Goal: Task Accomplishment & Management: Use online tool/utility

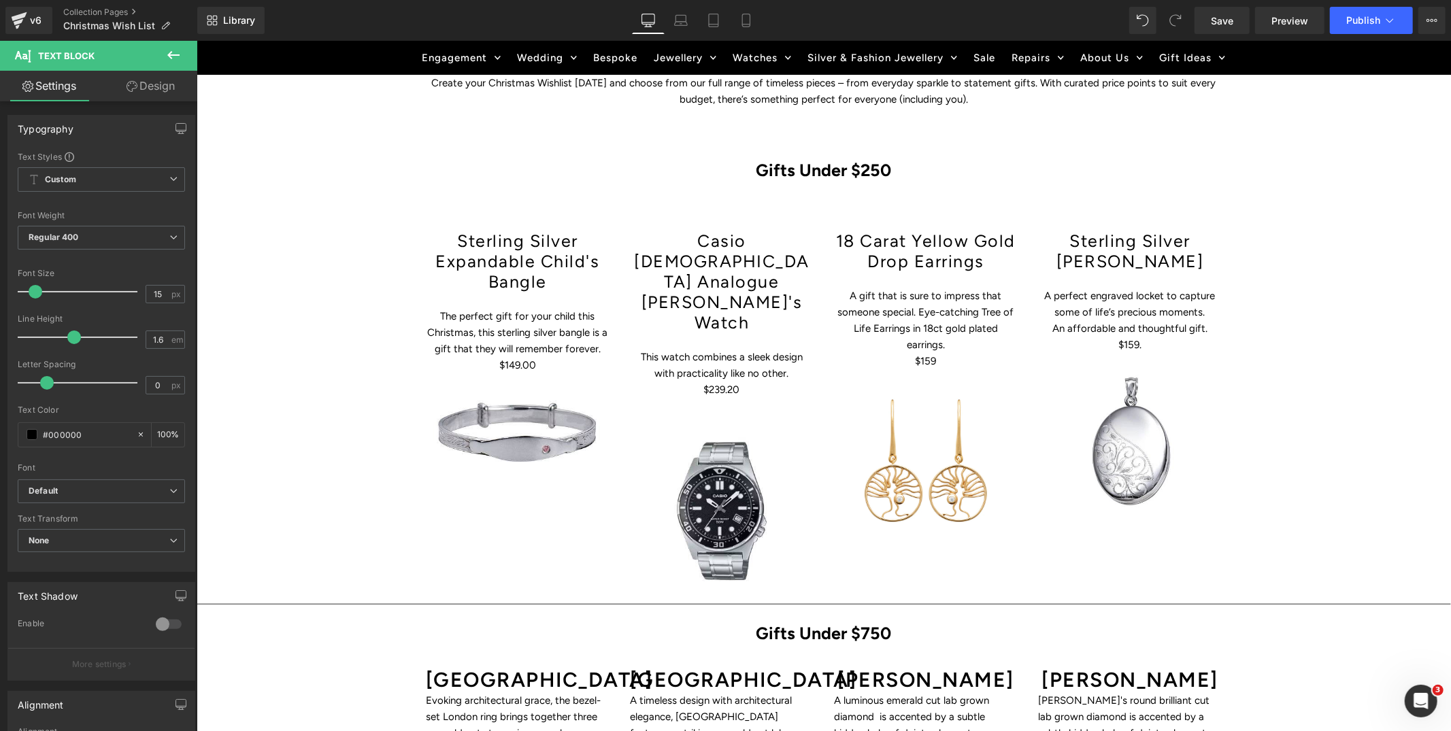
scroll to position [787, 0]
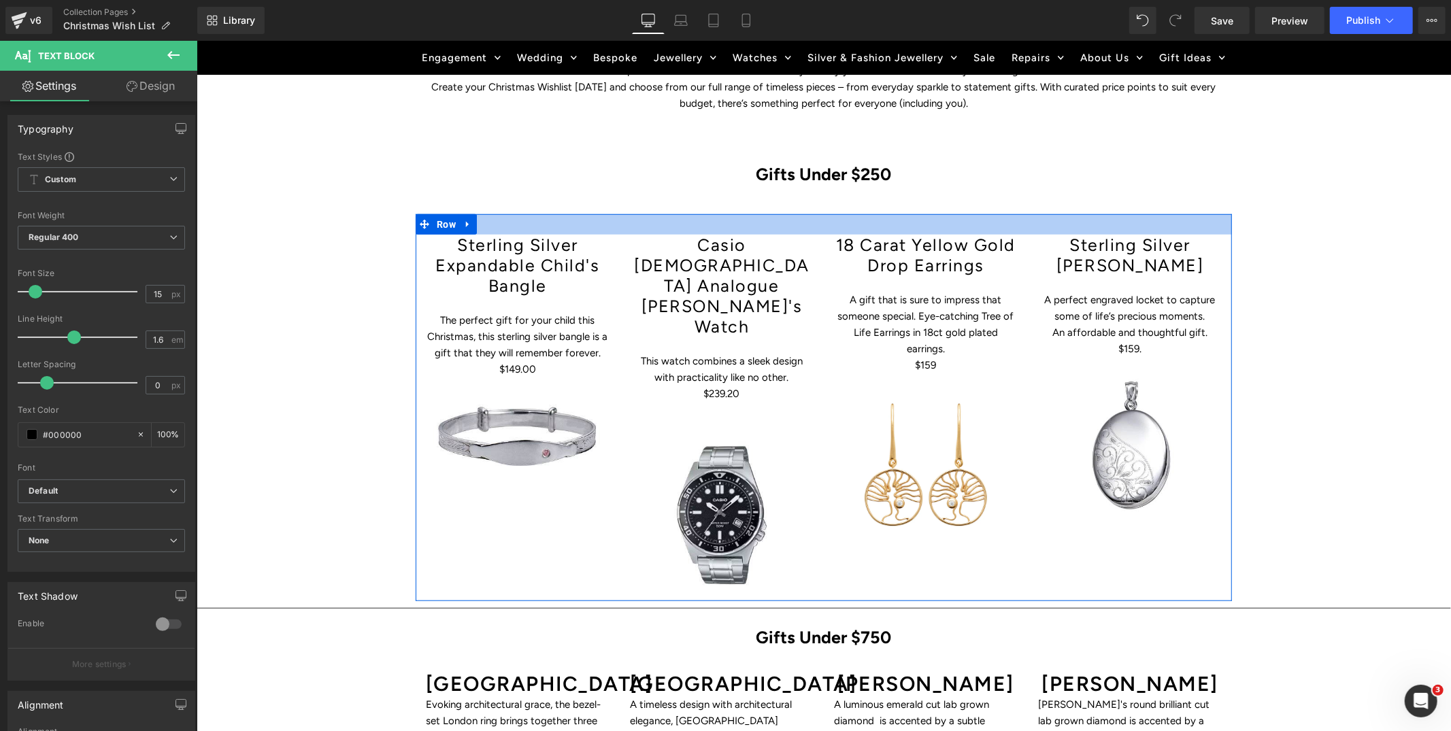
click at [811, 224] on div at bounding box center [823, 224] width 816 height 20
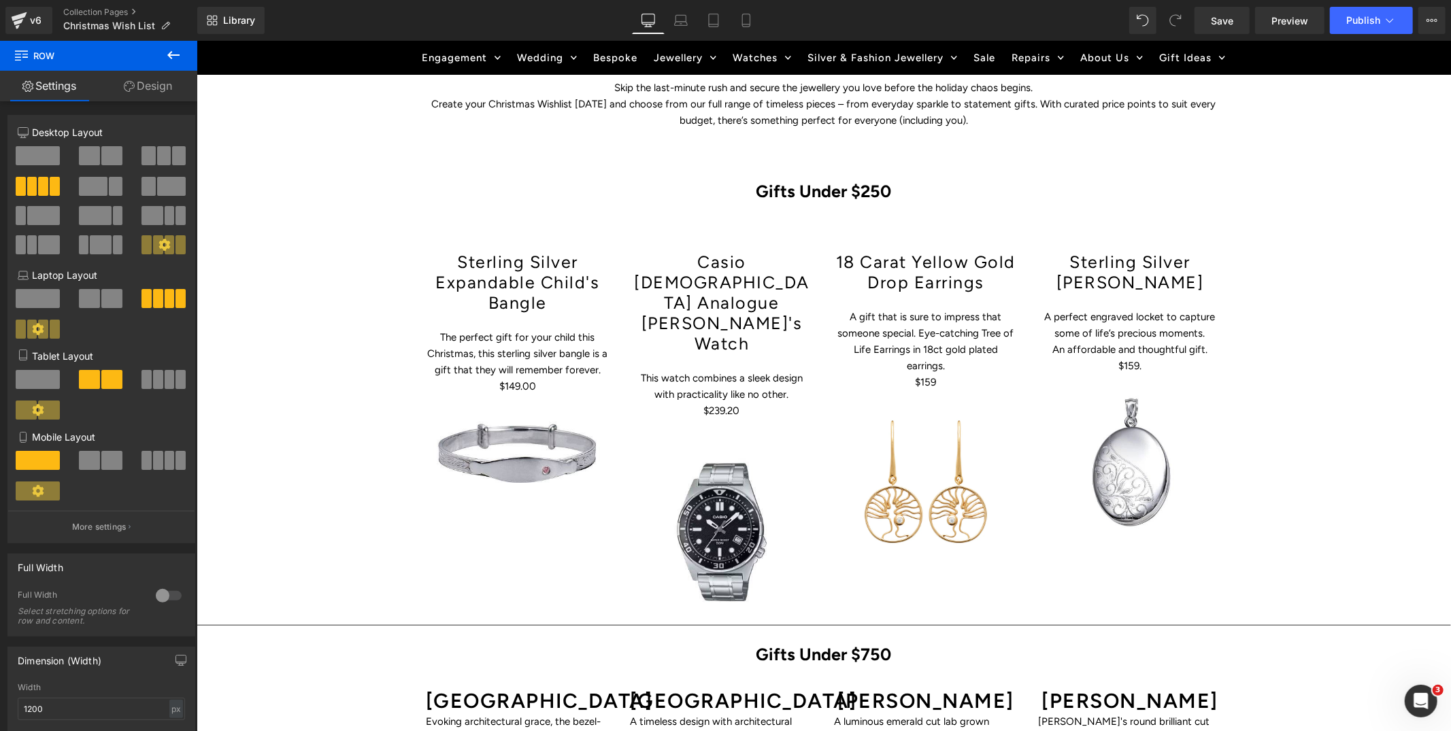
scroll to position [776, 0]
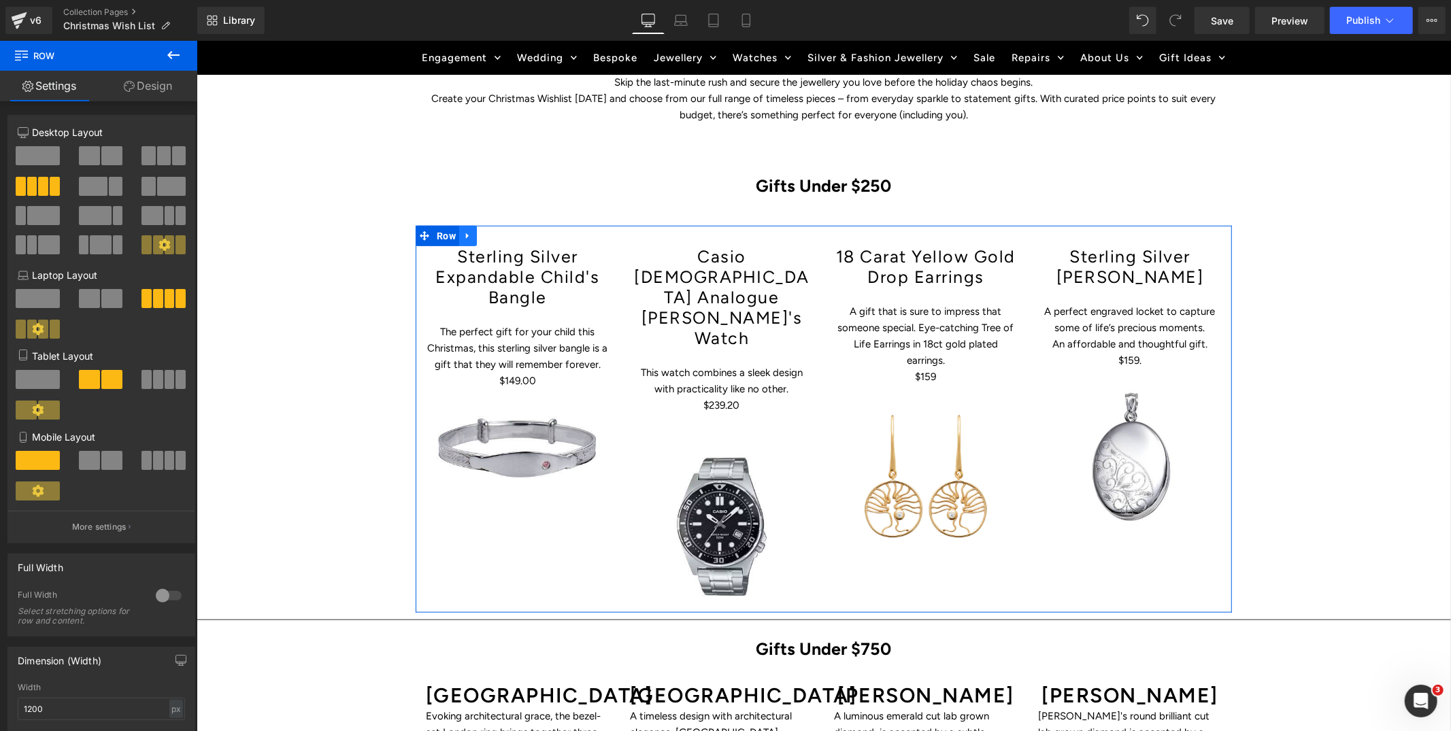
click at [469, 235] on icon at bounding box center [468, 236] width 10 height 10
click at [483, 231] on icon at bounding box center [485, 236] width 10 height 10
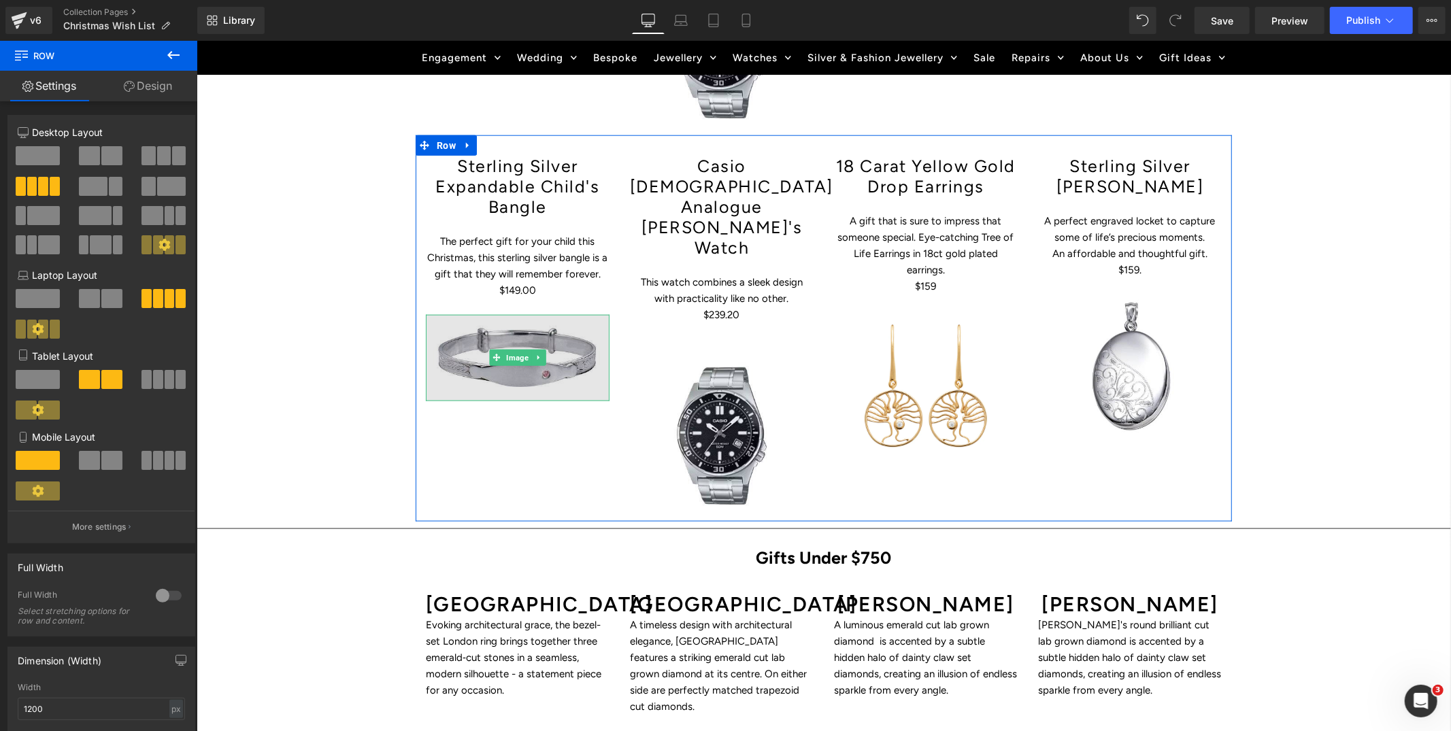
scroll to position [1257, 0]
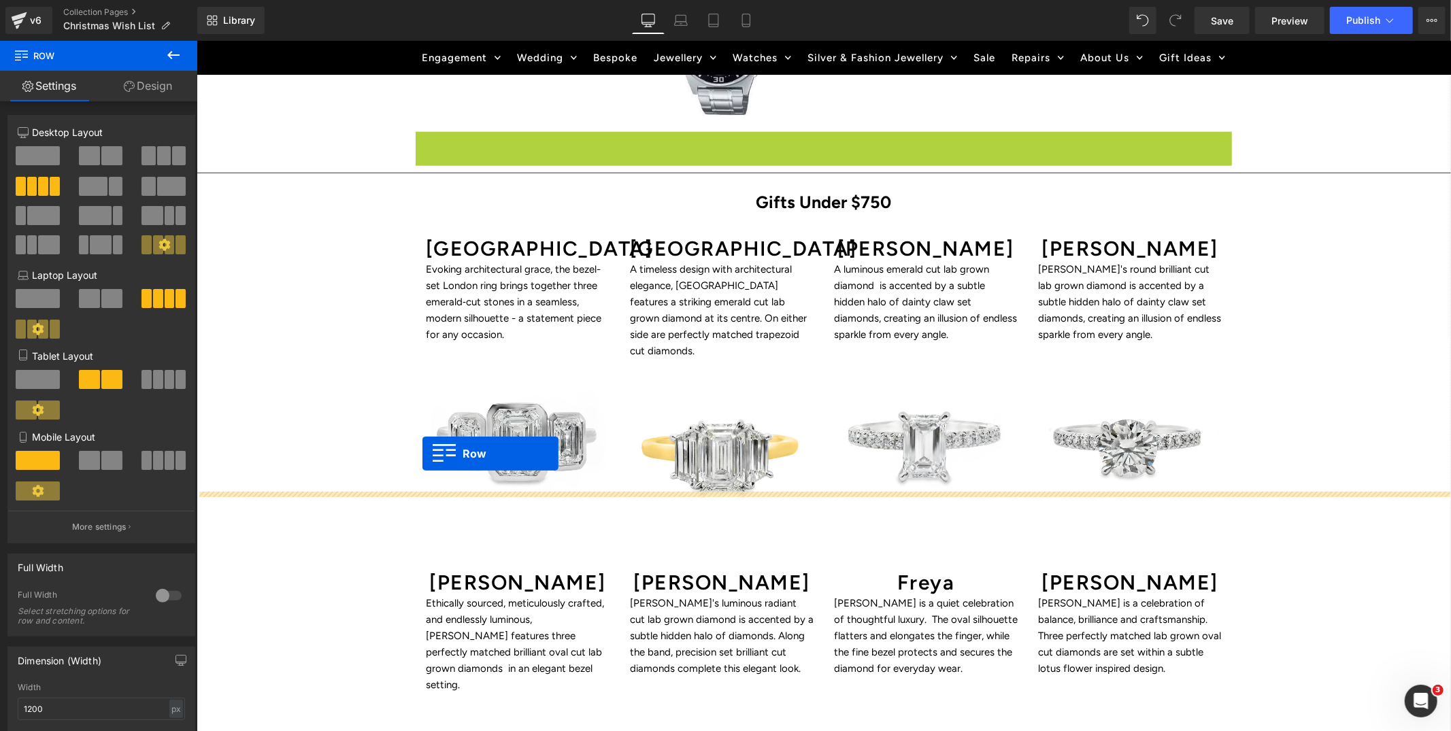
drag, startPoint x: 427, startPoint y: 103, endPoint x: 422, endPoint y: 453, distance: 350.4
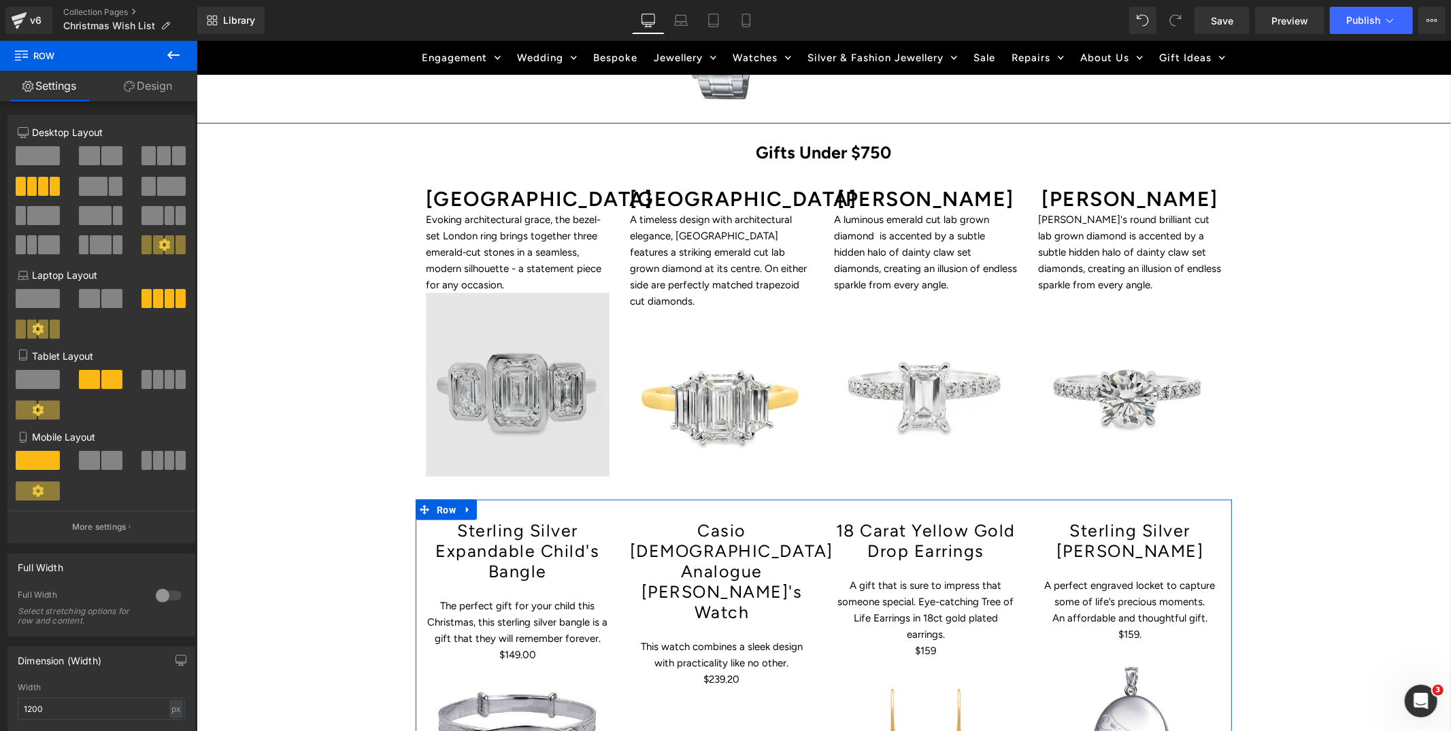
scroll to position [1280, 0]
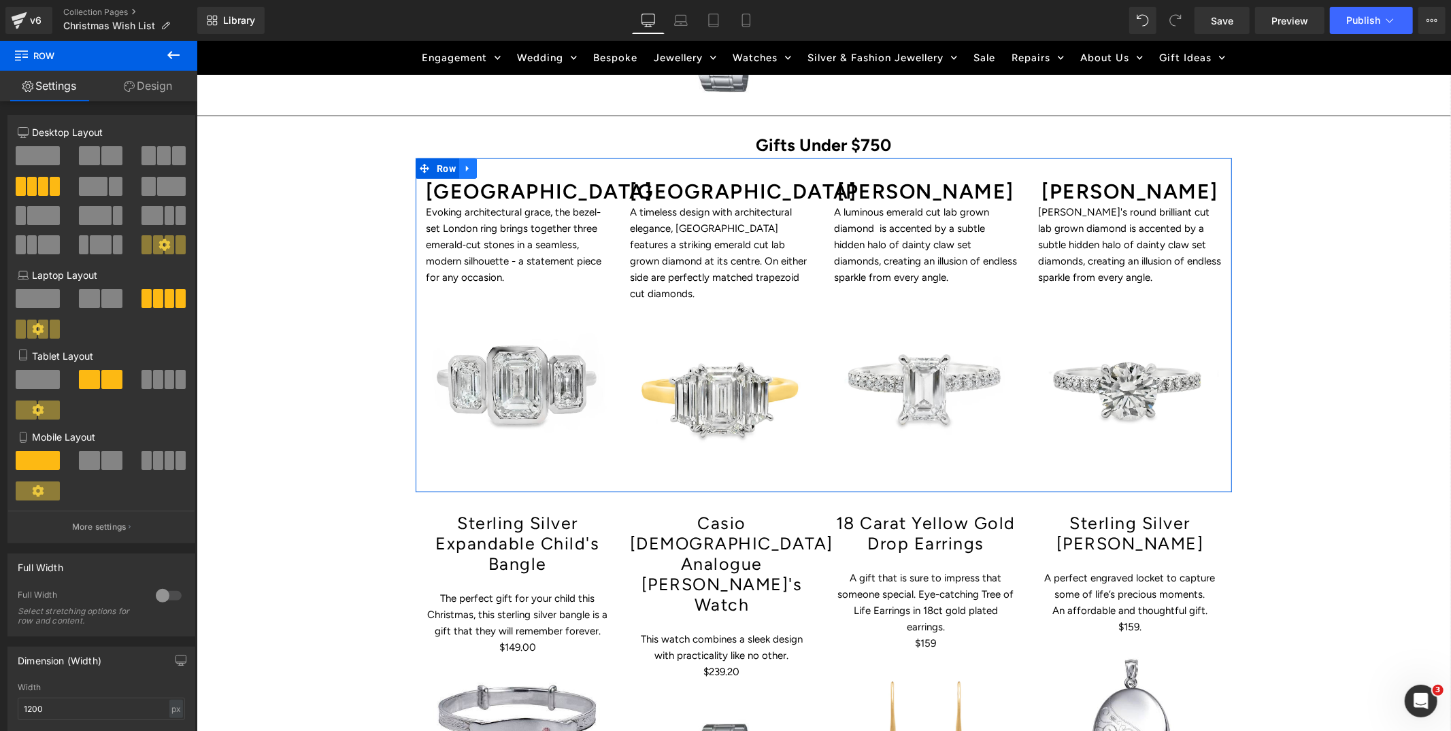
click at [463, 163] on icon at bounding box center [468, 168] width 10 height 10
click at [501, 163] on icon at bounding box center [503, 168] width 10 height 10
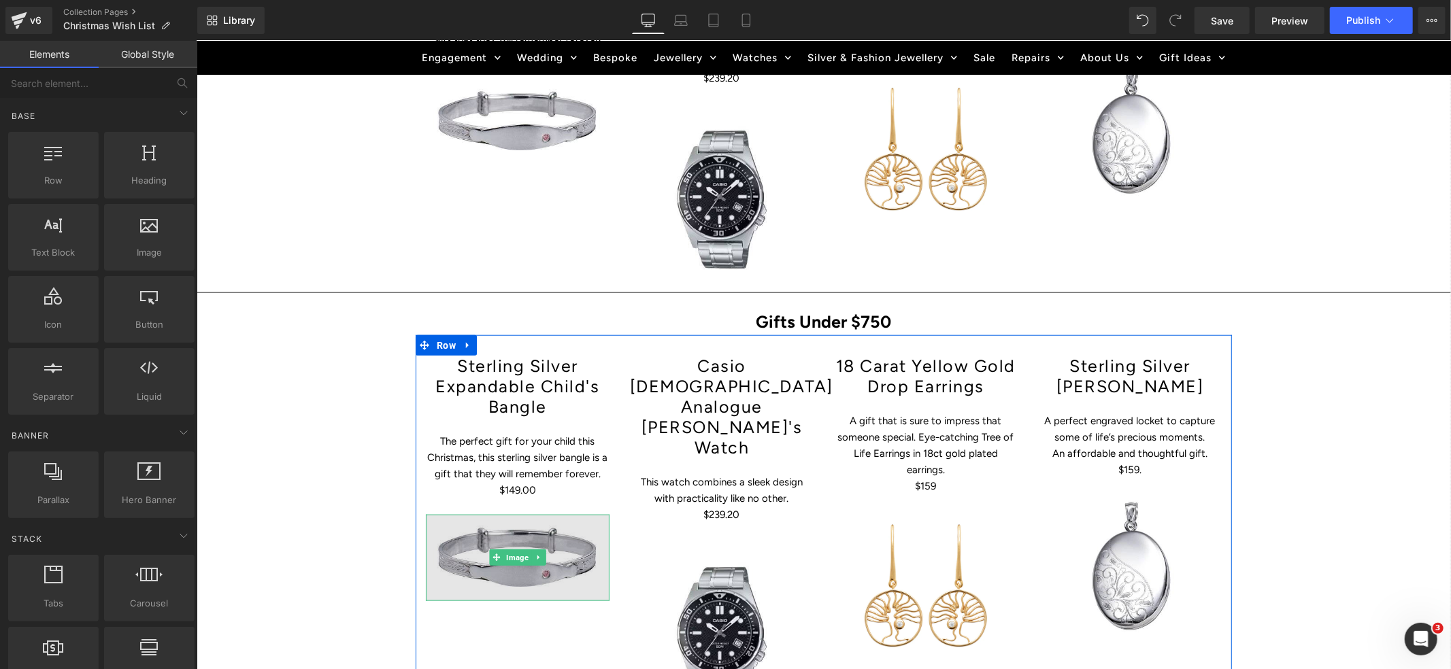
scroll to position [1106, 0]
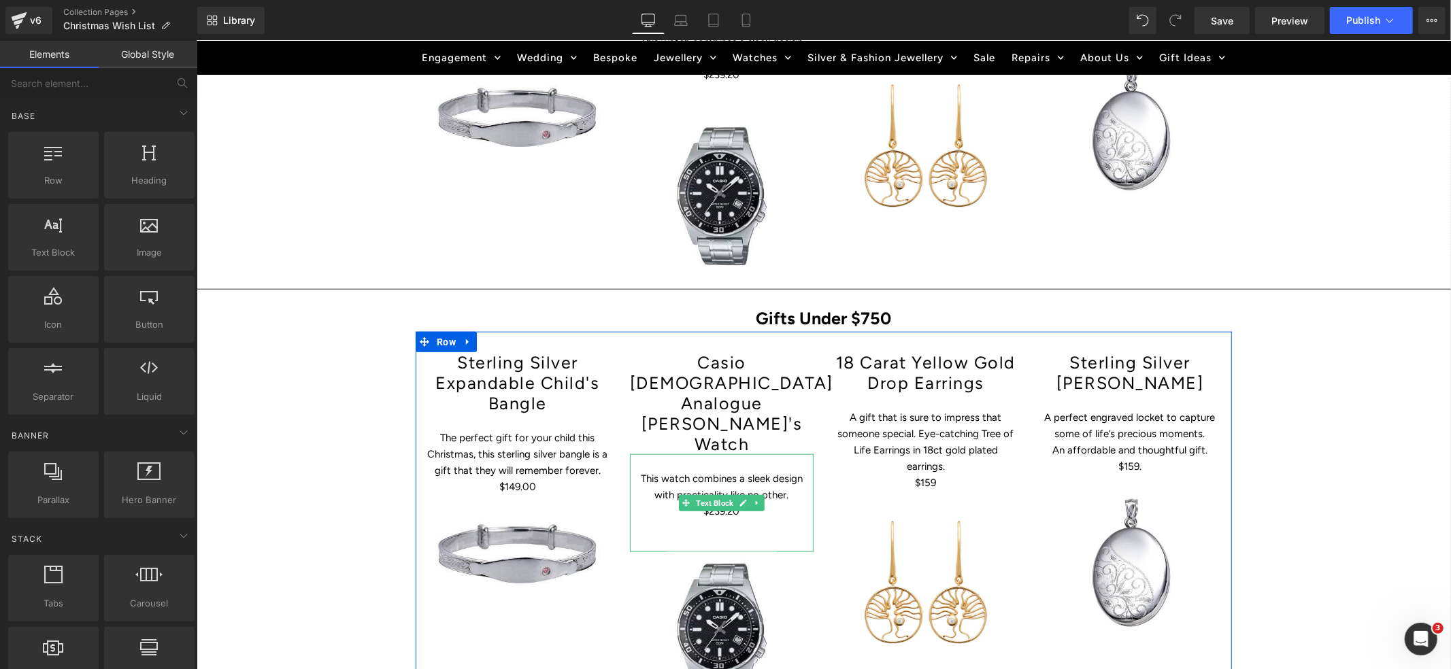
click at [721, 470] on p "This watch combines a sleek design with practicality like no other." at bounding box center [721, 486] width 184 height 33
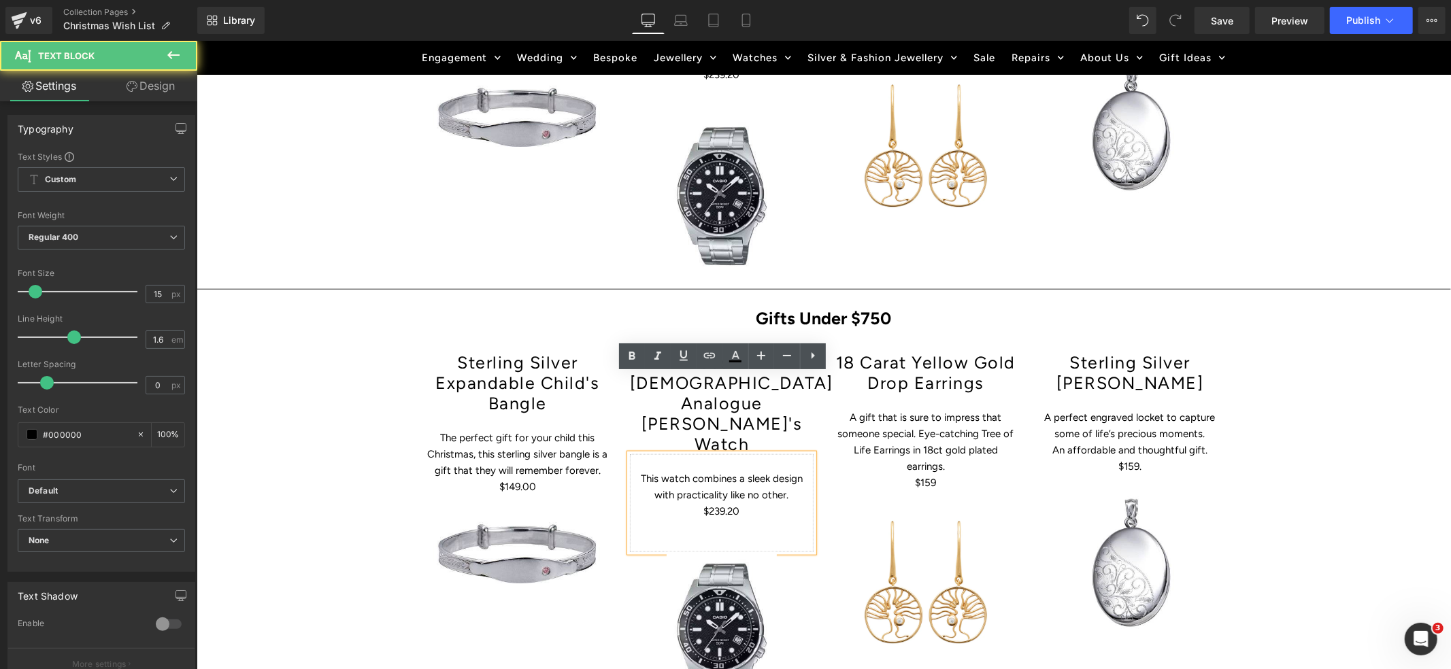
drag, startPoint x: 765, startPoint y: 412, endPoint x: 637, endPoint y: 396, distance: 129.6
click at [636, 470] on p "This watch combines a sleek design with practicality like no other." at bounding box center [721, 486] width 184 height 33
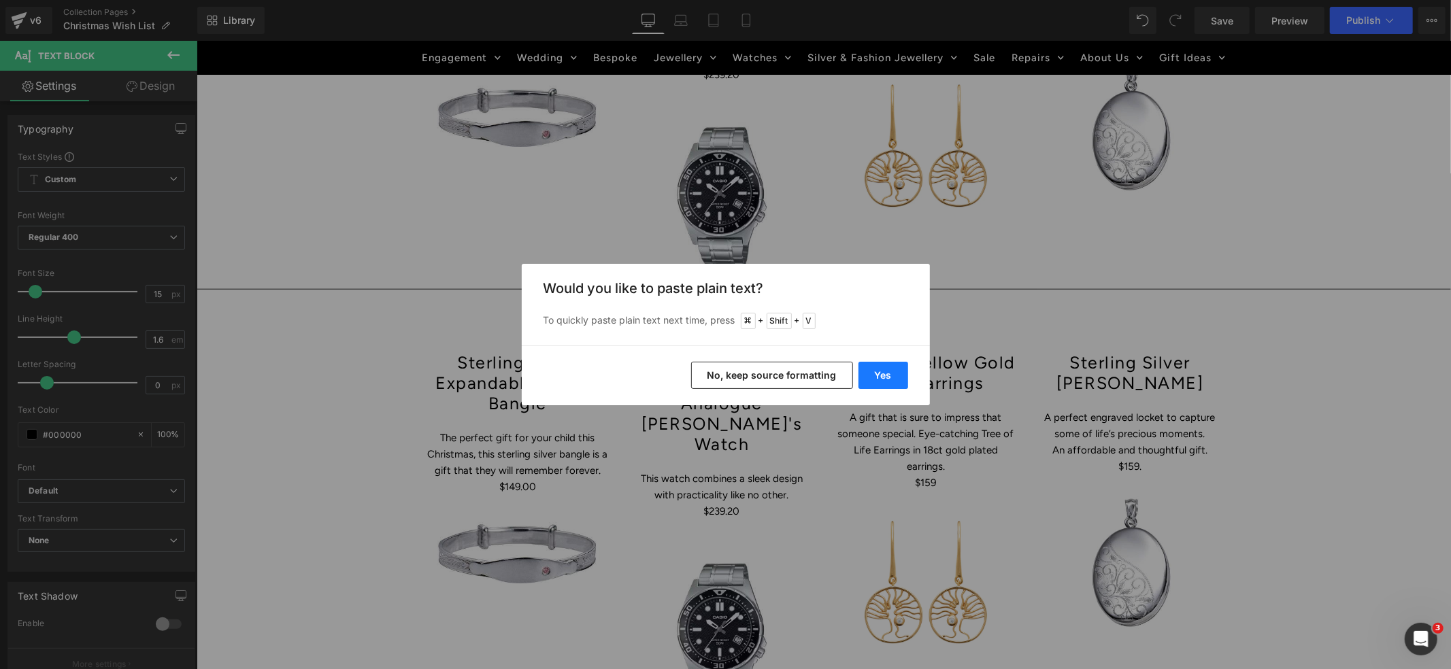
click at [878, 376] on button "Yes" at bounding box center [884, 375] width 50 height 27
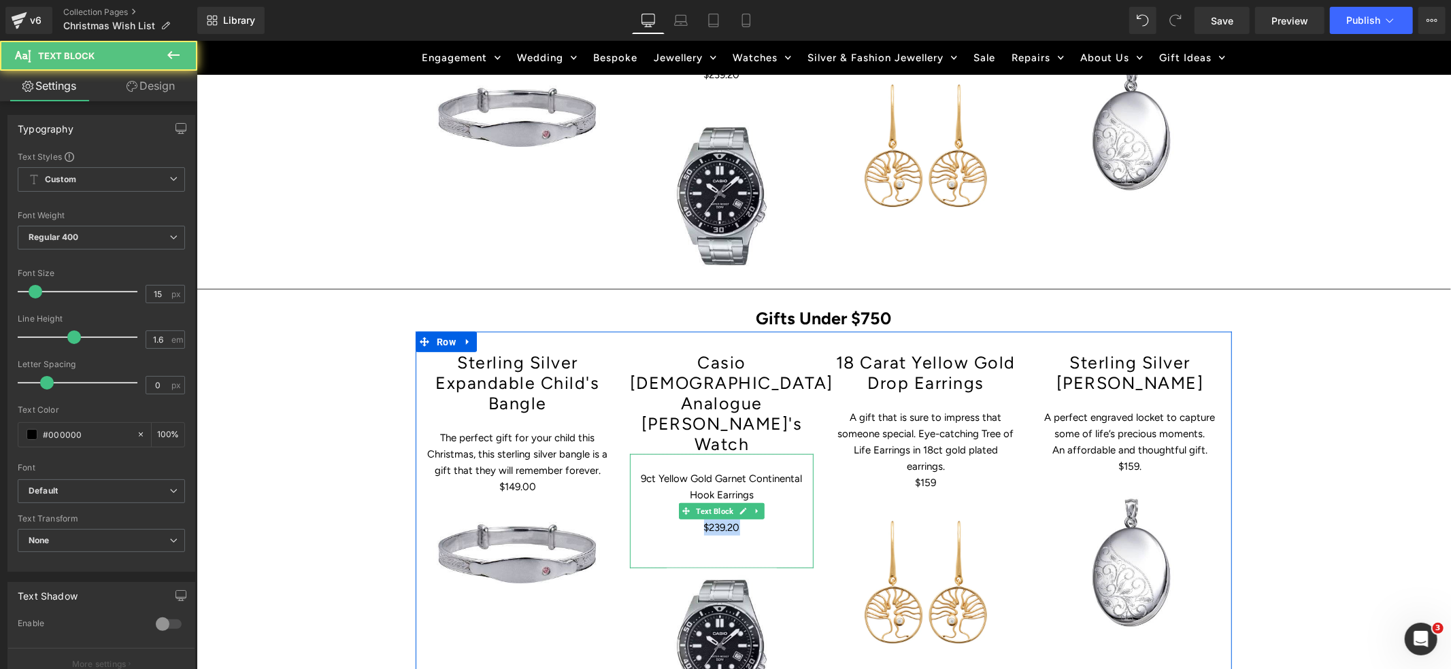
drag, startPoint x: 748, startPoint y: 447, endPoint x: 695, endPoint y: 447, distance: 53.7
click at [695, 519] on p "$239.20" at bounding box center [721, 527] width 184 height 16
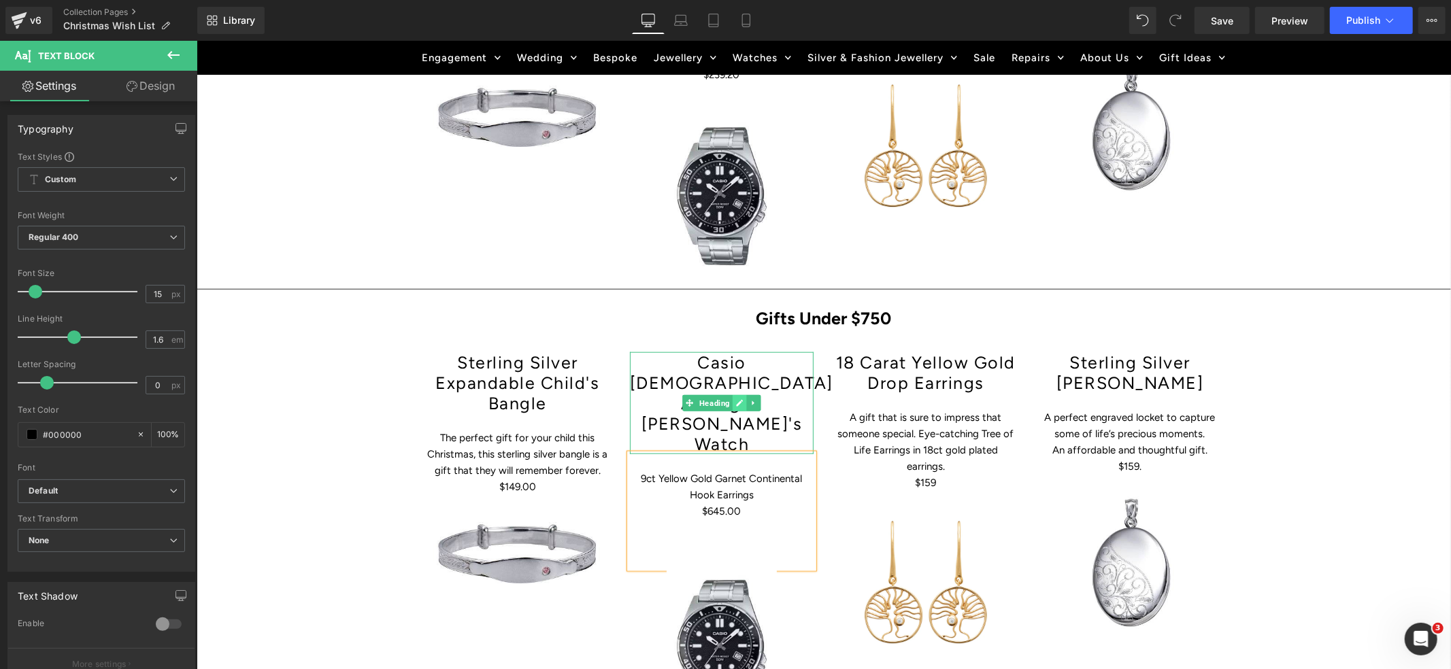
click at [738, 399] on icon at bounding box center [738, 403] width 7 height 8
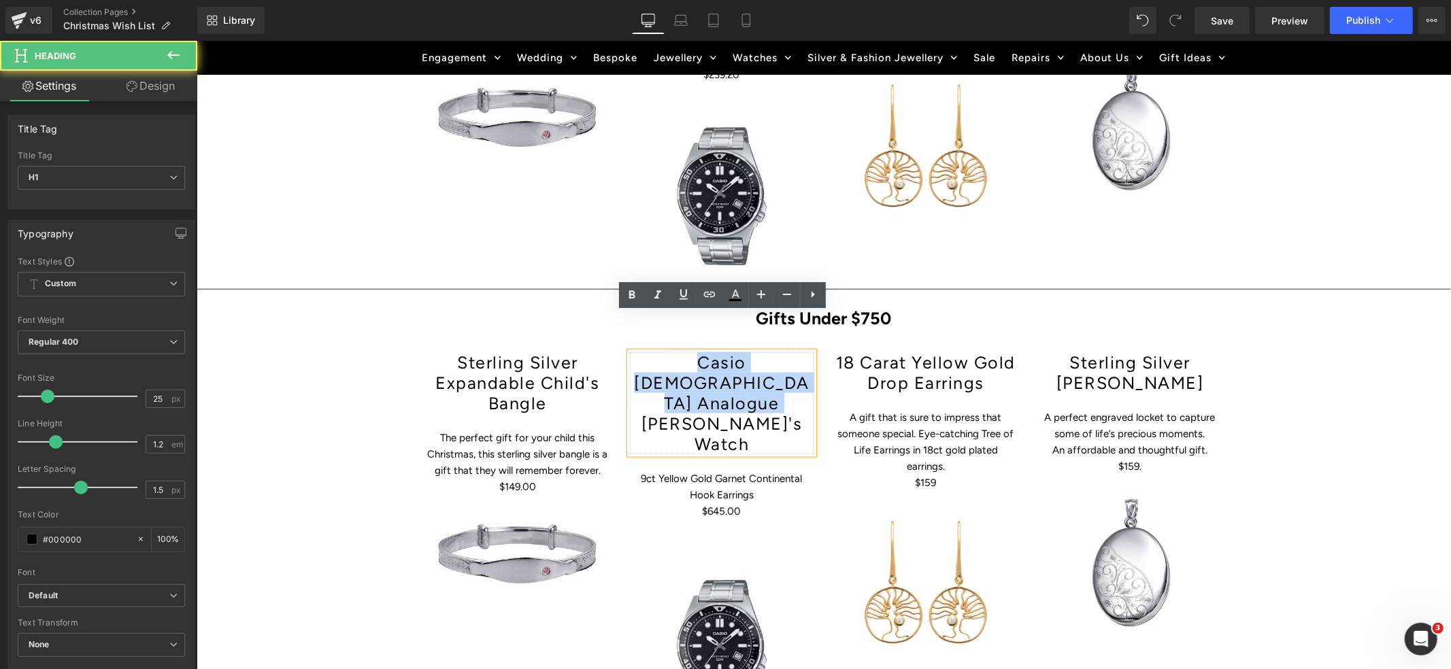
drag, startPoint x: 750, startPoint y: 363, endPoint x: 667, endPoint y: 326, distance: 91.0
click at [667, 352] on h1 "Casio [DEMOGRAPHIC_DATA] Analogue [PERSON_NAME]'s Watch" at bounding box center [721, 403] width 184 height 102
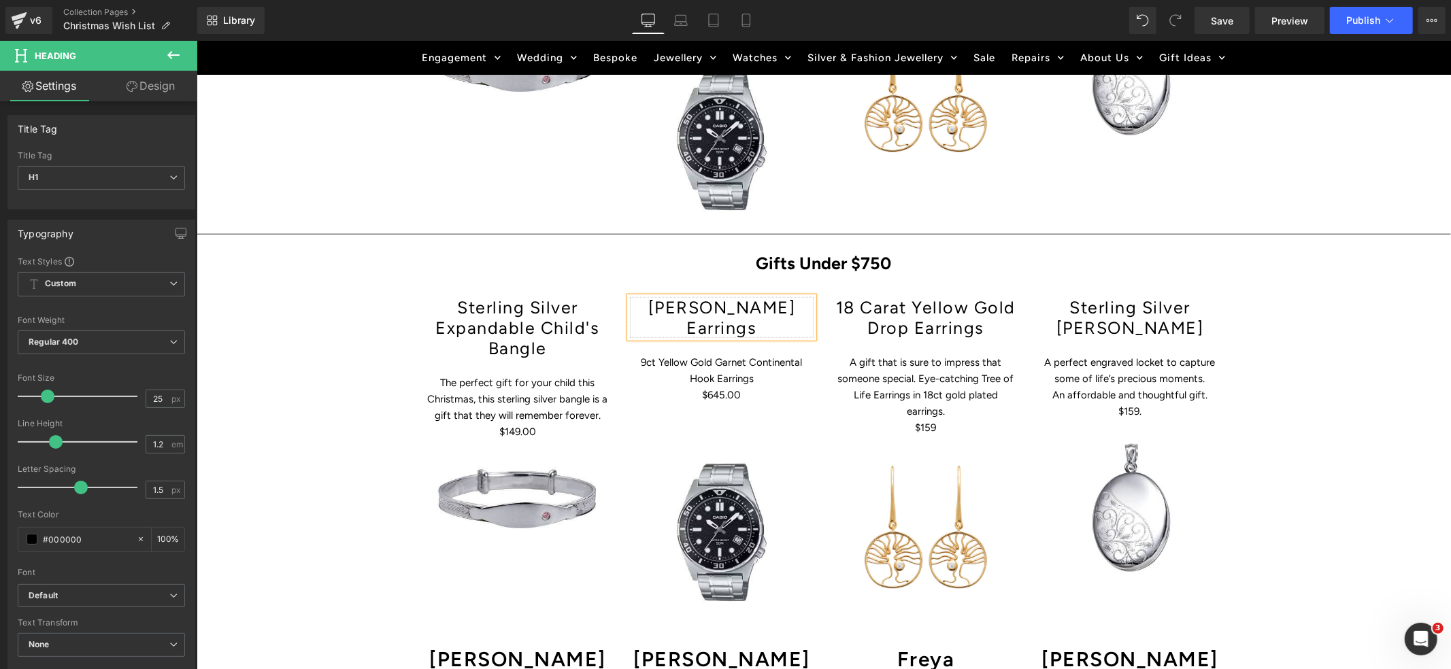
scroll to position [1169, 0]
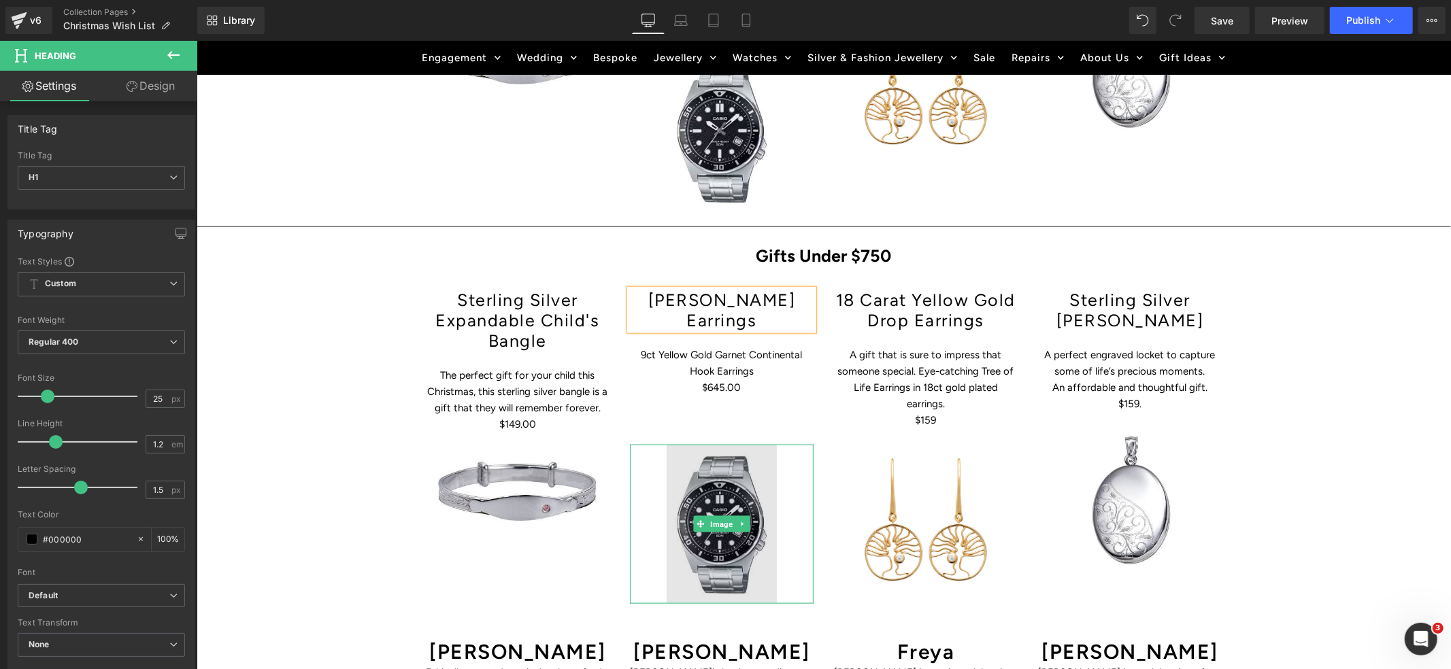
click at [714, 473] on img at bounding box center [721, 523] width 110 height 159
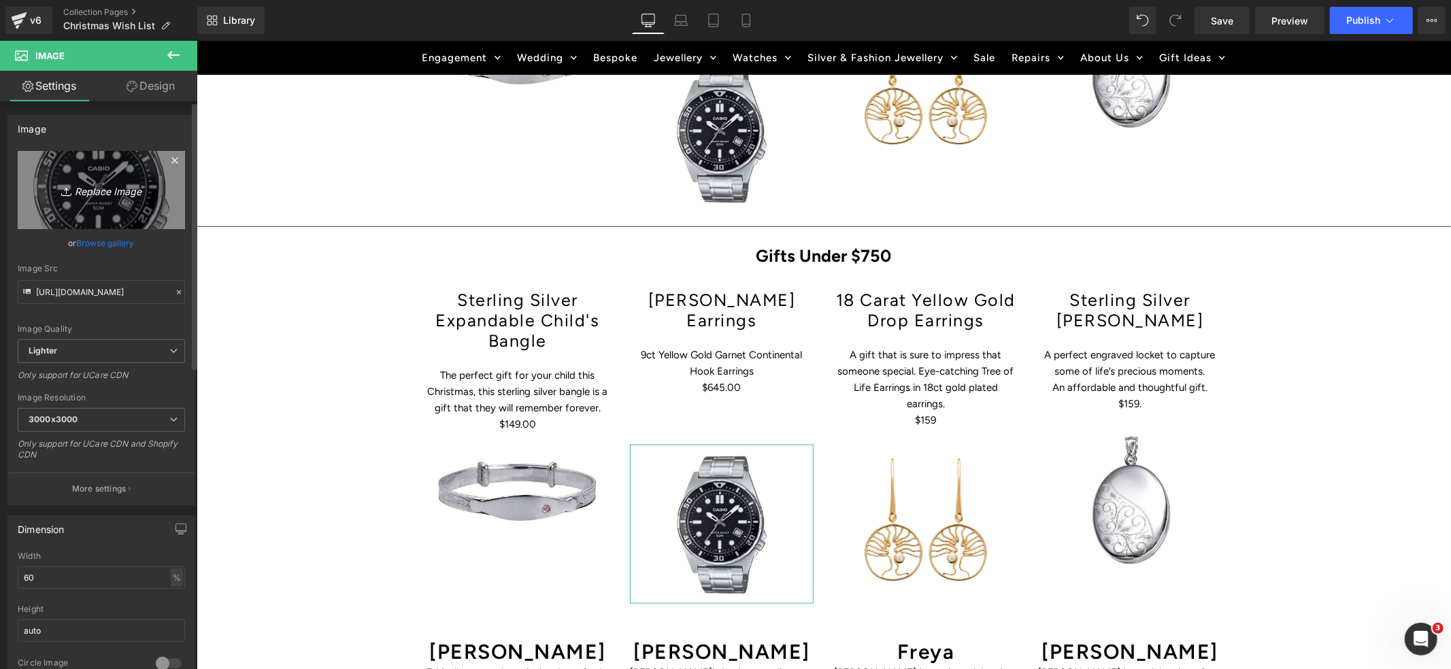
click at [95, 194] on icon "Replace Image" at bounding box center [101, 190] width 109 height 17
type input "C:\fakepath\001-013-02074-image-1_1024x1024.webp"
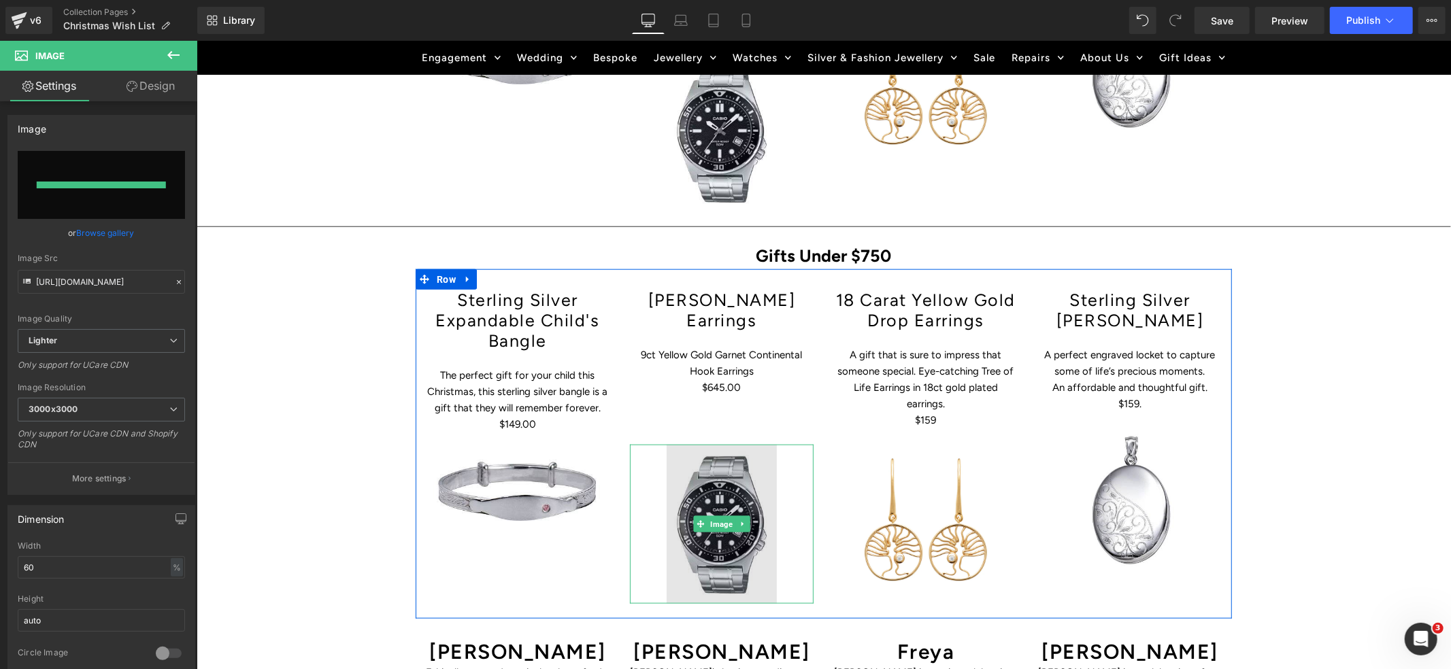
type input "[URL][DOMAIN_NAME]"
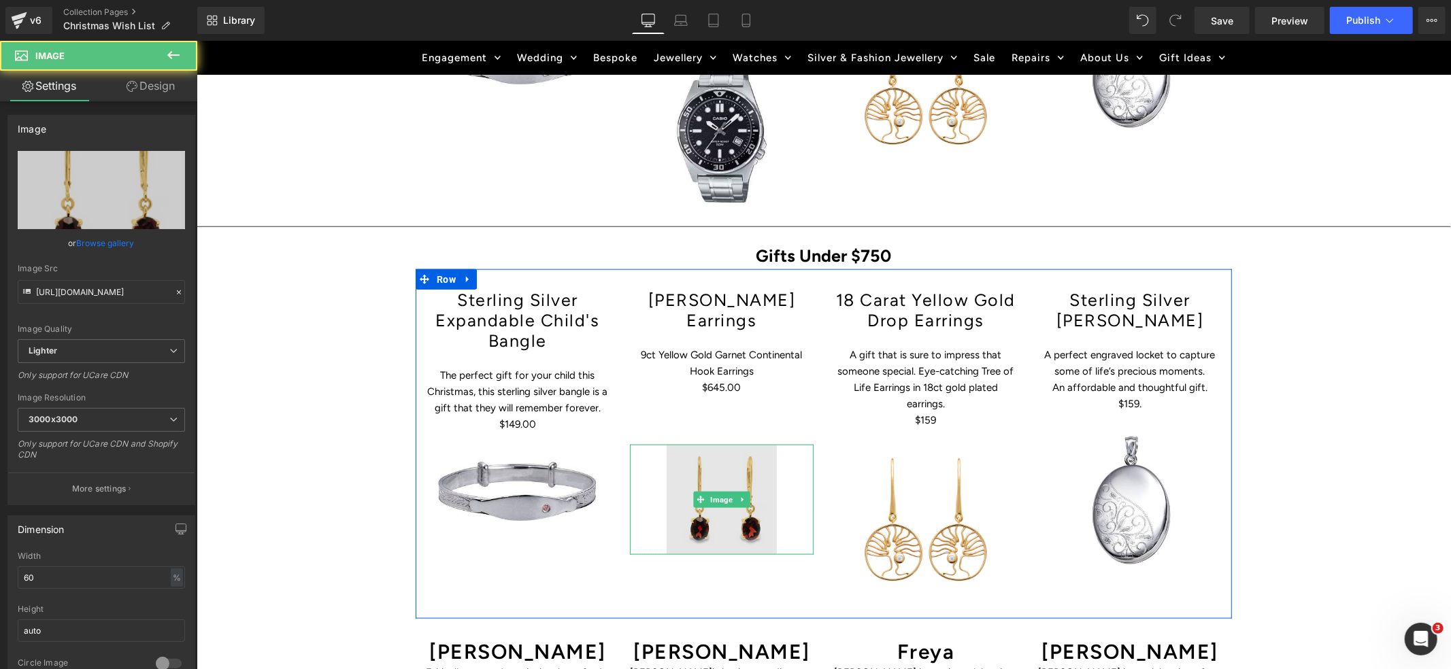
click at [737, 444] on img at bounding box center [721, 499] width 110 height 110
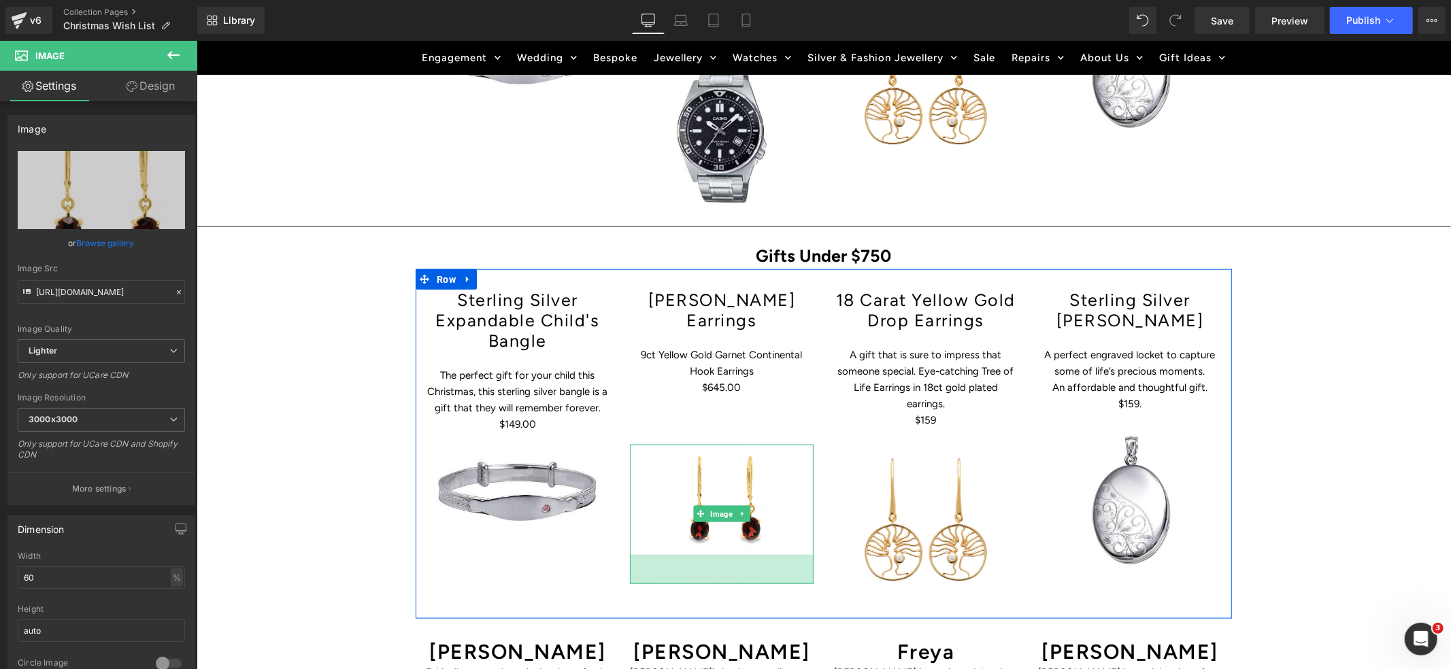
drag, startPoint x: 726, startPoint y: 515, endPoint x: 720, endPoint y: 544, distance: 29.9
click at [720, 544] on div "Sterling Silver Expandable Child's Bangle Heading The perfect gift for your chi…" at bounding box center [823, 444] width 816 height 350
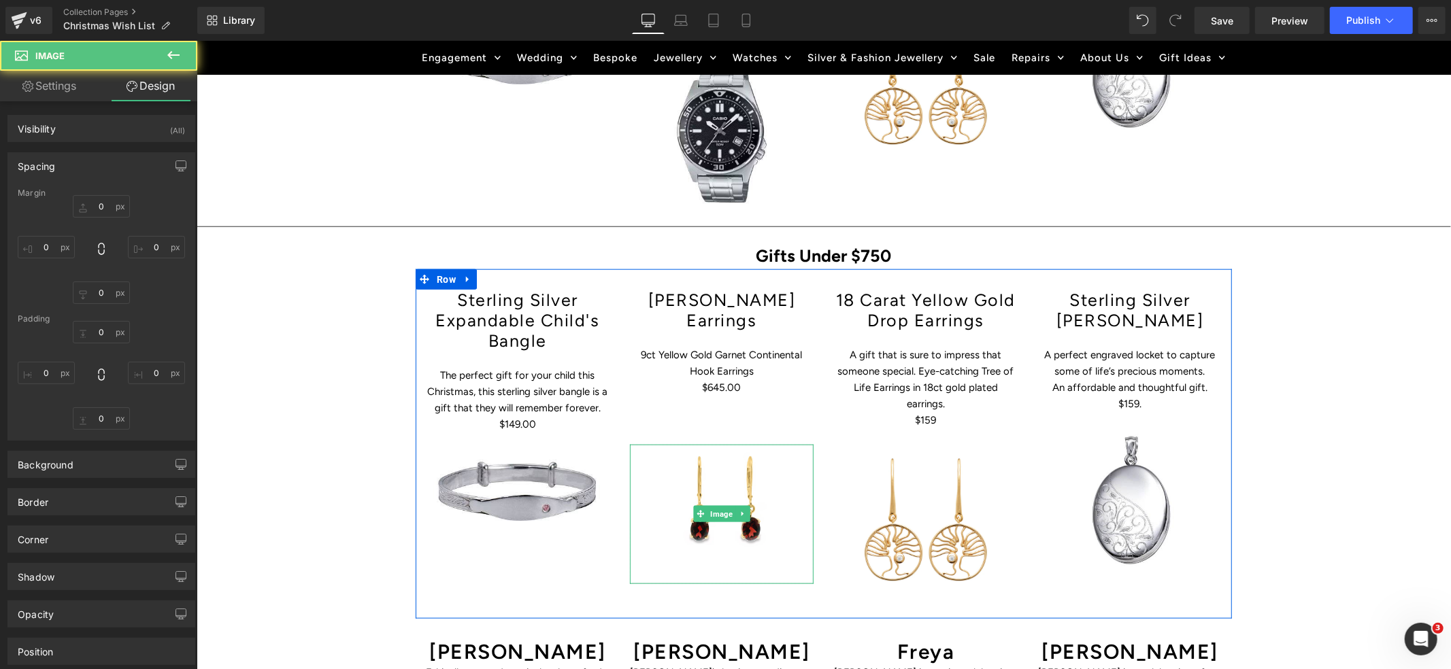
type input "0"
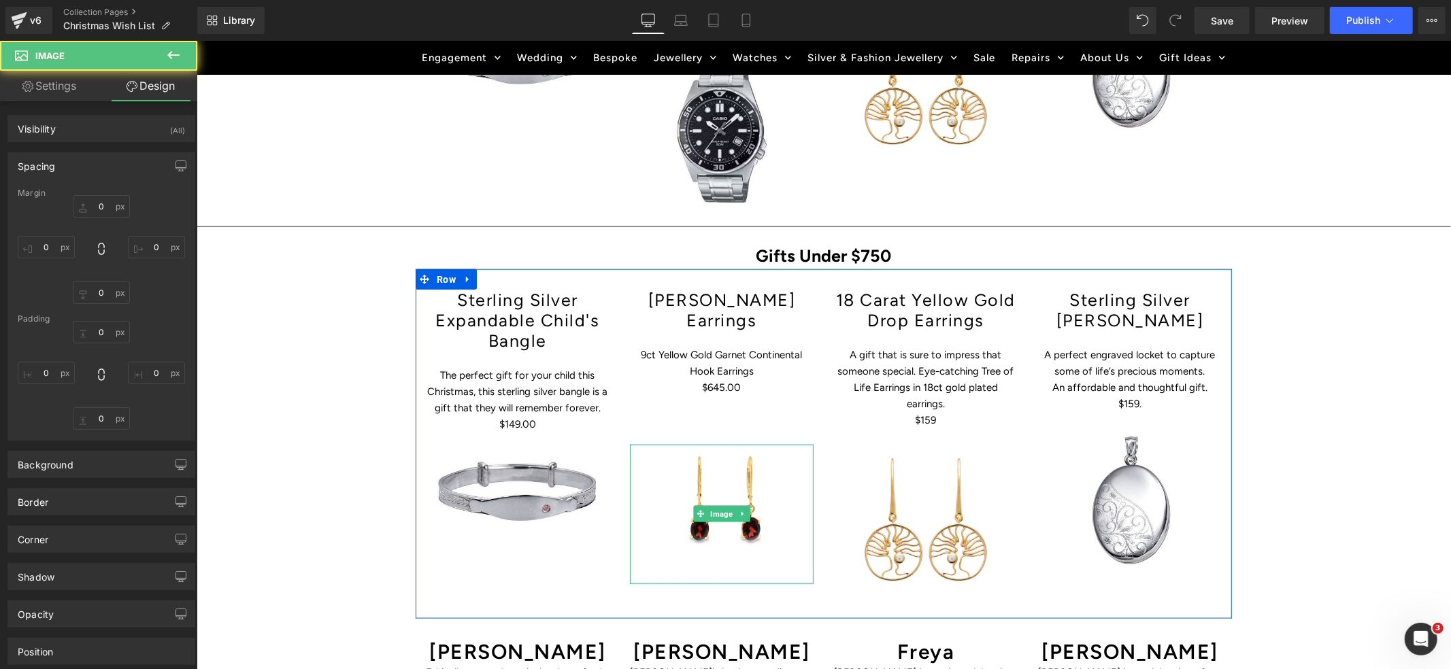
type input "0"
type input "43"
type input "0"
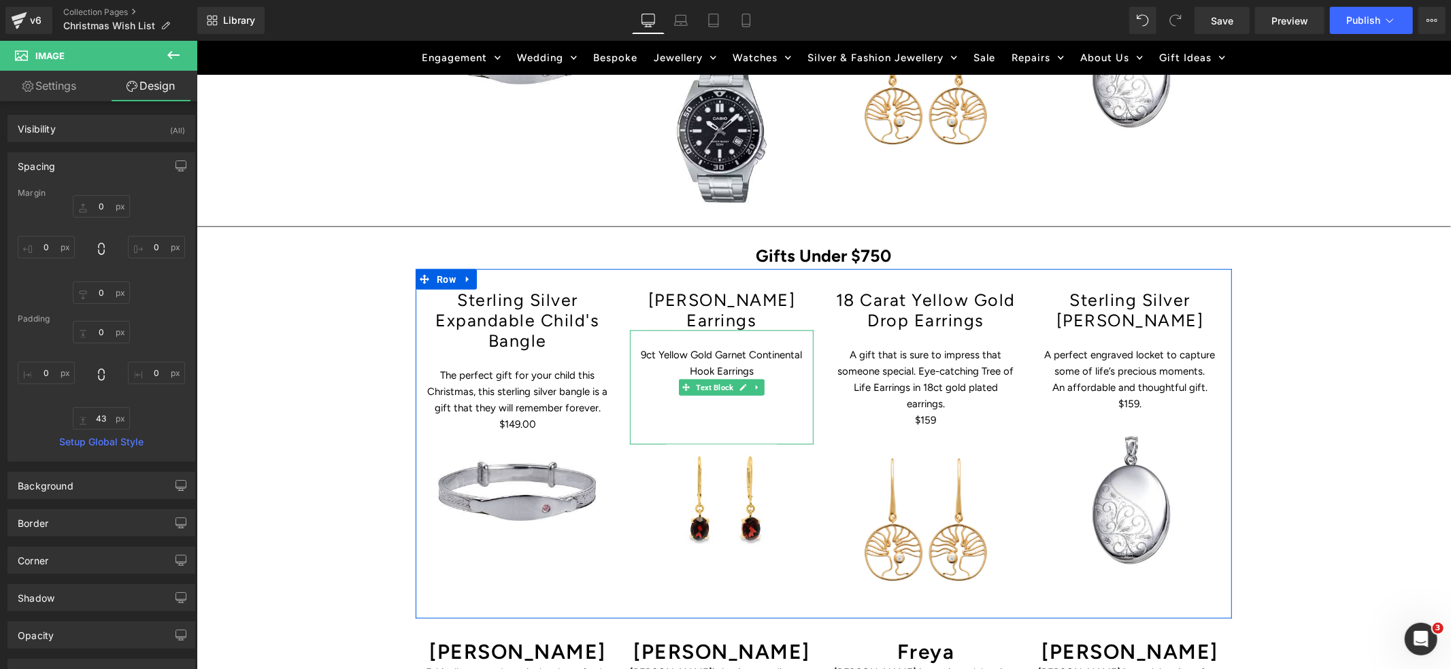
click at [643, 346] on p "9ct Yellow Gold Garnet Continental Hook Earrings" at bounding box center [721, 362] width 184 height 33
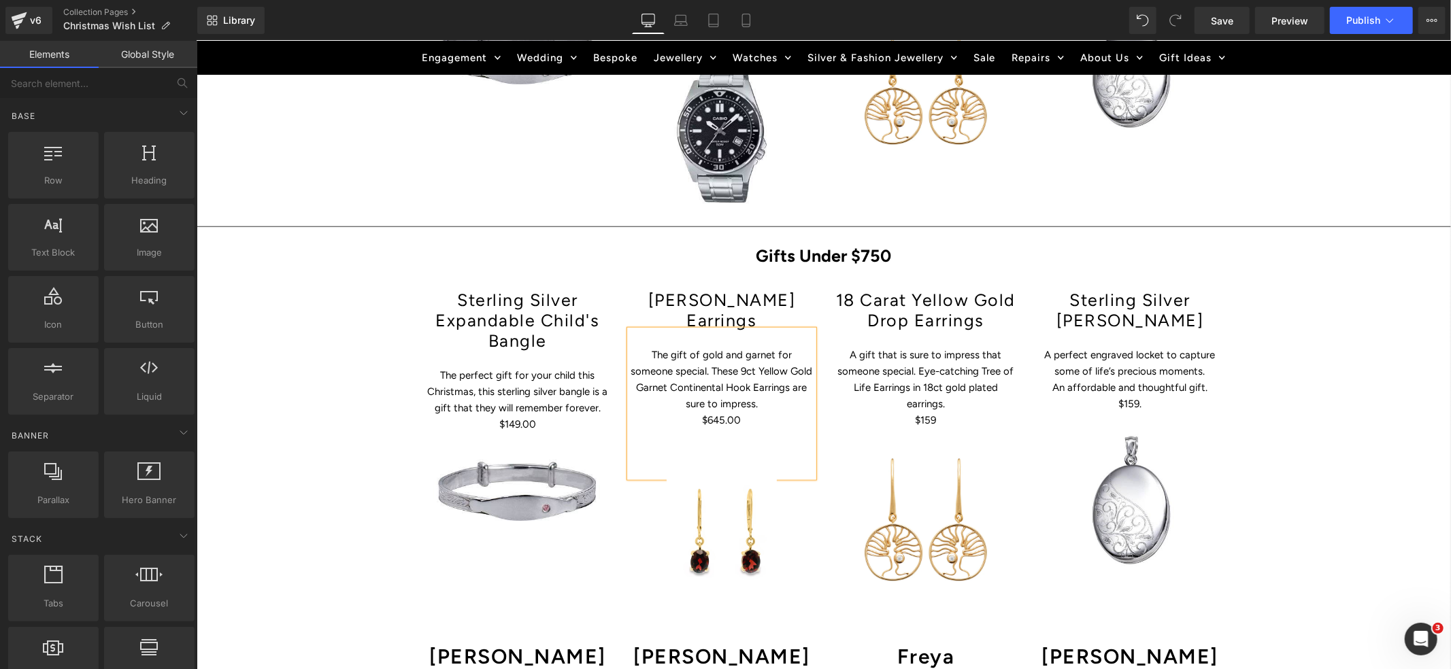
click at [1289, 457] on div "Hero Banner Get Christmas Ready – The Sparkle Starts Here Heading Row Skip the …" at bounding box center [823, 301] width 1255 height 2513
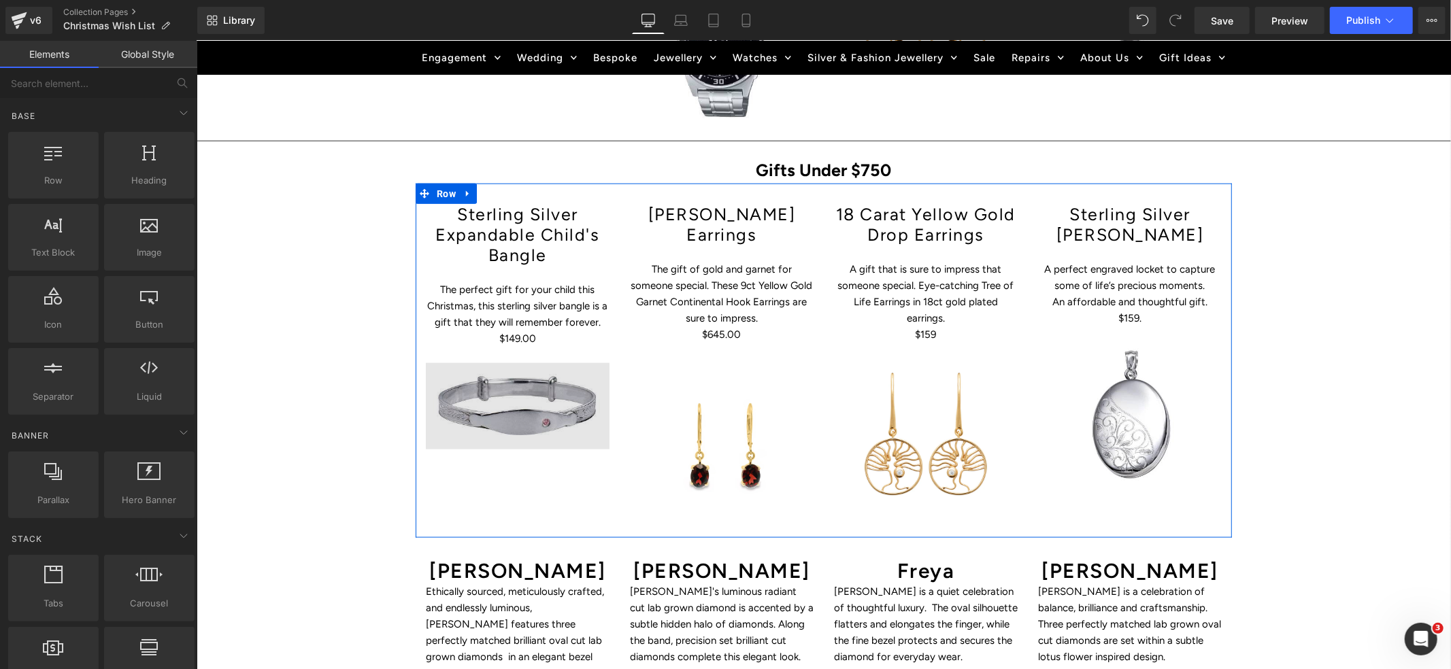
scroll to position [1254, 0]
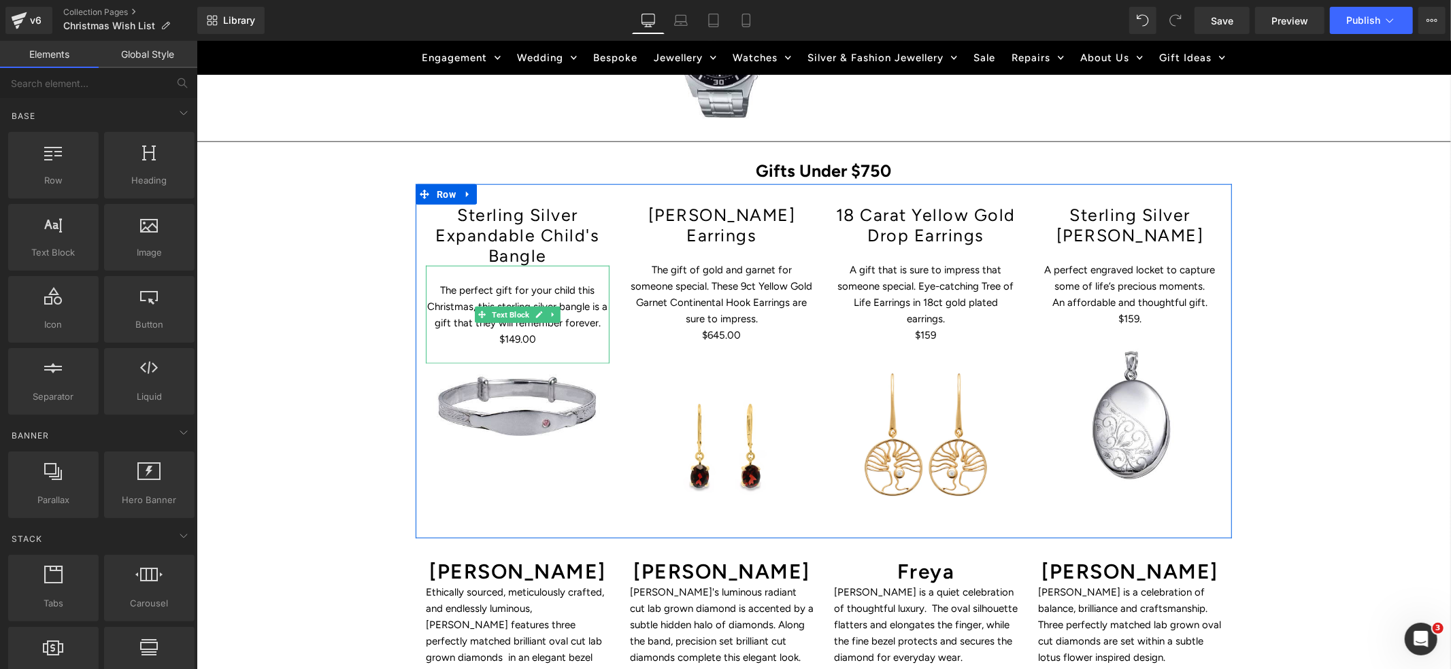
click at [495, 306] on span "Text Block" at bounding box center [510, 314] width 43 height 16
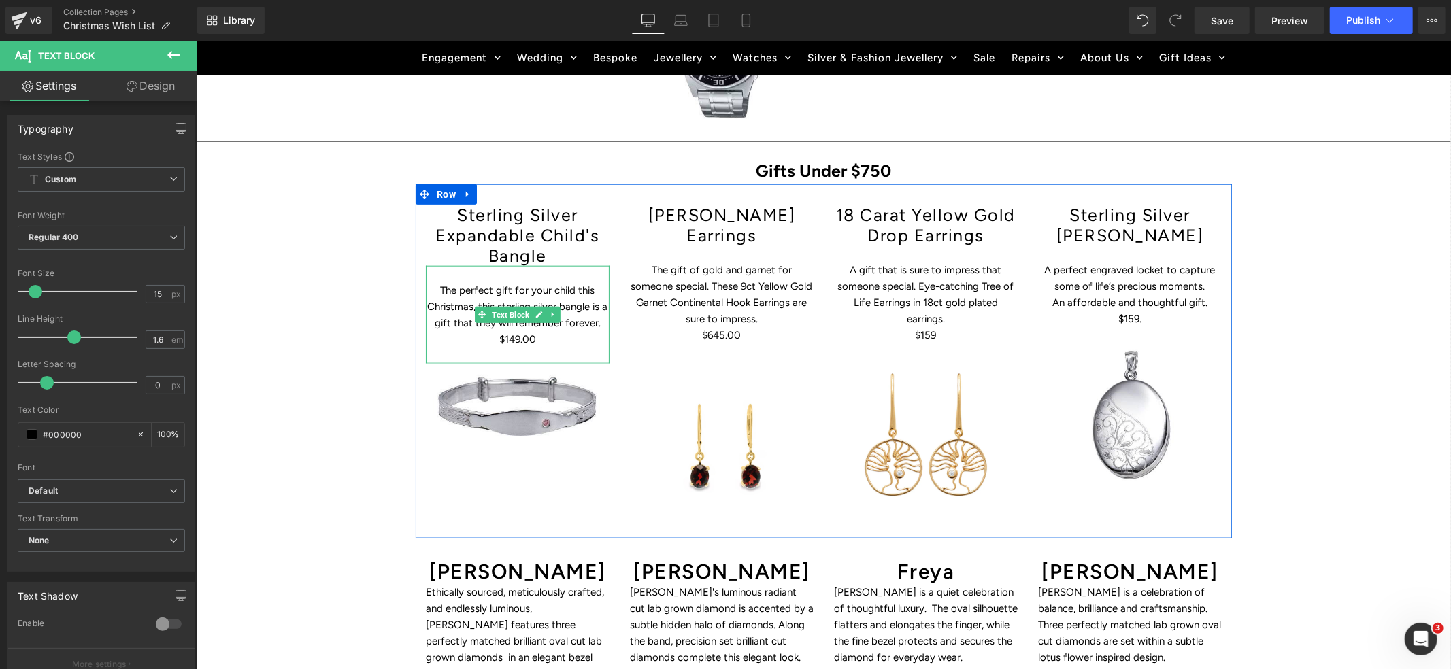
drag, startPoint x: 444, startPoint y: 245, endPoint x: 585, endPoint y: 295, distance: 150.2
click at [585, 295] on div "The perfect gift for your child this Christmas, this sterling silver bangle is …" at bounding box center [517, 314] width 184 height 98
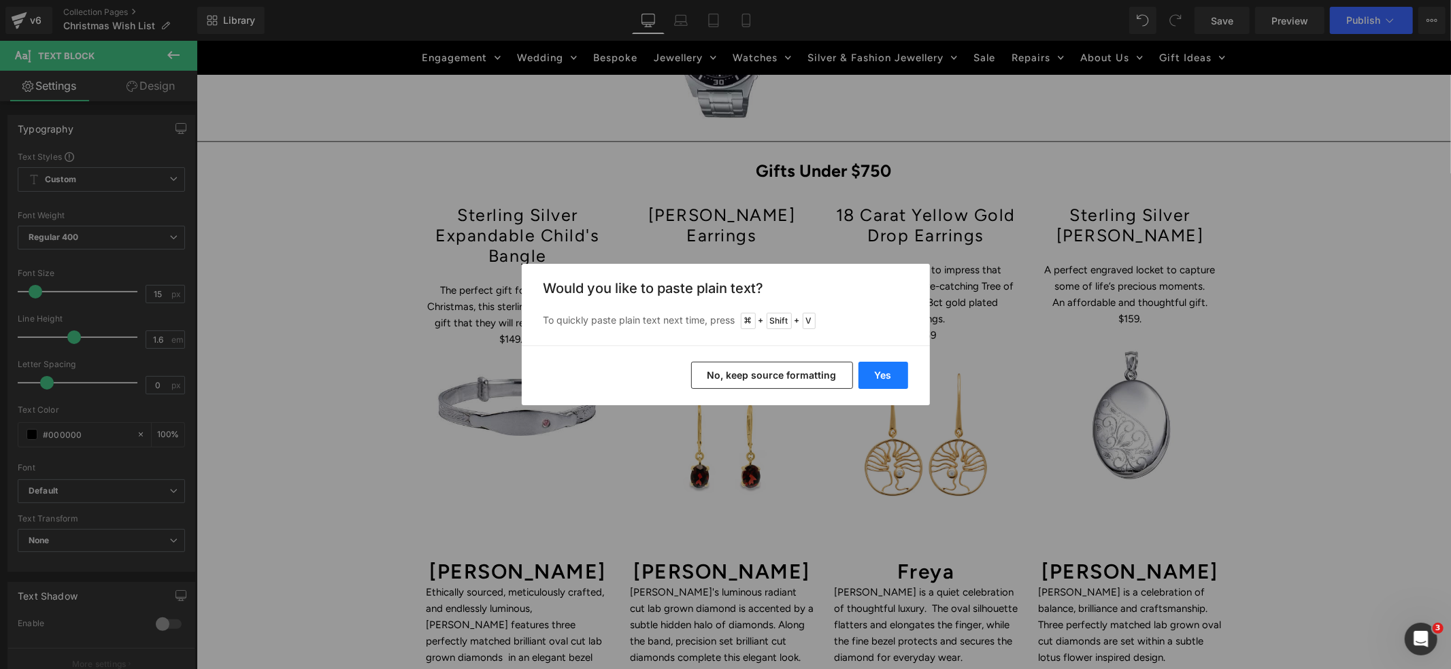
click at [894, 383] on button "Yes" at bounding box center [884, 375] width 50 height 27
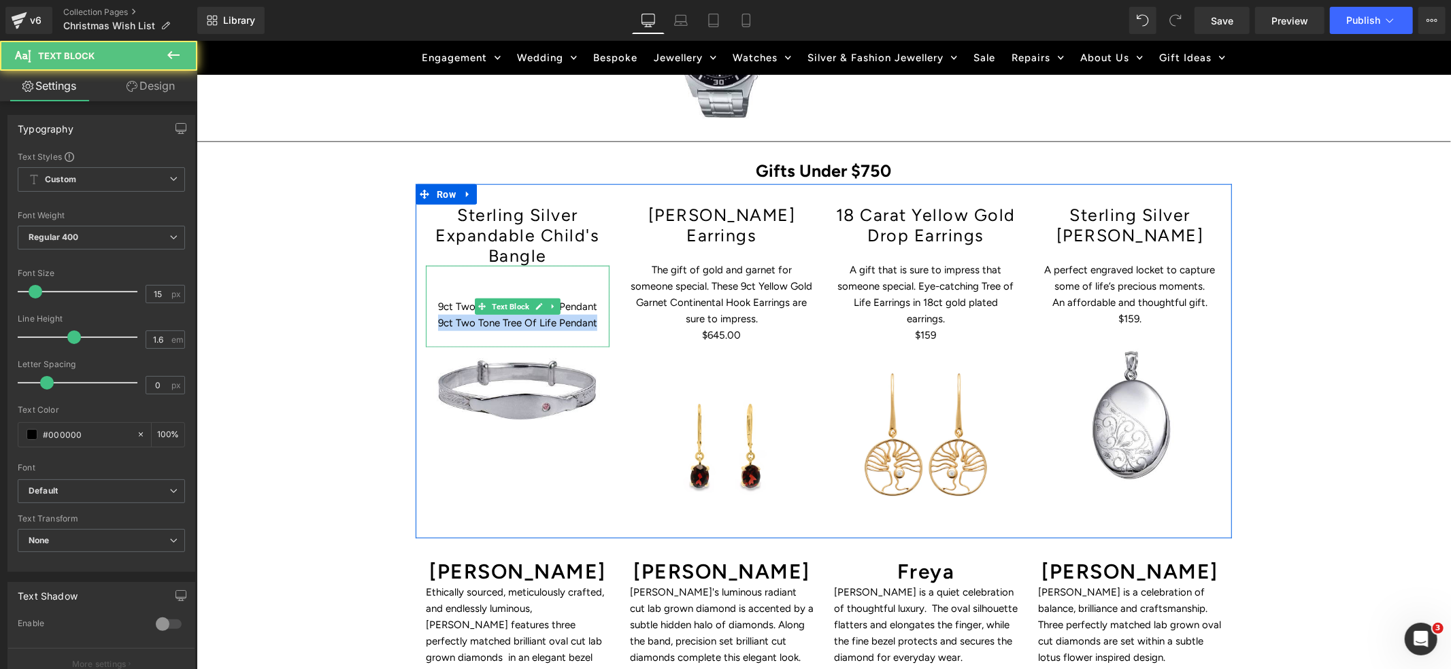
drag, startPoint x: 596, startPoint y: 284, endPoint x: 435, endPoint y: 287, distance: 161.3
click at [435, 314] on p "9ct Two Tone Tree Of Life Pendant" at bounding box center [517, 322] width 184 height 16
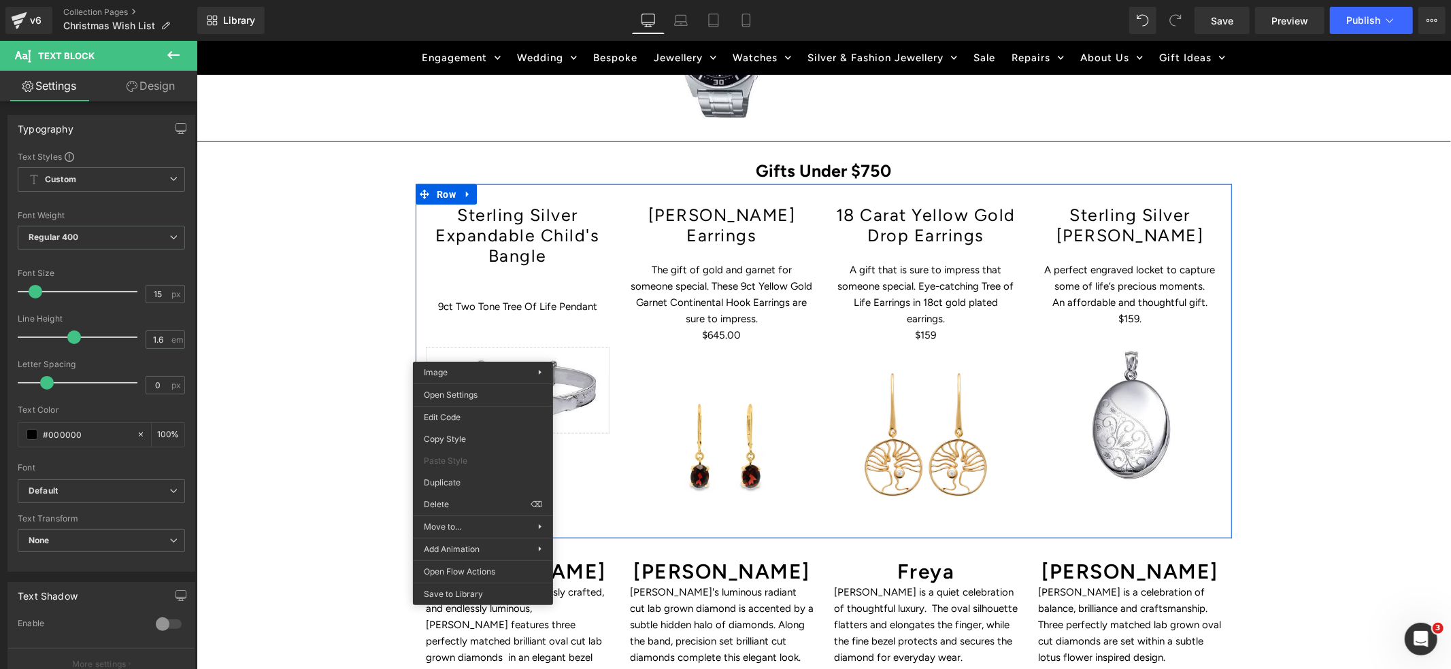
click at [510, 382] on span "Image" at bounding box center [517, 390] width 28 height 16
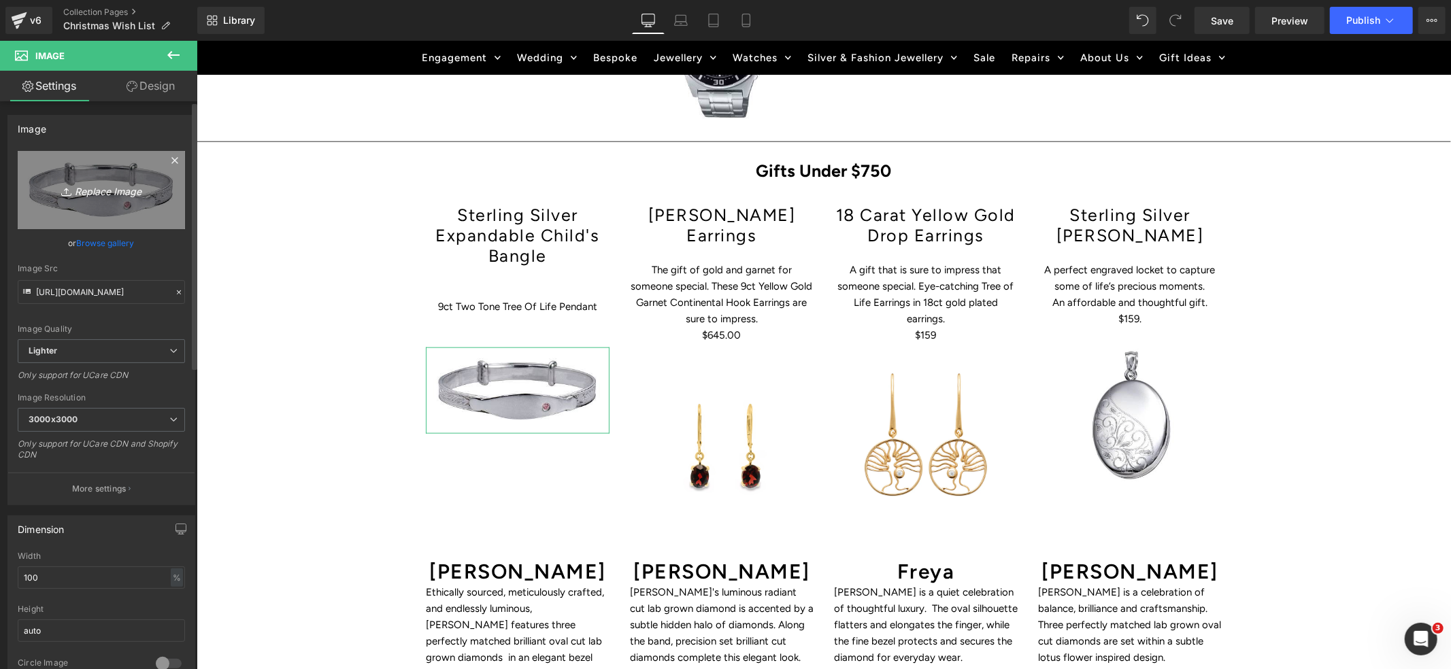
click at [94, 203] on link "Replace Image" at bounding box center [101, 190] width 167 height 78
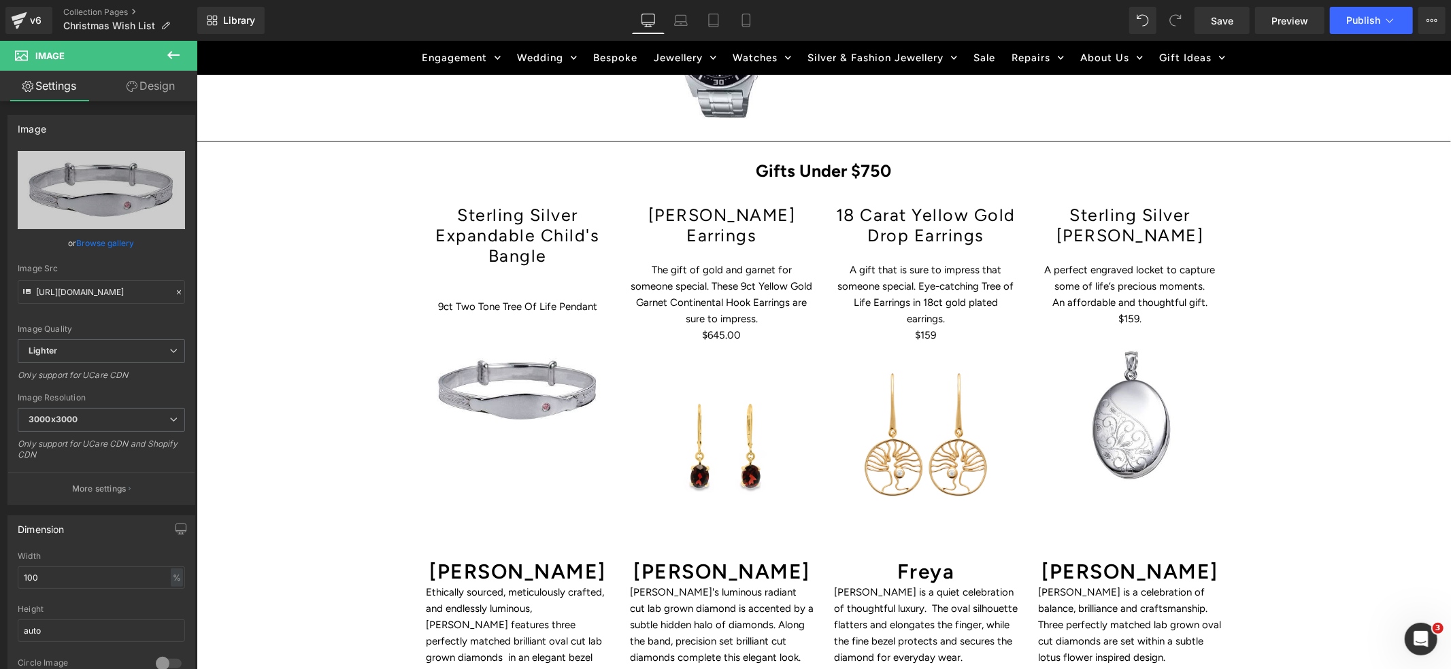
type input "C:\fakepath\001-008-02844-image-1_1024x1024.webp"
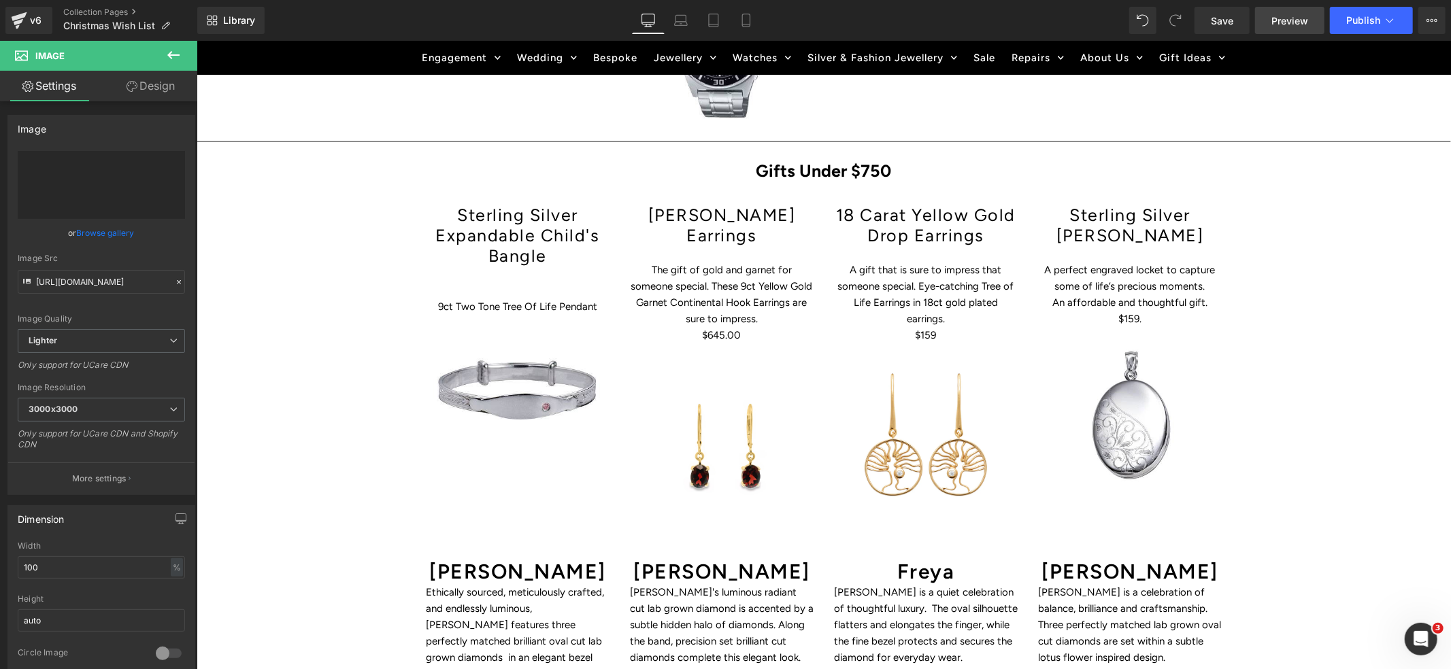
type input "[URL][DOMAIN_NAME]"
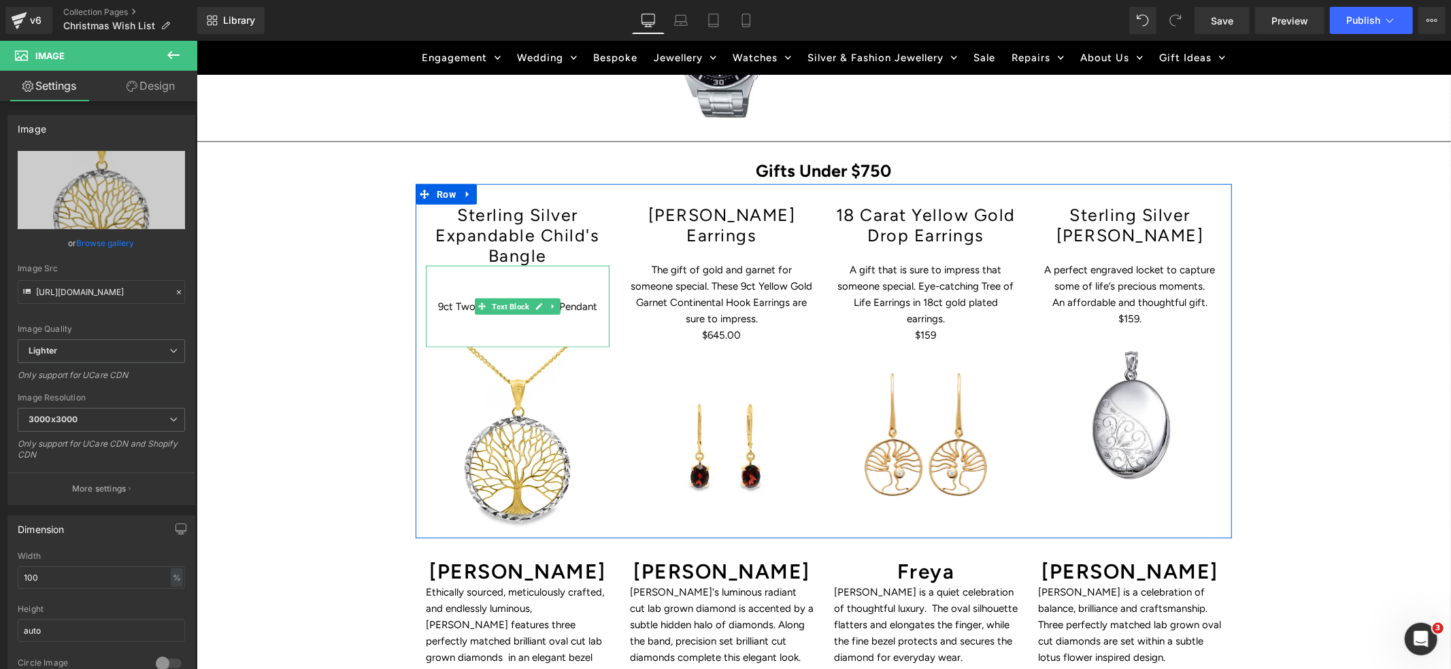
click at [556, 302] on icon at bounding box center [552, 306] width 7 height 8
drag, startPoint x: 595, startPoint y: 267, endPoint x: 602, endPoint y: 265, distance: 6.9
click at [595, 298] on p "9ct Two Tone Tree Of Life Pendant" at bounding box center [517, 306] width 184 height 16
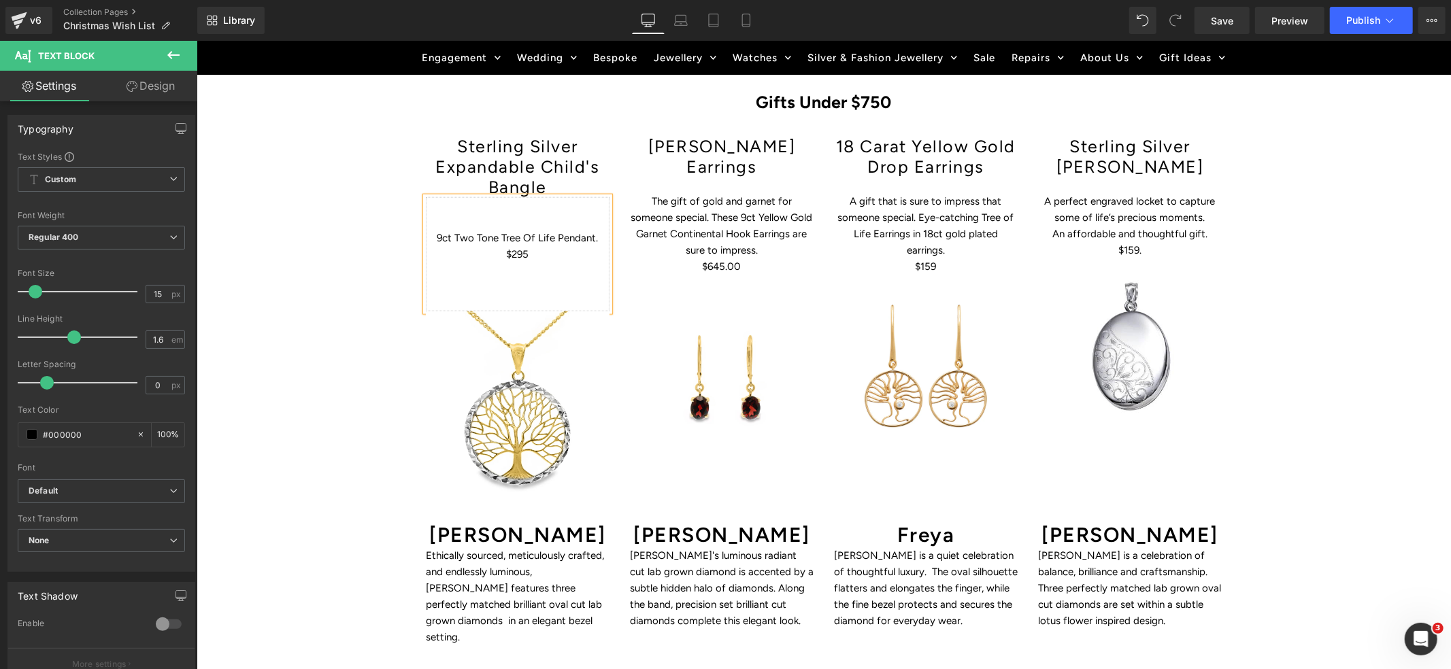
scroll to position [1325, 0]
click at [601, 227] on p "9ct Two Tone Tree Of Life Pendant. $295" at bounding box center [517, 243] width 184 height 33
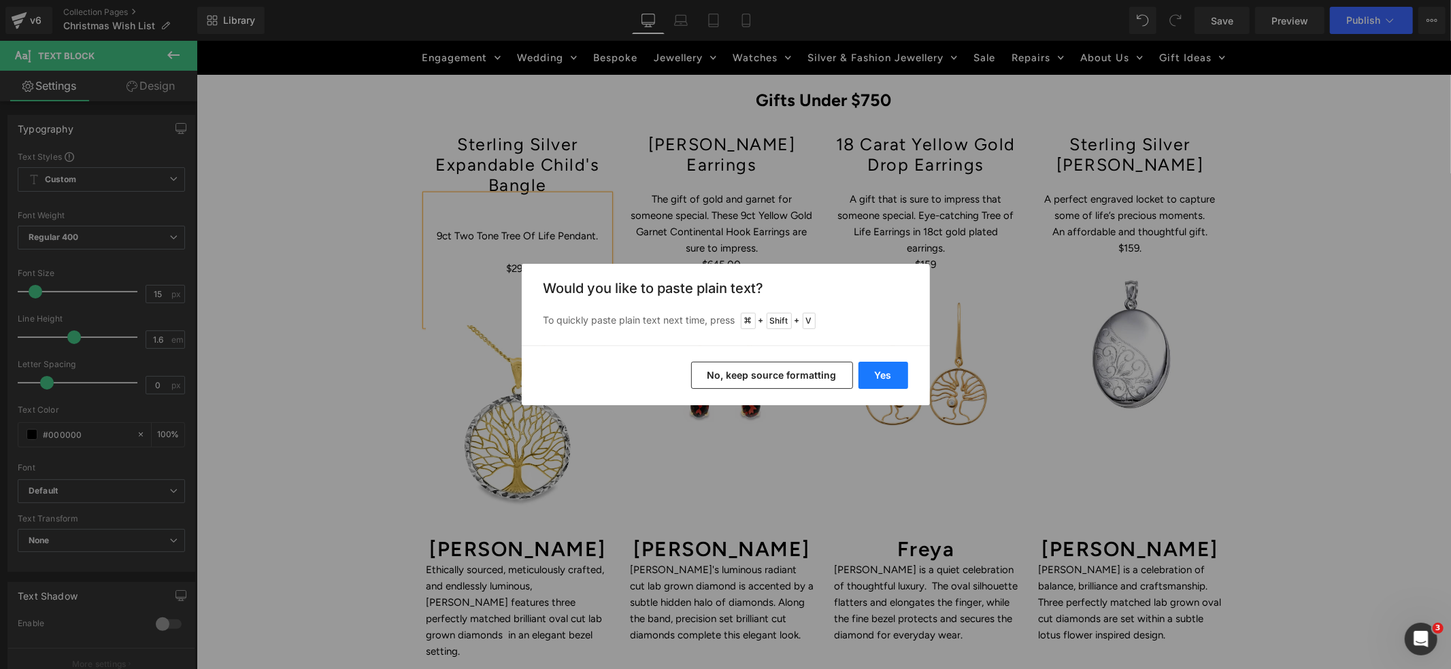
drag, startPoint x: 883, startPoint y: 376, endPoint x: 644, endPoint y: 325, distance: 244.2
click at [883, 376] on button "Yes" at bounding box center [884, 375] width 50 height 27
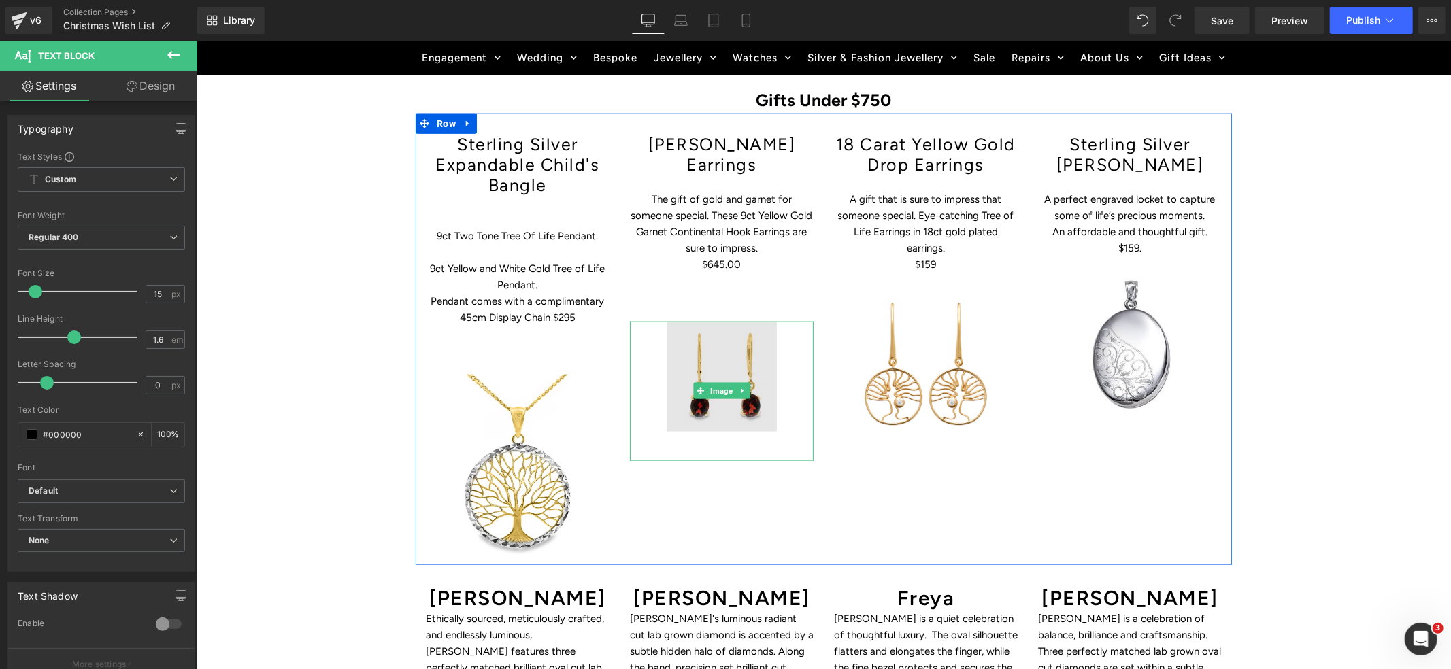
scroll to position [1324, 0]
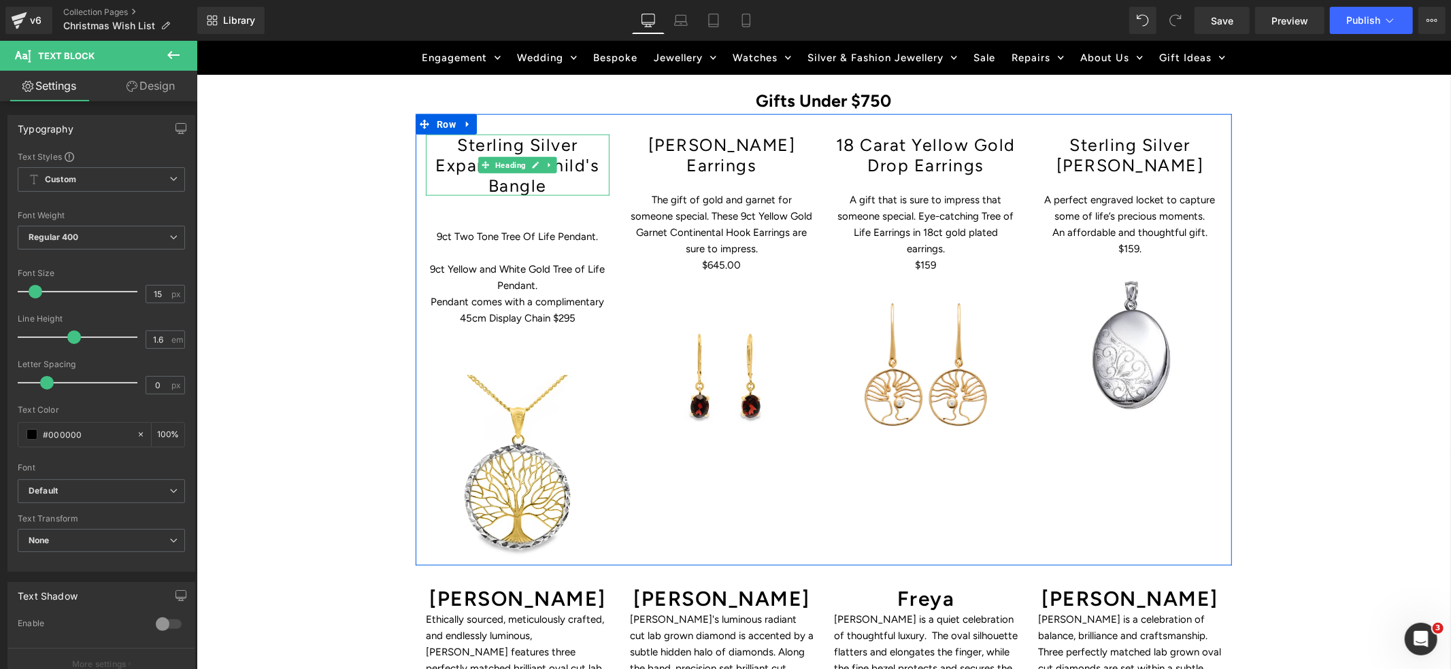
click at [459, 134] on h1 "Sterling Silver Expandable Child's Bangle" at bounding box center [517, 164] width 184 height 61
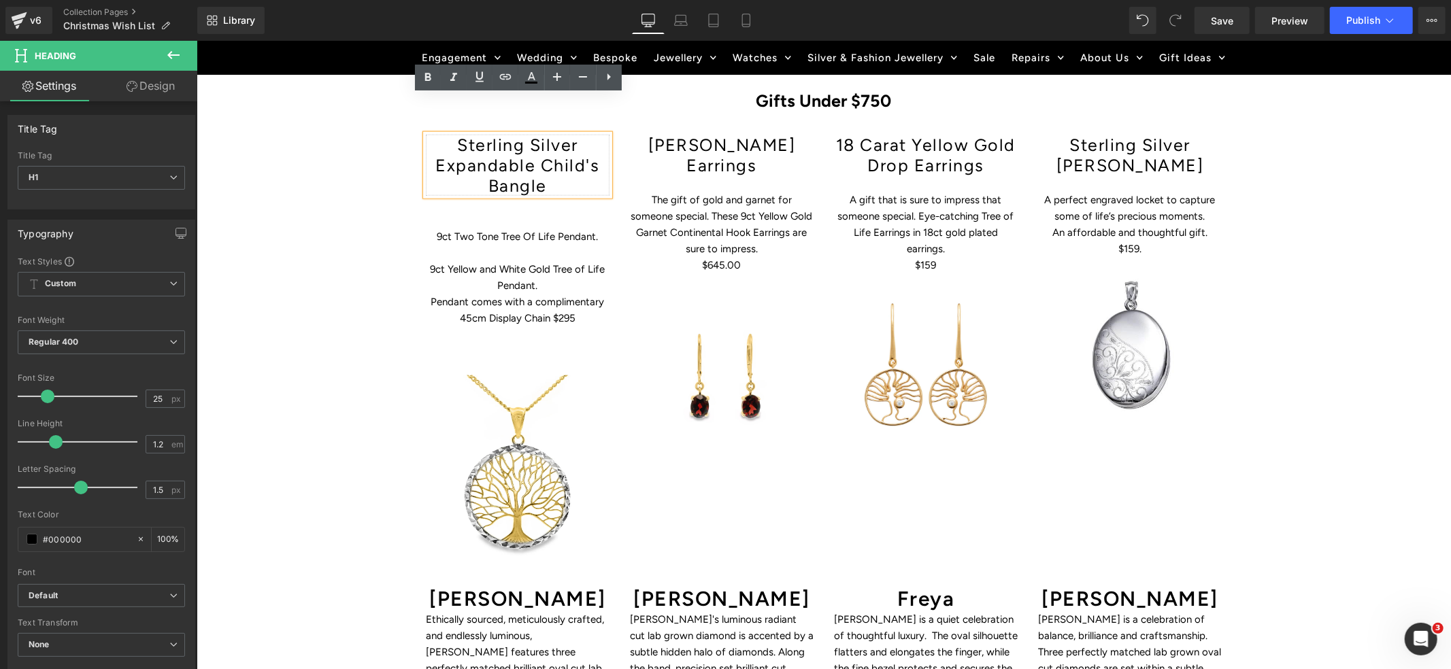
drag, startPoint x: 459, startPoint y: 105, endPoint x: 554, endPoint y: 151, distance: 105.3
click at [554, 151] on h1 "Sterling Silver Expandable Child's Bangle" at bounding box center [517, 164] width 184 height 61
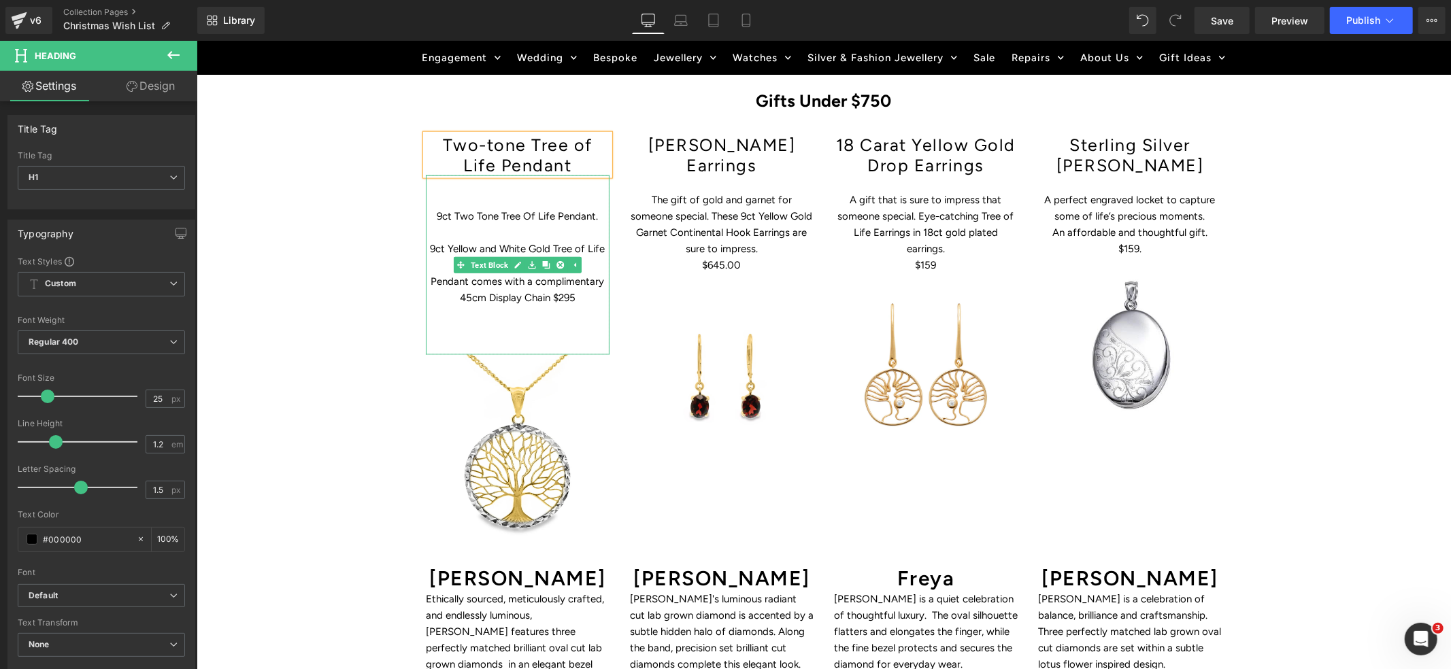
click at [548, 224] on p at bounding box center [517, 232] width 184 height 16
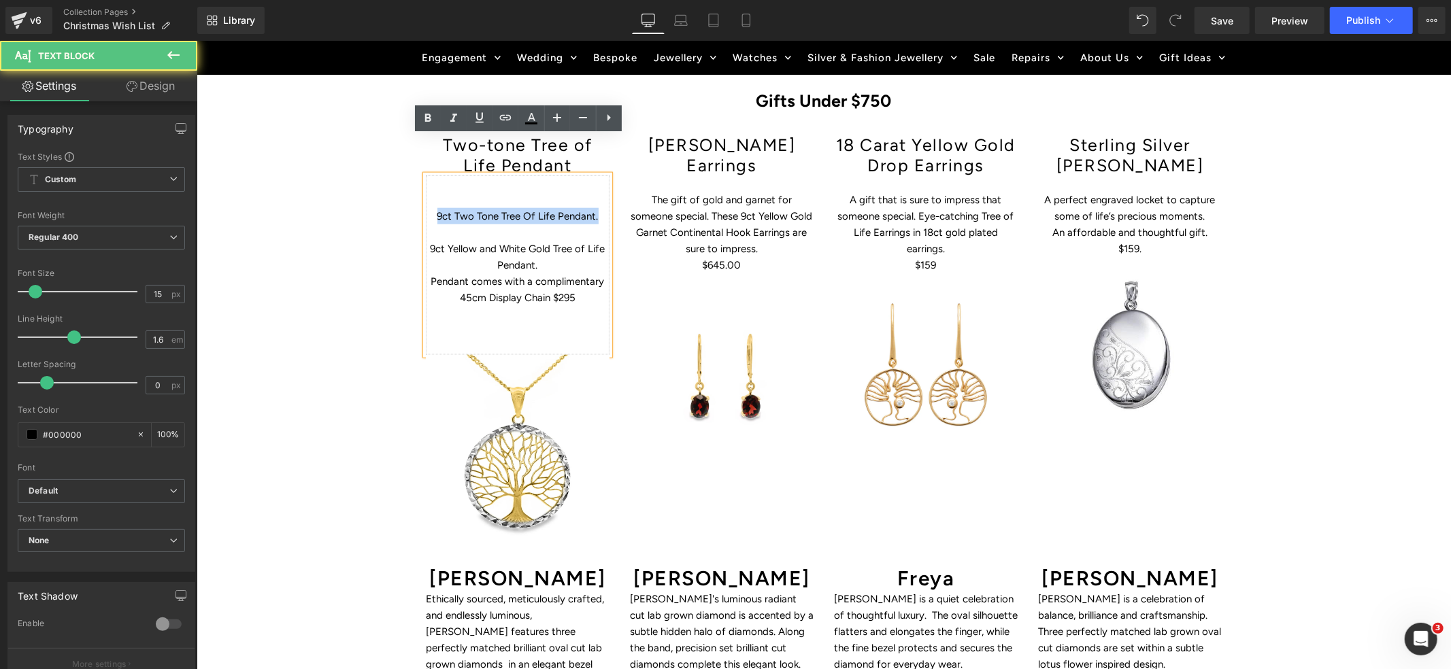
drag, startPoint x: 598, startPoint y: 178, endPoint x: 426, endPoint y: 177, distance: 172.1
click at [426, 208] on p "9ct Two Tone Tree Of Life Pendant." at bounding box center [517, 216] width 184 height 16
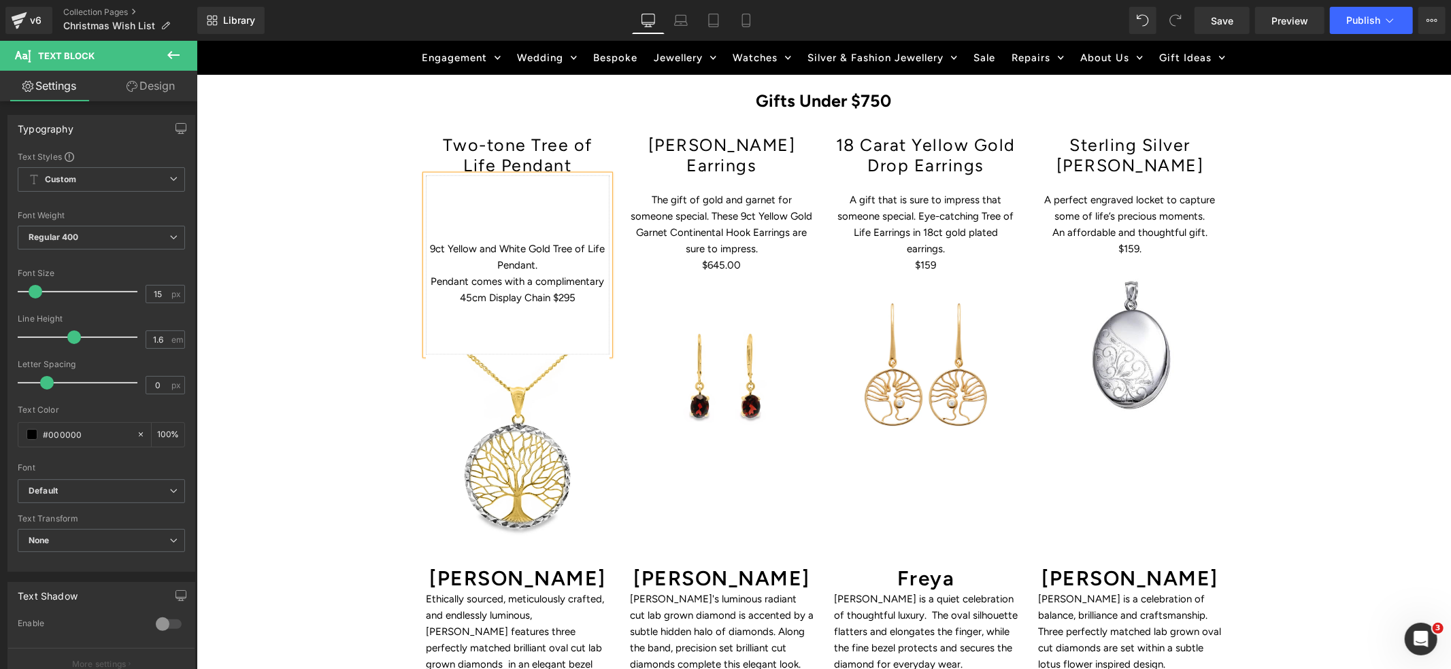
click at [427, 240] on p "9ct Yellow and White Gold Tree of Life Pendant." at bounding box center [517, 256] width 184 height 33
click at [570, 240] on p "This 9ct Yellow and White Gold Tree of Life Pendant." at bounding box center [517, 256] width 184 height 33
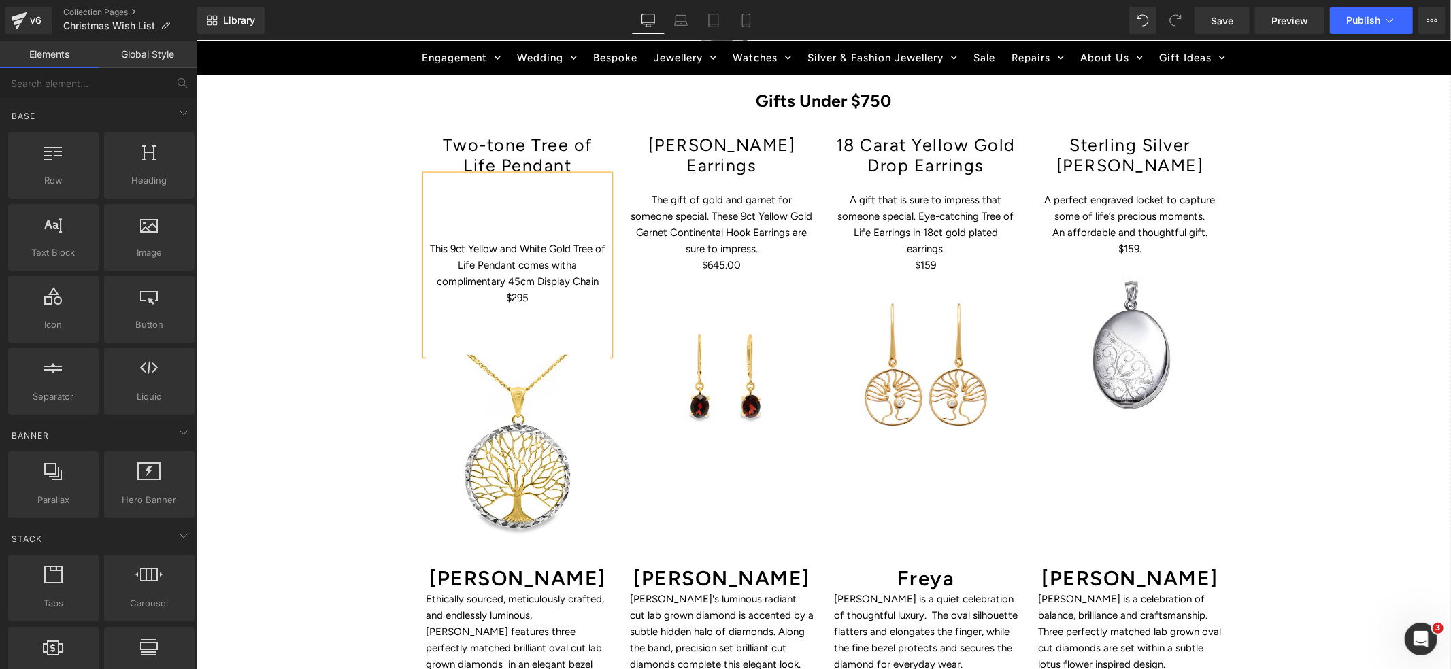
click at [1268, 333] on div "Hero Banner Get Christmas Ready – The Sparkle Starts Here Heading Row Skip the …" at bounding box center [823, 184] width 1255 height 2589
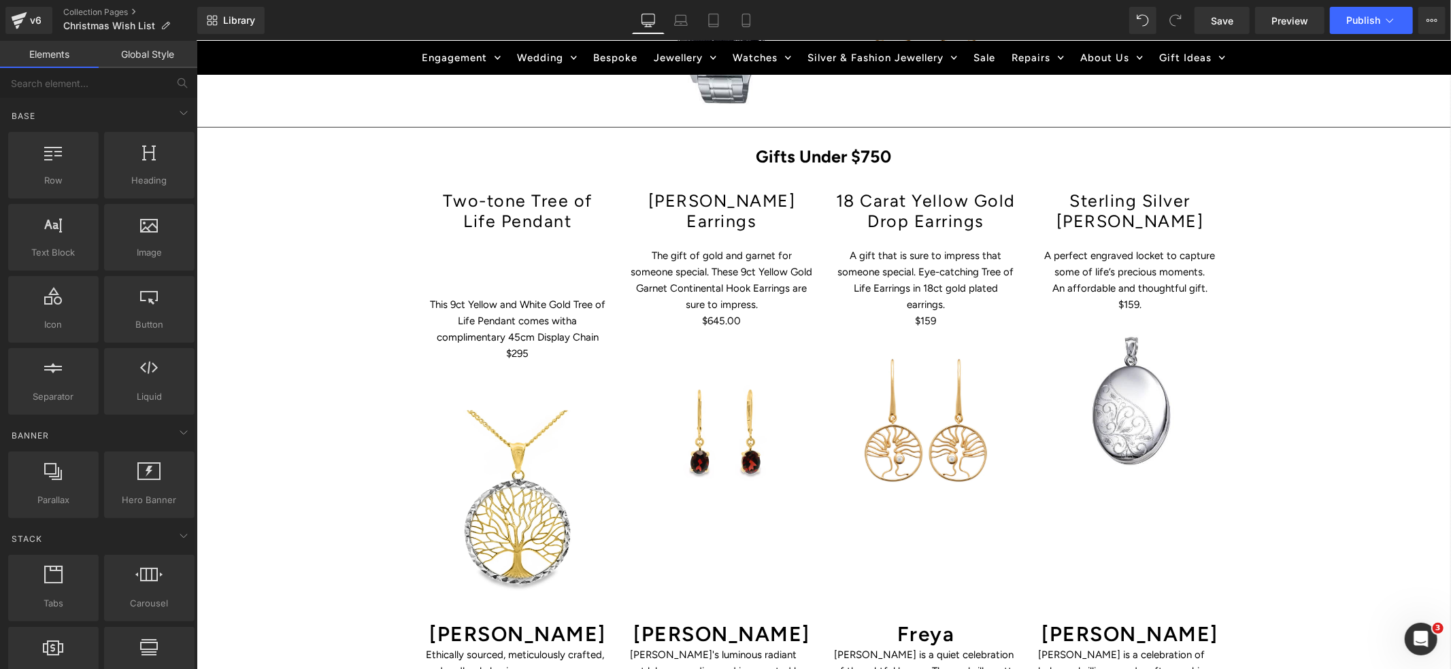
scroll to position [1263, 0]
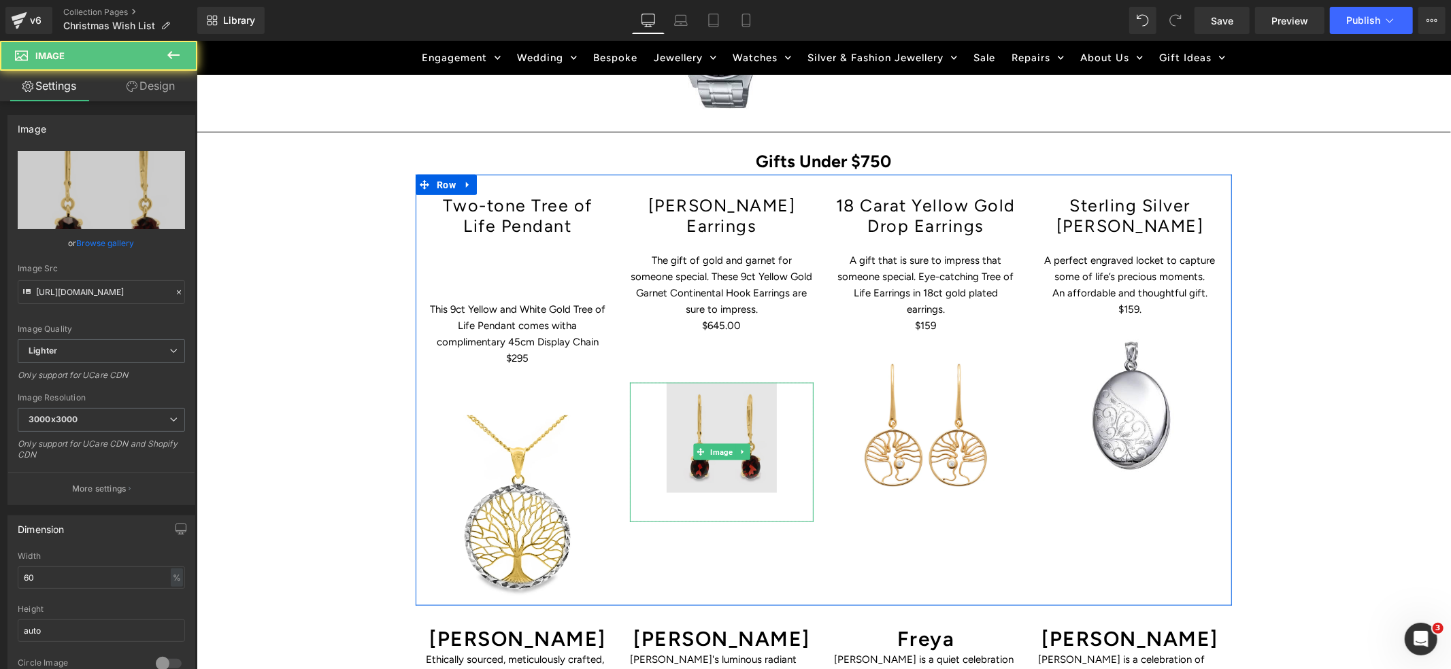
click at [766, 425] on img at bounding box center [721, 451] width 110 height 139
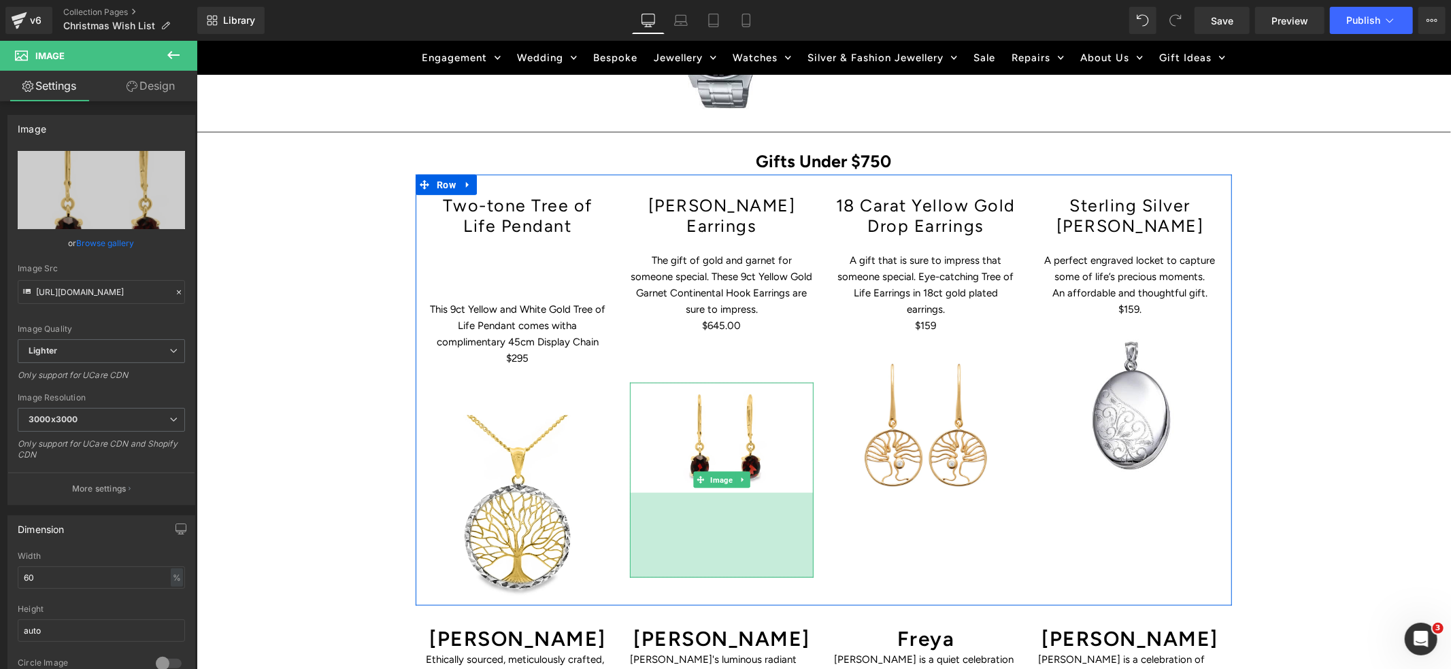
drag, startPoint x: 724, startPoint y: 481, endPoint x: 717, endPoint y: 566, distance: 85.3
click at [717, 566] on div "Hero Banner Get Christmas Ready – The Sparkle Starts Here Heading Row Skip the …" at bounding box center [823, 245] width 1255 height 2589
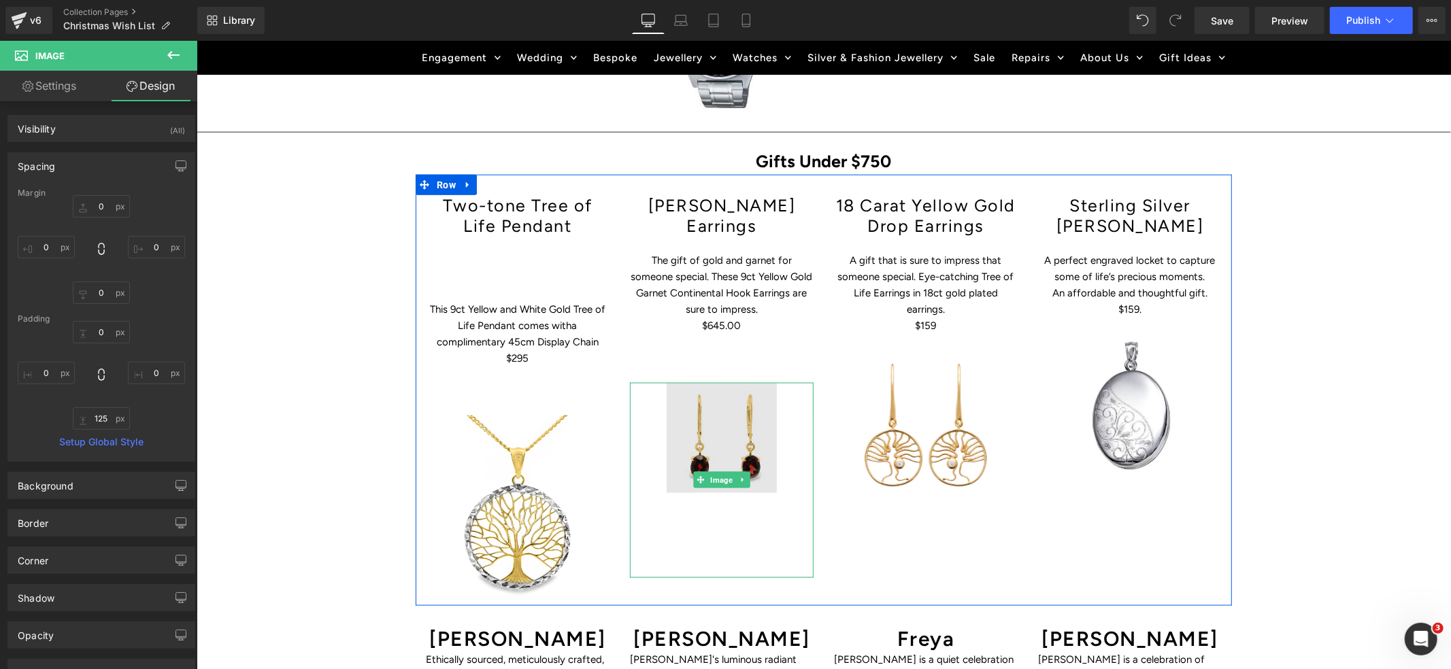
drag, startPoint x: 742, startPoint y: 398, endPoint x: 713, endPoint y: 429, distance: 41.9
click at [742, 399] on img at bounding box center [721, 479] width 110 height 195
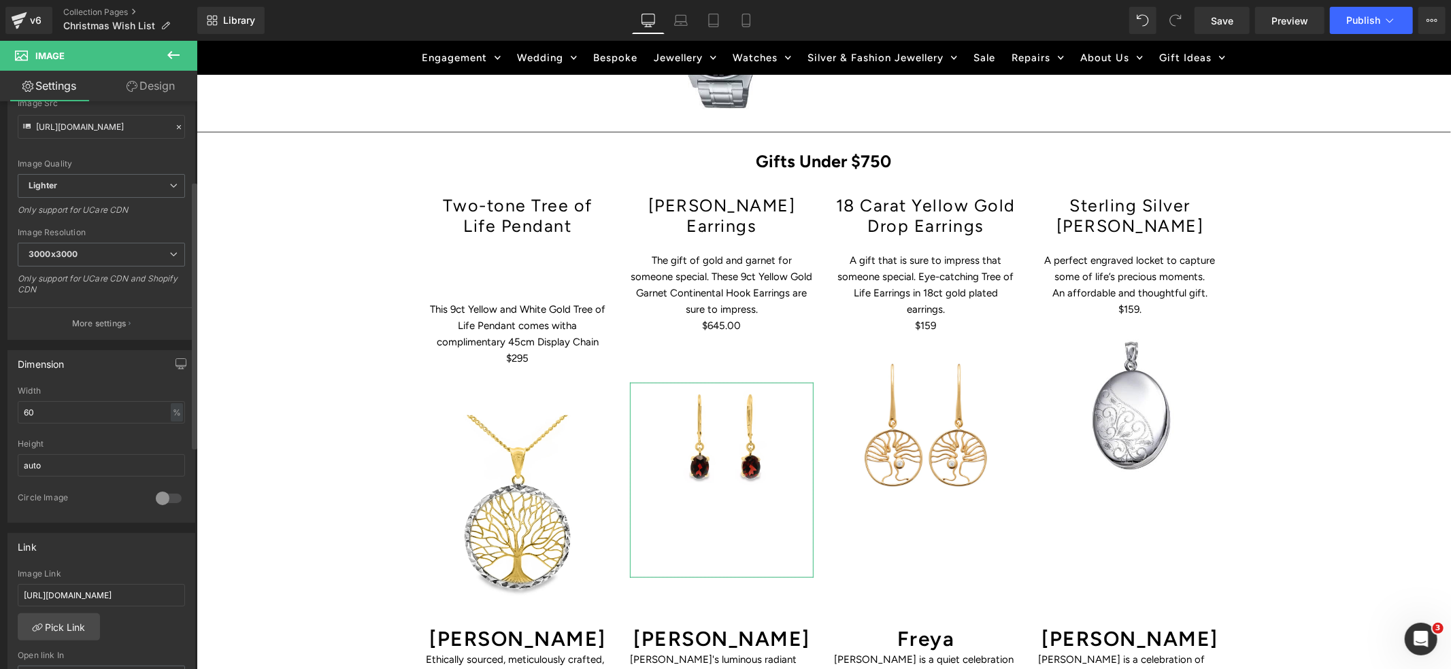
scroll to position [168, 0]
click at [46, 465] on input "auto" at bounding box center [101, 463] width 167 height 22
drag, startPoint x: 47, startPoint y: 412, endPoint x: 25, endPoint y: 410, distance: 21.9
click at [25, 410] on input "60" at bounding box center [101, 410] width 167 height 22
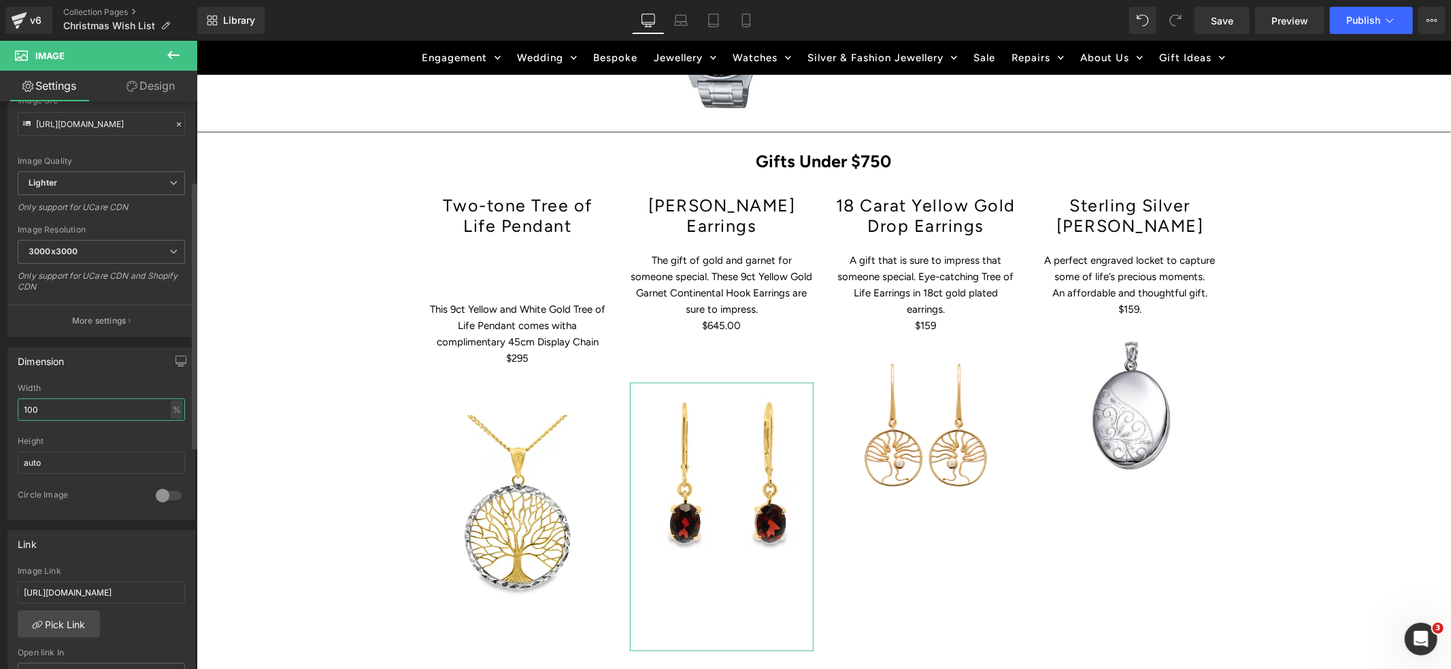
type input "100"
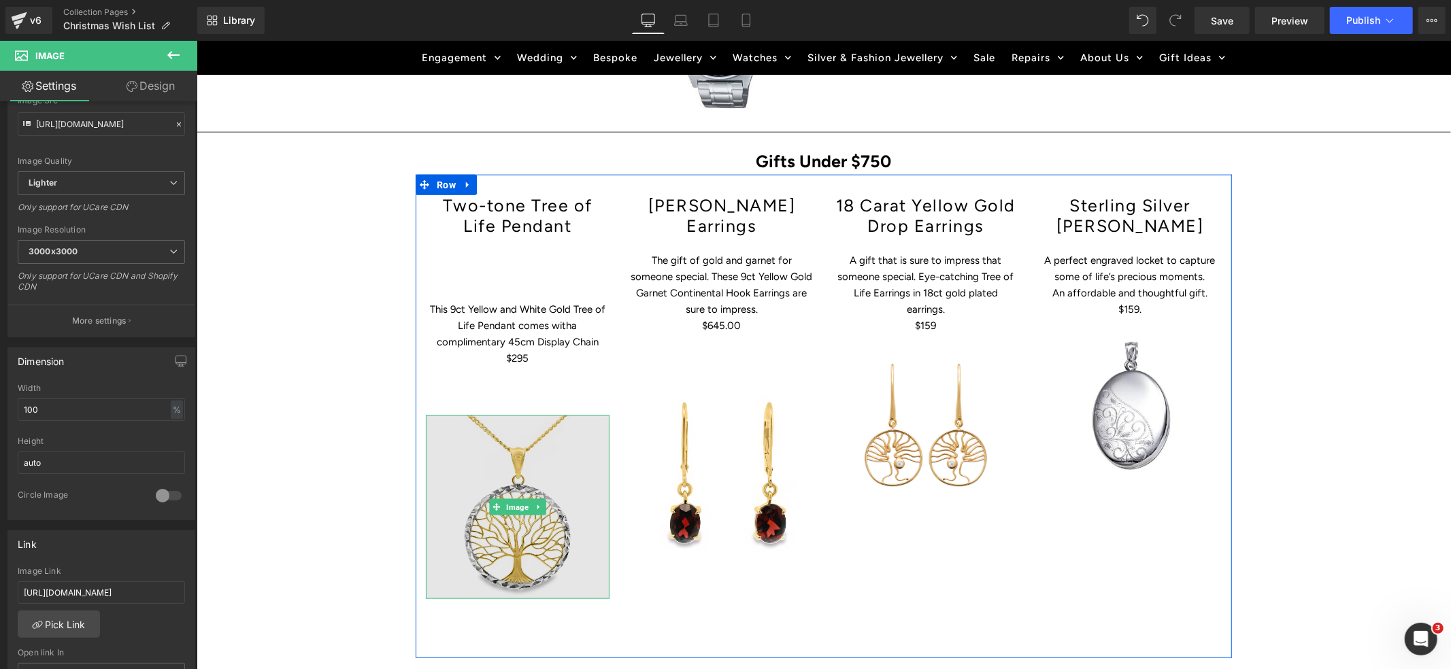
click at [505, 450] on img at bounding box center [517, 507] width 184 height 184
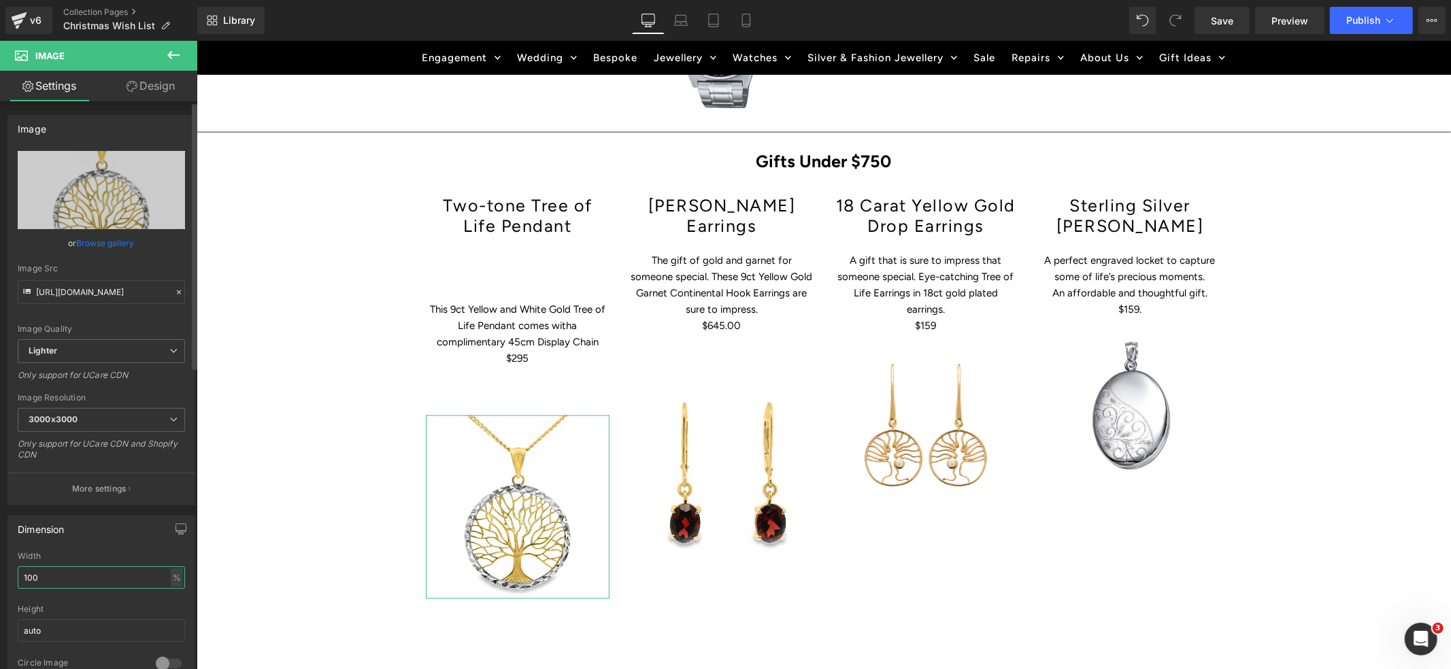
drag, startPoint x: 59, startPoint y: 577, endPoint x: 10, endPoint y: 569, distance: 48.9
click at [10, 569] on div "100% Width 100 % % px auto Height auto 0 Circle Image" at bounding box center [101, 620] width 186 height 136
type input "80"
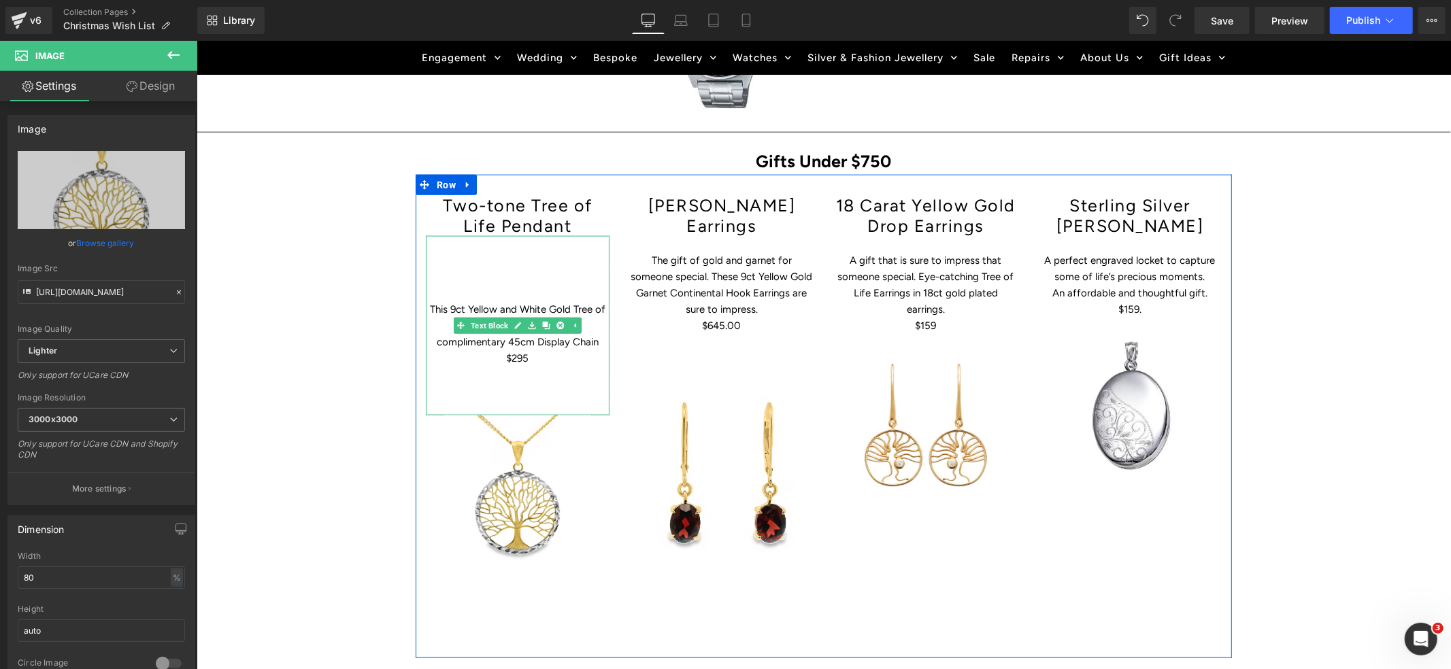
click at [458, 284] on p at bounding box center [517, 292] width 184 height 16
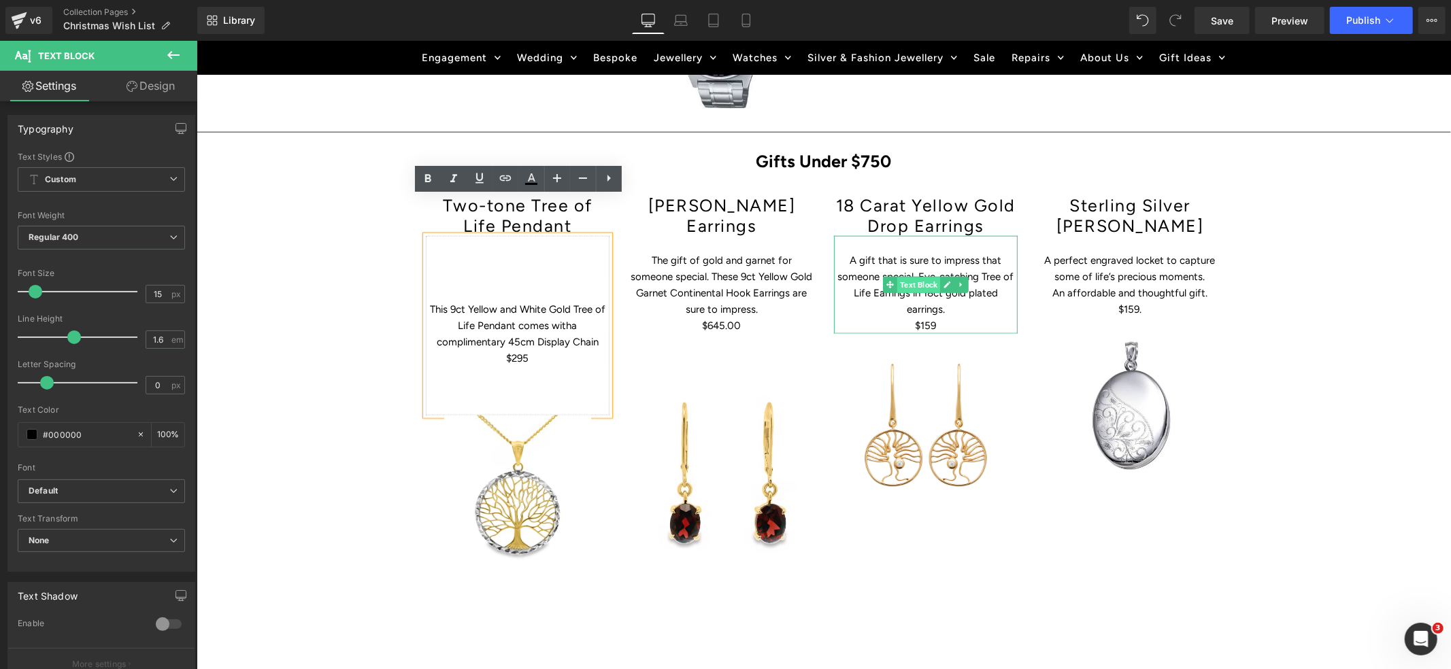
click at [904, 276] on span "Text Block" at bounding box center [918, 284] width 43 height 16
click at [927, 252] on p "A gift that is sure to impress that someone special. Eye-catching Tree of Life …" at bounding box center [925, 284] width 184 height 65
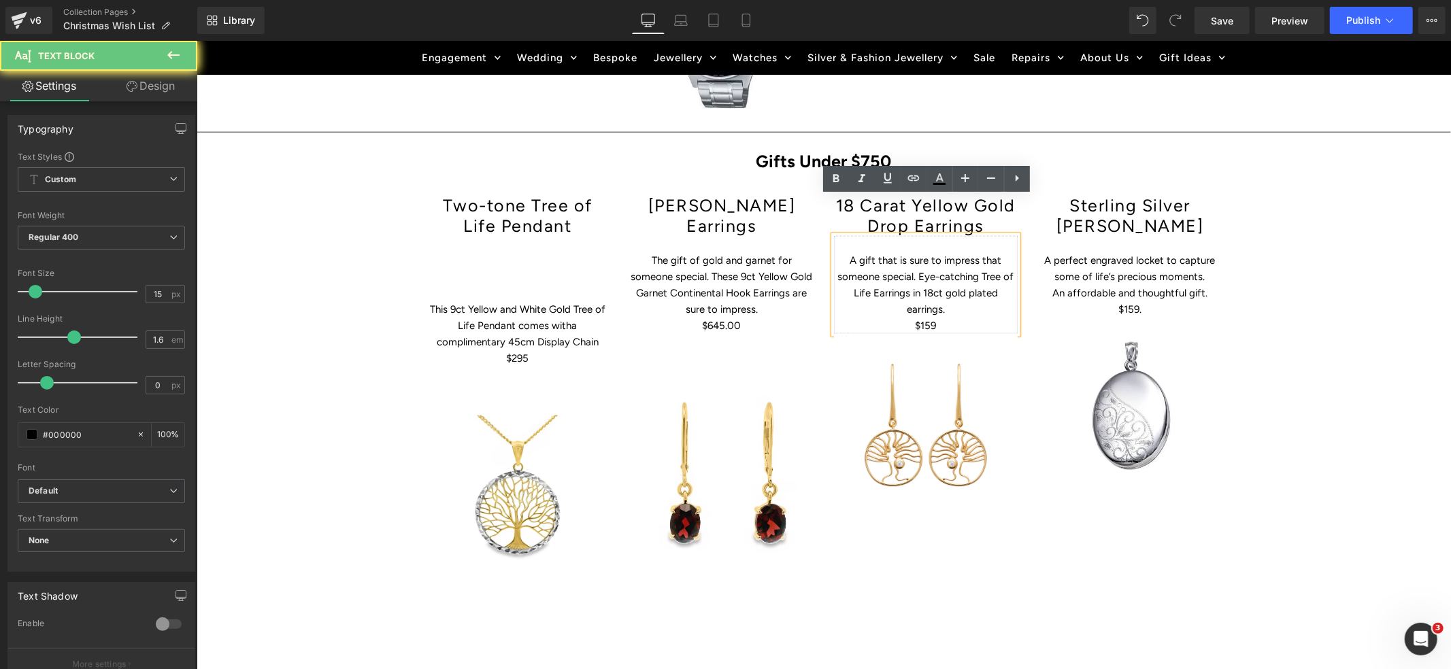
click at [937, 252] on p "A gift that is sure to impress that someone special. Eye-catching Tree of Life …" at bounding box center [925, 284] width 184 height 65
click at [895, 252] on p "A gift that is sure to impress that someone special. Eye-catching Tree of Life …" at bounding box center [925, 284] width 184 height 65
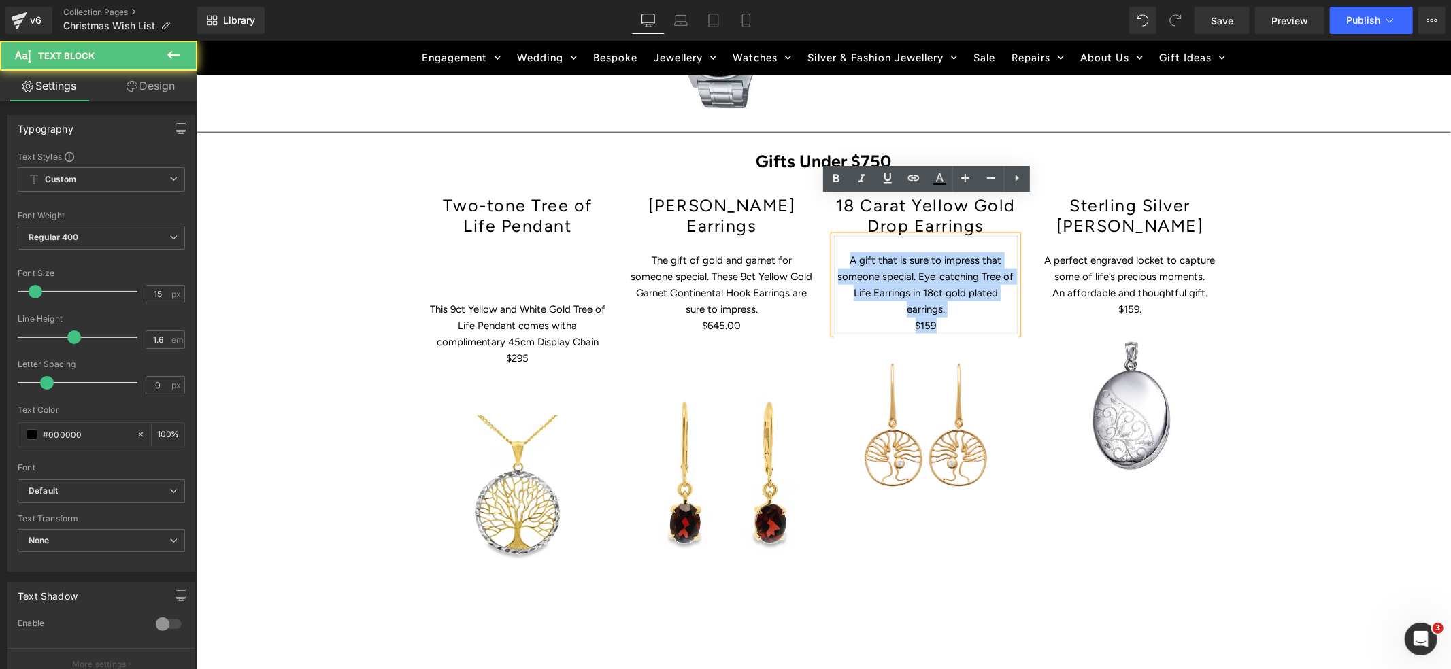
drag, startPoint x: 854, startPoint y: 221, endPoint x: 946, endPoint y: 284, distance: 111.7
click at [946, 284] on div "A gift that is sure to impress that someone special. Eye-catching Tree of Life …" at bounding box center [925, 284] width 184 height 98
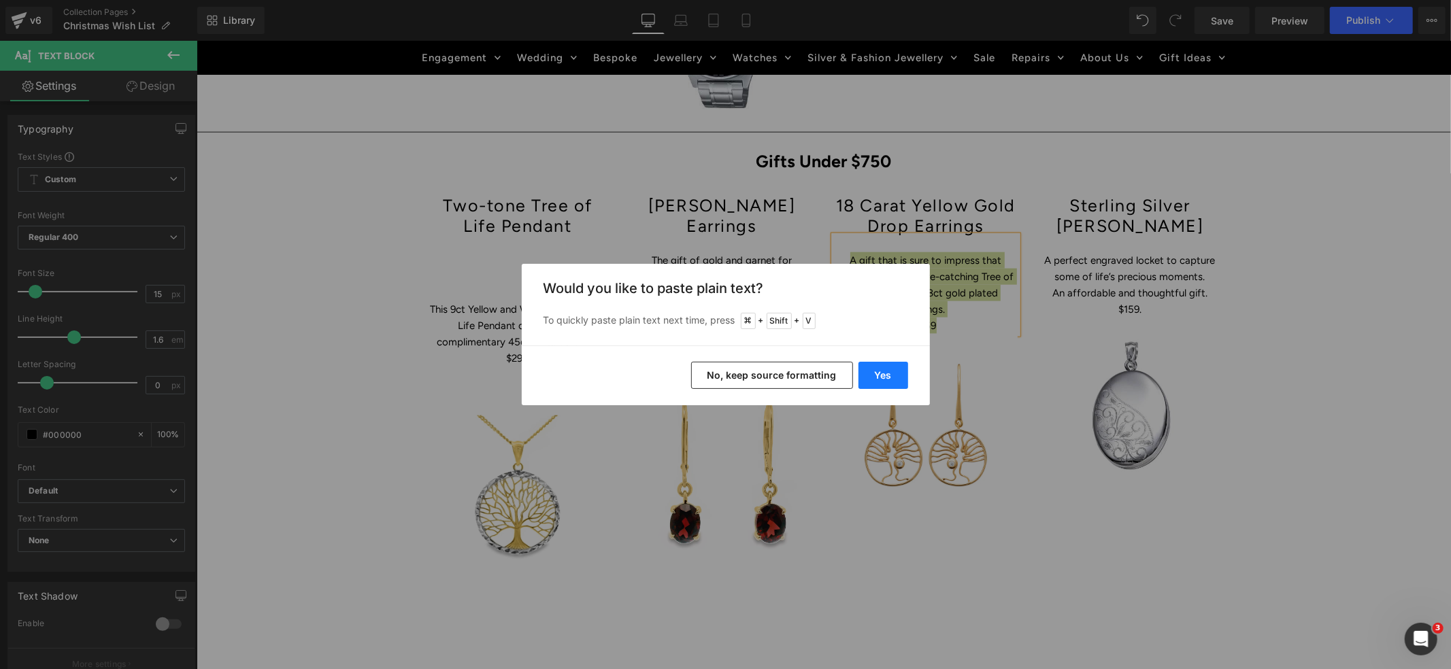
click at [886, 380] on button "Yes" at bounding box center [884, 375] width 50 height 27
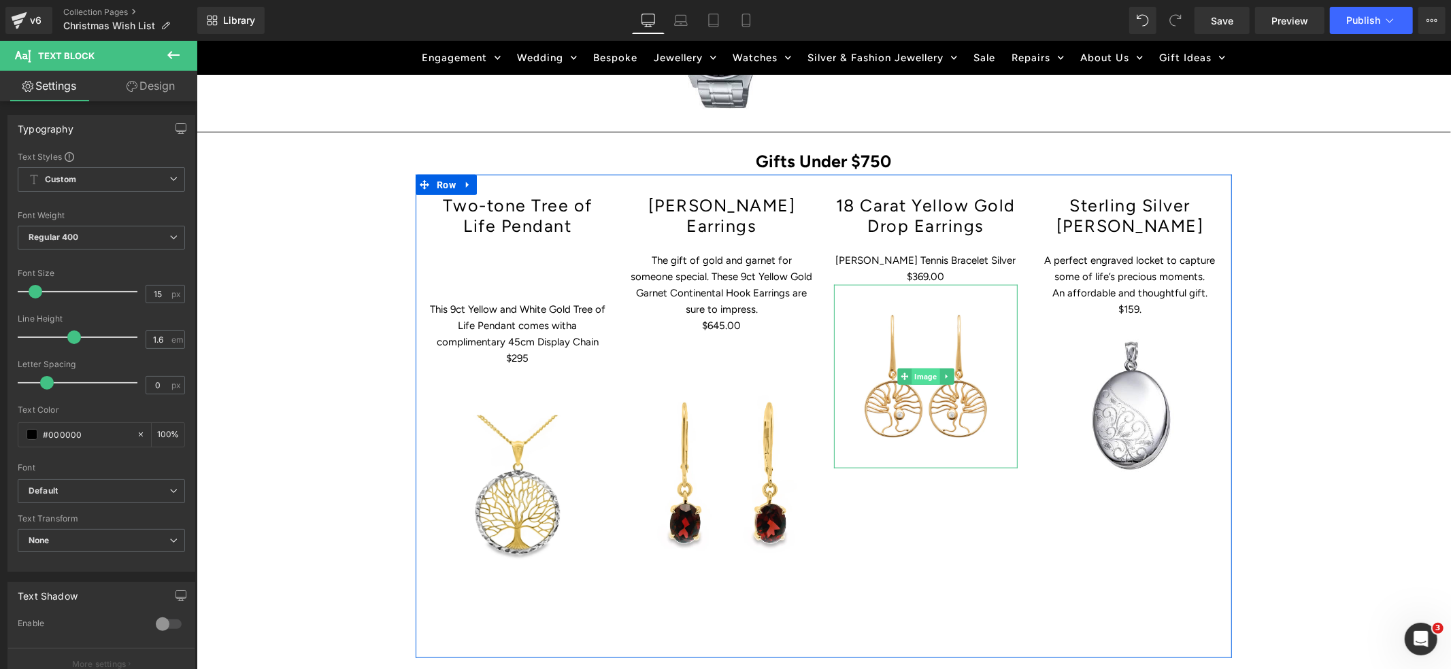
click at [933, 368] on span "Image" at bounding box center [925, 376] width 28 height 16
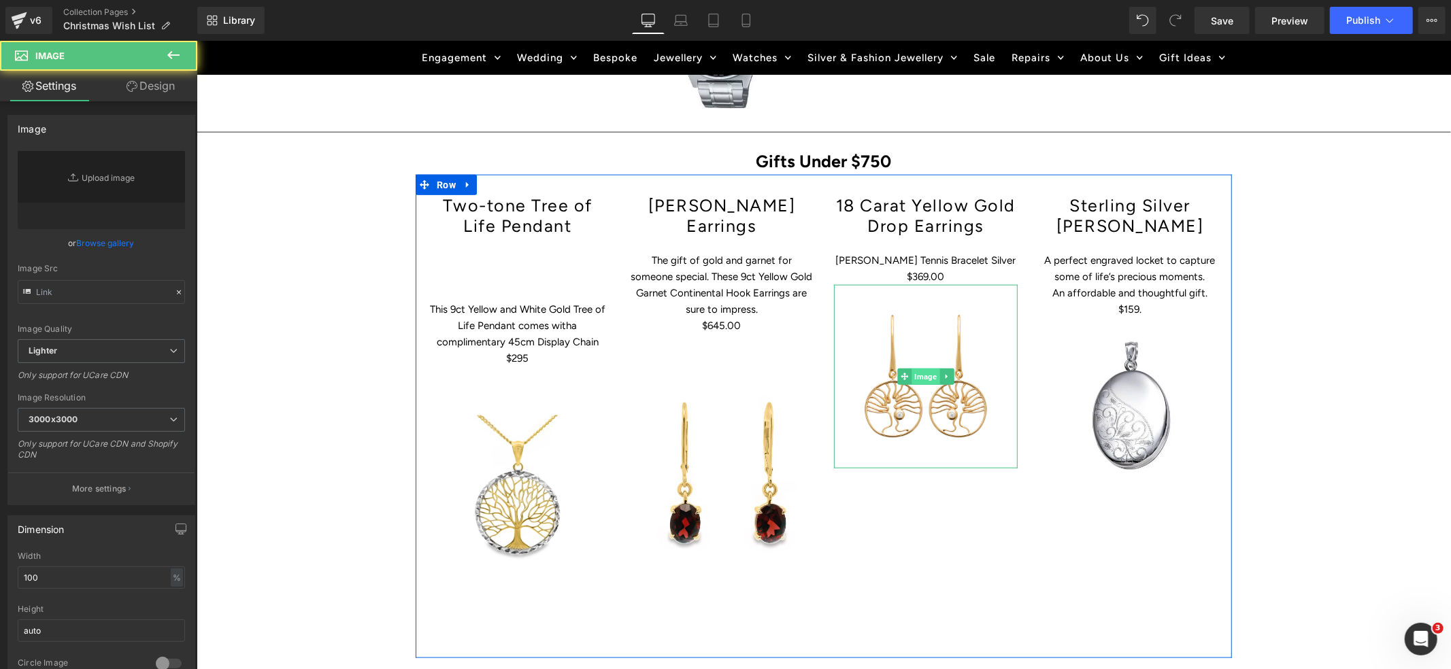
type input "[URL][DOMAIN_NAME]"
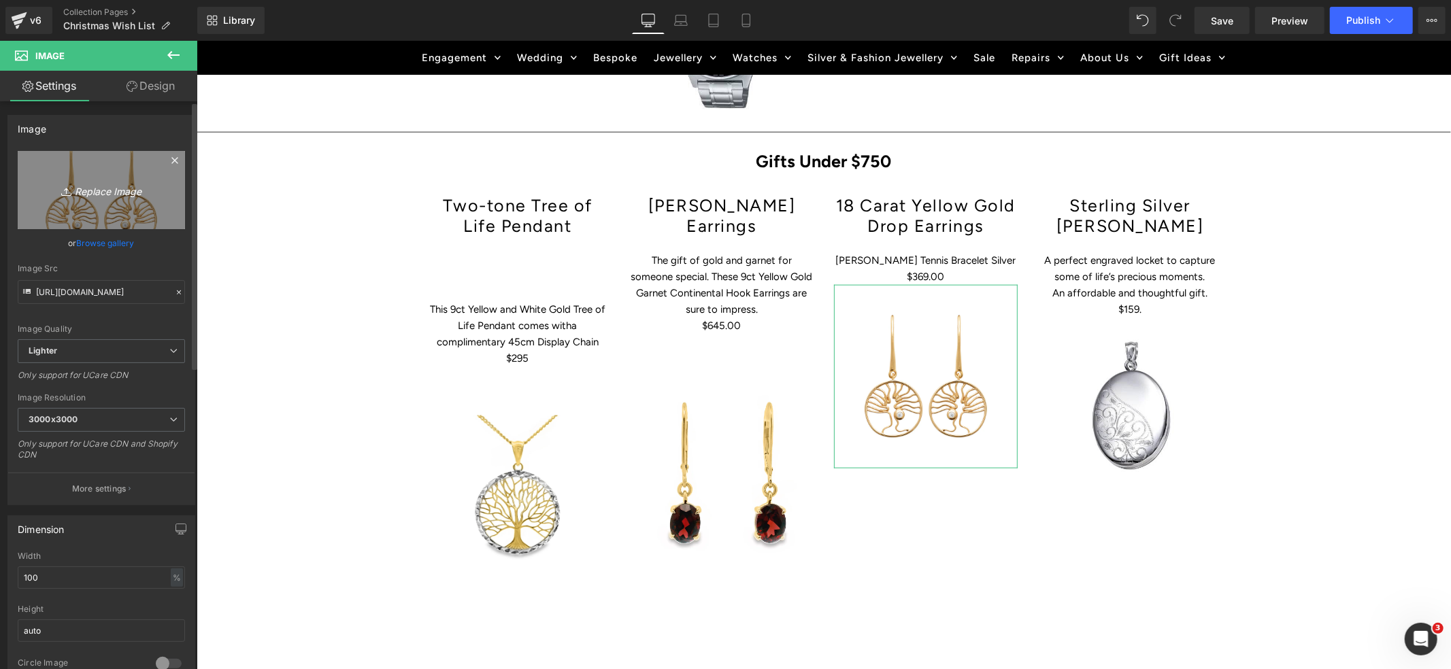
click at [99, 193] on icon "Replace Image" at bounding box center [101, 190] width 109 height 17
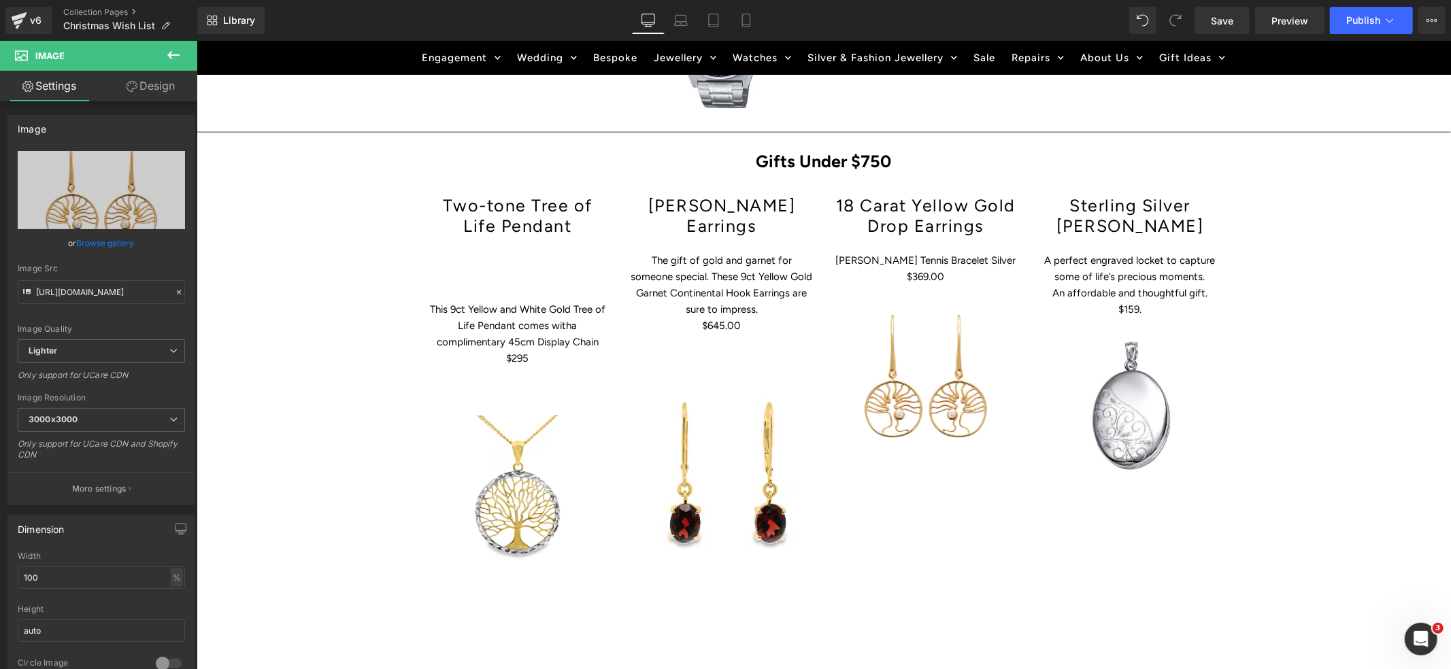
type input "C:\fakepath\001-023-04314-image-1_1024x1024.webp"
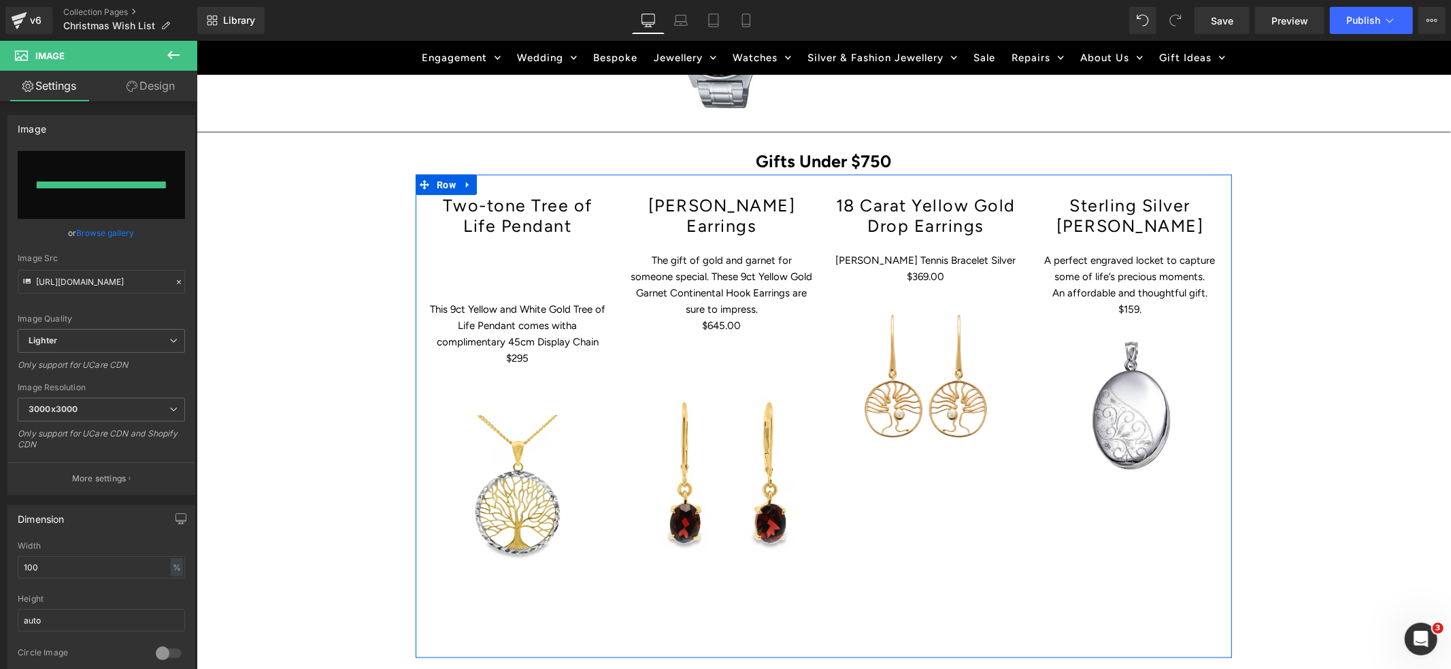
type input "[URL][DOMAIN_NAME]"
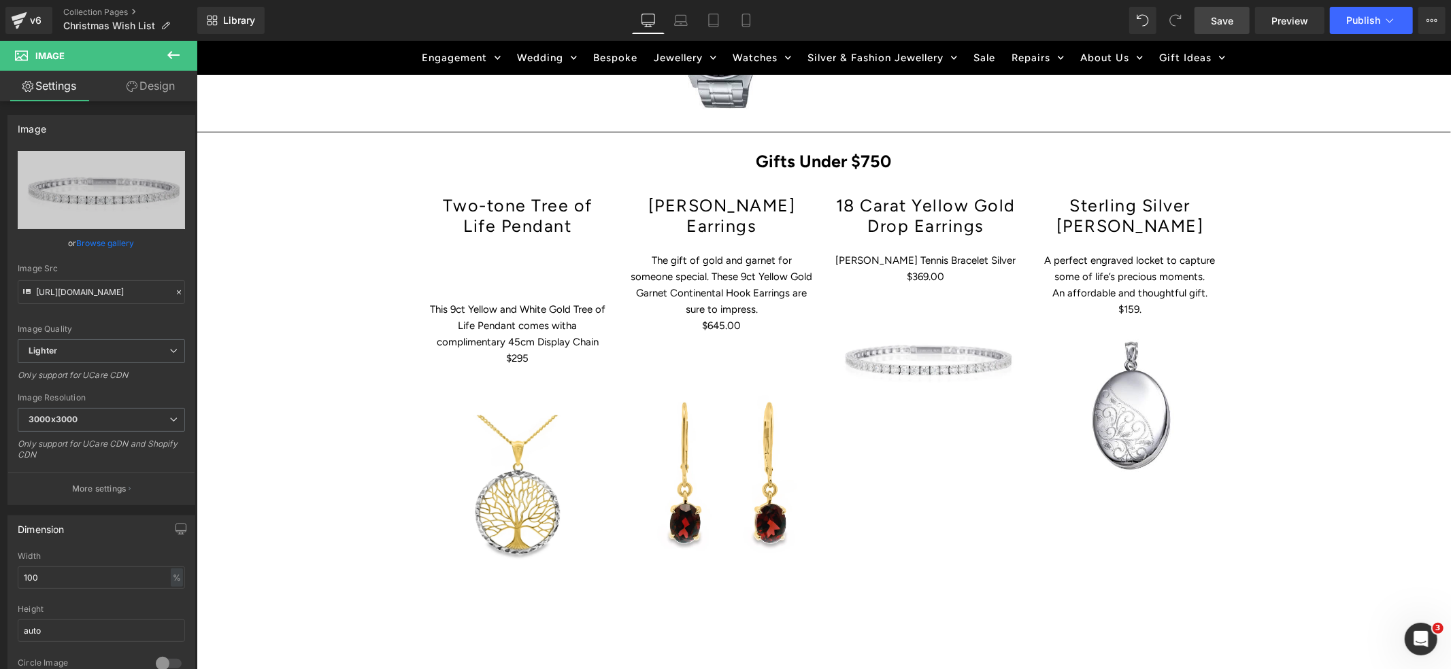
click at [1231, 21] on span "Save" at bounding box center [1222, 21] width 22 height 14
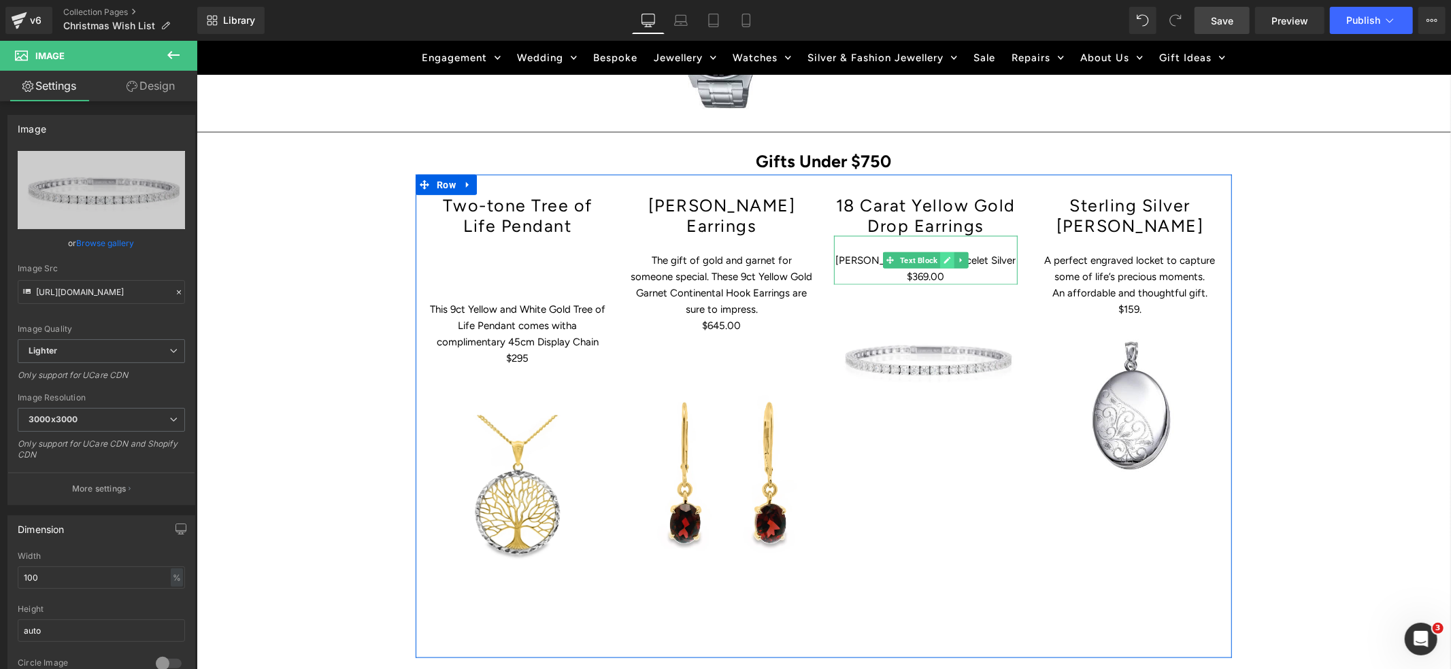
click at [942, 252] on link at bounding box center [947, 260] width 14 height 16
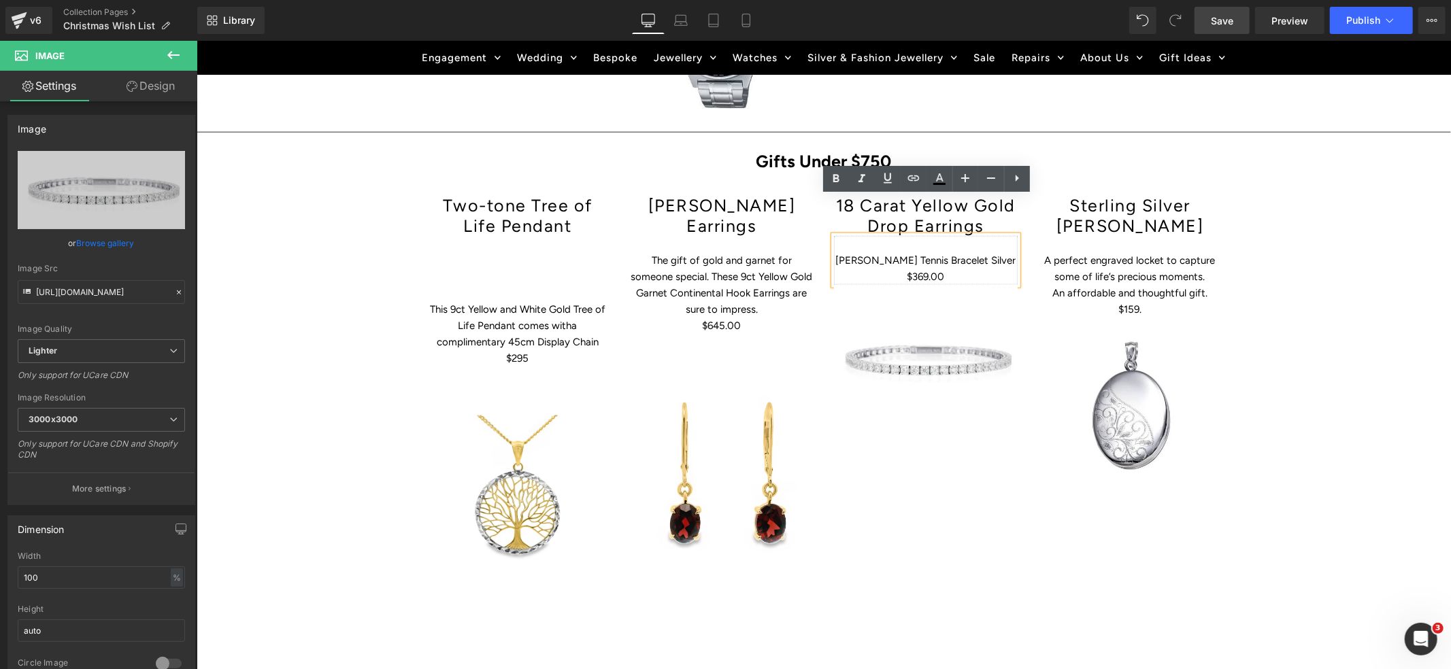
click at [1014, 252] on p "[PERSON_NAME] Tennis Bracelet Silver" at bounding box center [925, 260] width 184 height 16
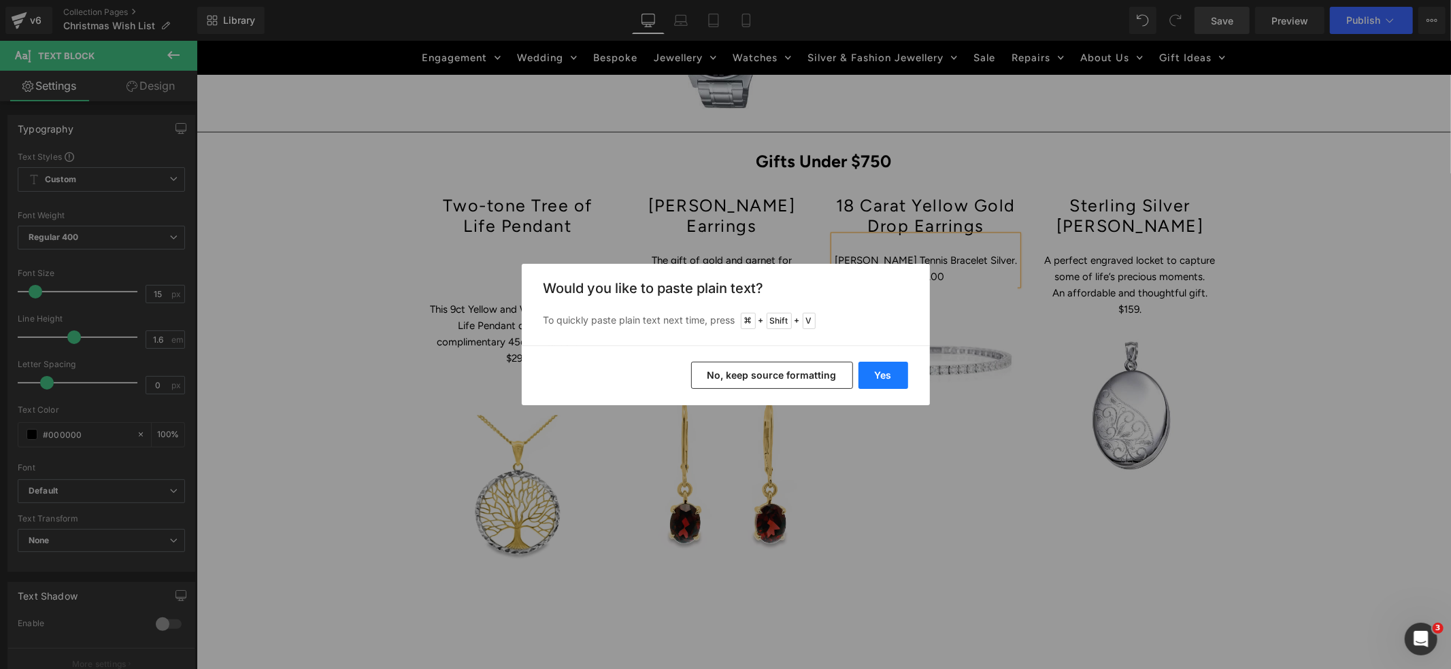
drag, startPoint x: 893, startPoint y: 378, endPoint x: 696, endPoint y: 337, distance: 200.8
click at [893, 378] on button "Yes" at bounding box center [884, 375] width 50 height 27
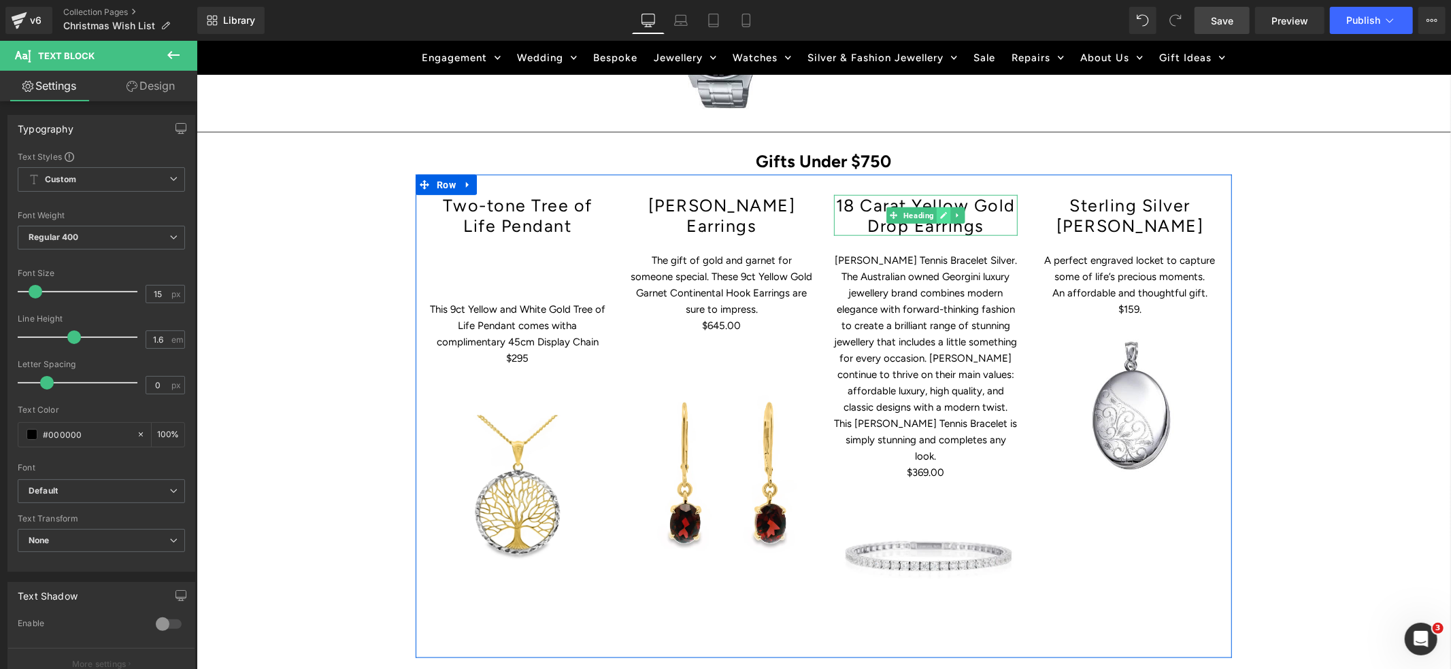
click at [940, 211] on icon at bounding box center [943, 215] width 7 height 8
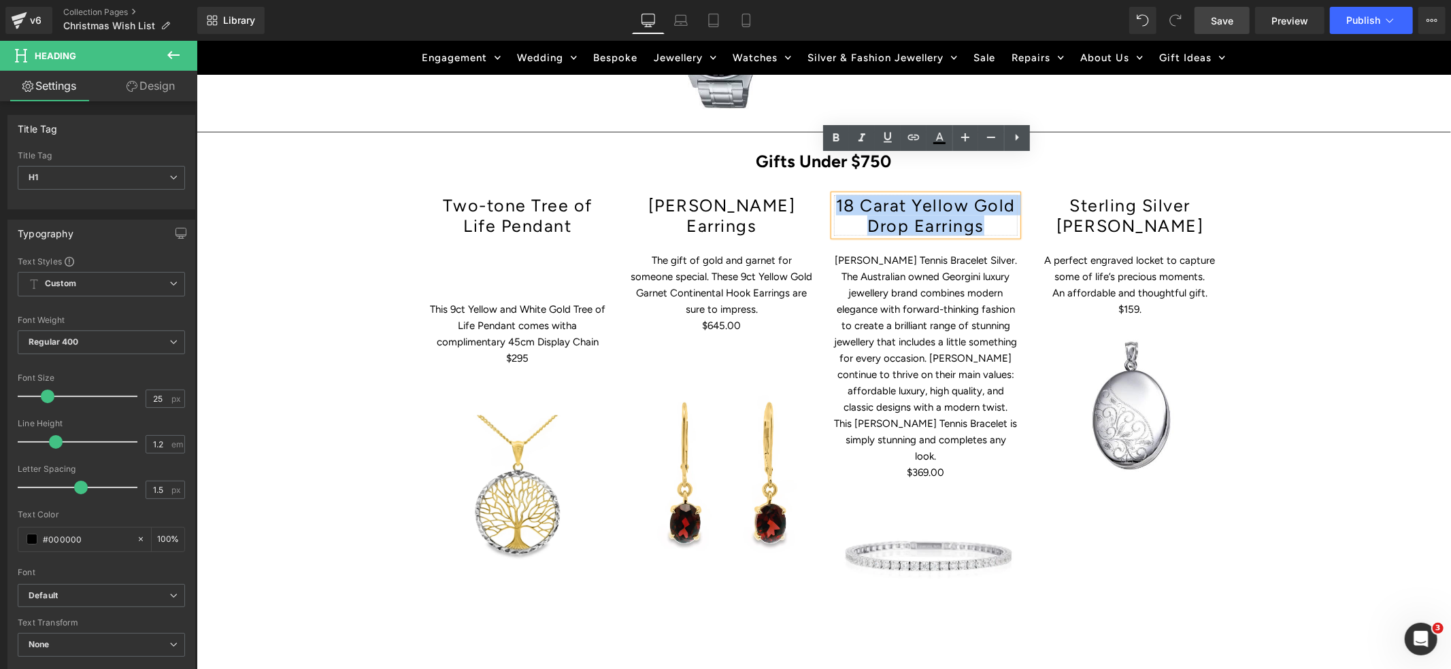
drag, startPoint x: 988, startPoint y: 185, endPoint x: 834, endPoint y: 169, distance: 154.6
click at [834, 195] on h1 "1 8 Carat Yellow Gold Drop Earrings" at bounding box center [925, 215] width 184 height 41
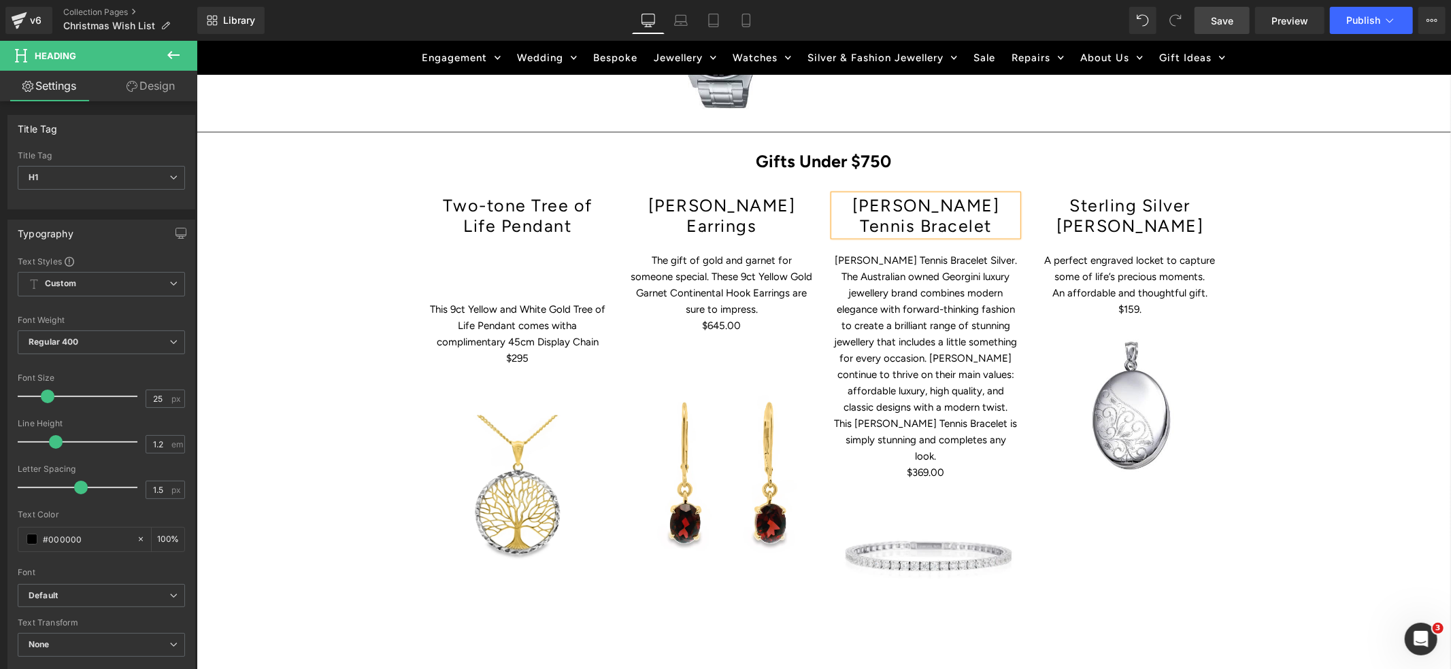
click at [1133, 538] on div "Two-tone Tree of Life Pendant Heading This 9ct Yellow and White Gold Tree of Li…" at bounding box center [823, 416] width 816 height 484
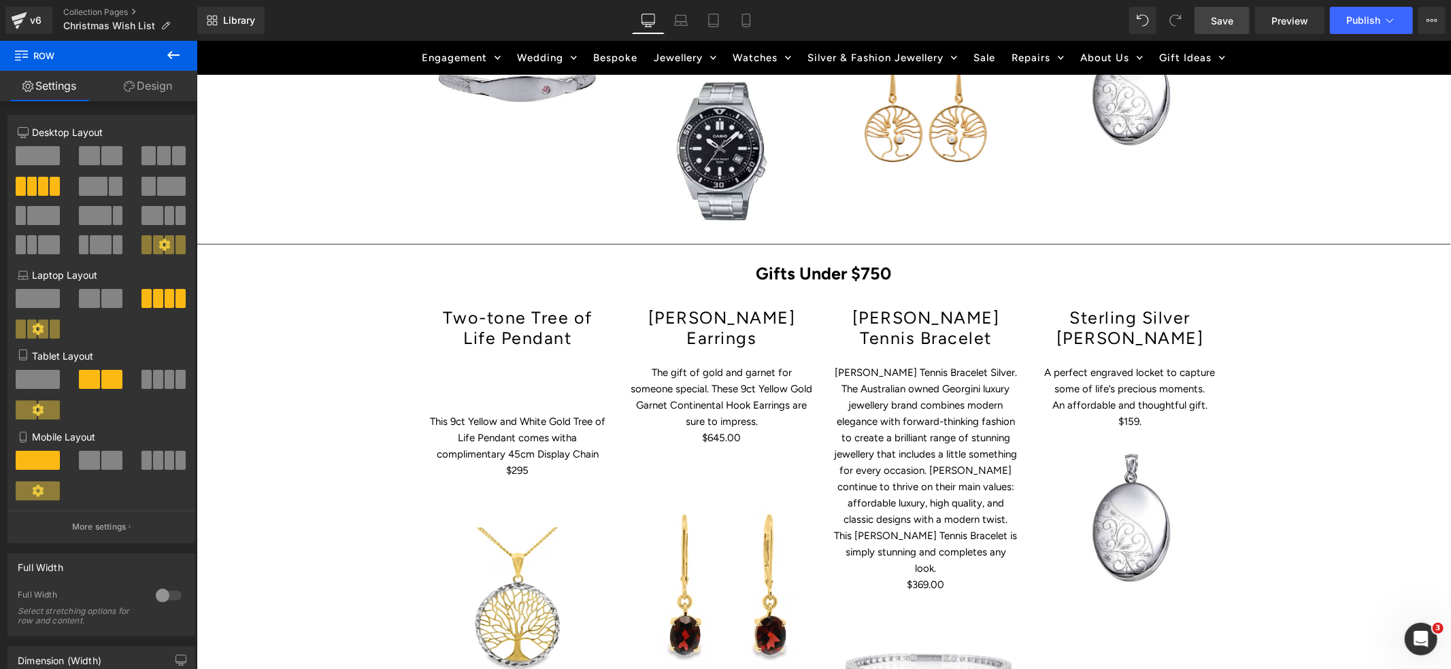
scroll to position [1125, 0]
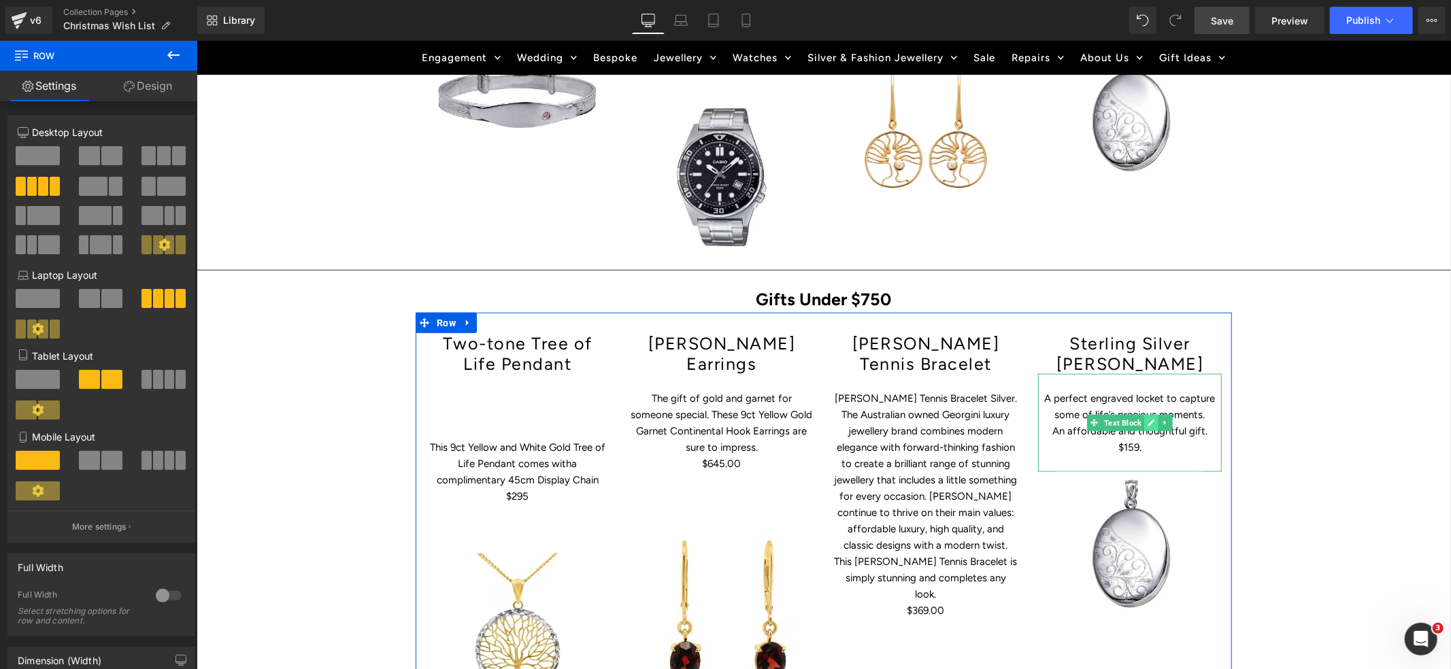
click at [1148, 418] on icon at bounding box center [1150, 422] width 7 height 8
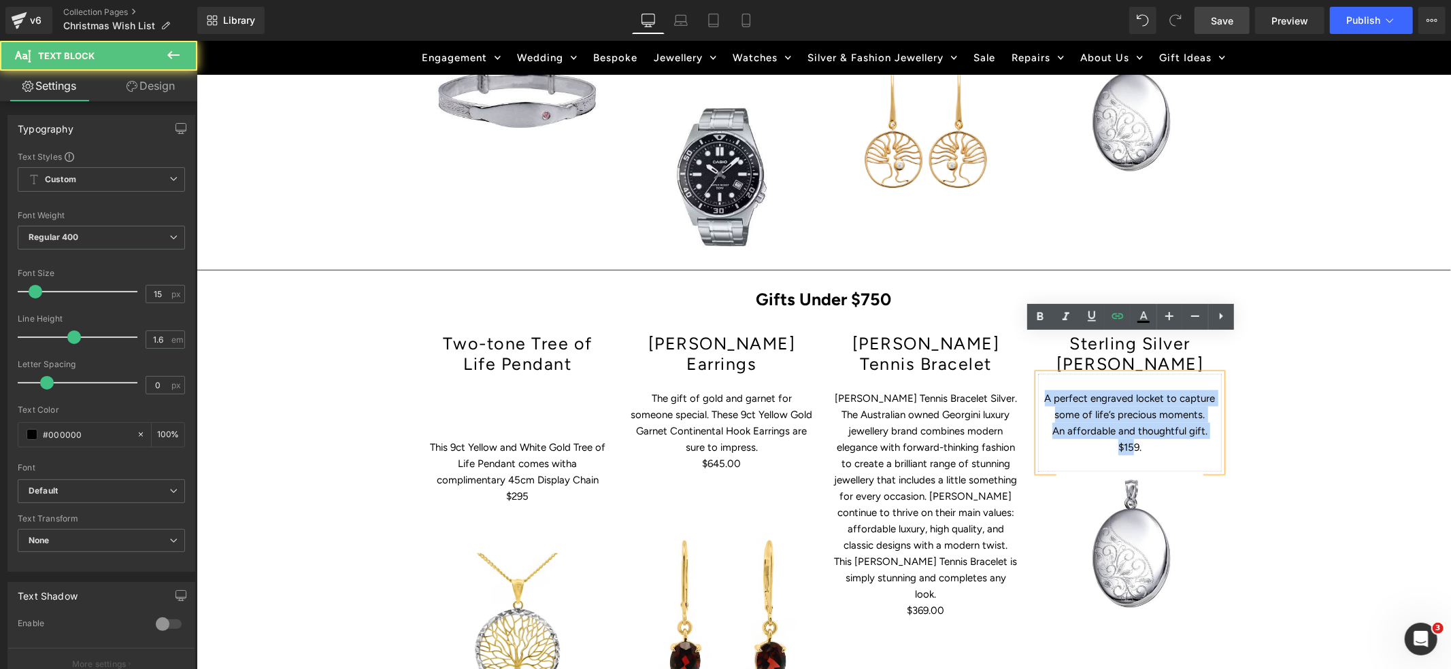
drag, startPoint x: 1050, startPoint y: 361, endPoint x: 1146, endPoint y: 412, distance: 108.3
click at [1146, 412] on div "A perfect engraved locket to capture some of life’s precious moments. An afford…" at bounding box center [1130, 423] width 184 height 98
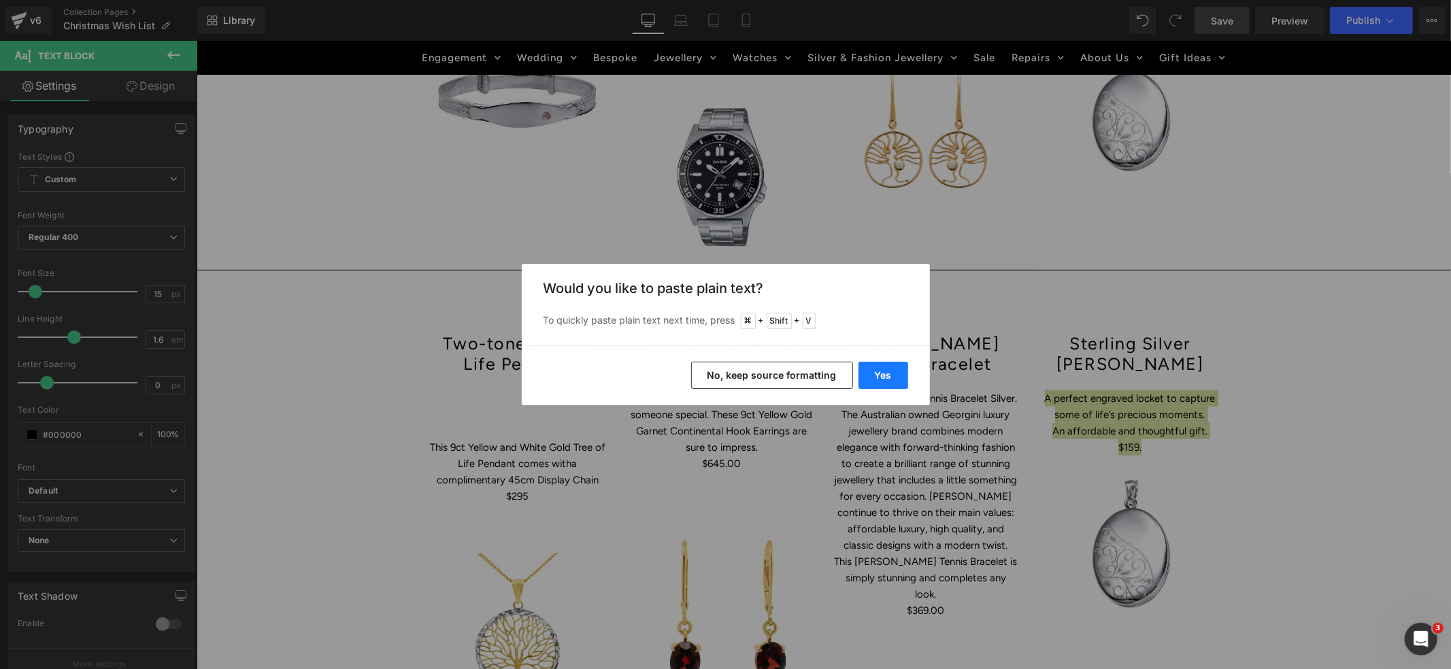
click at [876, 374] on button "Yes" at bounding box center [884, 375] width 50 height 27
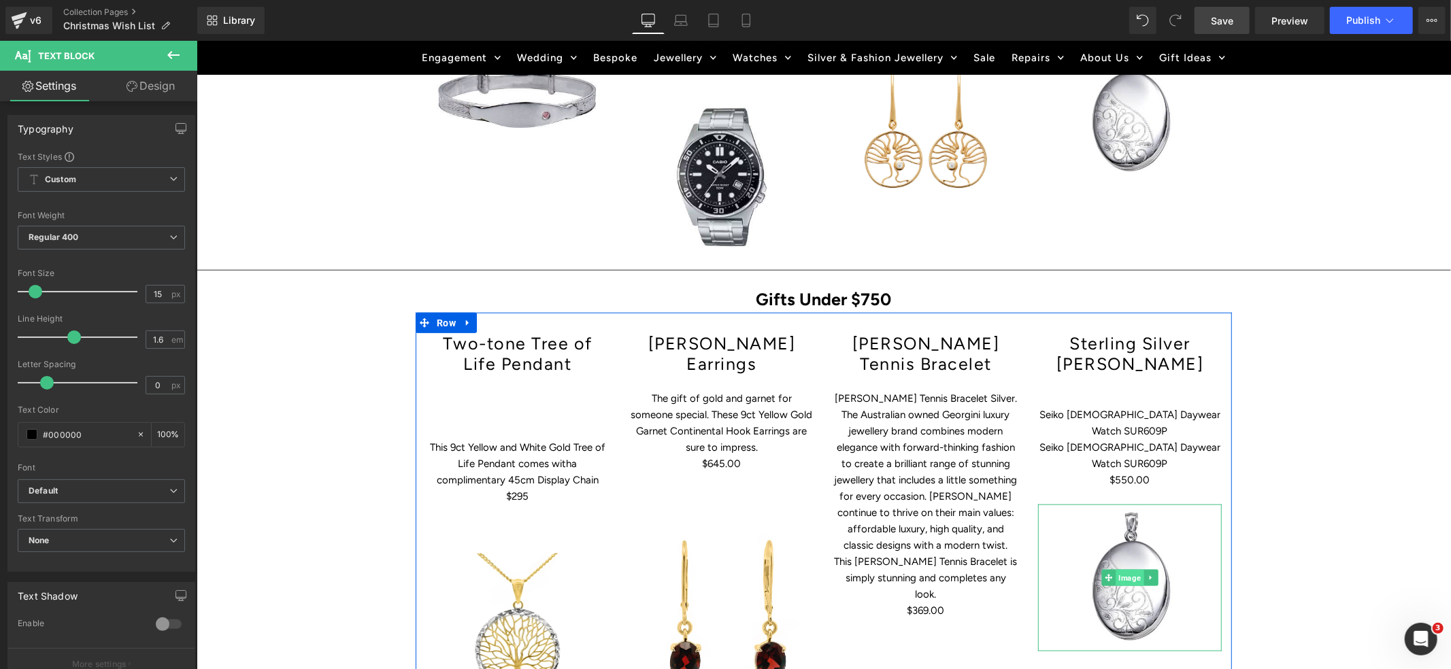
click at [1116, 569] on span "Image" at bounding box center [1129, 577] width 28 height 16
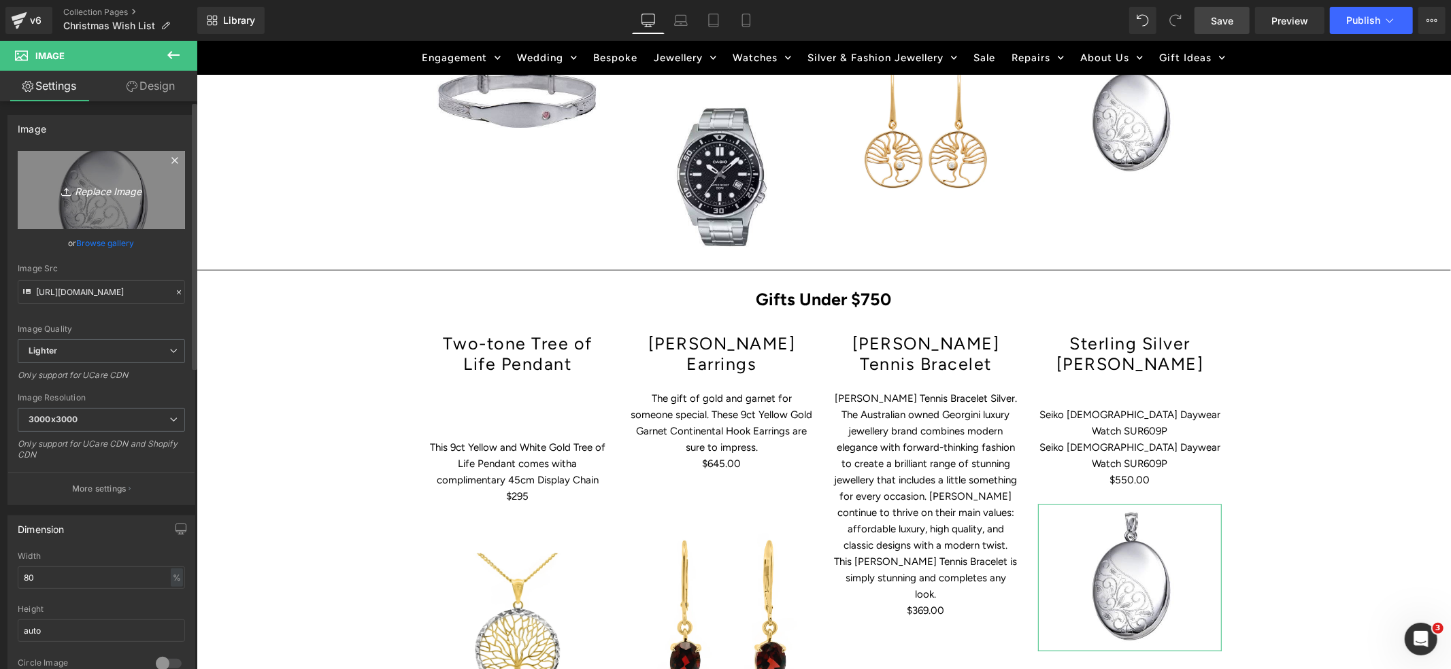
click at [68, 187] on icon at bounding box center [68, 192] width 14 height 14
type input "C:\fakepath\001-019-09467-image-1_1024x1024.webp"
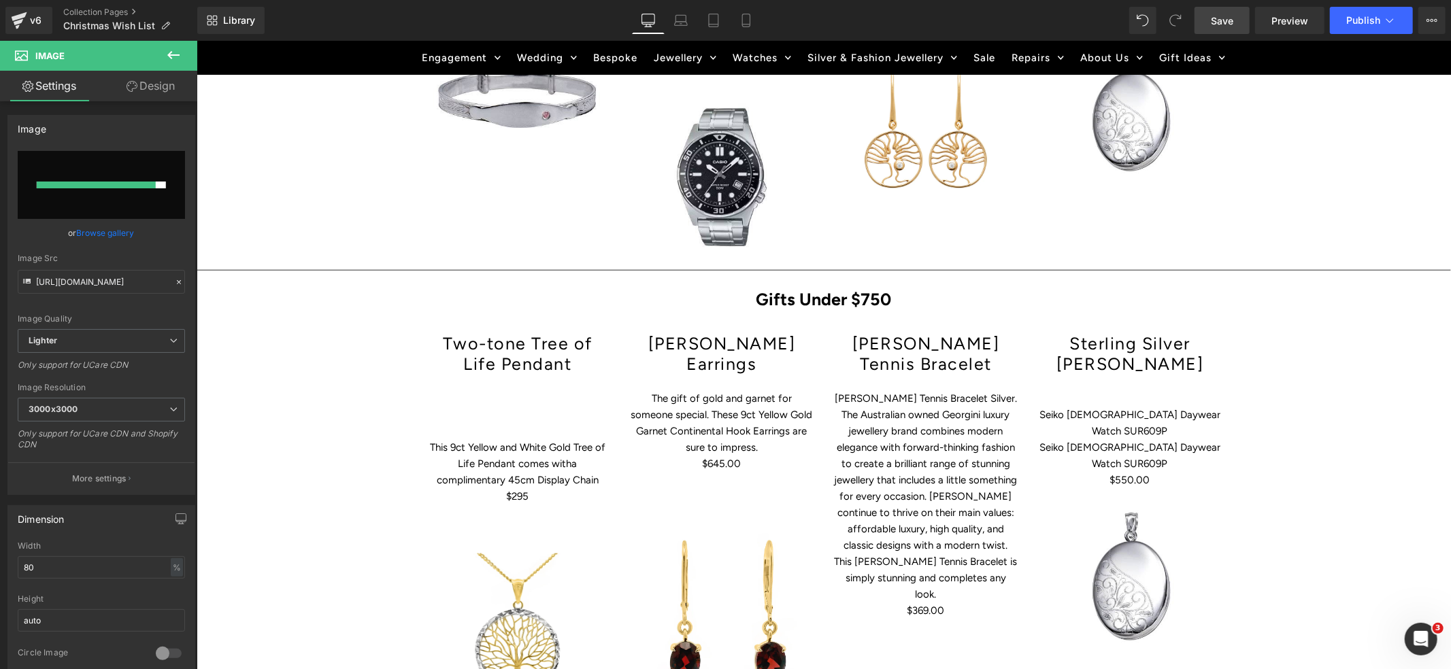
type input "[URL][DOMAIN_NAME]"
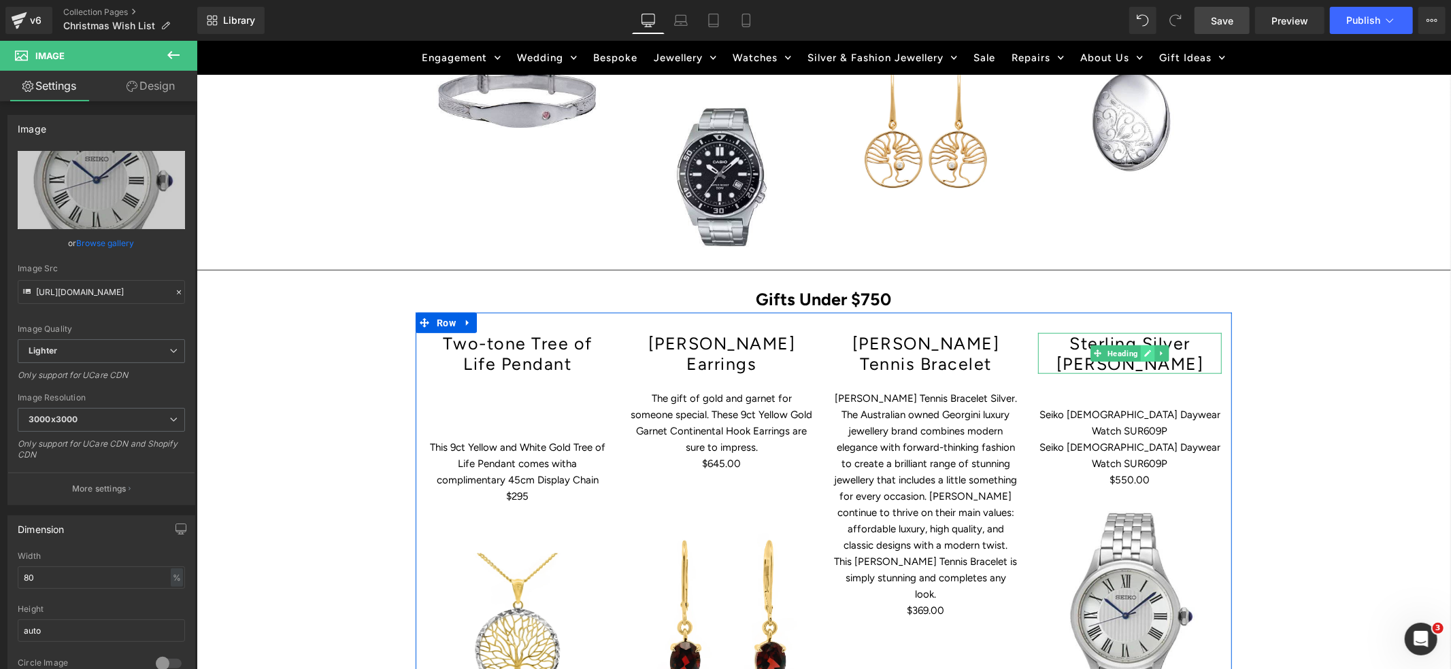
click at [1144, 349] on icon at bounding box center [1147, 353] width 7 height 8
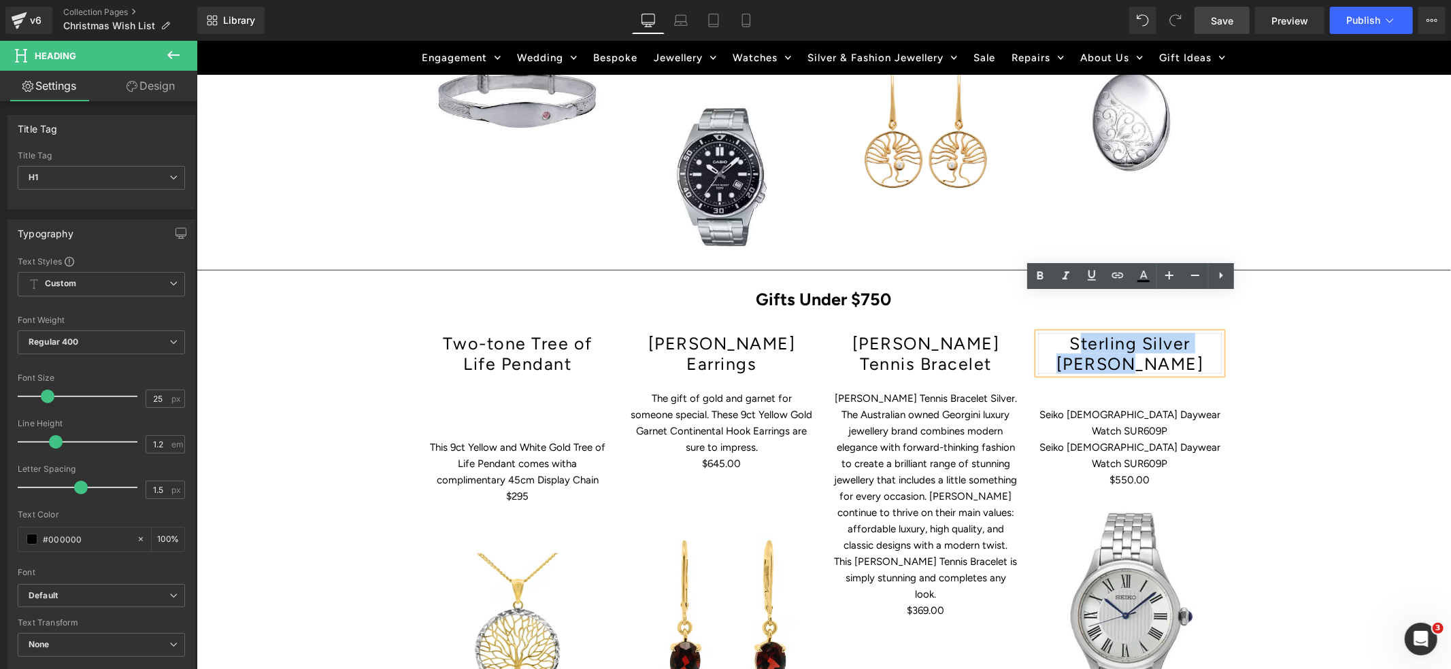
drag, startPoint x: 1129, startPoint y: 320, endPoint x: 1169, endPoint y: 323, distance: 40.3
click at [1168, 333] on h1 "Sterling Silver [PERSON_NAME]" at bounding box center [1130, 353] width 184 height 41
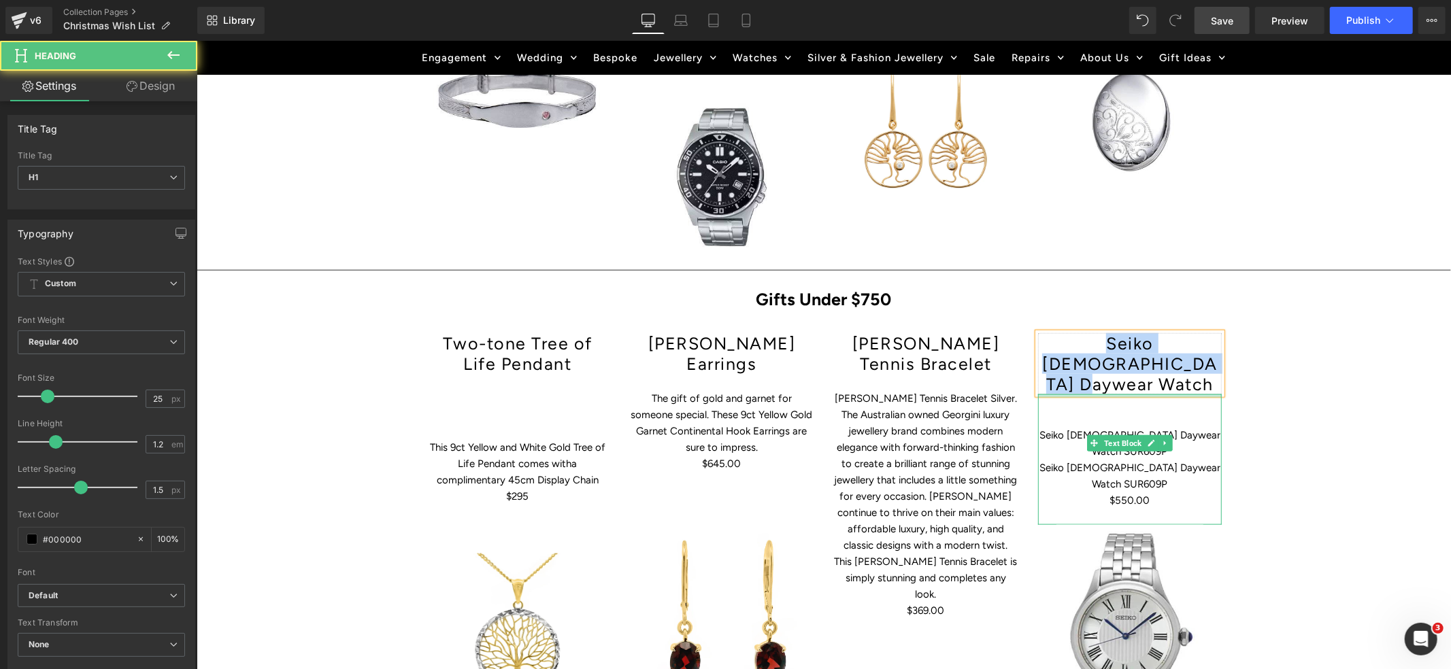
drag, startPoint x: 1070, startPoint y: 306, endPoint x: 1210, endPoint y: 337, distance: 144.1
click at [1210, 337] on div "Seiko [DEMOGRAPHIC_DATA] Daywear Watch Heading Seiko [DEMOGRAPHIC_DATA] Daywear…" at bounding box center [1129, 549] width 204 height 433
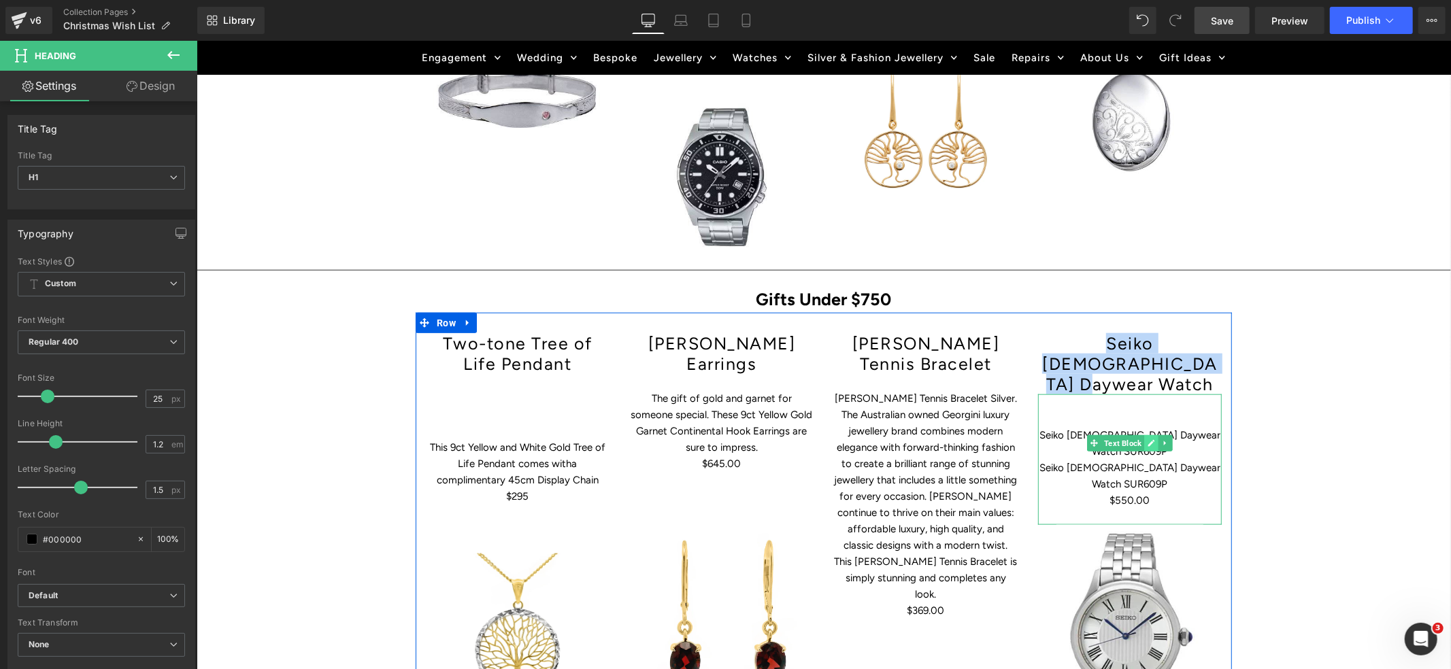
click at [1148, 439] on icon at bounding box center [1150, 443] width 7 height 8
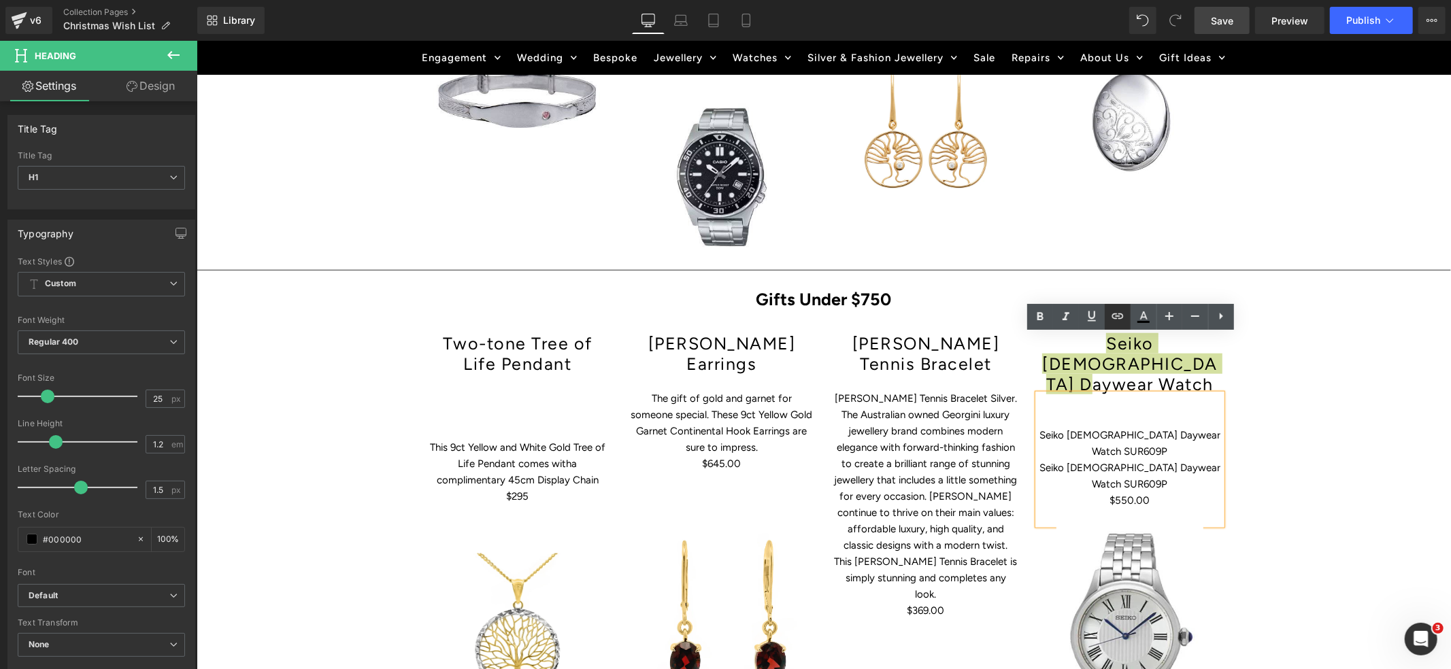
click at [1121, 322] on icon at bounding box center [1118, 316] width 16 height 16
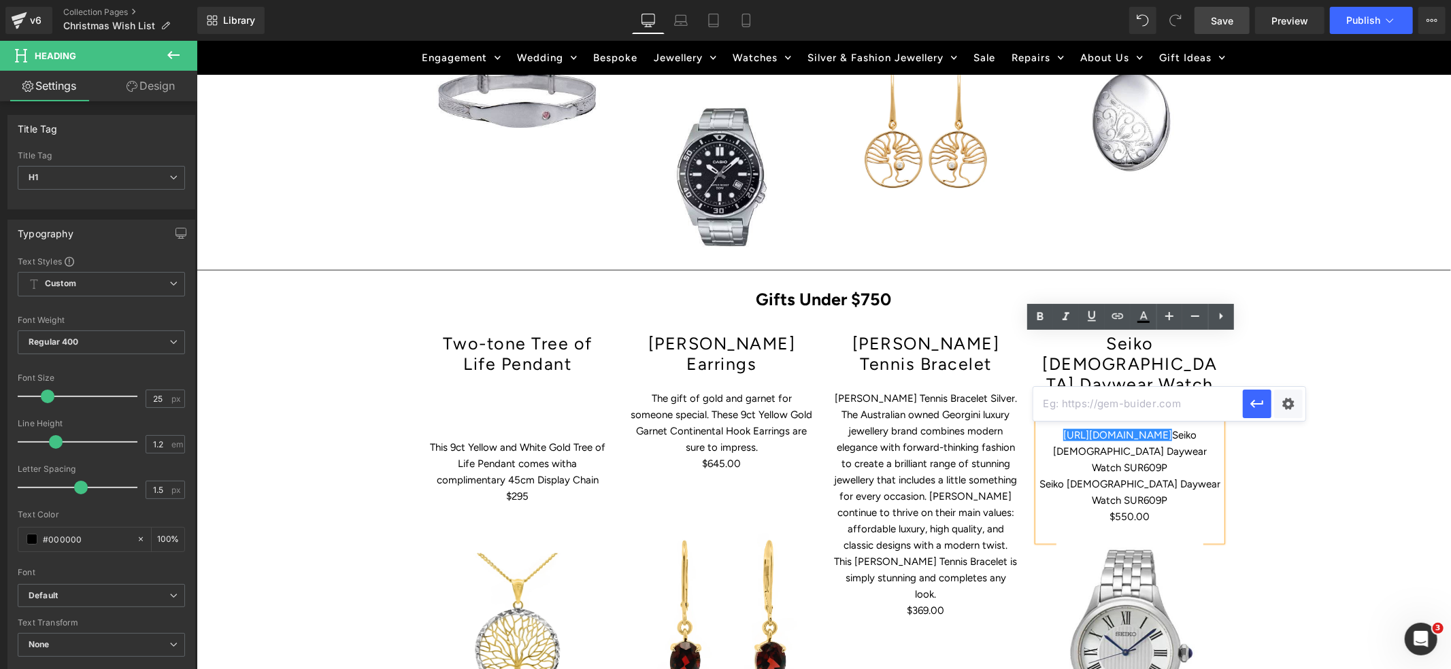
click at [1063, 405] on input "text" at bounding box center [1138, 404] width 210 height 34
paste input "[URL][DOMAIN_NAME][DEMOGRAPHIC_DATA]"
type input "[URL][DOMAIN_NAME][DEMOGRAPHIC_DATA]"
click at [1259, 405] on icon "button" at bounding box center [1257, 404] width 16 height 16
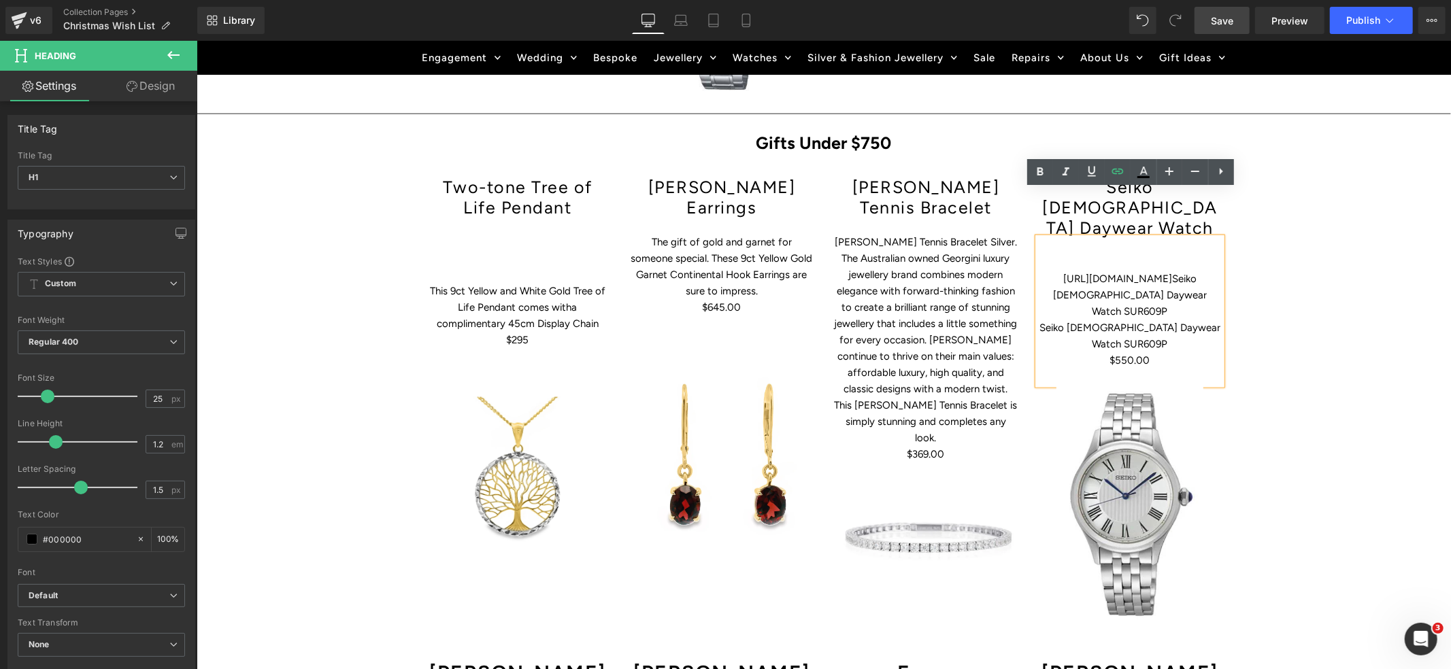
scroll to position [1283, 0]
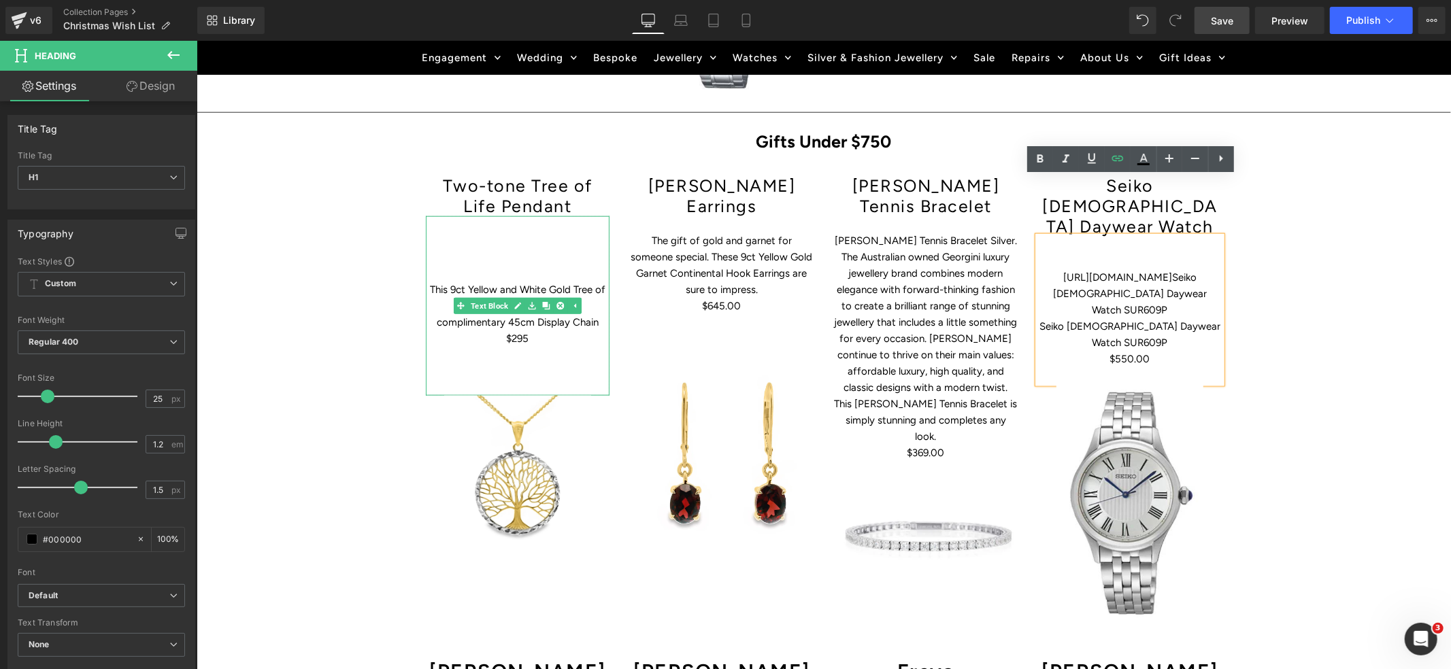
click at [544, 265] on p at bounding box center [517, 273] width 184 height 16
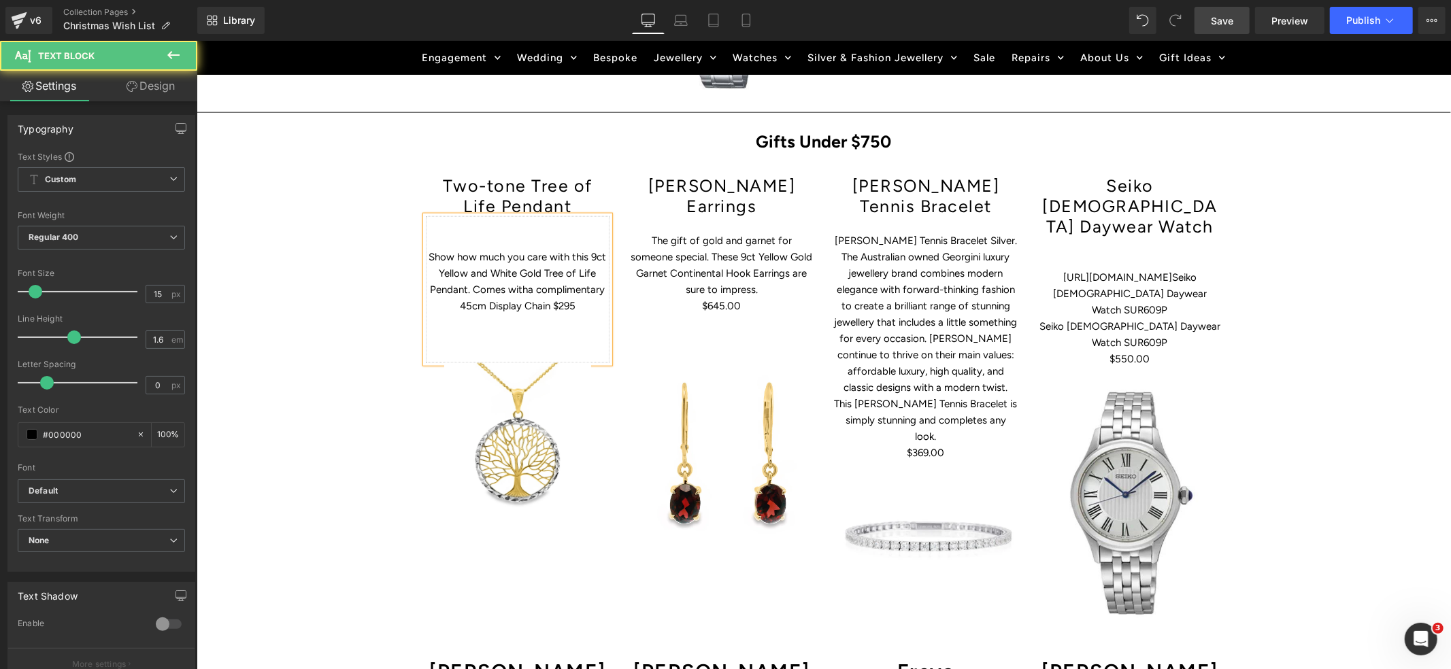
click at [552, 283] on span "a complimentary 45cm Display Chain $295" at bounding box center [532, 297] width 146 height 29
drag, startPoint x: 503, startPoint y: 269, endPoint x: 512, endPoint y: 266, distance: 10.1
click at [503, 283] on span "a complimentary 45cm Display Chain ." at bounding box center [536, 297] width 135 height 29
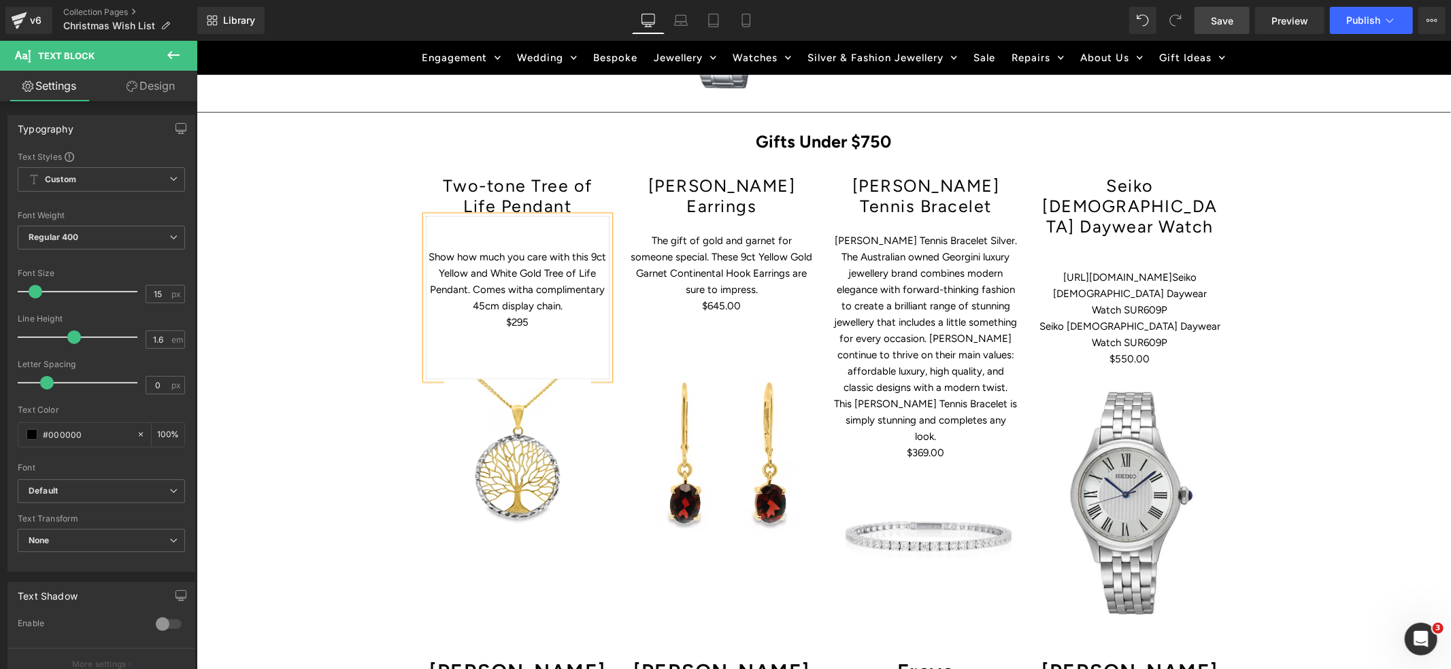
drag, startPoint x: 433, startPoint y: 218, endPoint x: 474, endPoint y: 206, distance: 43.3
click at [433, 248] on p "Show how much you care with t his 9ct Yellow and White Gold Tree of Life Pendan…" at bounding box center [517, 280] width 184 height 65
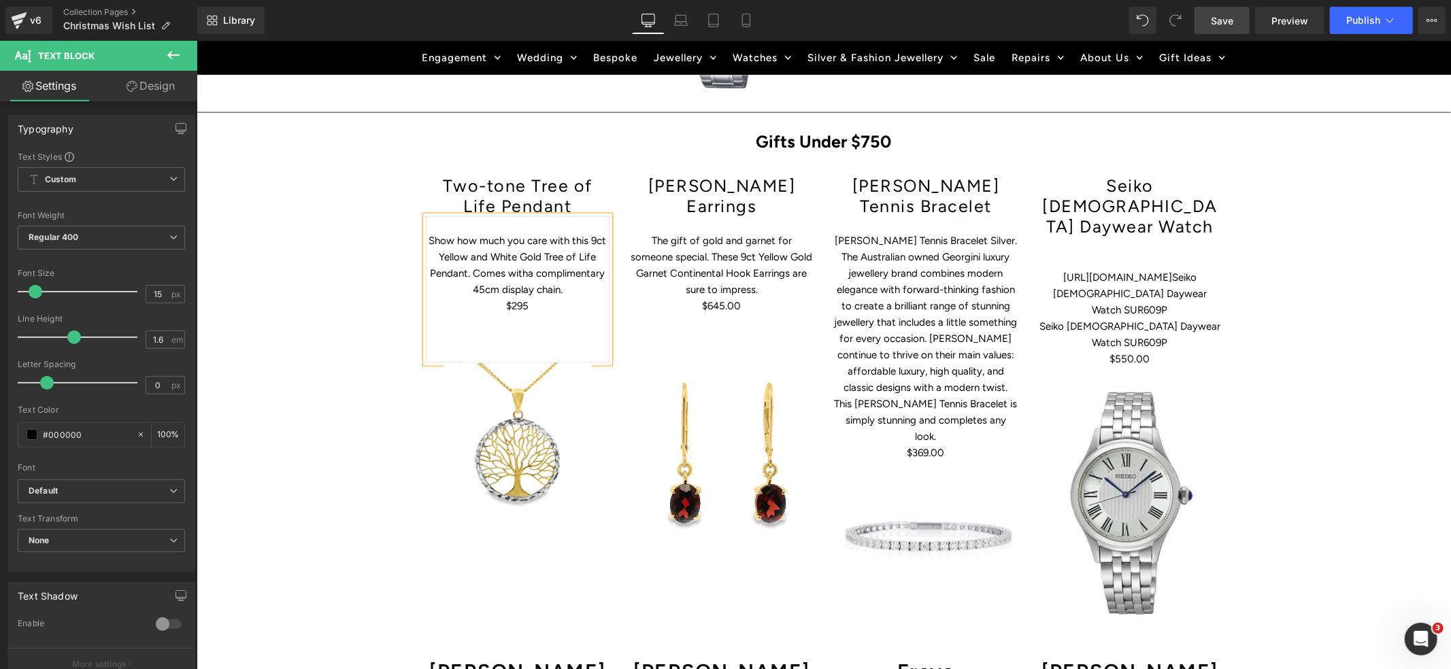
click at [537, 330] on p at bounding box center [517, 338] width 184 height 16
click at [901, 232] on p "[PERSON_NAME] Tennis Bracelet Silver. The Australian owned Georgini luxury jewe…" at bounding box center [925, 338] width 184 height 212
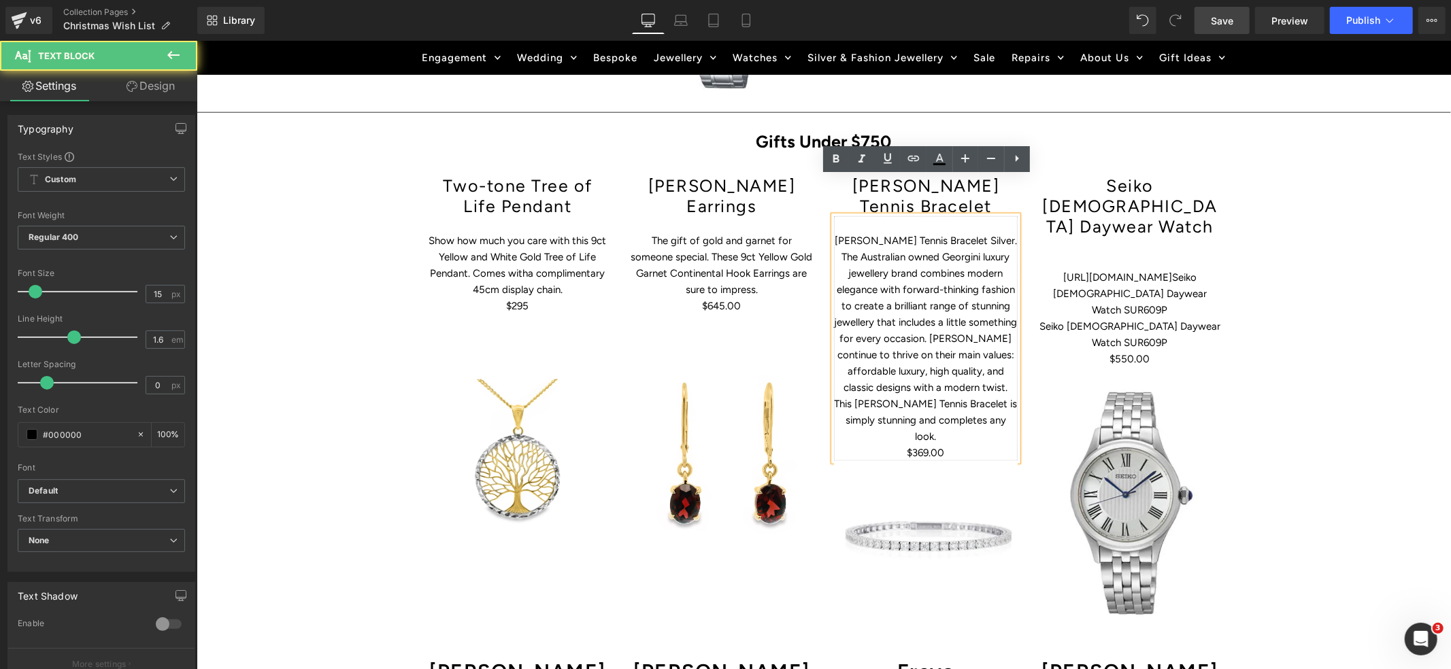
drag, startPoint x: 923, startPoint y: 233, endPoint x: 828, endPoint y: 209, distance: 97.5
click at [828, 209] on div "[PERSON_NAME] Tennis Bracelet Heading [PERSON_NAME] Tennis Bracelet Silver. The…" at bounding box center [925, 392] width 204 height 435
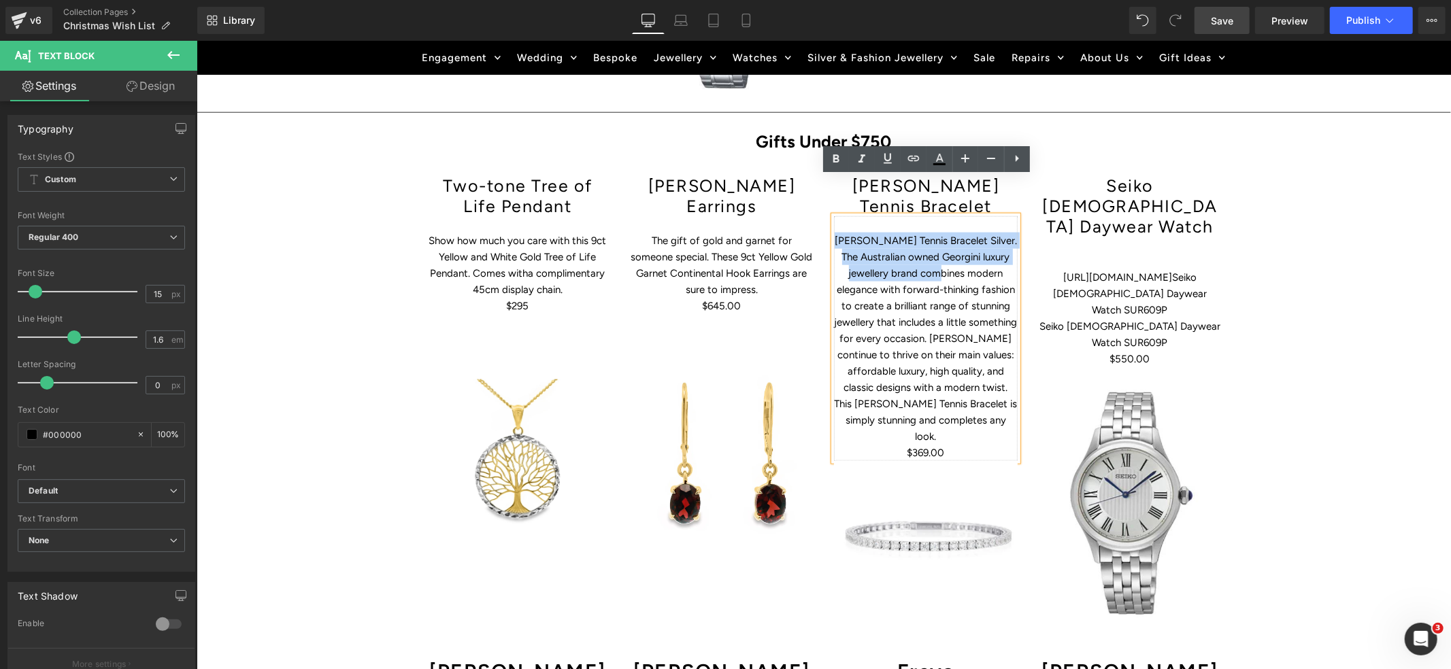
drag, startPoint x: 837, startPoint y: 199, endPoint x: 927, endPoint y: 229, distance: 94.7
click at [927, 232] on p "[PERSON_NAME] Tennis Bracelet Silver. The Australian owned Georgini luxury jewe…" at bounding box center [925, 338] width 184 height 212
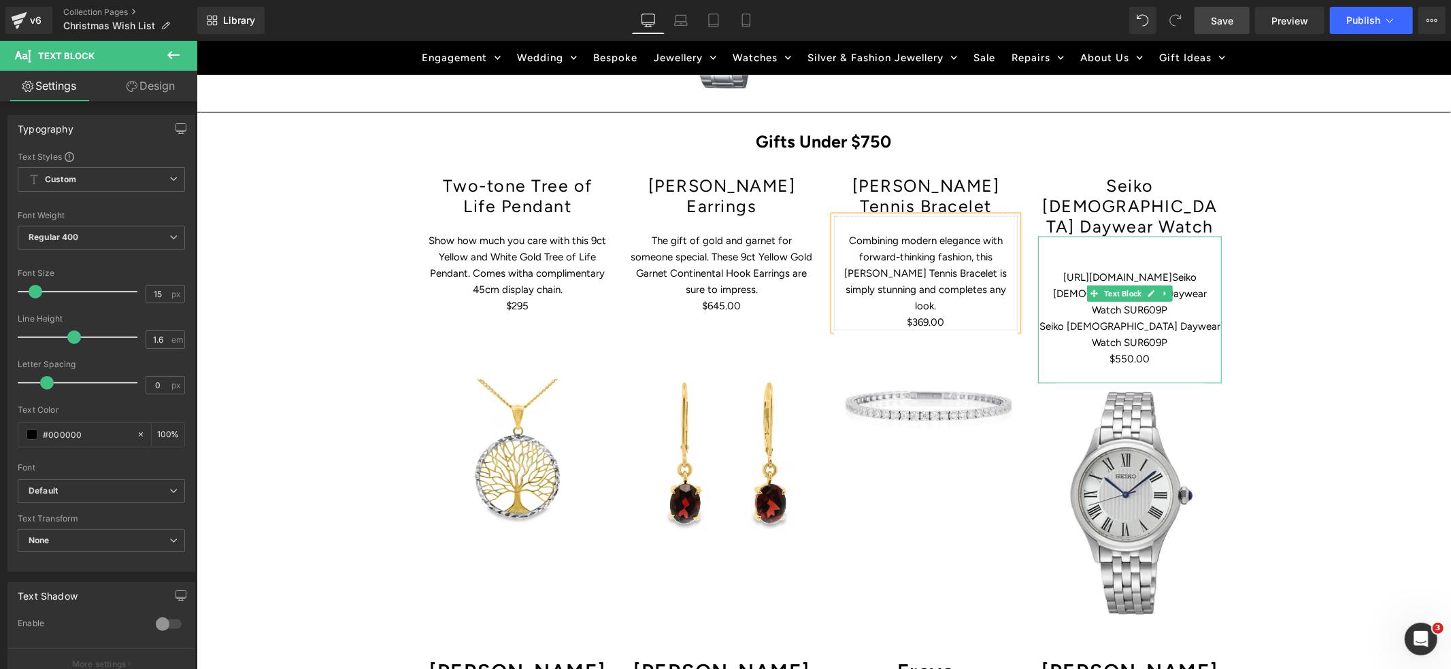
click at [1112, 285] on span "Text Block" at bounding box center [1122, 293] width 43 height 16
click at [1147, 289] on icon at bounding box center [1150, 293] width 7 height 8
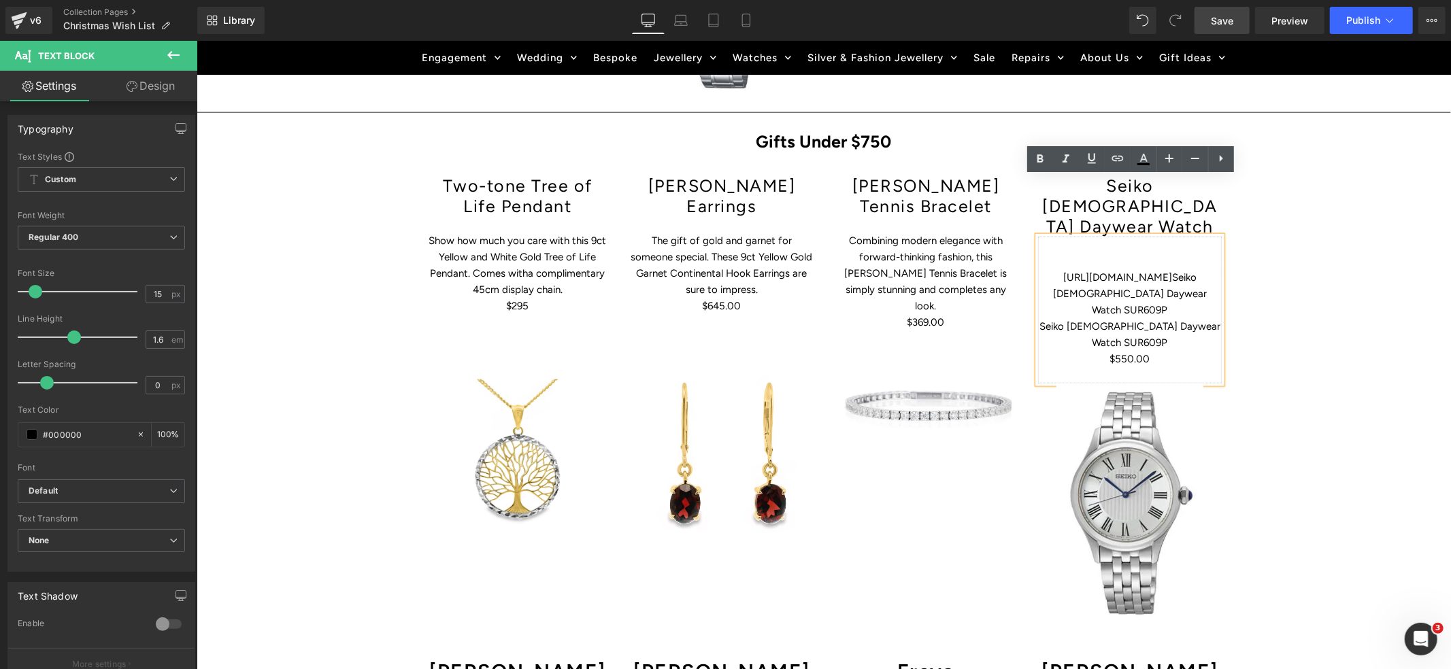
click at [1043, 269] on p "[URL][DOMAIN_NAME] Seiko [DEMOGRAPHIC_DATA] Daywear Watch SUR609P" at bounding box center [1130, 293] width 184 height 49
drag, startPoint x: 1047, startPoint y: 218, endPoint x: 1155, endPoint y: 218, distance: 107.5
click at [1155, 271] on link "[URL][DOMAIN_NAME]" at bounding box center [1117, 277] width 109 height 12
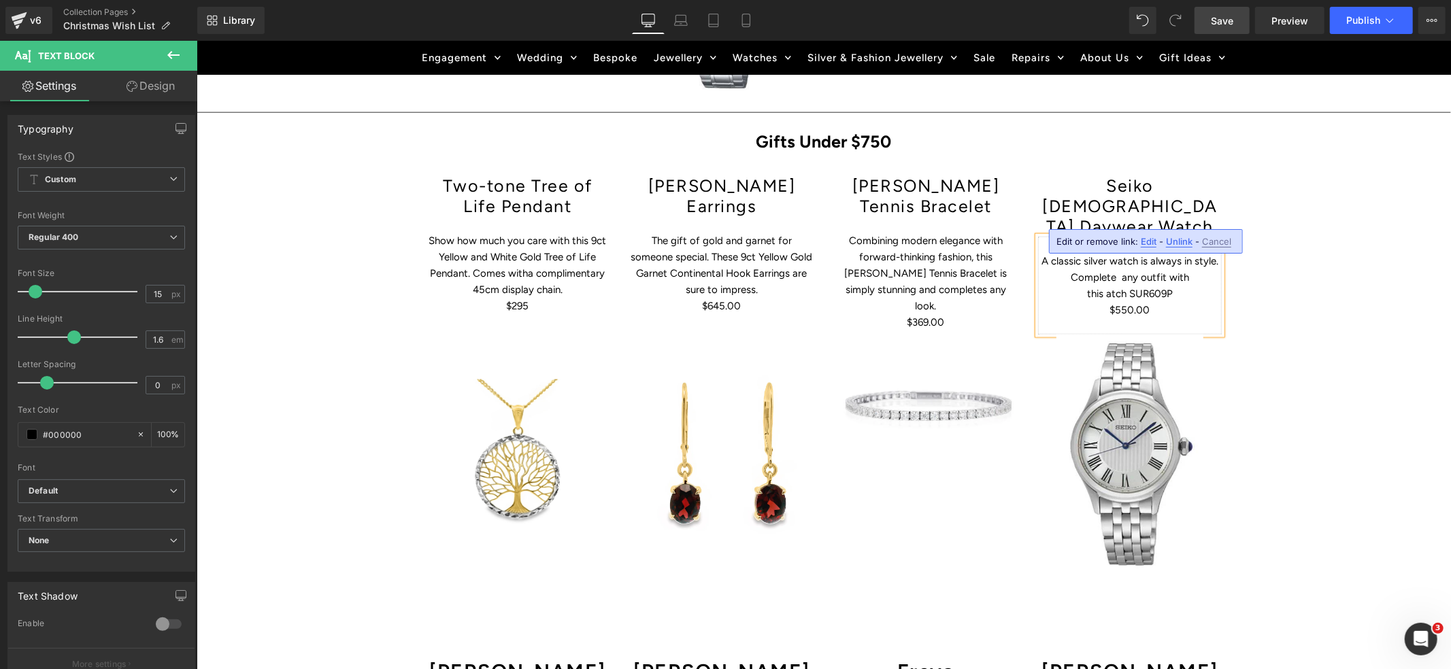
click at [1182, 252] on p "A classic silver watch is always in style. Complete any outfit with" at bounding box center [1130, 268] width 184 height 33
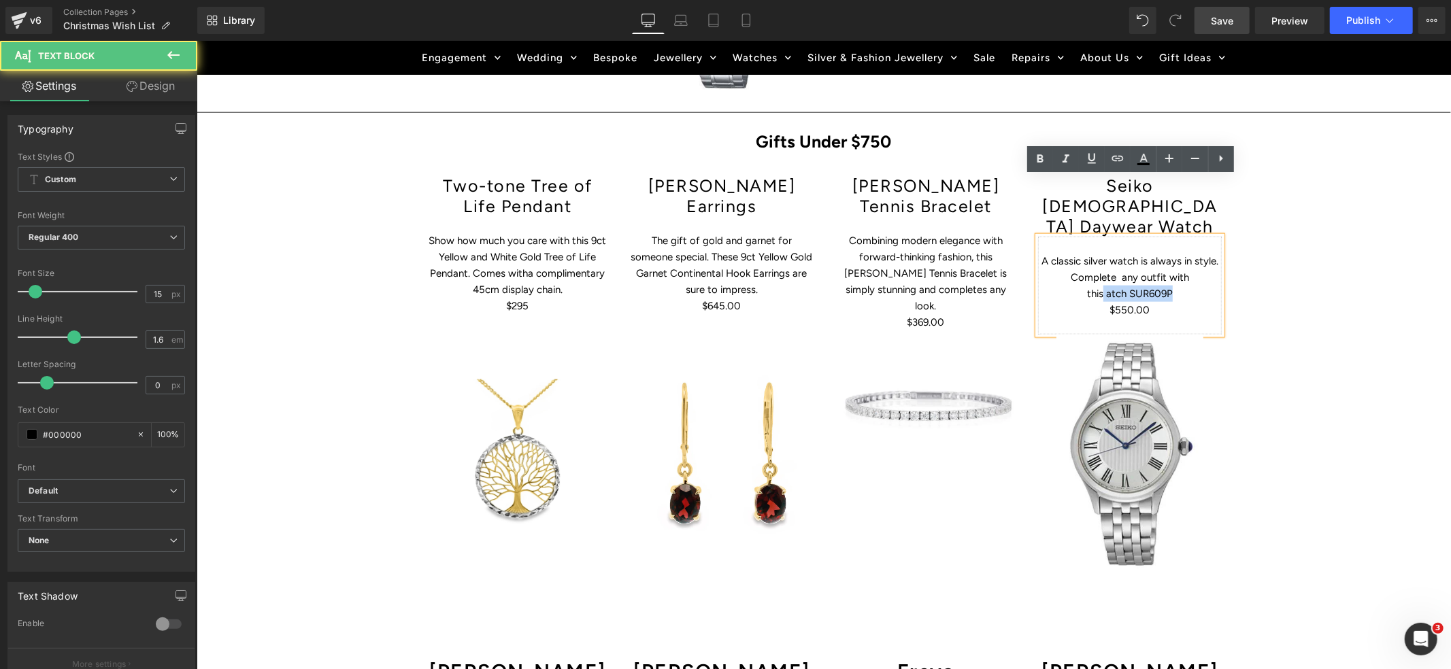
drag, startPoint x: 1102, startPoint y: 232, endPoint x: 1176, endPoint y: 233, distance: 74.2
click at [1176, 285] on p "this atch SUR609P" at bounding box center [1130, 293] width 184 height 16
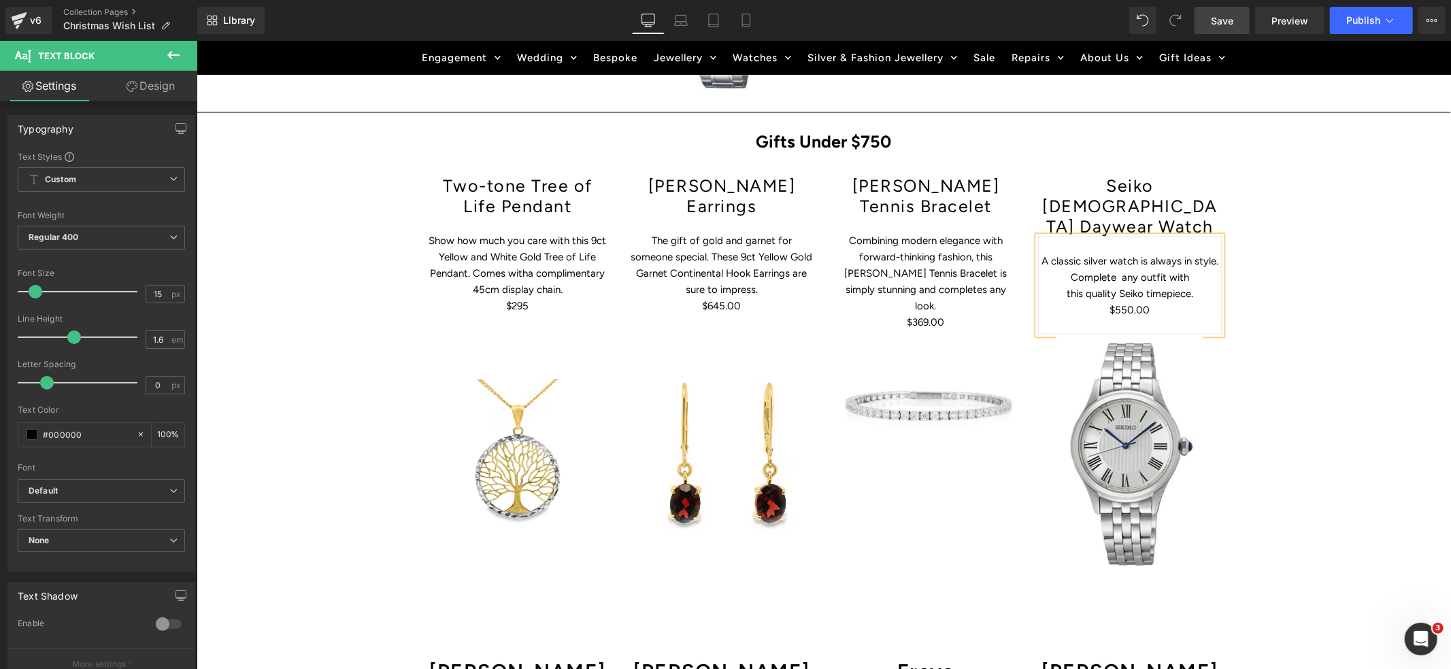
scroll to position [1315, 0]
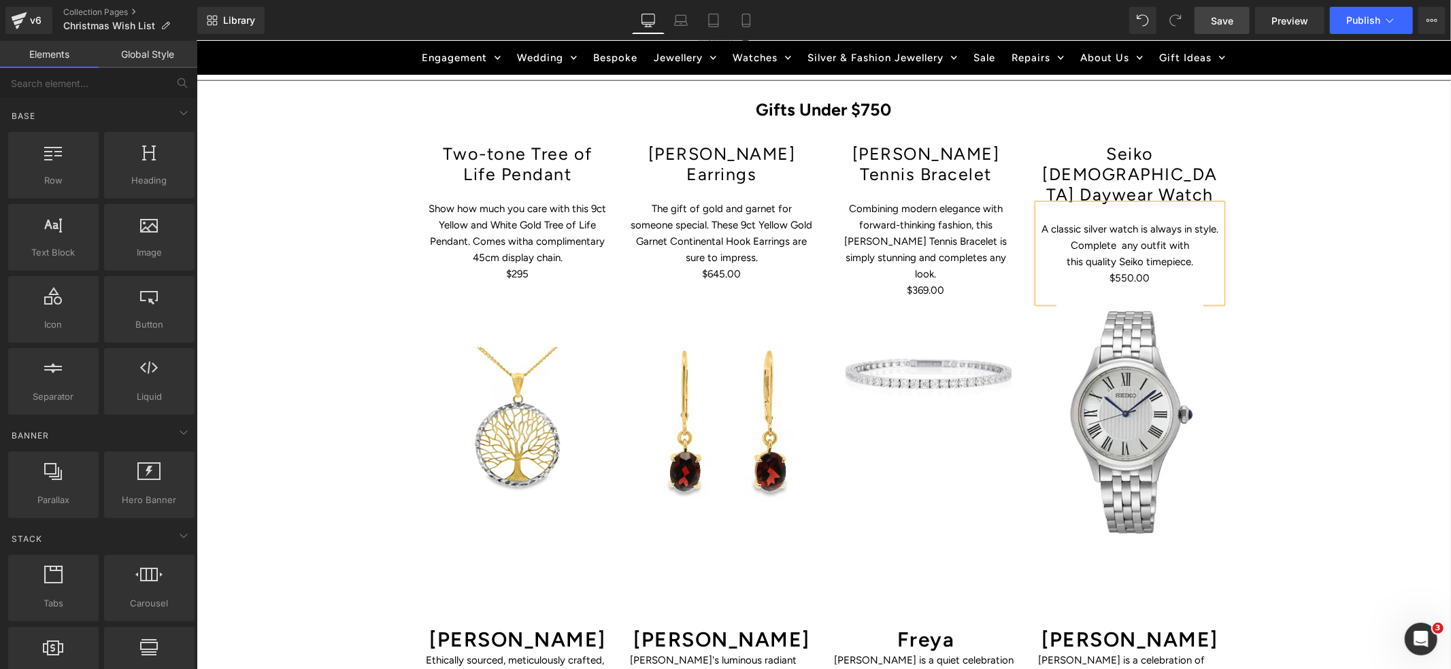
click at [1372, 218] on div "Hero Banner Get Christmas Ready – The Sparkle Starts Here Heading Row Skip the …" at bounding box center [823, 220] width 1255 height 2642
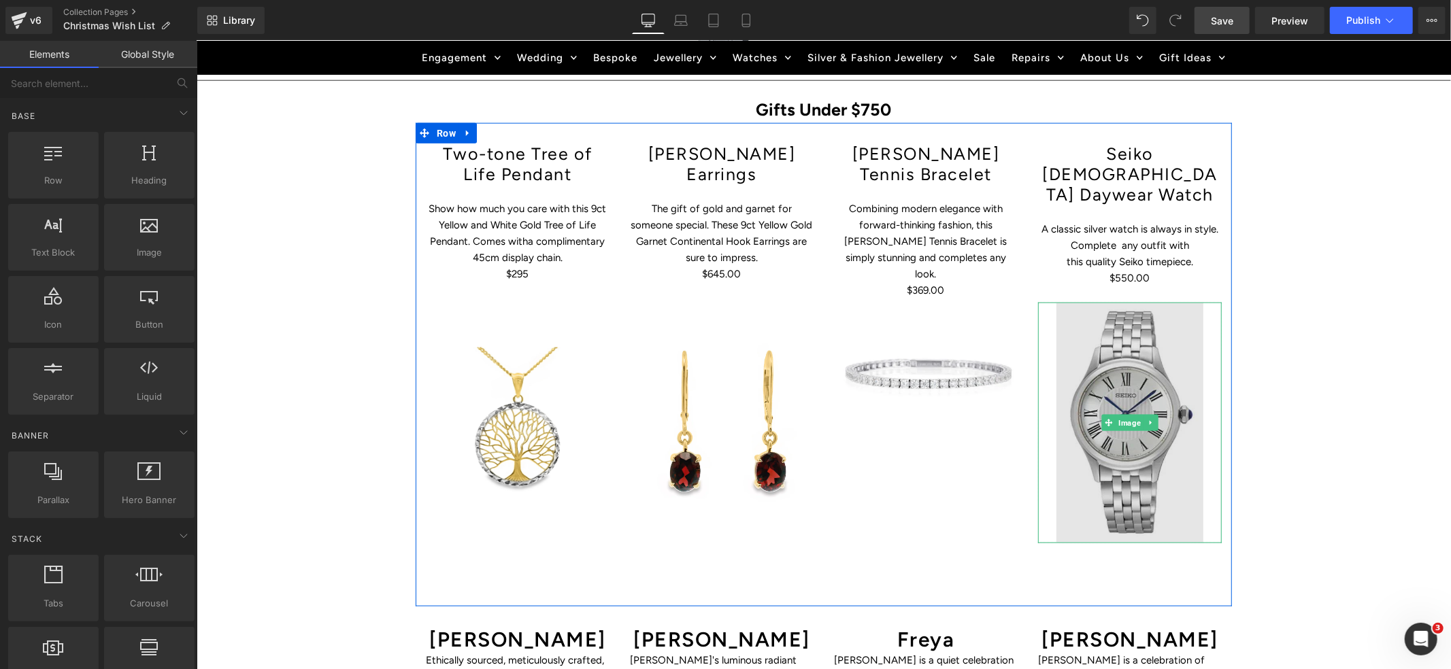
click at [1138, 302] on img at bounding box center [1129, 422] width 147 height 241
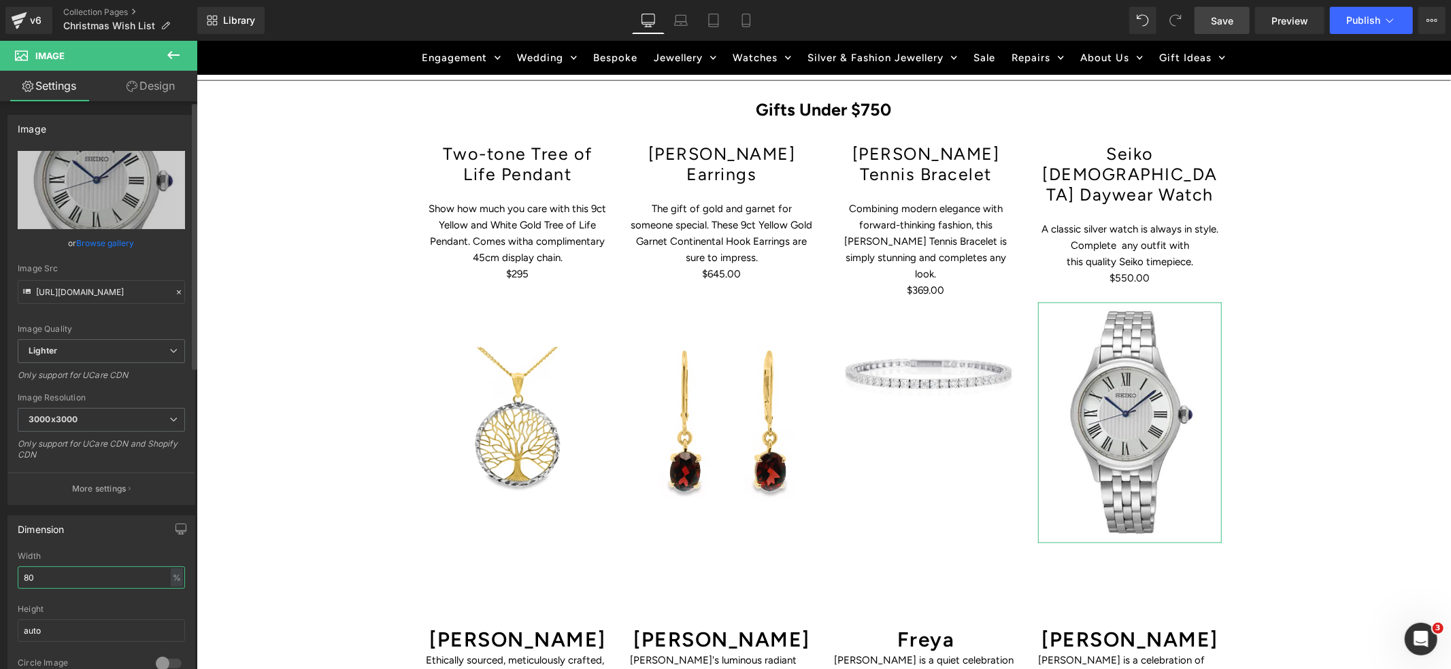
drag, startPoint x: 45, startPoint y: 579, endPoint x: 8, endPoint y: 578, distance: 36.7
click at [8, 578] on div "80% Width 80 % % px auto Height auto 0 Circle Image" at bounding box center [101, 620] width 186 height 136
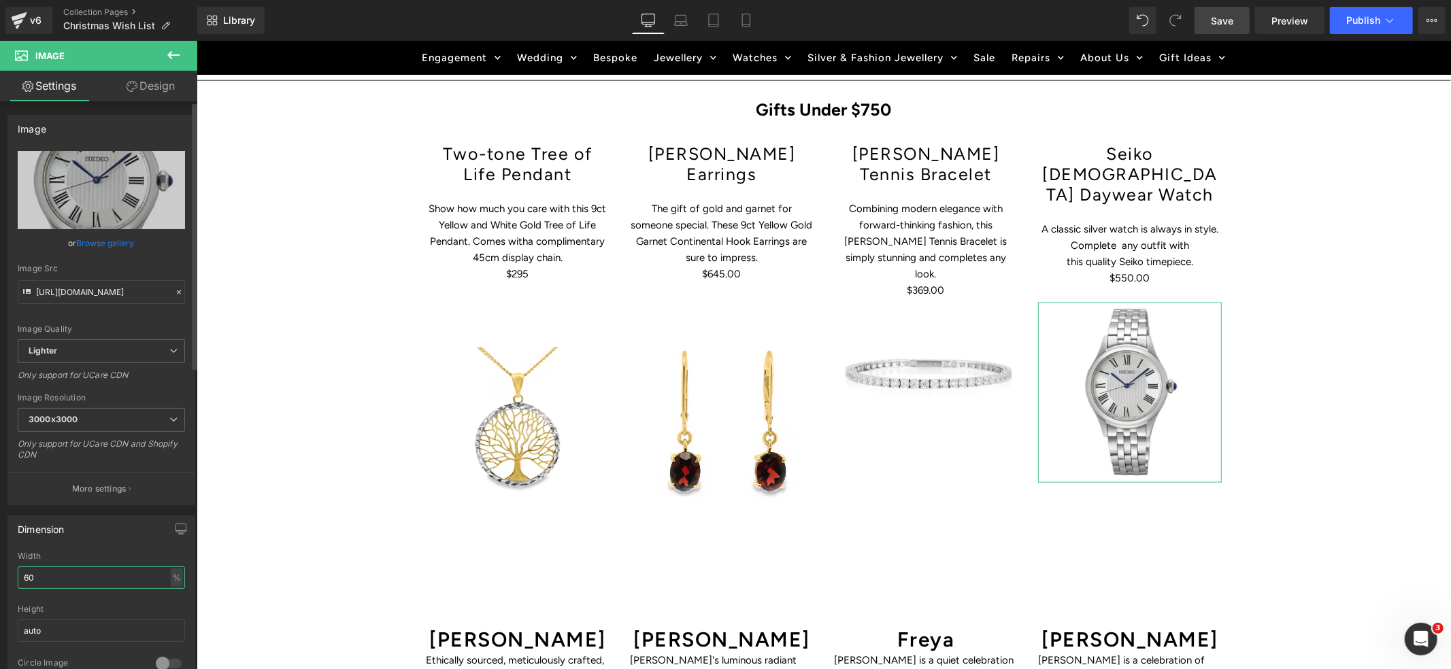
type input "60"
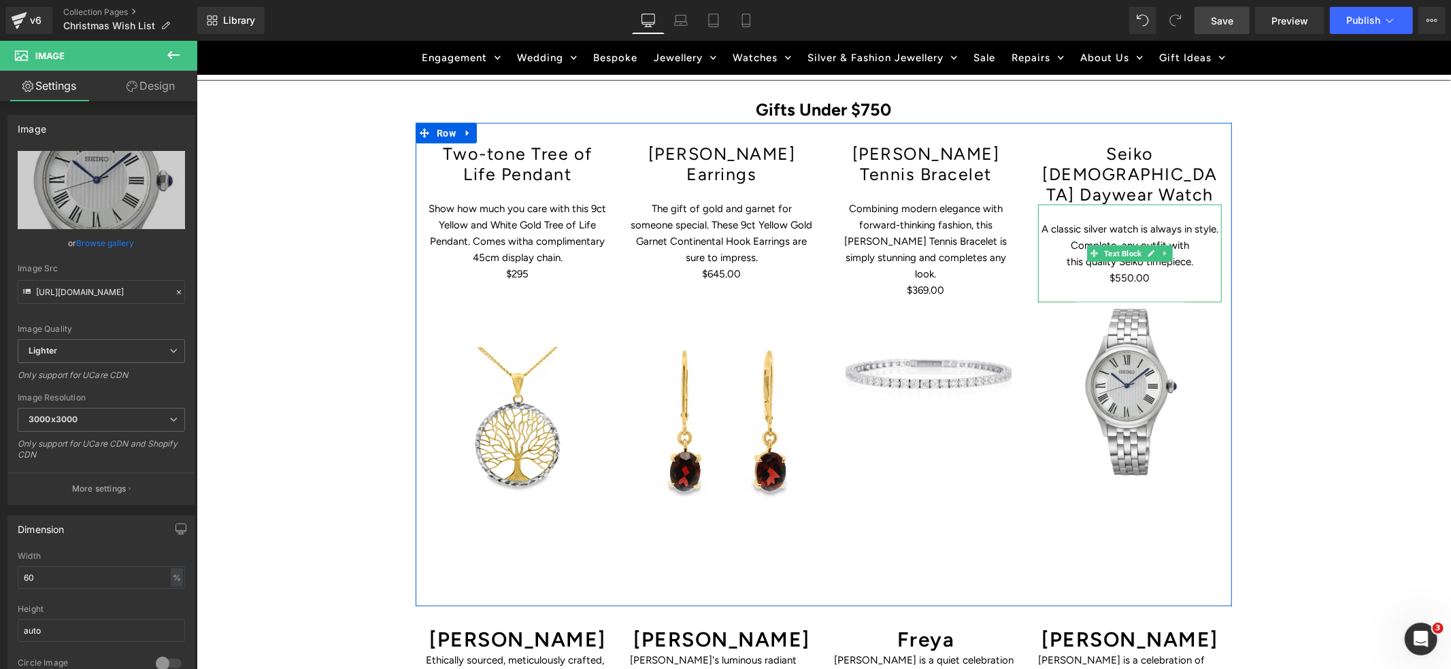
click at [1171, 269] on p "$550.00" at bounding box center [1130, 277] width 184 height 16
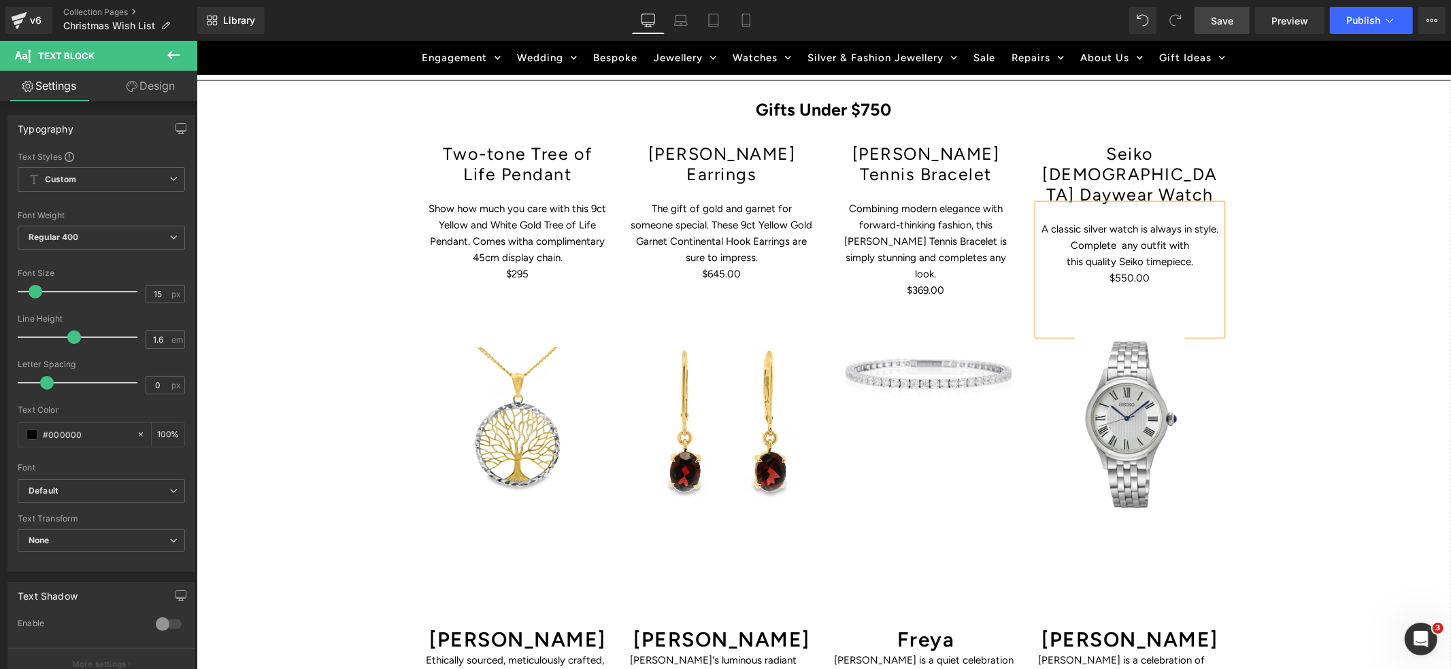
click at [1365, 246] on div "Hero Banner Get Christmas Ready – The Sparkle Starts Here Heading Row Skip the …" at bounding box center [823, 220] width 1255 height 2642
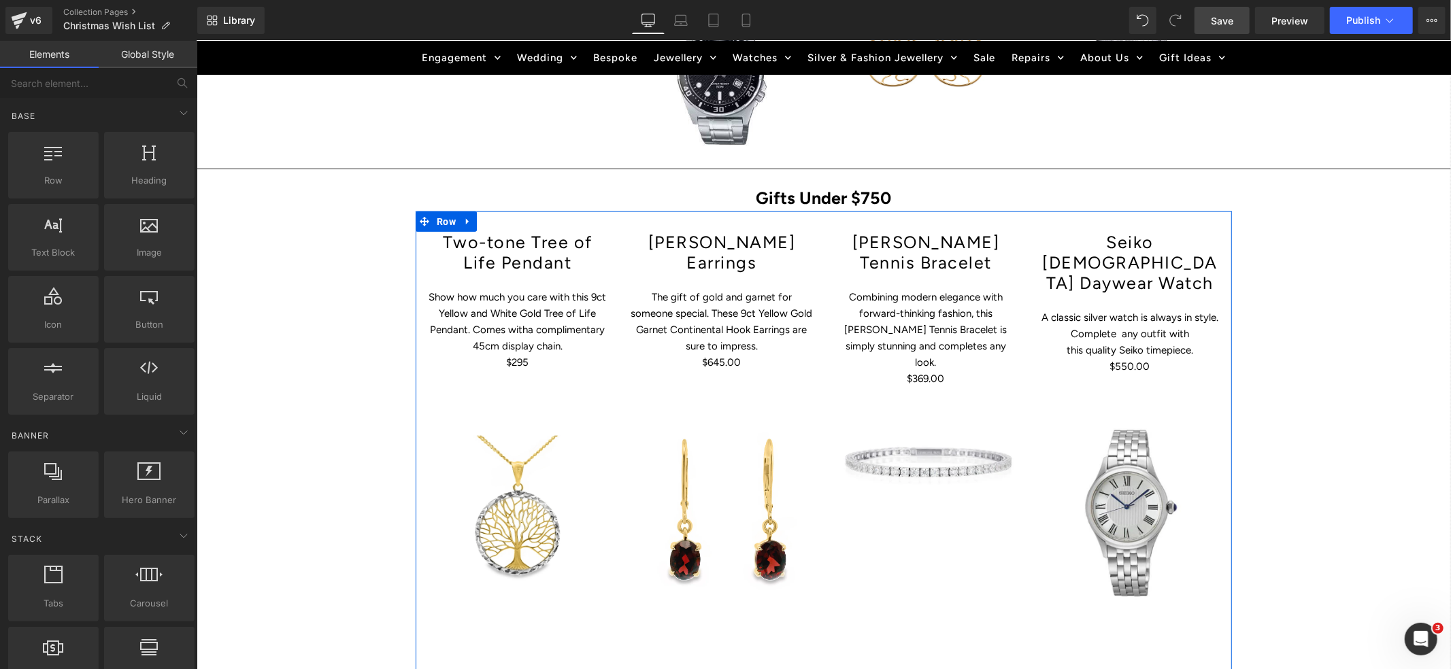
scroll to position [1211, 0]
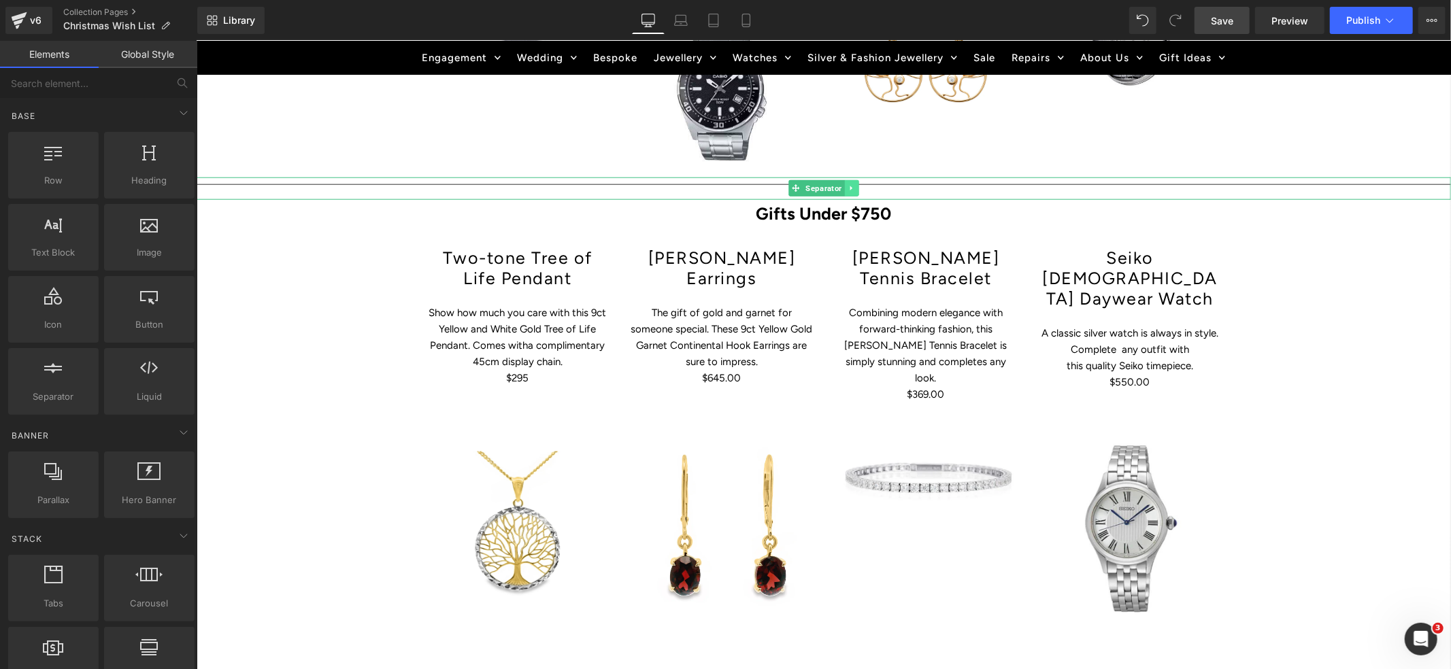
click at [848, 184] on icon at bounding box center [851, 188] width 7 height 8
click at [847, 180] on link at bounding box center [845, 188] width 14 height 16
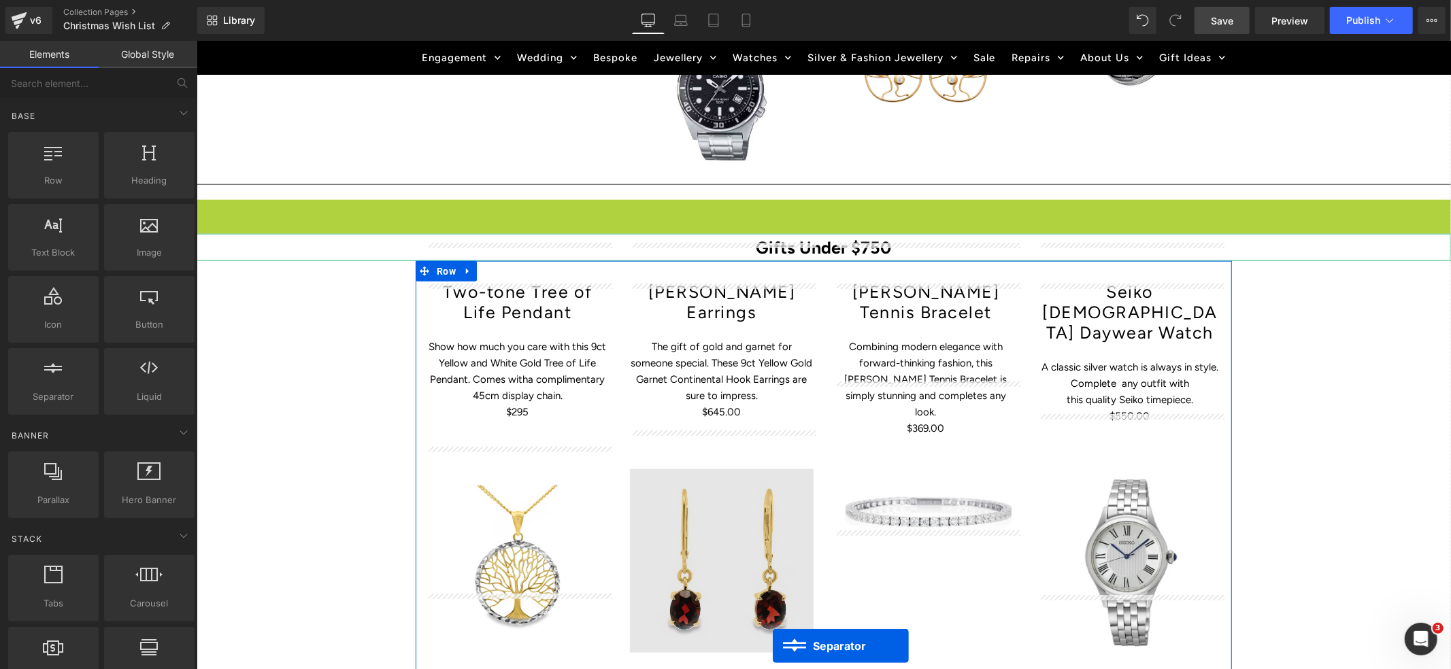
drag, startPoint x: 793, startPoint y: 172, endPoint x: 772, endPoint y: 646, distance: 474.0
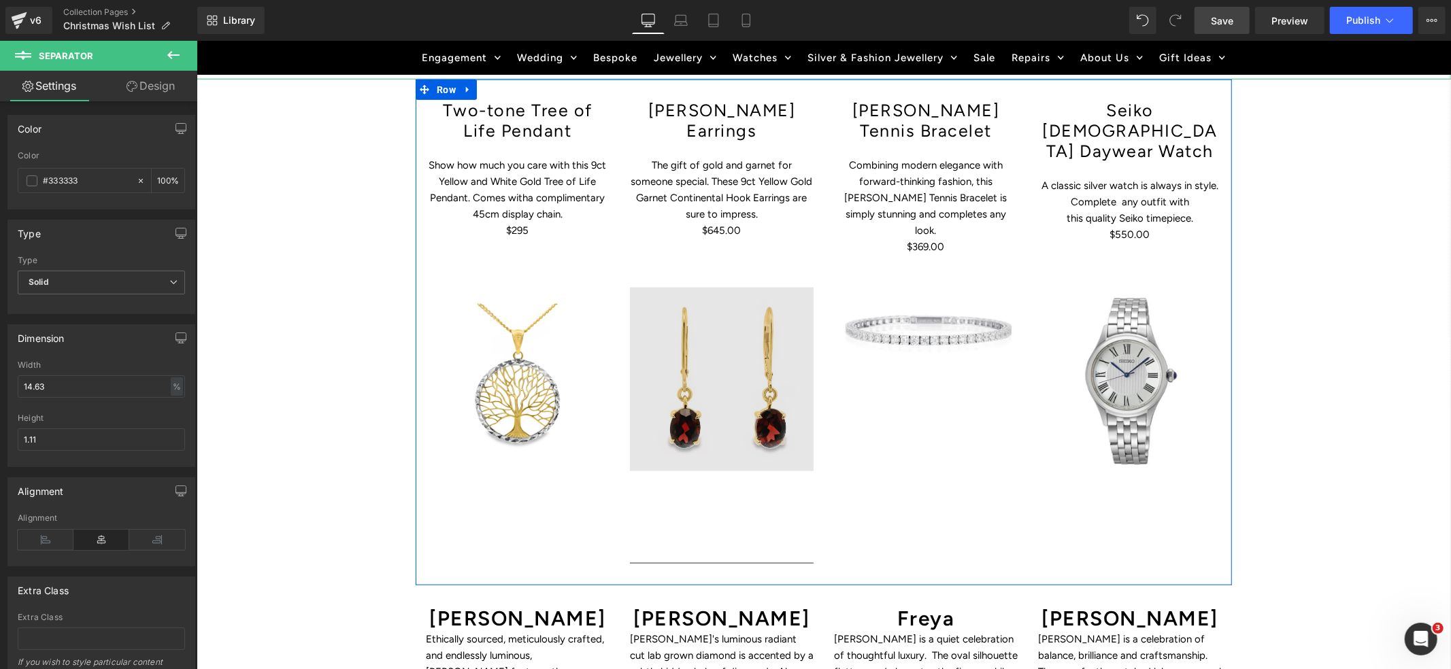
scroll to position [1363, 0]
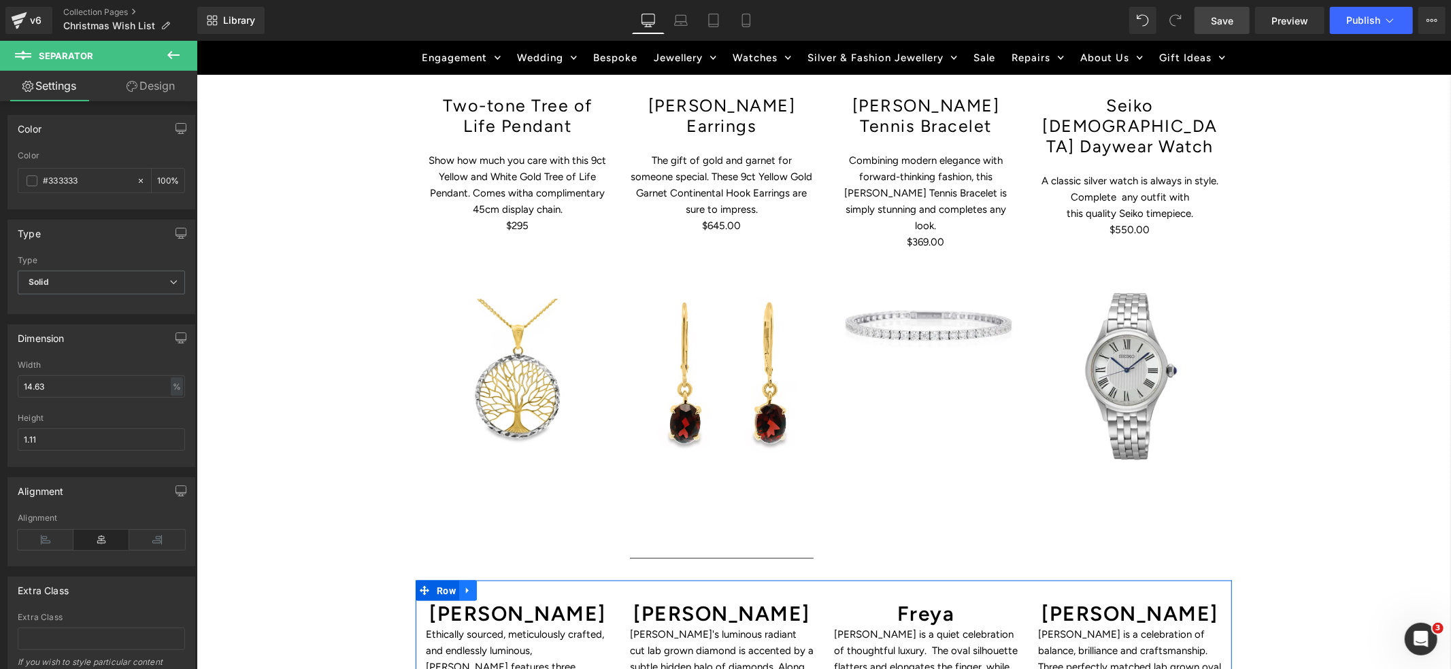
click at [465, 587] on icon at bounding box center [466, 590] width 3 height 6
click at [501, 586] on icon at bounding box center [503, 591] width 10 height 10
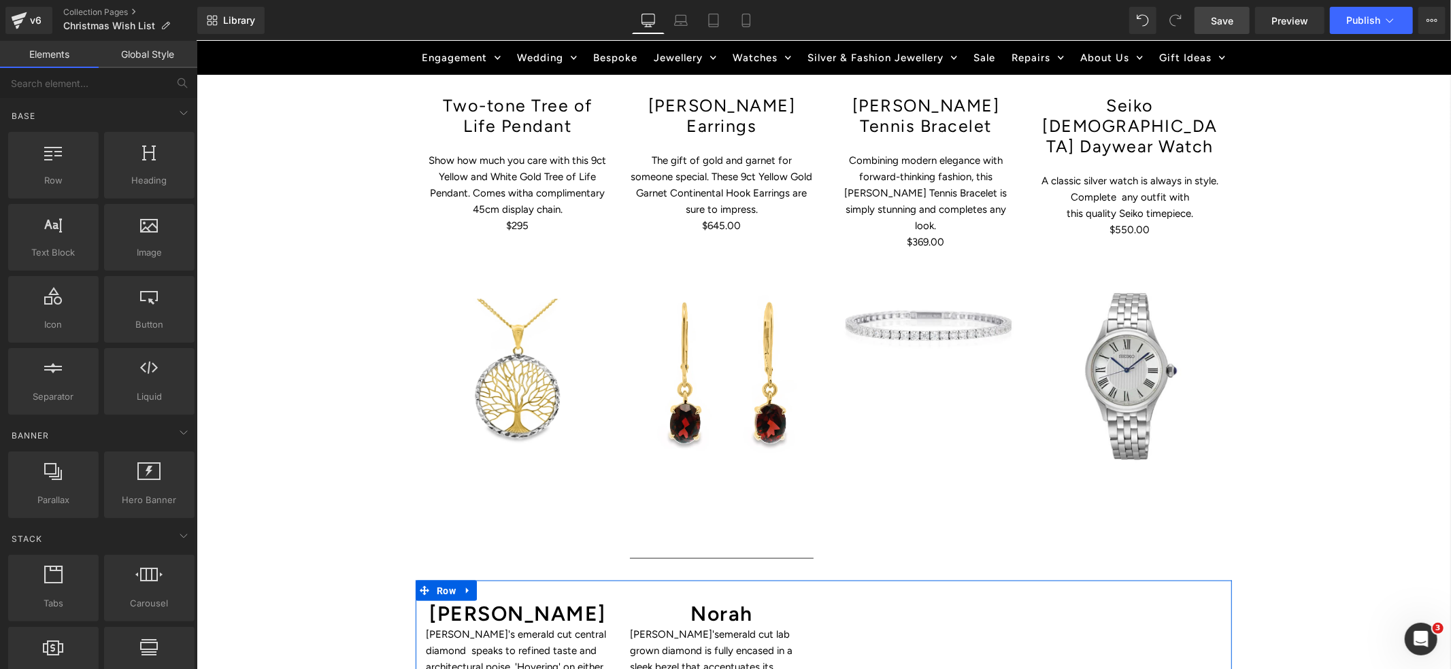
scroll to position [1370, 0]
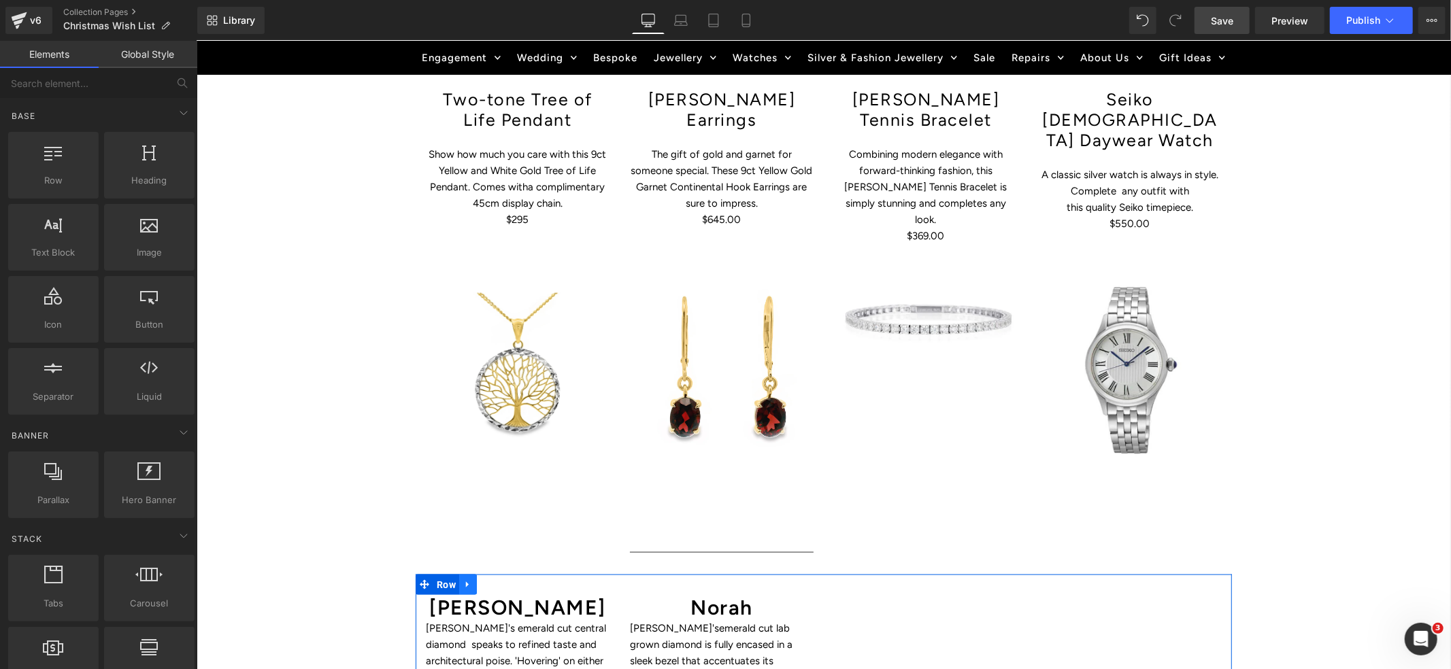
click at [464, 579] on icon at bounding box center [468, 584] width 10 height 10
click at [505, 580] on icon at bounding box center [503, 585] width 10 height 10
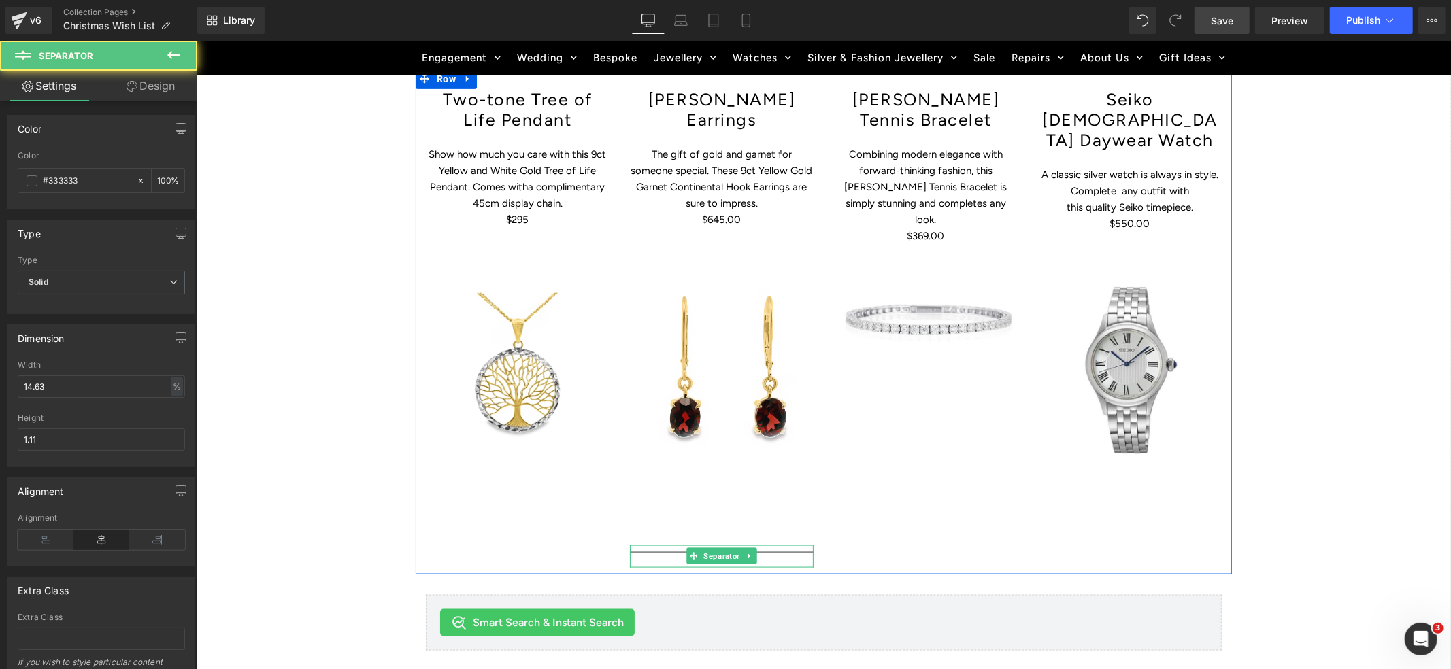
click at [777, 552] on hr at bounding box center [721, 555] width 184 height 7
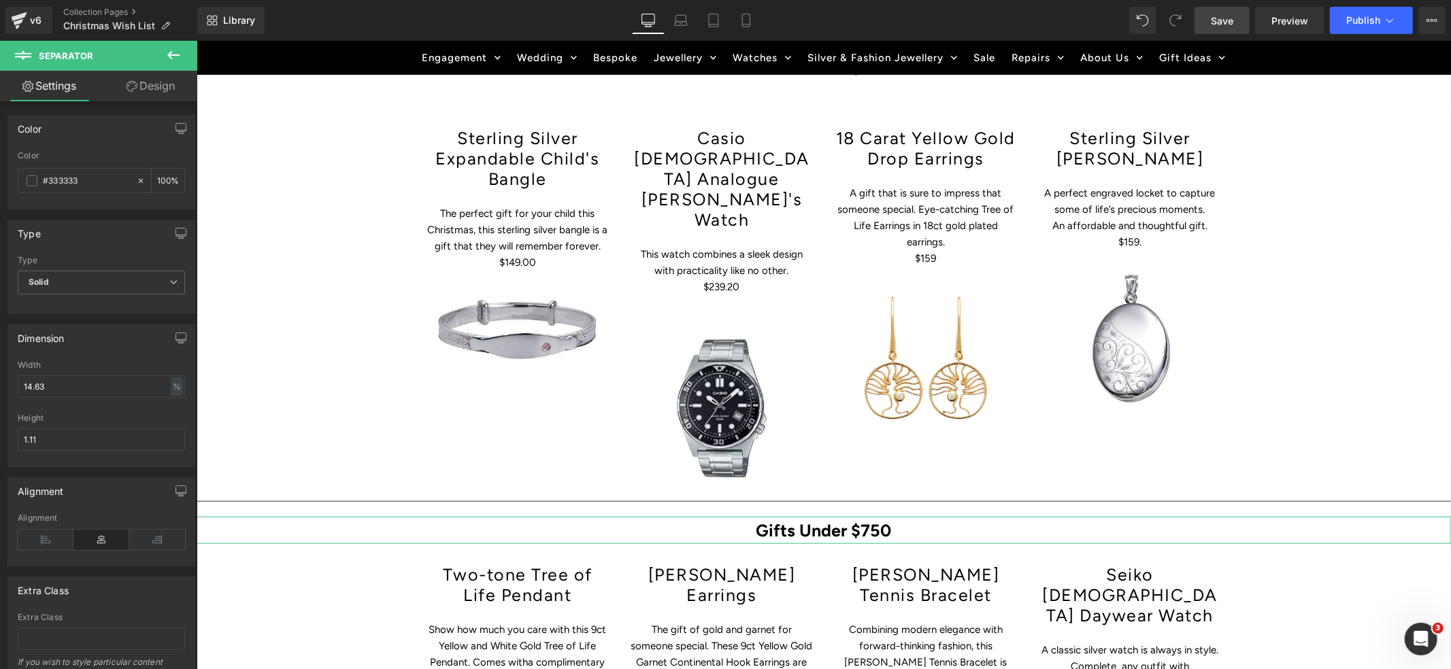
scroll to position [901, 0]
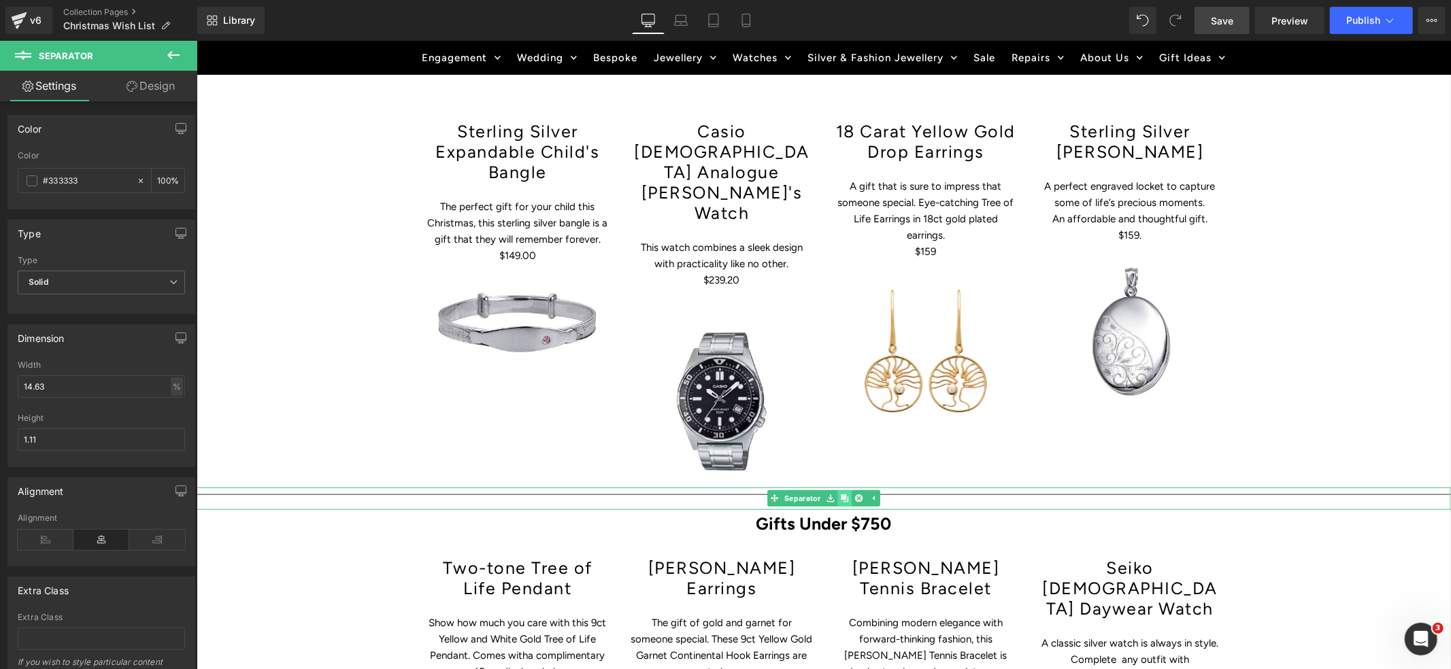
click at [846, 494] on icon at bounding box center [843, 498] width 7 height 8
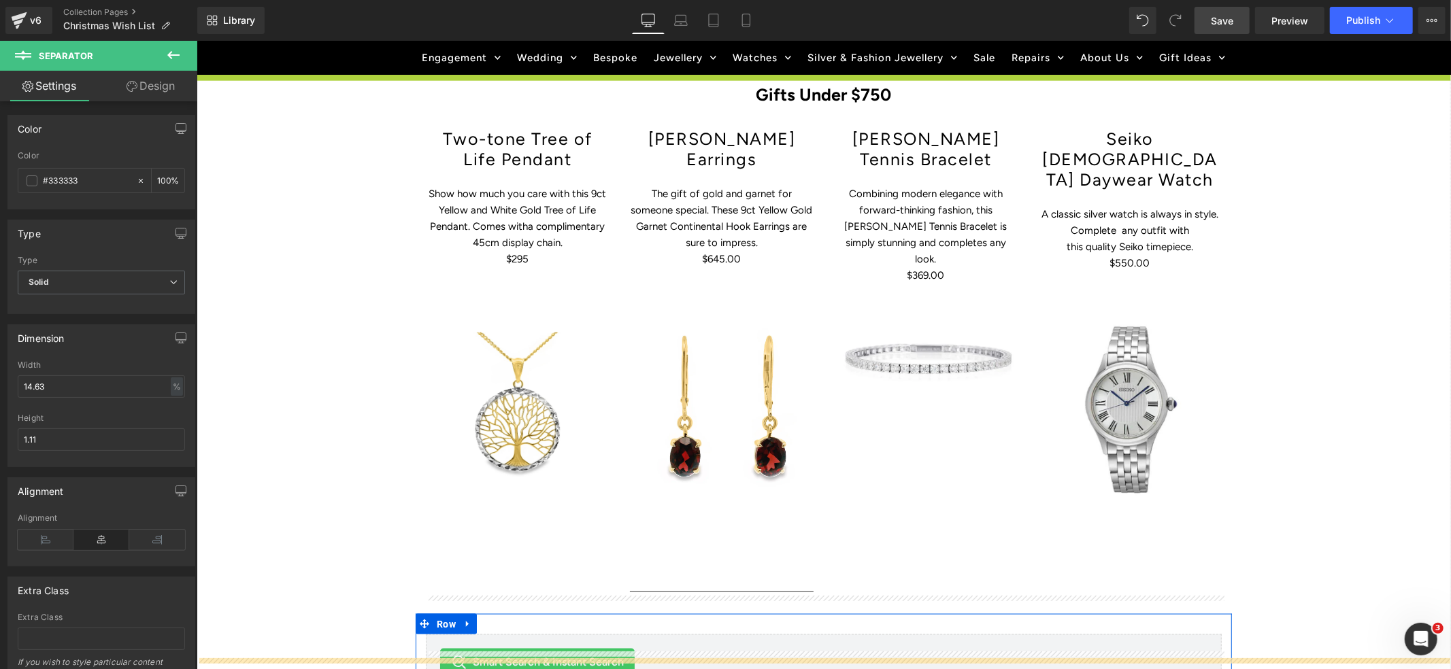
scroll to position [1391, 0]
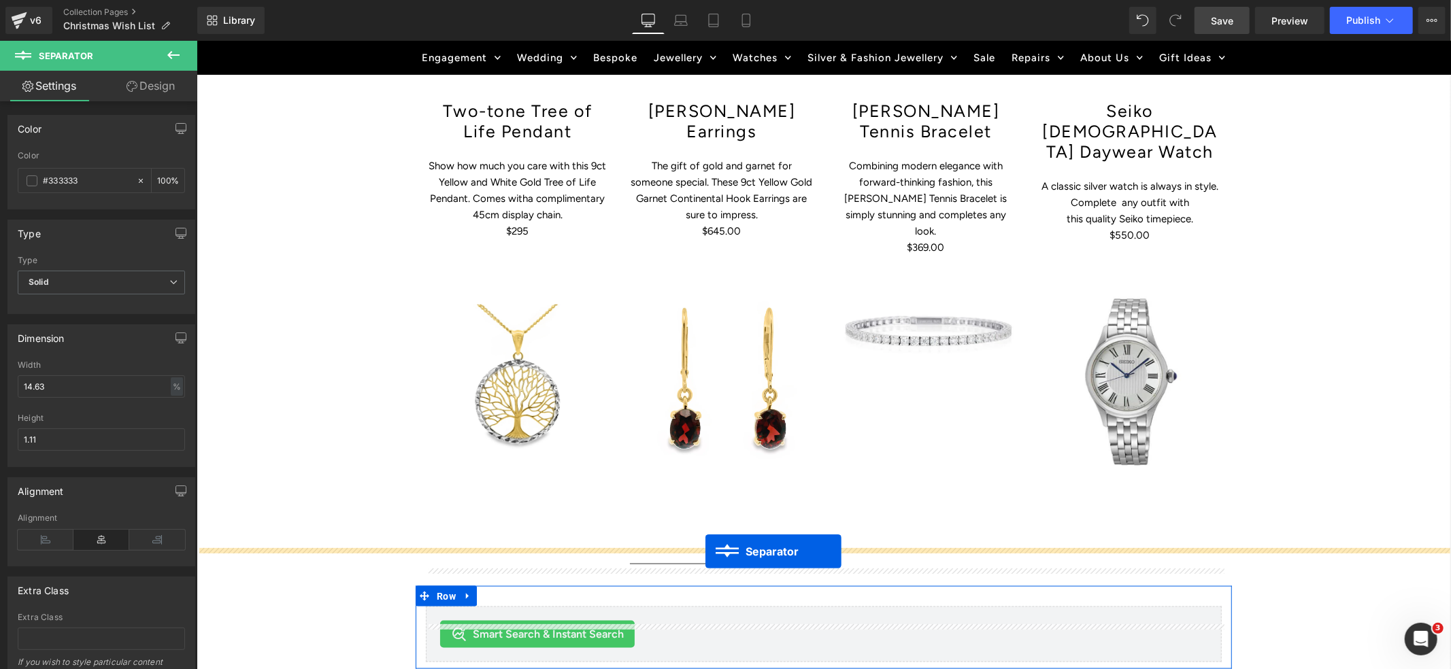
drag, startPoint x: 795, startPoint y: 482, endPoint x: 705, endPoint y: 552, distance: 114.0
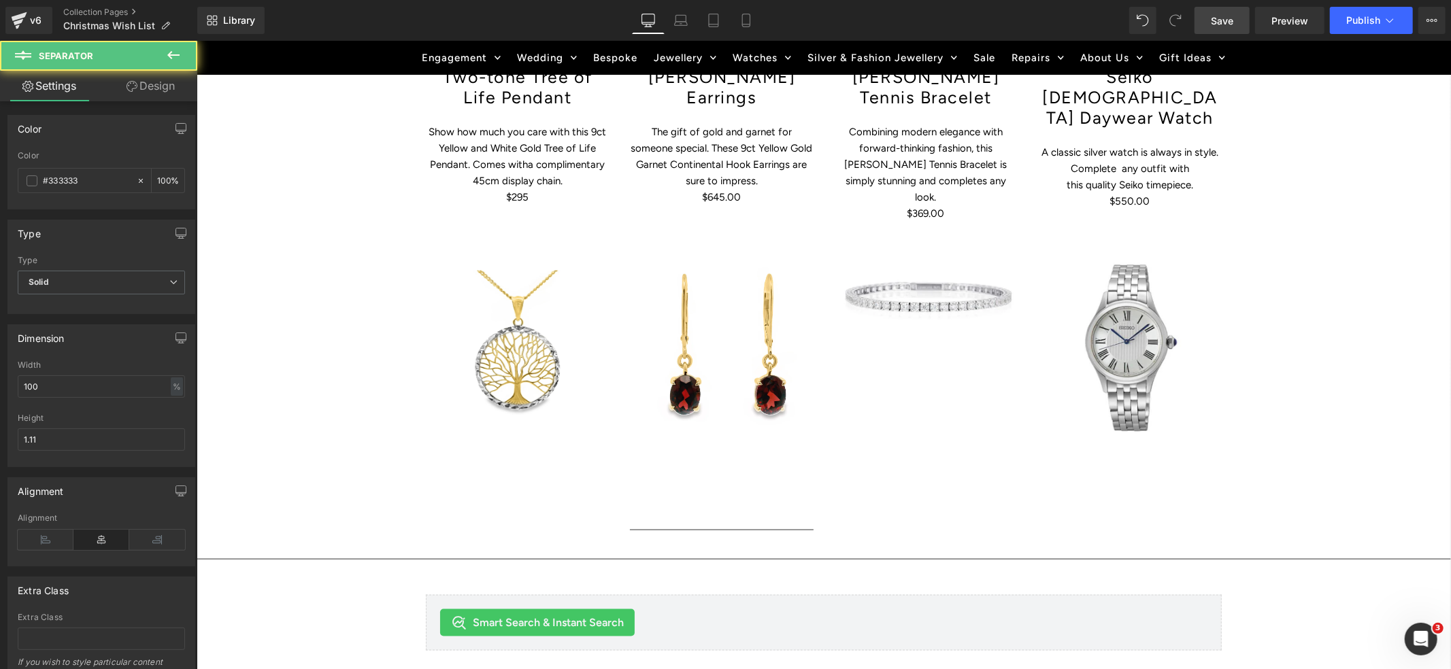
scroll to position [1359, 0]
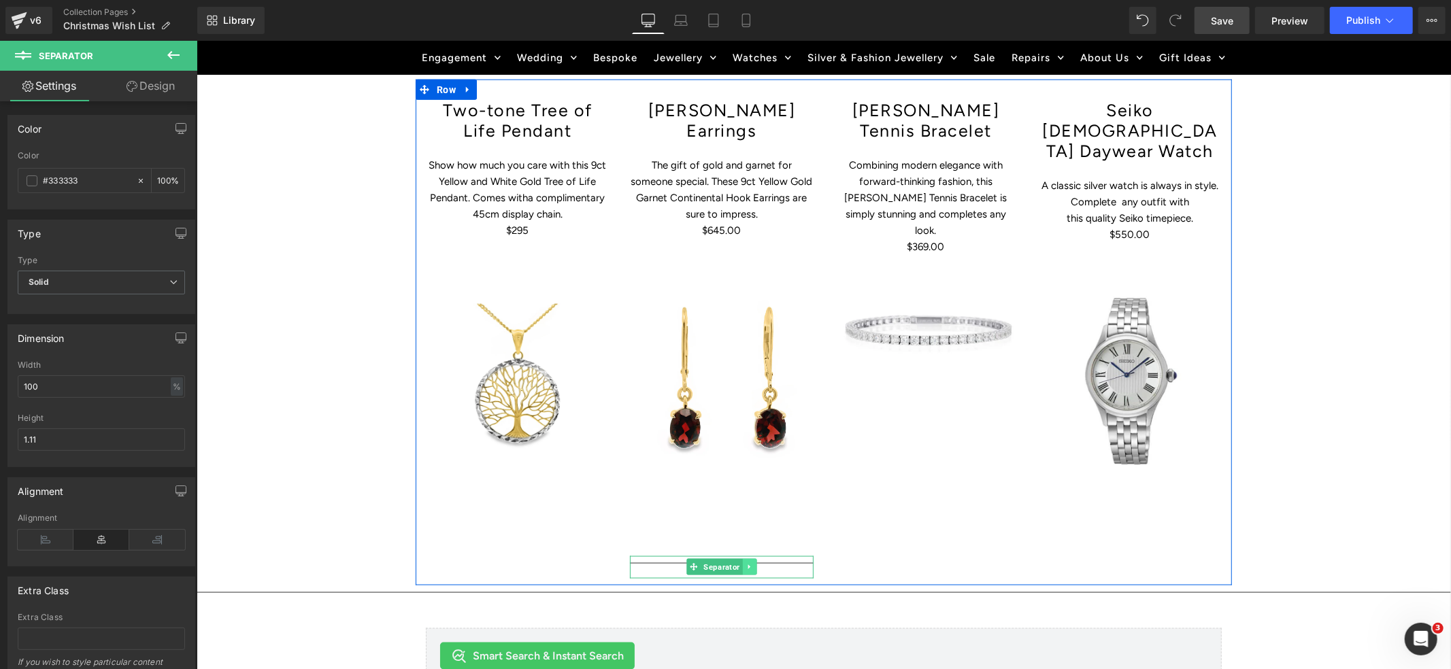
click at [750, 563] on icon at bounding box center [748, 567] width 7 height 8
click at [757, 563] on icon at bounding box center [755, 566] width 7 height 7
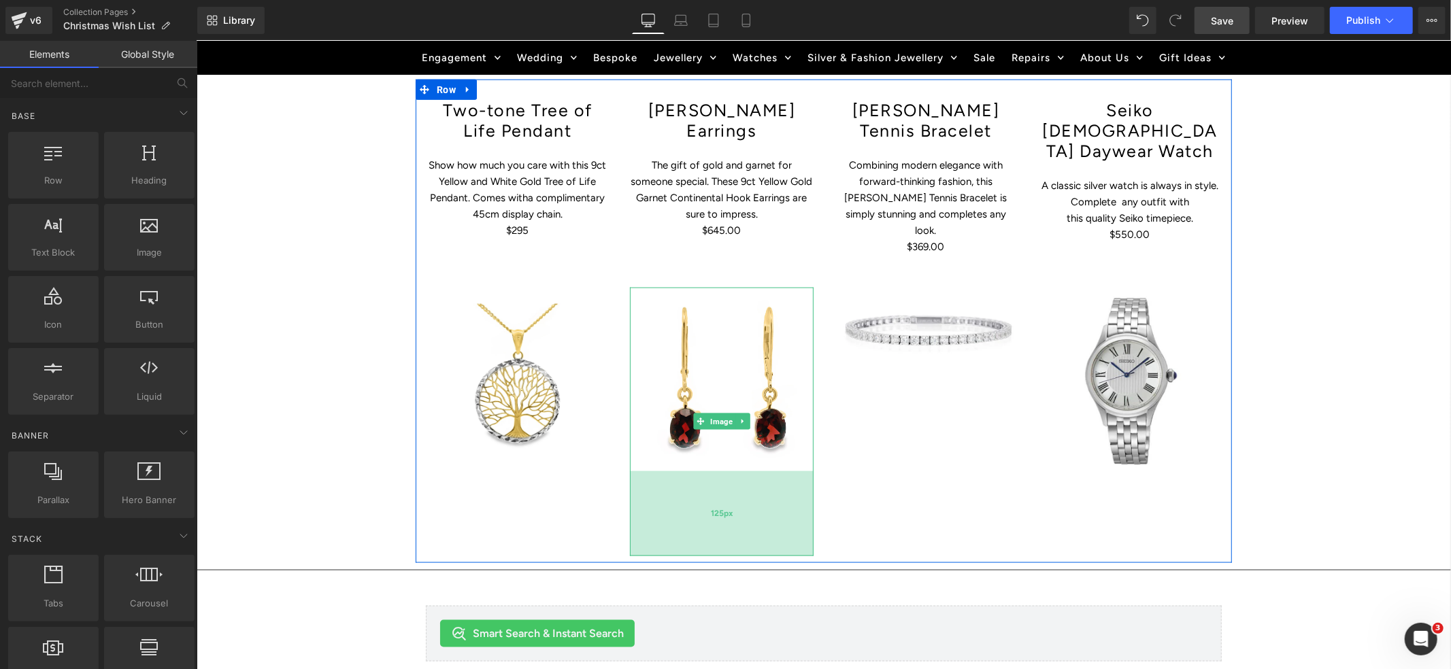
click at [682, 493] on div "125px" at bounding box center [721, 513] width 184 height 85
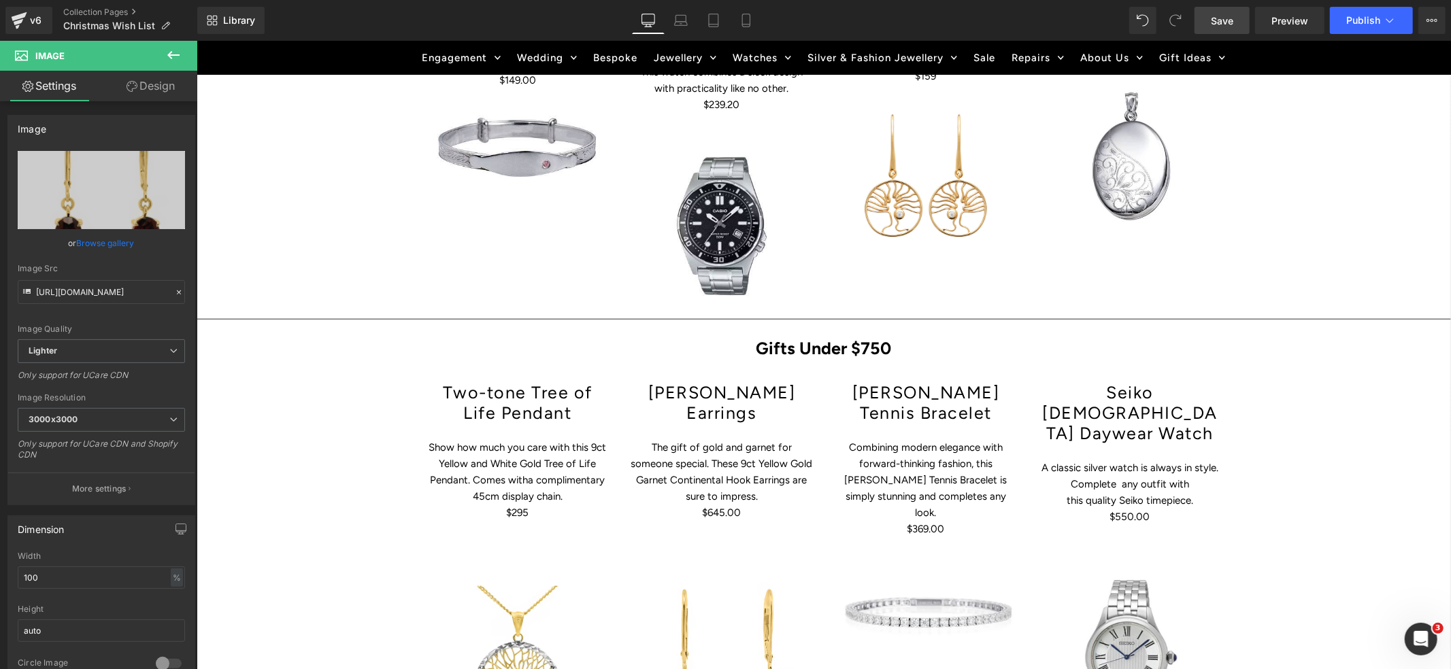
scroll to position [1076, 0]
click at [859, 346] on icon at bounding box center [858, 348] width 2 height 5
click at [854, 344] on icon at bounding box center [851, 348] width 7 height 8
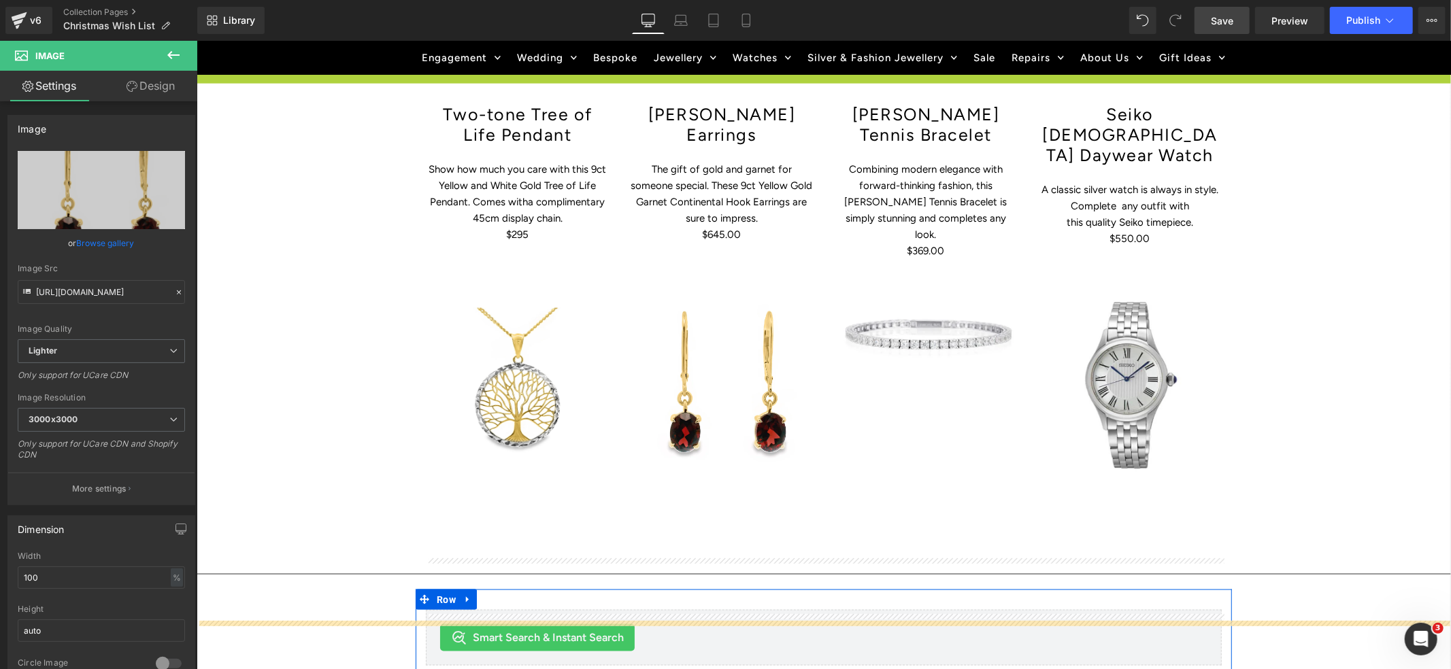
scroll to position [1429, 0]
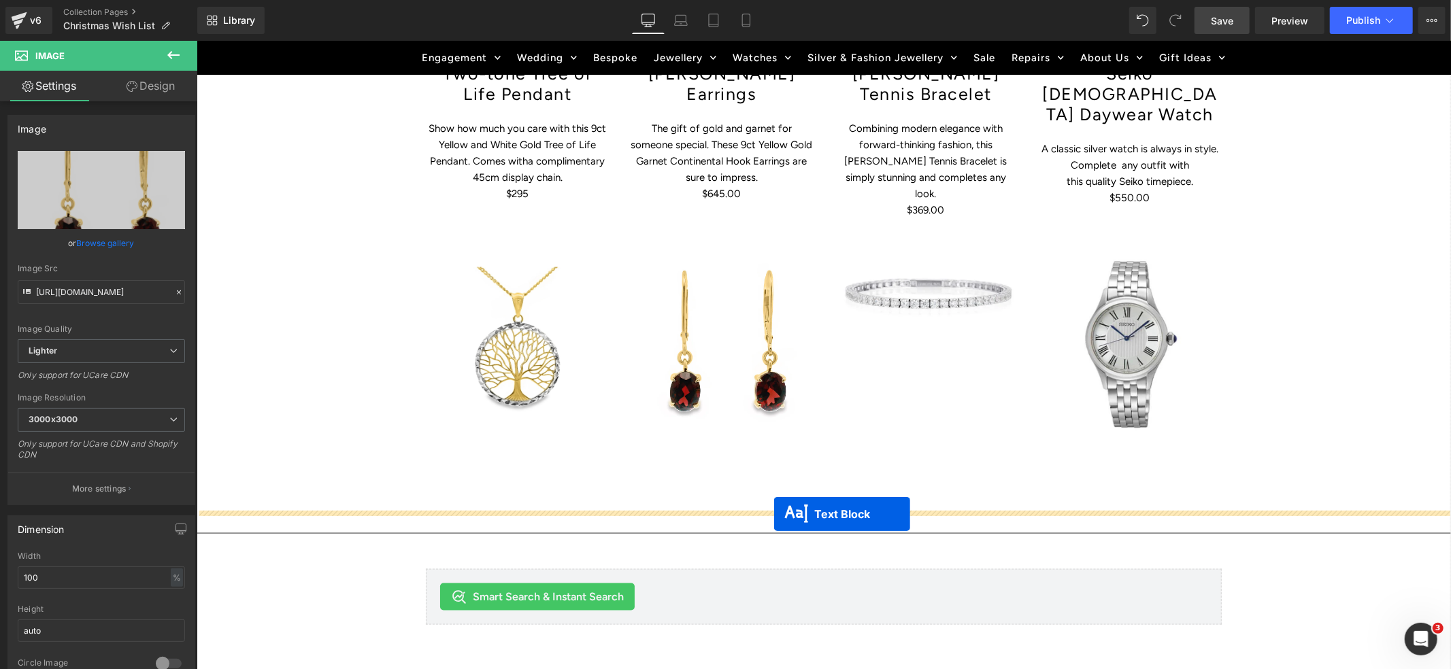
drag, startPoint x: 787, startPoint y: 337, endPoint x: 774, endPoint y: 514, distance: 176.7
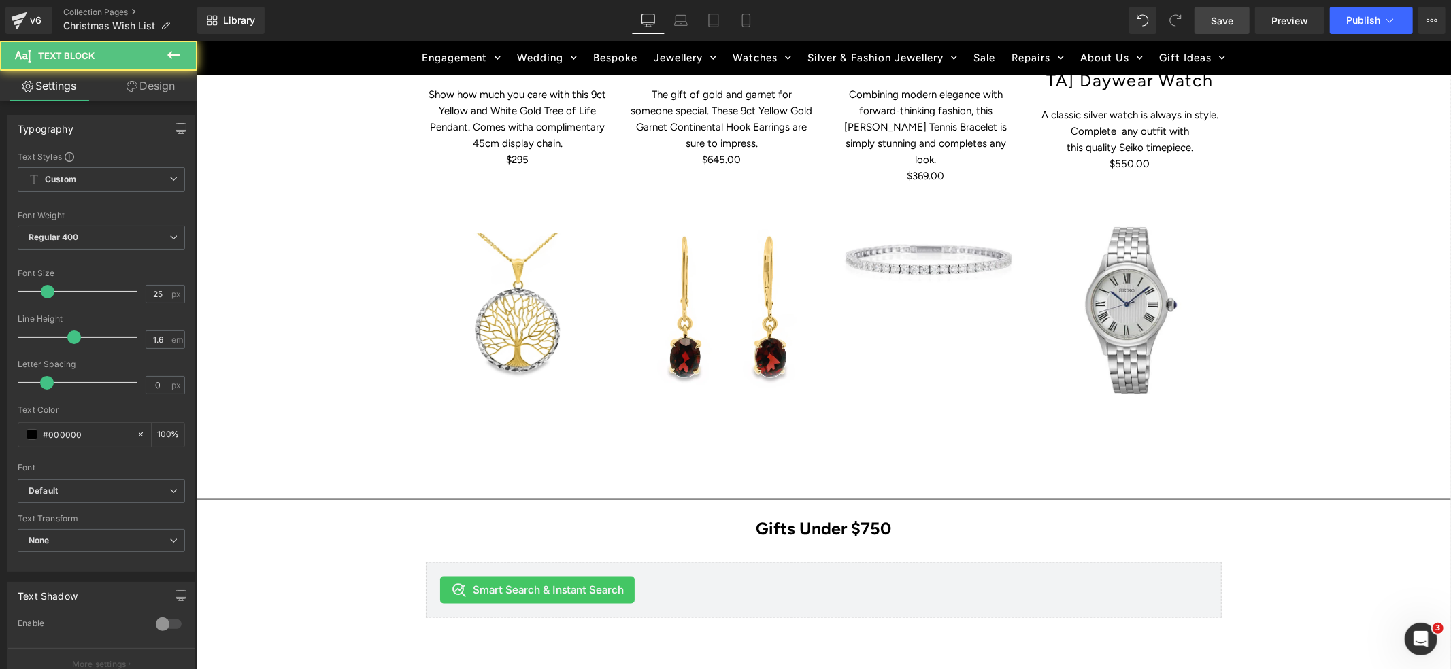
scroll to position [1395, 0]
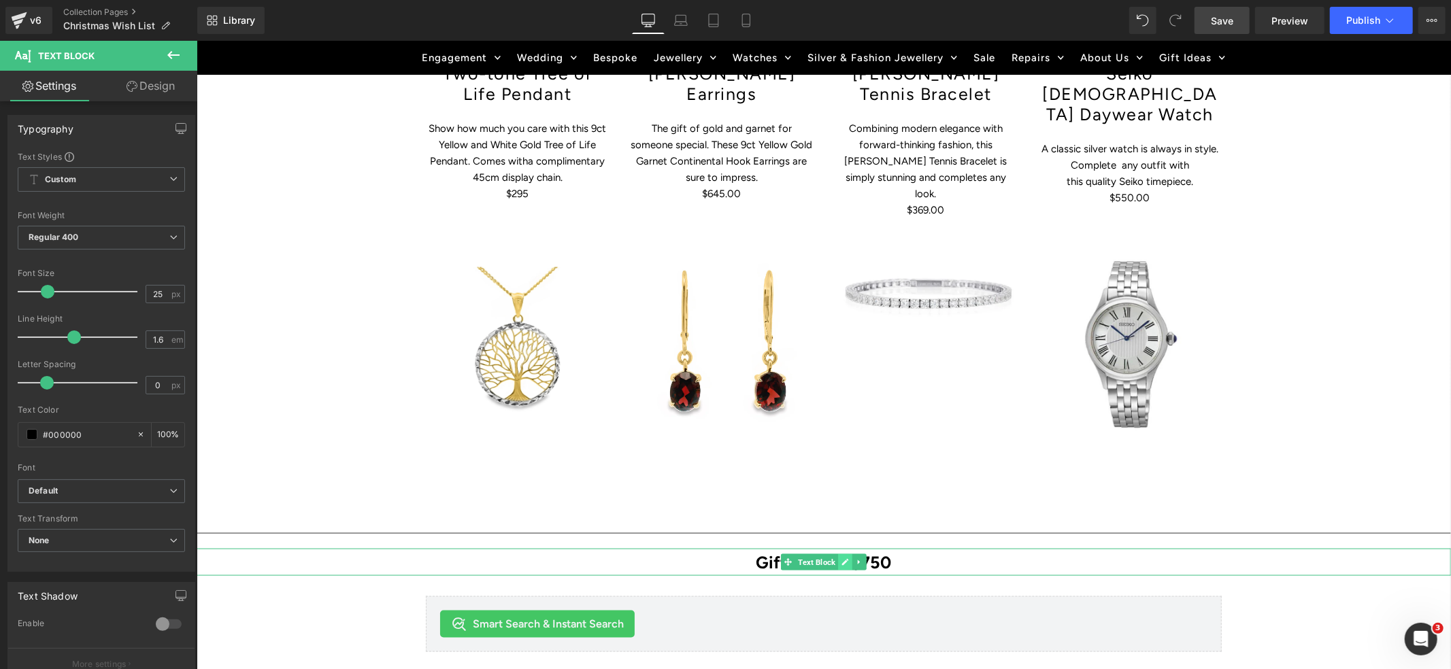
click at [843, 558] on icon at bounding box center [844, 562] width 7 height 8
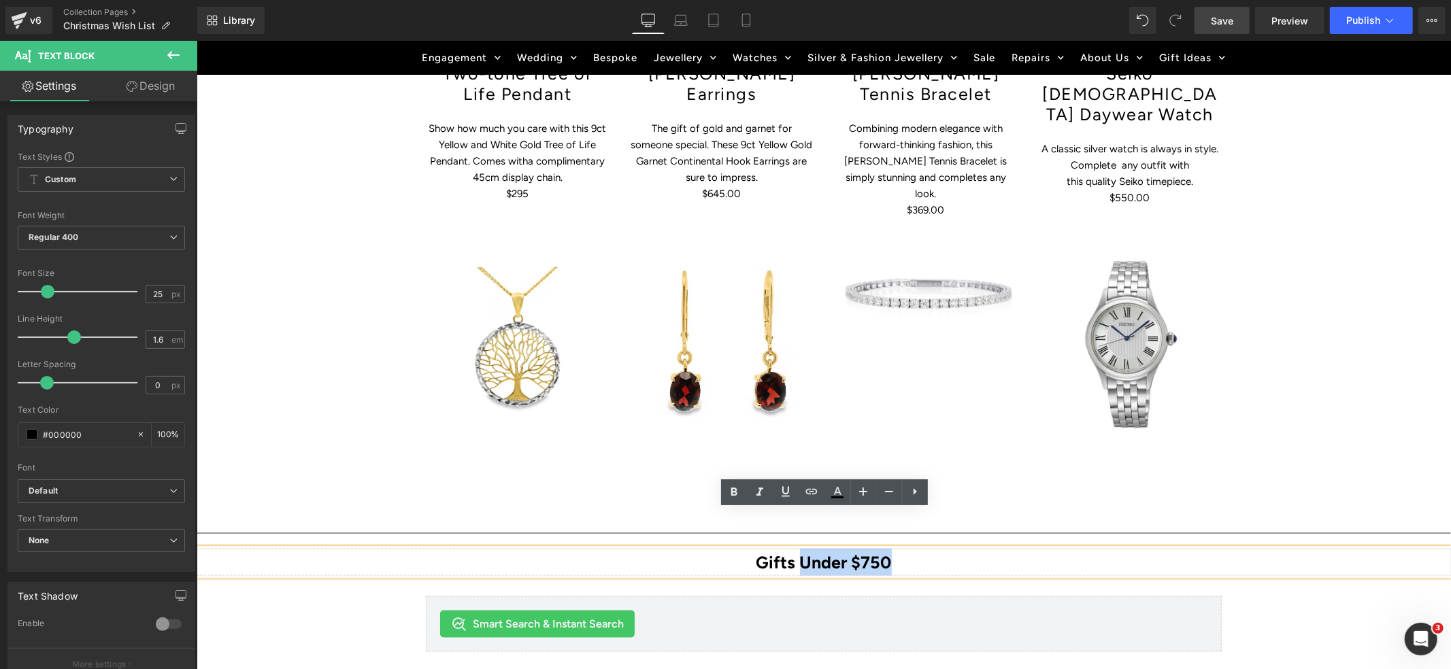
drag, startPoint x: 895, startPoint y: 524, endPoint x: 801, endPoint y: 529, distance: 94.0
click at [801, 548] on p "Gifts Under $750" at bounding box center [823, 561] width 1255 height 27
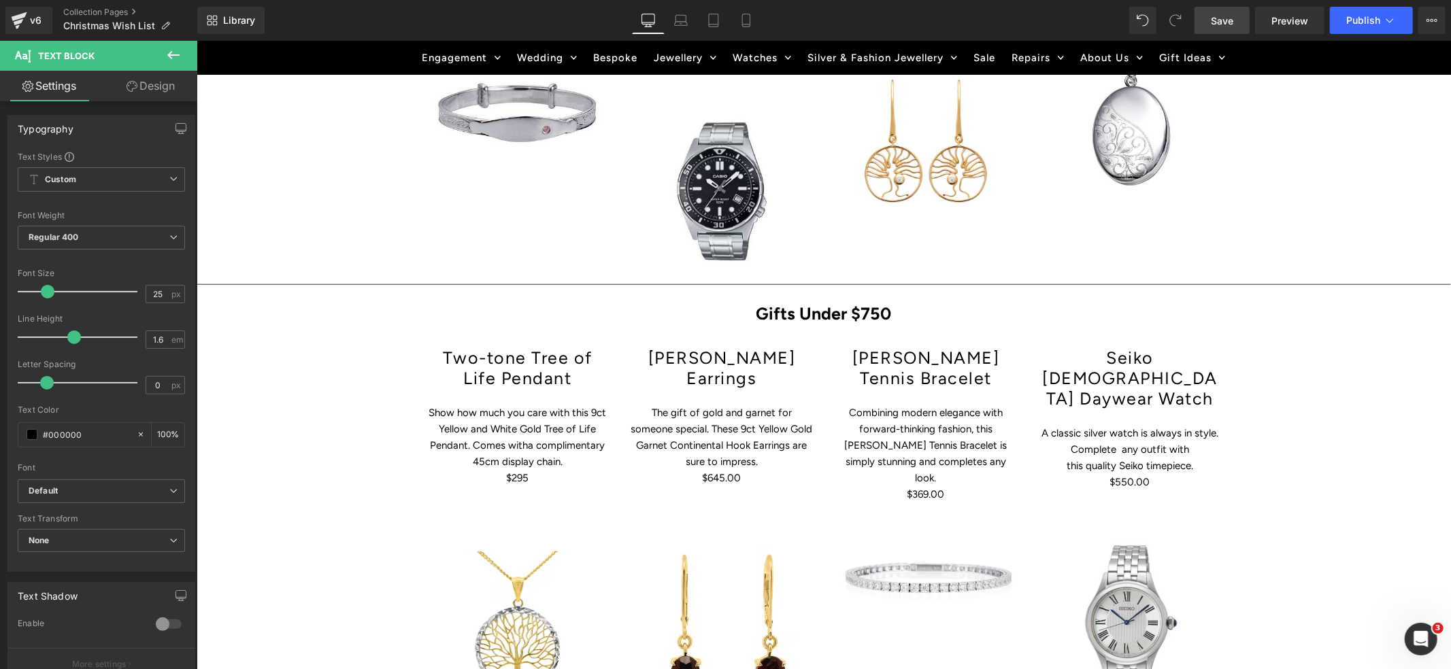
scroll to position [1065, 0]
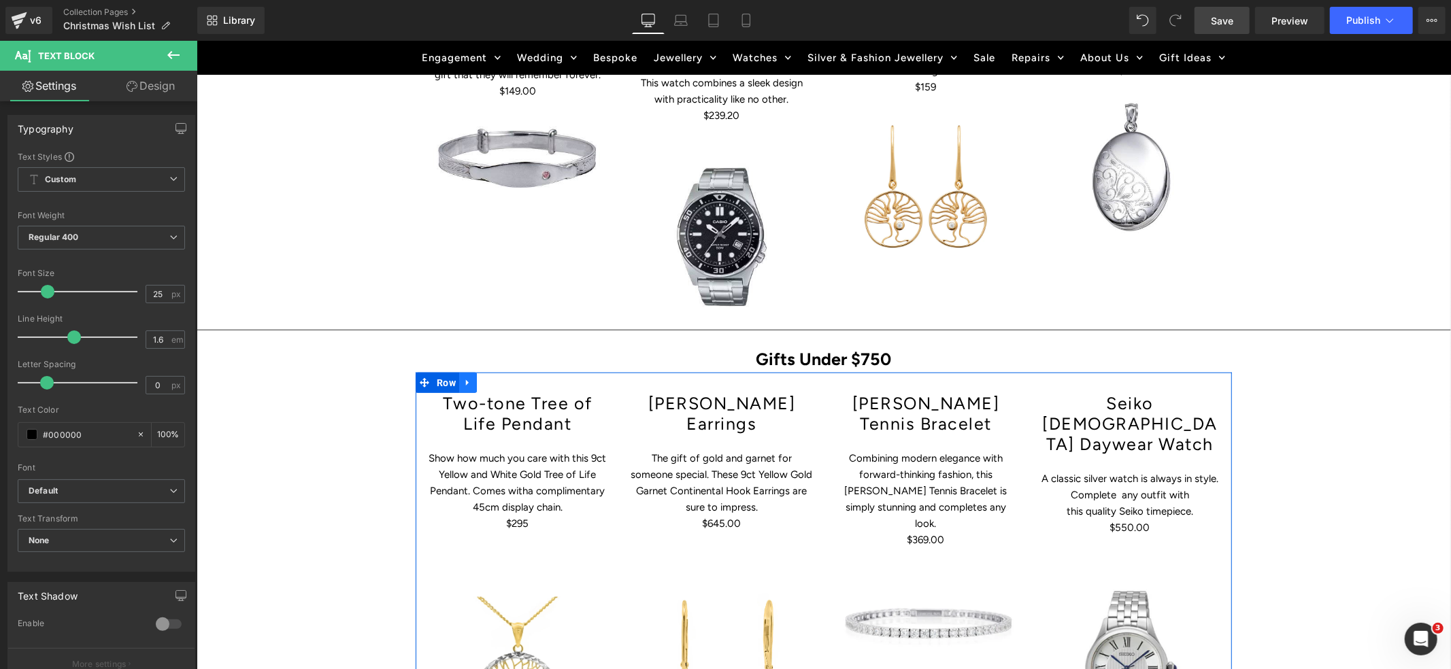
click at [467, 377] on icon at bounding box center [468, 382] width 10 height 10
click at [482, 378] on icon at bounding box center [485, 383] width 10 height 10
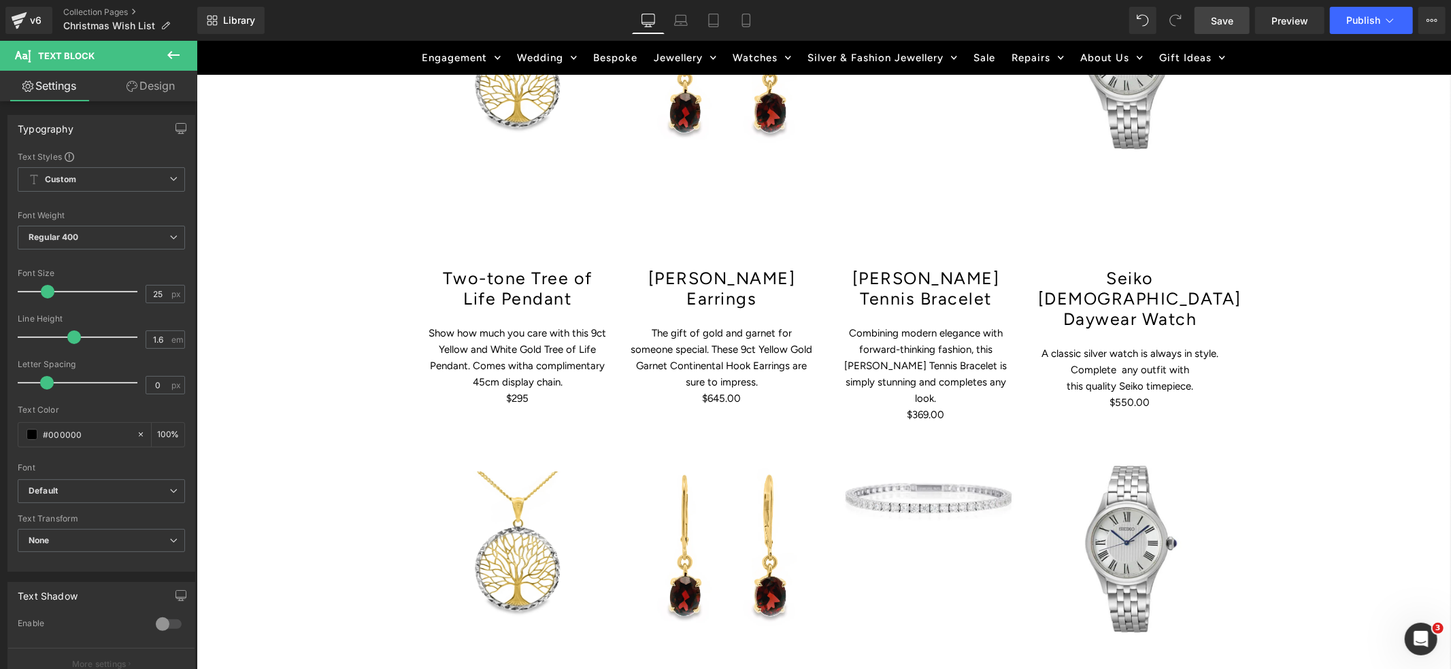
scroll to position [1678, 0]
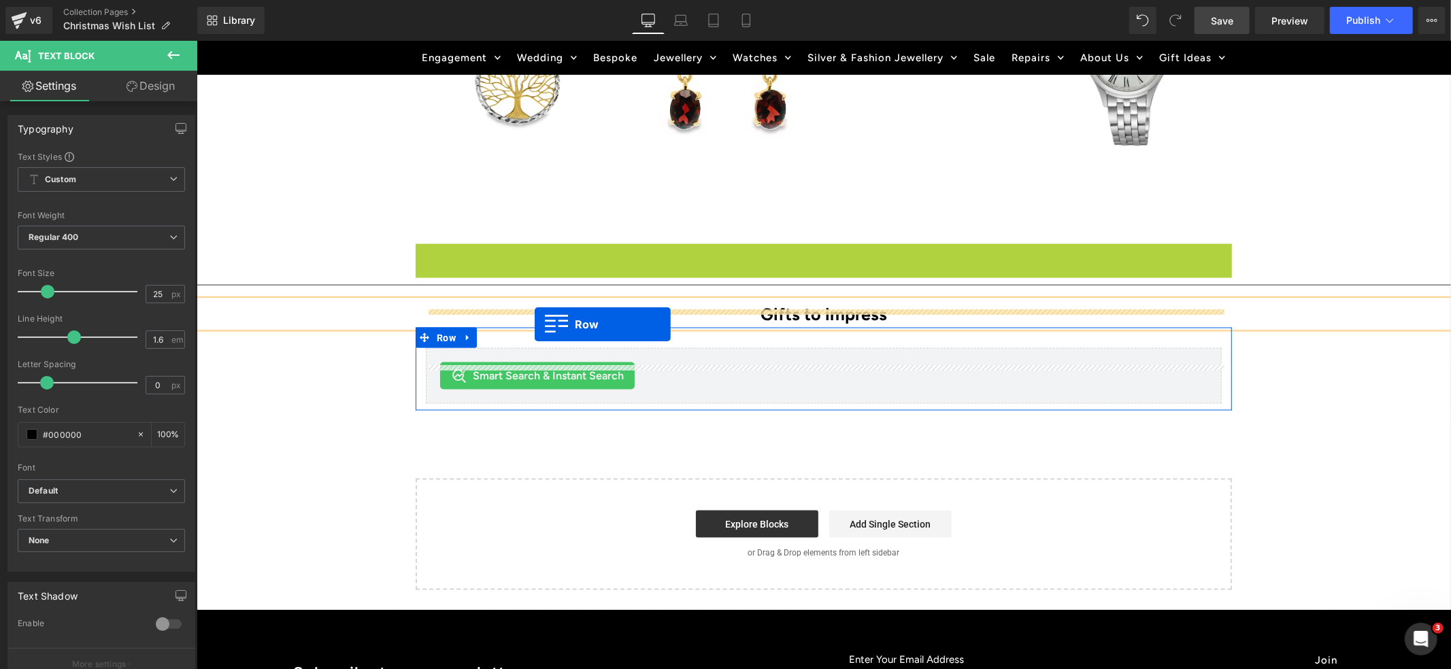
drag, startPoint x: 423, startPoint y: 212, endPoint x: 534, endPoint y: 325, distance: 158.3
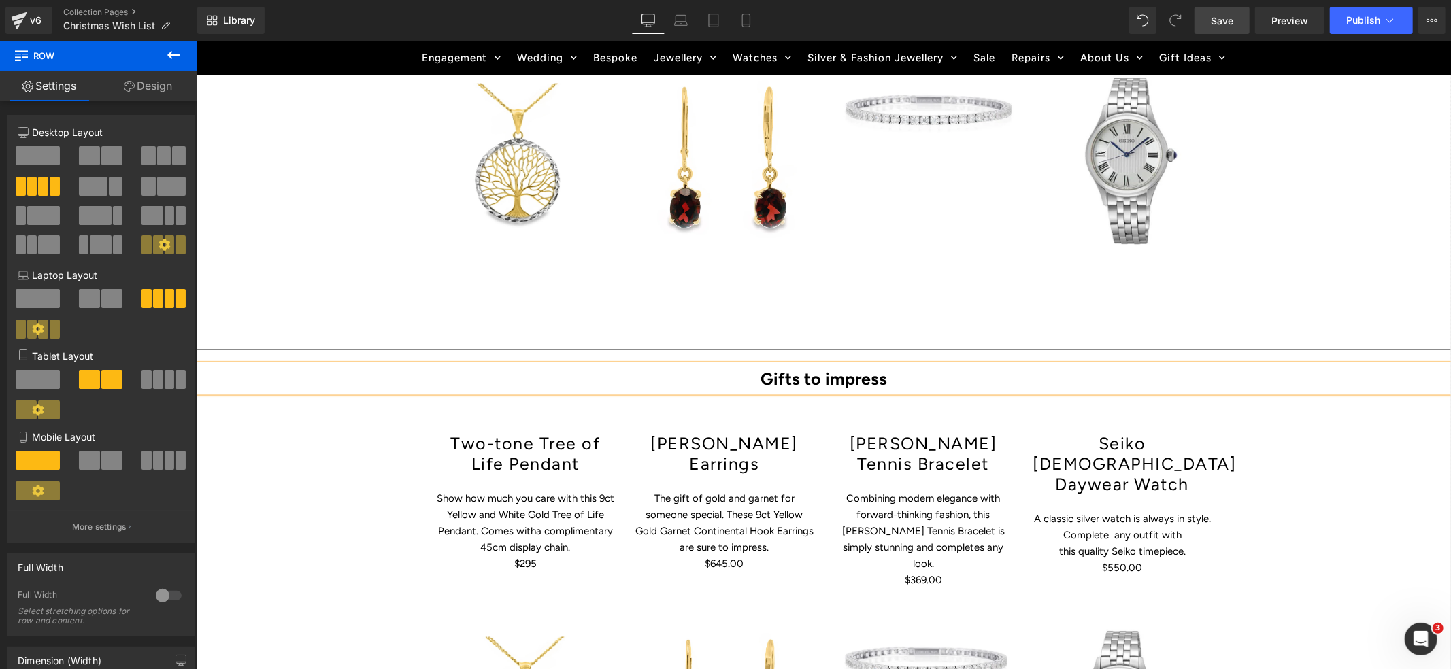
scroll to position [1657, 0]
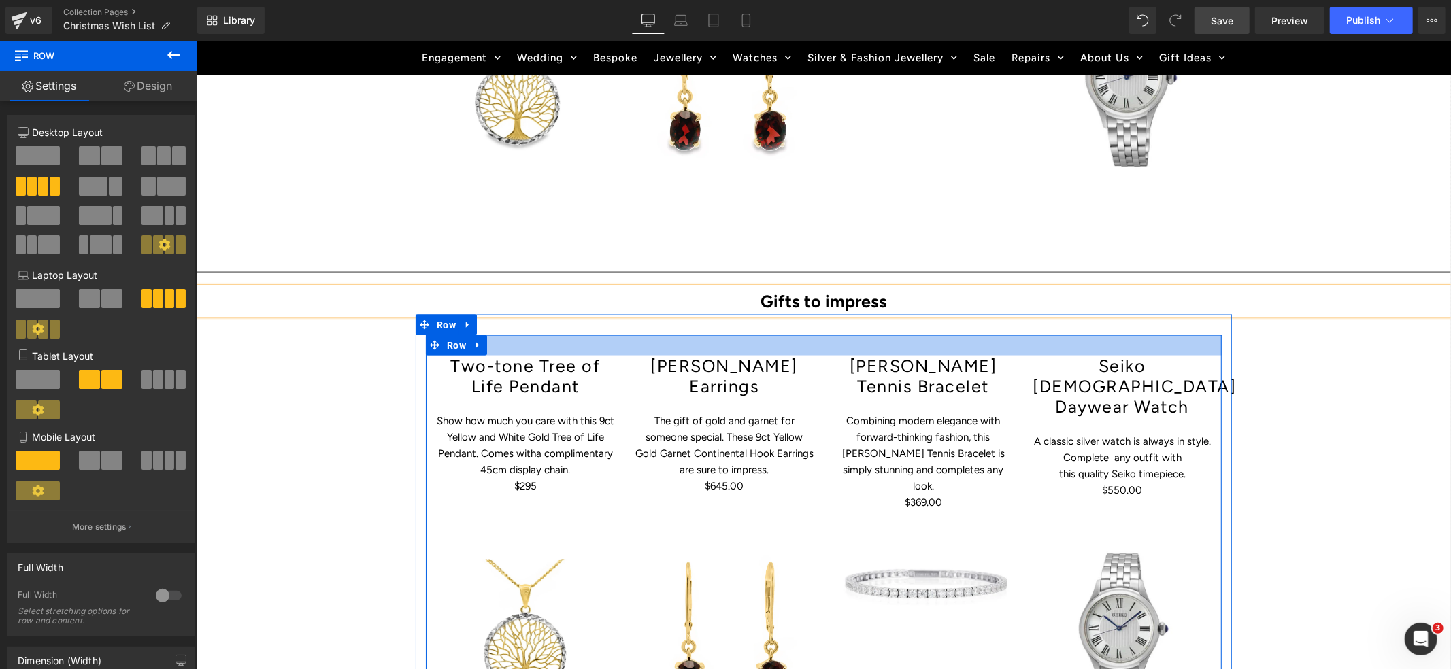
click at [521, 335] on div at bounding box center [823, 345] width 796 height 20
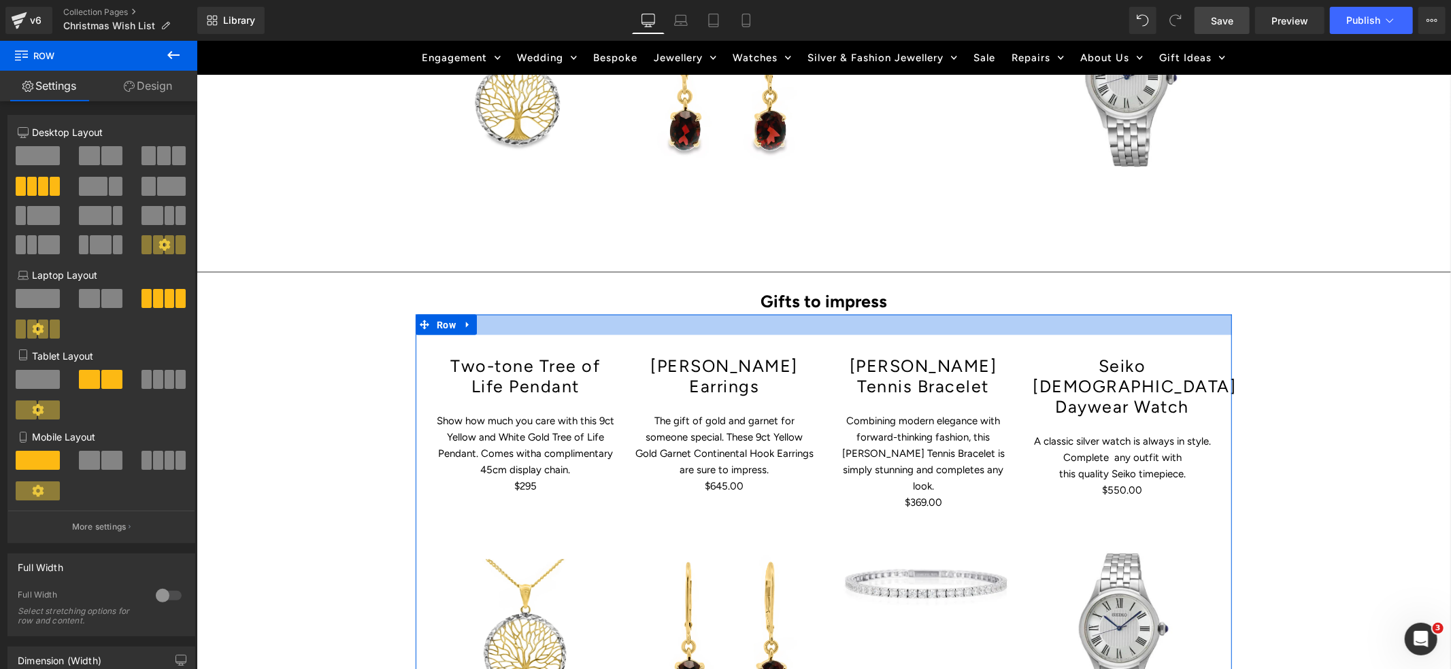
click at [740, 314] on div at bounding box center [823, 324] width 816 height 20
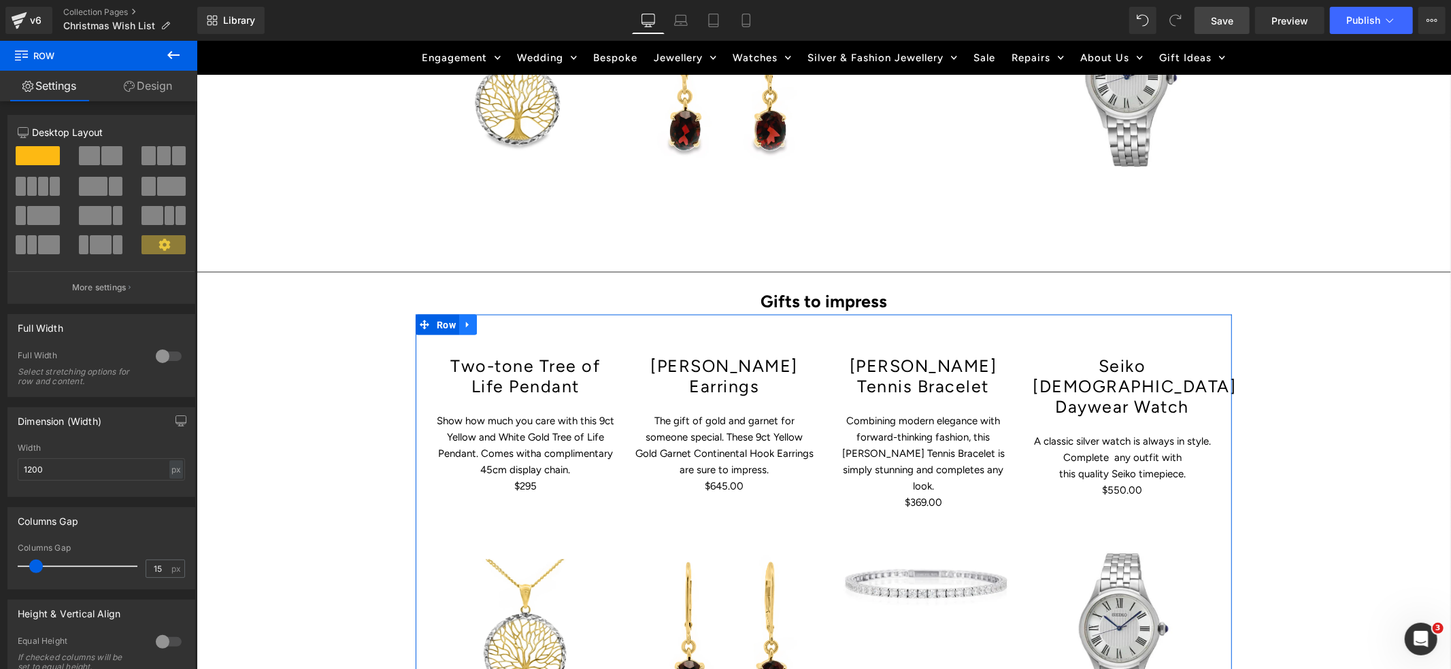
click at [466, 321] on icon at bounding box center [466, 324] width 3 height 6
click at [499, 320] on icon at bounding box center [503, 325] width 10 height 10
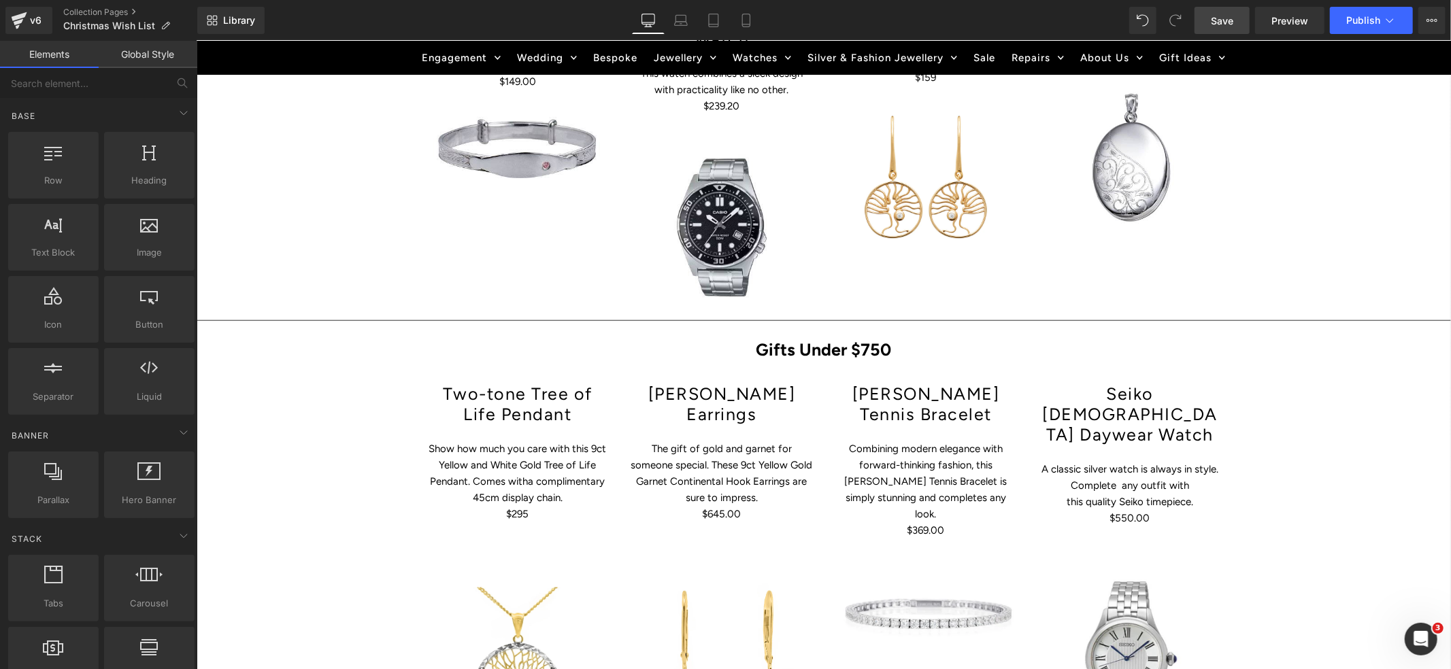
scroll to position [1022, 0]
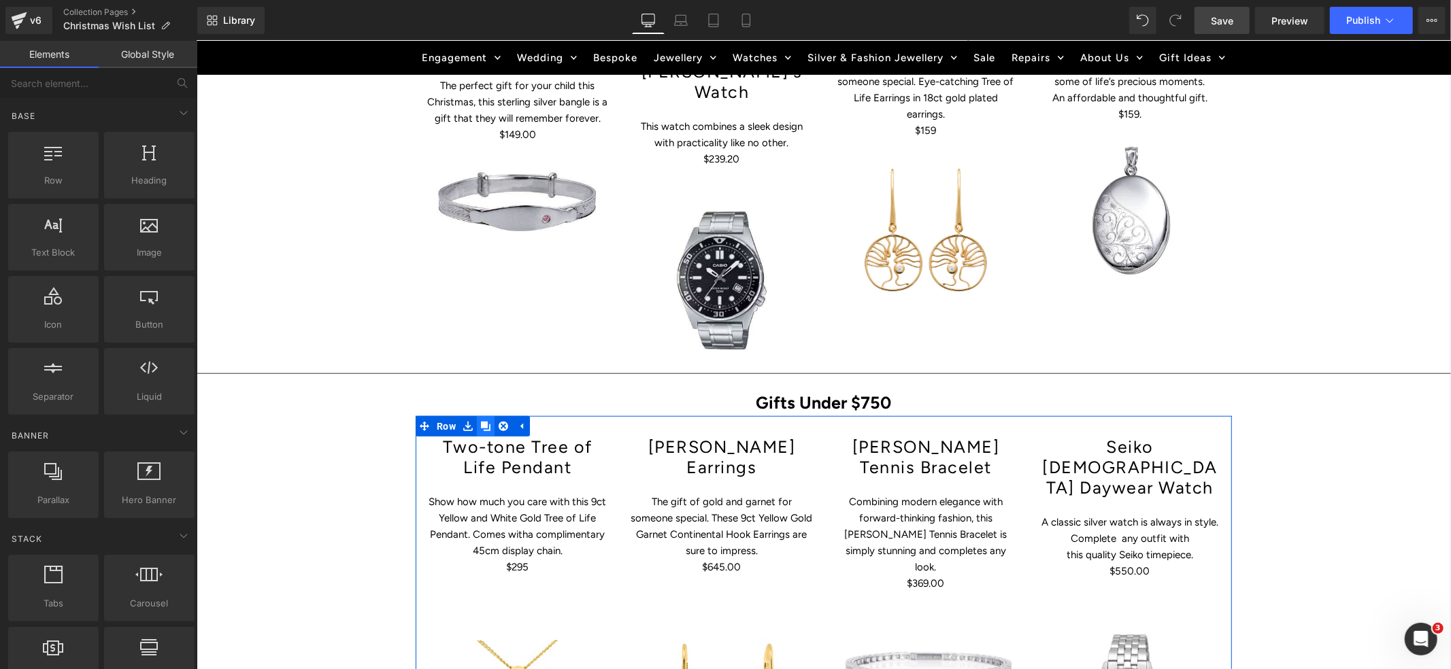
click at [484, 421] on icon at bounding box center [485, 426] width 10 height 10
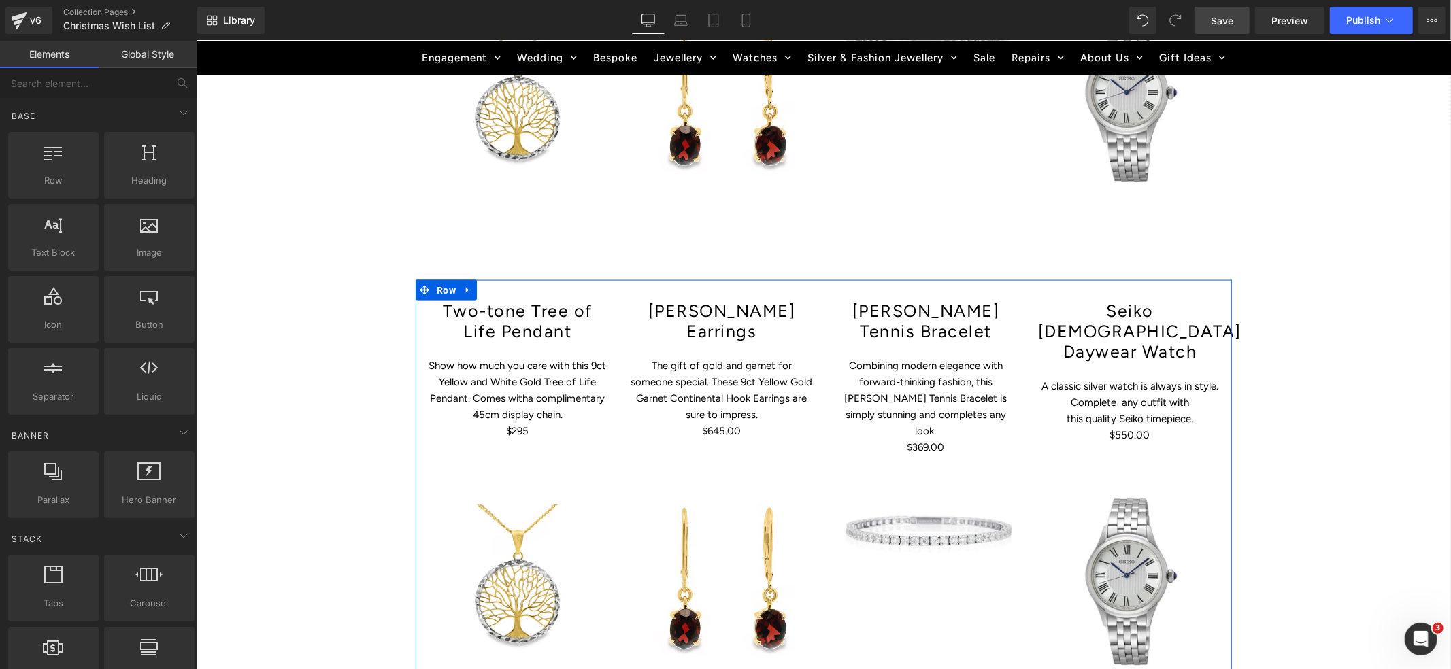
scroll to position [1644, 0]
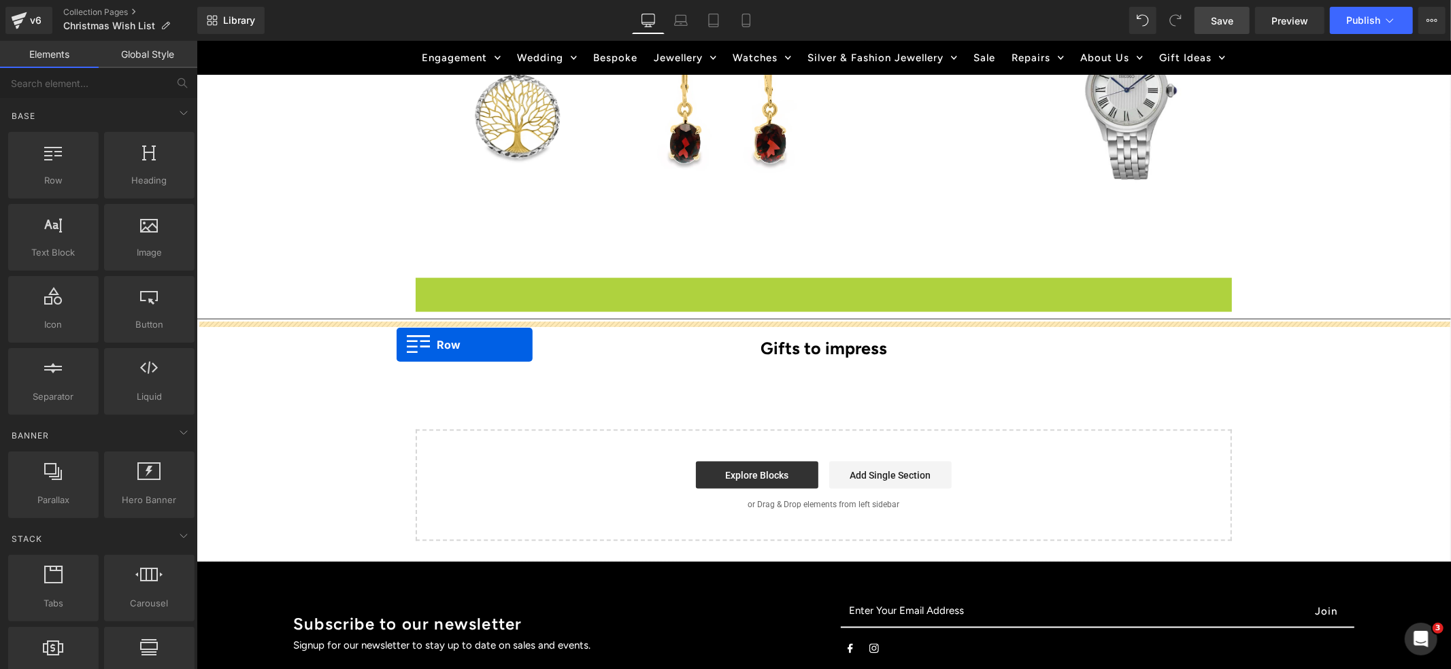
drag, startPoint x: 419, startPoint y: 248, endPoint x: 396, endPoint y: 346, distance: 100.0
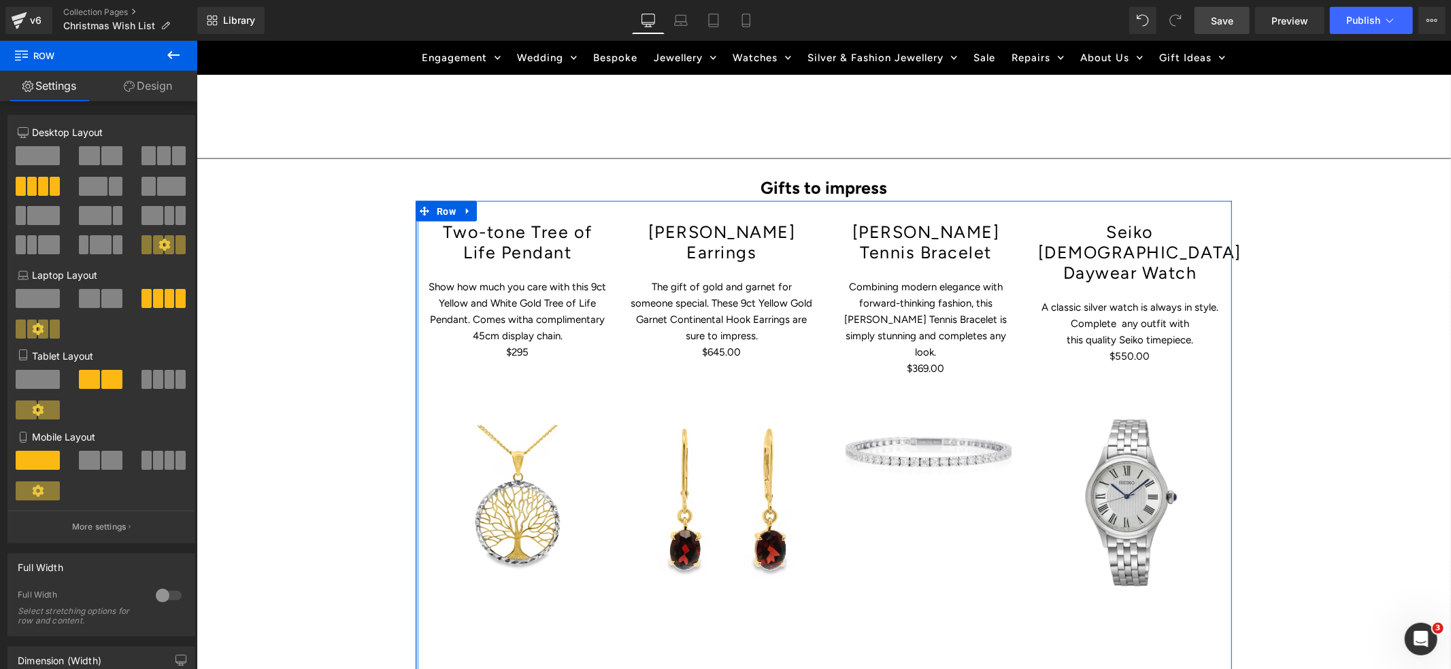
scroll to position [1773, 0]
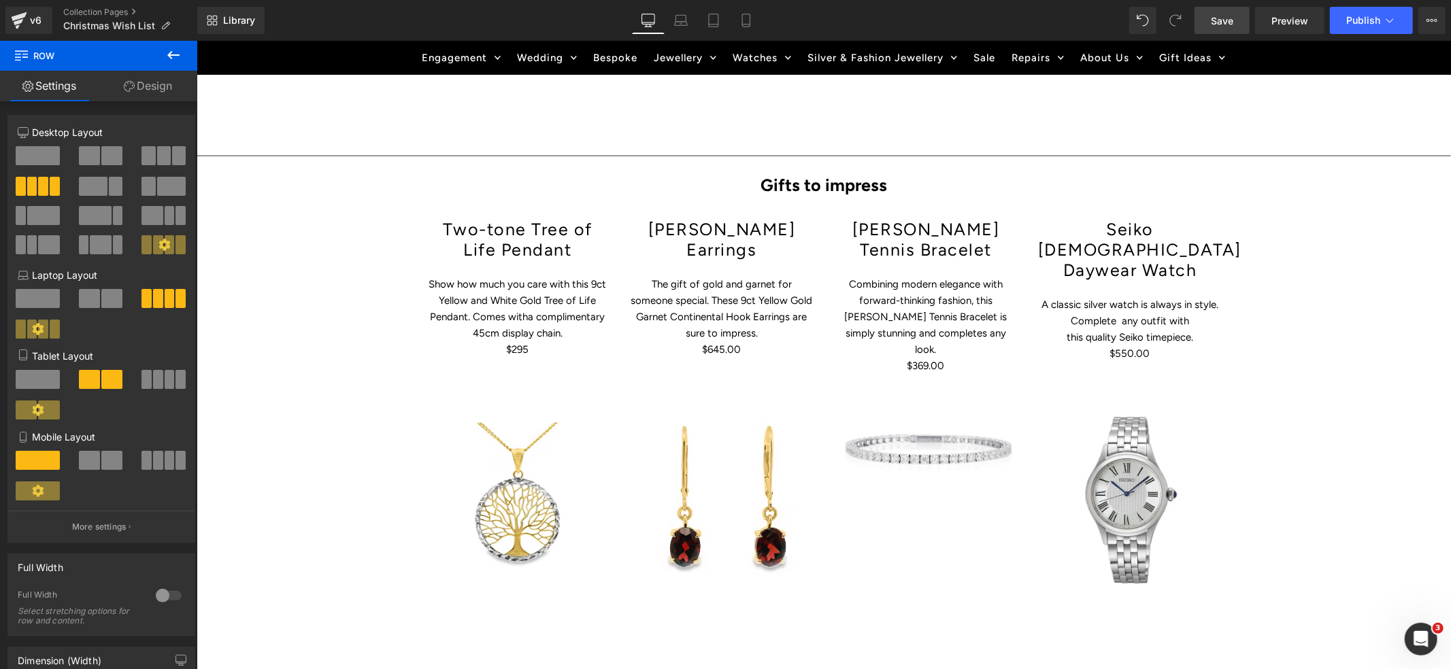
click at [1219, 23] on span "Save" at bounding box center [1222, 21] width 22 height 14
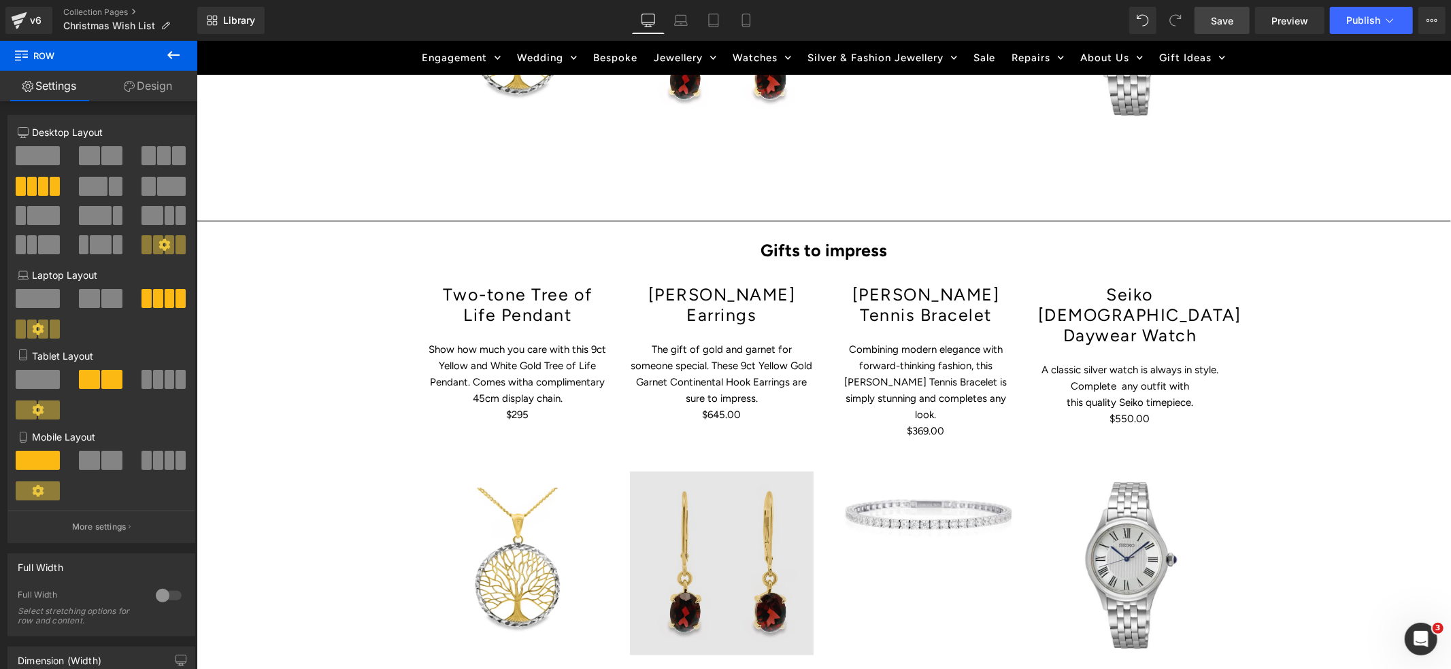
scroll to position [1708, 0]
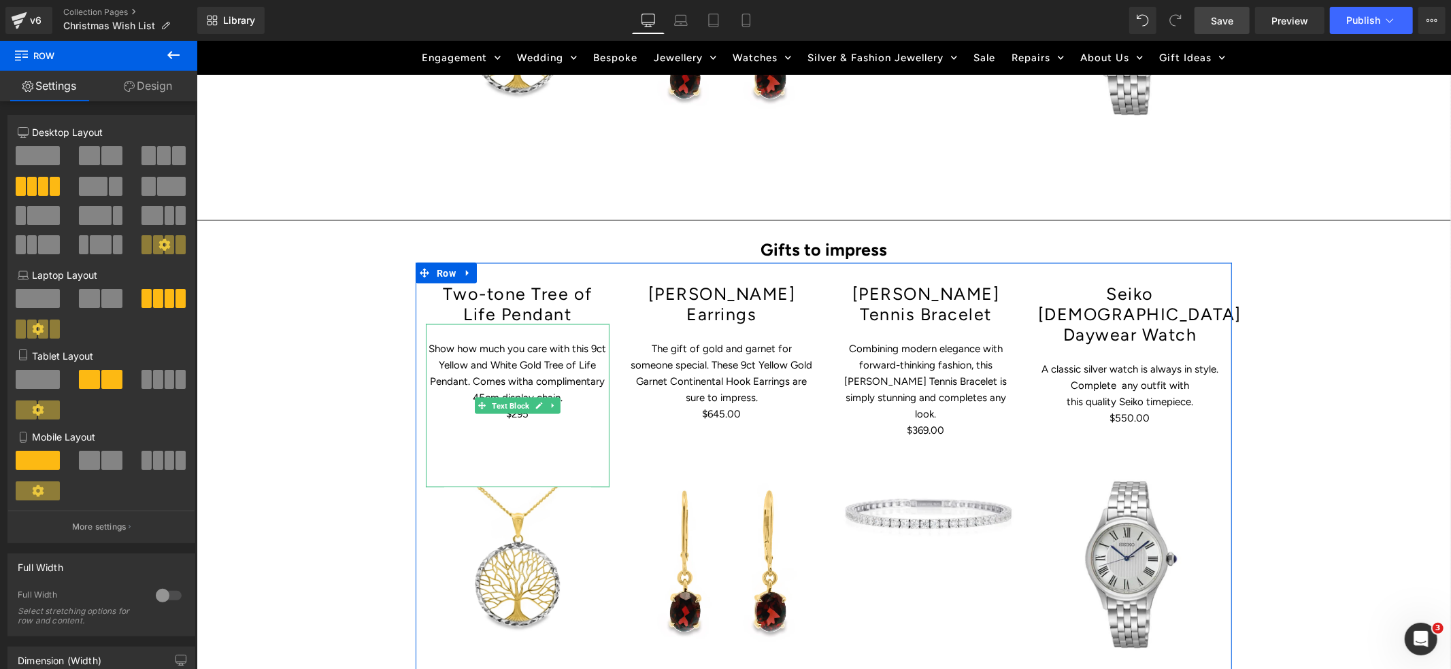
click at [499, 342] on span "his 9ct Yellow and White Gold Tree of Life Pendant. Comes with" at bounding box center [518, 364] width 176 height 45
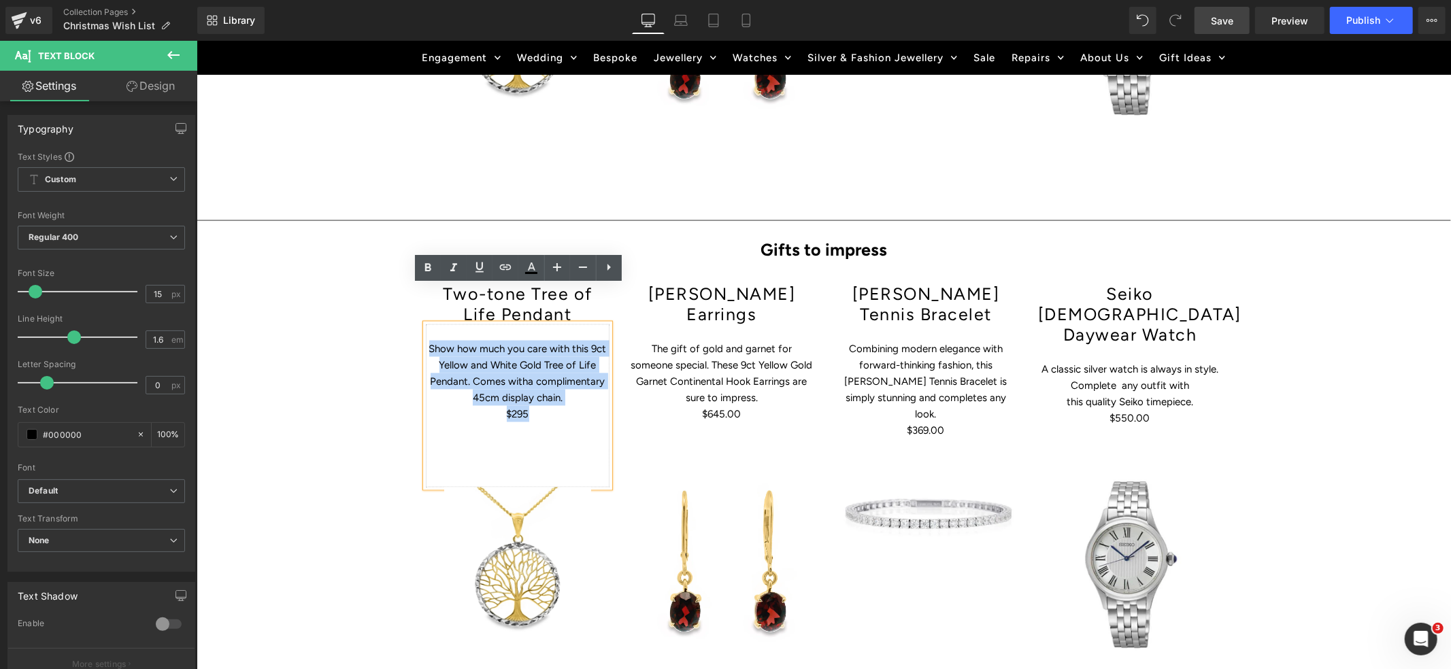
drag, startPoint x: 544, startPoint y: 379, endPoint x: 427, endPoint y: 308, distance: 137.1
click at [427, 324] on div "Show how much you care with t his 9ct Yellow and White Gold Tree of Life Pendan…" at bounding box center [517, 405] width 184 height 163
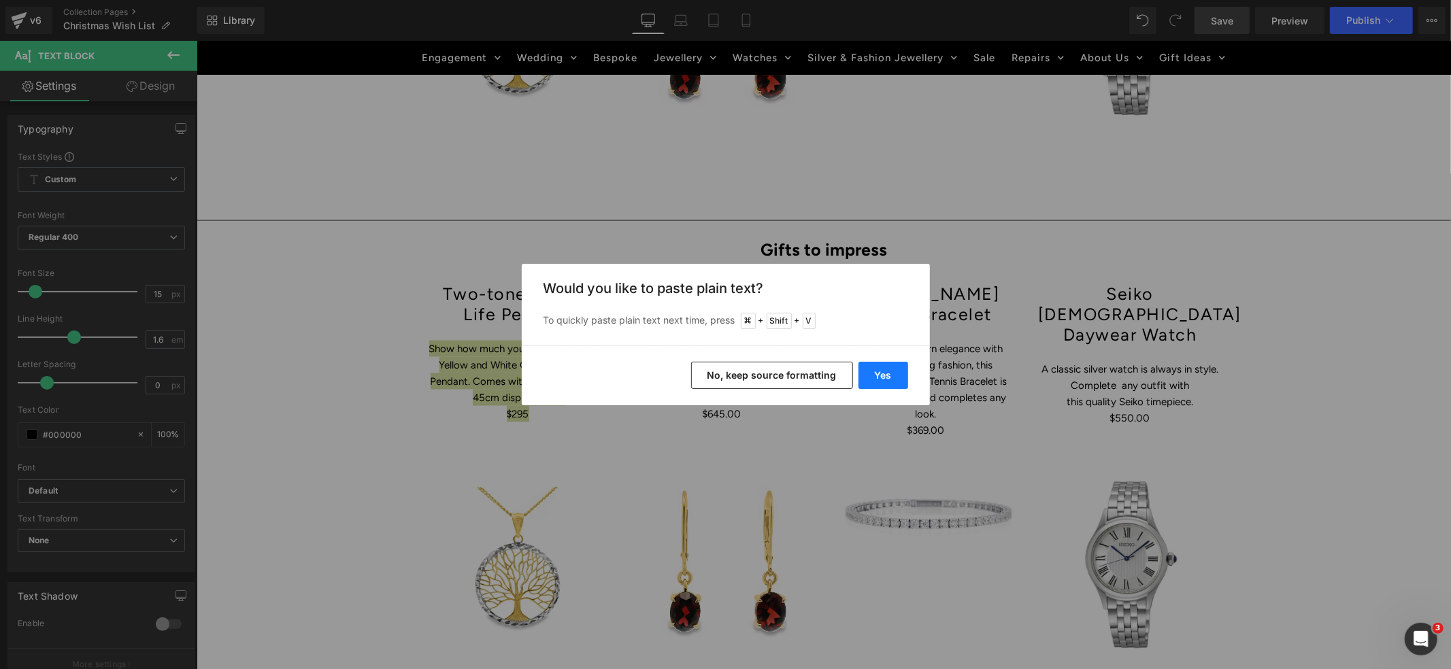
click at [880, 376] on button "Yes" at bounding box center [884, 375] width 50 height 27
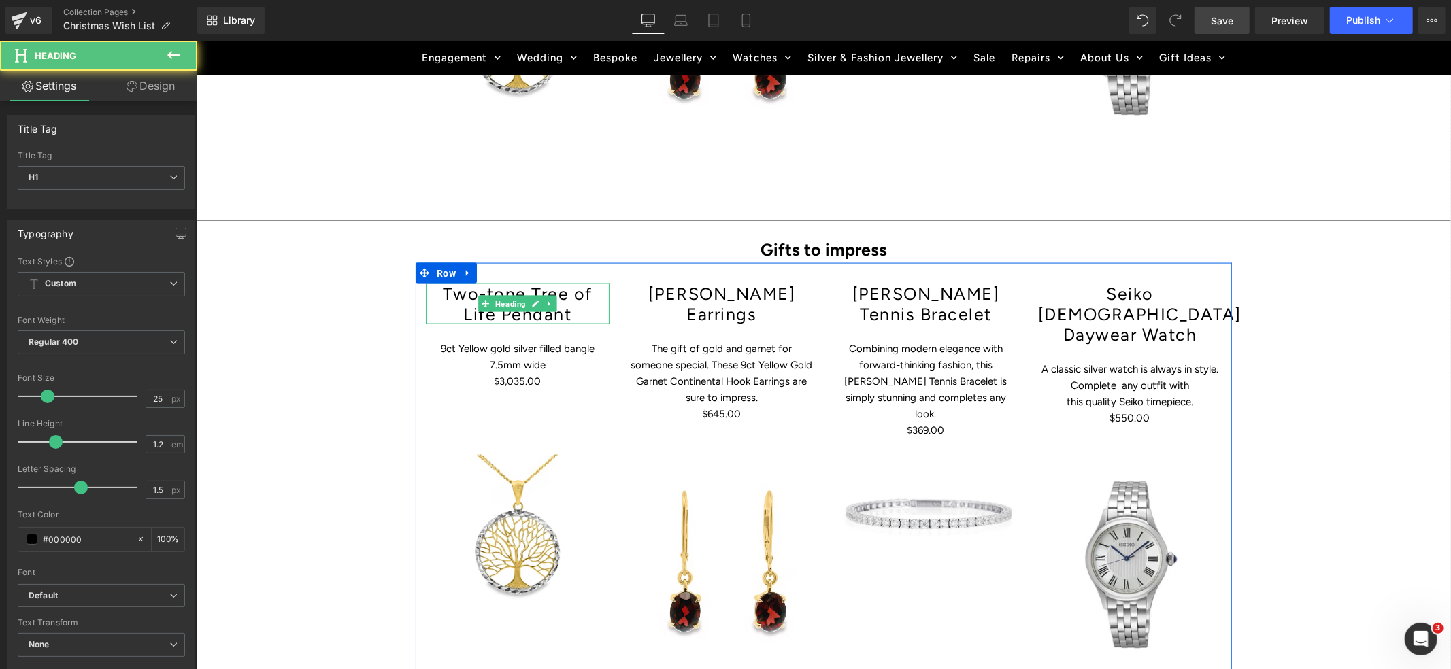
click at [558, 283] on h1 "Two-tone Tree of Life Pendant" at bounding box center [517, 303] width 184 height 41
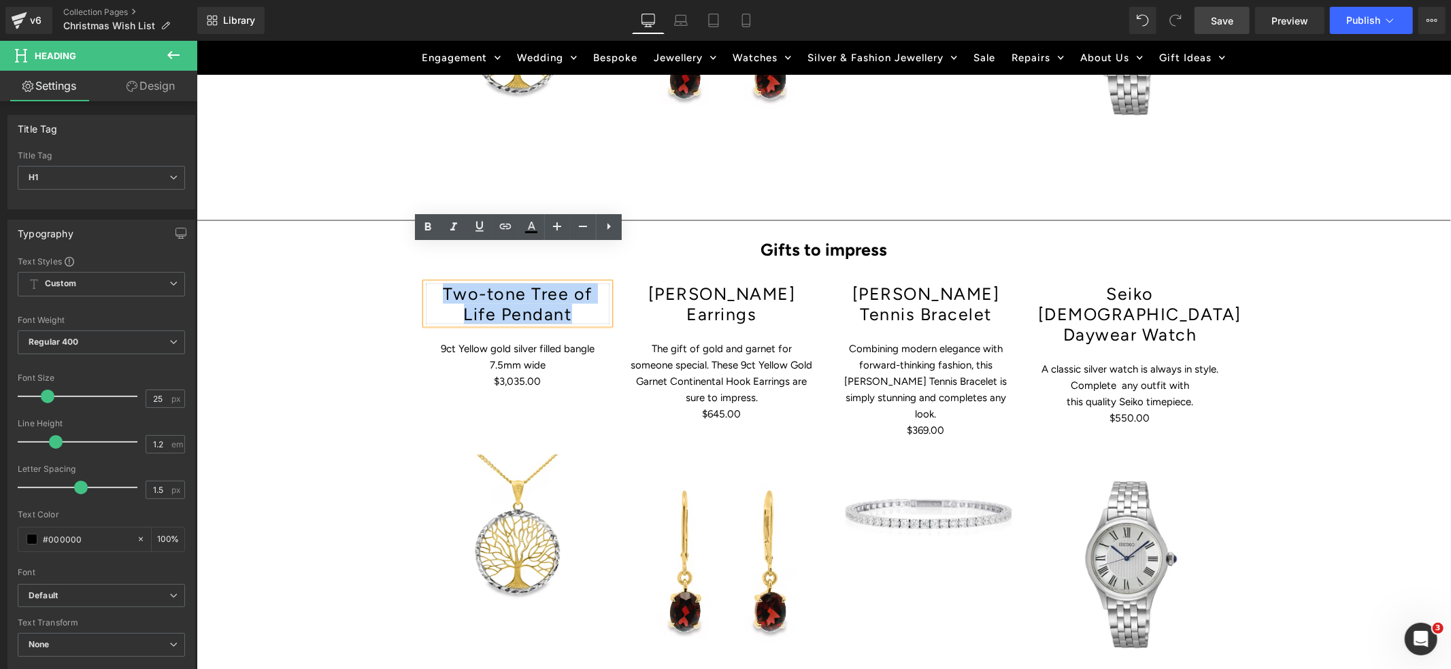
drag, startPoint x: 557, startPoint y: 274, endPoint x: 431, endPoint y: 256, distance: 126.4
click at [431, 283] on h1 "Two-tone Tree of Life Pendant" at bounding box center [517, 303] width 184 height 41
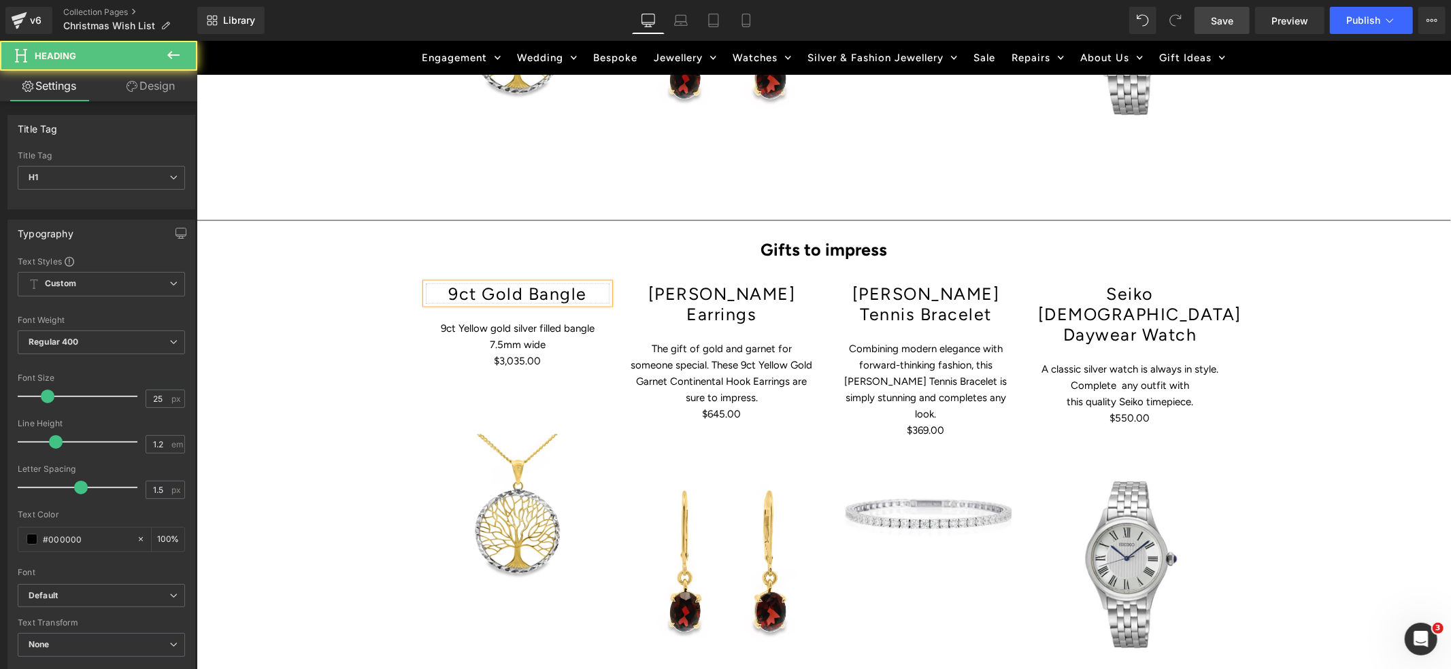
drag, startPoint x: 481, startPoint y: 251, endPoint x: 509, endPoint y: 251, distance: 27.9
click at [482, 283] on h1 "9ct Gold Bangle" at bounding box center [517, 293] width 184 height 20
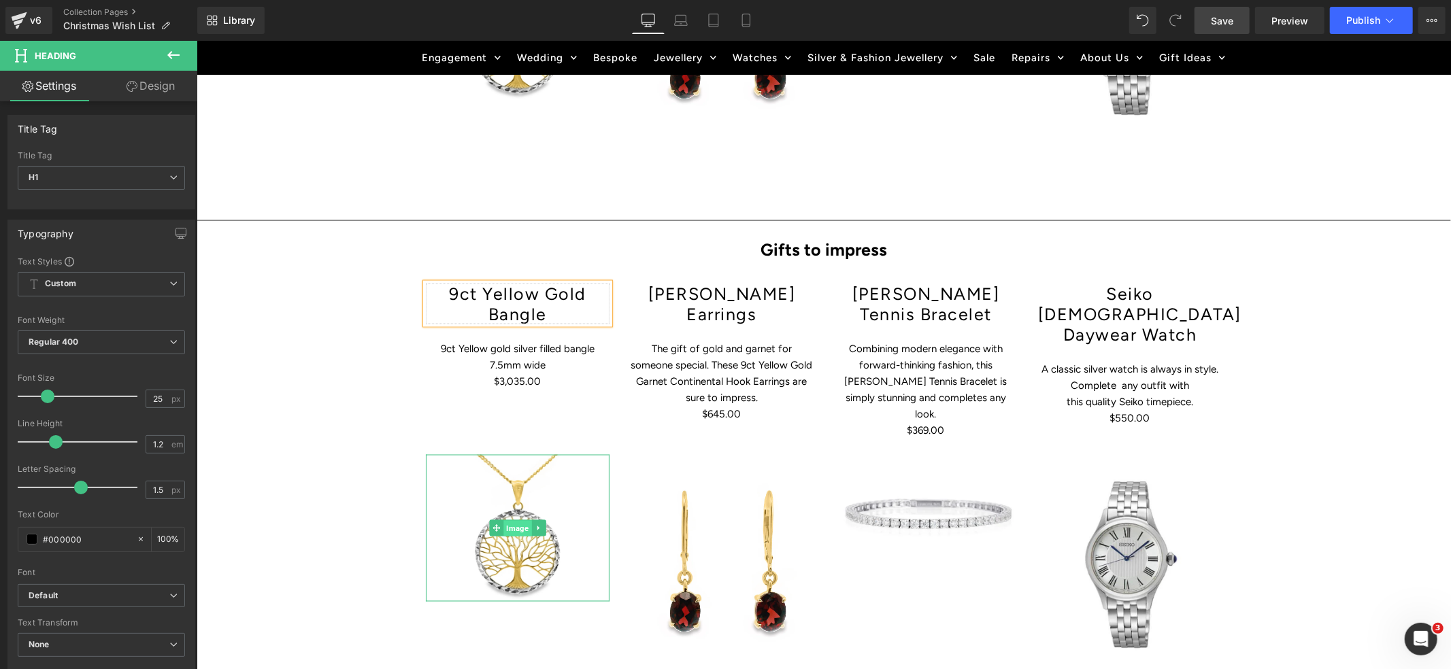
click at [514, 520] on span "Image" at bounding box center [517, 528] width 28 height 16
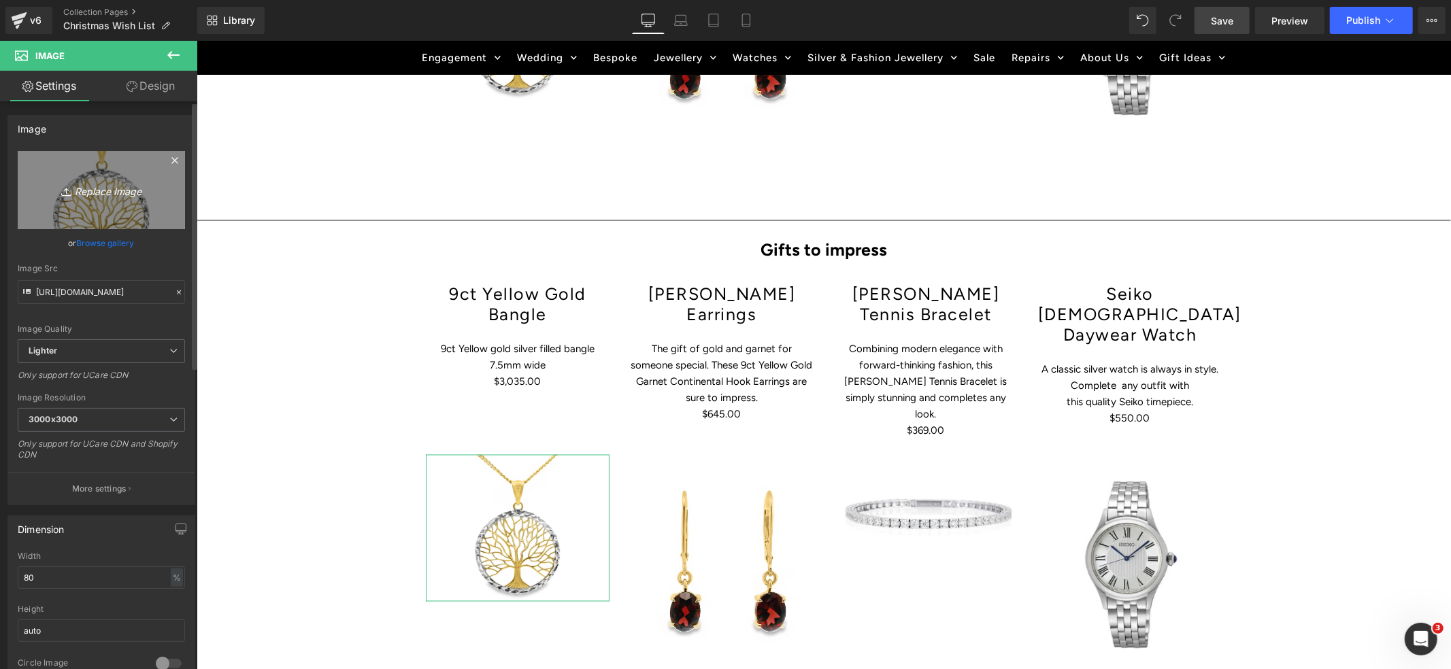
click at [104, 187] on icon "Replace Image" at bounding box center [101, 190] width 109 height 17
type input "C:\fakepath\001-023-03285-image-1_1024x1024.webp"
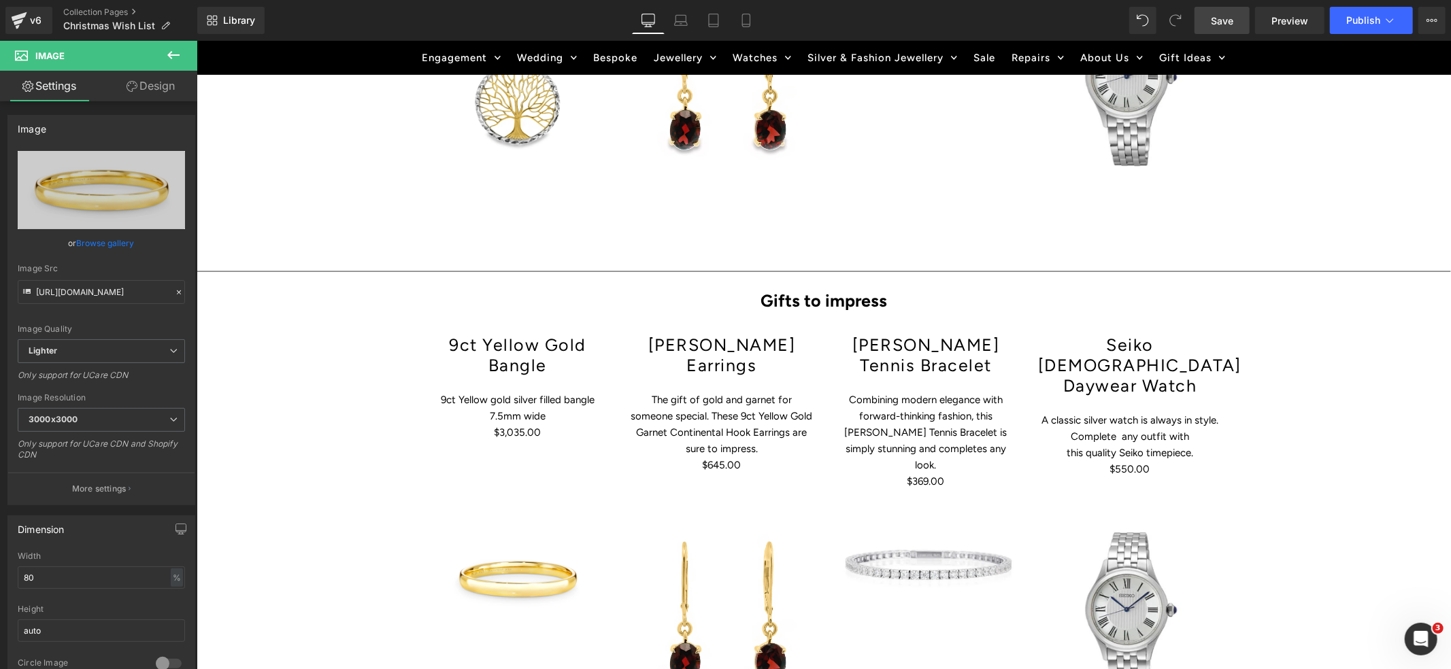
scroll to position [1652, 0]
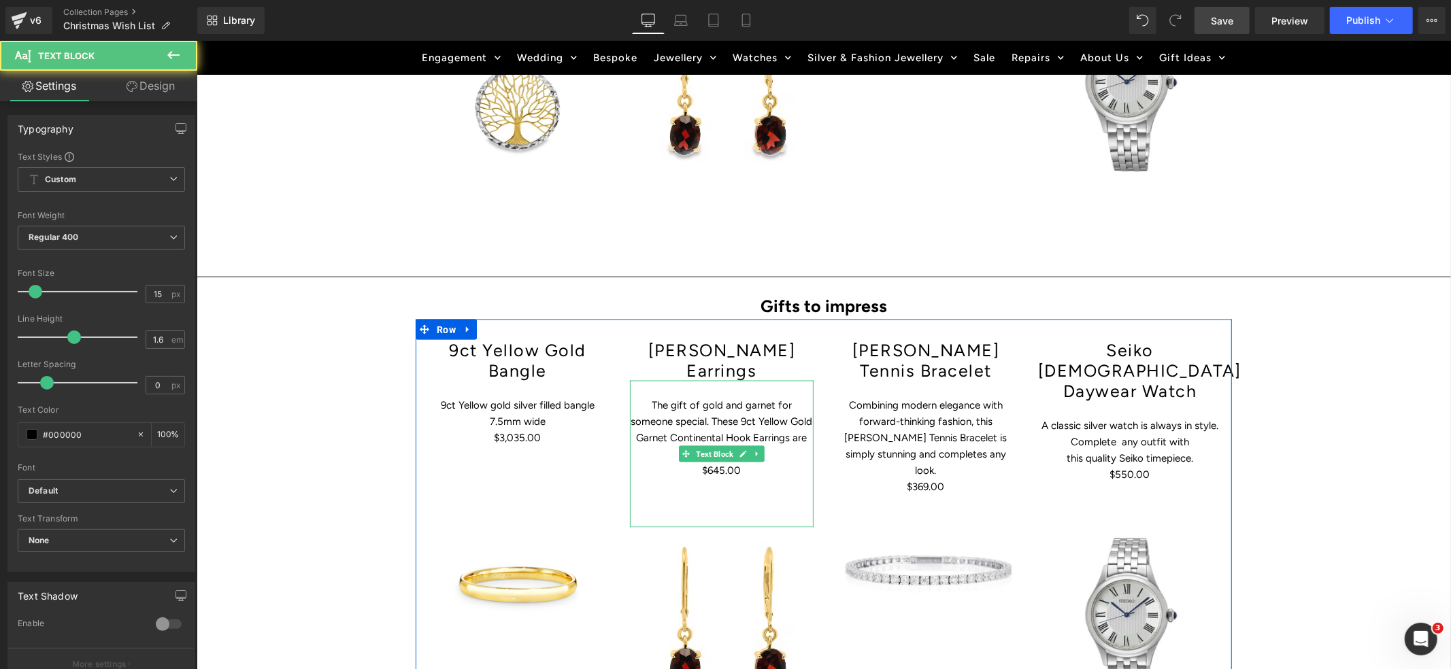
drag, startPoint x: 735, startPoint y: 376, endPoint x: 752, endPoint y: 397, distance: 27.5
click at [735, 397] on p "The gift of gold and garnet for someone special. These 9ct Yellow Gold Garnet C…" at bounding box center [721, 429] width 184 height 65
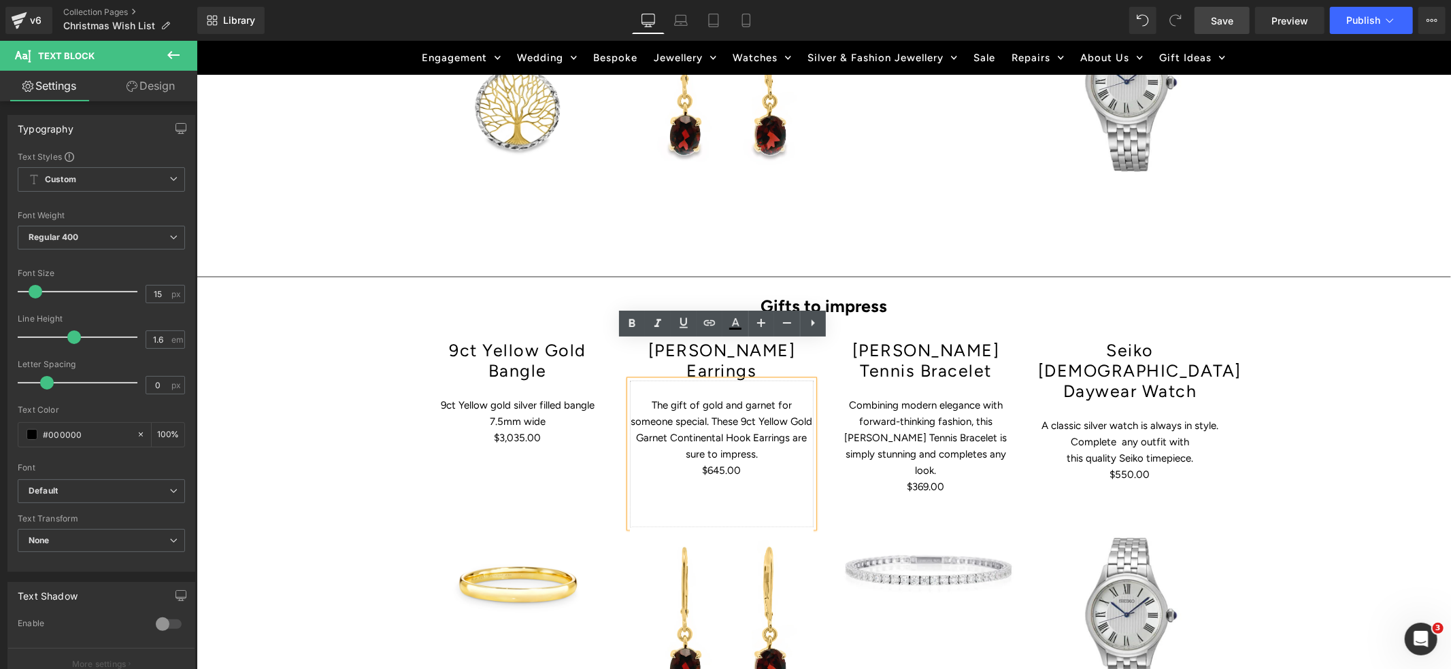
click at [731, 399] on p "The gift of gold and garnet for someone special. These 9ct Yellow Gold Garnet C…" at bounding box center [721, 429] width 184 height 65
drag, startPoint x: 749, startPoint y: 432, endPoint x: 629, endPoint y: 365, distance: 137.7
click at [629, 380] on div "The gift of gold and garnet for someone special. These 9ct Yellow Gold Garnet C…" at bounding box center [721, 453] width 184 height 147
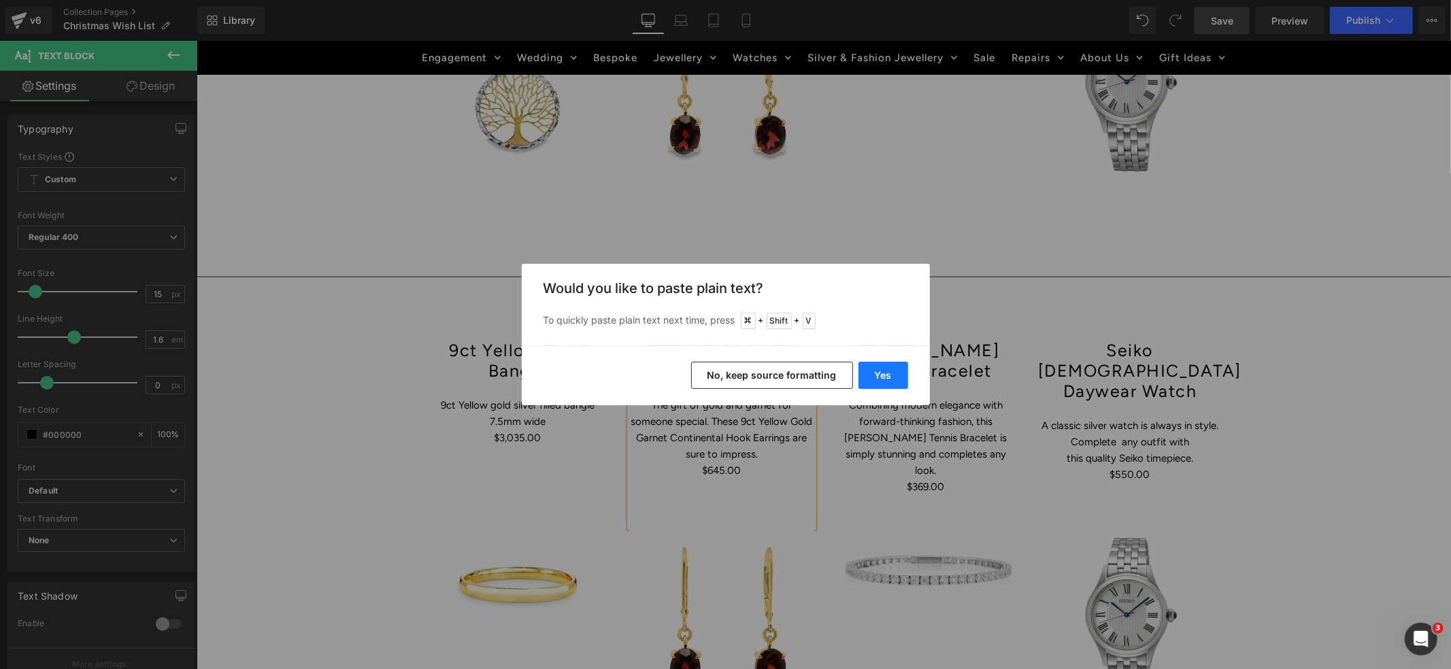
click at [889, 378] on button "Yes" at bounding box center [884, 375] width 50 height 27
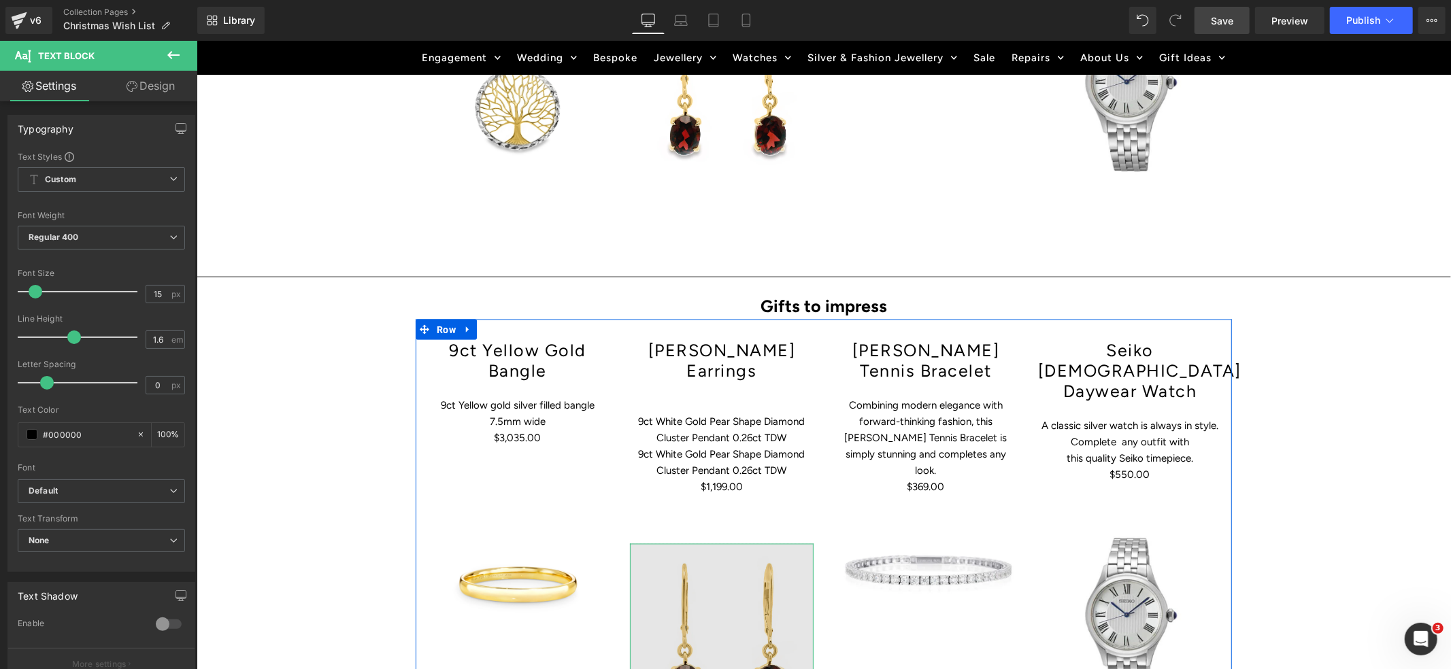
click at [714, 603] on img at bounding box center [721, 678] width 184 height 269
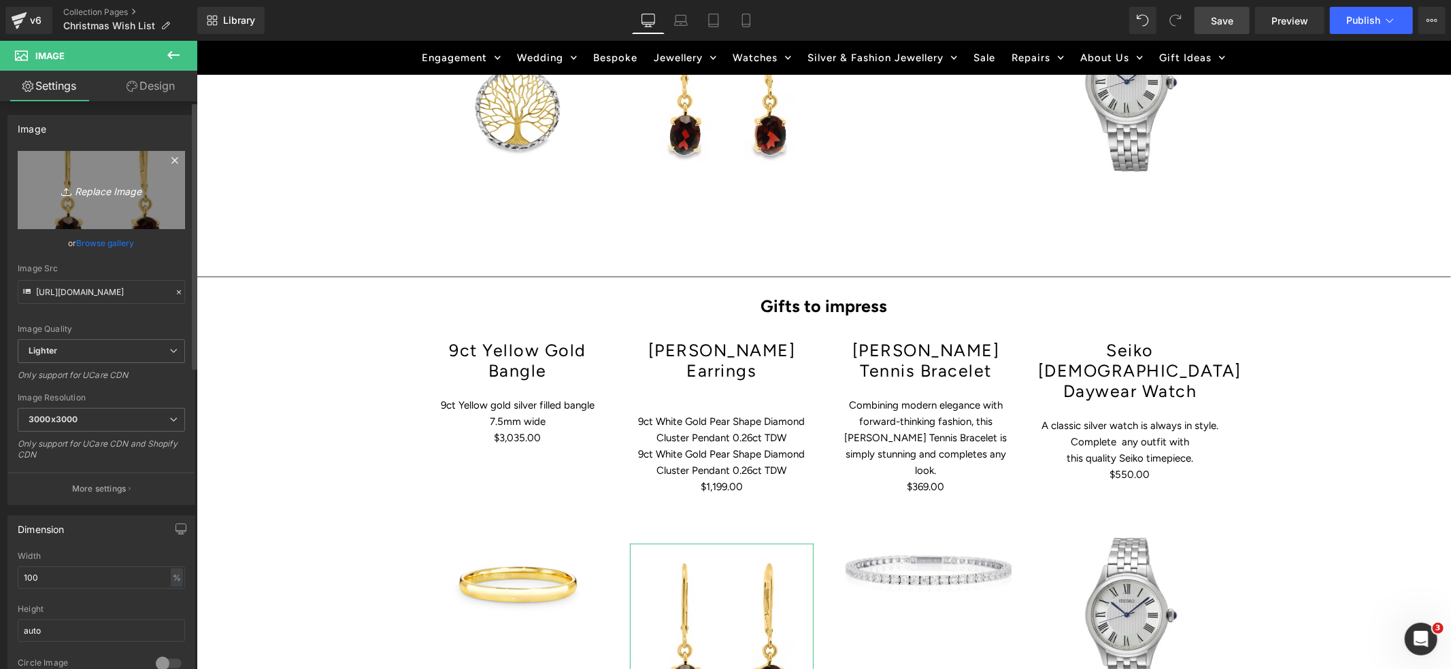
click at [85, 185] on icon "Replace Image" at bounding box center [101, 190] width 109 height 17
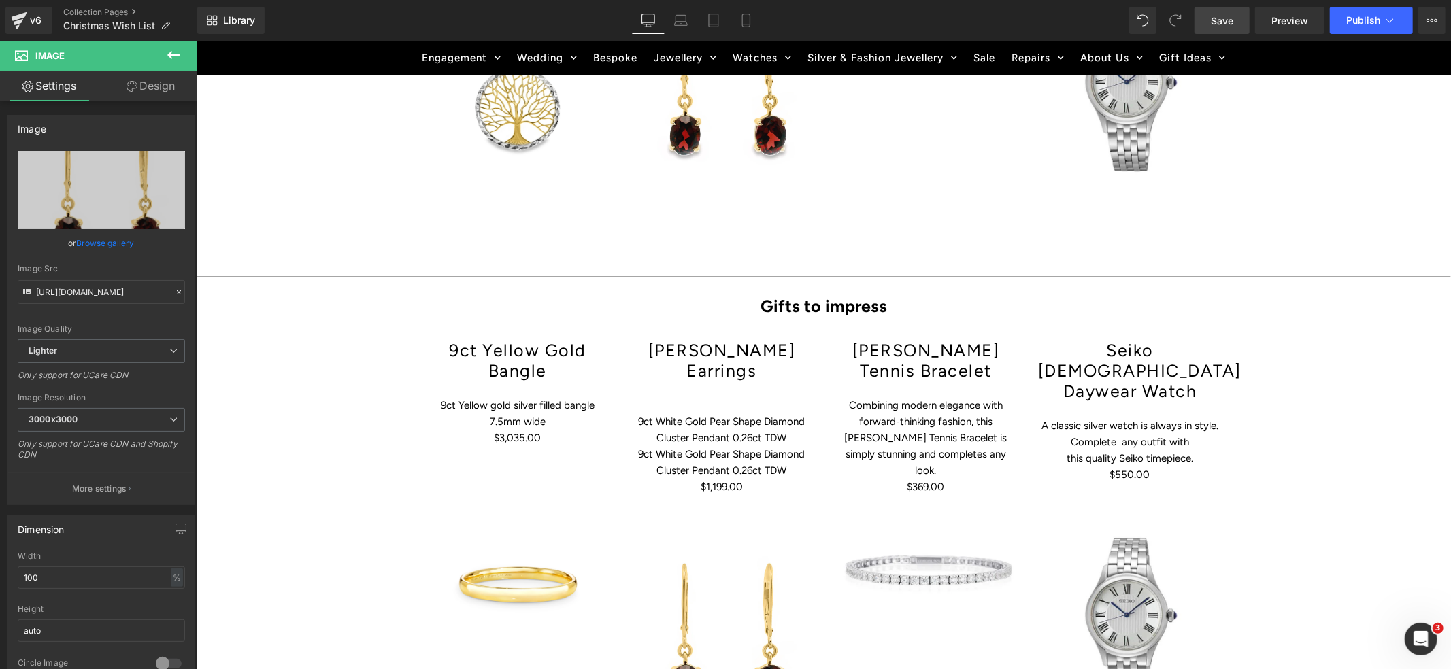
type input "C:\fakepath\001-006-01384-image-1_1024x1024.webp"
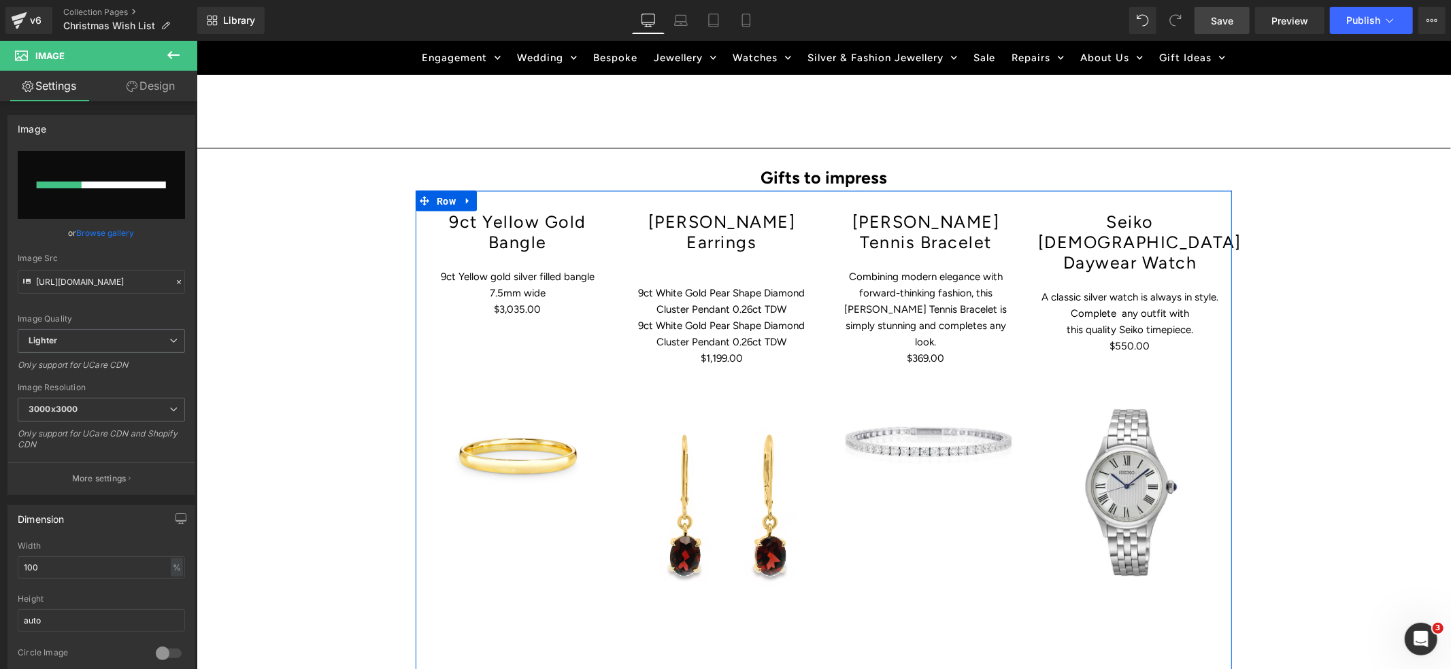
scroll to position [1785, 0]
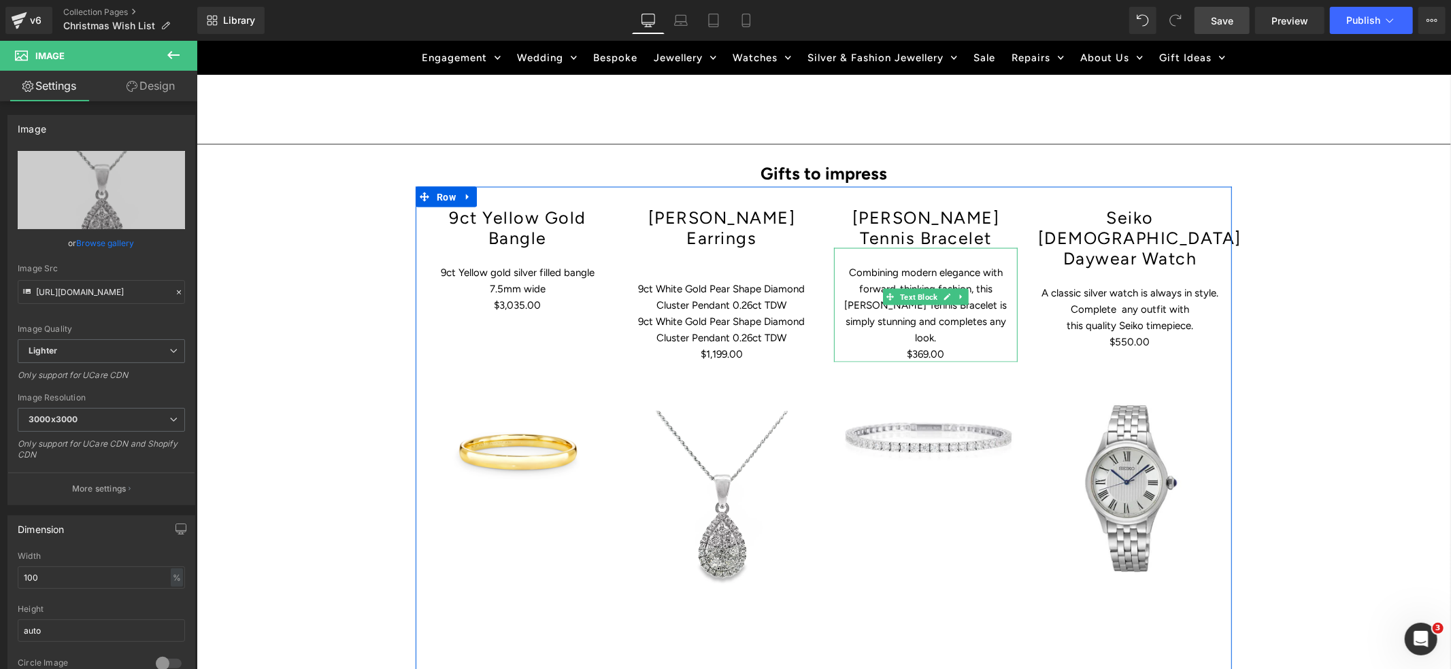
drag, startPoint x: 946, startPoint y: 291, endPoint x: 956, endPoint y: 293, distance: 10.4
click at [950, 346] on p "$369.00" at bounding box center [925, 354] width 184 height 16
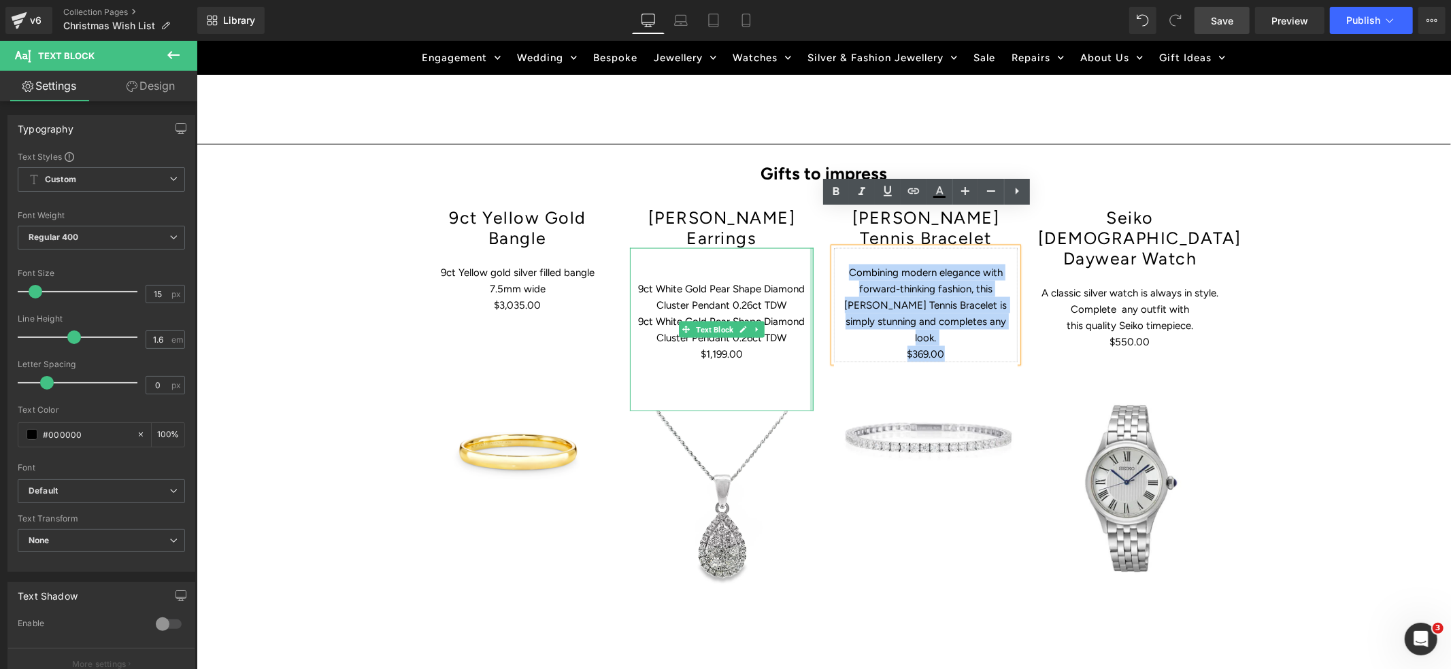
drag, startPoint x: 955, startPoint y: 296, endPoint x: 810, endPoint y: 231, distance: 159.0
click at [810, 231] on div "9ct Yellow Gold Bangle Heading 9ct Yellow gold silver filled bangle 7.5mm wide …" at bounding box center [823, 436] width 816 height 500
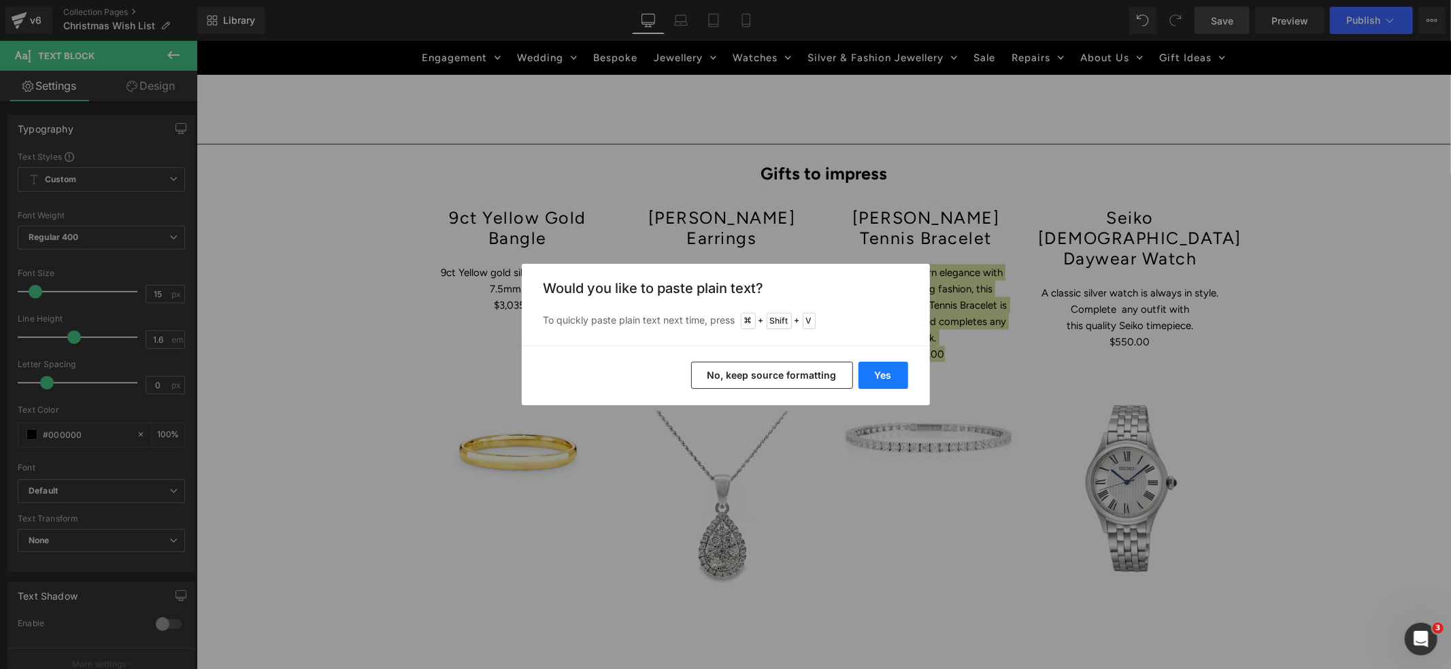
click at [878, 375] on button "Yes" at bounding box center [884, 375] width 50 height 27
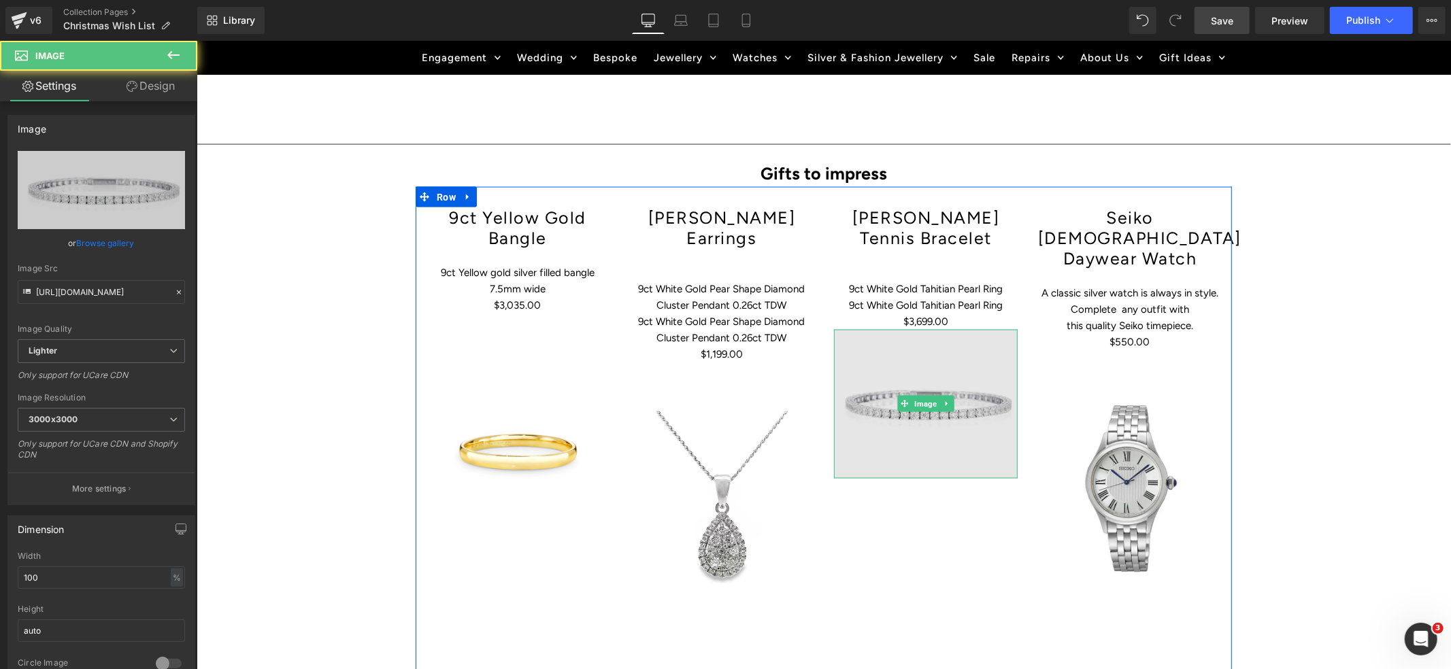
click at [921, 393] on img at bounding box center [925, 404] width 184 height 150
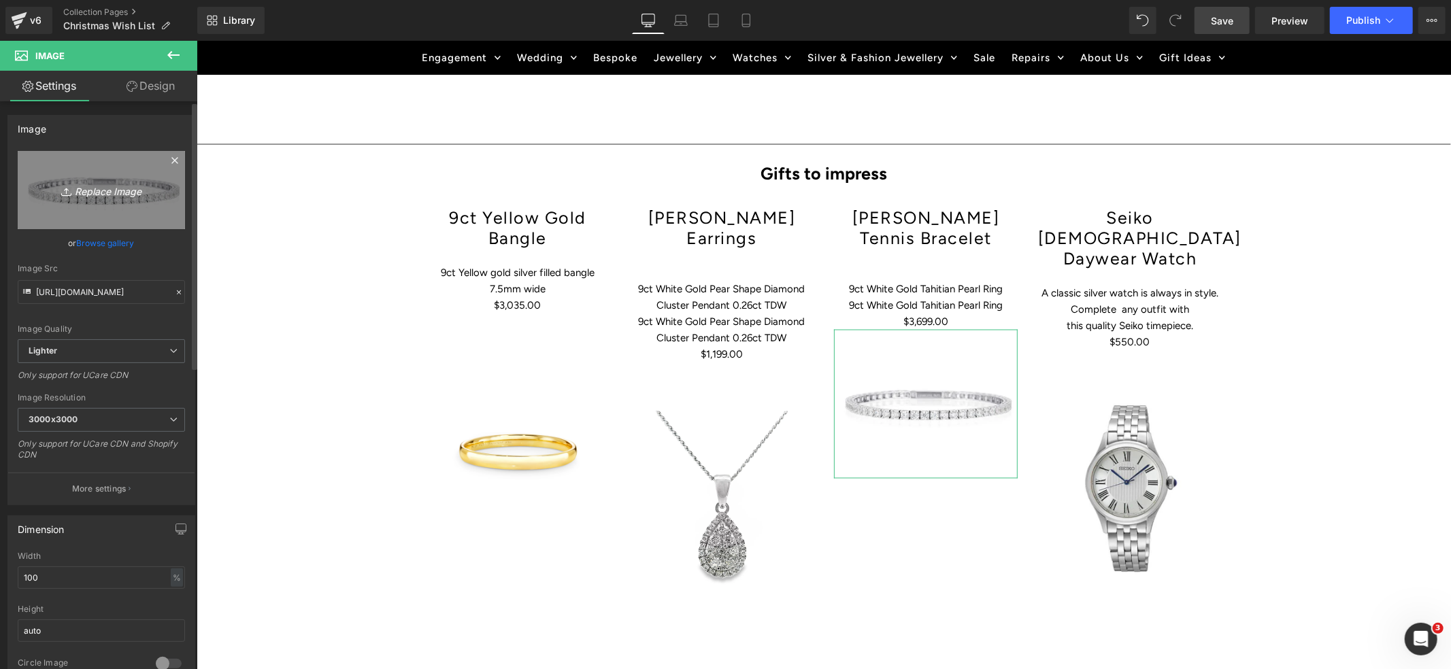
click at [69, 187] on icon at bounding box center [68, 192] width 14 height 14
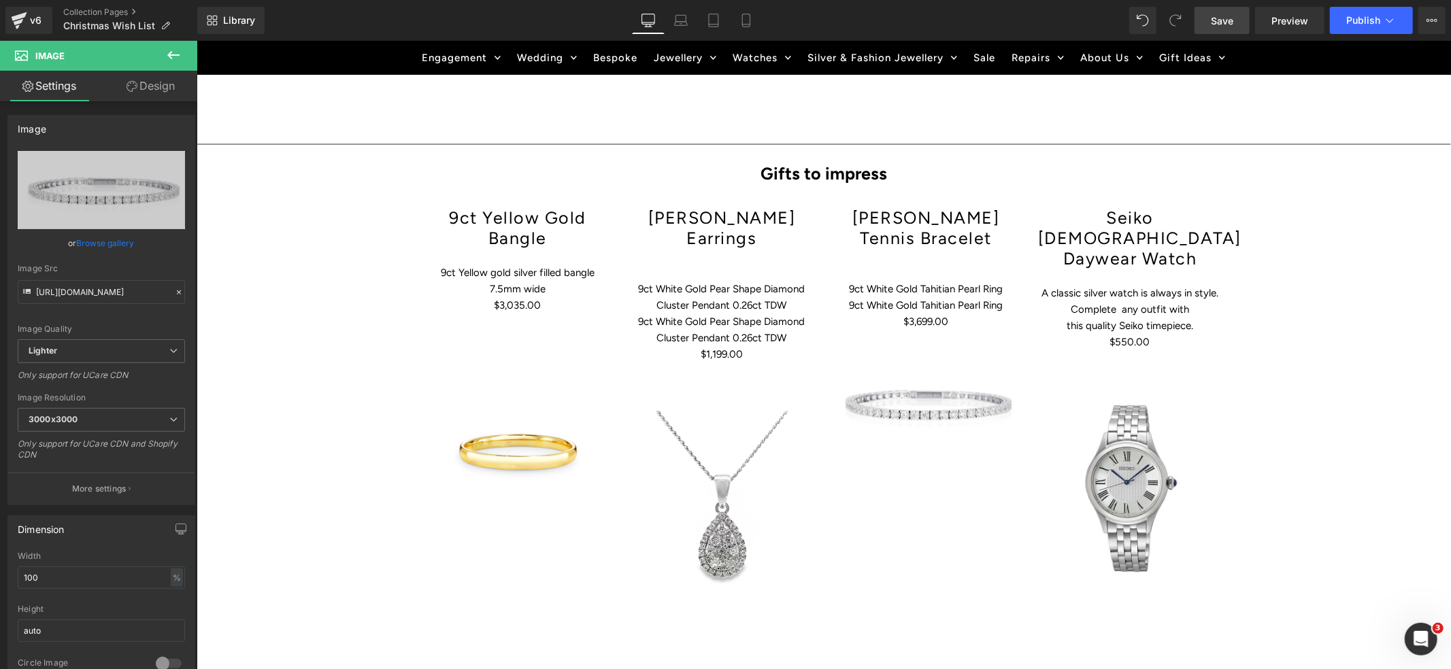
type input "C:\fakepath\001-017-03715-image-1_1024x1024.webp"
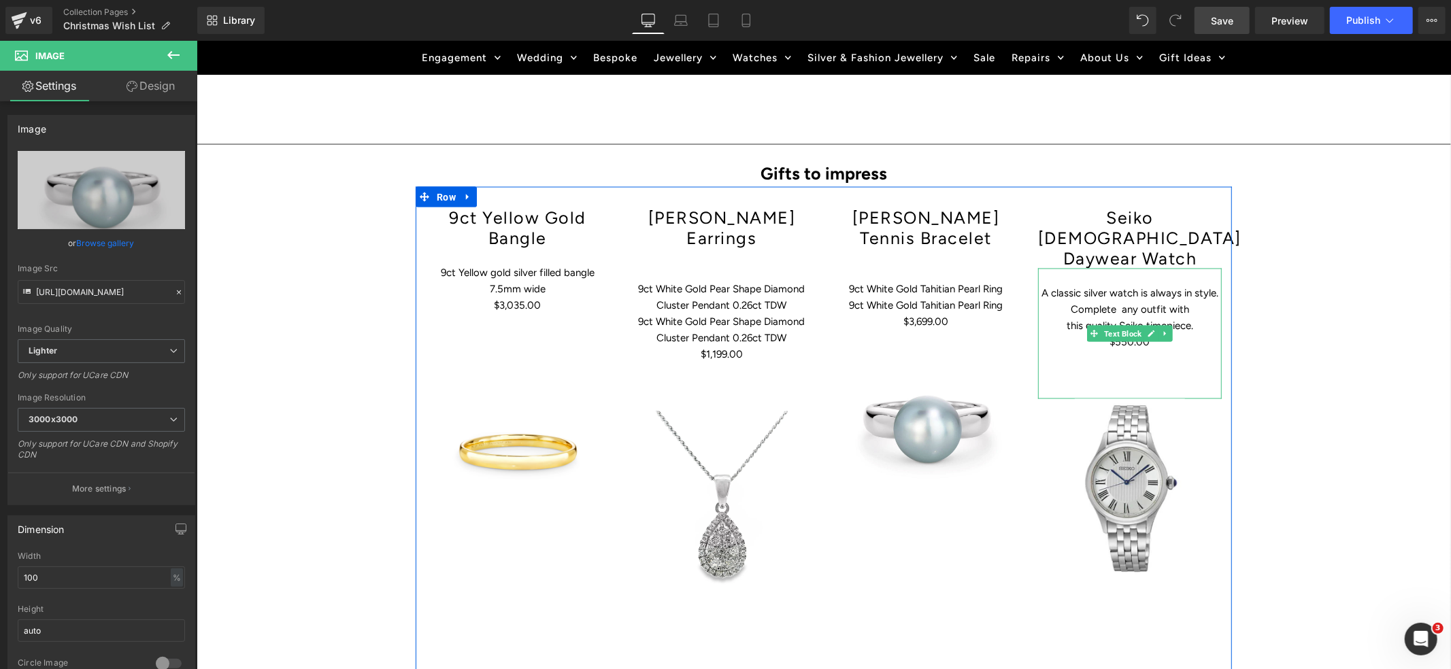
click at [1138, 319] on span "this quality Seiko timepiece." at bounding box center [1129, 325] width 127 height 12
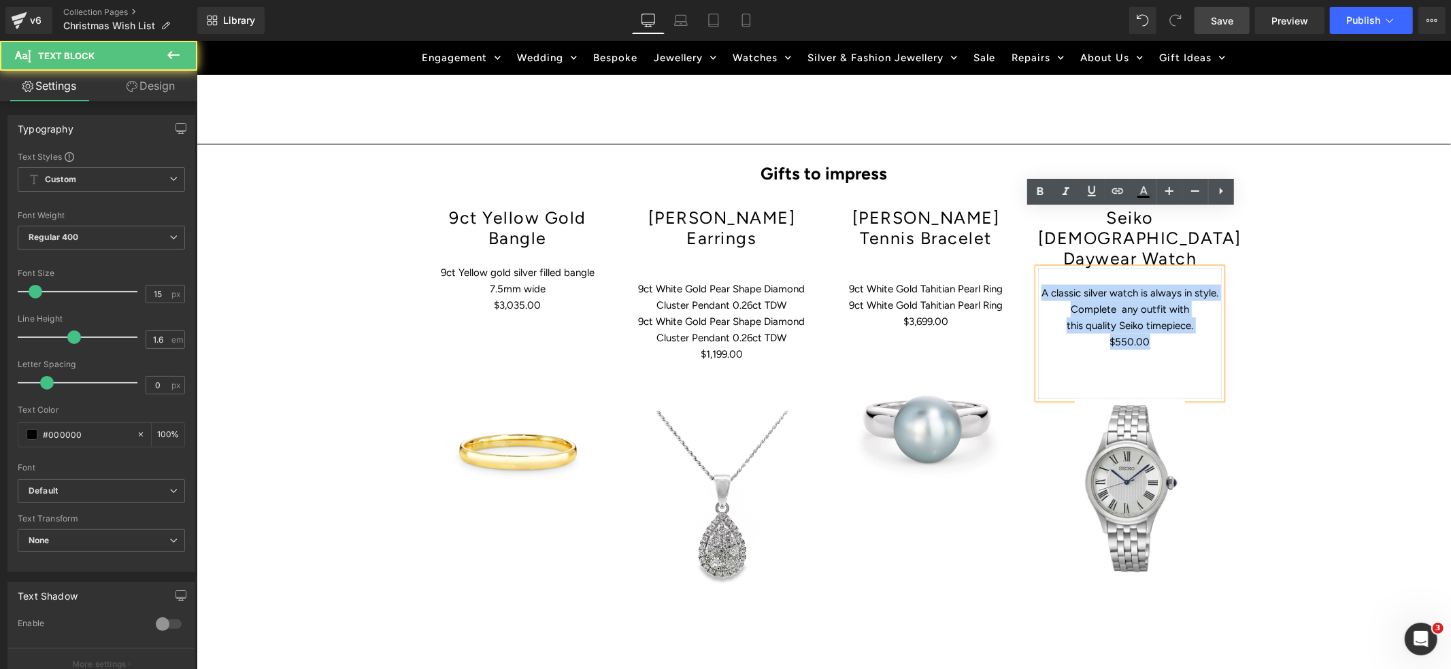
drag, startPoint x: 1148, startPoint y: 282, endPoint x: 1040, endPoint y: 233, distance: 118.8
click at [1040, 268] on div "A classic silver watch is always in style. Complete any outfit with this qualit…" at bounding box center [1130, 333] width 184 height 131
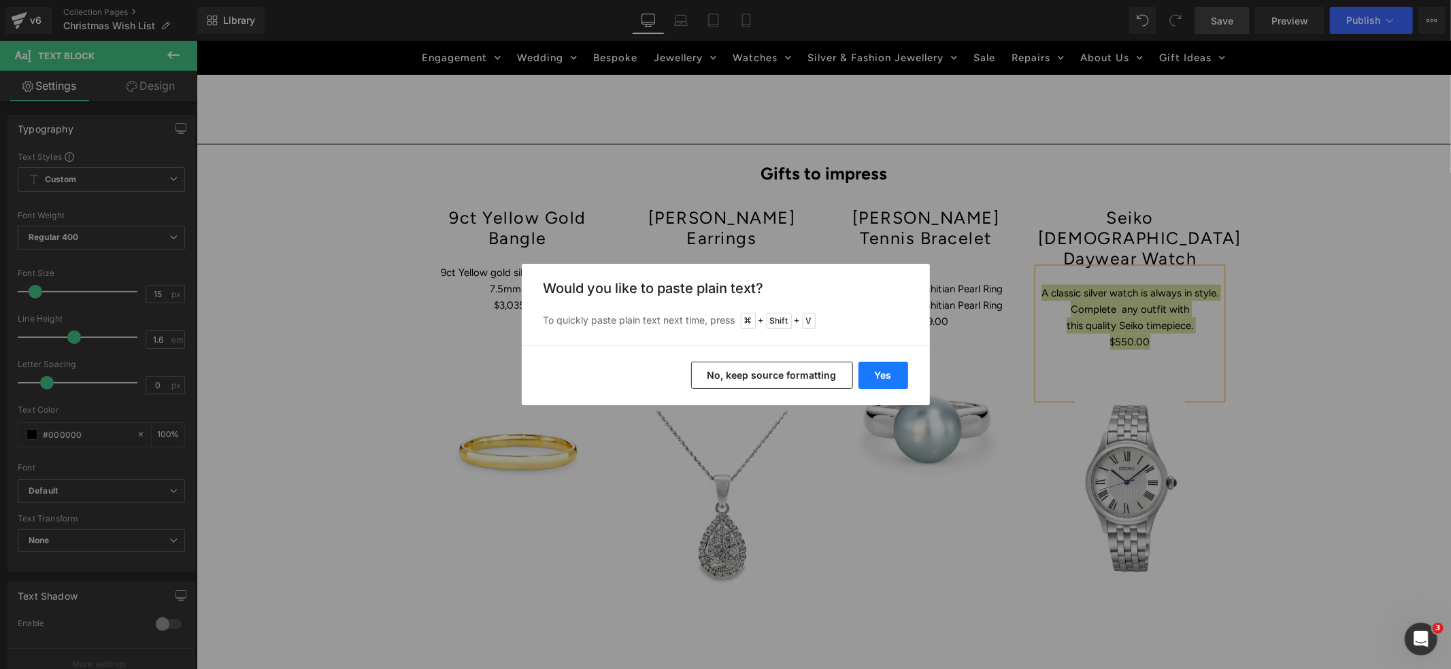
drag, startPoint x: 893, startPoint y: 377, endPoint x: 824, endPoint y: 358, distance: 71.3
click at [893, 377] on button "Yes" at bounding box center [884, 375] width 50 height 27
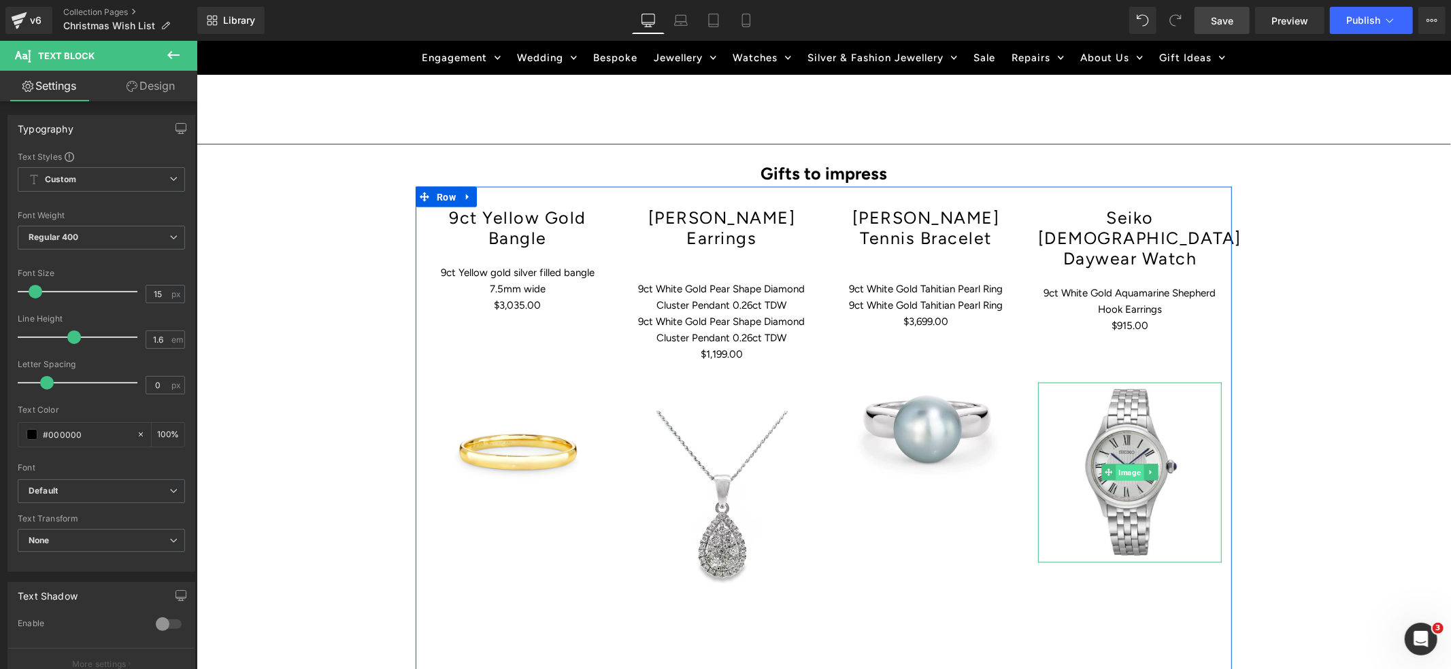
click at [1128, 465] on span "Image" at bounding box center [1129, 473] width 28 height 16
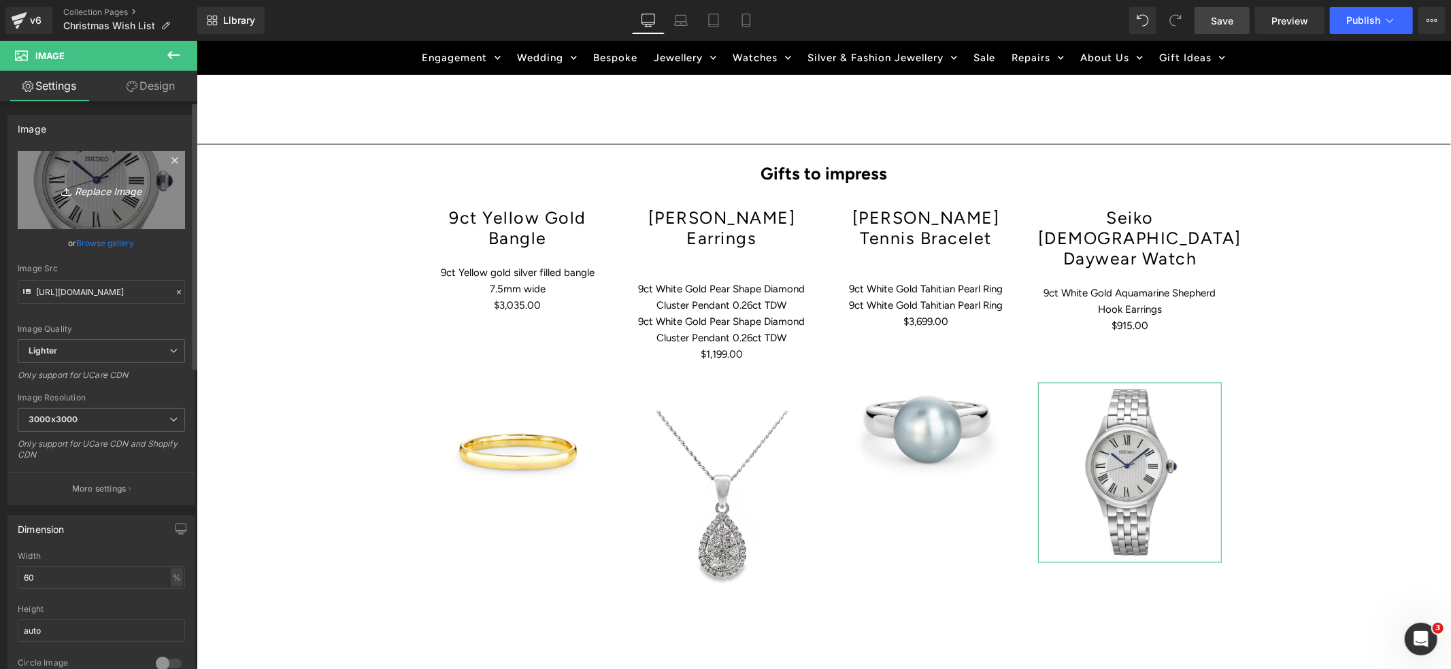
click at [94, 187] on icon "Replace Image" at bounding box center [101, 190] width 109 height 17
type input "C:\fakepath\001-024-06377-image-1_1024x1024.webp"
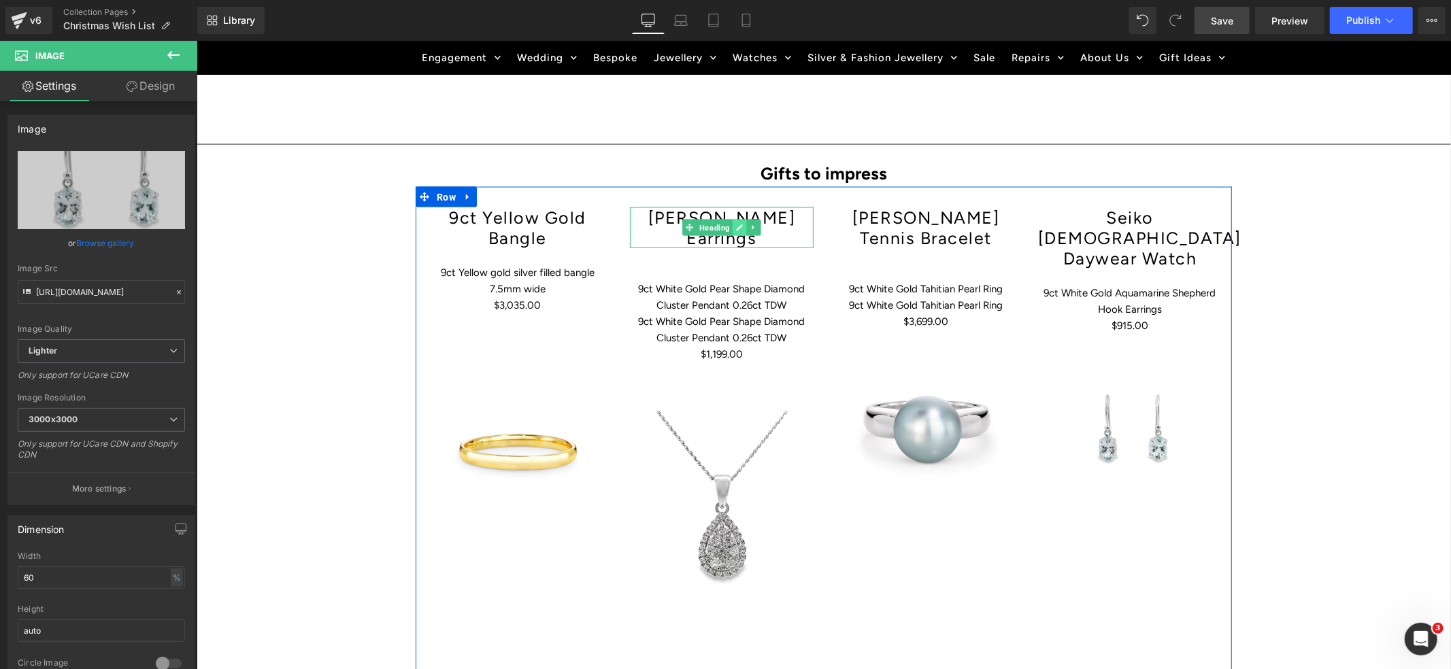
click at [739, 224] on icon at bounding box center [739, 227] width 7 height 7
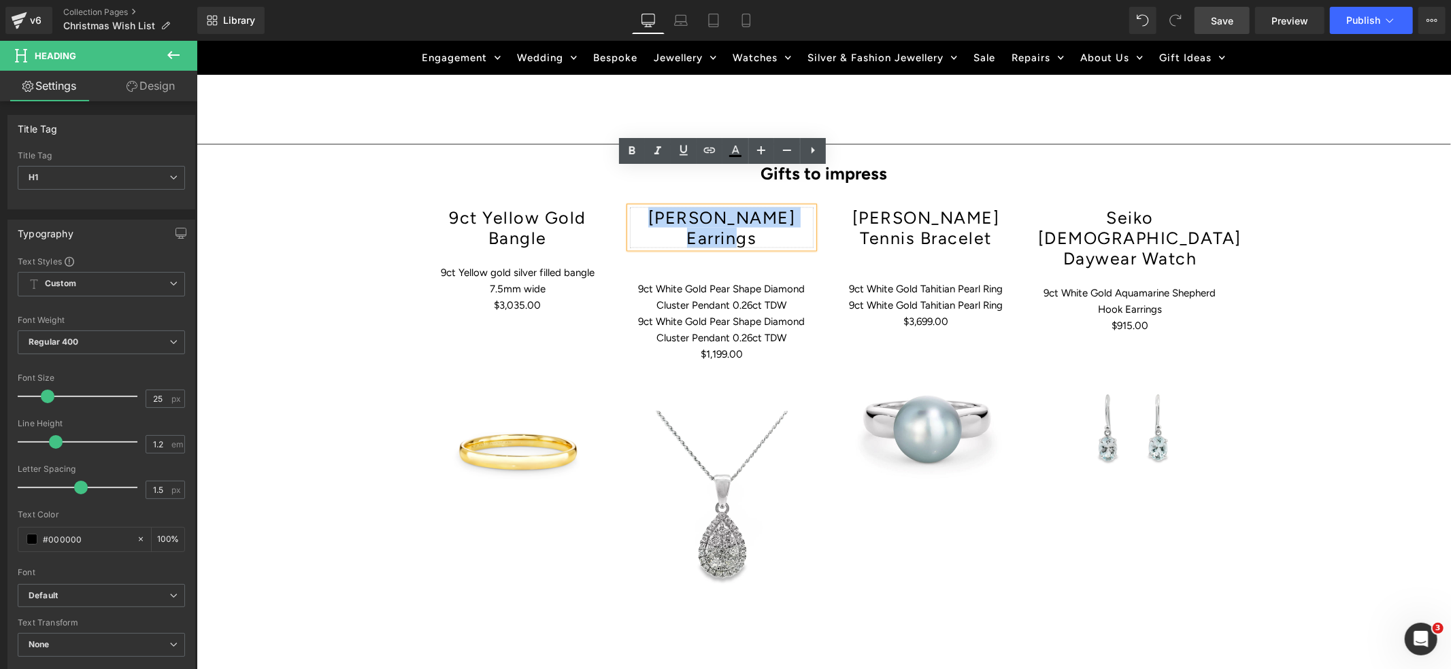
drag, startPoint x: 767, startPoint y: 201, endPoint x: 672, endPoint y: 182, distance: 97.9
click at [672, 207] on h1 "[PERSON_NAME] Earrings" at bounding box center [721, 227] width 184 height 41
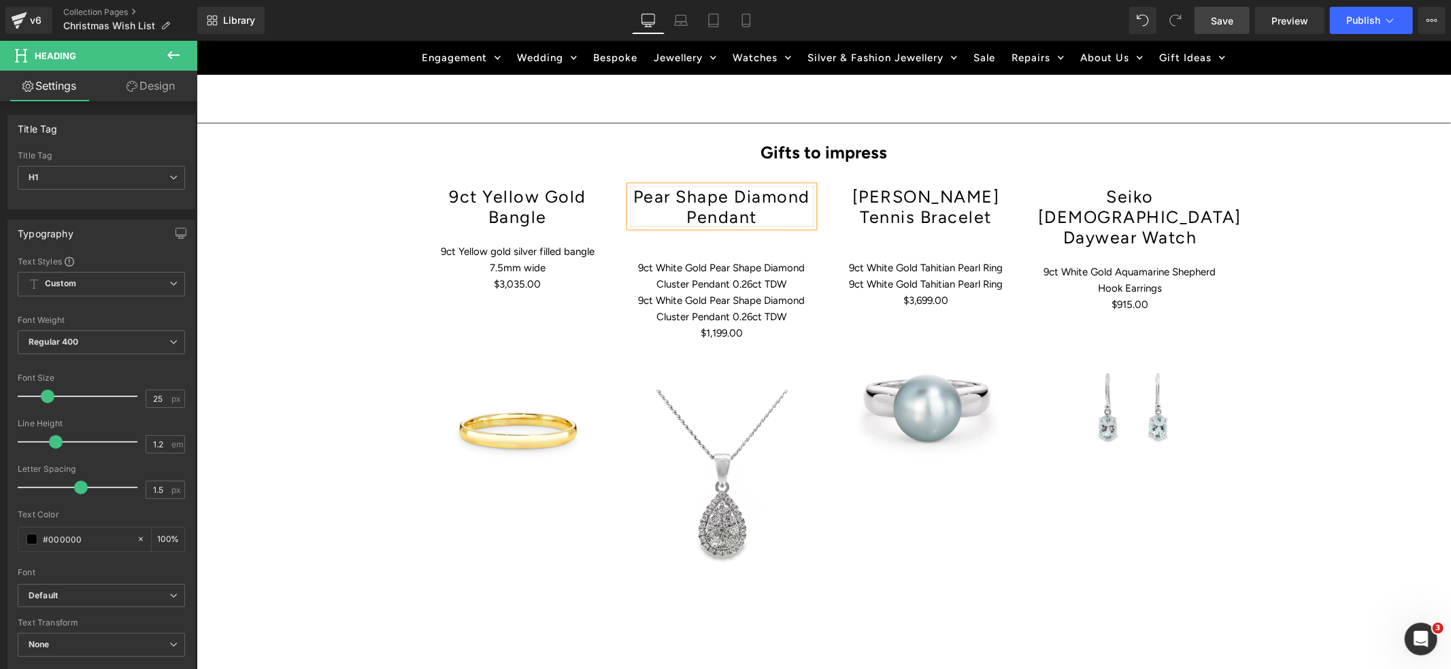
scroll to position [1817, 0]
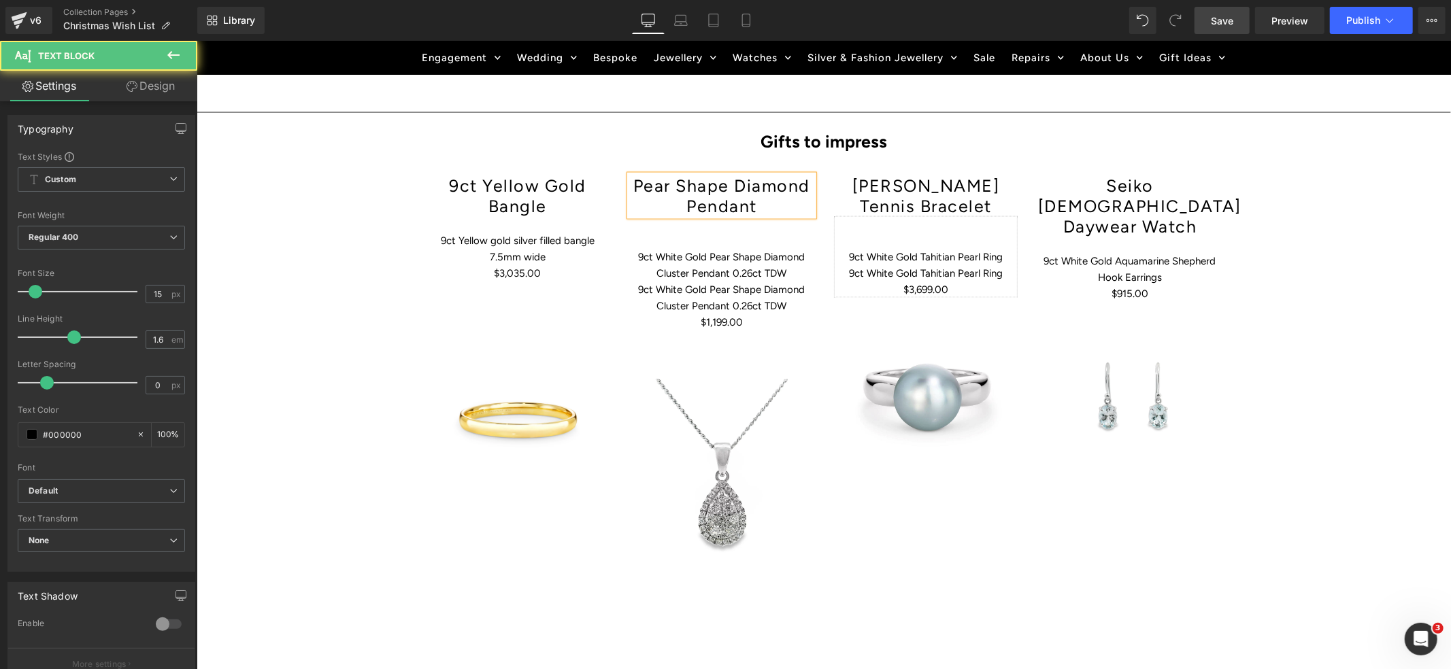
click at [951, 216] on p at bounding box center [925, 224] width 184 height 16
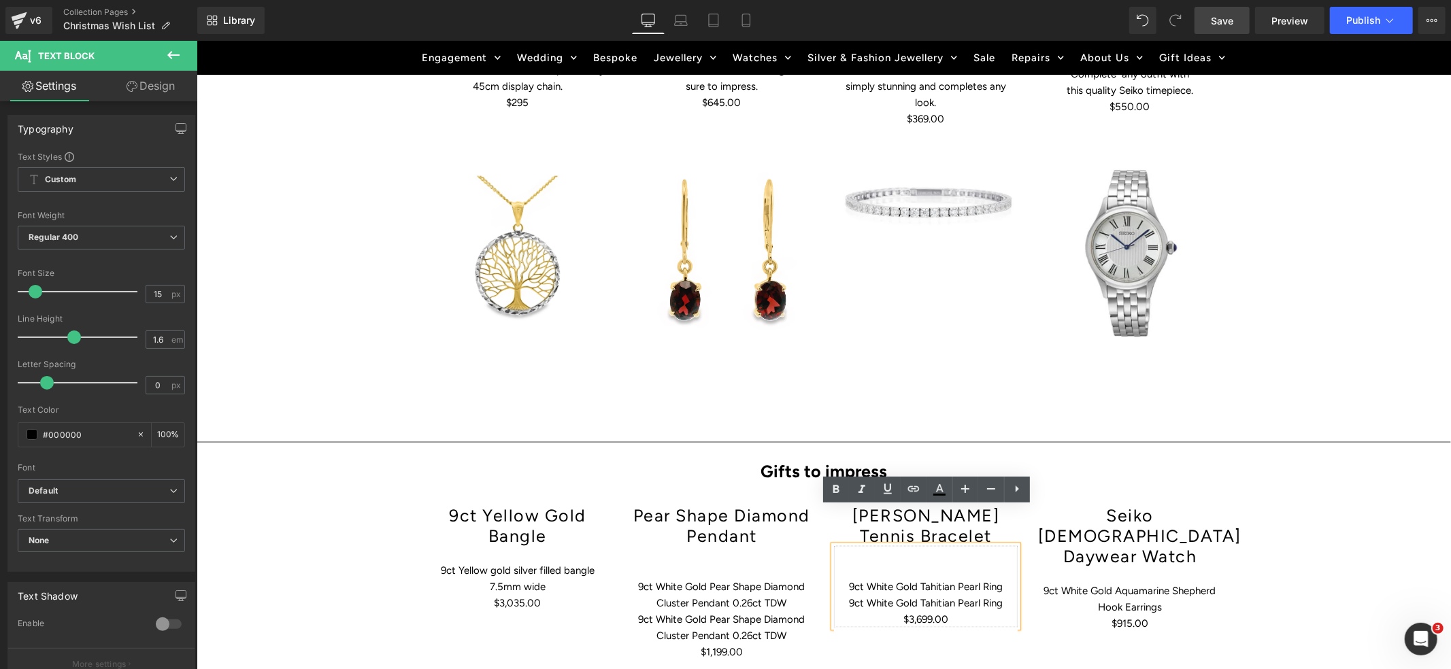
scroll to position [1486, 0]
click at [931, 595] on p "9ct White Gold Tahitian Pearl Ring" at bounding box center [925, 603] width 184 height 16
click at [940, 522] on icon at bounding box center [943, 526] width 7 height 8
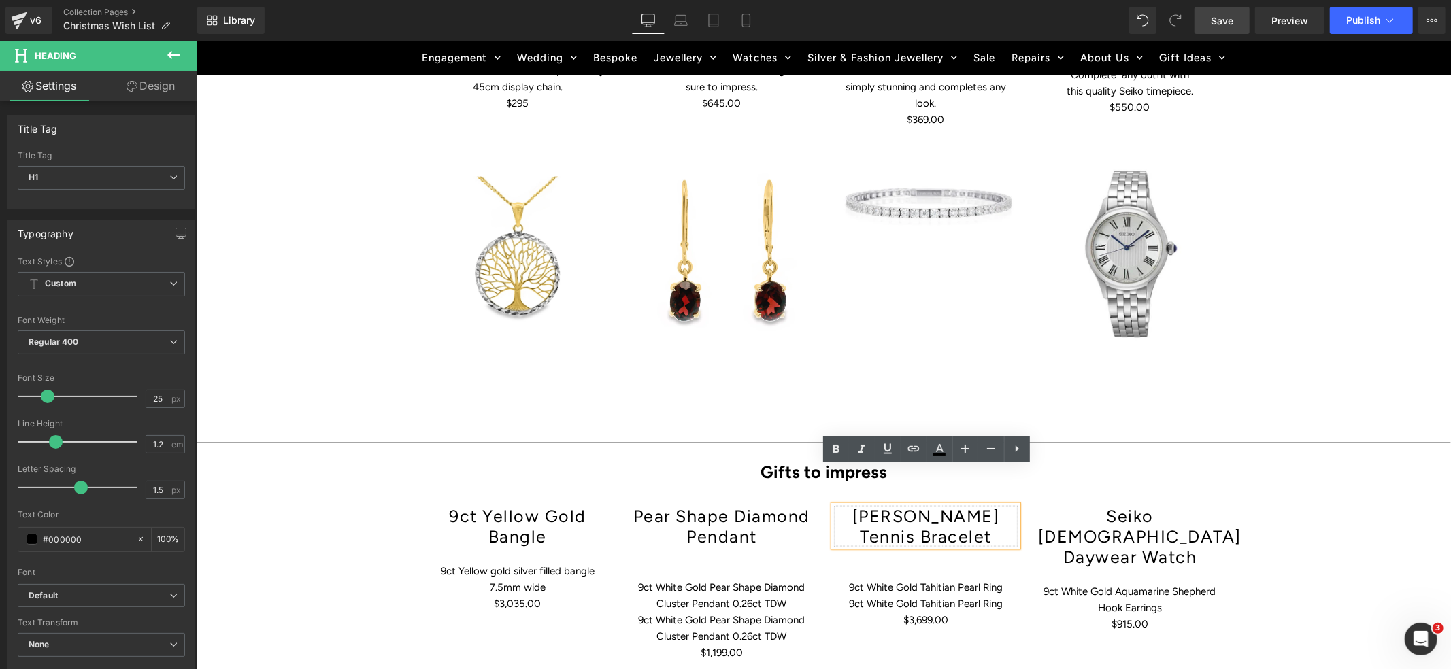
drag, startPoint x: 995, startPoint y: 499, endPoint x: 856, endPoint y: 486, distance: 139.4
click at [856, 506] on h1 "[PERSON_NAME] Tennis Bracelet" at bounding box center [925, 526] width 184 height 41
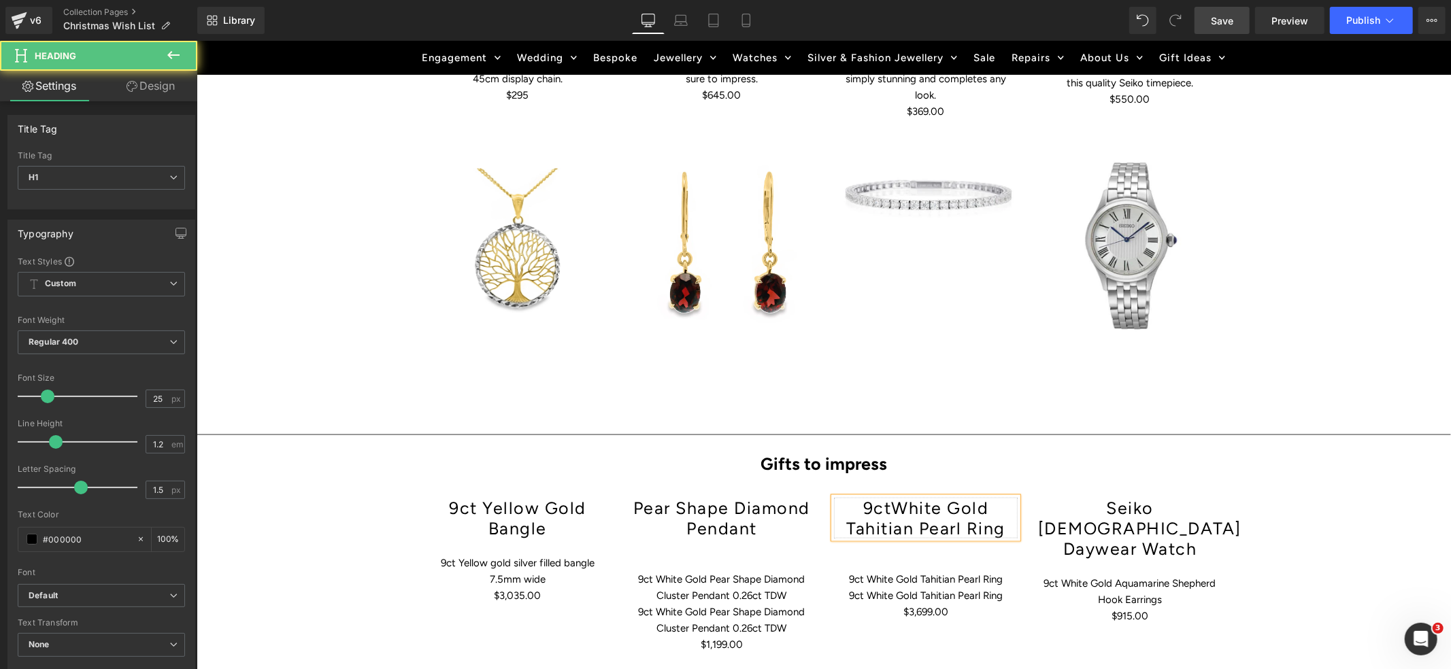
click at [891, 497] on h1 "9ctWhite Gold Tahitian Pearl Ring" at bounding box center [925, 517] width 184 height 41
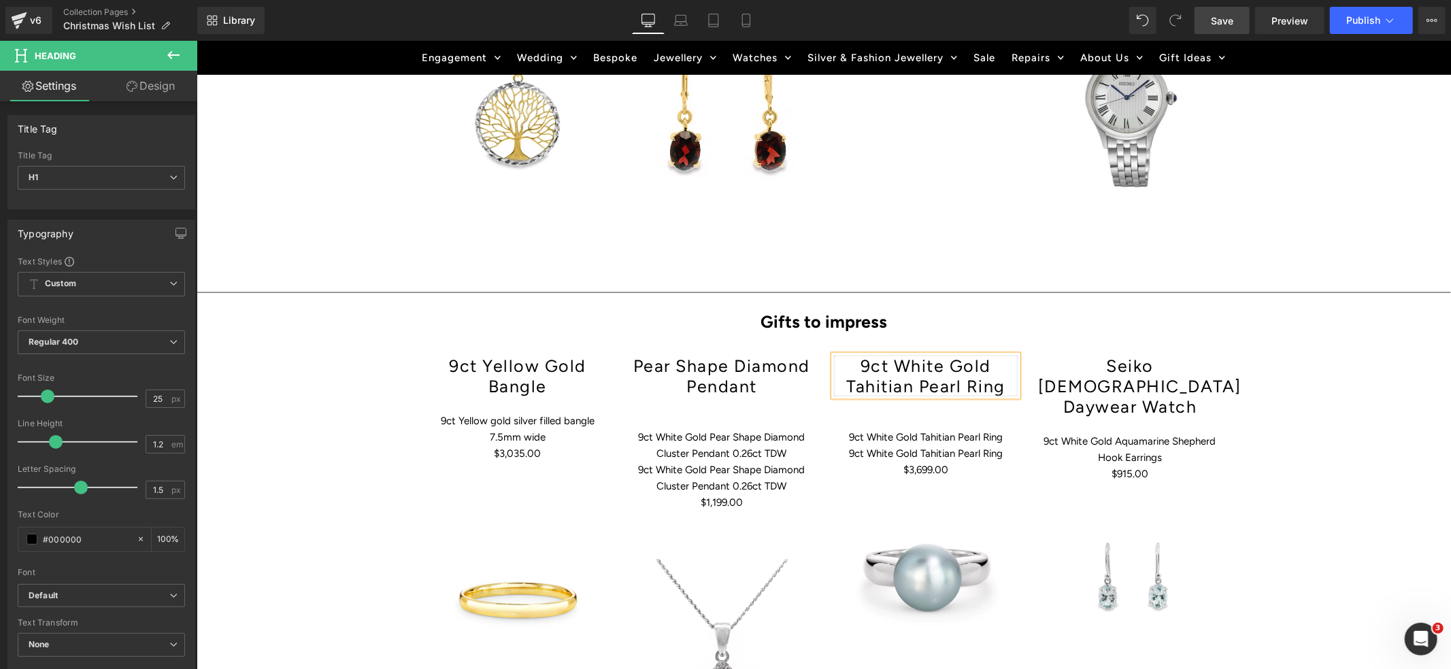
scroll to position [1667, 0]
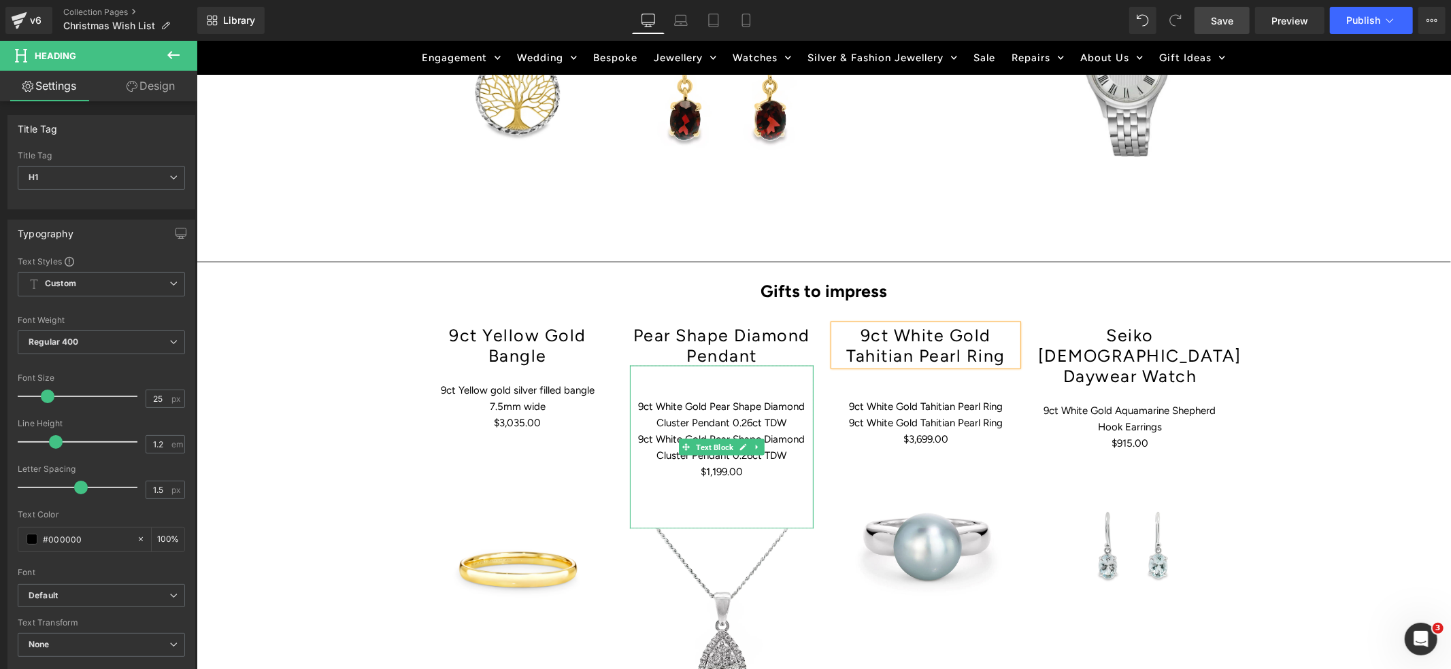
click at [729, 398] on p "9ct White Gold Pear Shape Diamond Cluster Pendant 0.26ct TDW" at bounding box center [721, 414] width 184 height 33
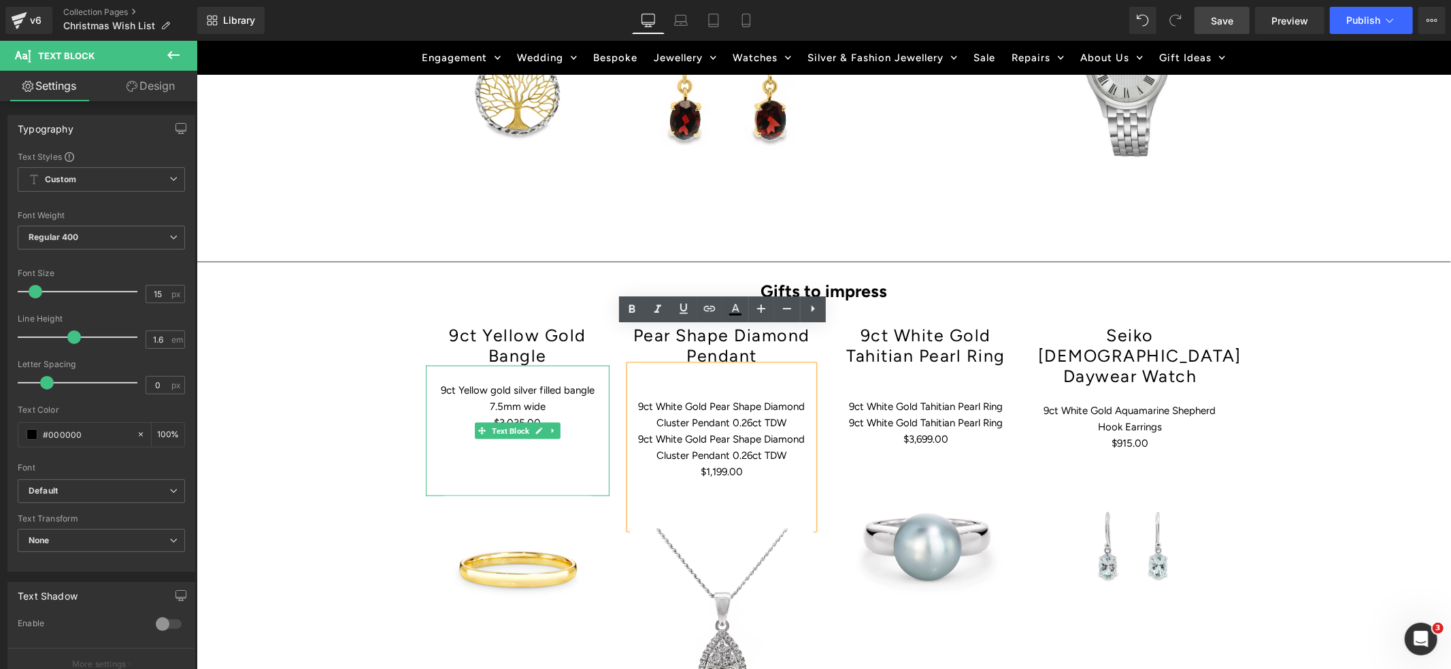
click at [522, 382] on p "9ct Yellow gold silver filled bangle 7.5mm wide" at bounding box center [517, 398] width 184 height 33
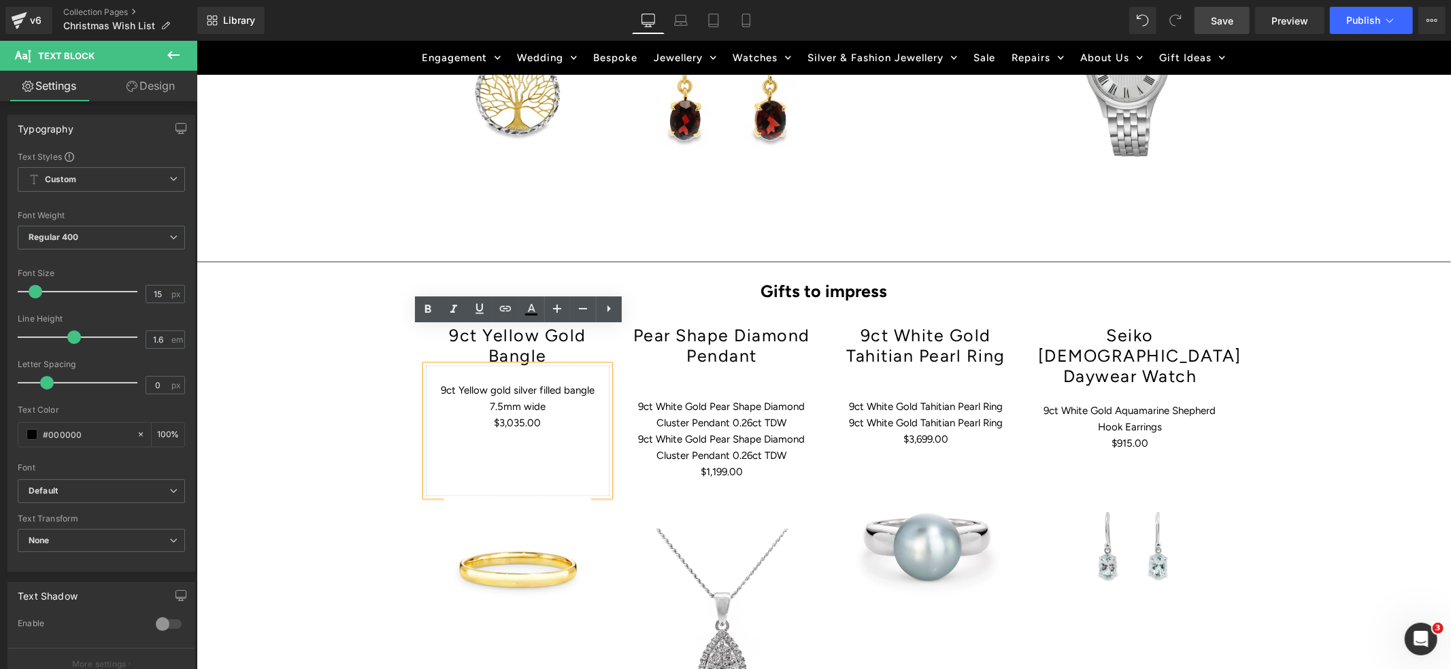
click at [559, 382] on p "9ct Yellow gold silver filled bangle 7.5mm wide" at bounding box center [517, 398] width 184 height 33
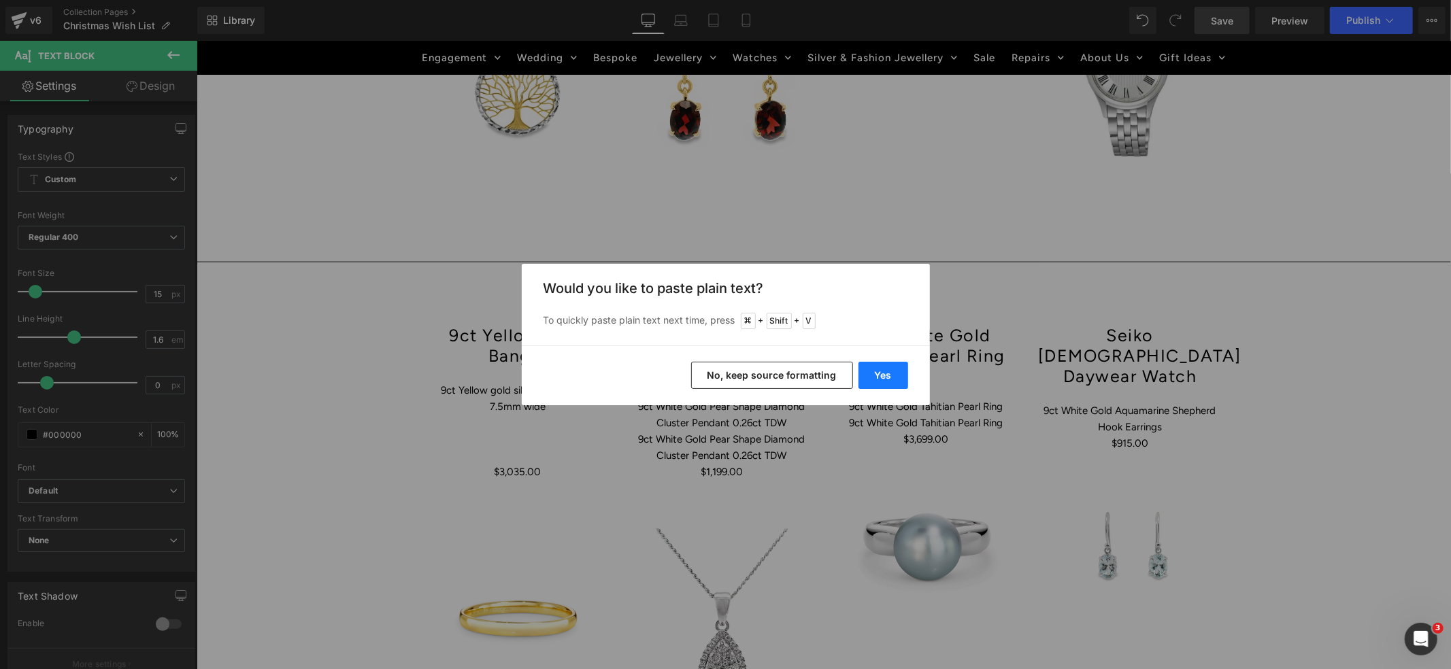
click at [884, 374] on button "Yes" at bounding box center [884, 375] width 50 height 27
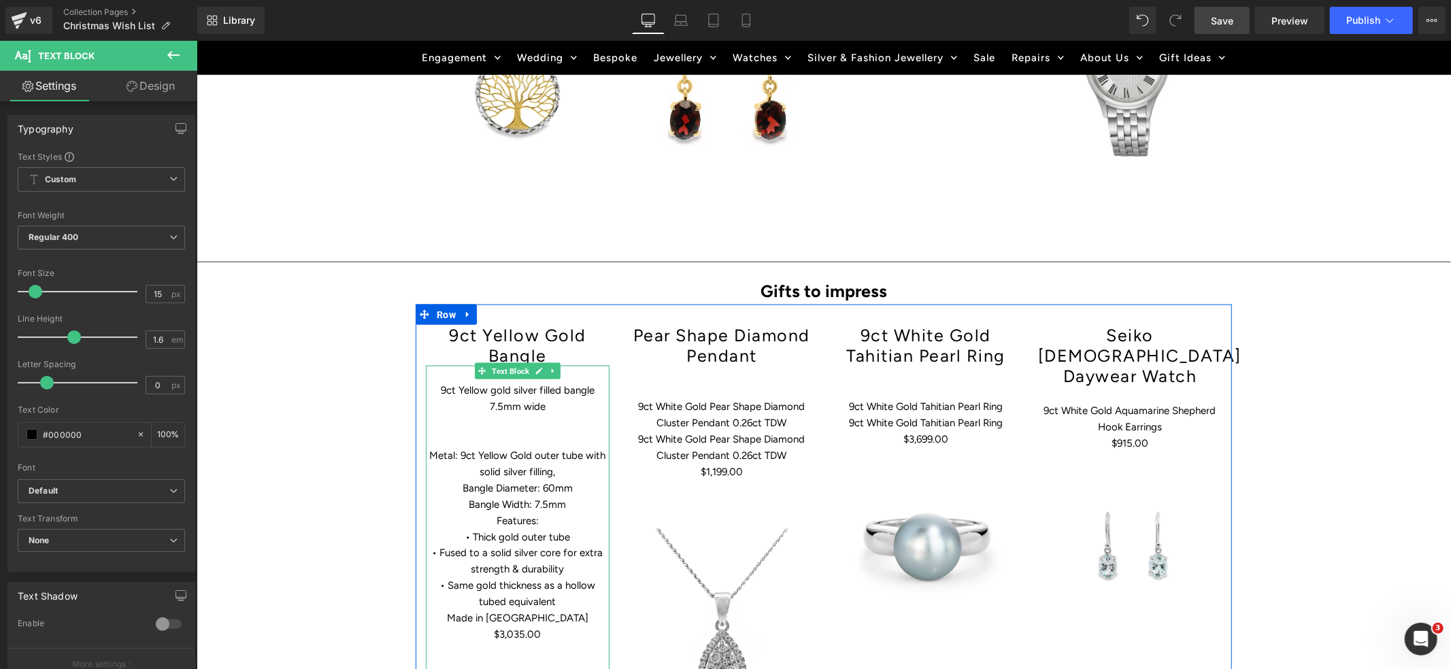
click at [442, 382] on p "9ct Yellow gold silver filled bangle 7.5mm wide" at bounding box center [517, 398] width 184 height 33
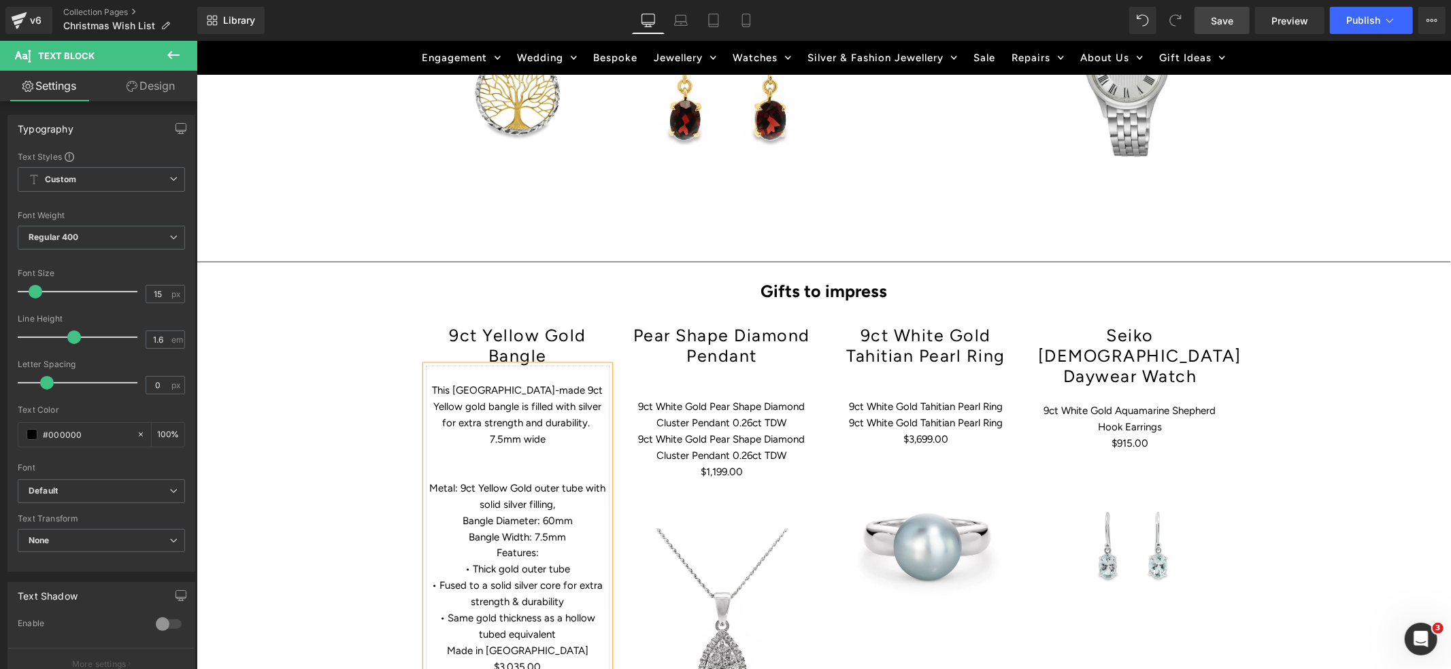
scroll to position [1712, 0]
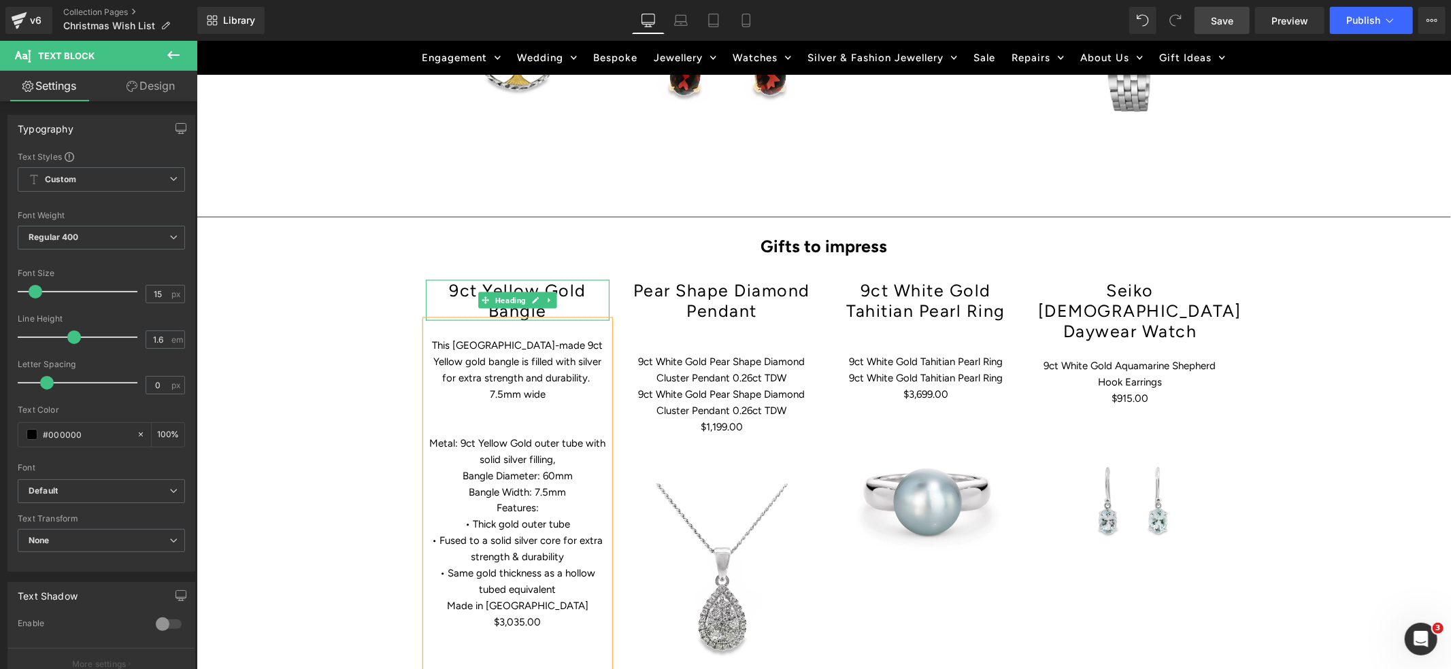
click at [551, 280] on h1 "9ct Yellow Gold Bangle" at bounding box center [517, 300] width 184 height 41
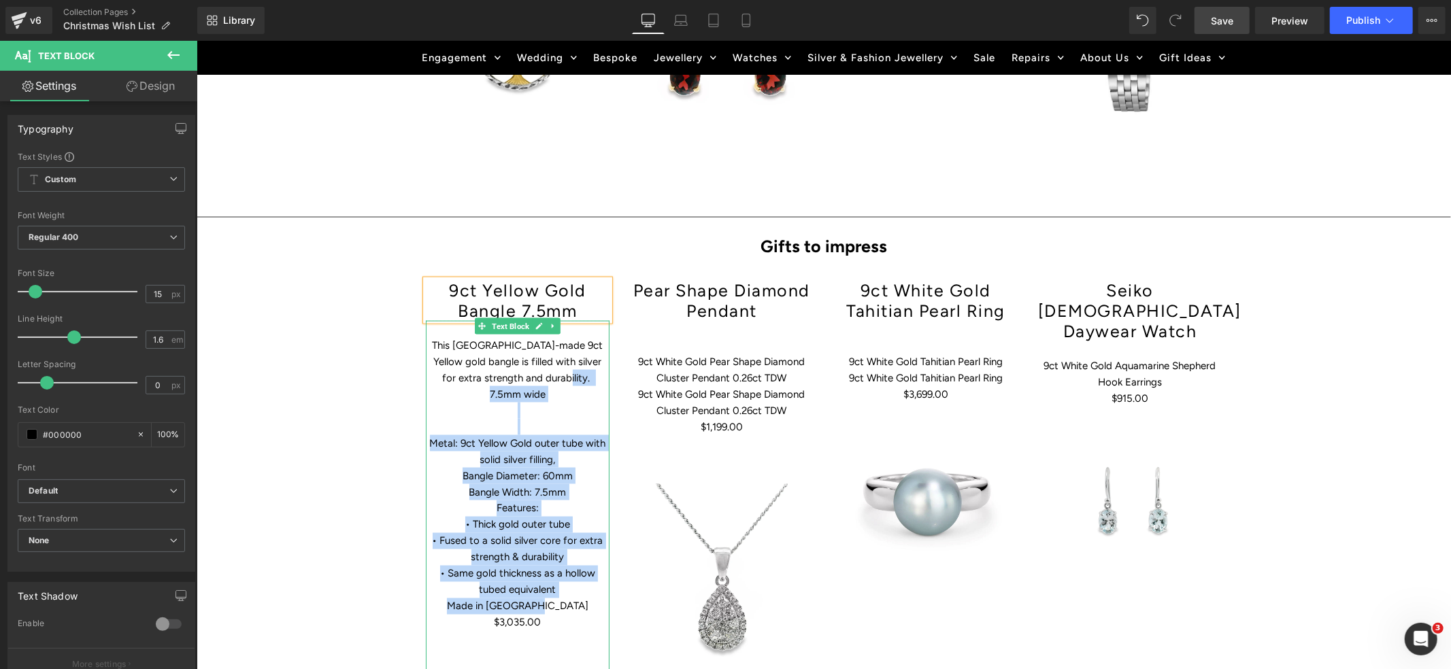
drag, startPoint x: 544, startPoint y: 338, endPoint x: 564, endPoint y: 551, distance: 213.9
click at [564, 551] on div "This [GEOGRAPHIC_DATA]-made 9ct Yellow gold bangle is filled with silver for ex…" at bounding box center [517, 508] width 184 height 376
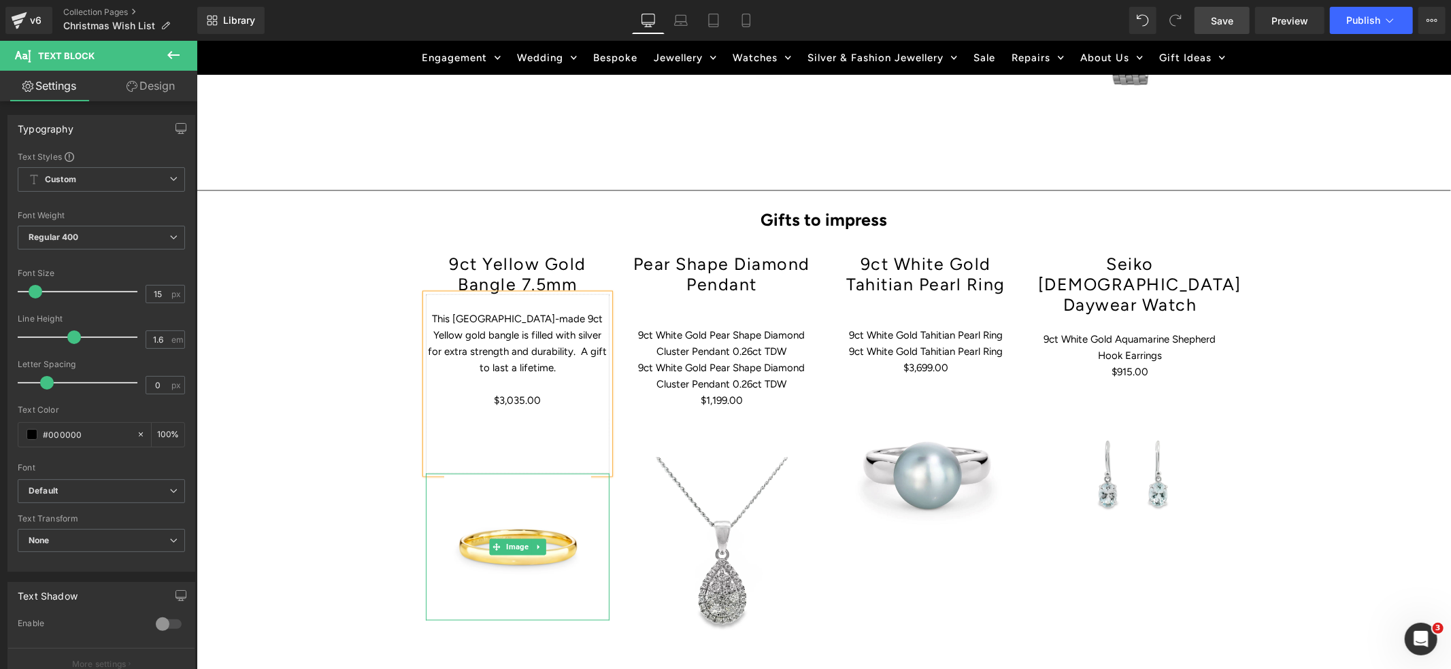
scroll to position [1755, 0]
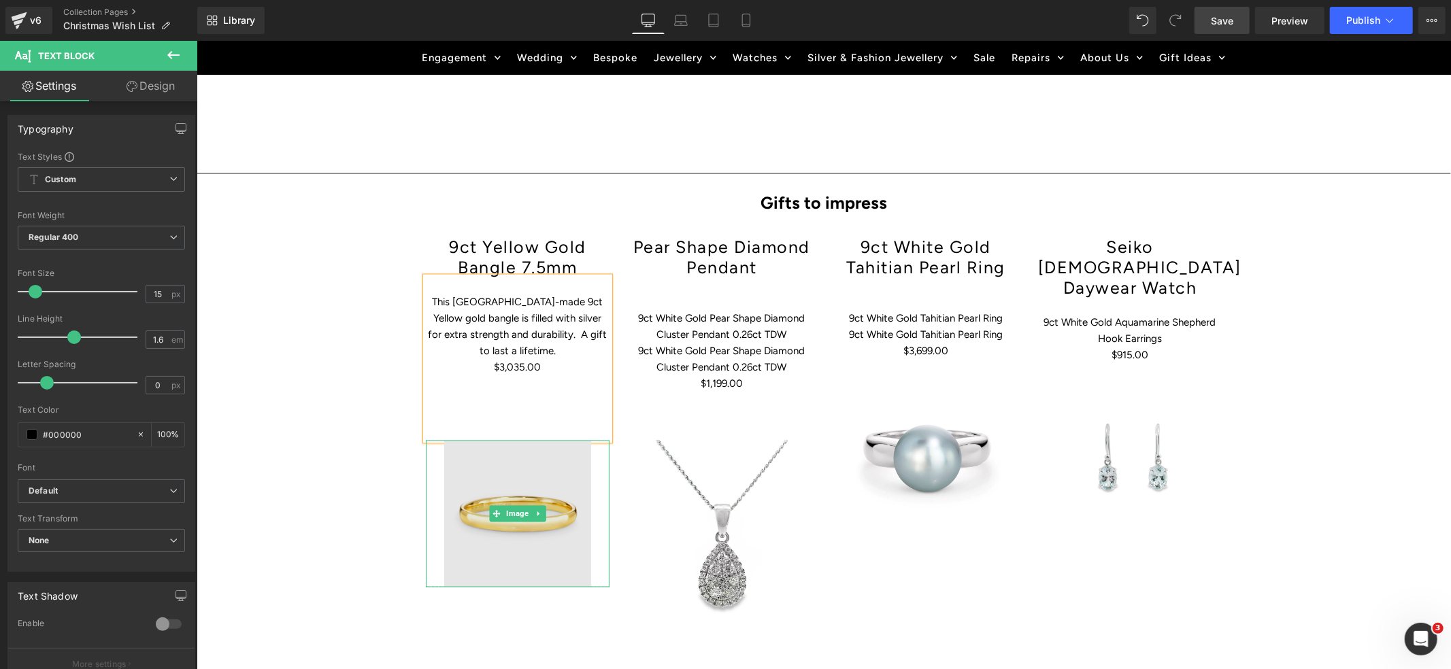
click at [478, 466] on img at bounding box center [517, 513] width 147 height 147
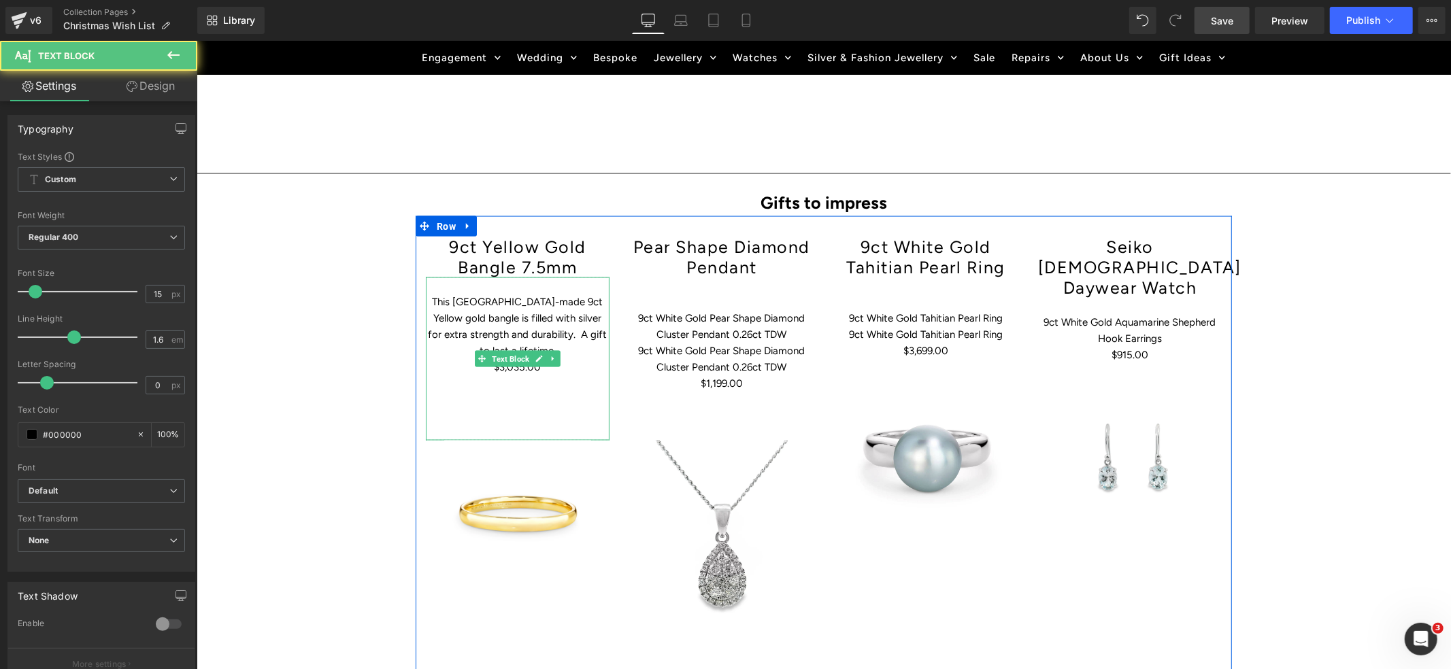
click at [503, 408] on p at bounding box center [517, 416] width 184 height 16
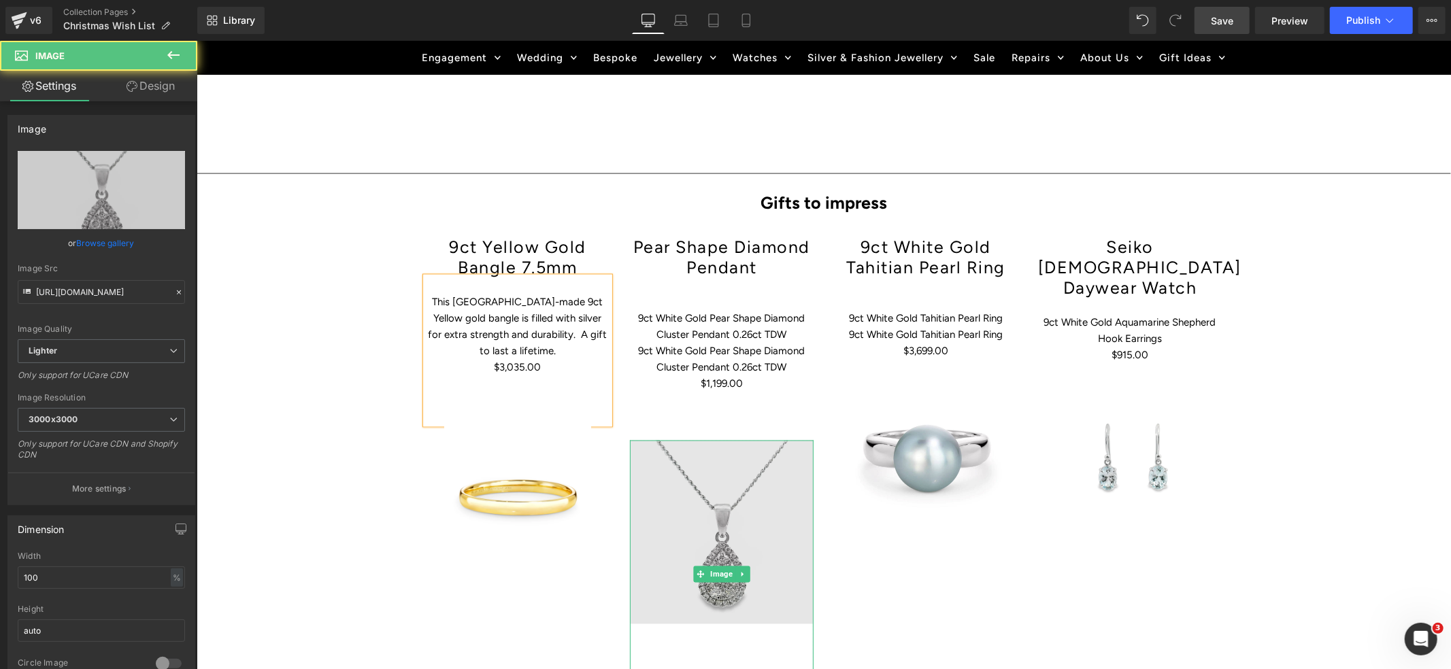
click at [706, 440] on img at bounding box center [721, 574] width 184 height 269
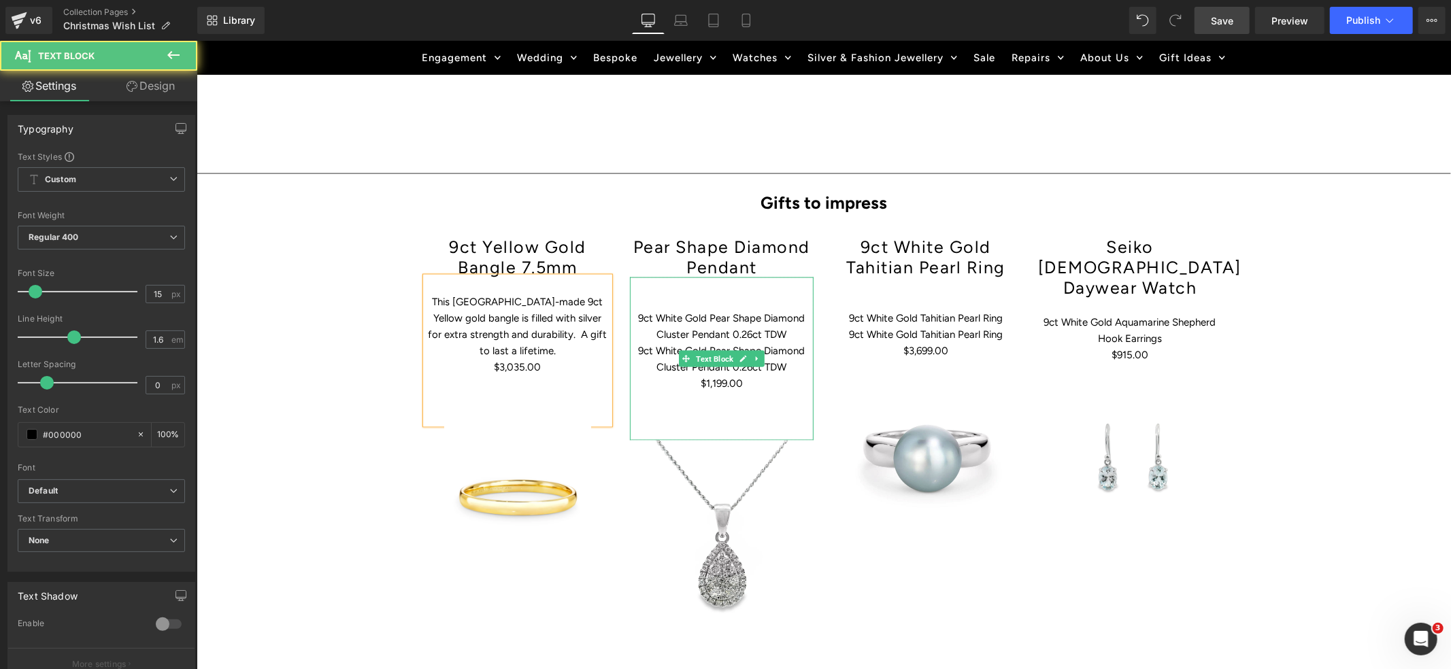
click at [716, 408] on p at bounding box center [721, 416] width 184 height 16
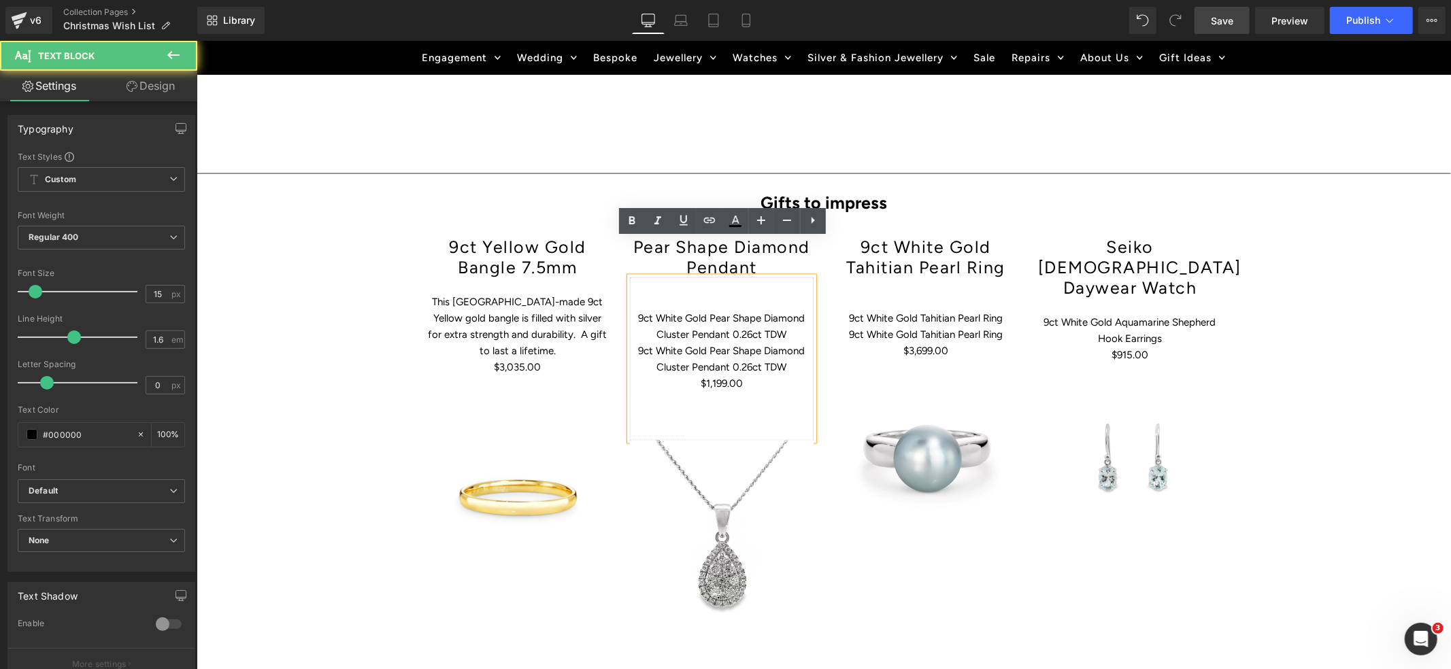
click at [712, 408] on p at bounding box center [721, 416] width 184 height 16
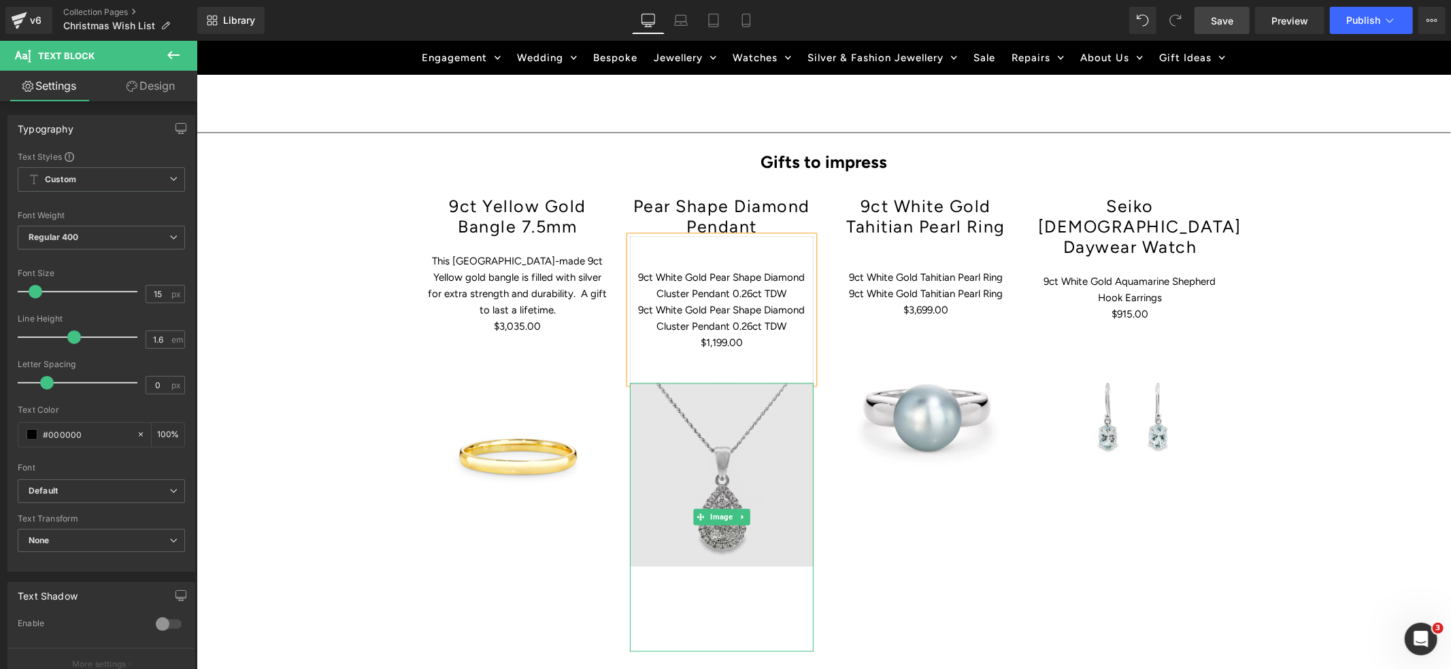
scroll to position [1800, 0]
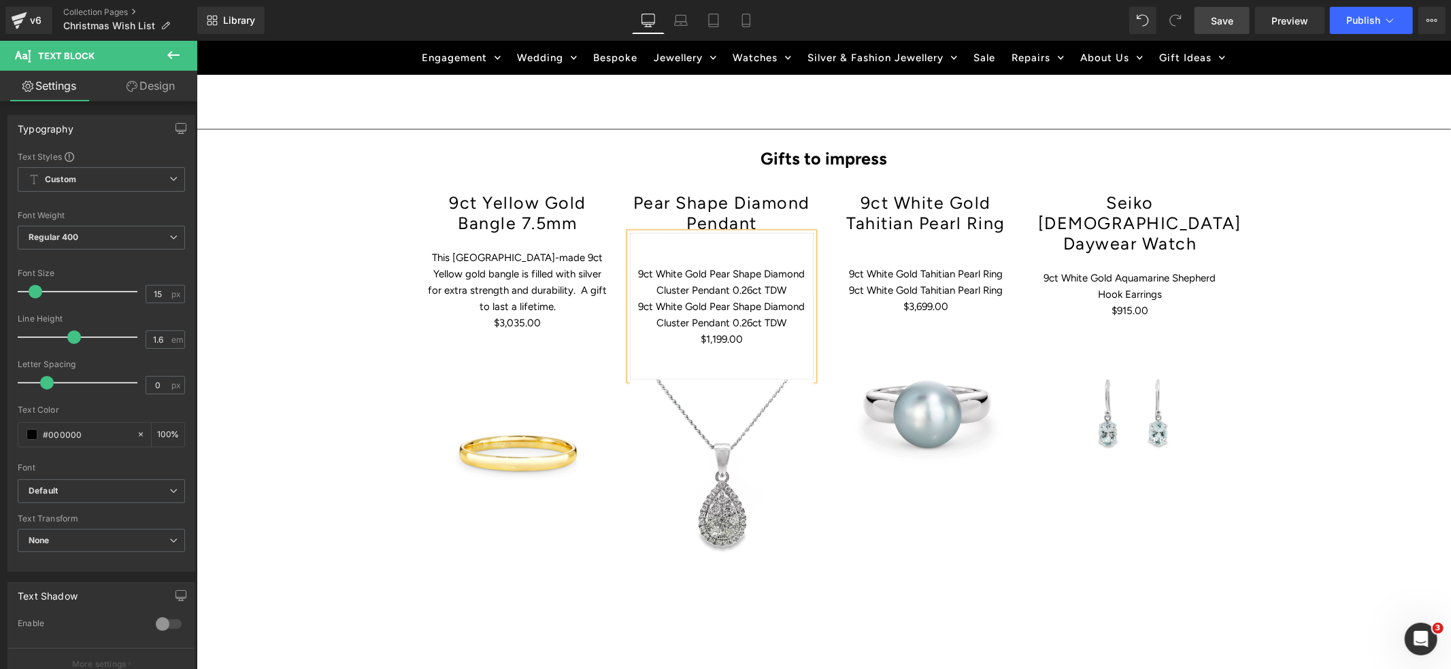
click at [672, 265] on p "9ct White Gold Pear Shape Diamond Cluster Pendant 0.26ct TDW" at bounding box center [721, 281] width 184 height 33
drag, startPoint x: 637, startPoint y: 234, endPoint x: 667, endPoint y: 236, distance: 30.0
click at [667, 265] on p "9ct White Gold Pear Shape Diamond Cluster Pendant 0.26ct TDW" at bounding box center [721, 281] width 184 height 33
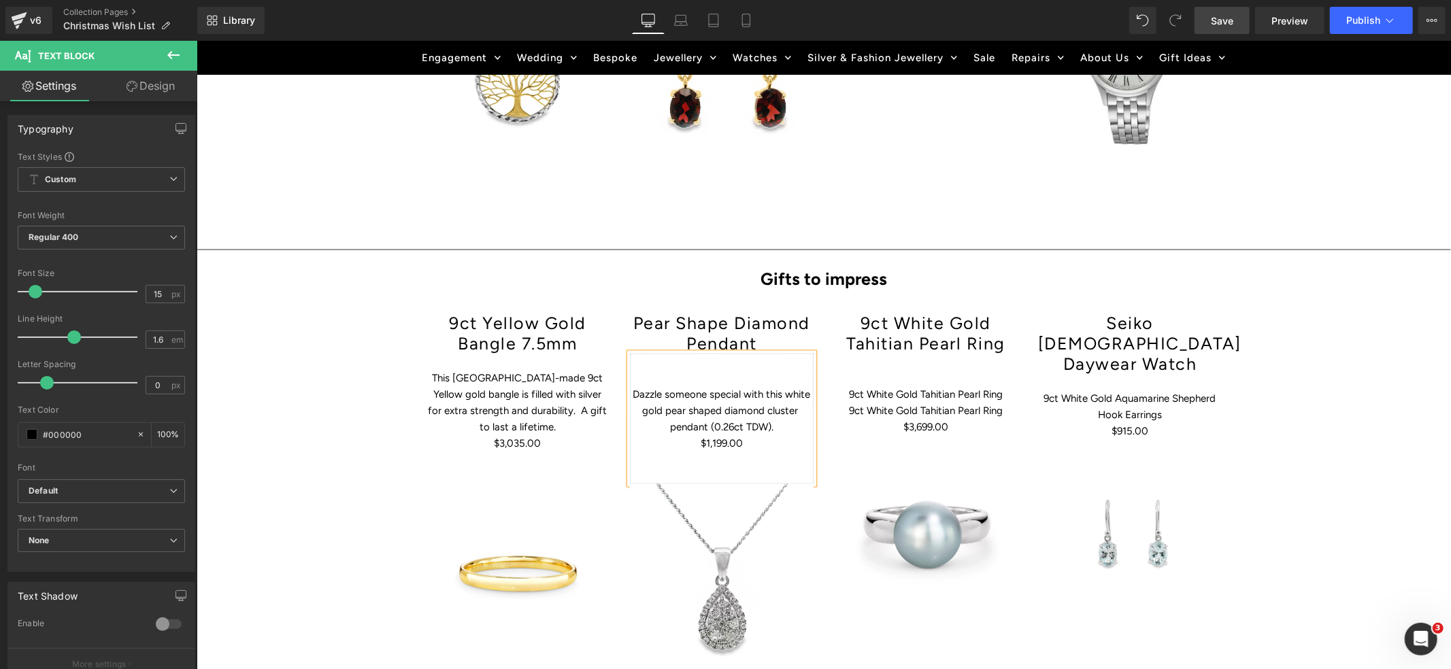
scroll to position [1678, 0]
click at [631, 386] on p "Dazzle someone special with this white gold pear shaped diamond cluster pendant…" at bounding box center [721, 410] width 184 height 49
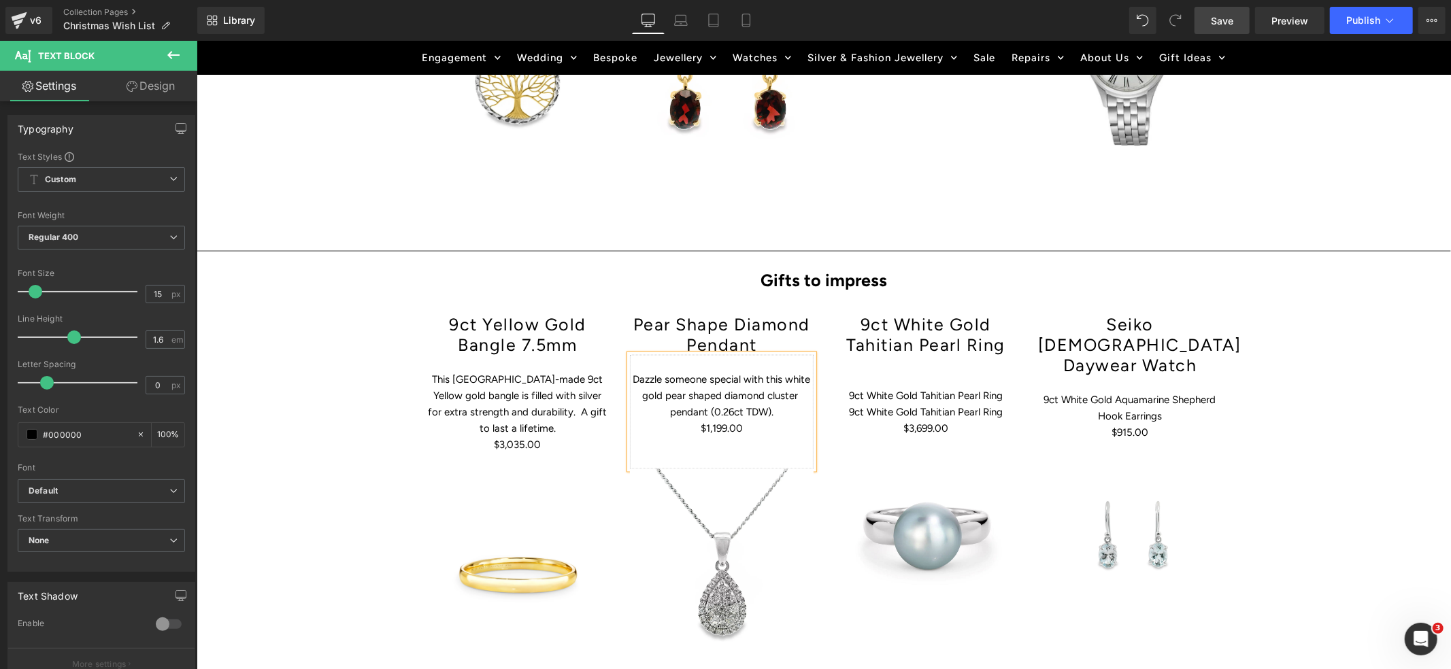
scroll to position [1680, 0]
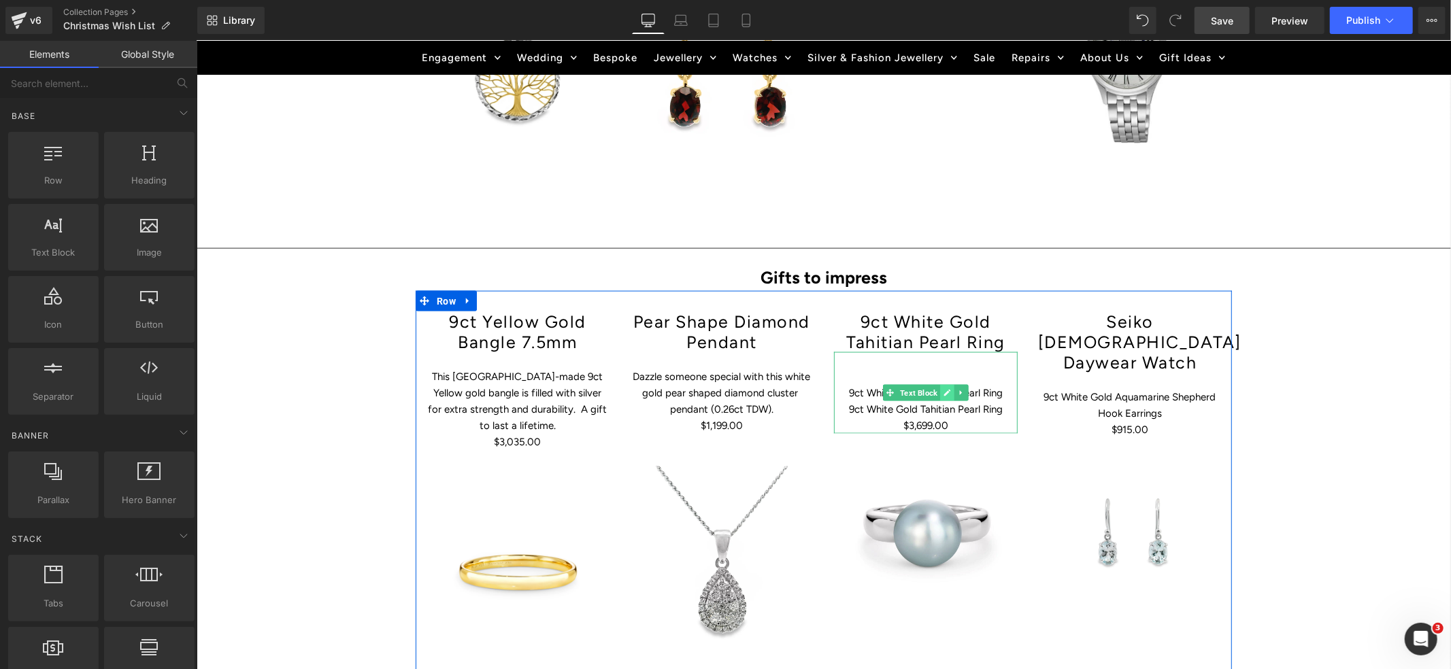
click at [944, 388] on icon at bounding box center [946, 392] width 7 height 8
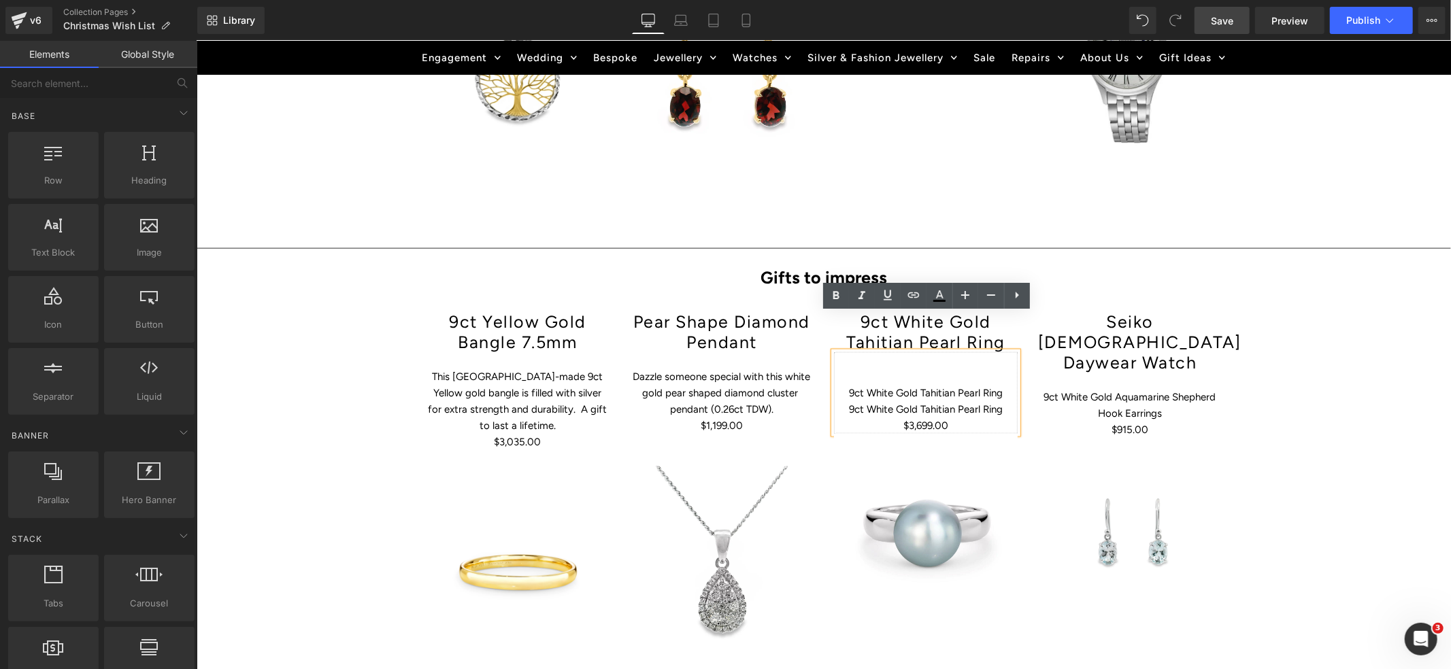
click at [843, 384] on p "9ct White Gold Tahitian Pearl Ring" at bounding box center [925, 392] width 184 height 16
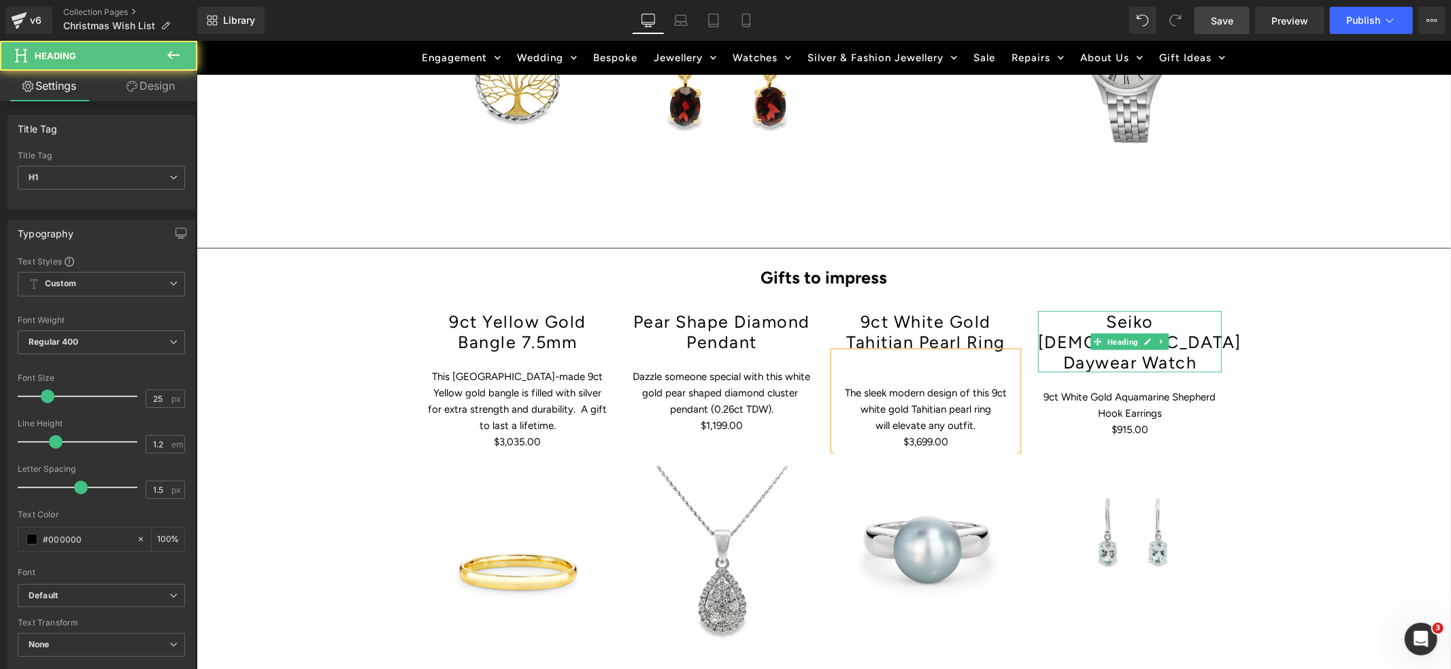
click at [1076, 311] on h1 "Seiko [DEMOGRAPHIC_DATA] Daywear Watch" at bounding box center [1130, 341] width 184 height 61
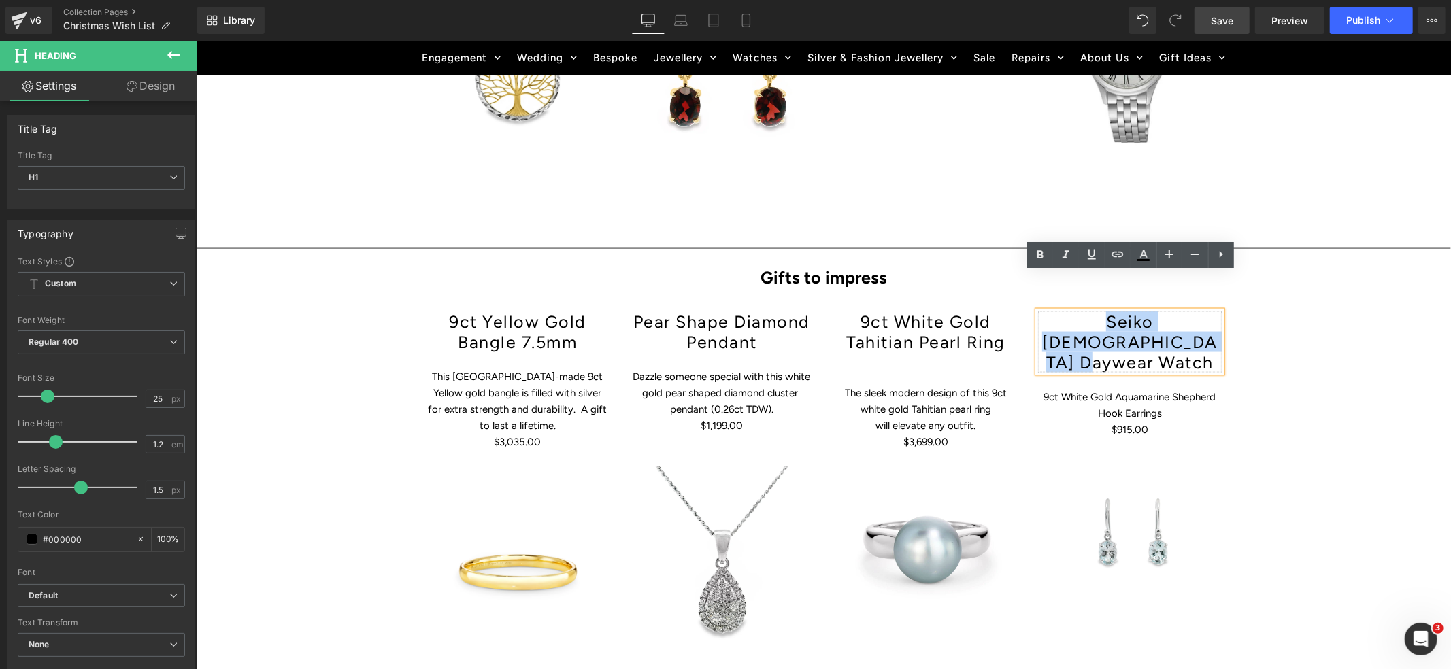
drag, startPoint x: 1076, startPoint y: 284, endPoint x: 1206, endPoint y: 310, distance: 132.4
click at [1206, 311] on h1 "Seiko [DEMOGRAPHIC_DATA] Daywear Watch" at bounding box center [1130, 341] width 184 height 61
click at [1062, 388] on p "9ct White Gold Aquamarine Shepherd Hook Earrings" at bounding box center [1130, 404] width 184 height 33
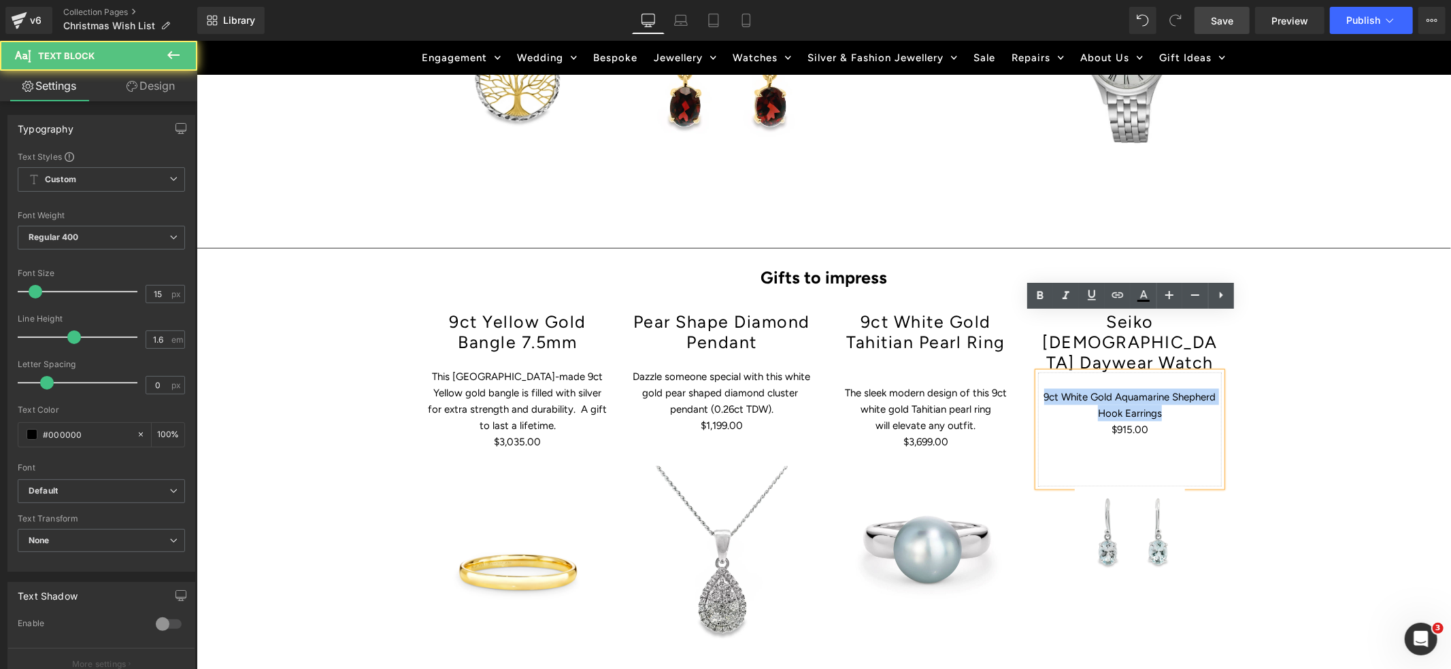
drag, startPoint x: 1045, startPoint y: 339, endPoint x: 1174, endPoint y: 348, distance: 129.6
click at [1174, 388] on p "9ct White Gold Aquamarine Shepherd Hook Earrings" at bounding box center [1130, 404] width 184 height 33
copy p "9ct White Gold Aquamarine Shepherd Hook Earrings"
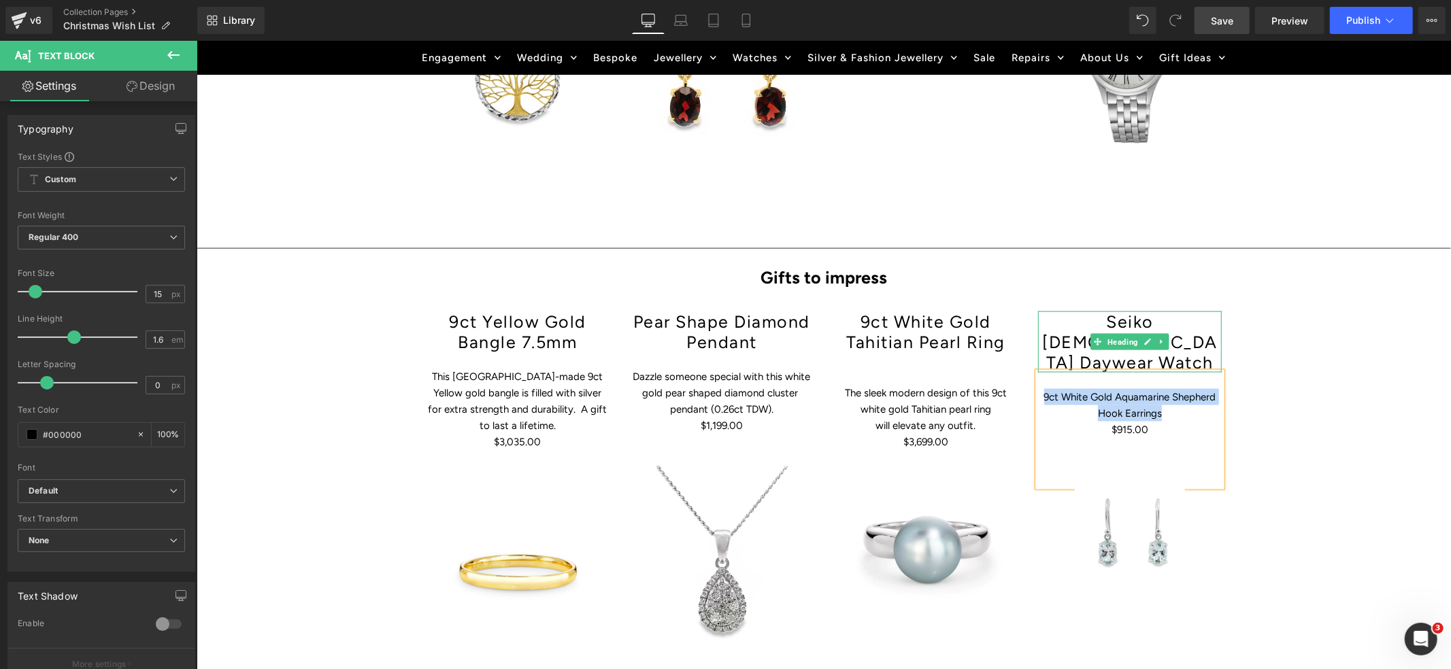
click at [1078, 311] on h1 "Seiko [DEMOGRAPHIC_DATA] Daywear Watch" at bounding box center [1130, 341] width 184 height 61
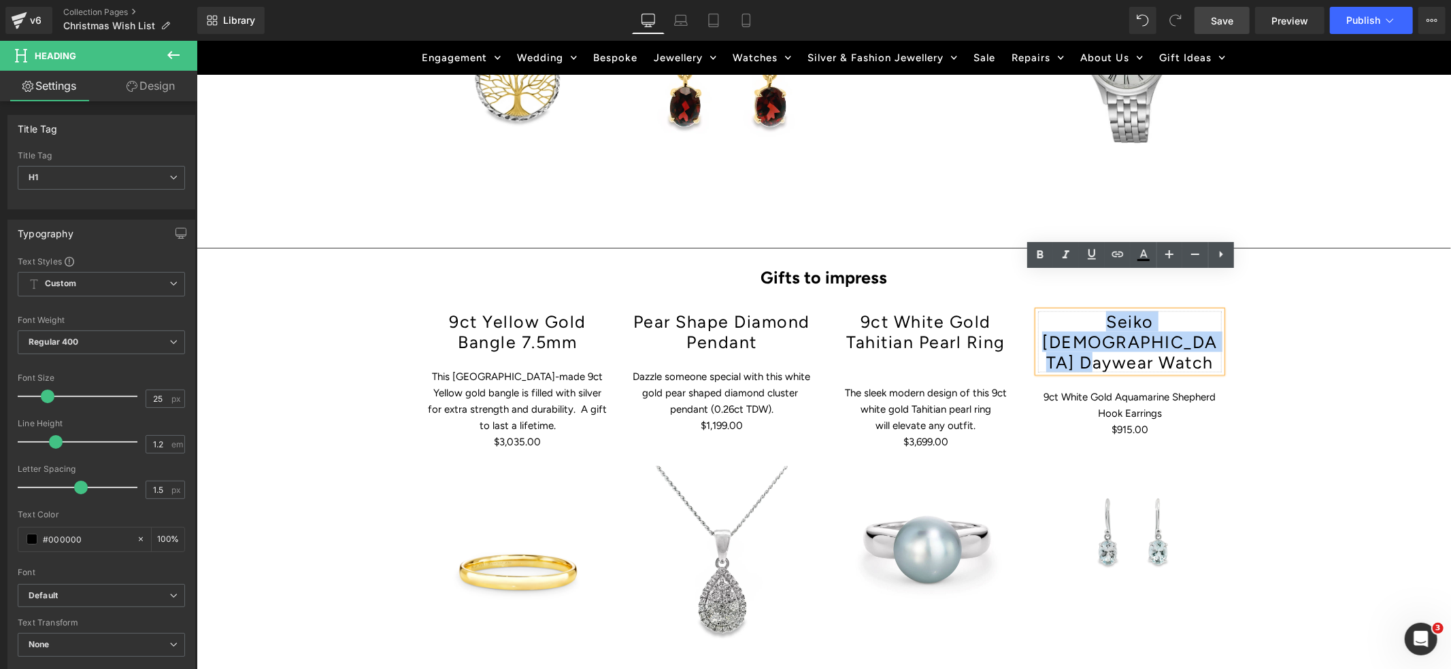
drag, startPoint x: 1078, startPoint y: 284, endPoint x: 1195, endPoint y: 300, distance: 118.8
click at [1195, 311] on h1 "Seiko [DEMOGRAPHIC_DATA] Daywear Watch" at bounding box center [1130, 341] width 184 height 61
paste div
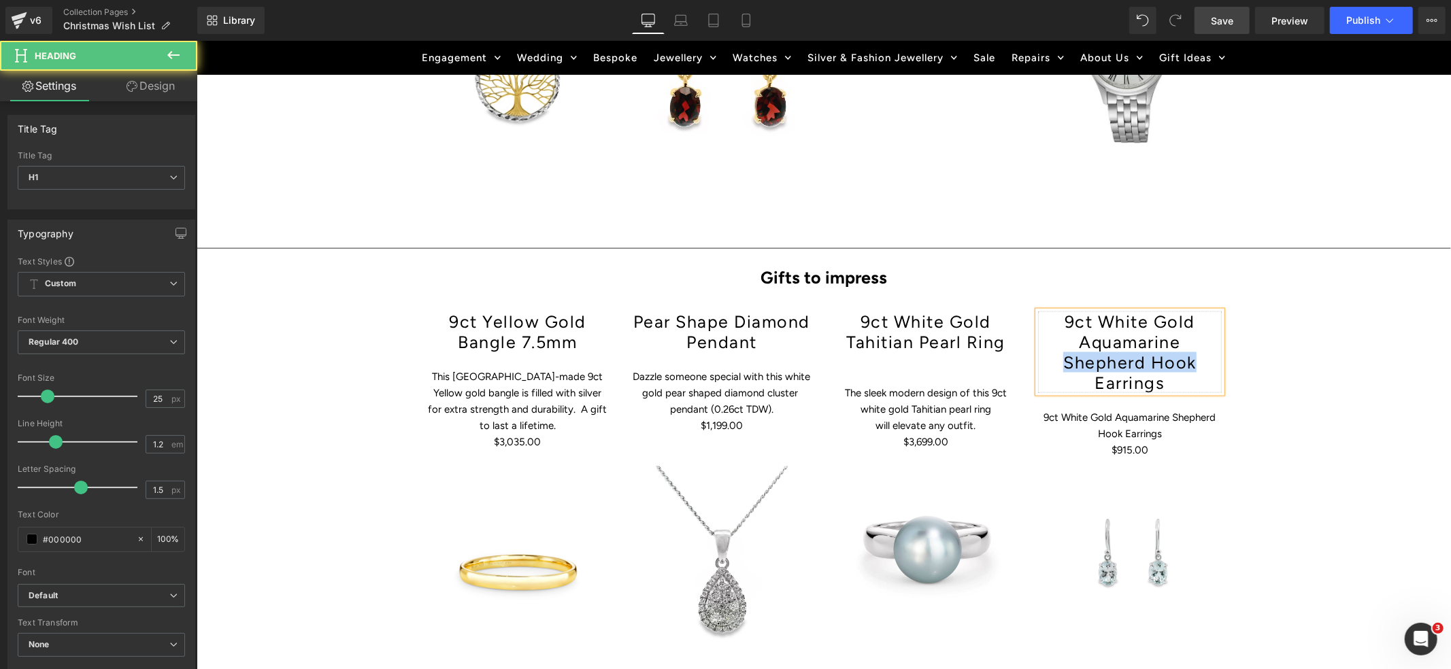
drag, startPoint x: 1064, startPoint y: 324, endPoint x: 1195, endPoint y: 324, distance: 131.3
click at [1195, 324] on h1 "9ct White Gold Aquamarine Shepherd Hook Earrings" at bounding box center [1130, 352] width 184 height 82
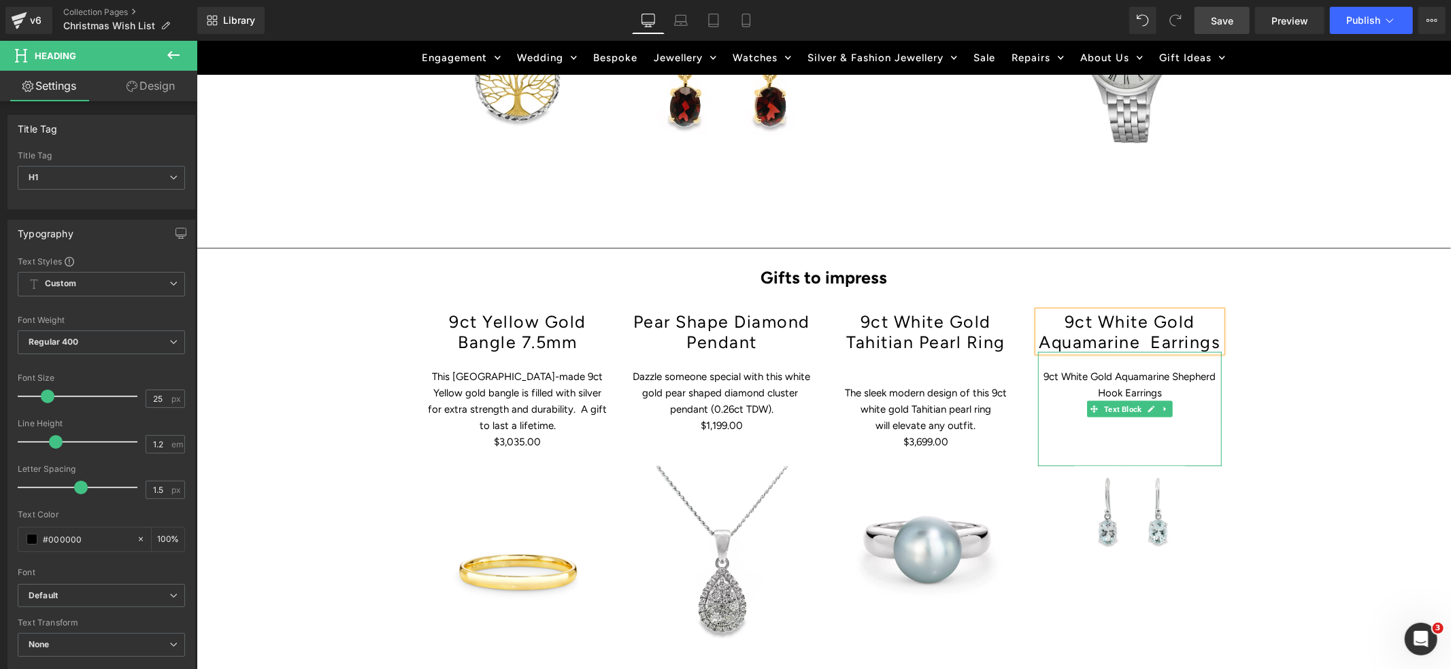
click at [1044, 368] on p "9ct White Gold Aquamarine Shepherd Hook Earrings" at bounding box center [1130, 384] width 184 height 33
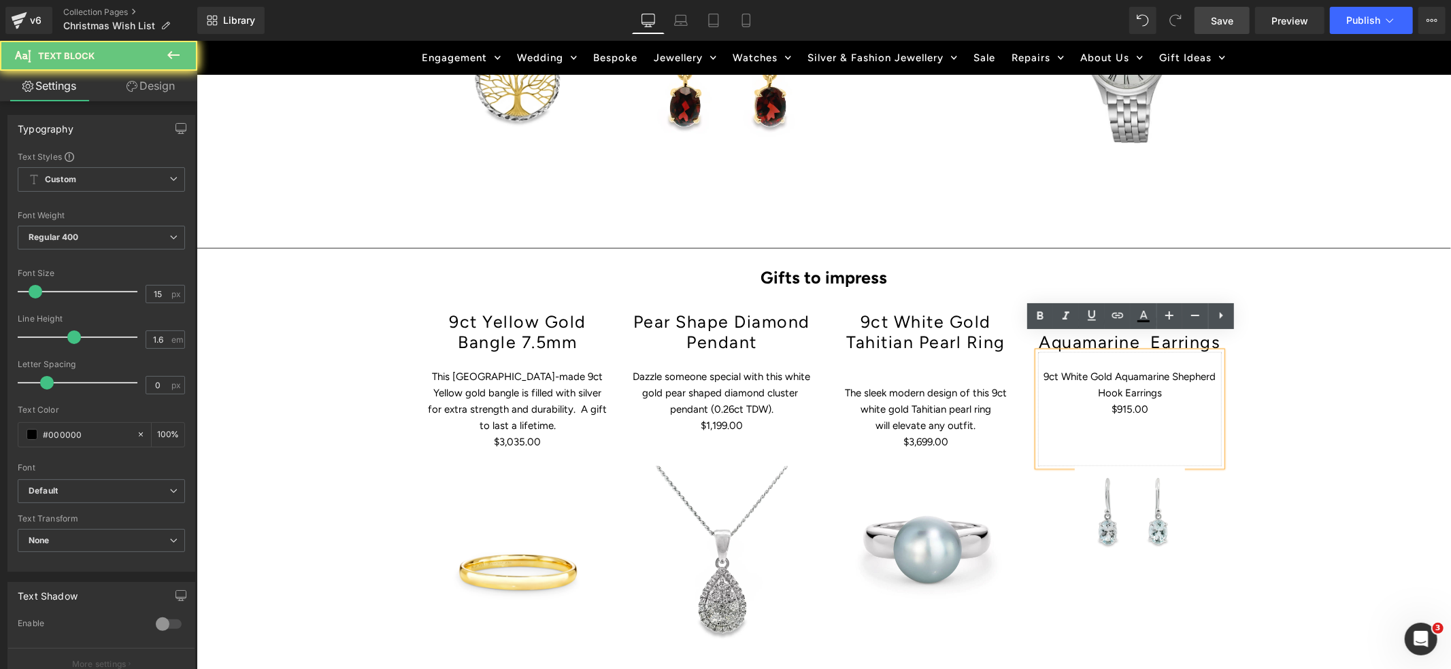
click at [1044, 368] on p "9ct White Gold Aquamarine Shepherd Hook Earrings" at bounding box center [1130, 384] width 184 height 33
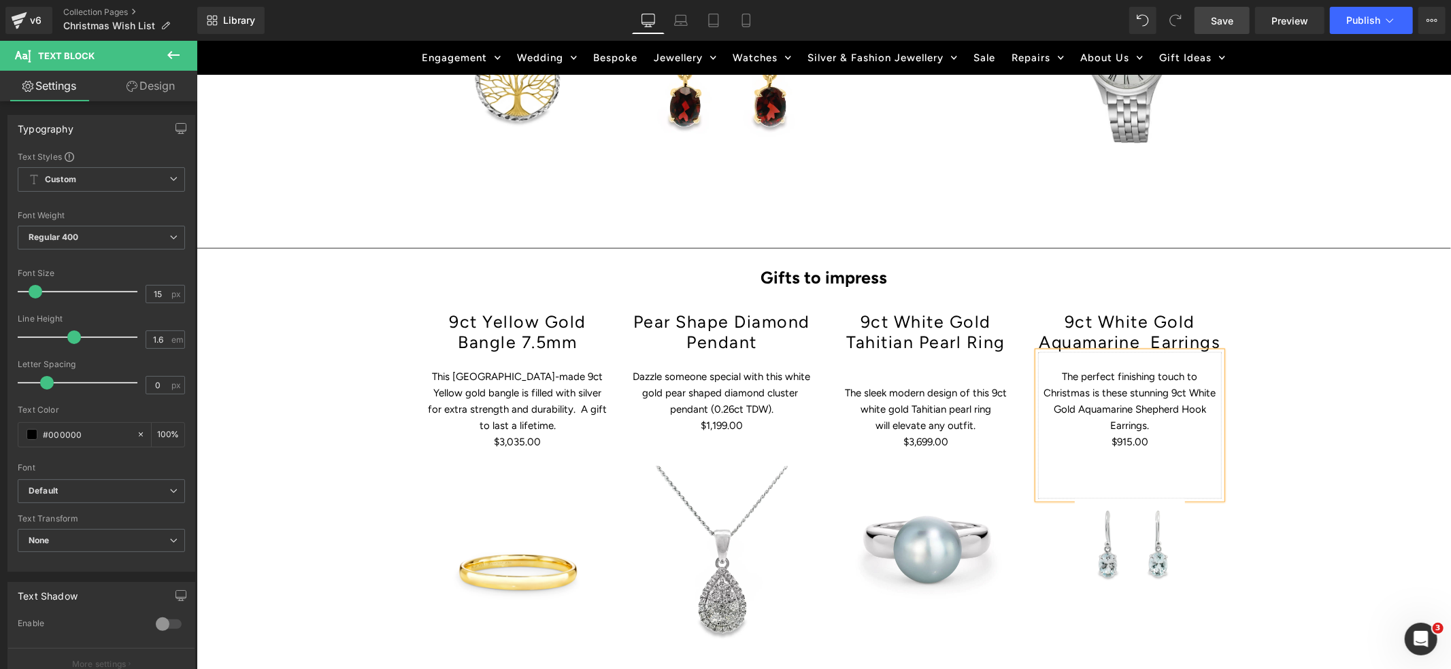
scroll to position [1729, 0]
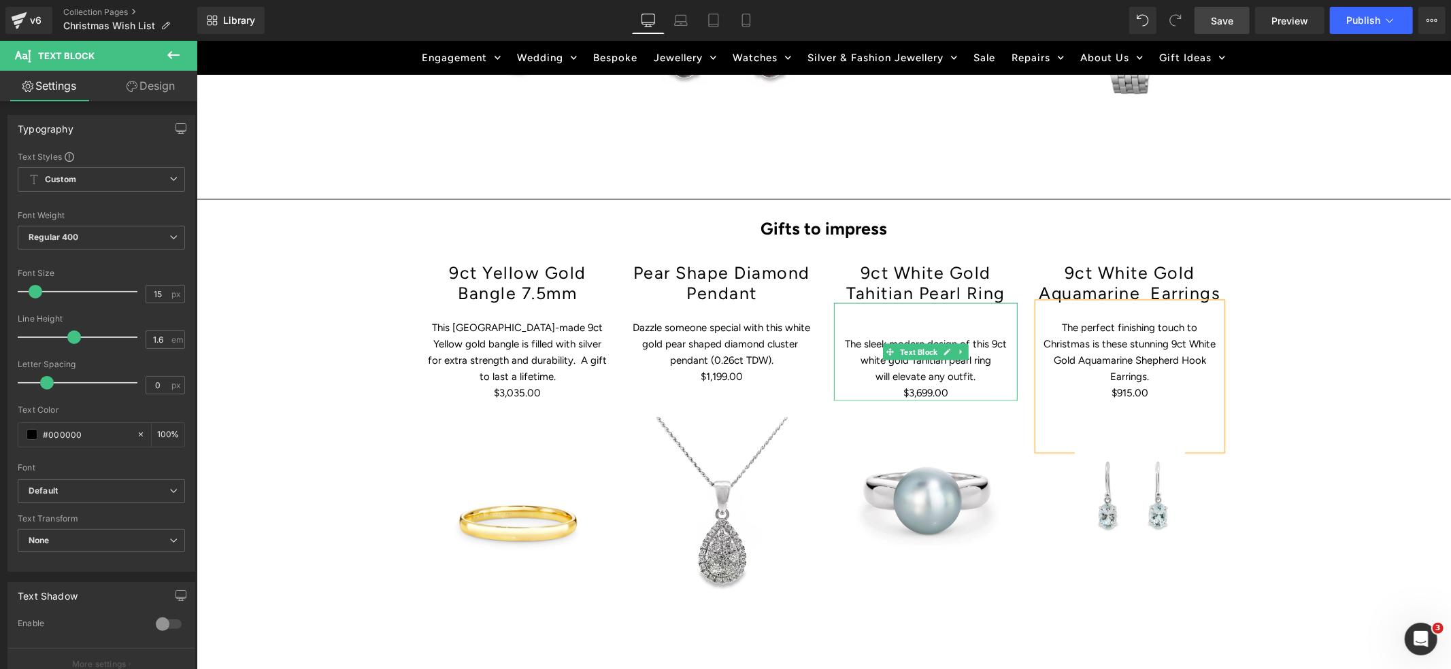
click at [864, 319] on p at bounding box center [925, 327] width 184 height 16
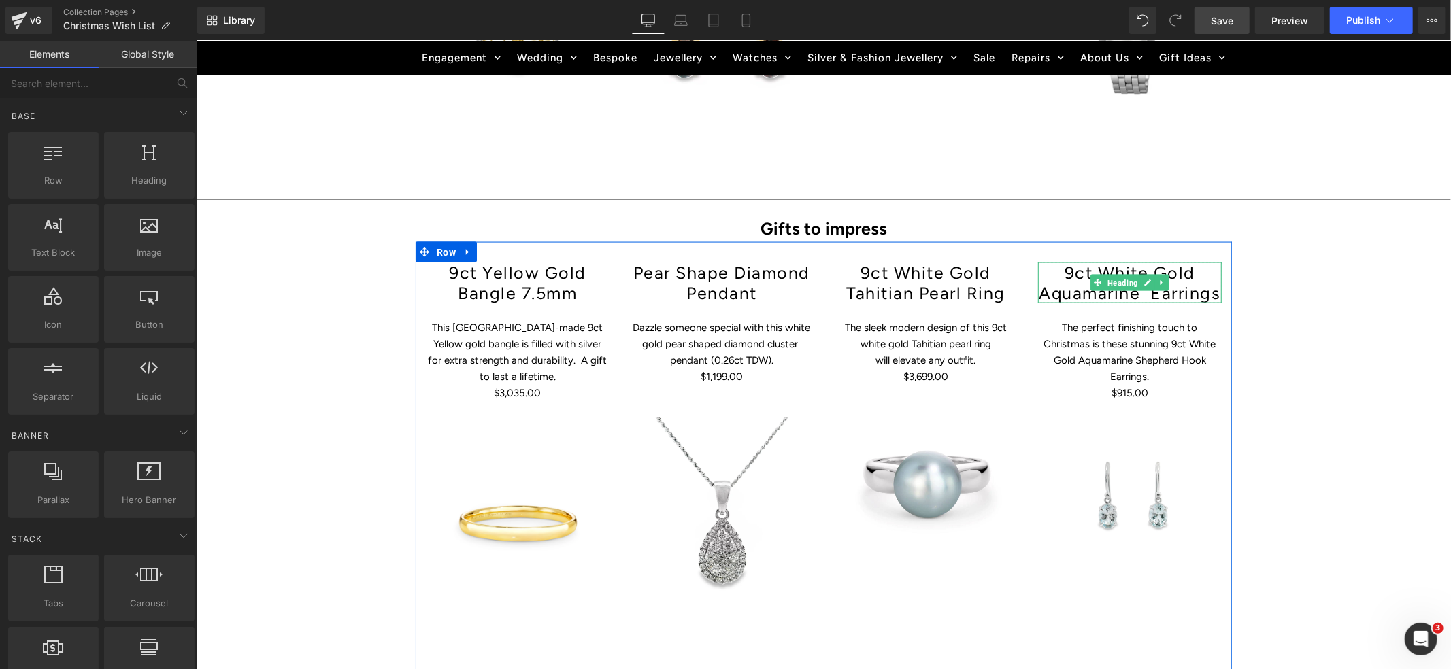
click at [1099, 262] on h1 "9ct White Gold Aquamarine Earrings" at bounding box center [1130, 282] width 184 height 41
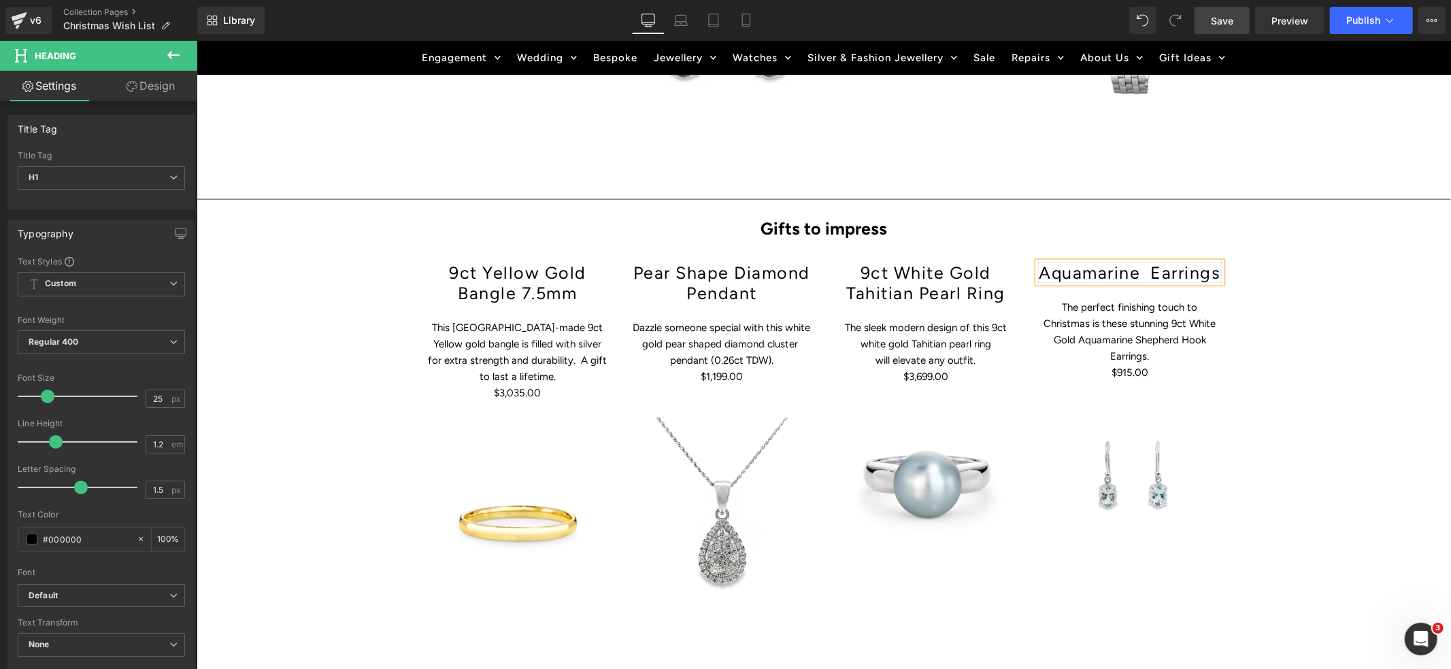
scroll to position [1756, 0]
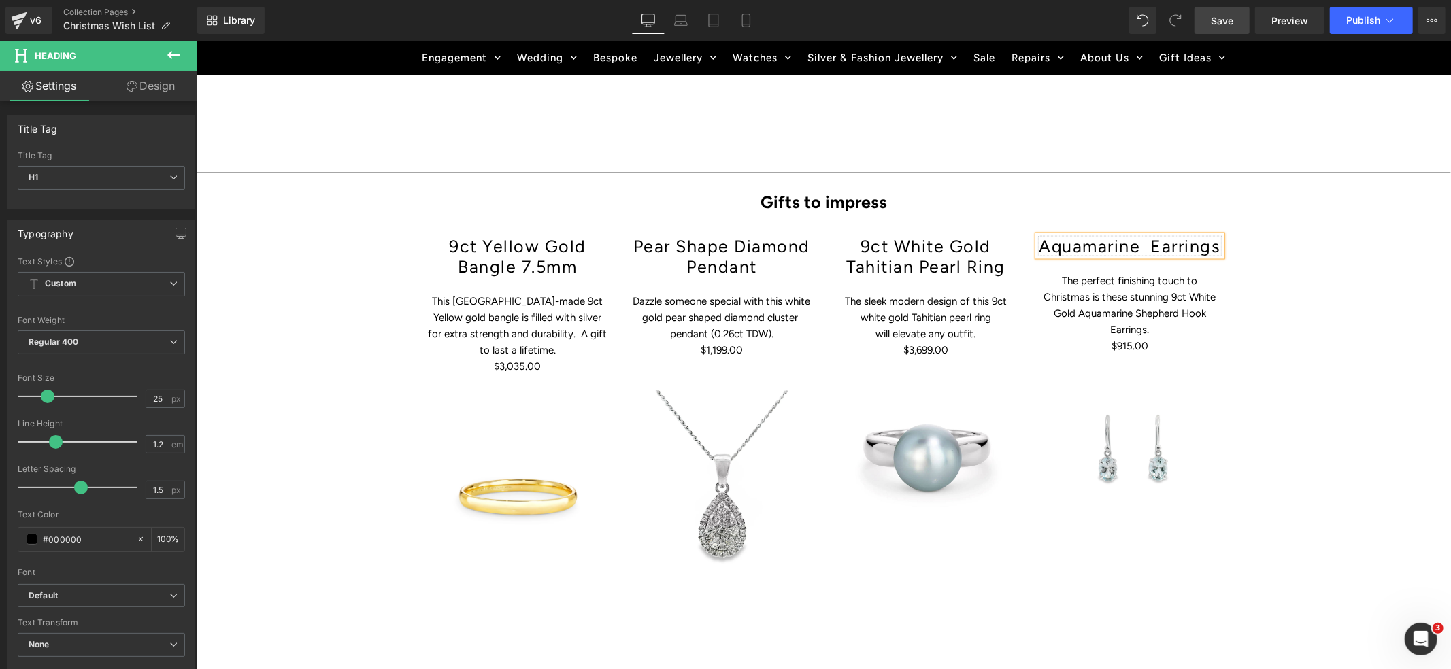
click at [1183, 235] on h1 "Aquamarine Earrings" at bounding box center [1130, 245] width 184 height 20
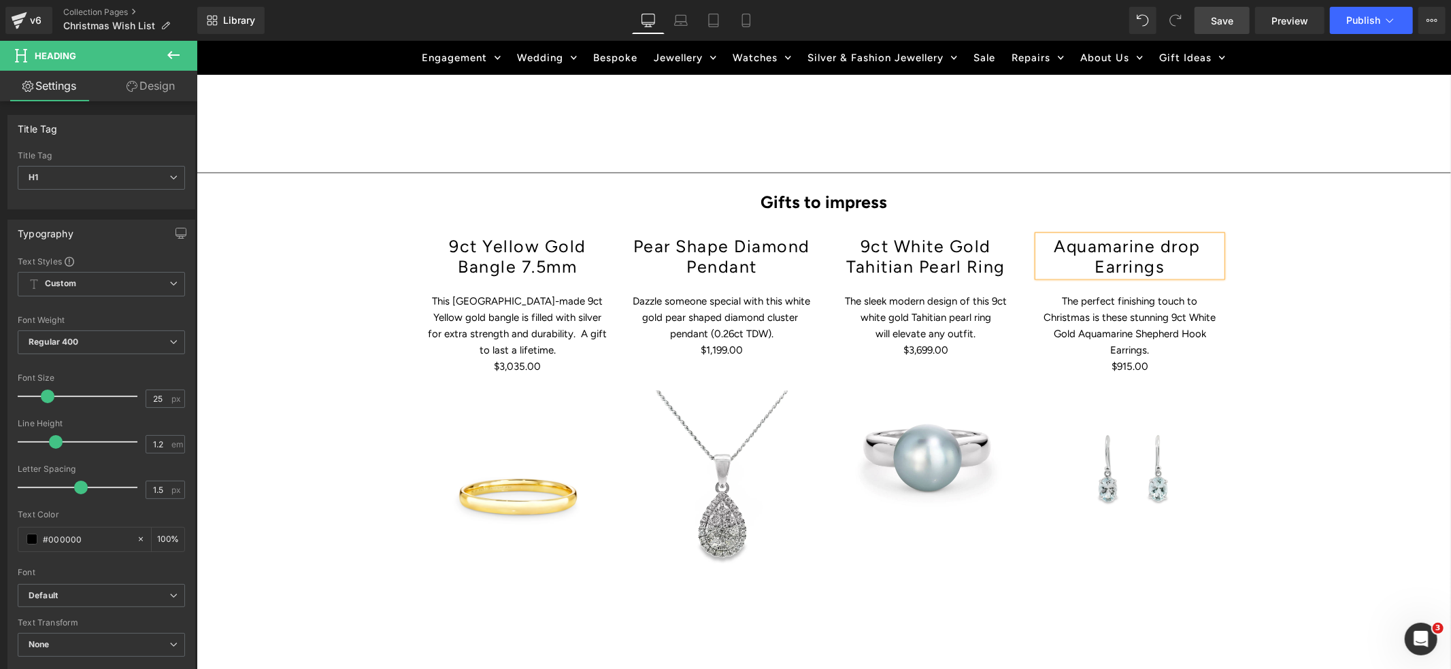
click at [1229, 392] on div "Aquamarine drop Earrings Heading The perfect finishing touch to Christmas is th…" at bounding box center [1129, 384] width 204 height 298
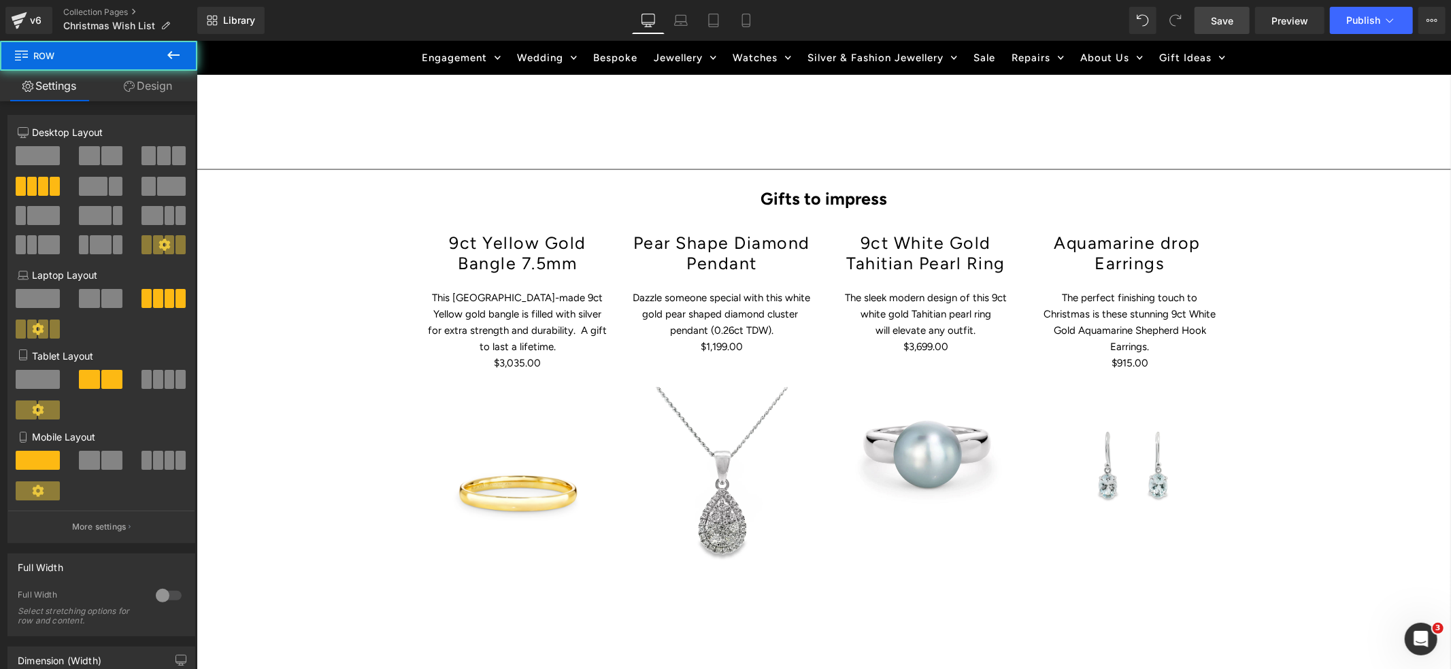
scroll to position [1760, 0]
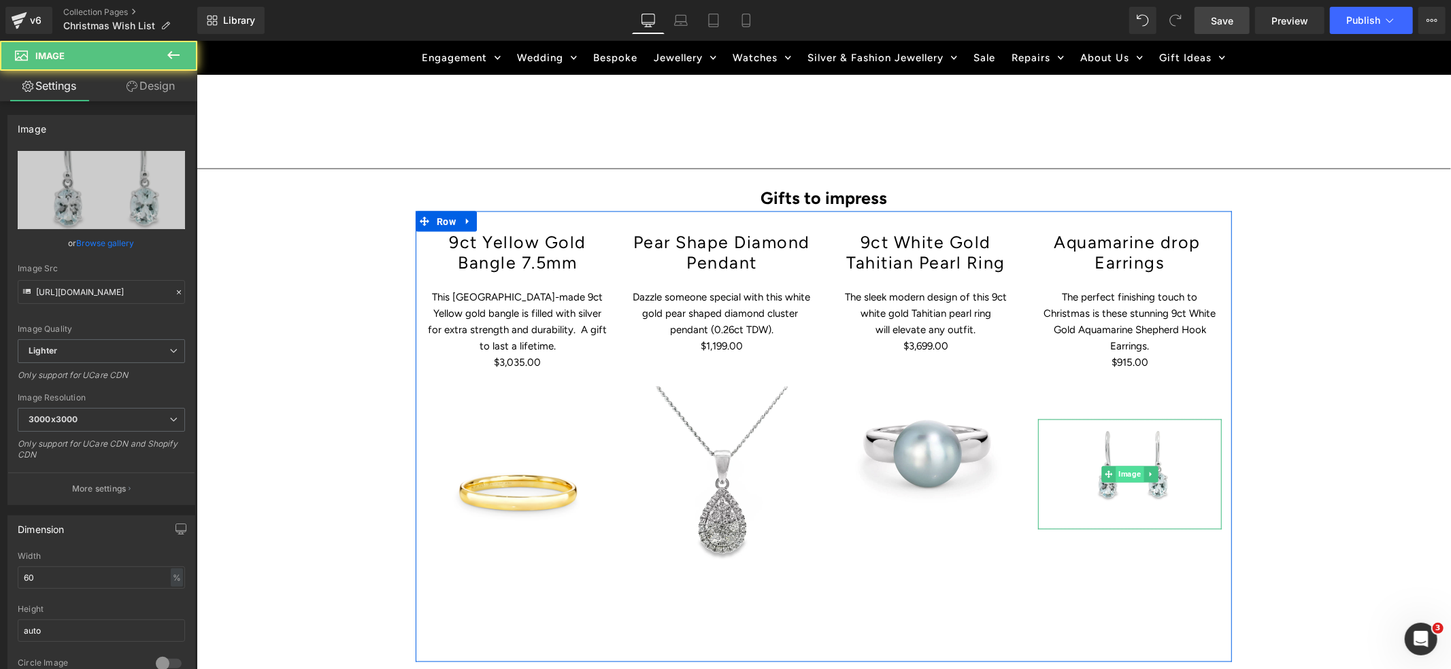
click at [1136, 419] on img at bounding box center [1129, 474] width 110 height 110
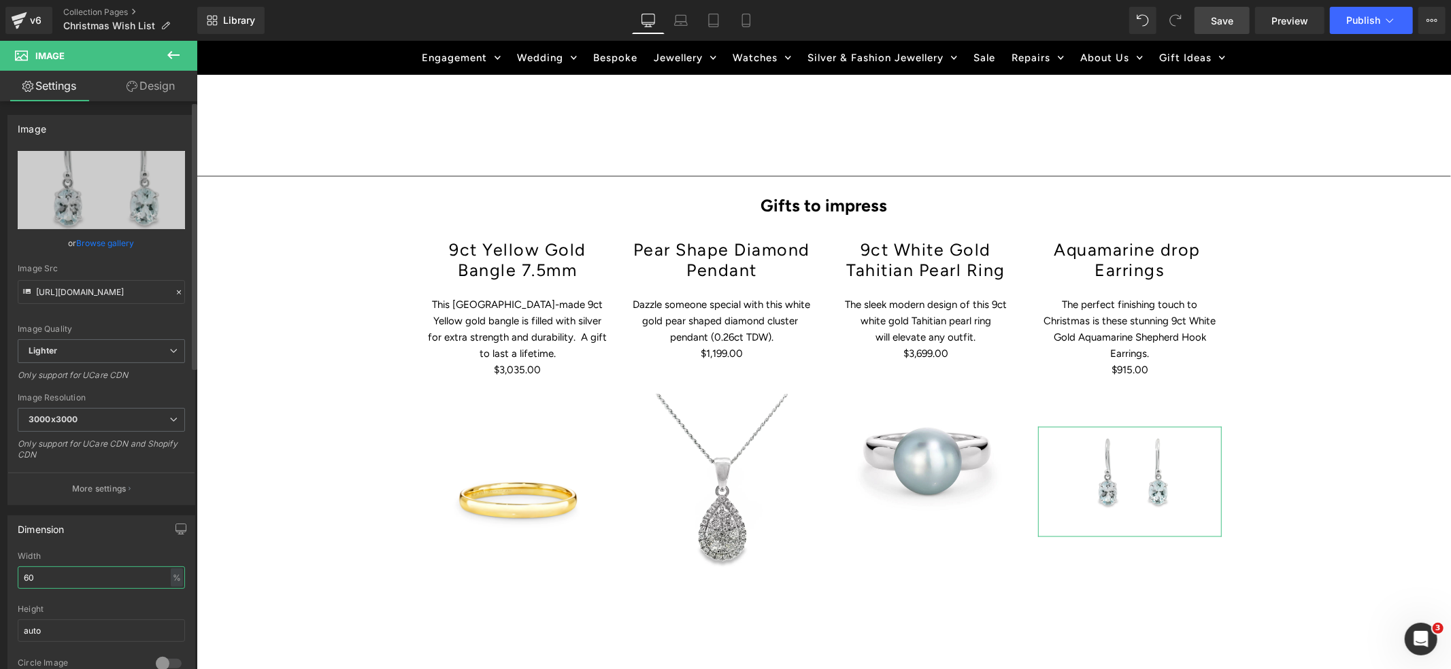
drag, startPoint x: 77, startPoint y: 578, endPoint x: 10, endPoint y: 575, distance: 66.7
click at [10, 575] on div "60% Width 60 % % px auto Height auto 0 Circle Image" at bounding box center [101, 620] width 186 height 136
type input "100"
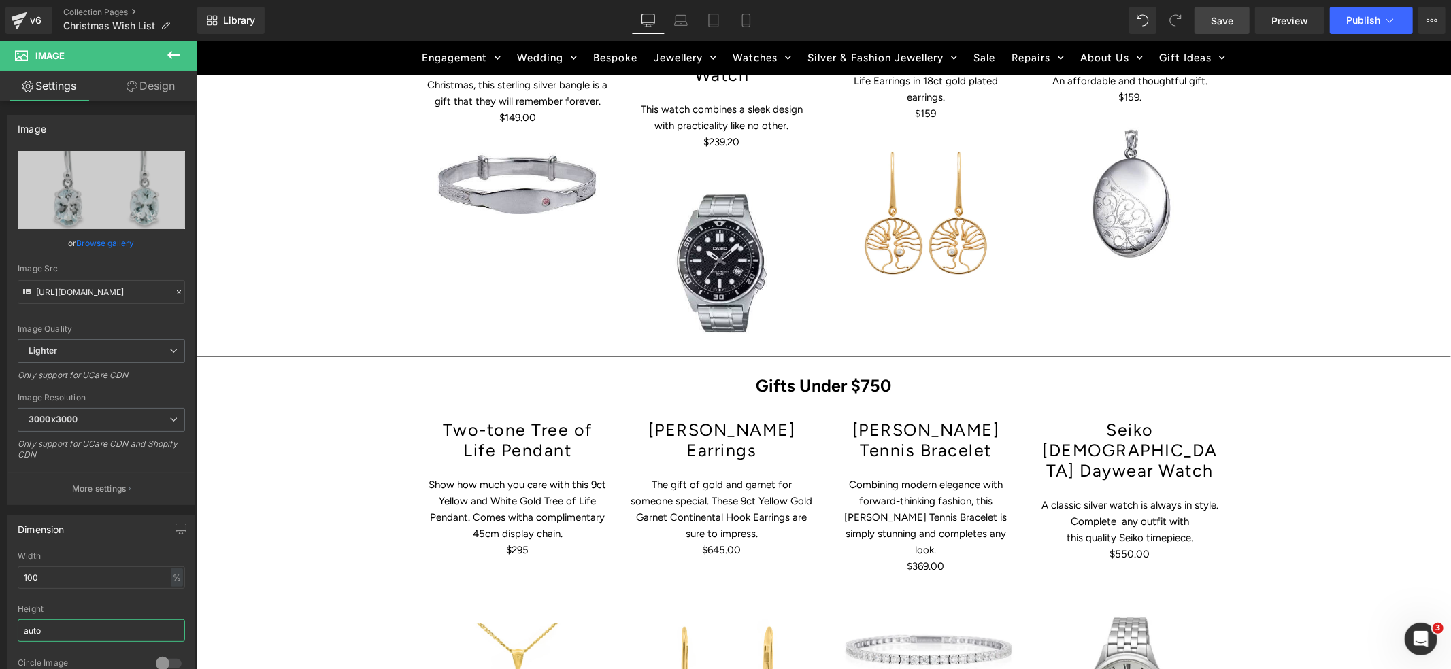
scroll to position [1125, 0]
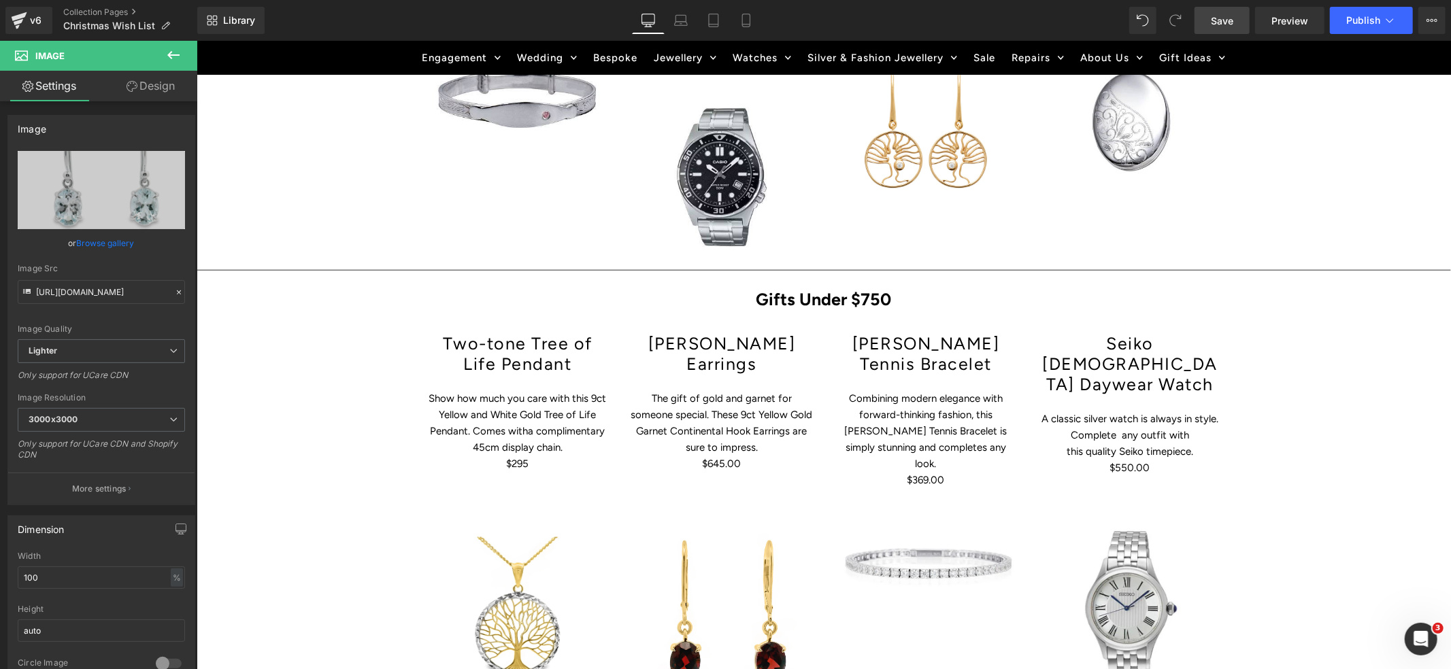
click at [1216, 20] on span "Save" at bounding box center [1222, 21] width 22 height 14
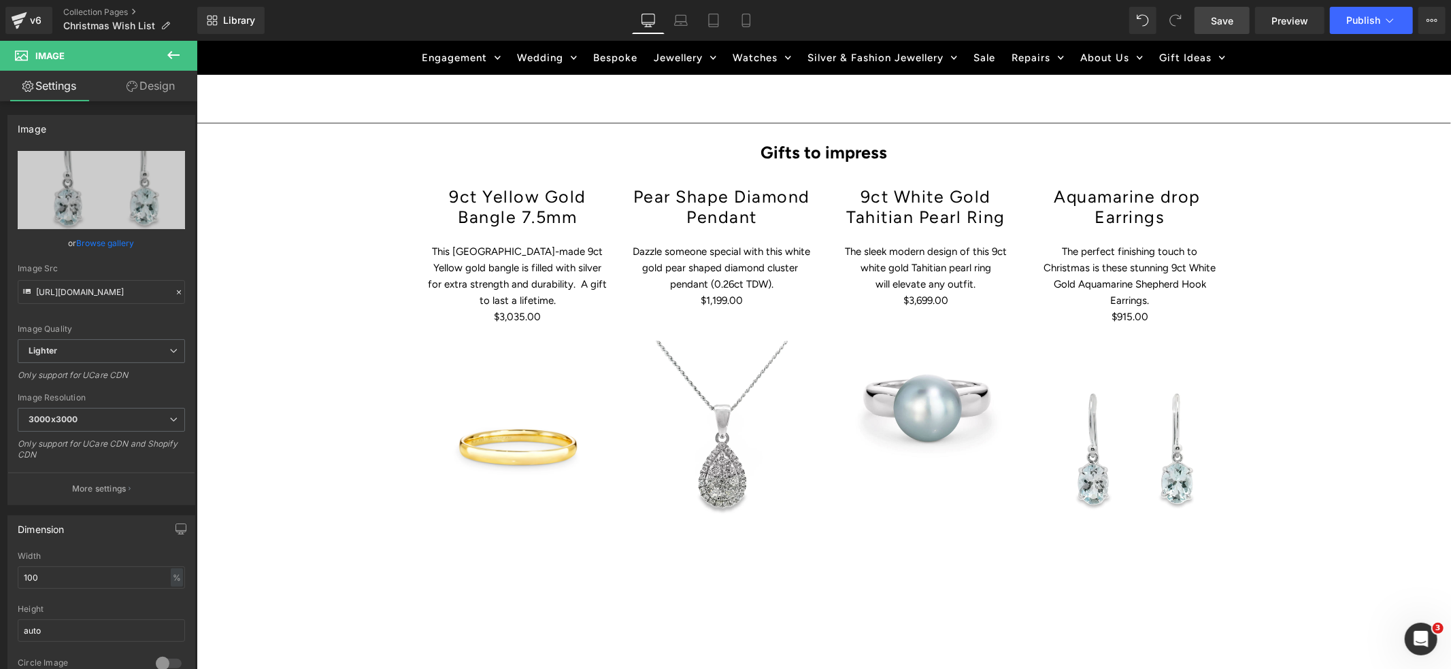
scroll to position [1814, 0]
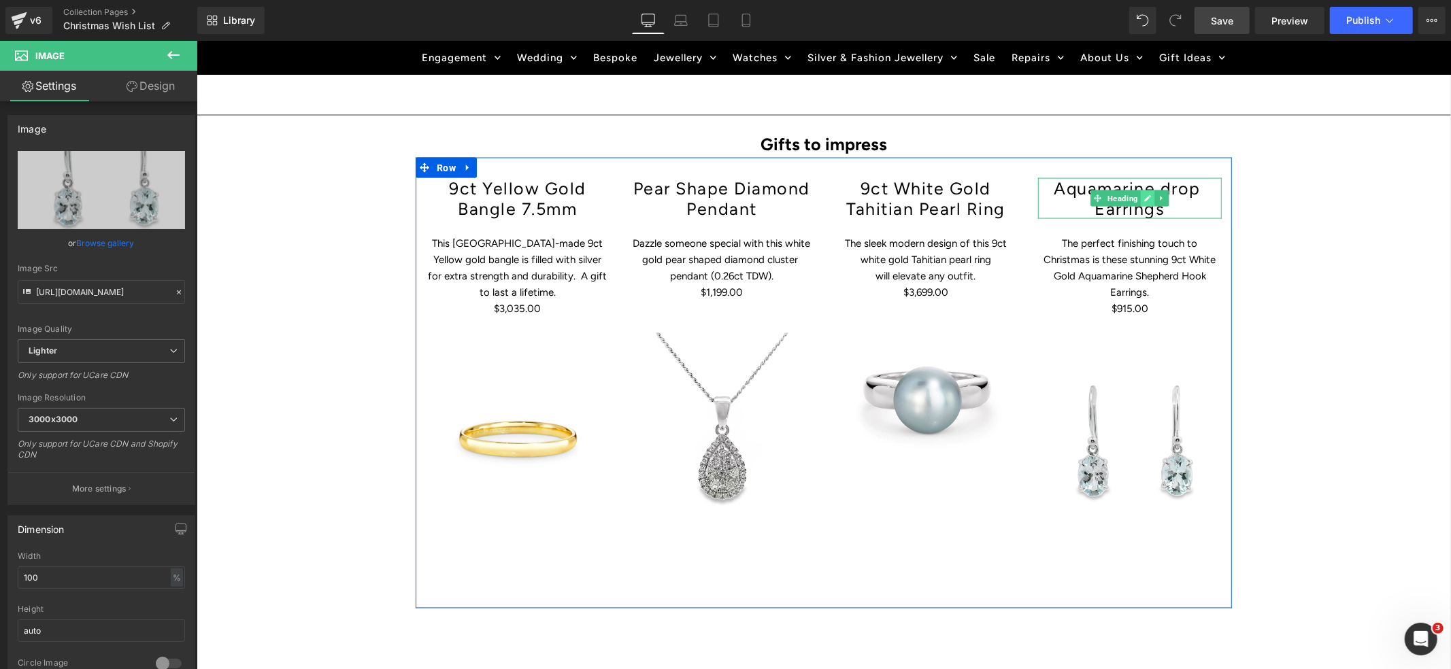
click at [1144, 194] on icon at bounding box center [1147, 198] width 7 height 8
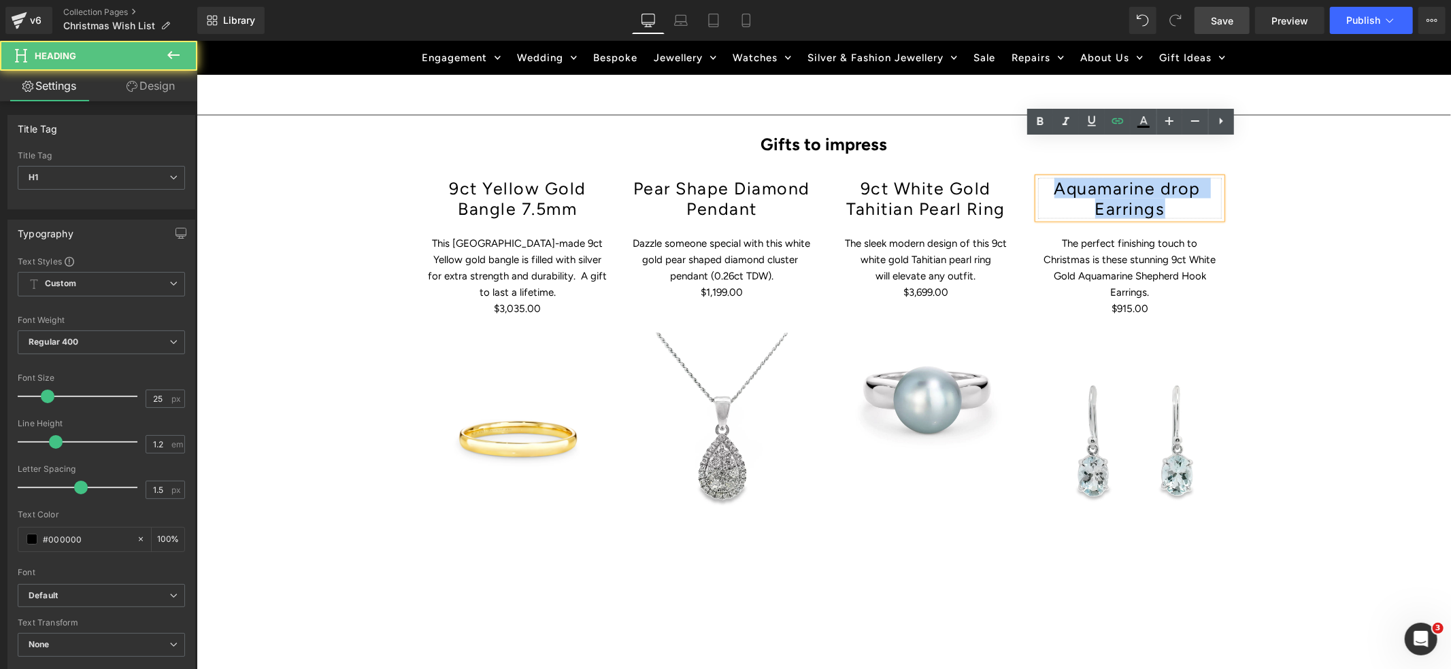
drag, startPoint x: 1143, startPoint y: 170, endPoint x: 1050, endPoint y: 150, distance: 95.4
click at [1050, 178] on h1 "Aquamarine drop Earrings" at bounding box center [1130, 198] width 184 height 41
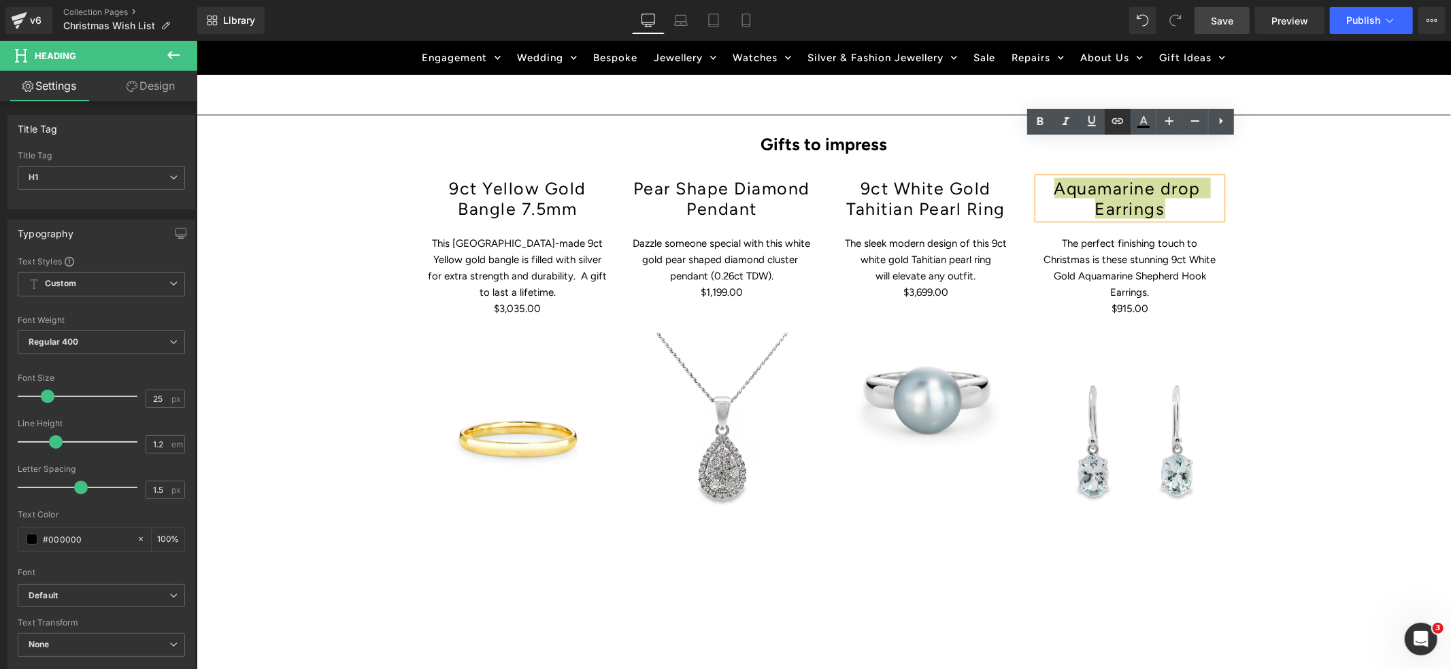
click at [1117, 122] on icon at bounding box center [1118, 121] width 16 height 16
click at [975, 203] on input "[URL][DOMAIN_NAME][DEMOGRAPHIC_DATA]" at bounding box center [1055, 203] width 210 height 34
paste input "[URL][DOMAIN_NAME][PERSON_NAME]"
type input "[URL][DOMAIN_NAME][PERSON_NAME]"
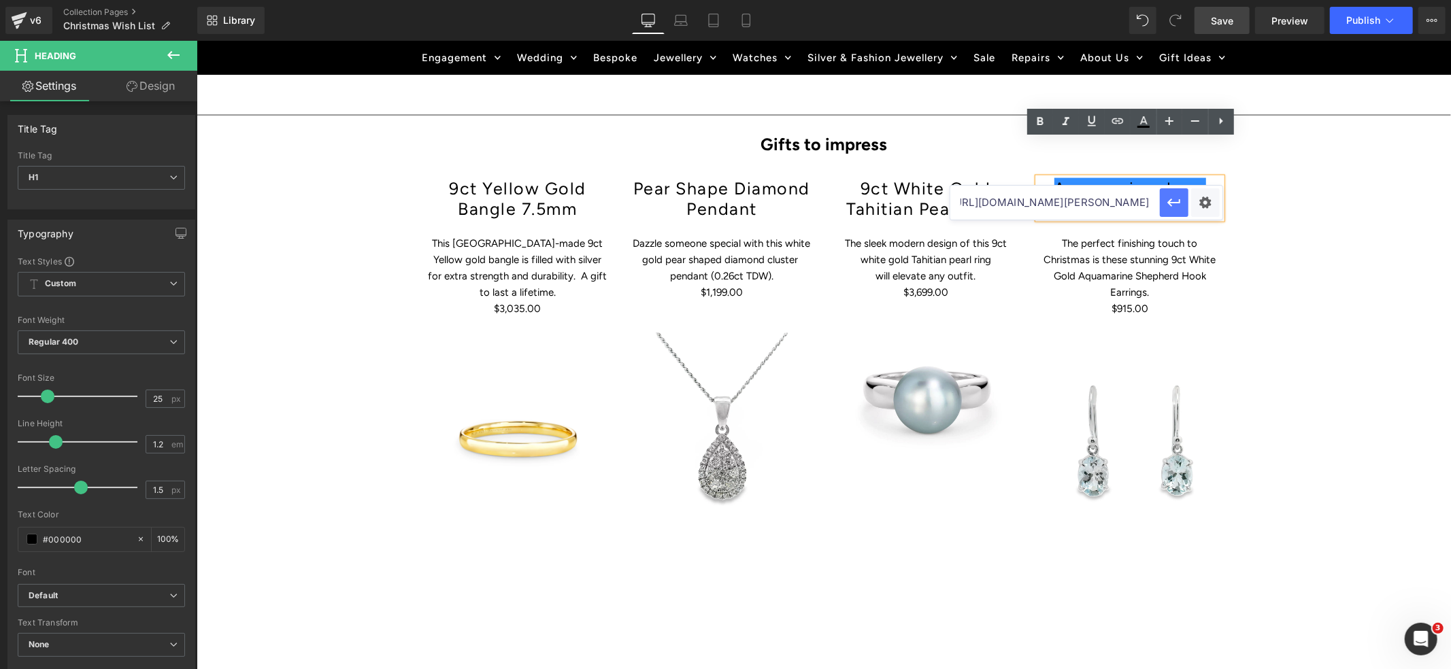
click at [1176, 204] on icon "button" at bounding box center [1174, 203] width 16 height 16
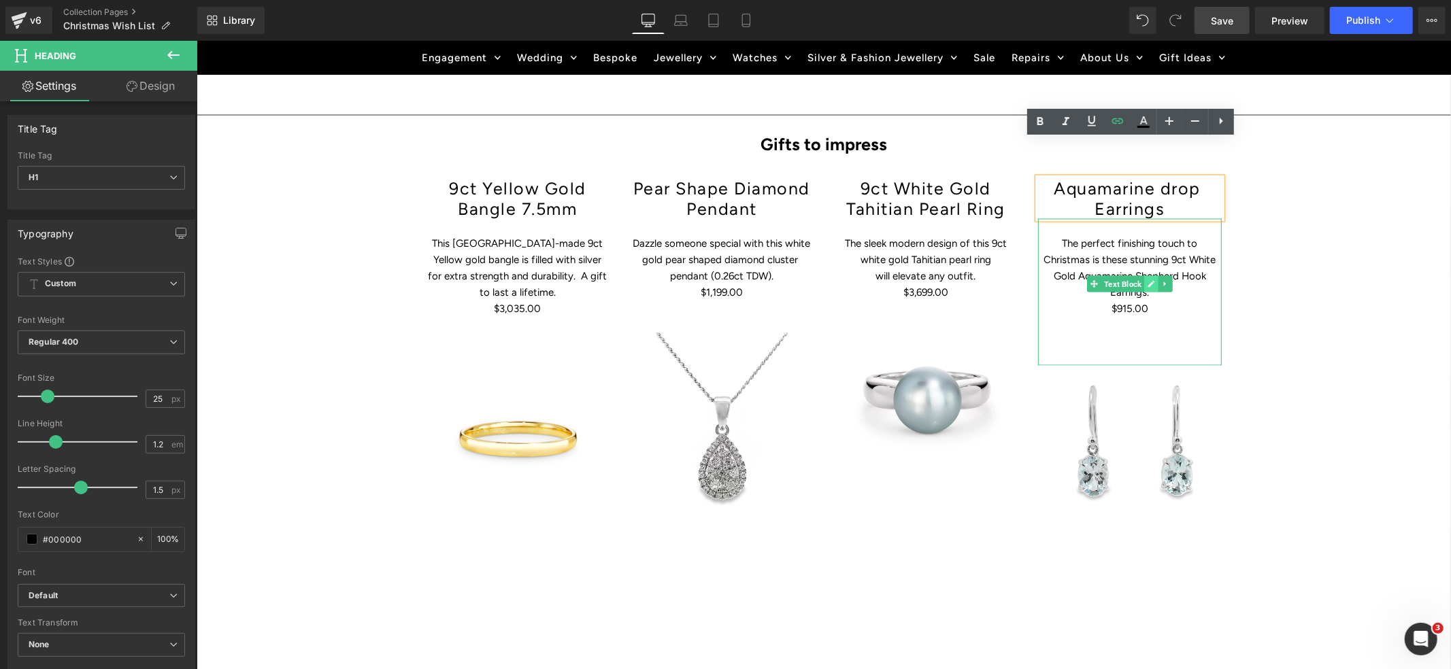
click at [1150, 280] on icon at bounding box center [1151, 283] width 7 height 7
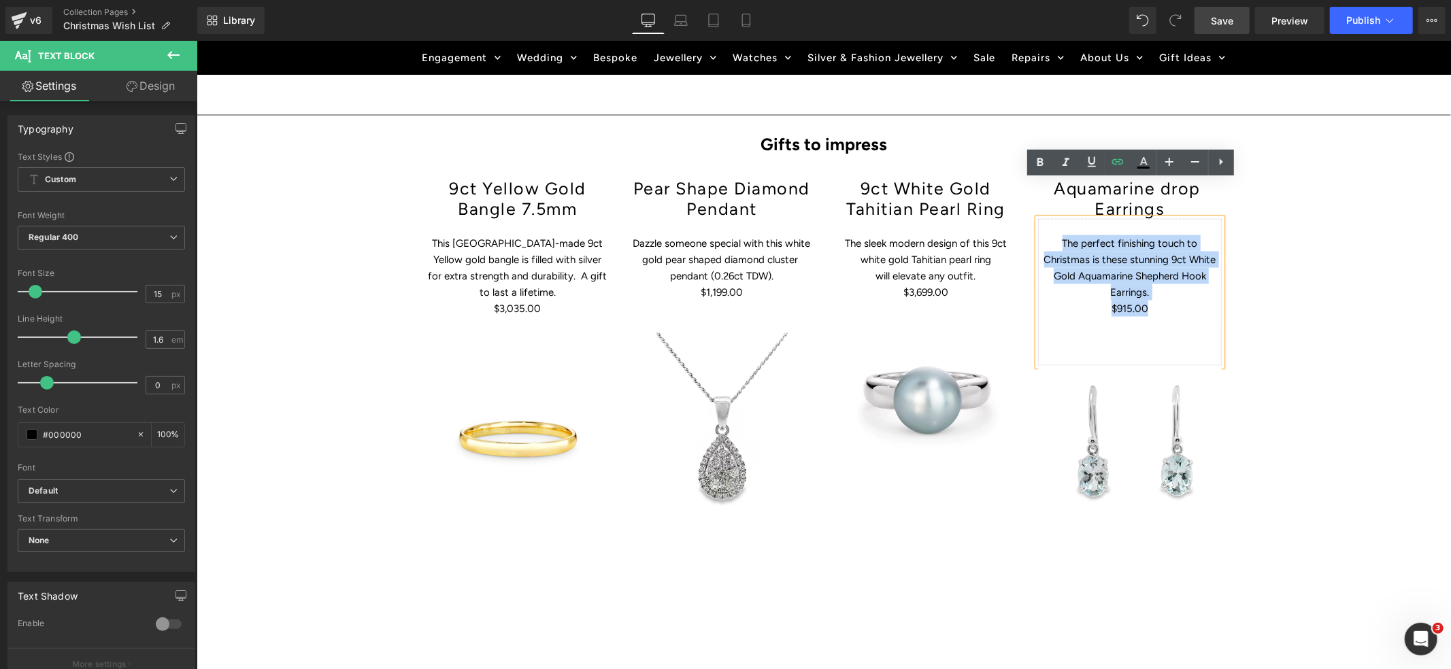
drag, startPoint x: 1163, startPoint y: 253, endPoint x: 1033, endPoint y: 204, distance: 138.9
click at [1033, 204] on div "Aquamarine drop Earrings Heading The perfect finishing touch to Christmas is th…" at bounding box center [1129, 363] width 204 height 371
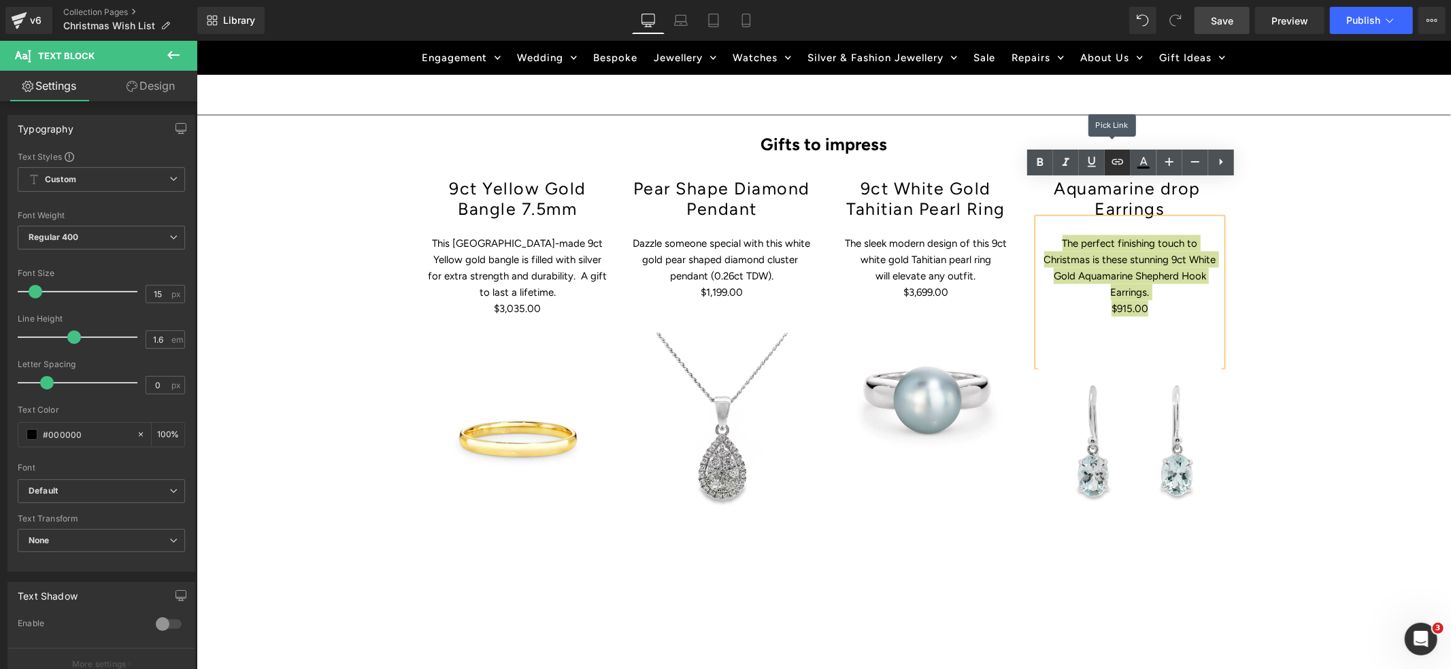
click at [1116, 165] on icon at bounding box center [1118, 162] width 16 height 16
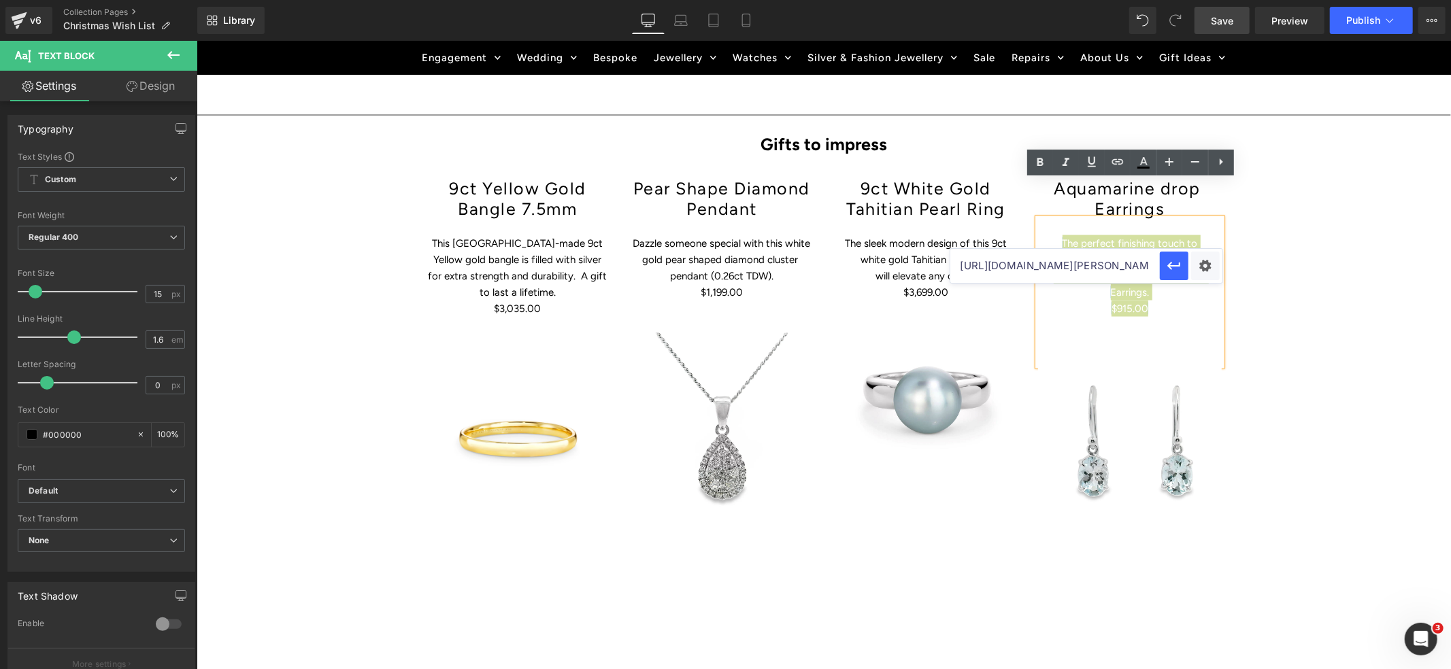
click at [1004, 269] on input "[URL][DOMAIN_NAME][PERSON_NAME]" at bounding box center [1055, 266] width 210 height 34
paste input "[URL][DOMAIN_NAME][PERSON_NAME]"
type input "[URL][DOMAIN_NAME][PERSON_NAME]"
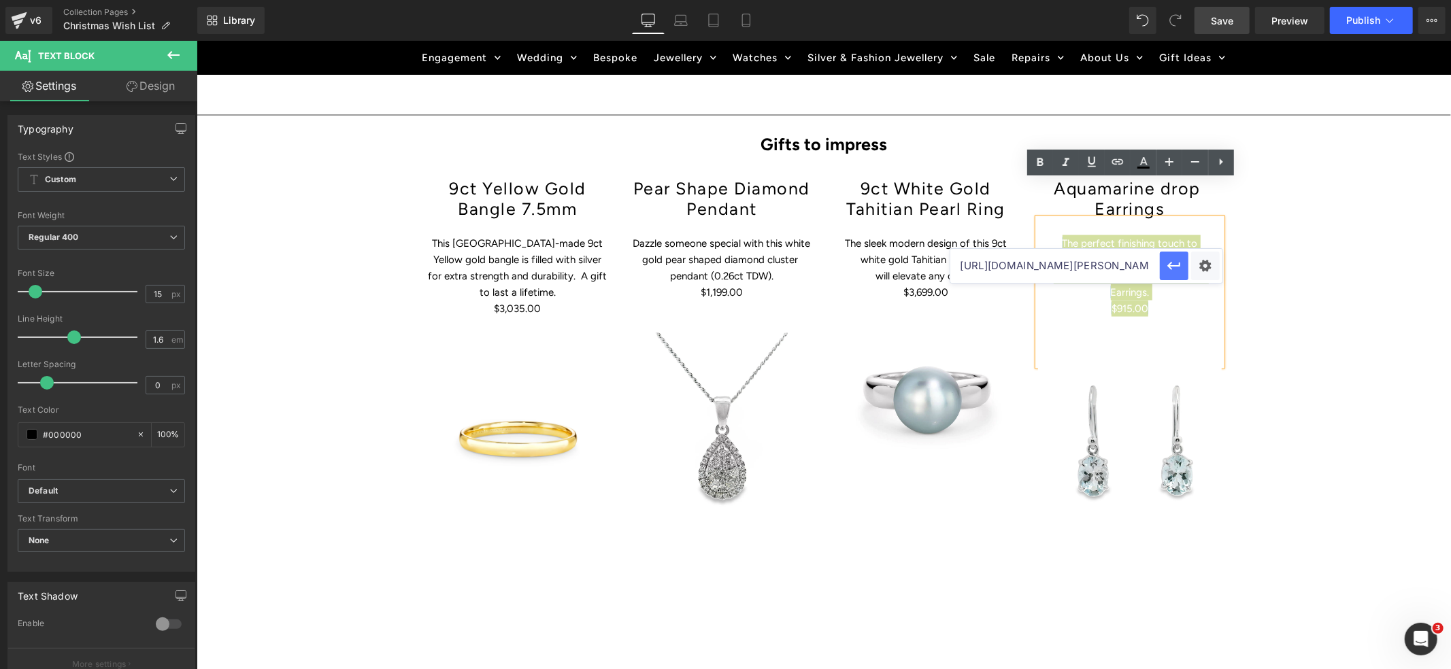
click at [1172, 268] on icon "button" at bounding box center [1174, 266] width 16 height 16
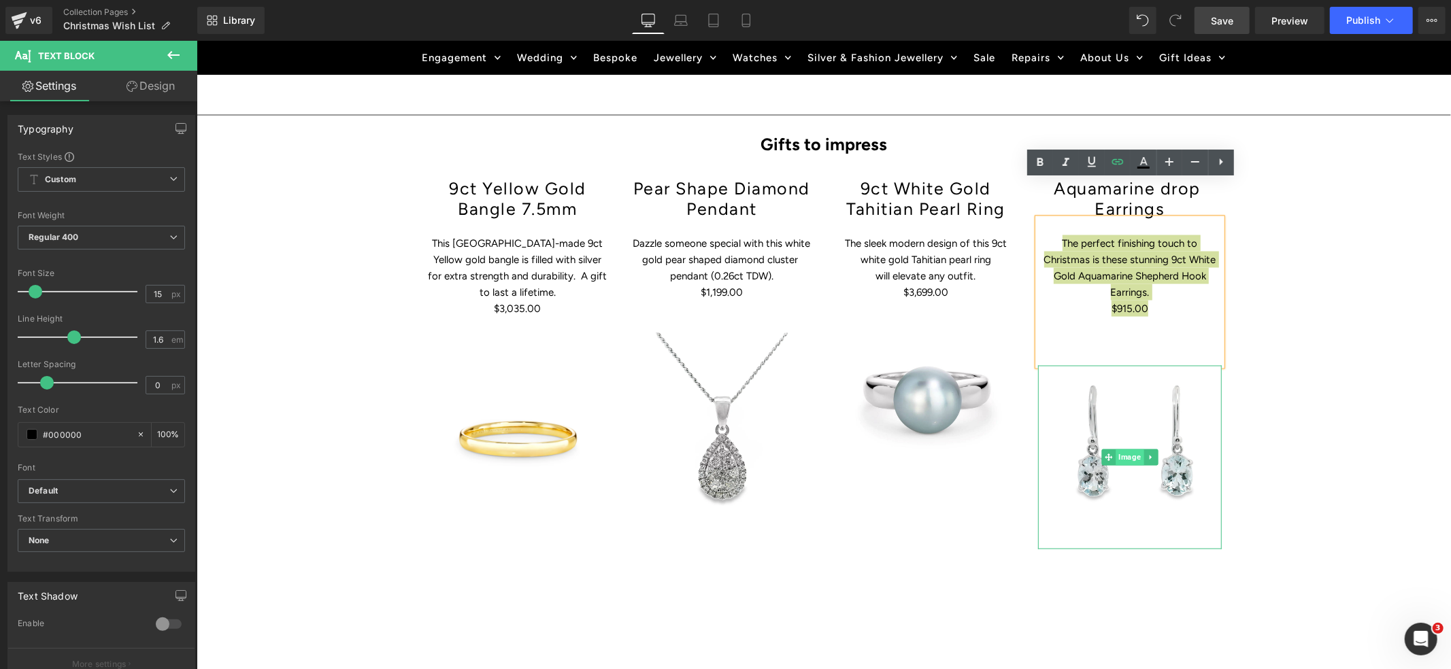
click at [1141, 449] on span "Image" at bounding box center [1129, 457] width 28 height 16
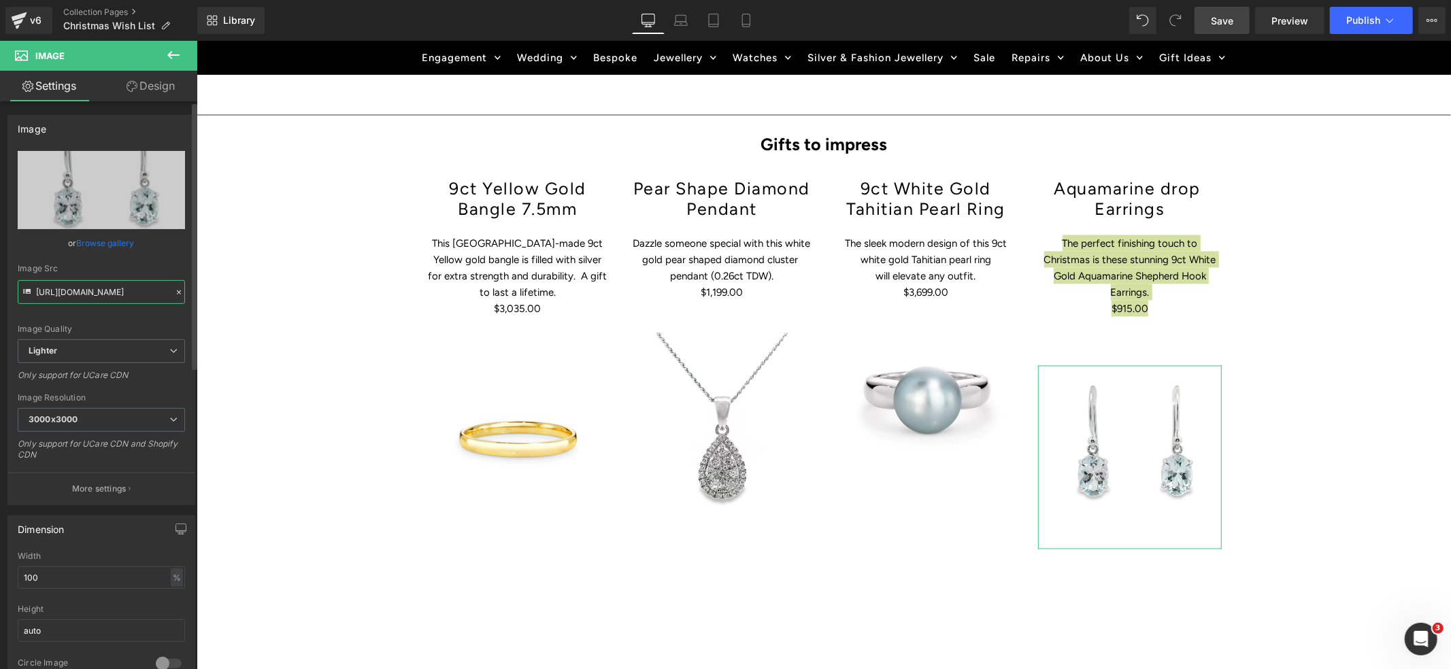
drag, startPoint x: 161, startPoint y: 293, endPoint x: 7, endPoint y: 290, distance: 153.8
click at [7, 290] on div "Image [URL][DOMAIN_NAME] Replace Image Upload image or Browse gallery Image Src…" at bounding box center [101, 310] width 188 height 391
paste input "[DOMAIN_NAME][URL][PERSON_NAME]"
type input "[URL][DOMAIN_NAME][PERSON_NAME]"
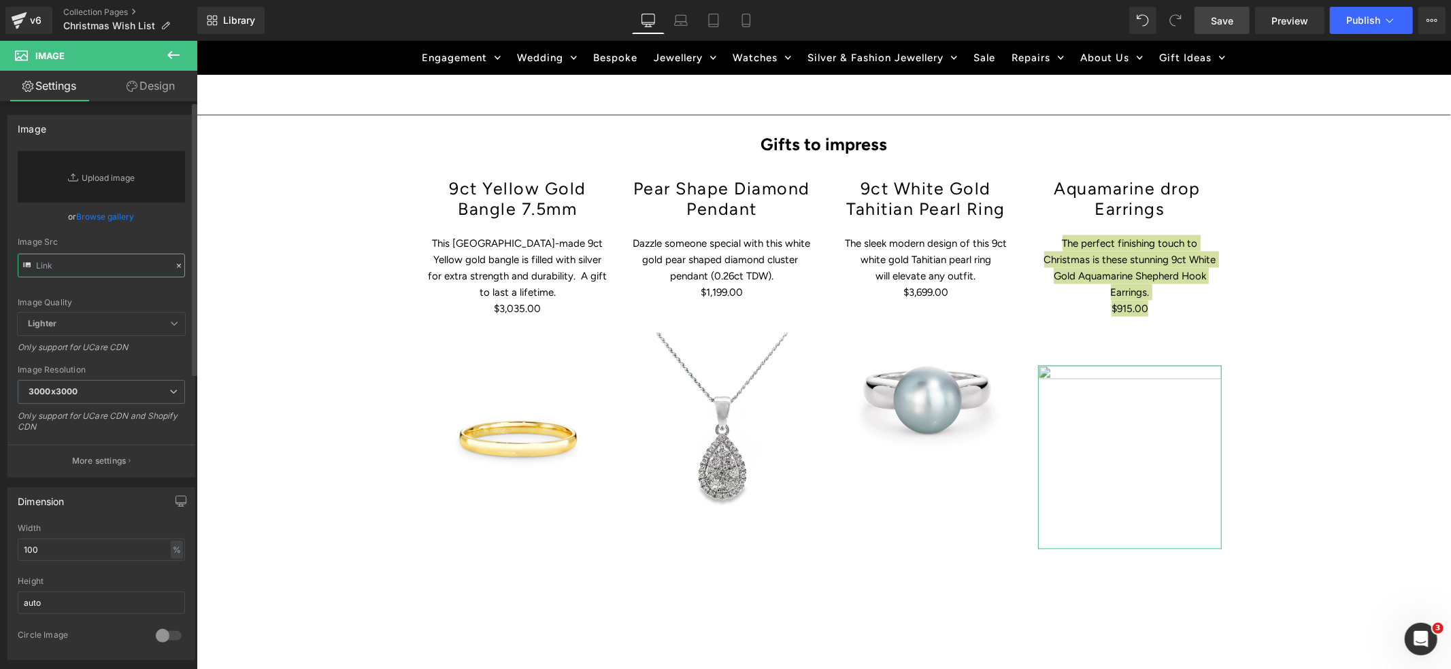
paste input "[URL][DOMAIN_NAME][PERSON_NAME]"
type input "[URL][DOMAIN_NAME][PERSON_NAME]"
click at [117, 178] on link "Replace Image" at bounding box center [101, 177] width 167 height 52
type input "C:\fakepath\001-024-06377-image-1_1024x1024.webp"
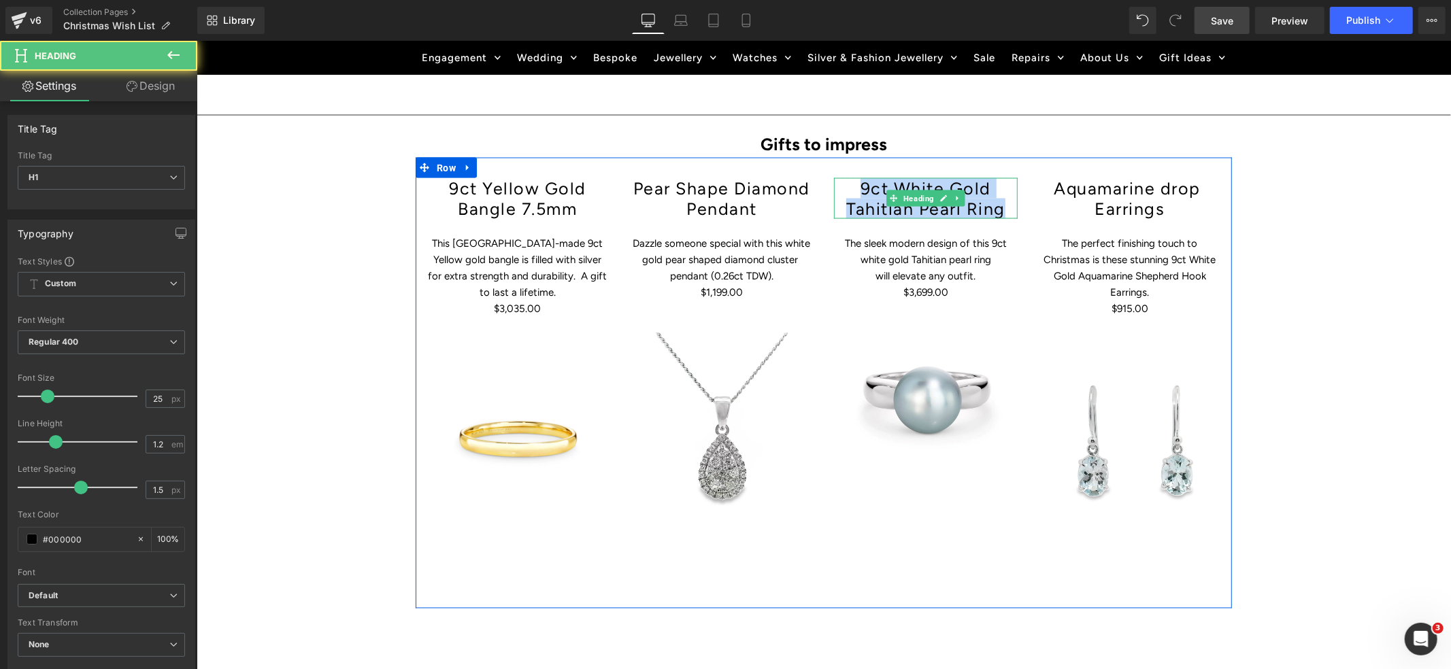
drag, startPoint x: 1004, startPoint y: 169, endPoint x: 851, endPoint y: 153, distance: 153.9
click at [851, 178] on h1 "9ct White Gold Tahitian Pearl Ring" at bounding box center [925, 198] width 184 height 41
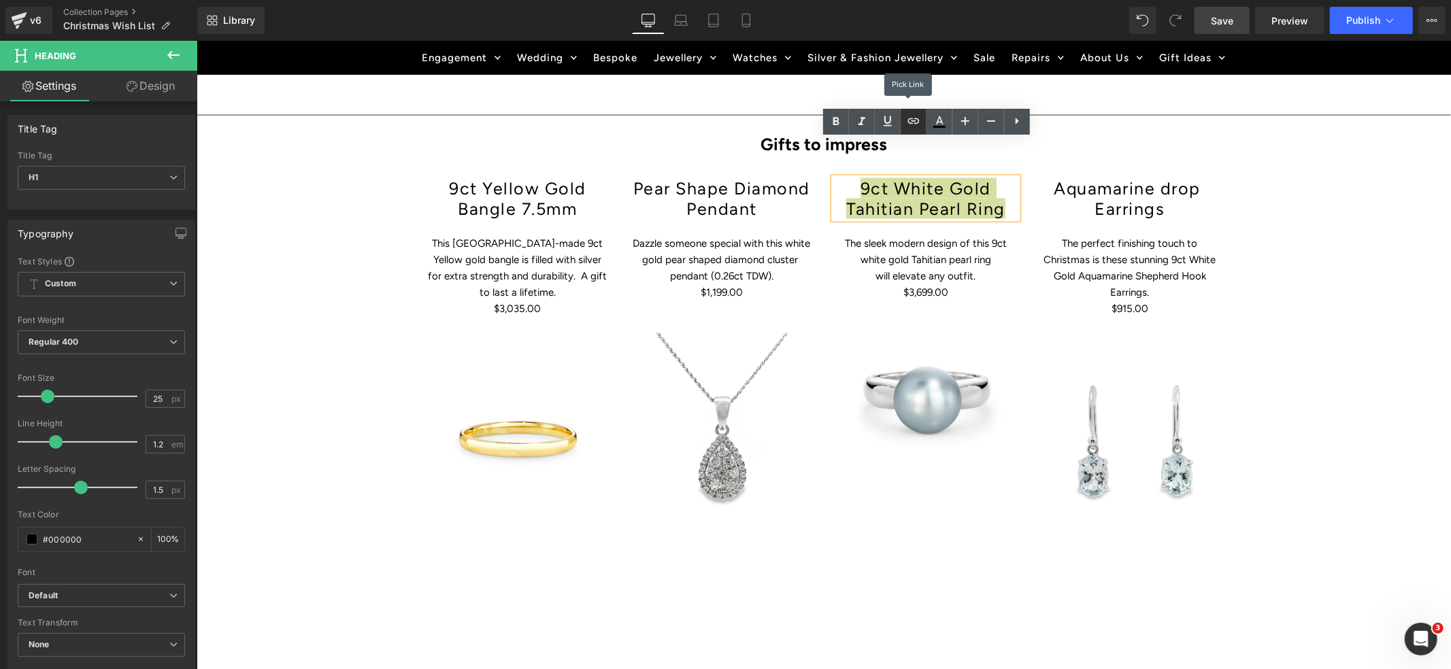
click at [914, 125] on icon at bounding box center [914, 121] width 16 height 16
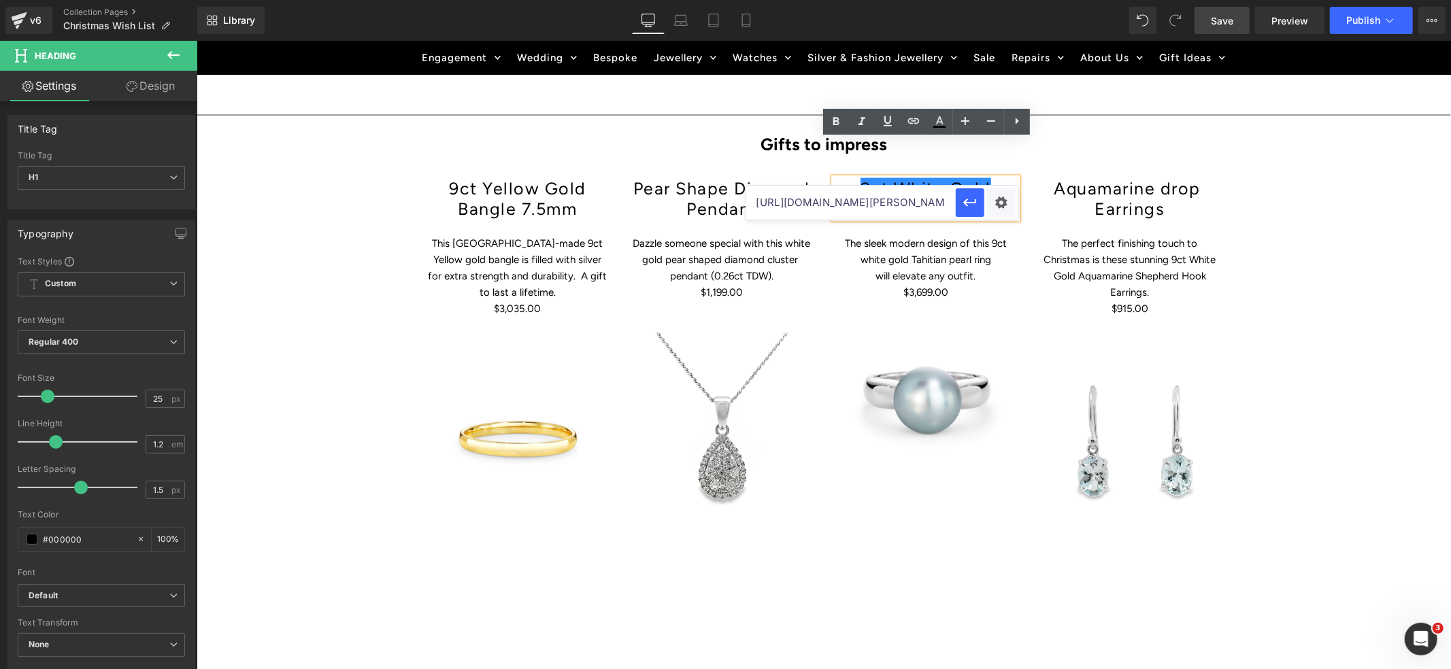
click at [888, 201] on input "[URL][DOMAIN_NAME][PERSON_NAME]" at bounding box center [851, 203] width 210 height 34
paste input "[URL][DOMAIN_NAME]"
type input "[URL][DOMAIN_NAME]"
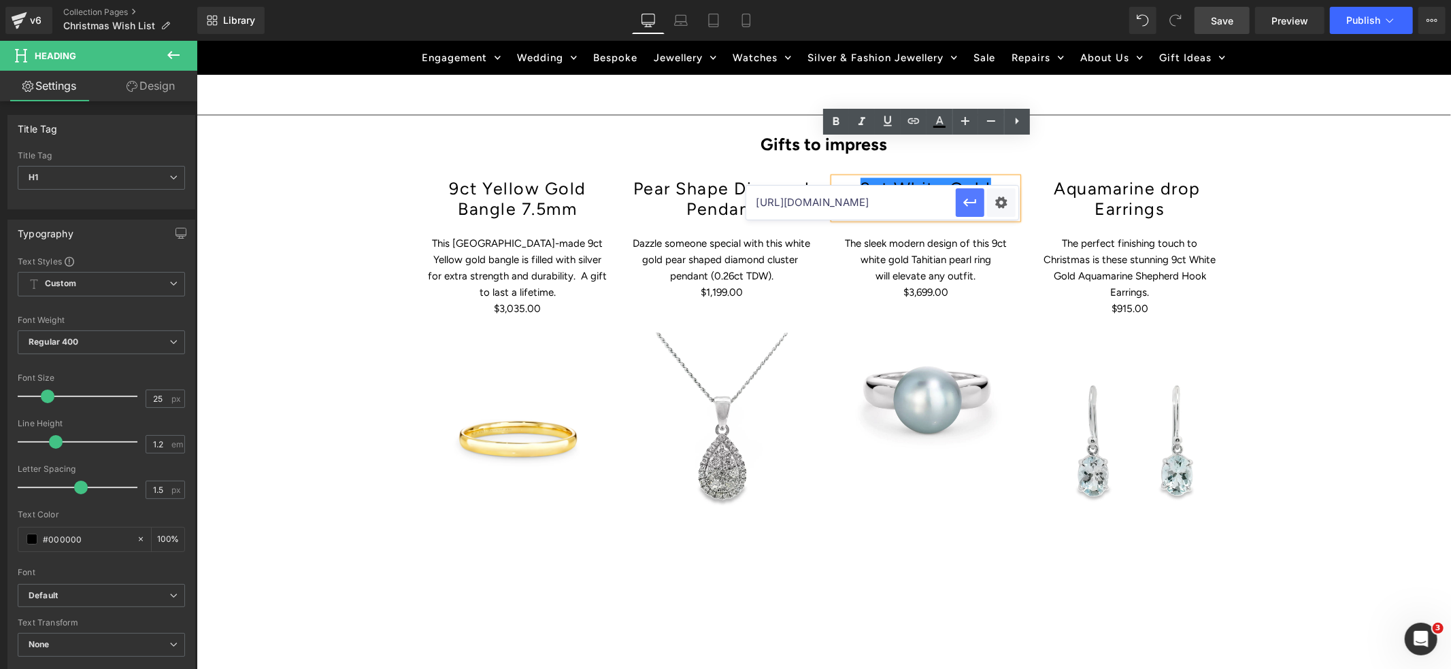
click at [970, 205] on icon "button" at bounding box center [970, 203] width 16 height 16
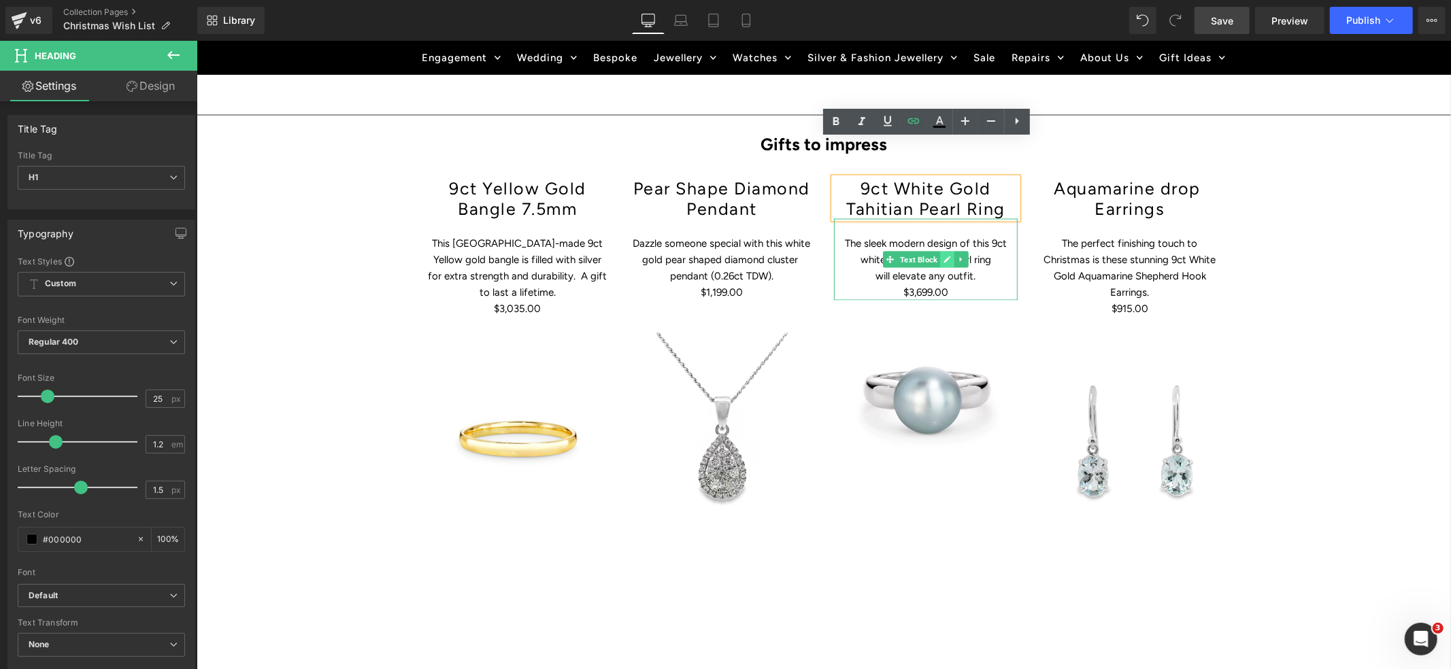
click at [949, 251] on link at bounding box center [947, 259] width 14 height 16
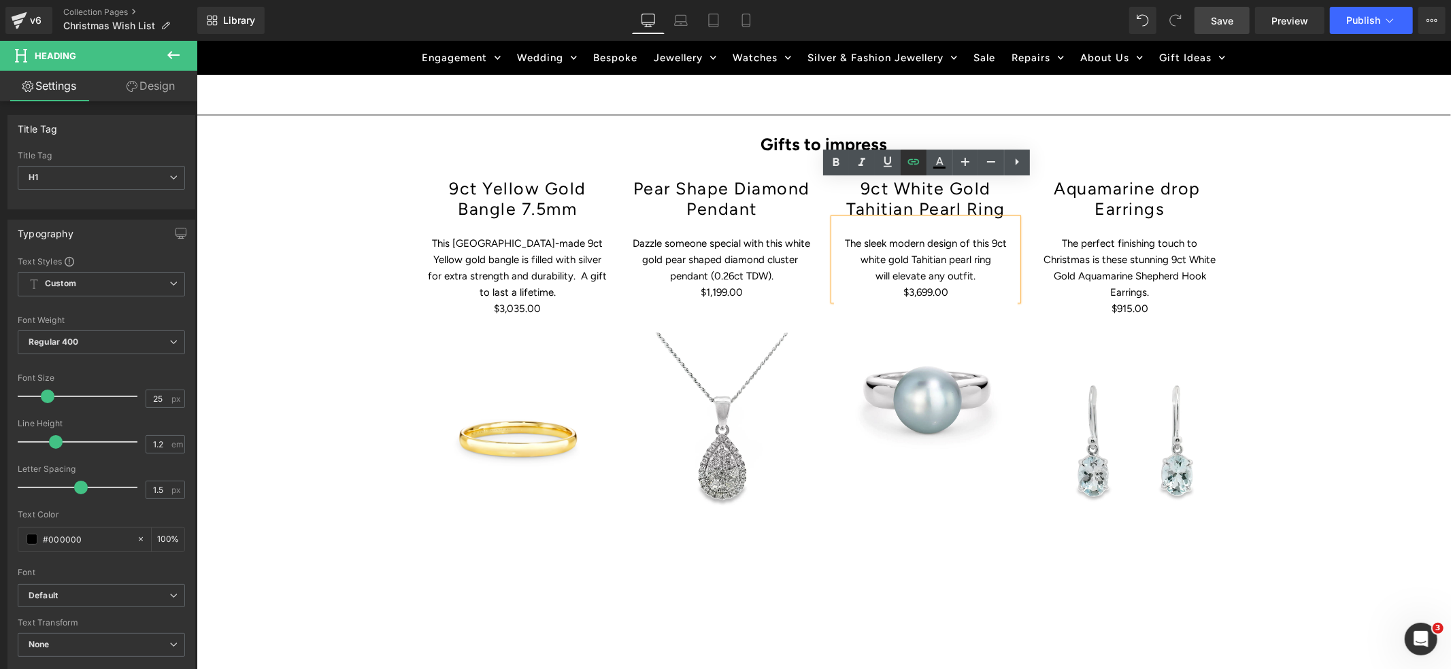
click at [914, 163] on icon at bounding box center [914, 162] width 16 height 16
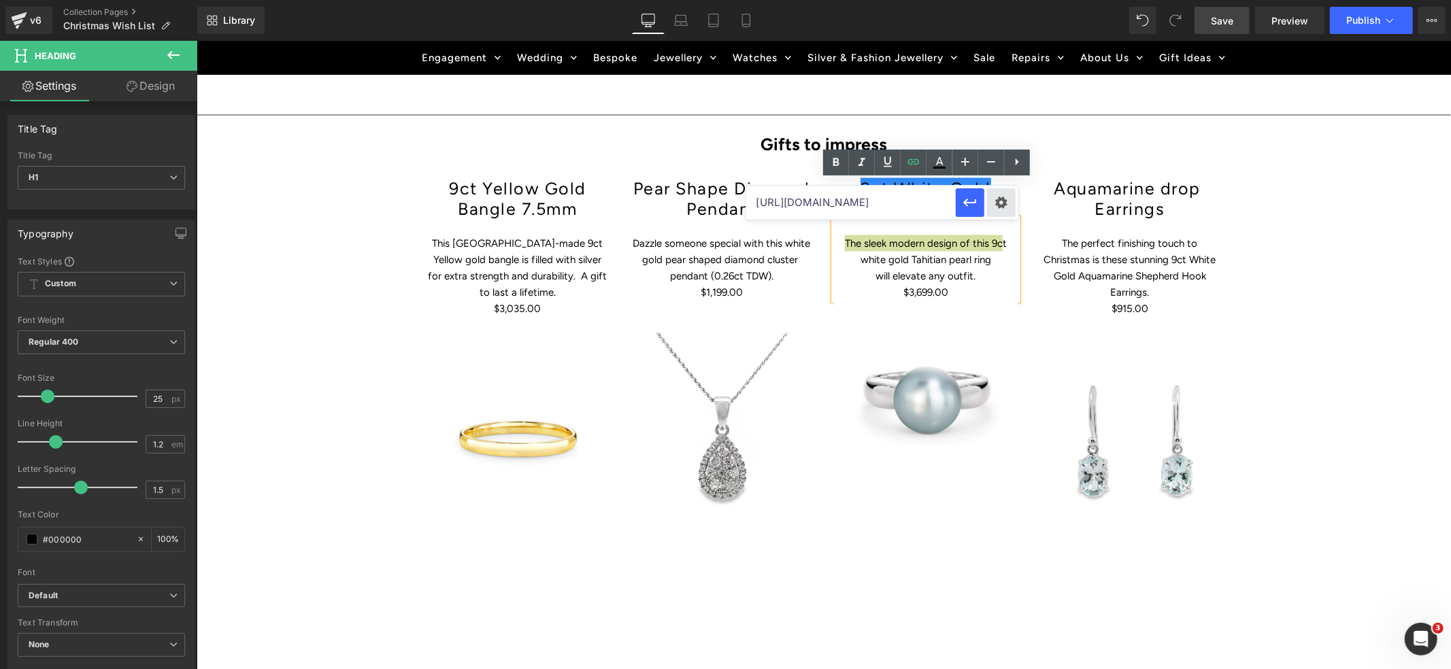
scroll to position [0, 209]
drag, startPoint x: 756, startPoint y: 203, endPoint x: 987, endPoint y: 214, distance: 231.6
click at [987, 214] on div "[URL][DOMAIN_NAME]" at bounding box center [882, 203] width 272 height 34
click at [967, 198] on icon "button" at bounding box center [970, 203] width 16 height 16
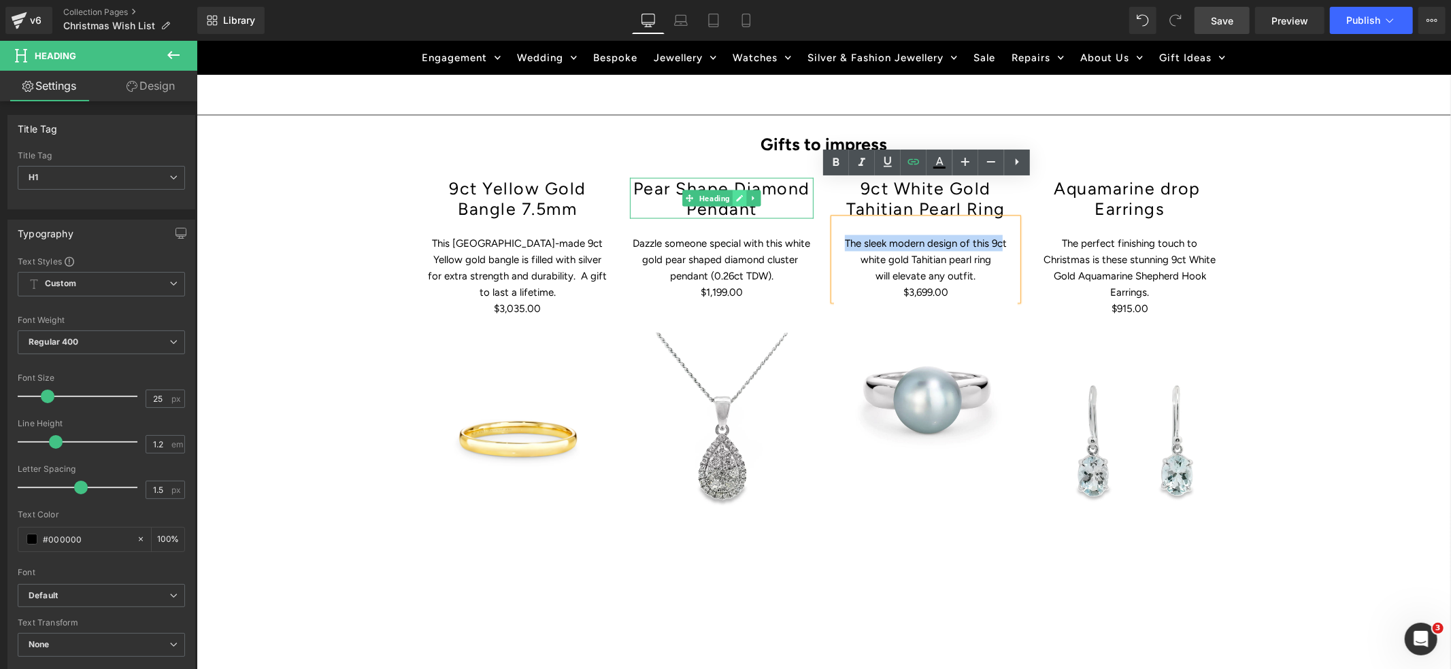
click at [735, 194] on icon at bounding box center [738, 198] width 7 height 8
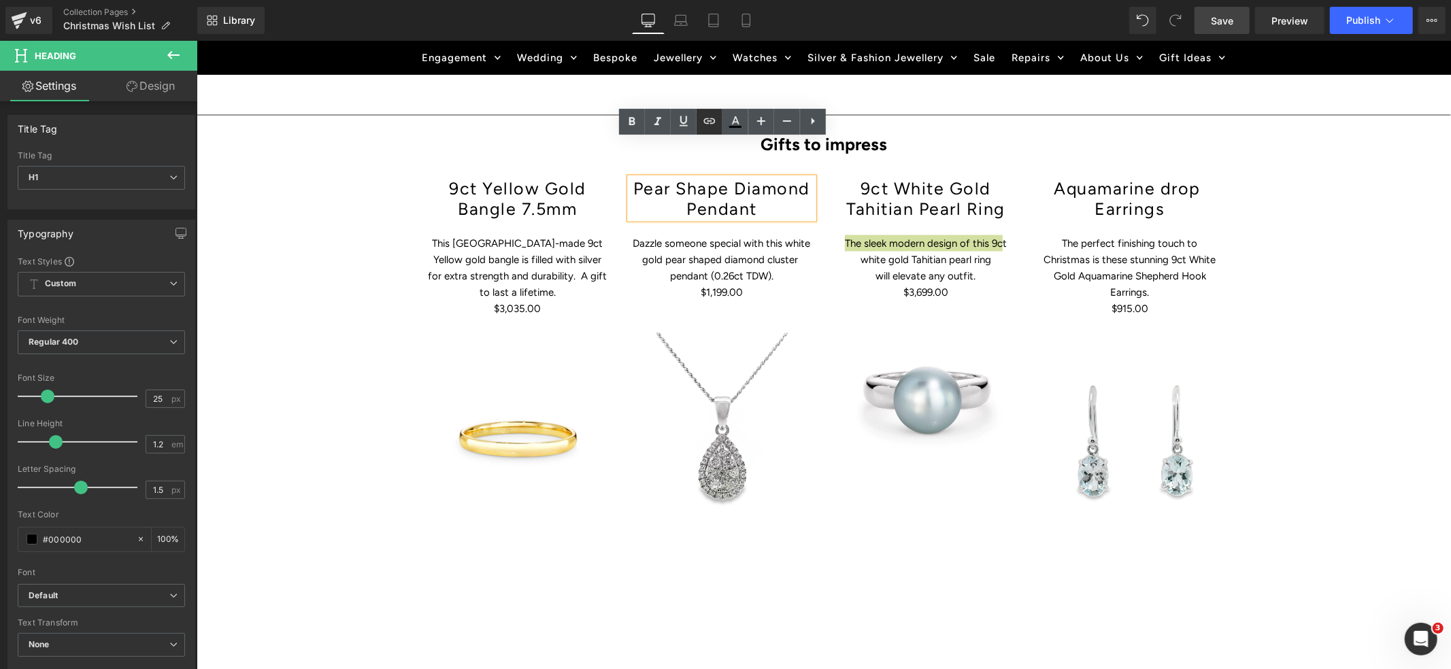
click at [713, 119] on icon at bounding box center [709, 120] width 12 height 5
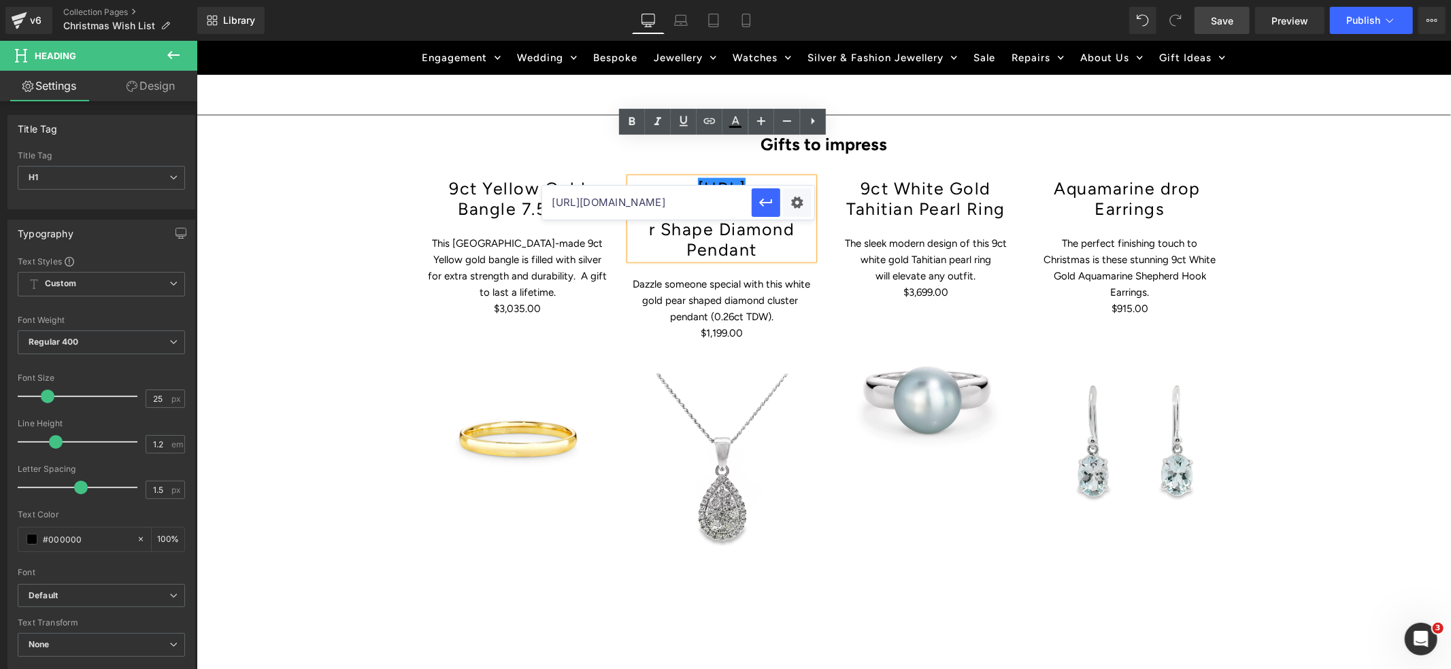
click at [659, 203] on input "[URL][DOMAIN_NAME]" at bounding box center [647, 203] width 210 height 34
paste input "[URL][DOMAIN_NAME]"
type input "[URL][DOMAIN_NAME]"
click at [765, 201] on icon "button" at bounding box center [766, 203] width 16 height 16
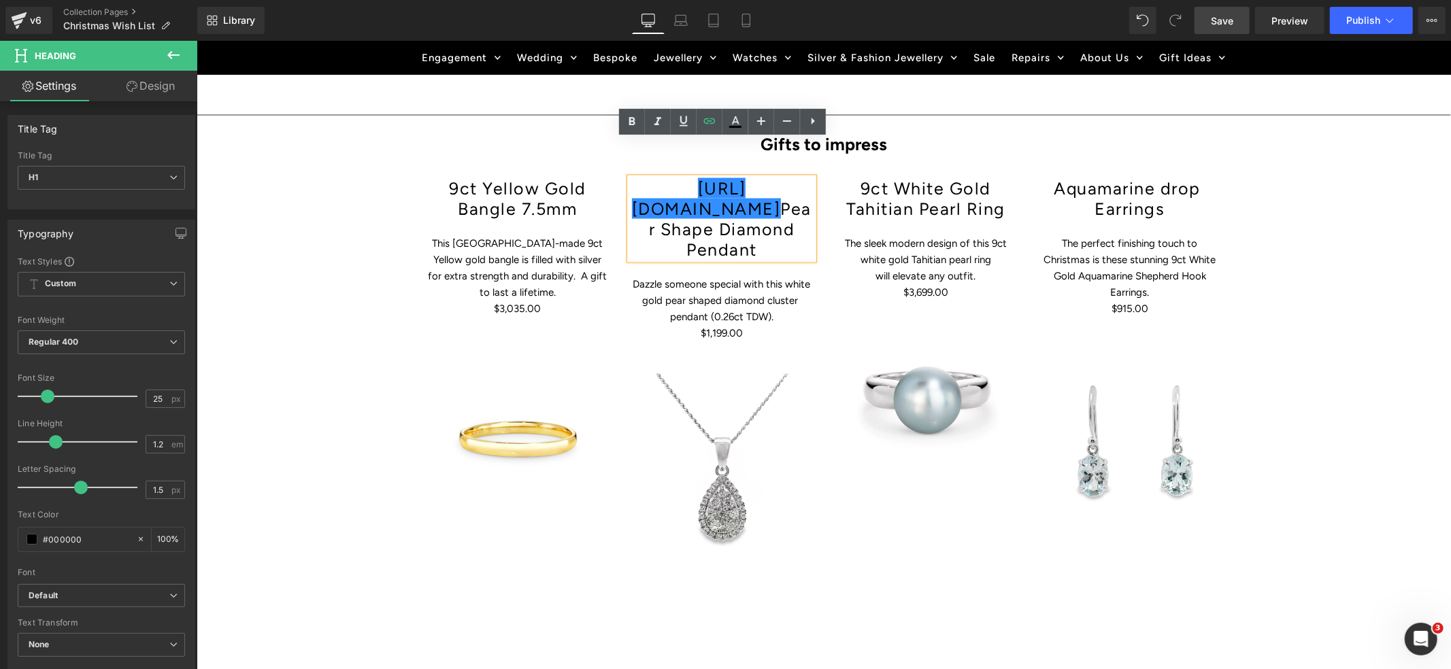
scroll to position [0, 0]
click at [742, 312] on icon at bounding box center [742, 316] width 7 height 8
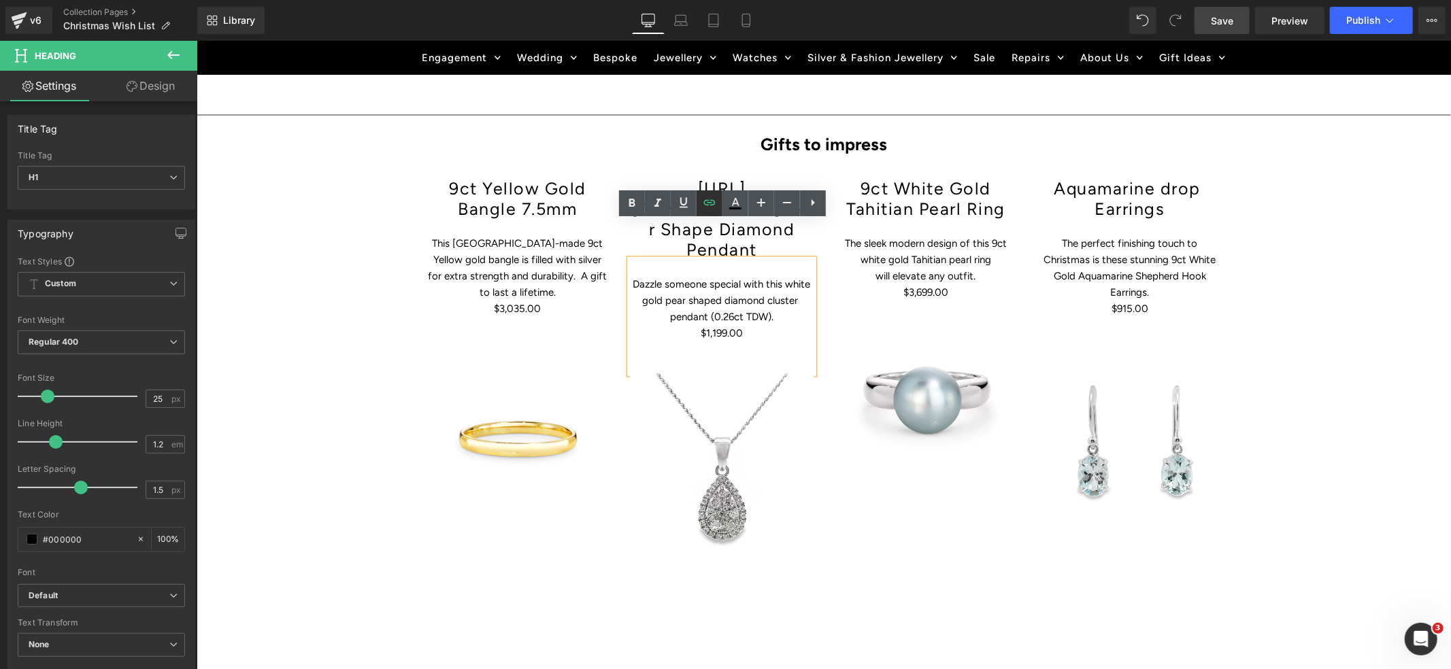
click at [710, 200] on icon at bounding box center [709, 201] width 12 height 5
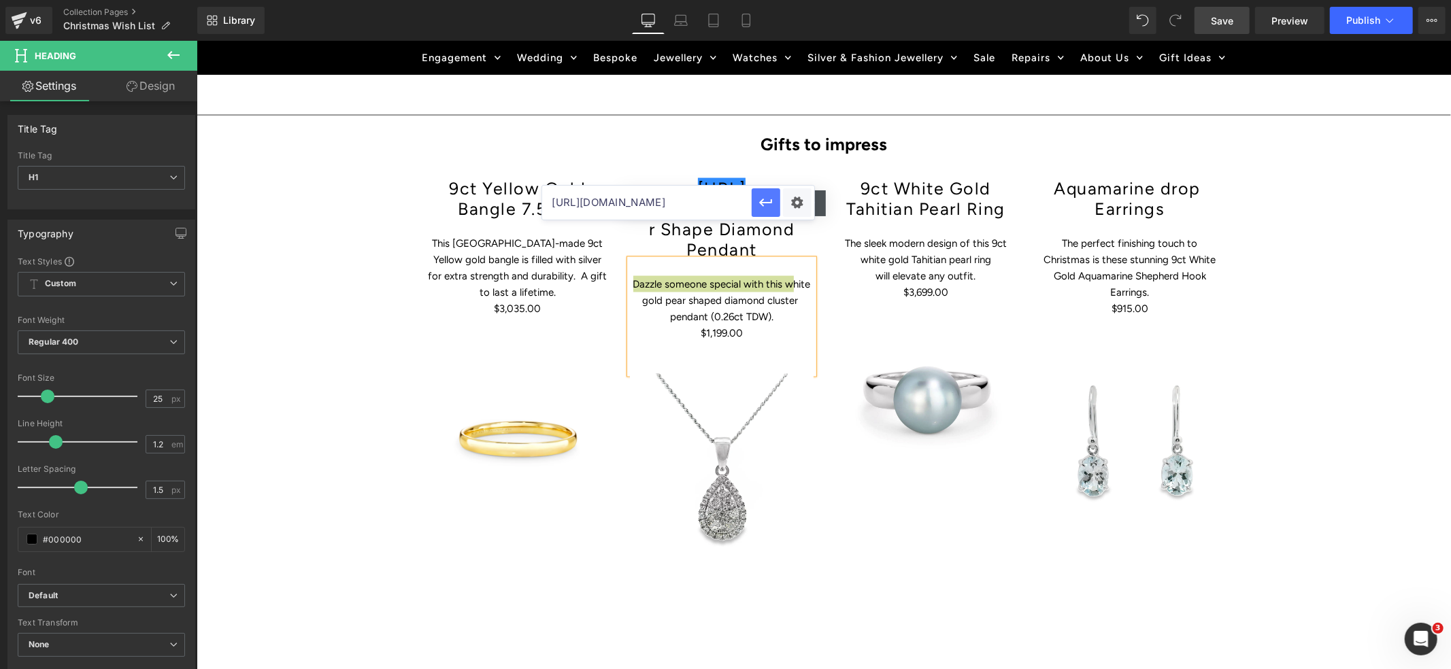
click at [764, 201] on icon "button" at bounding box center [765, 203] width 13 height 8
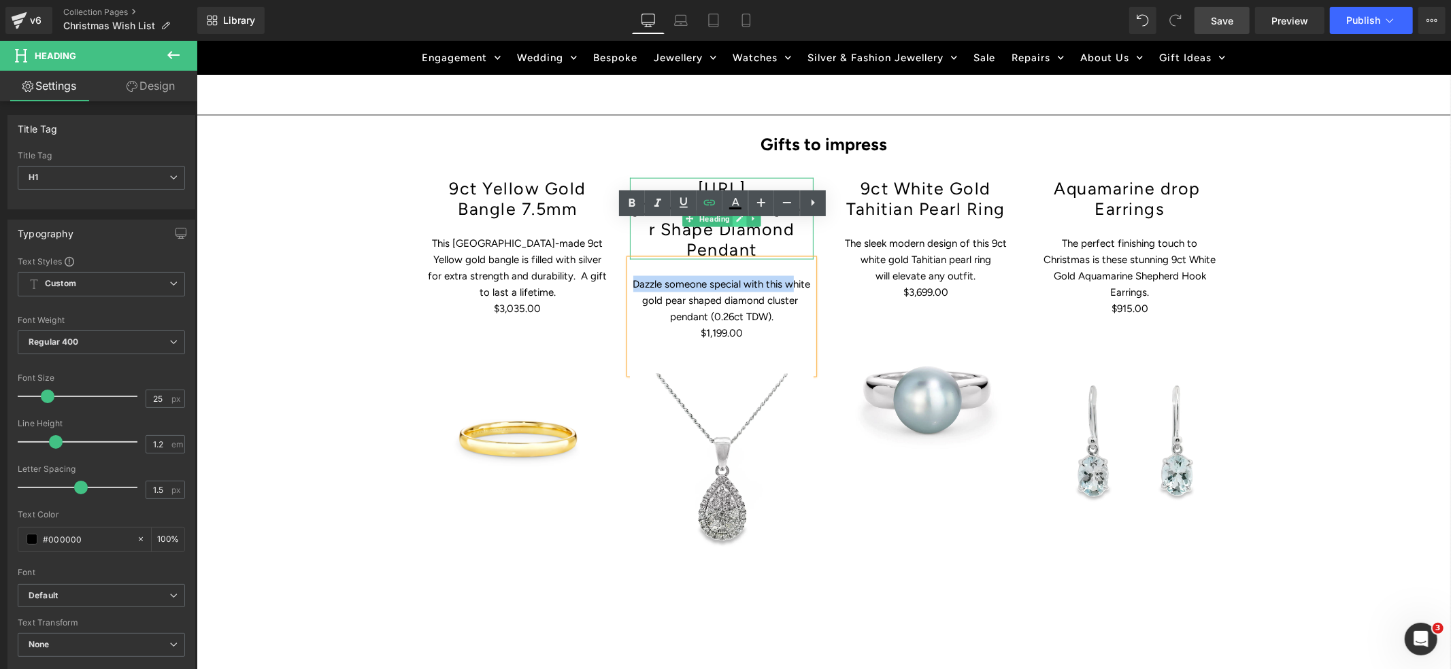
click at [741, 215] on icon at bounding box center [739, 218] width 7 height 7
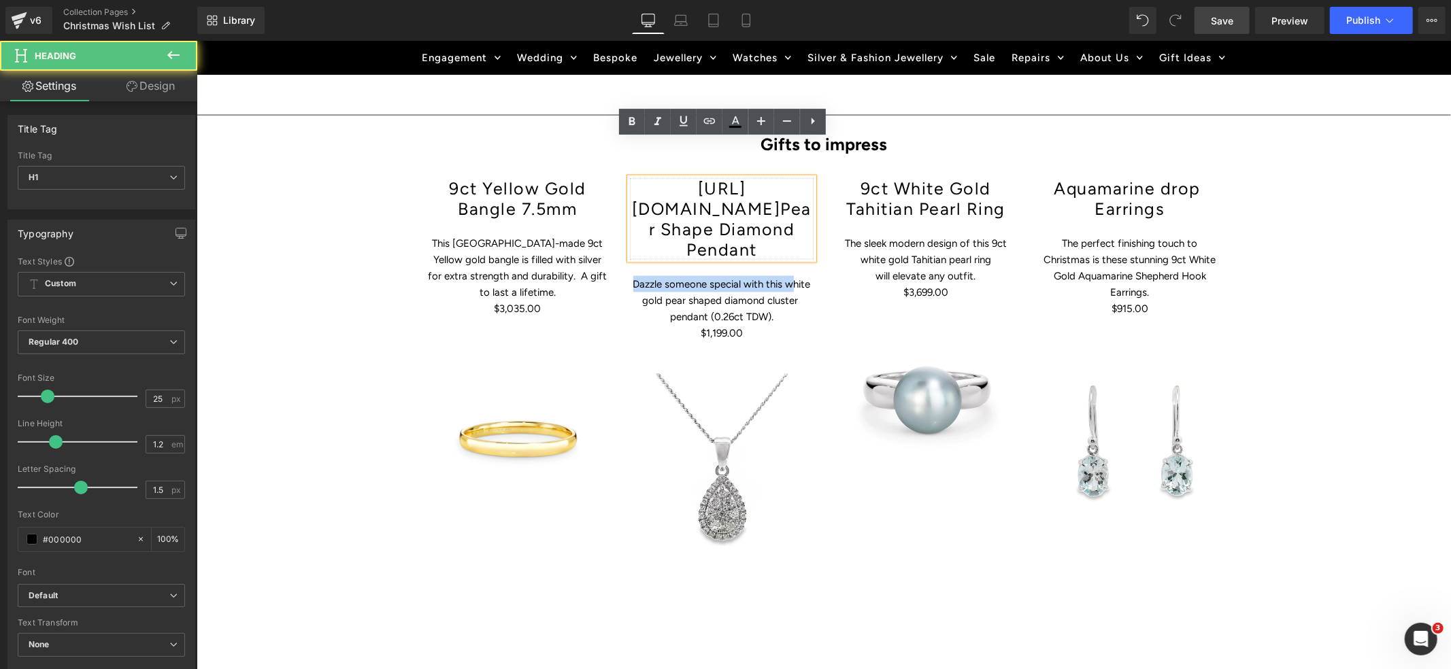
drag, startPoint x: 755, startPoint y: 174, endPoint x: 646, endPoint y: 154, distance: 110.8
click at [646, 178] on h1 "[URL][DOMAIN_NAME] Pear Shape Diamond Pendant" at bounding box center [721, 219] width 184 height 82
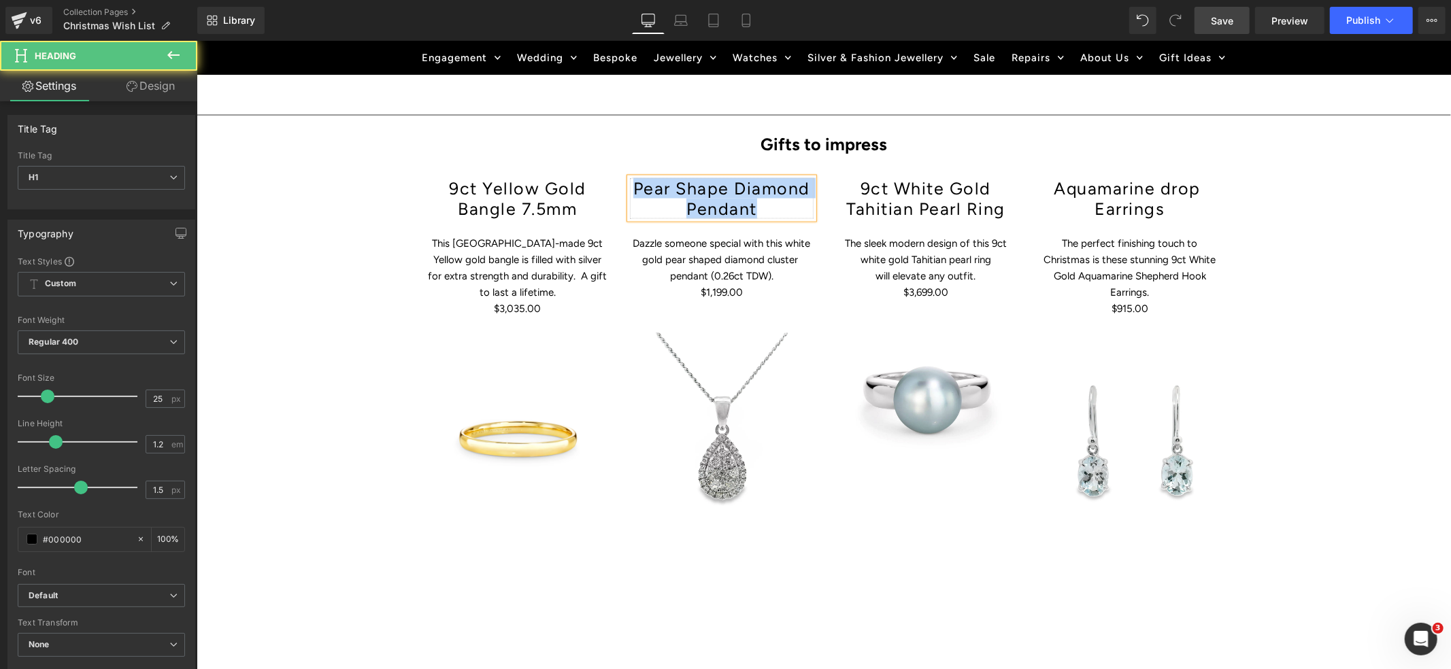
drag, startPoint x: 750, startPoint y: 166, endPoint x: 629, endPoint y: 149, distance: 122.3
click at [629, 178] on h1 "Pear Shape Diamond Pendant" at bounding box center [721, 198] width 184 height 41
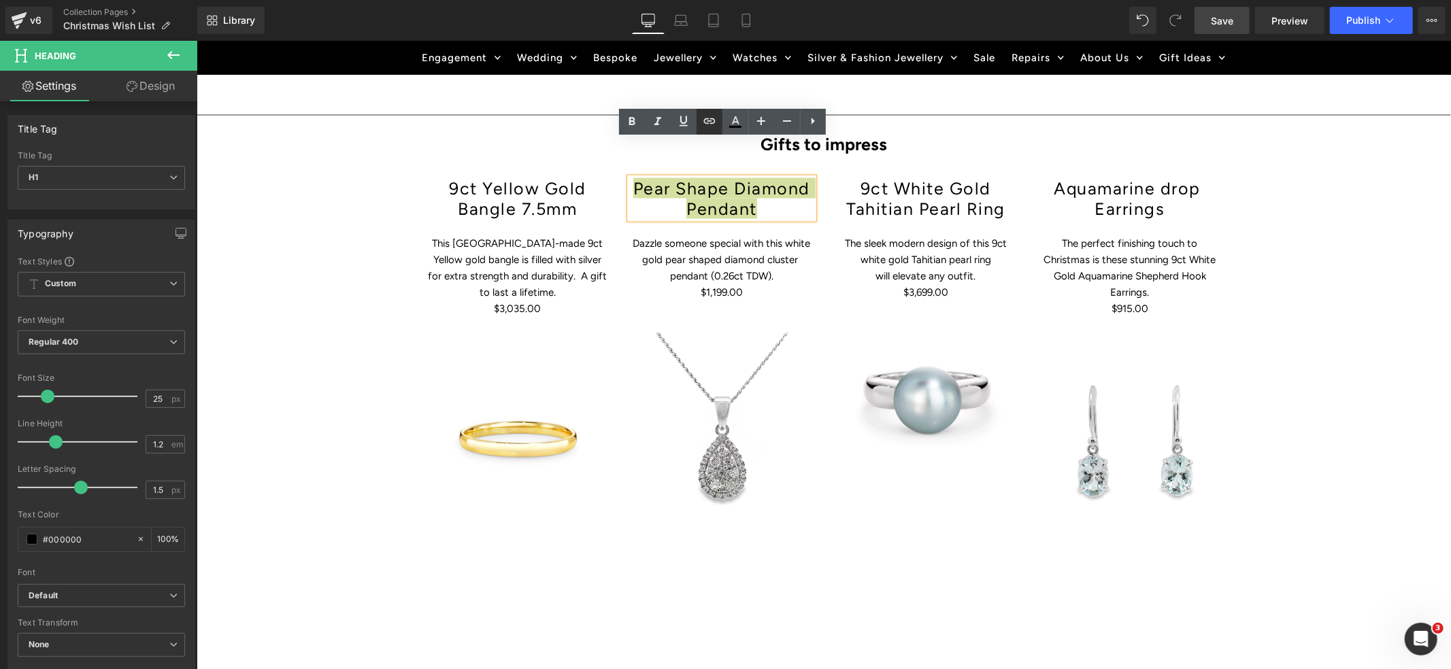
click at [709, 118] on icon at bounding box center [709, 121] width 16 height 16
click at [690, 202] on input "[URL][DOMAIN_NAME]" at bounding box center [647, 203] width 210 height 34
paste input "[URL][DOMAIN_NAME]"
click at [762, 204] on icon "button" at bounding box center [765, 203] width 13 height 8
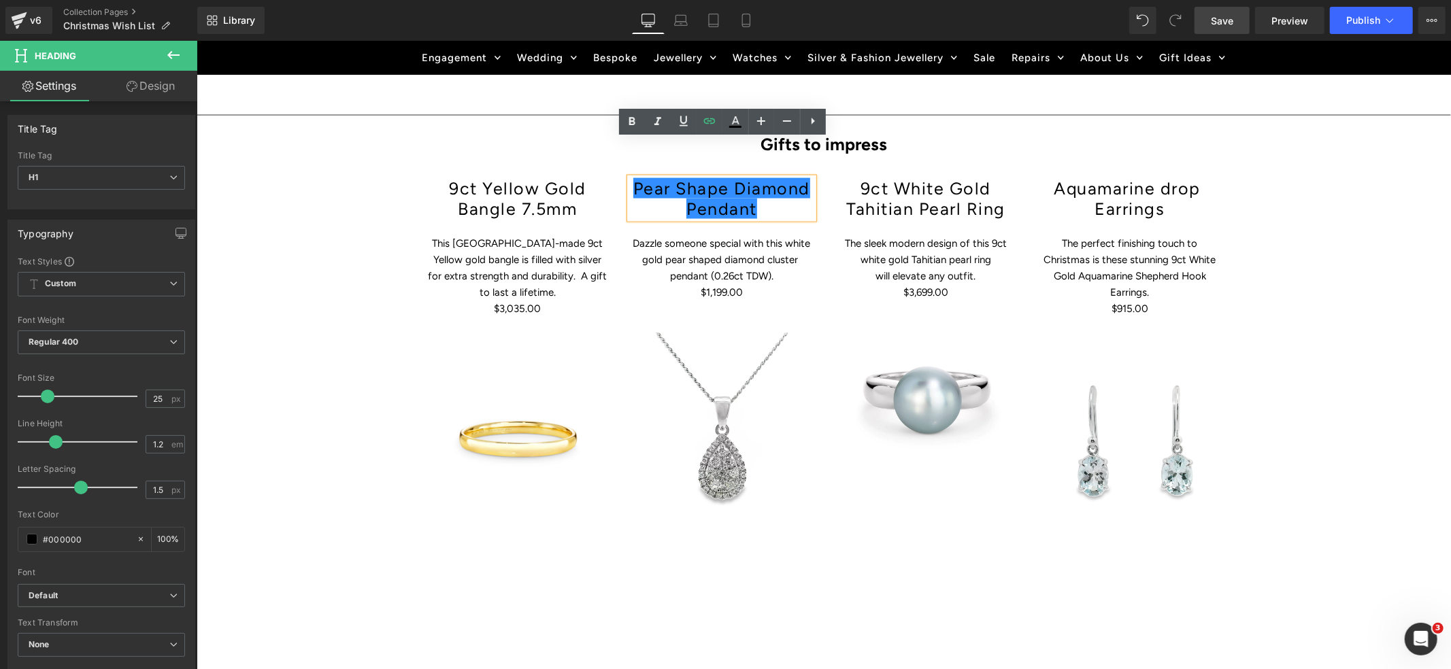
scroll to position [0, 0]
click at [1024, 526] on div "9ct Yellow Gold Bangle 7.5mm Heading This [GEOGRAPHIC_DATA]-made 9ct Yellow gol…" at bounding box center [823, 382] width 816 height 451
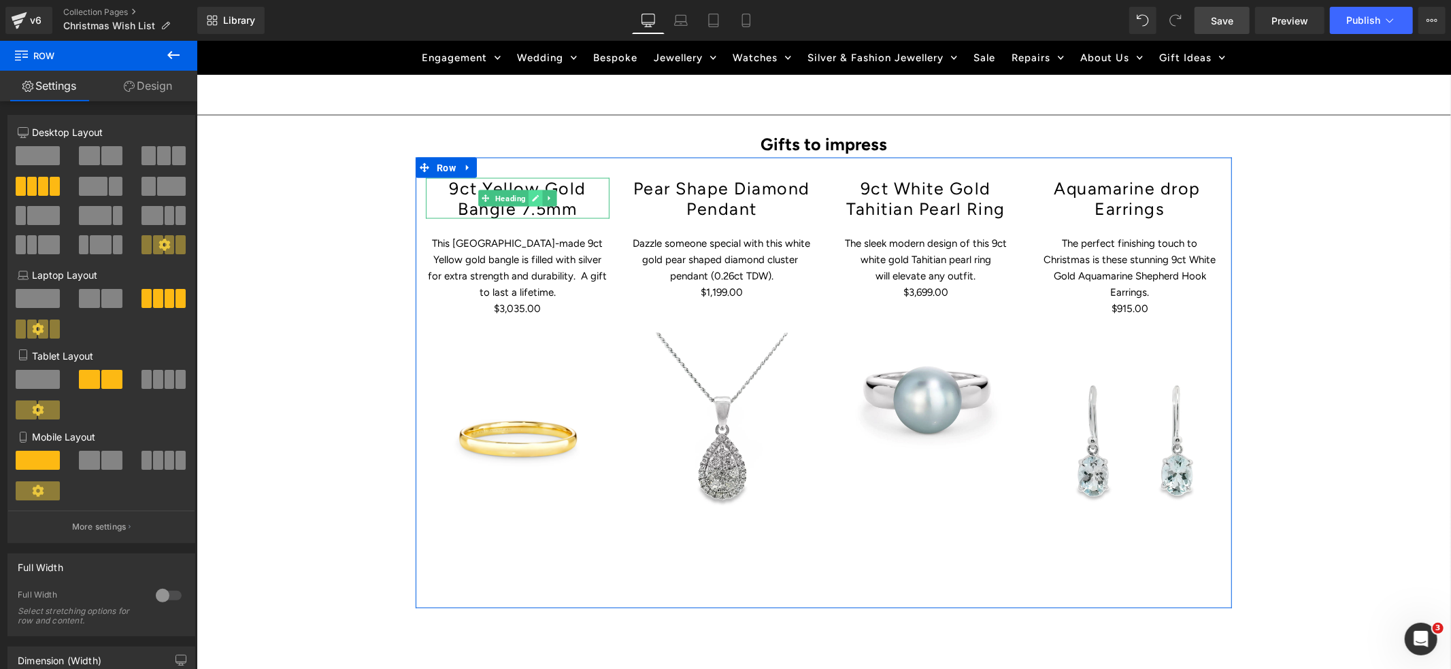
click at [535, 195] on icon at bounding box center [535, 198] width 7 height 7
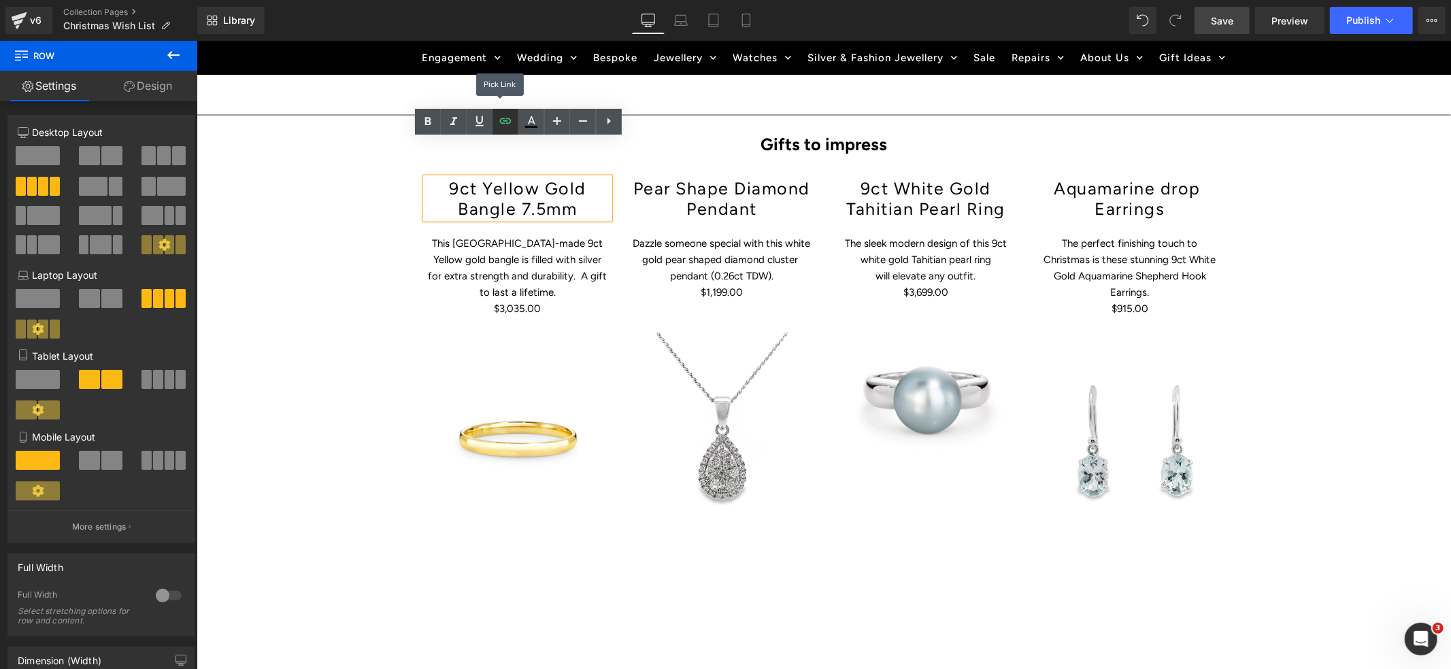
click at [504, 122] on icon at bounding box center [505, 121] width 16 height 16
drag, startPoint x: 740, startPoint y: 559, endPoint x: 259, endPoint y: 510, distance: 482.8
type input "[URL][DOMAIN_NAME][PERSON_NAME]"
paste input "[URL][DOMAIN_NAME]"
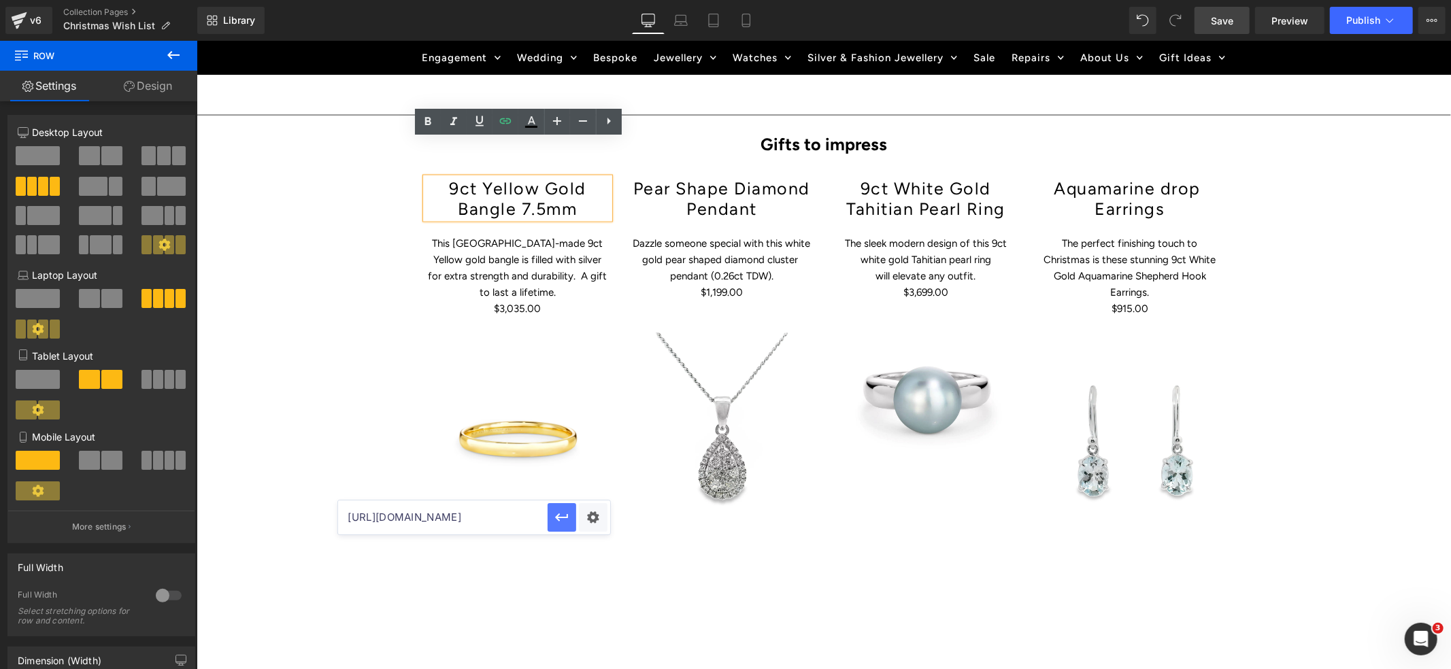
type input "[URL][DOMAIN_NAME]"
click at [562, 521] on icon "button" at bounding box center [562, 518] width 16 height 16
click at [532, 284] on link at bounding box center [538, 292] width 14 height 16
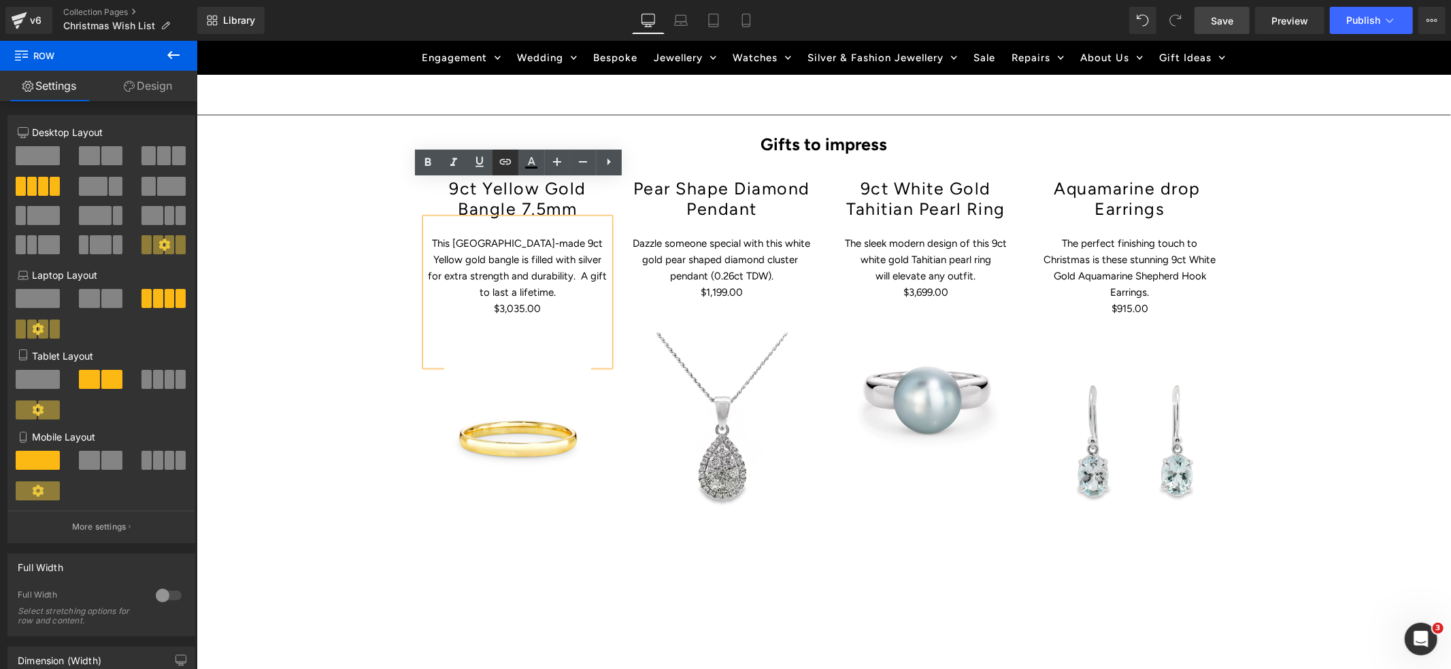
click at [503, 157] on icon at bounding box center [505, 162] width 16 height 16
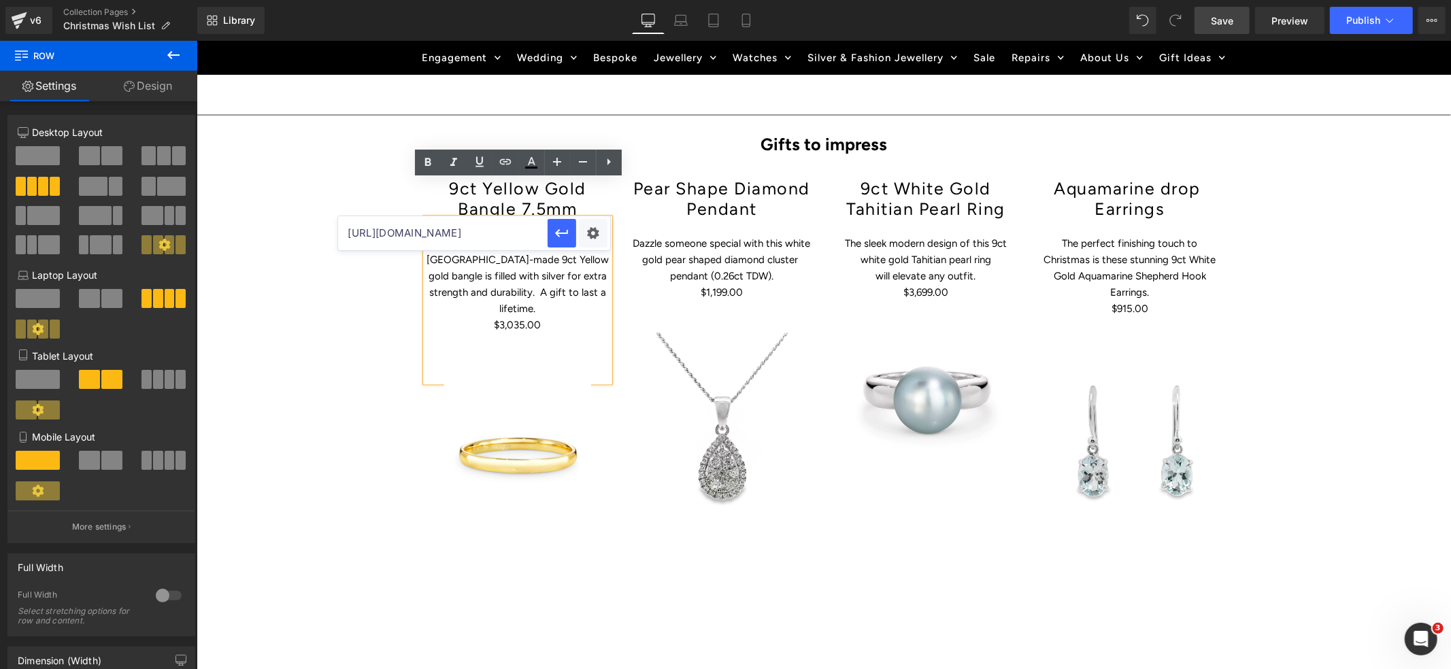
drag, startPoint x: 647, startPoint y: 273, endPoint x: 332, endPoint y: 227, distance: 318.4
paste input "[URL][DOMAIN_NAME]"
type input "[URL][DOMAIN_NAME]"
click at [560, 237] on icon "button" at bounding box center [562, 233] width 16 height 16
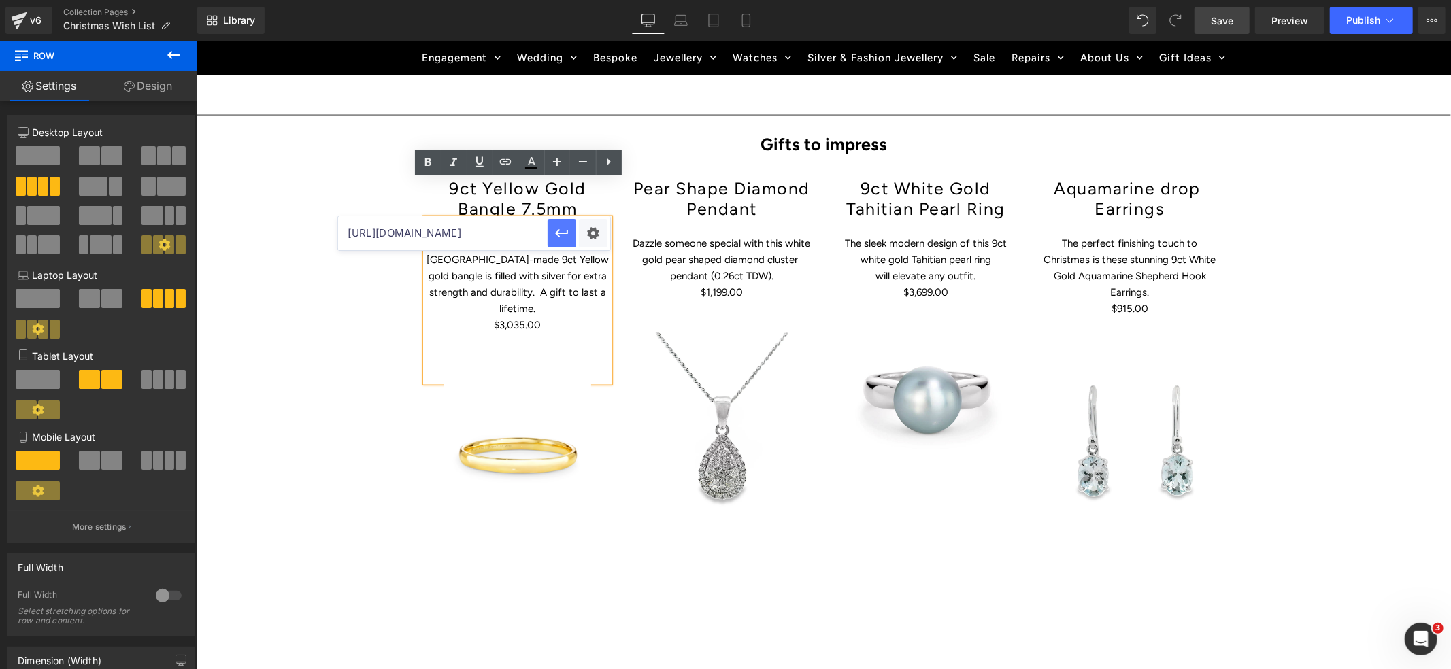
scroll to position [0, 0]
click at [557, 235] on p "[URL][DOMAIN_NAME] This [GEOGRAPHIC_DATA]-made 9ct Yellow gold bangle is filled…" at bounding box center [517, 276] width 184 height 82
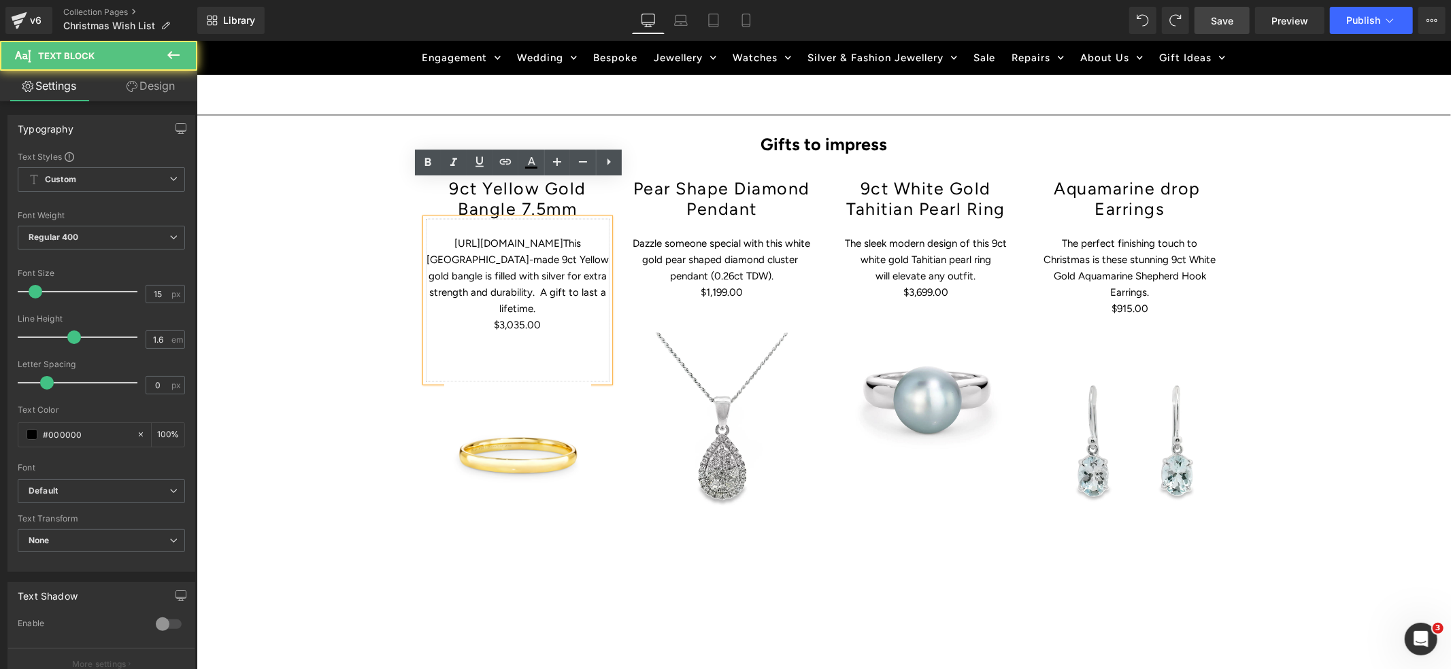
click at [565, 235] on p "[URL][DOMAIN_NAME] This [GEOGRAPHIC_DATA]-made 9ct Yellow gold bangle is filled…" at bounding box center [517, 276] width 184 height 82
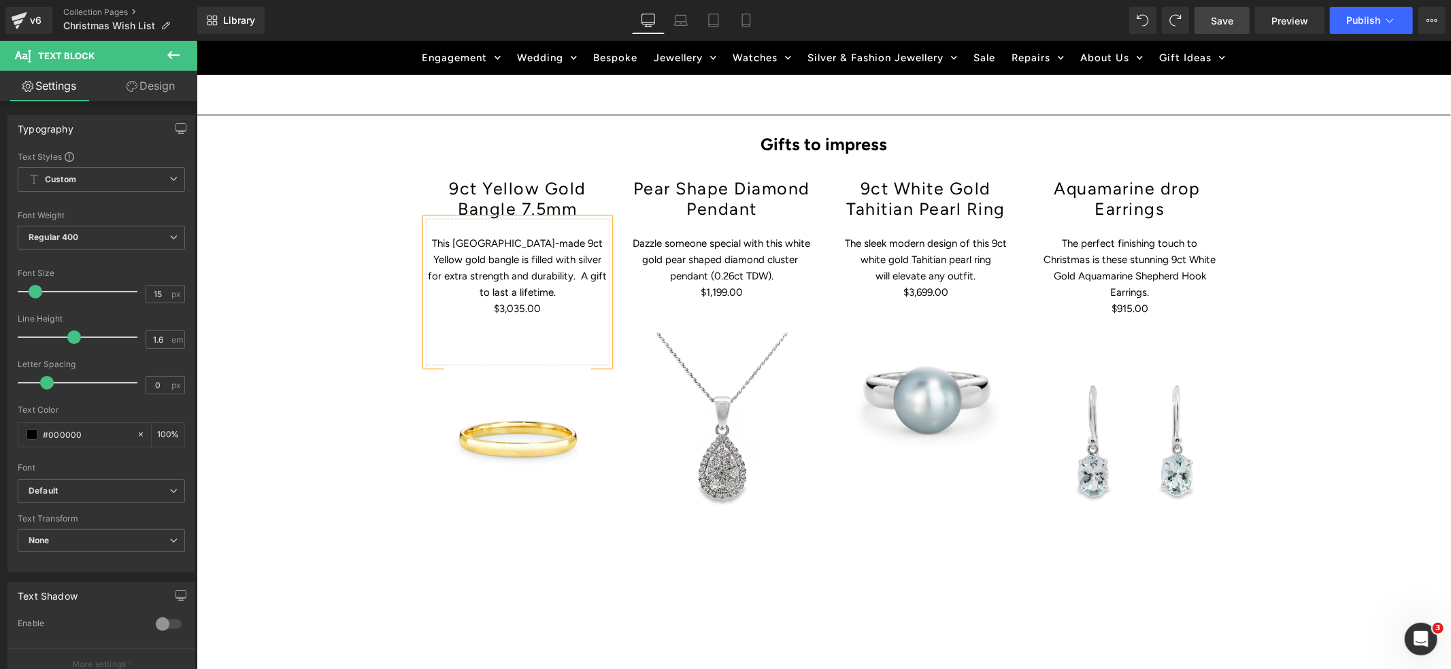
scroll to position [1822, 0]
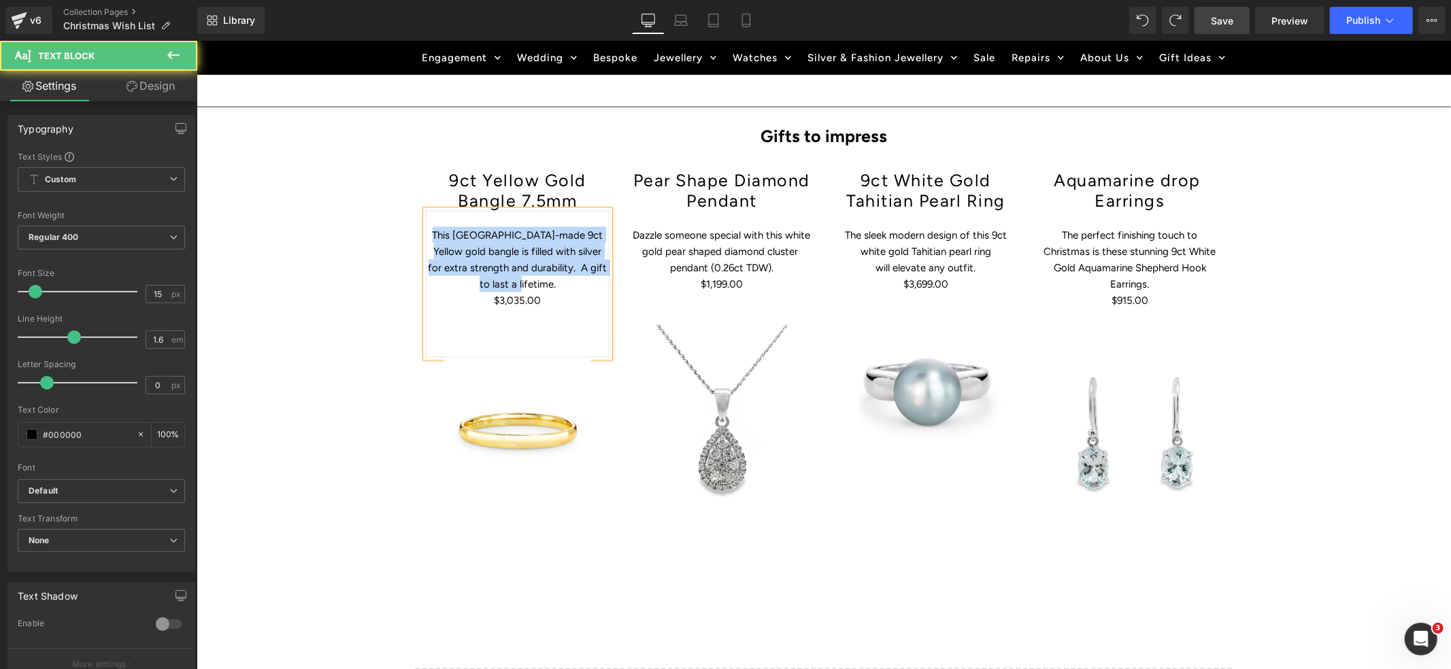
drag, startPoint x: 540, startPoint y: 245, endPoint x: 407, endPoint y: 197, distance: 141.2
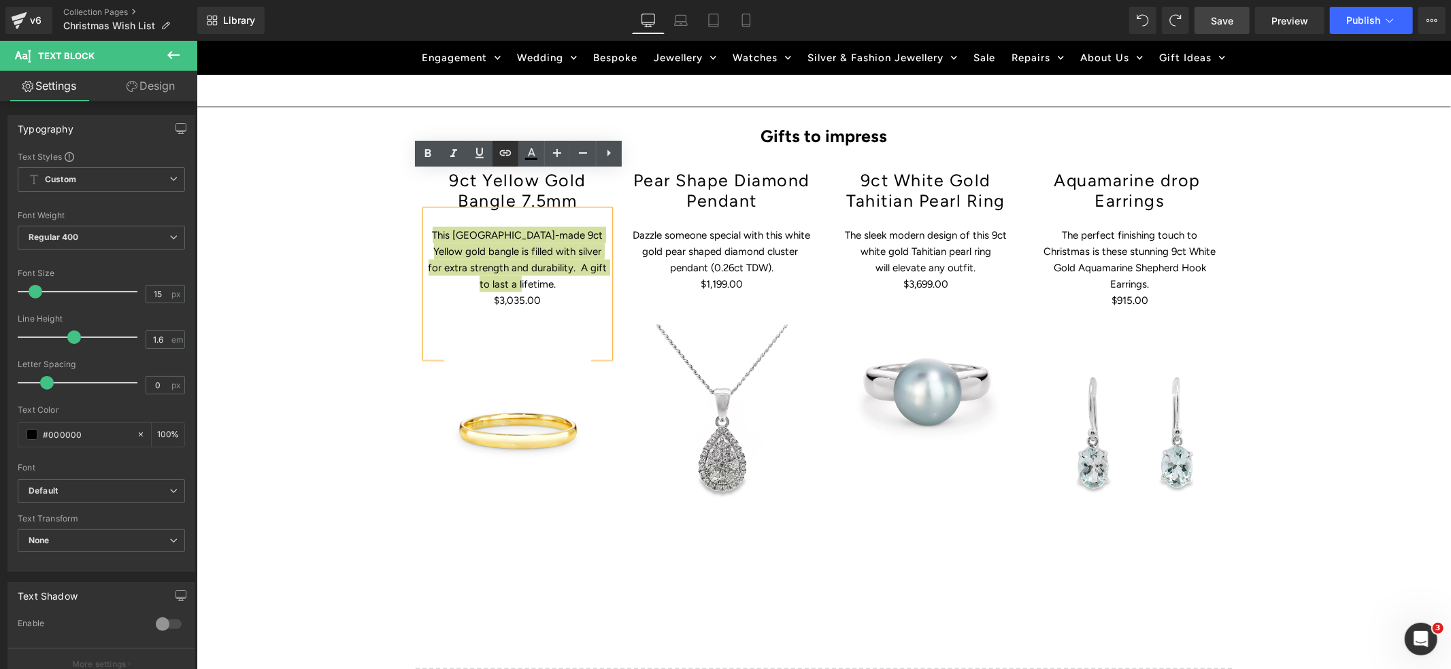
click at [500, 155] on icon at bounding box center [505, 152] width 12 height 5
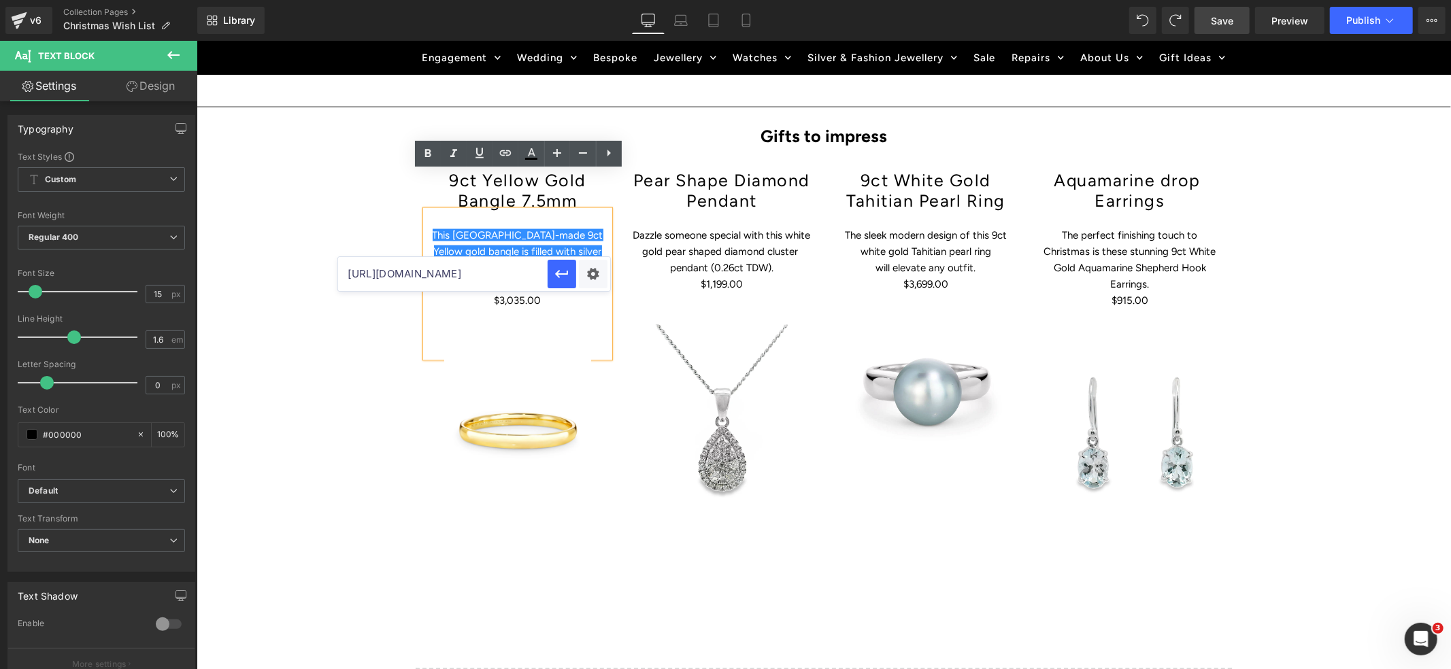
click at [392, 271] on input "[URL][DOMAIN_NAME]" at bounding box center [443, 274] width 210 height 34
paste input "[URL][DOMAIN_NAME]"
type input "[URL][DOMAIN_NAME]"
click at [562, 271] on icon "button" at bounding box center [562, 274] width 16 height 16
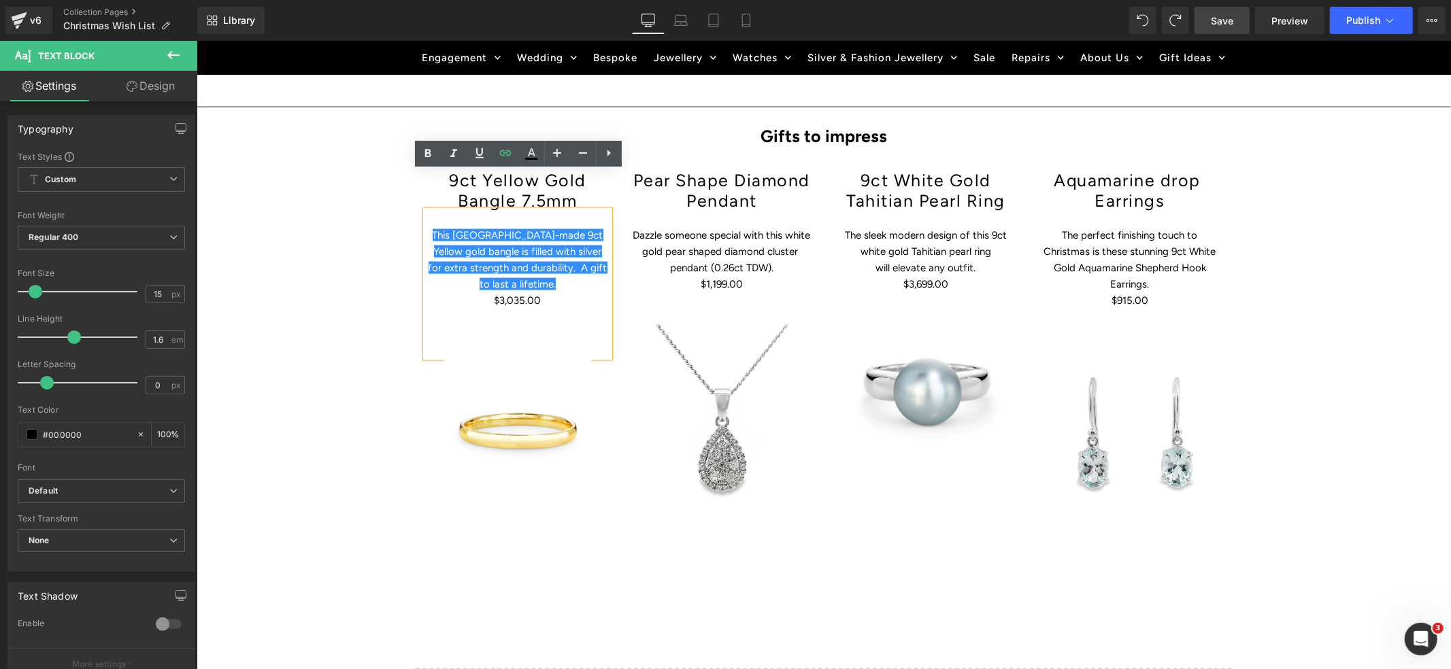
scroll to position [0, 0]
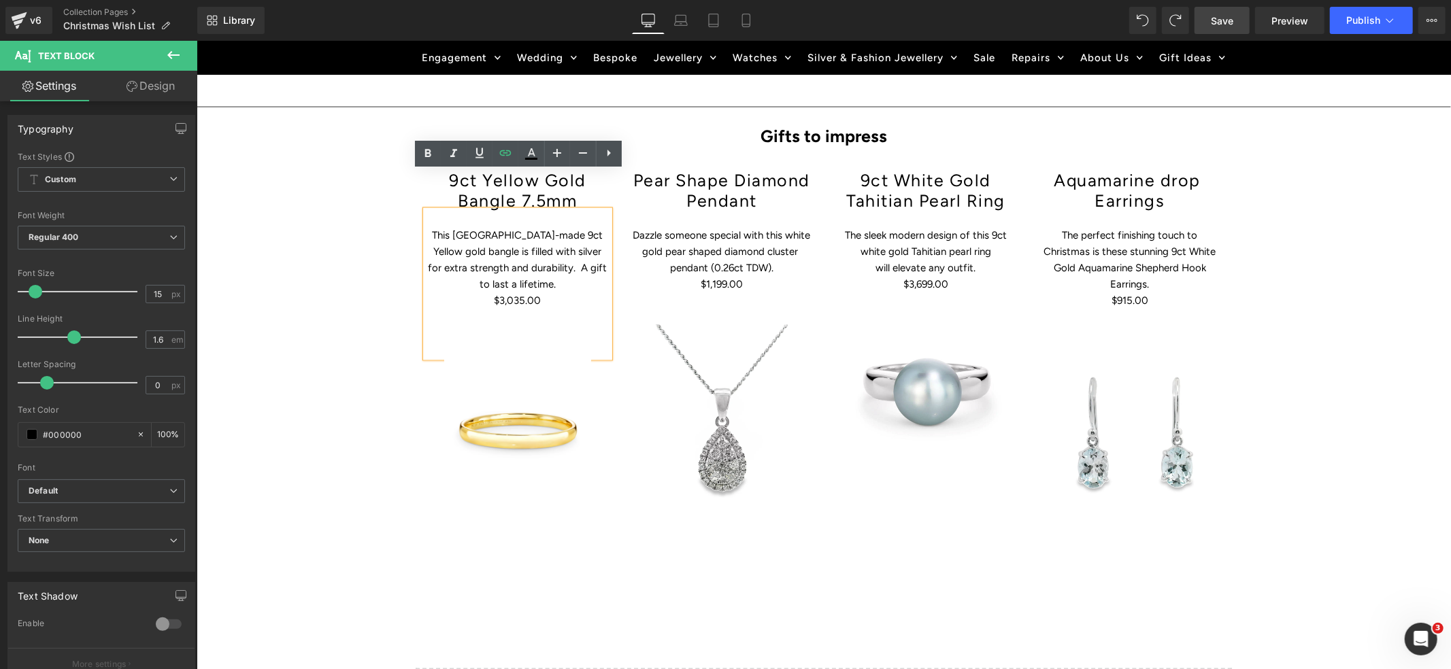
click at [1223, 18] on span "Save" at bounding box center [1222, 21] width 22 height 14
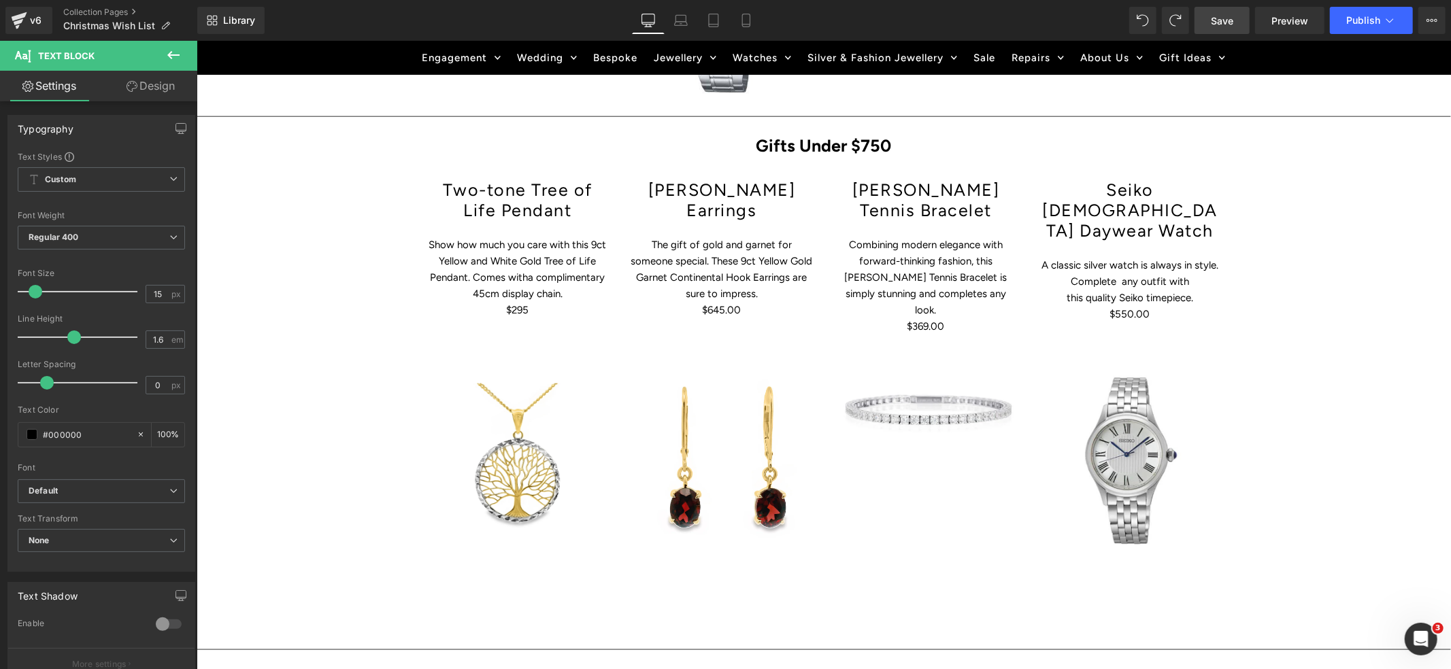
scroll to position [1277, 0]
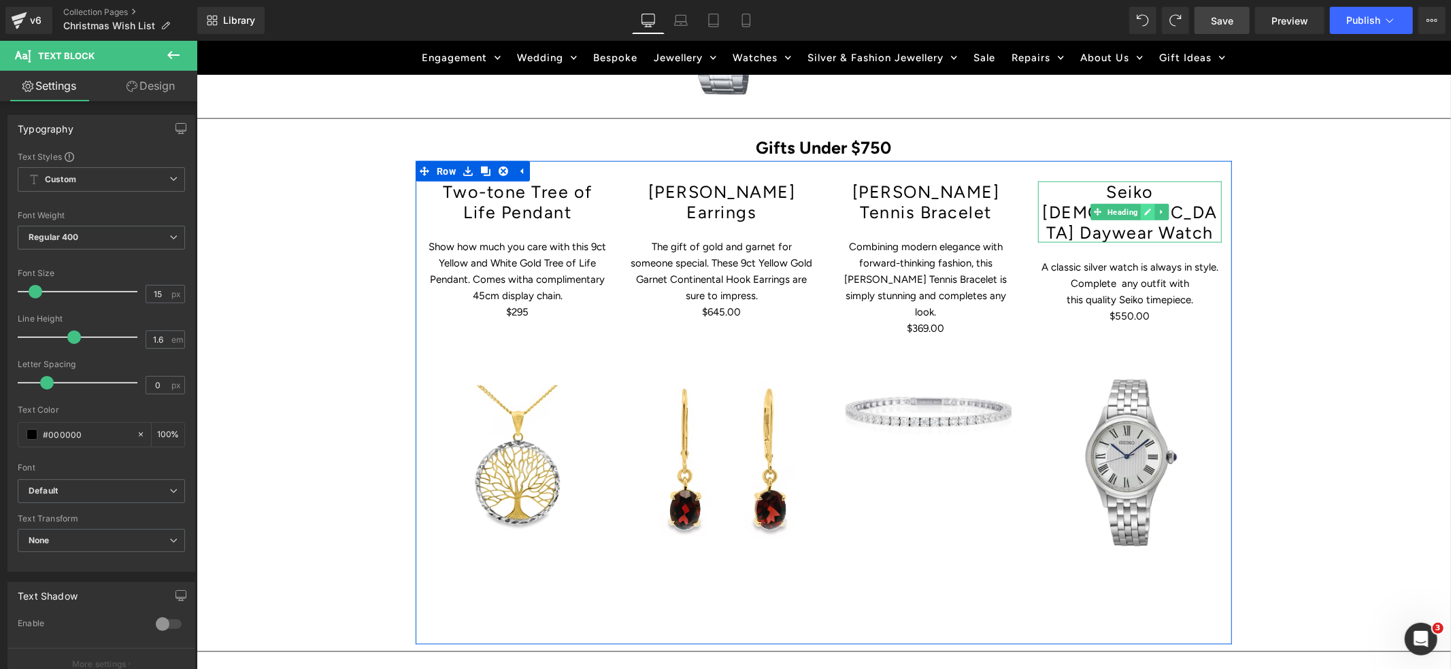
click at [1144, 208] on icon at bounding box center [1147, 211] width 7 height 7
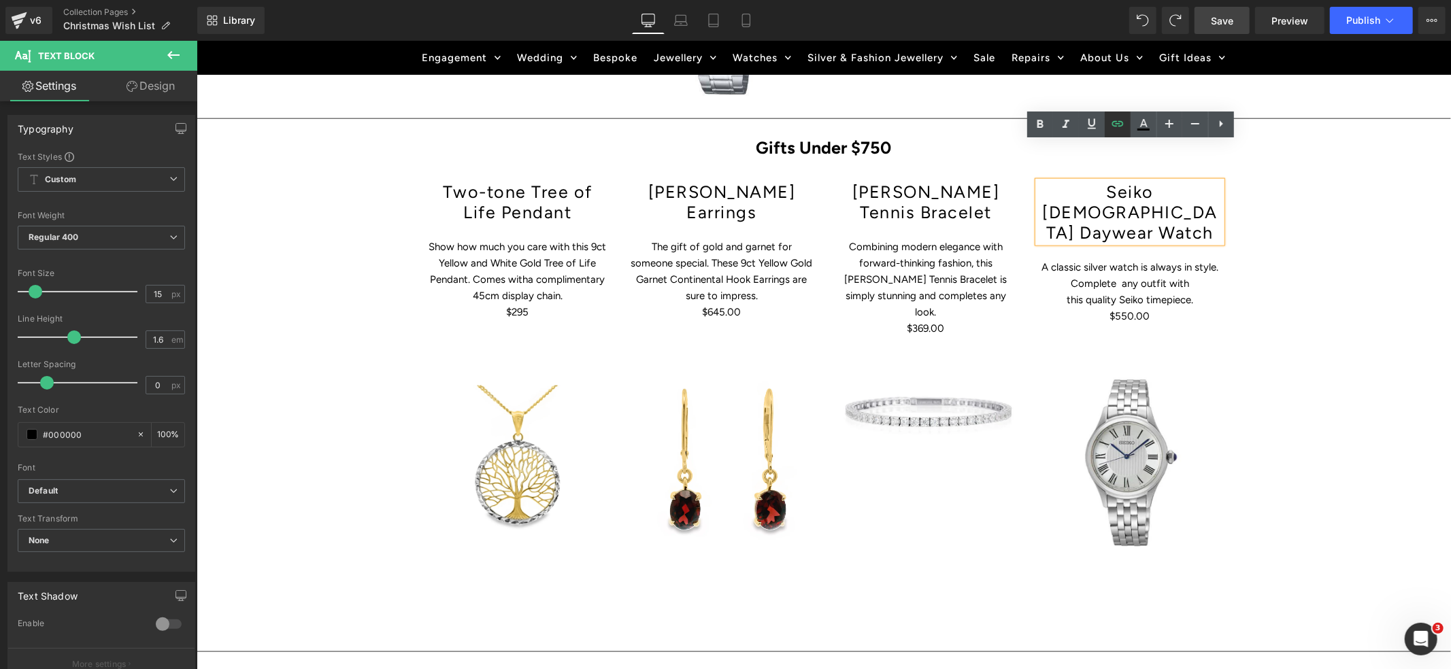
click at [1116, 131] on icon at bounding box center [1118, 124] width 16 height 16
click at [1119, 122] on icon at bounding box center [1118, 124] width 16 height 16
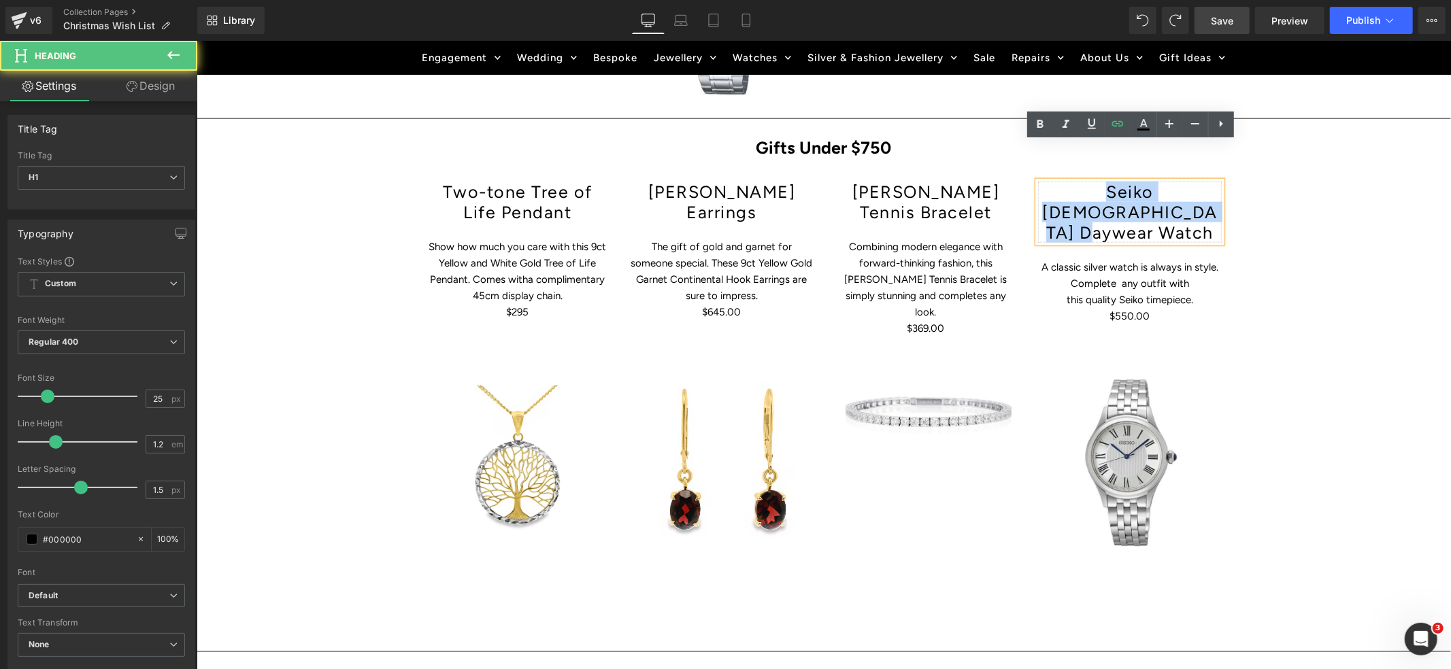
click at [1021, 161] on div "Two-tone Tree of Life Pendant Heading Show how much you care with t his 9ct Yel…" at bounding box center [823, 403] width 816 height 484
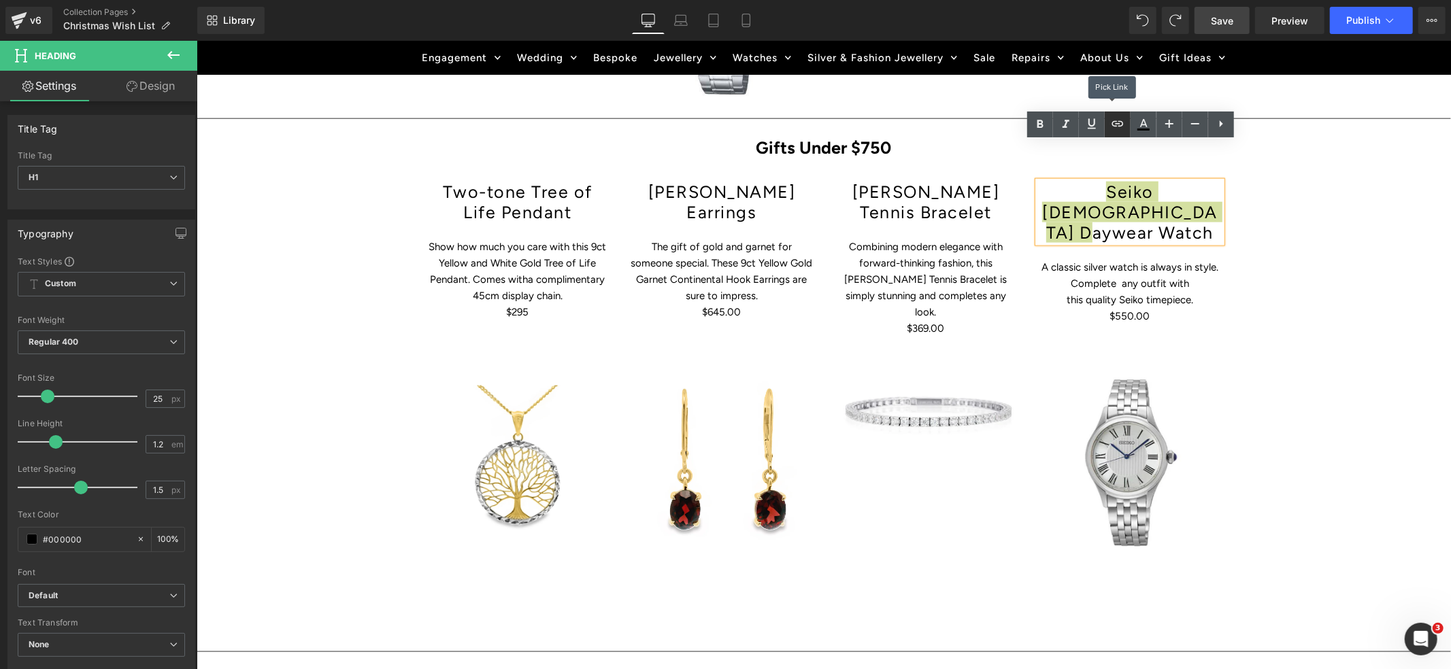
click at [1119, 120] on icon at bounding box center [1118, 122] width 12 height 5
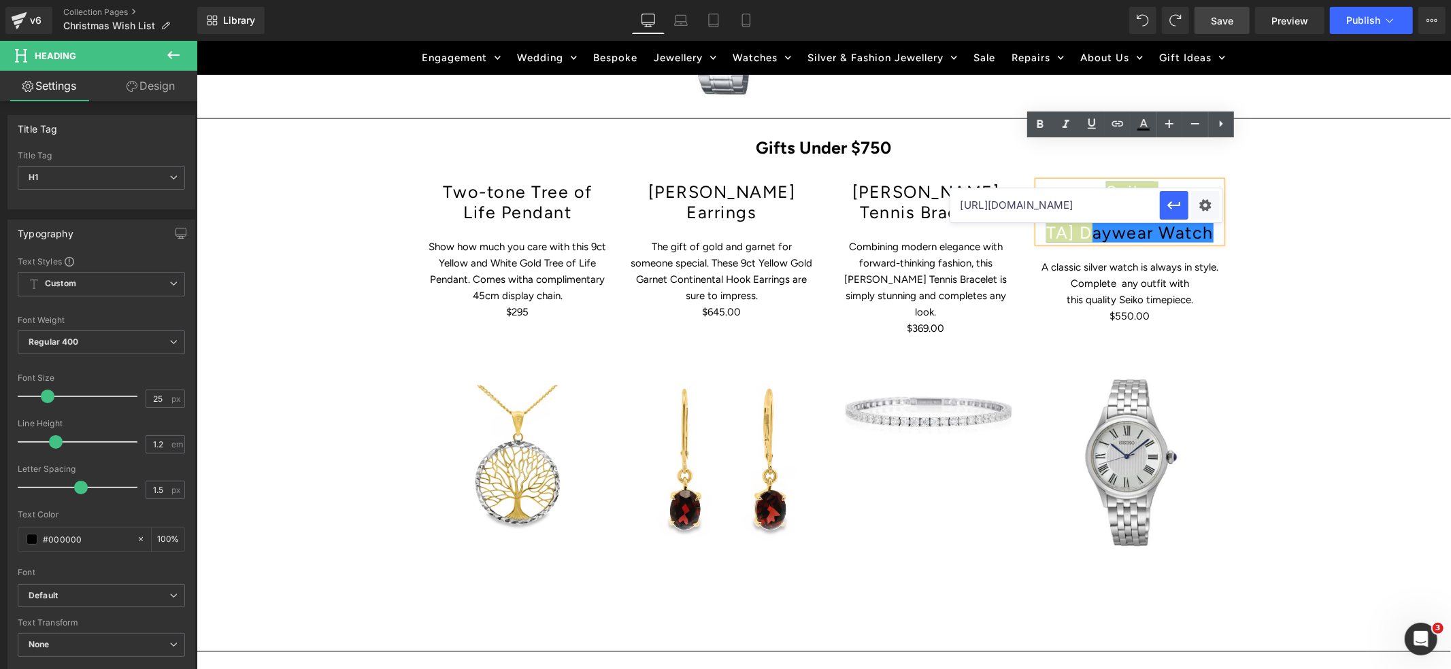
click at [1096, 207] on input "[URL][DOMAIN_NAME]" at bounding box center [1055, 205] width 210 height 34
paste input "[URL][DOMAIN_NAME][DEMOGRAPHIC_DATA]"
type input "[URL][DOMAIN_NAME][DEMOGRAPHIC_DATA]"
click at [1174, 200] on icon "button" at bounding box center [1174, 205] width 16 height 16
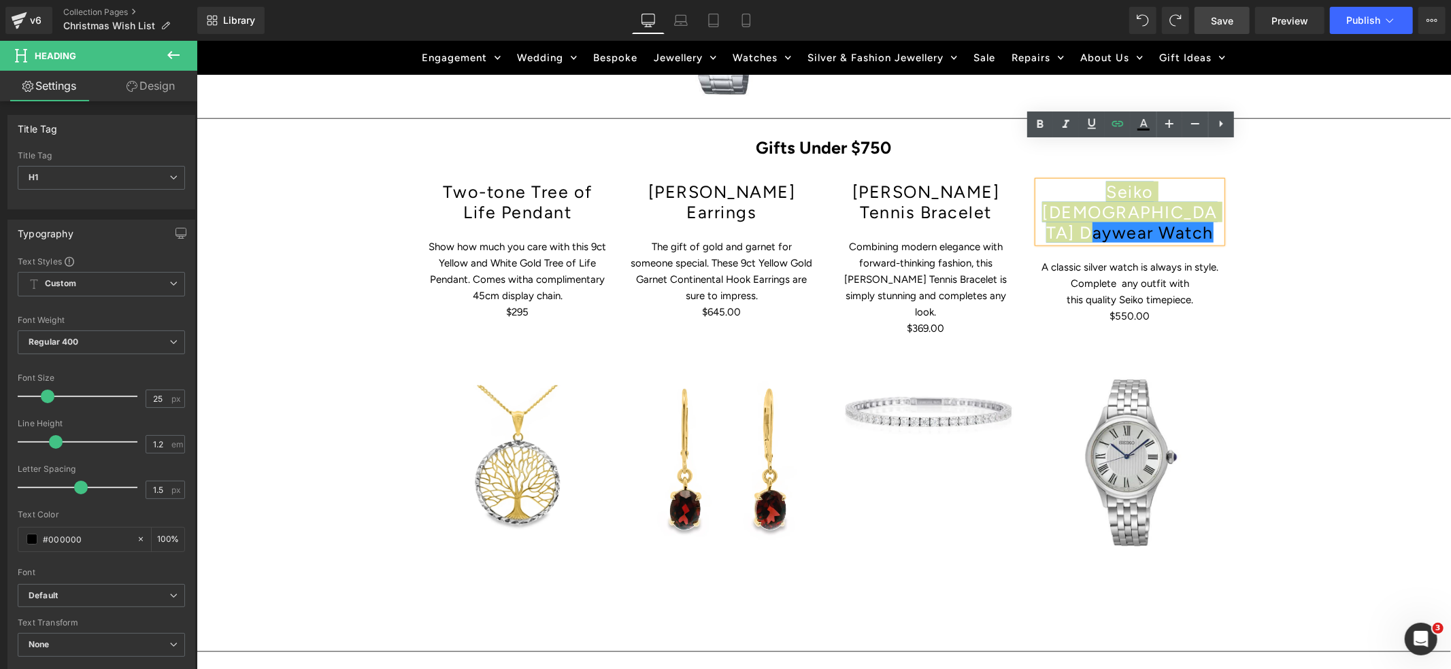
scroll to position [0, 0]
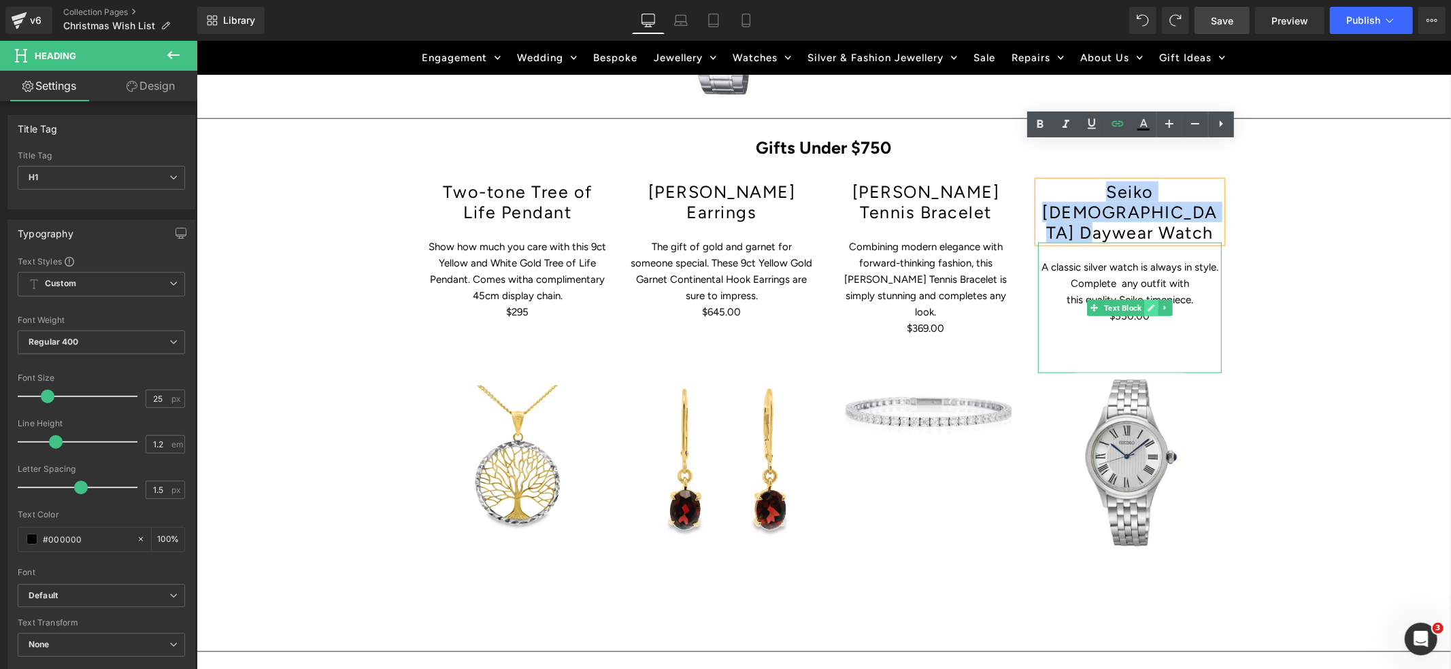
click at [1150, 304] on icon at bounding box center [1151, 307] width 7 height 7
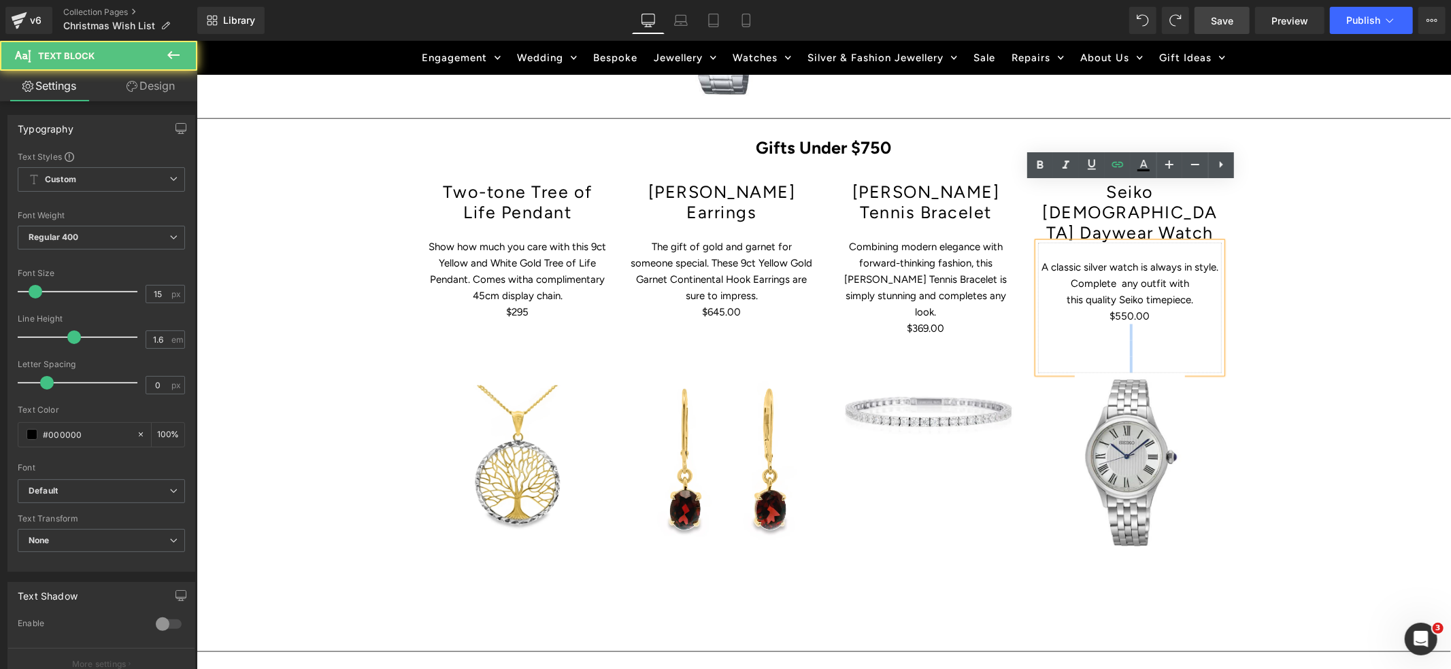
drag, startPoint x: 1170, startPoint y: 254, endPoint x: 1034, endPoint y: 208, distance: 143.7
click at [1038, 242] on div "A classic silver watch is always in style. Complete any outfit with this qualit…" at bounding box center [1130, 307] width 184 height 131
click at [1156, 308] on p "$550.00" at bounding box center [1130, 316] width 184 height 16
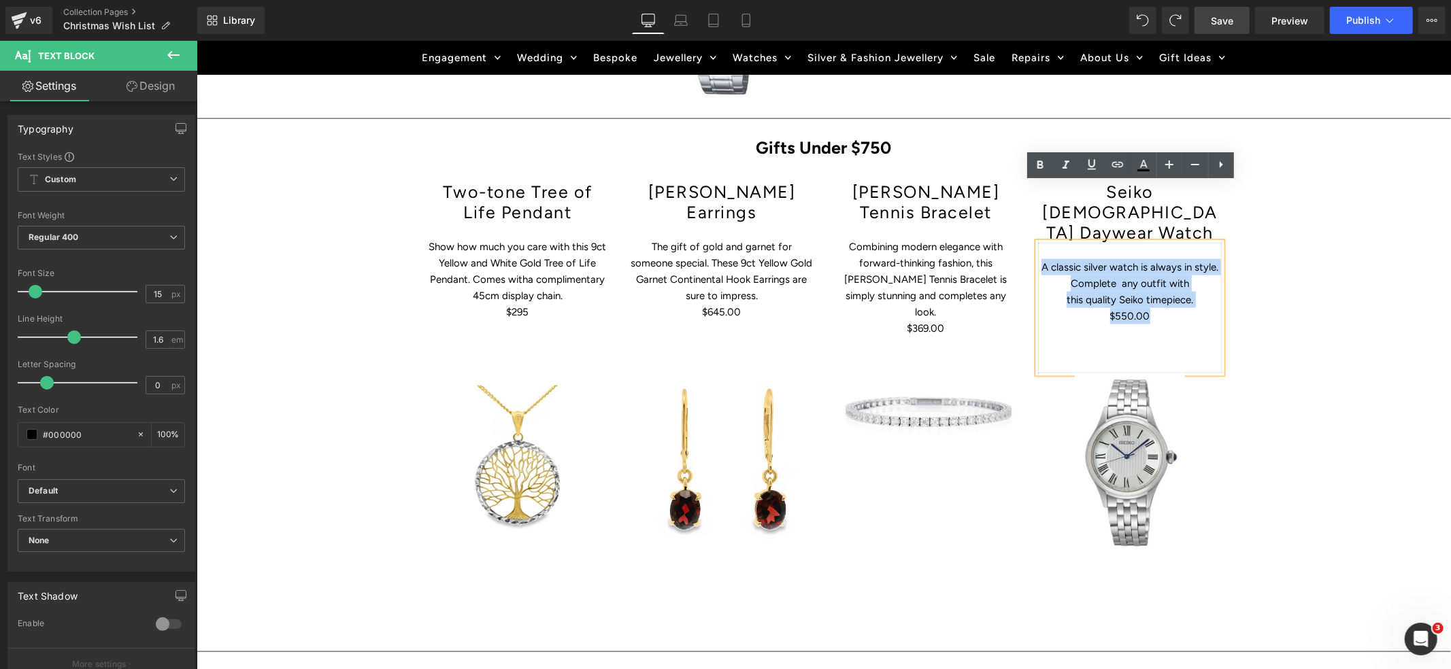
drag, startPoint x: 1127, startPoint y: 244, endPoint x: 1038, endPoint y: 202, distance: 98.3
click at [1038, 242] on div "A classic silver watch is always in style. Complete any outfit with this qualit…" at bounding box center [1130, 307] width 184 height 131
click at [1120, 166] on icon at bounding box center [1118, 163] width 12 height 5
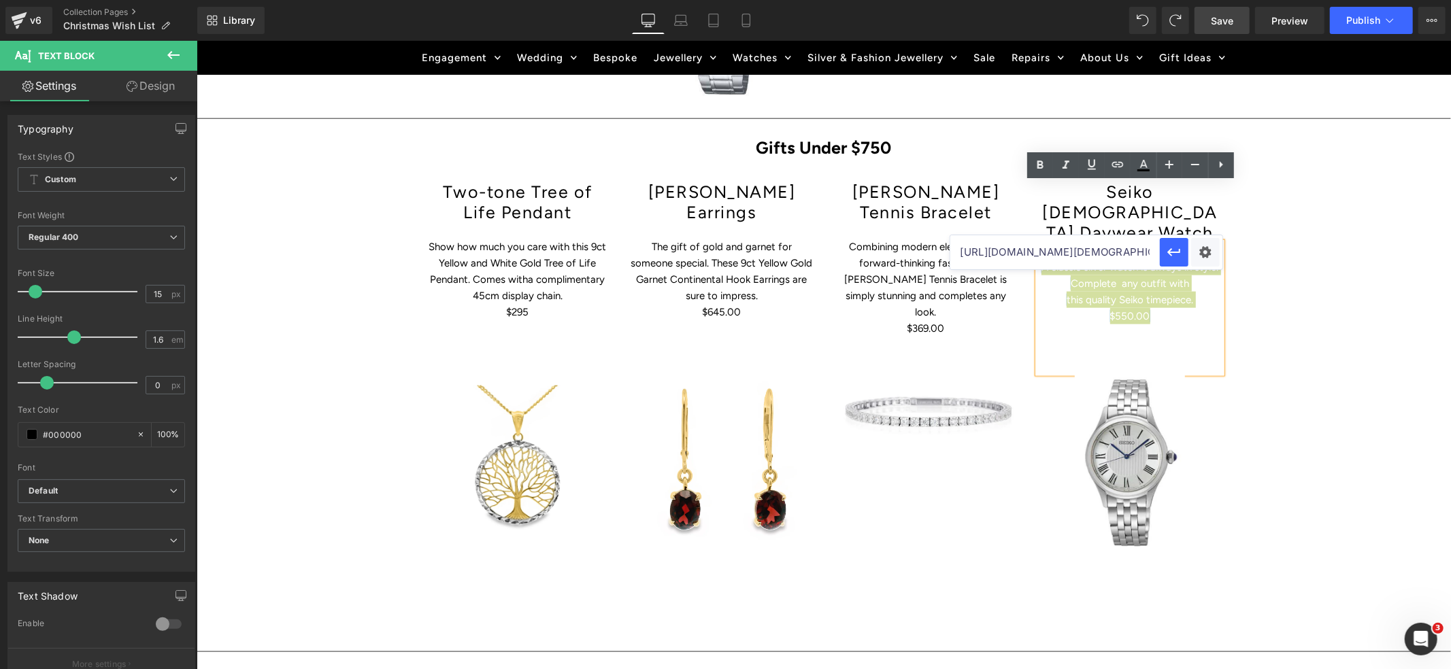
click at [1093, 250] on input "[URL][DOMAIN_NAME][DEMOGRAPHIC_DATA]" at bounding box center [1055, 252] width 210 height 34
paste input "[URL][DOMAIN_NAME][DEMOGRAPHIC_DATA]"
click at [1175, 257] on icon "button" at bounding box center [1174, 252] width 16 height 16
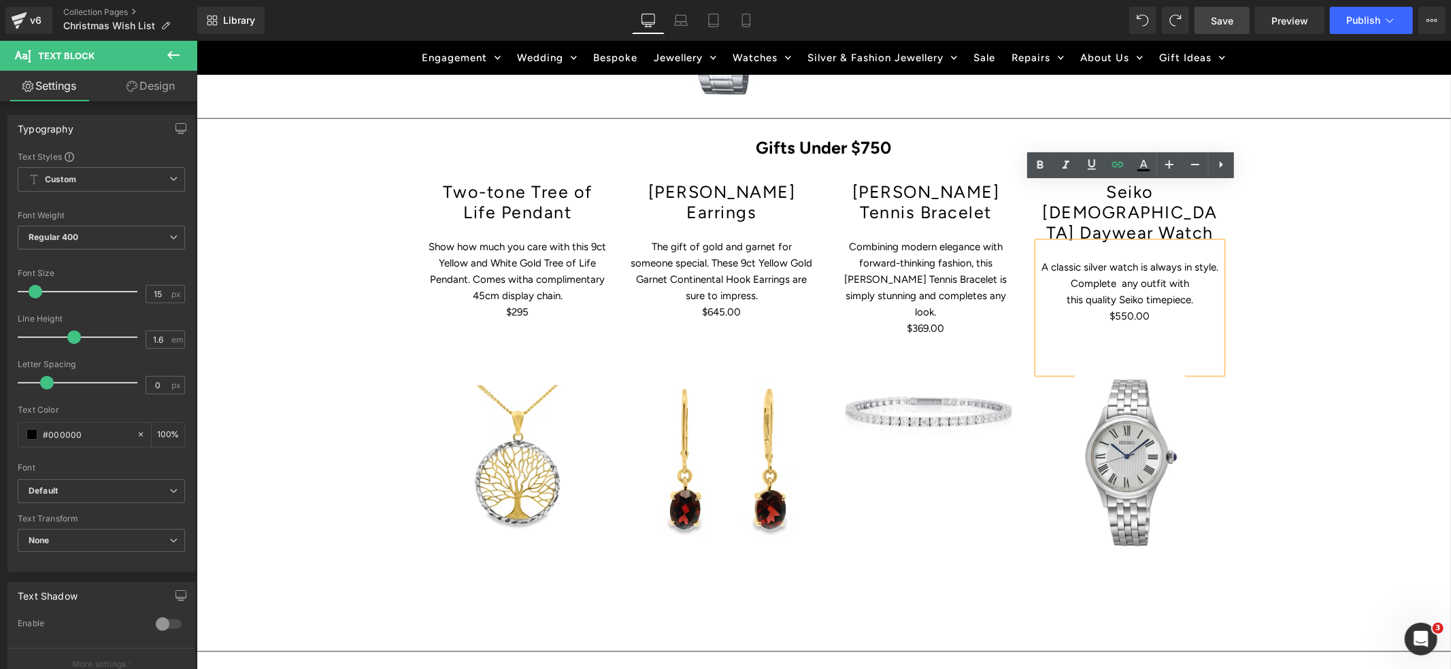
click at [1323, 219] on div "Hero Banner Get Christmas Ready – The Sparkle Starts Here Heading Row Skip the …" at bounding box center [823, 141] width 1255 height 2408
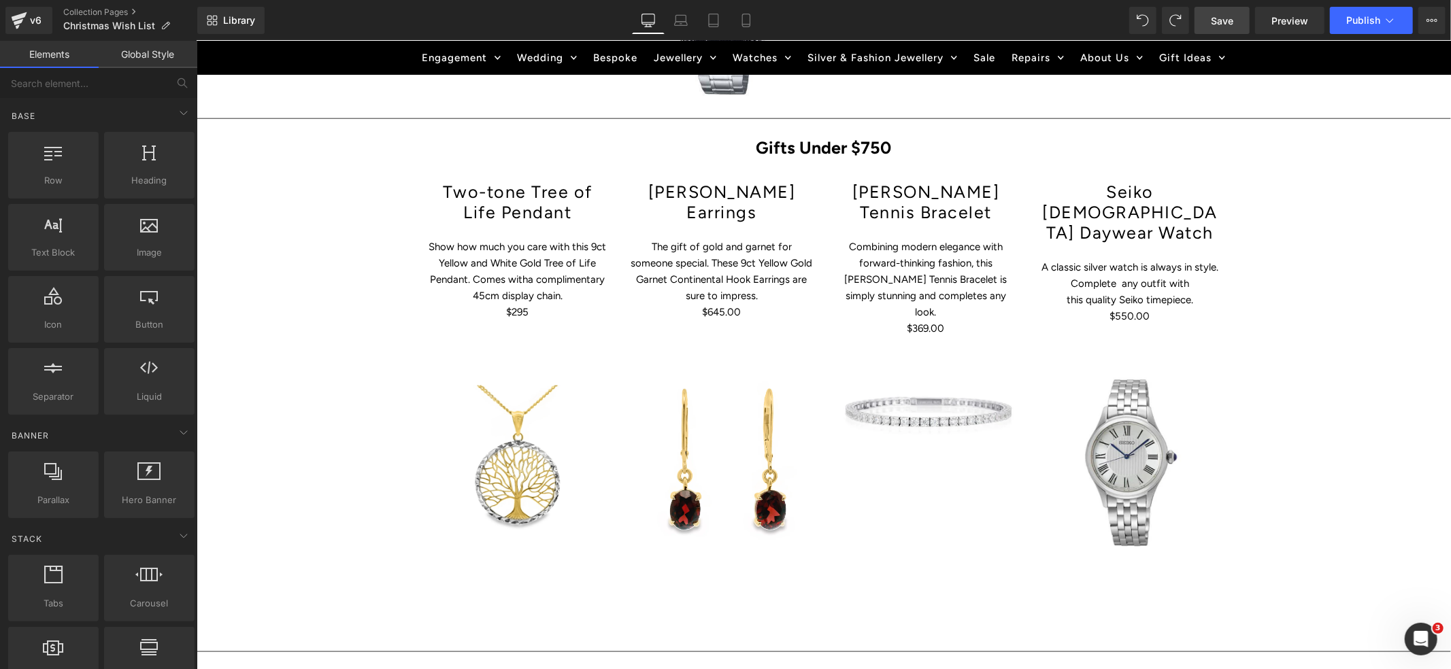
click at [1219, 17] on span "Save" at bounding box center [1222, 21] width 22 height 14
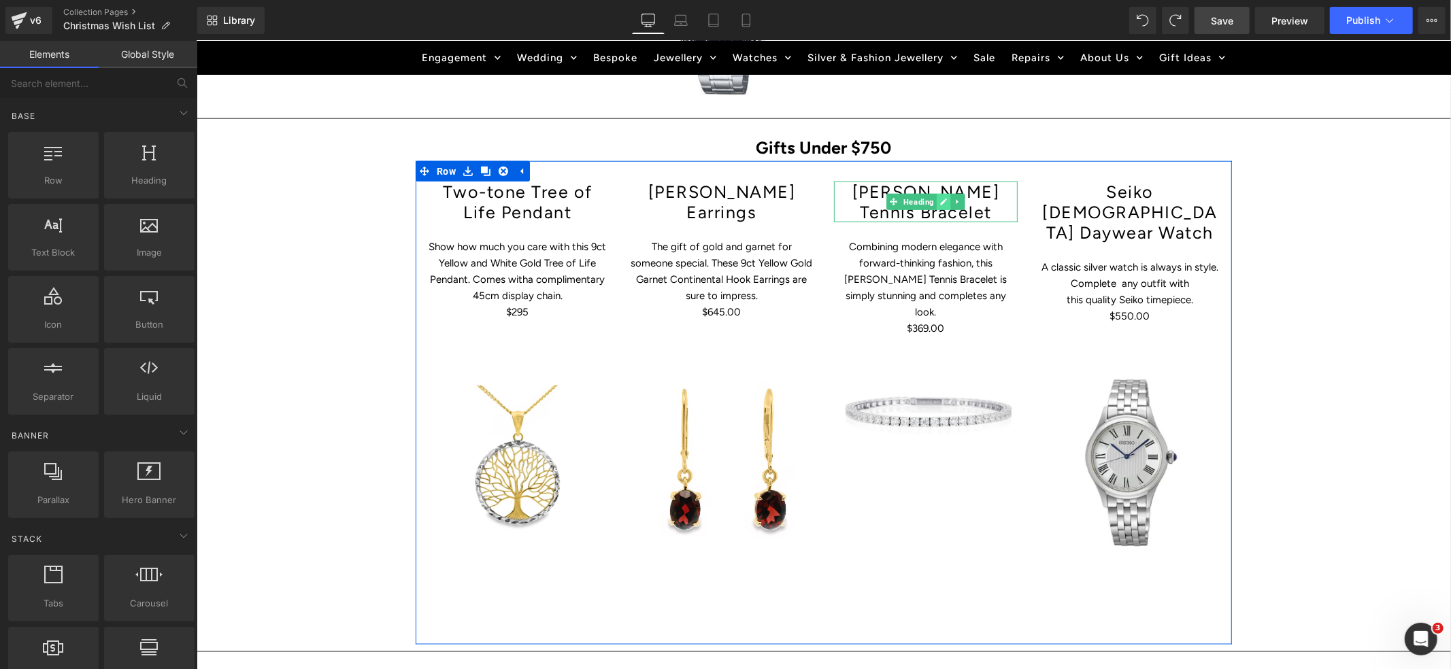
click at [942, 198] on icon at bounding box center [943, 201] width 7 height 7
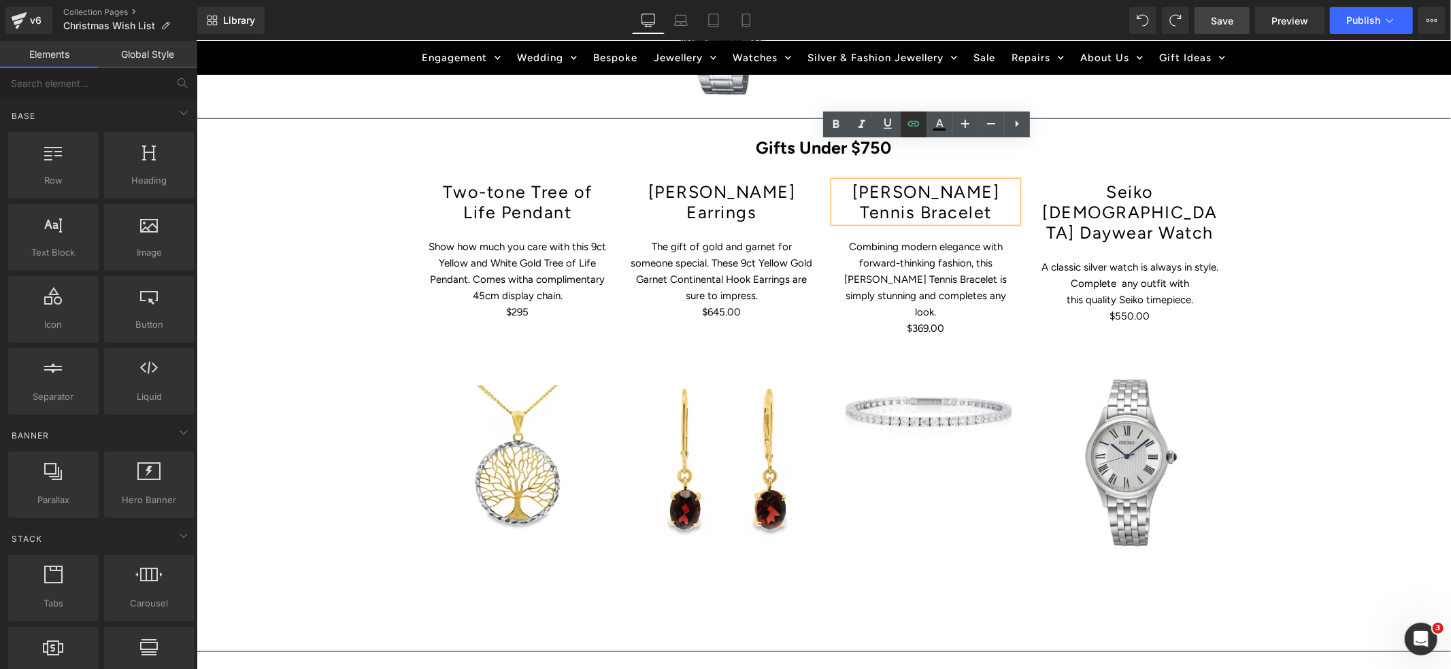
click at [912, 125] on icon at bounding box center [914, 122] width 12 height 5
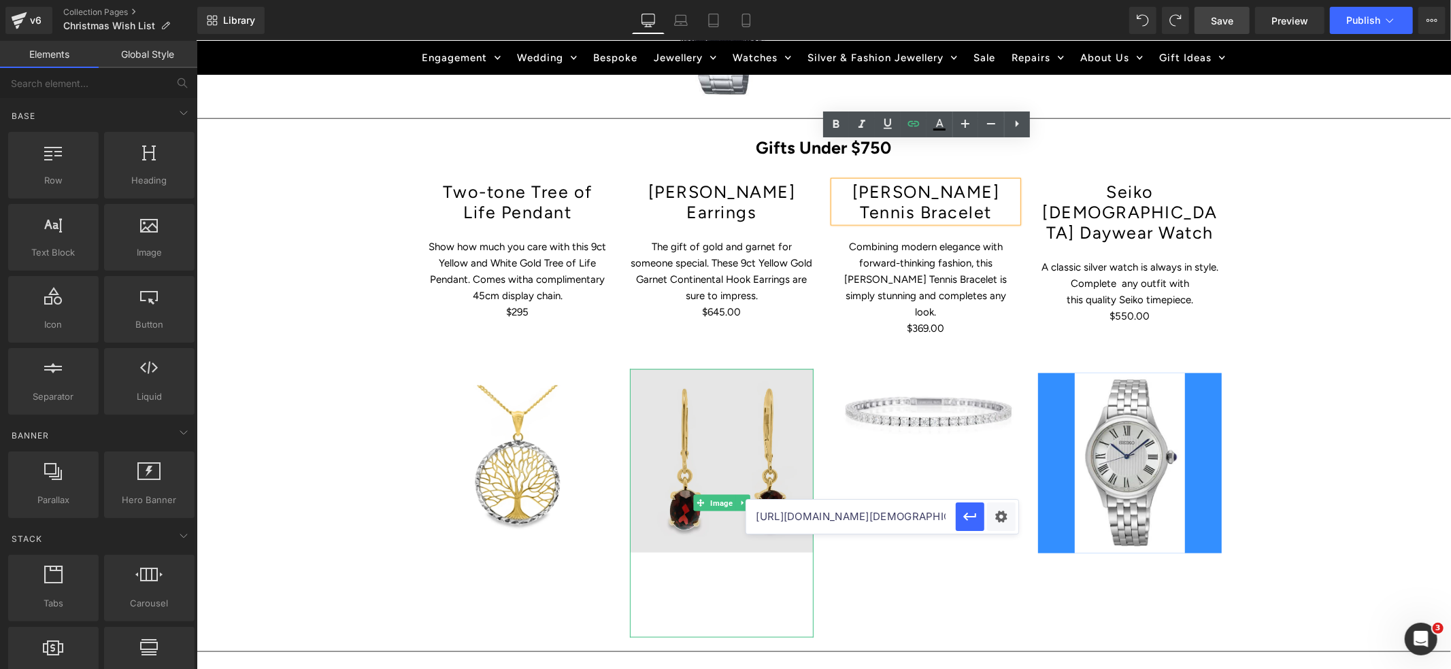
drag, startPoint x: 1144, startPoint y: 557, endPoint x: 701, endPoint y: 507, distance: 446.4
type input "[URL][DOMAIN_NAME][PERSON_NAME]"
paste input "[URL][DOMAIN_NAME]"
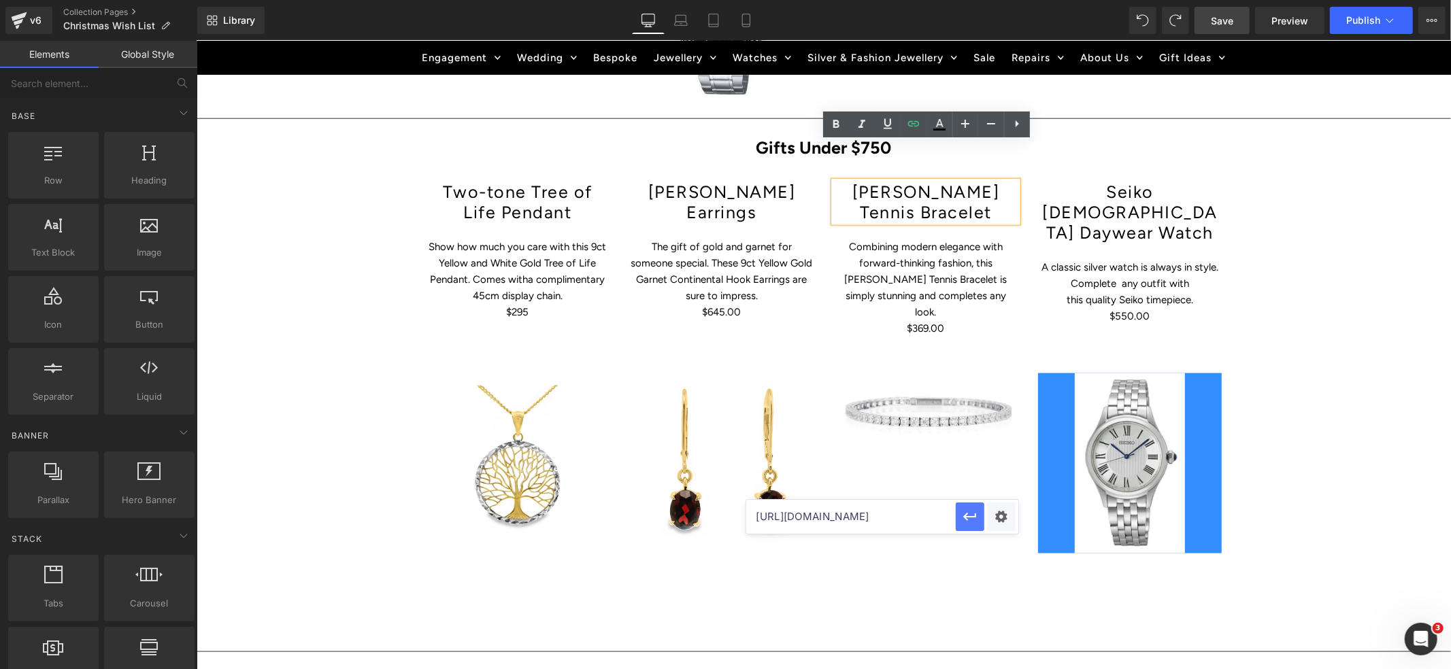
type input "[URL][DOMAIN_NAME]"
click at [970, 515] on icon "button" at bounding box center [970, 517] width 16 height 16
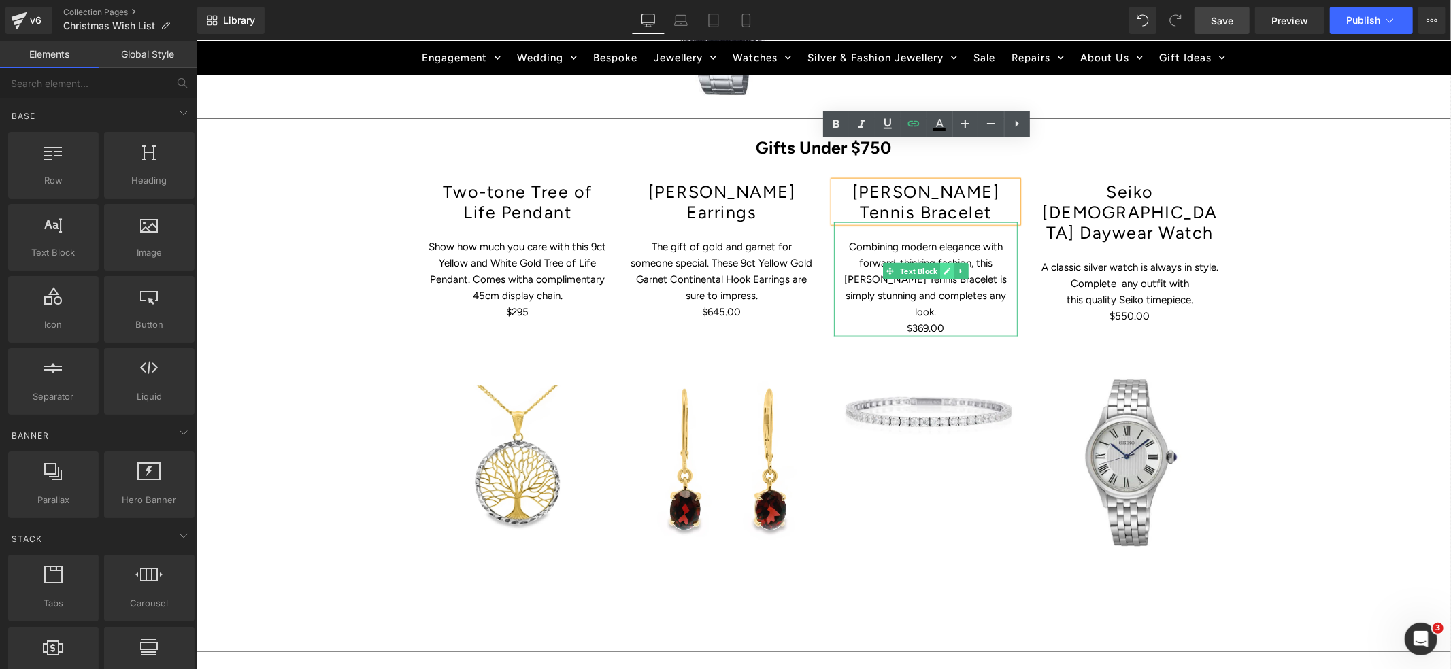
click at [944, 263] on link at bounding box center [947, 271] width 14 height 16
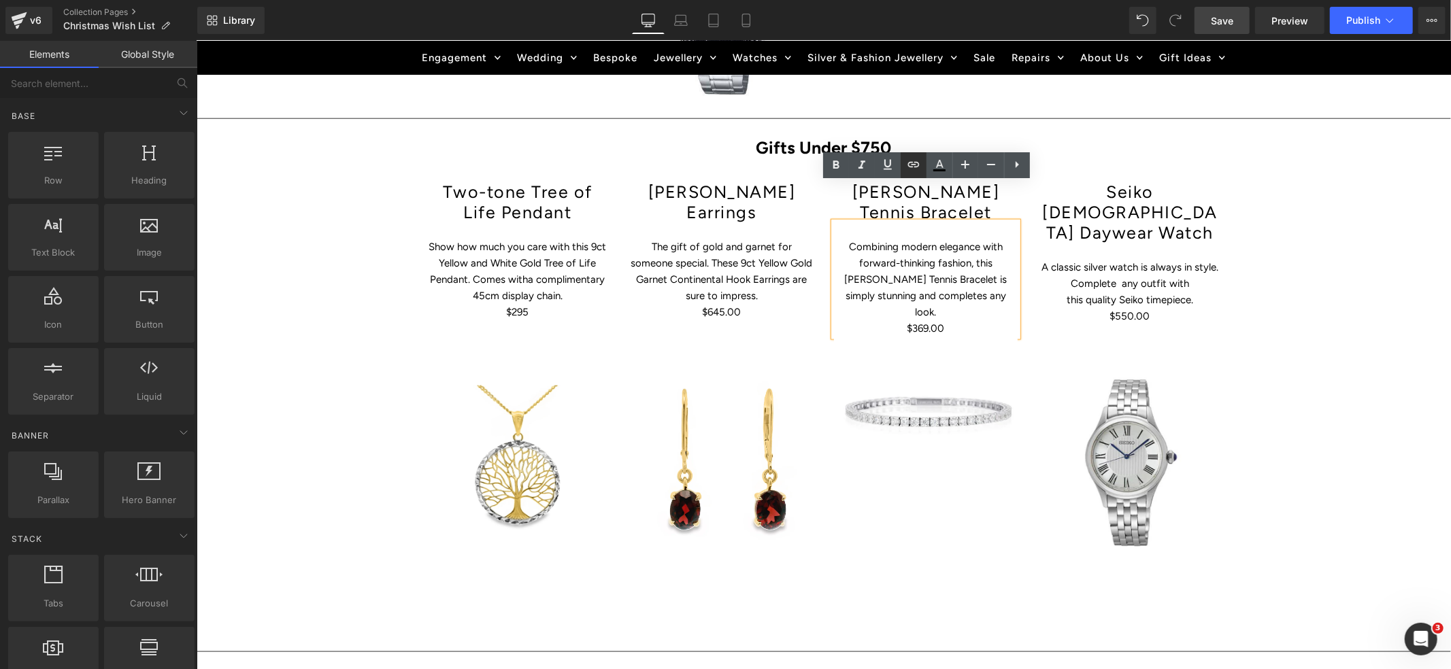
click at [912, 164] on icon at bounding box center [914, 163] width 12 height 5
drag, startPoint x: 986, startPoint y: 237, endPoint x: 841, endPoint y: 228, distance: 145.2
click at [841, 228] on input "[URL][DOMAIN_NAME]" at bounding box center [934, 236] width 210 height 34
paste input "[URL][DOMAIN_NAME]"
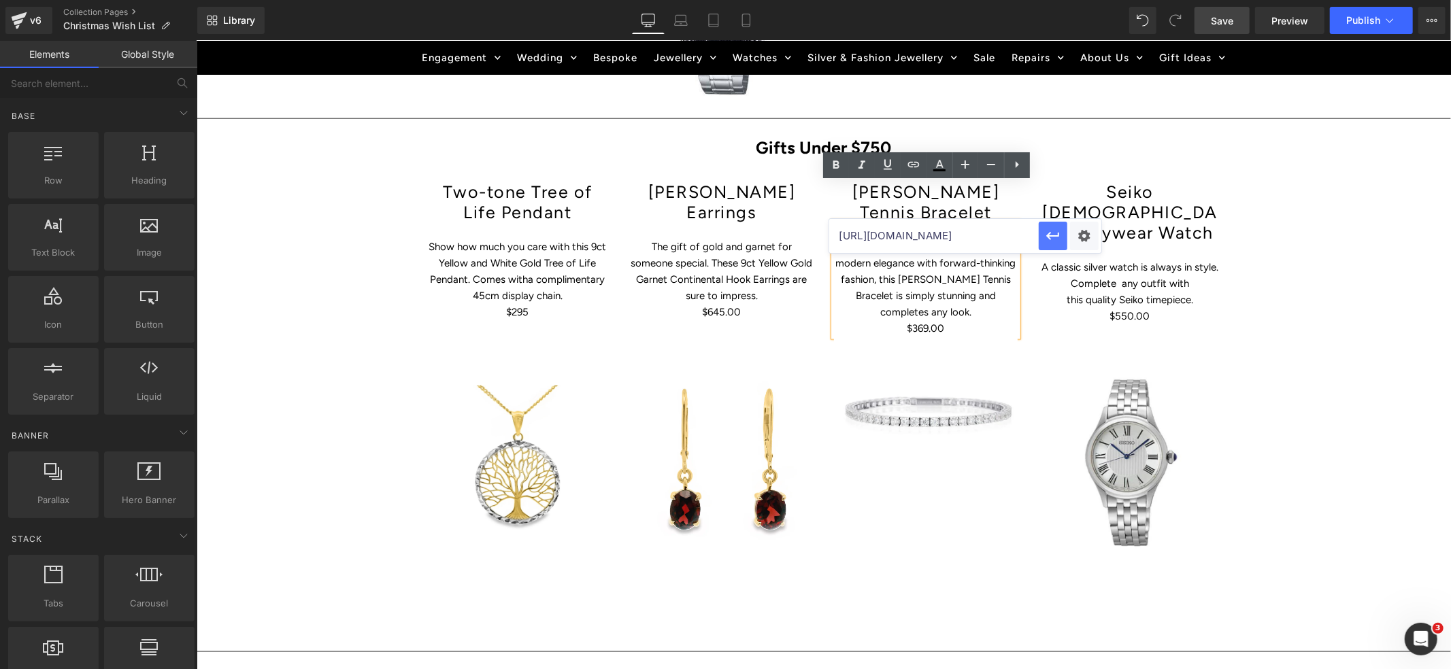
type input "[URL][DOMAIN_NAME]"
click at [1046, 237] on icon "button" at bounding box center [1053, 236] width 16 height 16
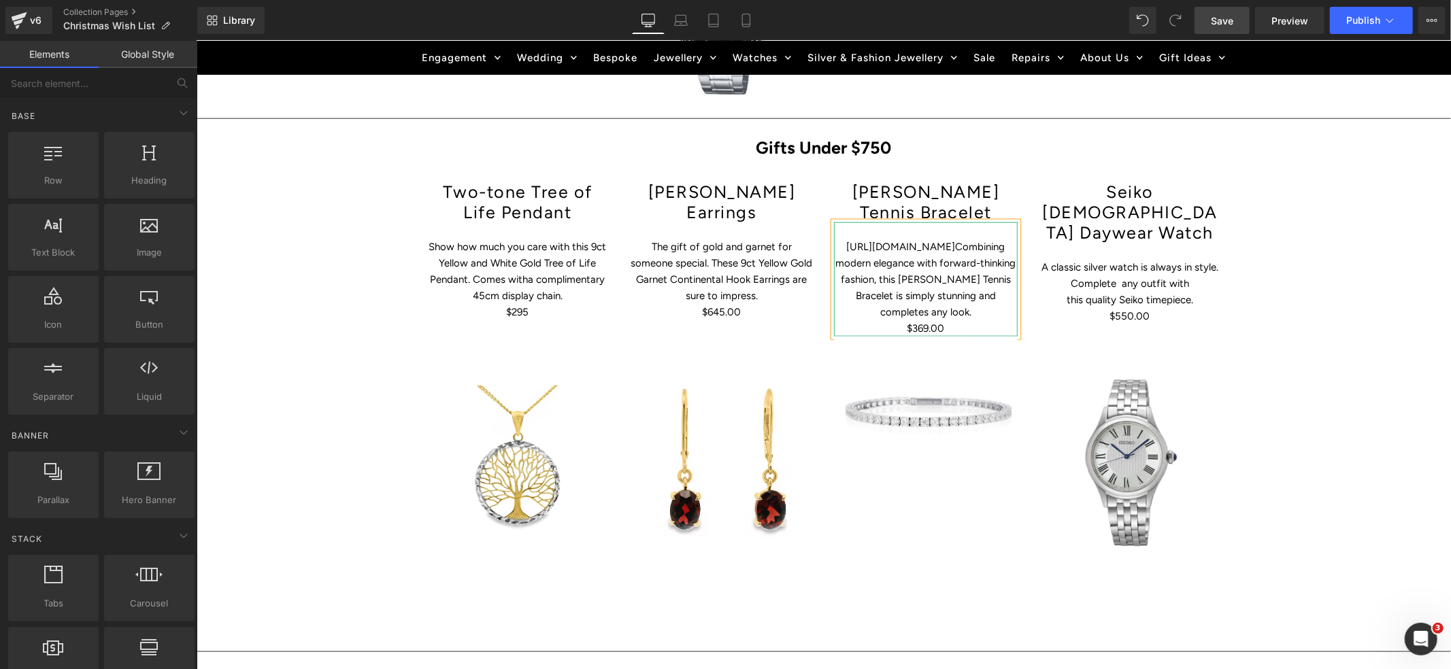
click at [965, 238] on p "[URL][DOMAIN_NAME] Combining modern elegance with forward-thinking fashion, thi…" at bounding box center [925, 279] width 184 height 82
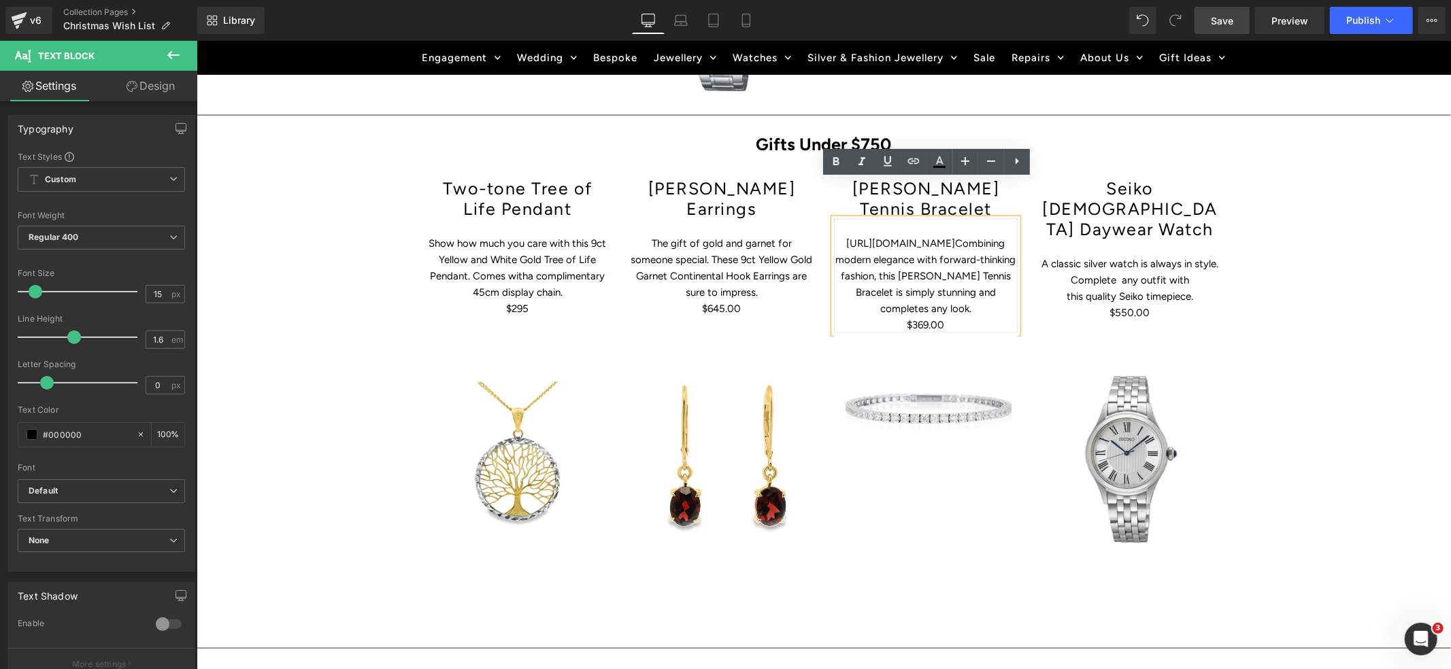
drag, startPoint x: 957, startPoint y: 207, endPoint x: 844, endPoint y: 195, distance: 114.3
click at [844, 218] on div "[URL][DOMAIN_NAME] Combining modern elegance with forward-thinking fashion, thi…" at bounding box center [925, 275] width 184 height 114
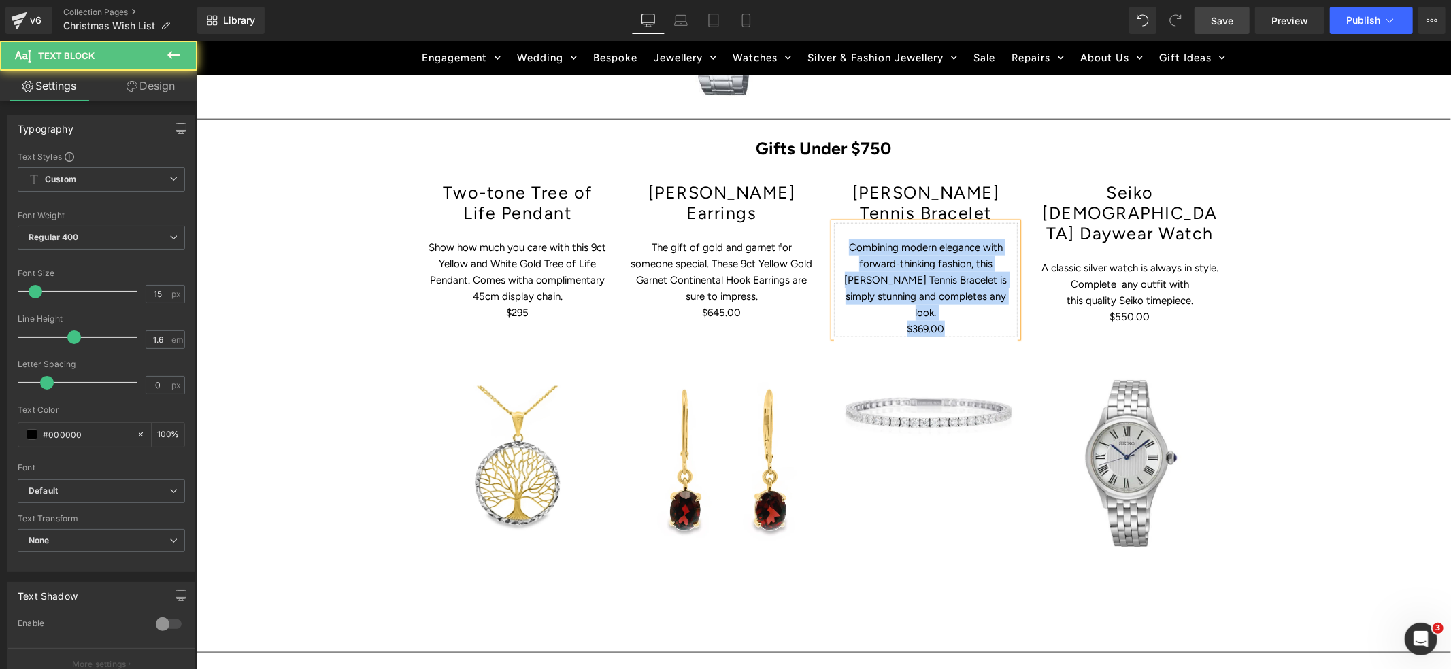
drag, startPoint x: 953, startPoint y: 269, endPoint x: 847, endPoint y: 210, distance: 121.9
click at [847, 222] on div "Combining modern elegance with forward-thinking fashion, this [PERSON_NAME] Ten…" at bounding box center [925, 279] width 184 height 114
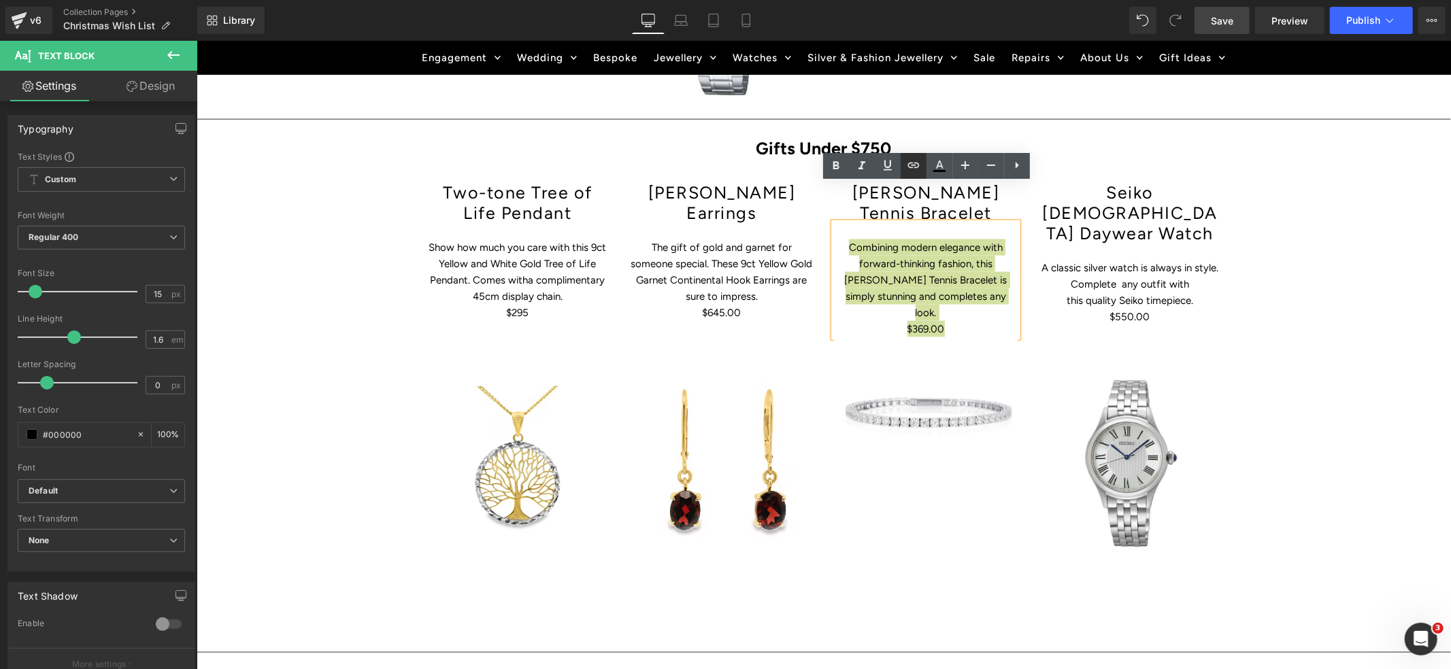
click at [914, 167] on icon at bounding box center [914, 165] width 12 height 5
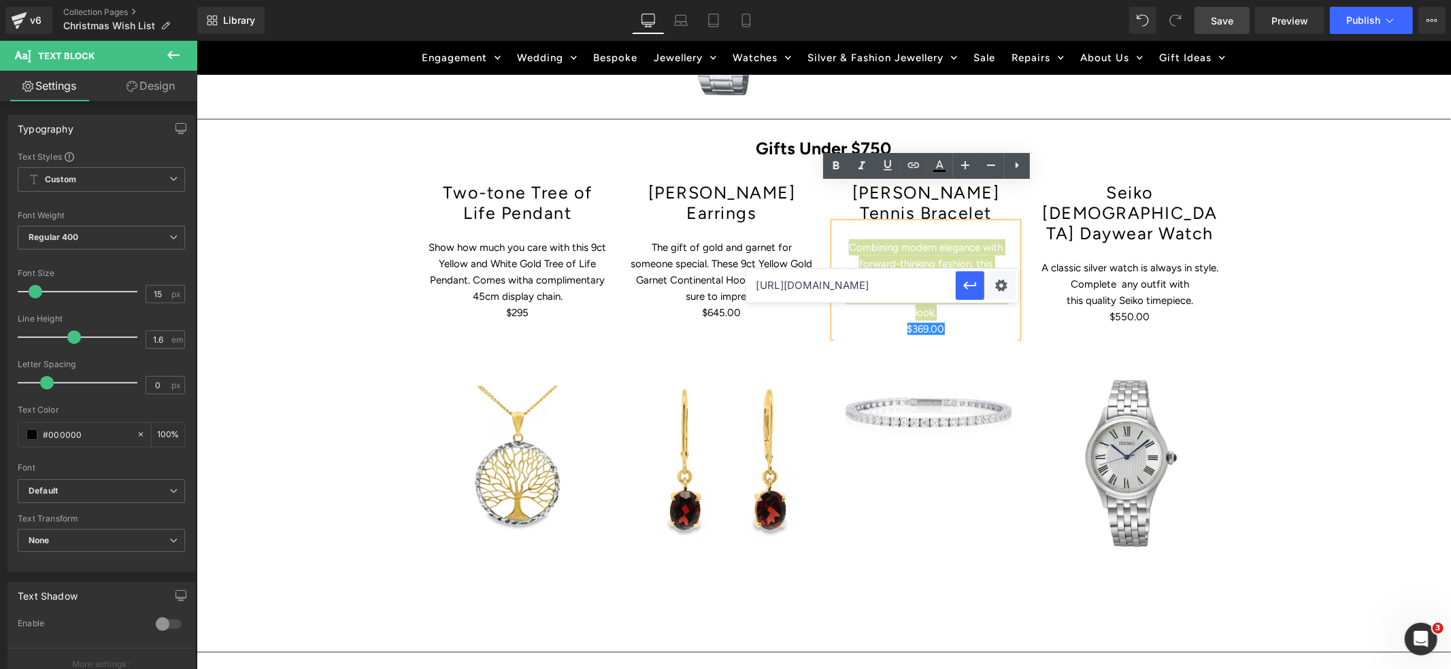
click at [870, 291] on input "[URL][DOMAIN_NAME]" at bounding box center [851, 286] width 210 height 34
paste input "[URL][DOMAIN_NAME]"
type input "[URL][DOMAIN_NAME]"
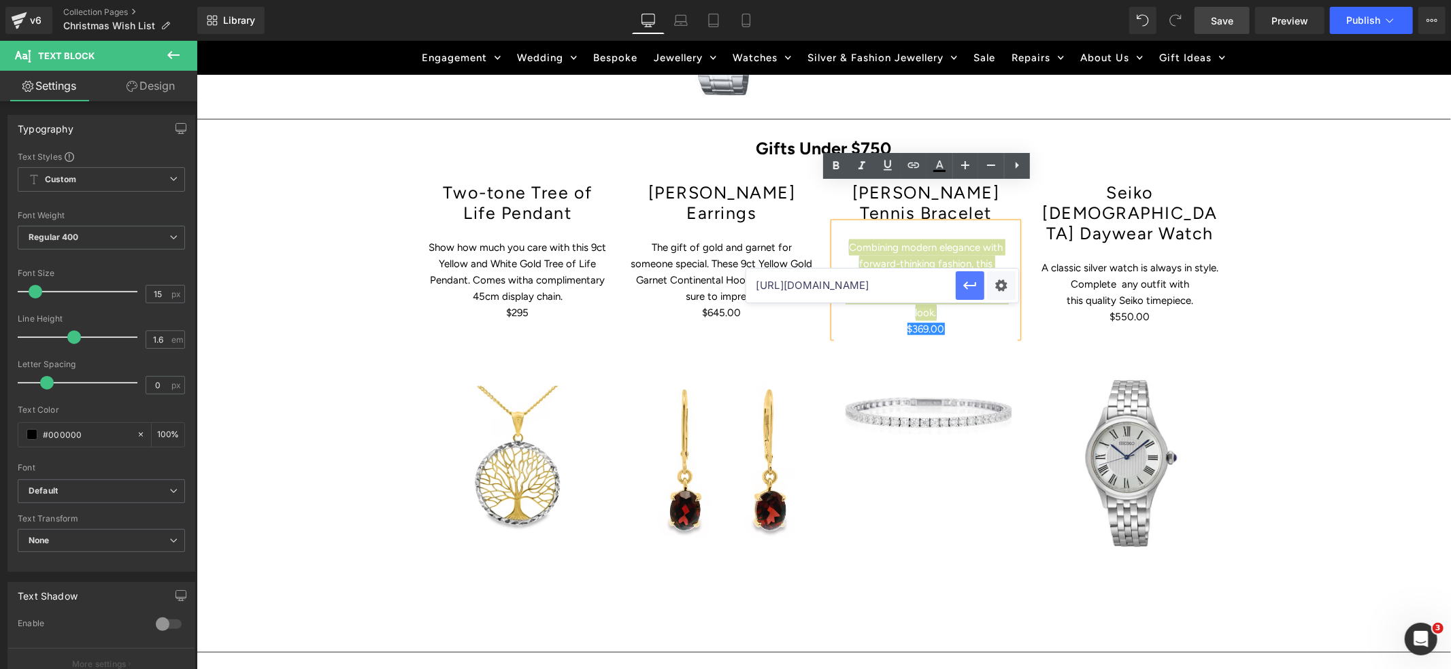
click at [971, 283] on icon "button" at bounding box center [970, 286] width 16 height 16
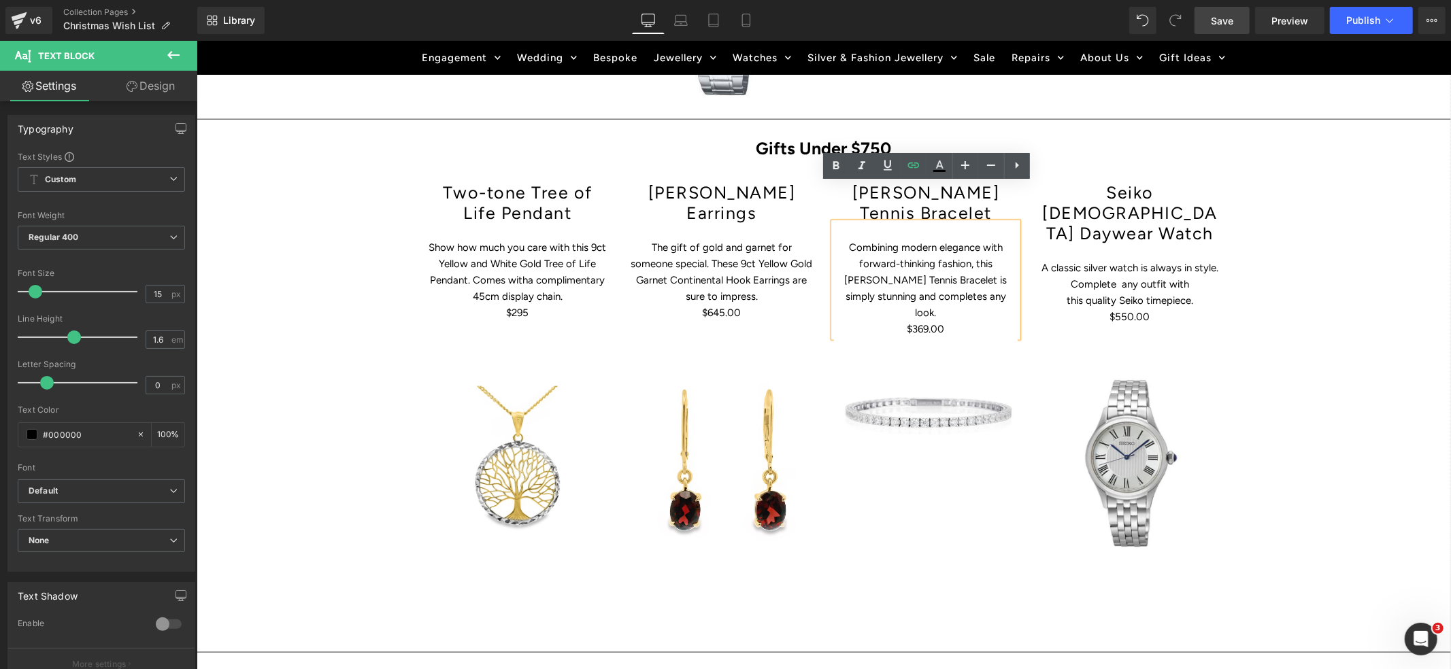
click at [1321, 350] on div "Hero Banner Get Christmas Ready – The Sparkle Starts Here Heading Row Skip the …" at bounding box center [823, 142] width 1255 height 2408
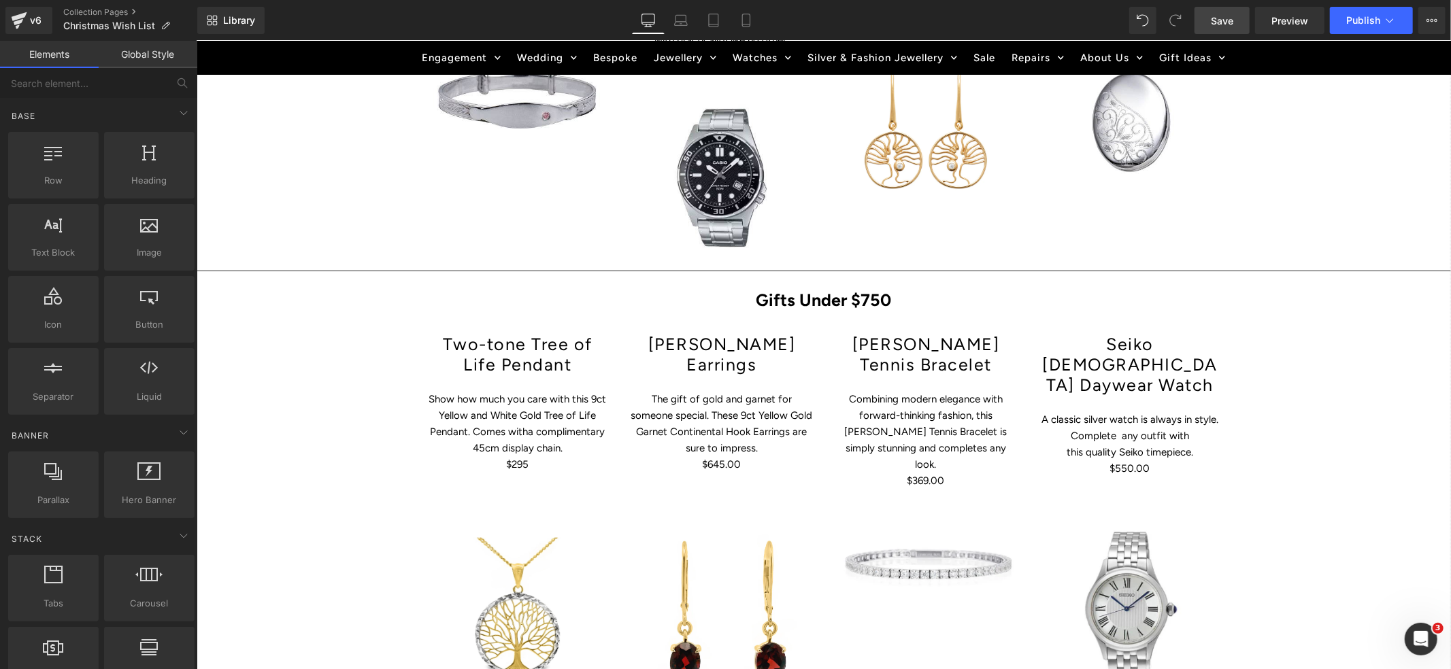
scroll to position [1101, 0]
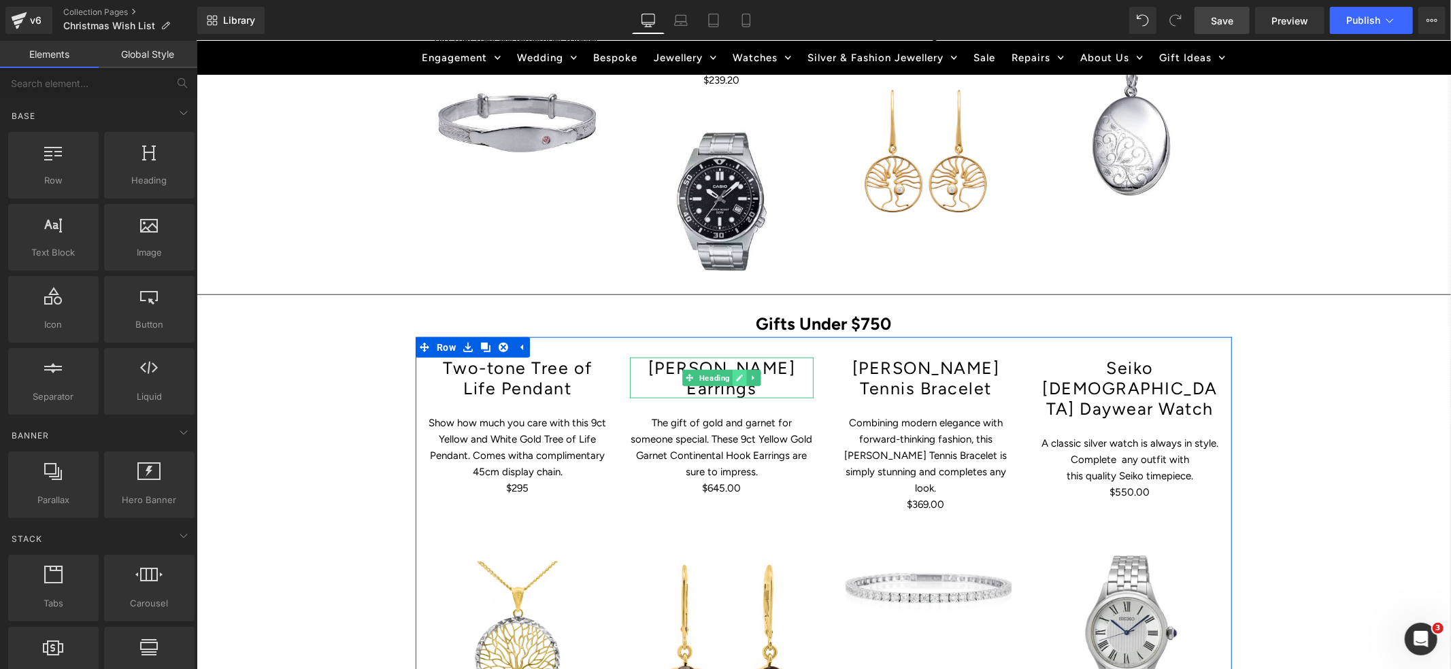
click at [739, 374] on icon at bounding box center [738, 378] width 7 height 8
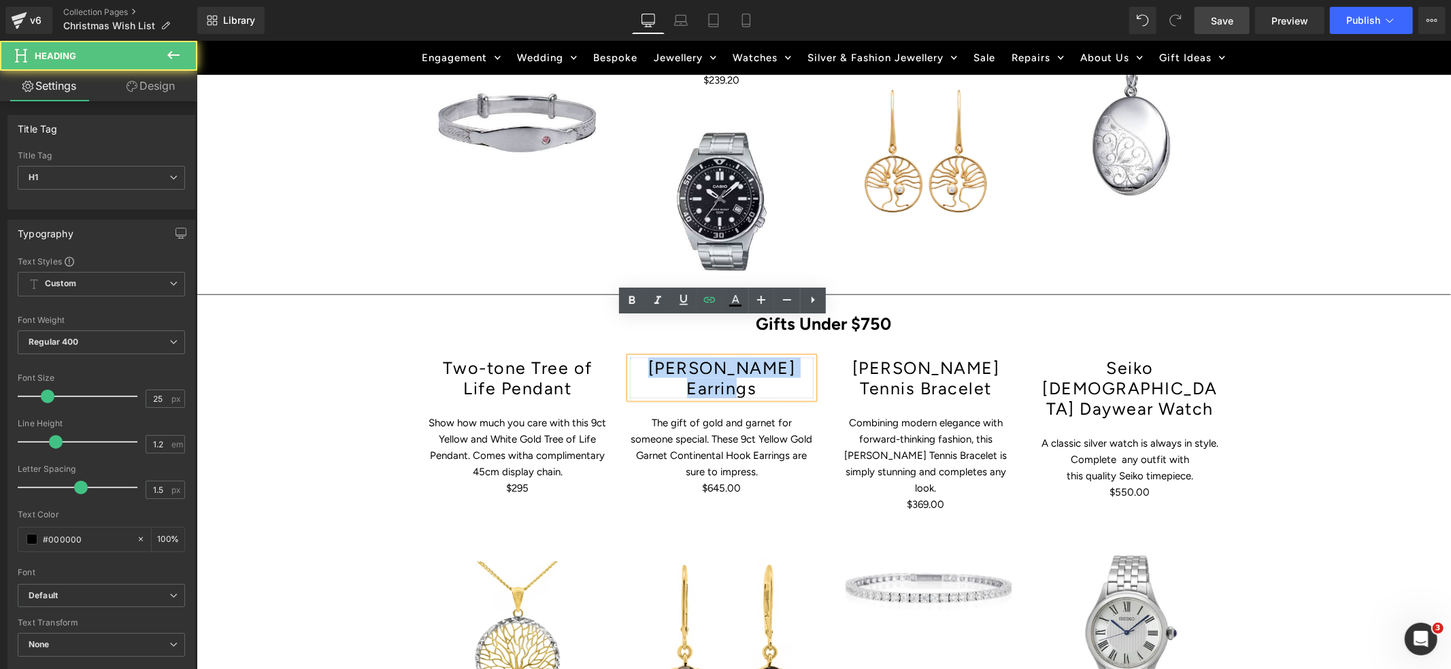
drag, startPoint x: 732, startPoint y: 350, endPoint x: 641, endPoint y: 331, distance: 93.0
click at [641, 357] on h1 "[PERSON_NAME] Earrings" at bounding box center [721, 377] width 184 height 41
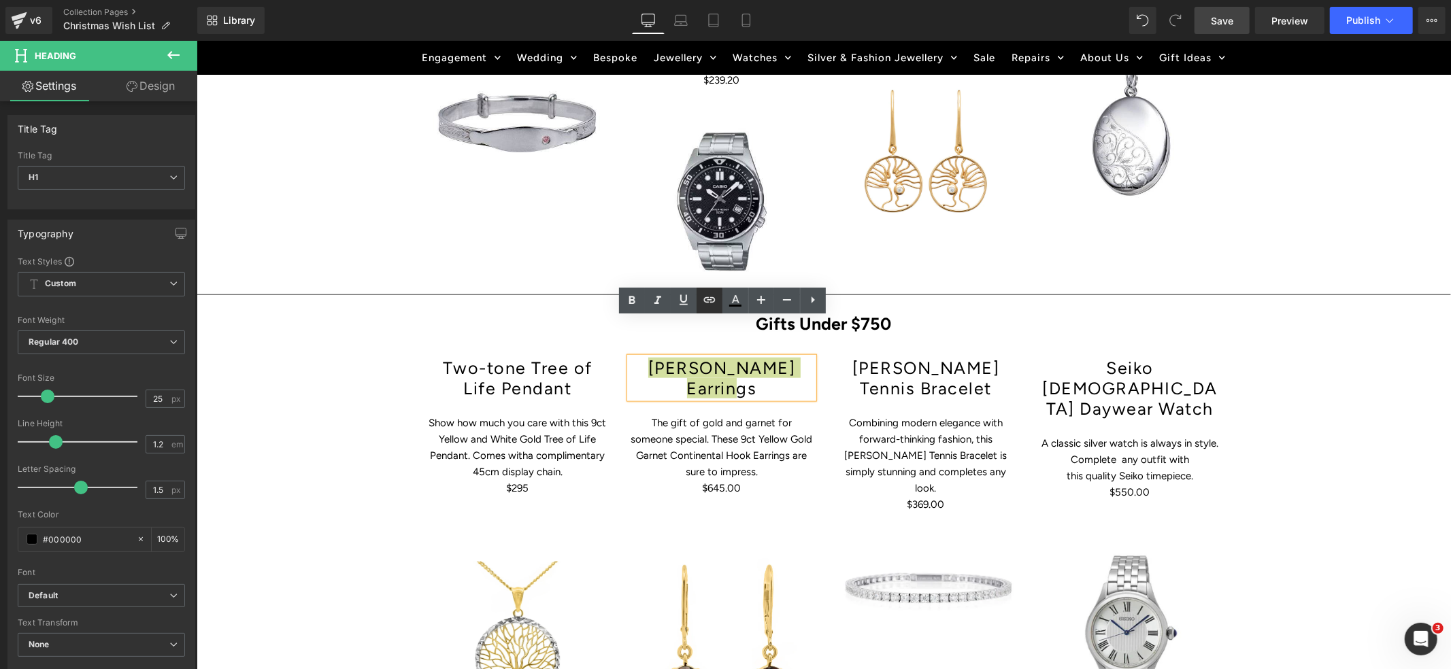
click at [714, 301] on icon at bounding box center [709, 299] width 12 height 5
click at [704, 382] on input "[URL][DOMAIN_NAME]" at bounding box center [647, 382] width 210 height 34
paste input "[URL][DOMAIN_NAME]"
type input "[URL][DOMAIN_NAME]"
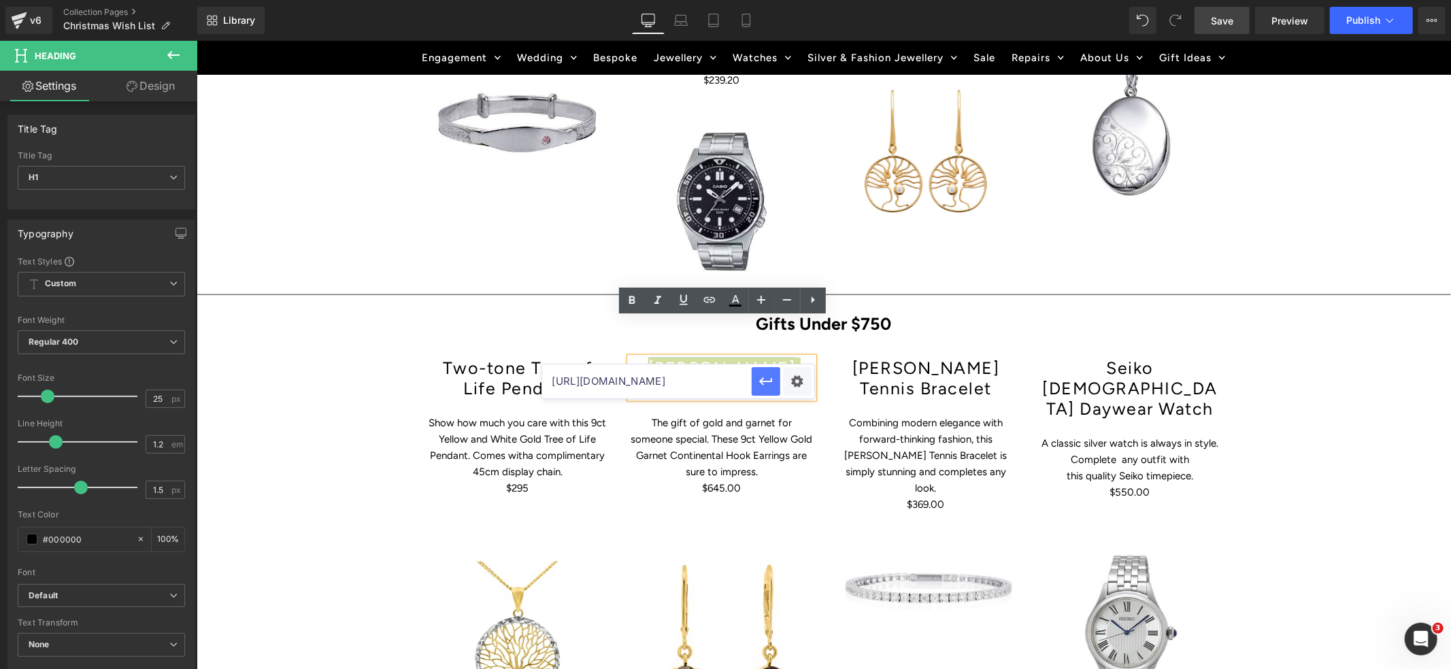
scroll to position [0, 0]
drag, startPoint x: 767, startPoint y: 380, endPoint x: 570, endPoint y: 339, distance: 200.8
click at [767, 380] on icon "button" at bounding box center [766, 382] width 16 height 16
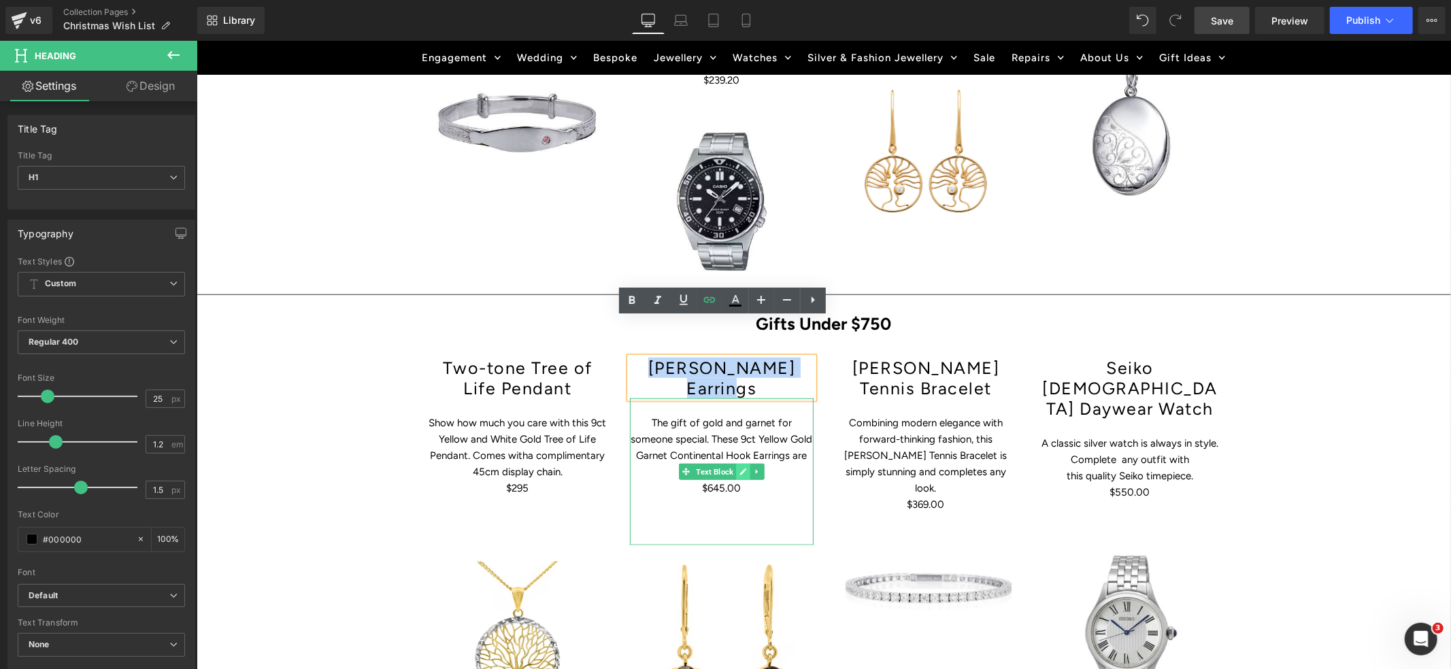
click at [742, 467] on icon at bounding box center [742, 471] width 7 height 8
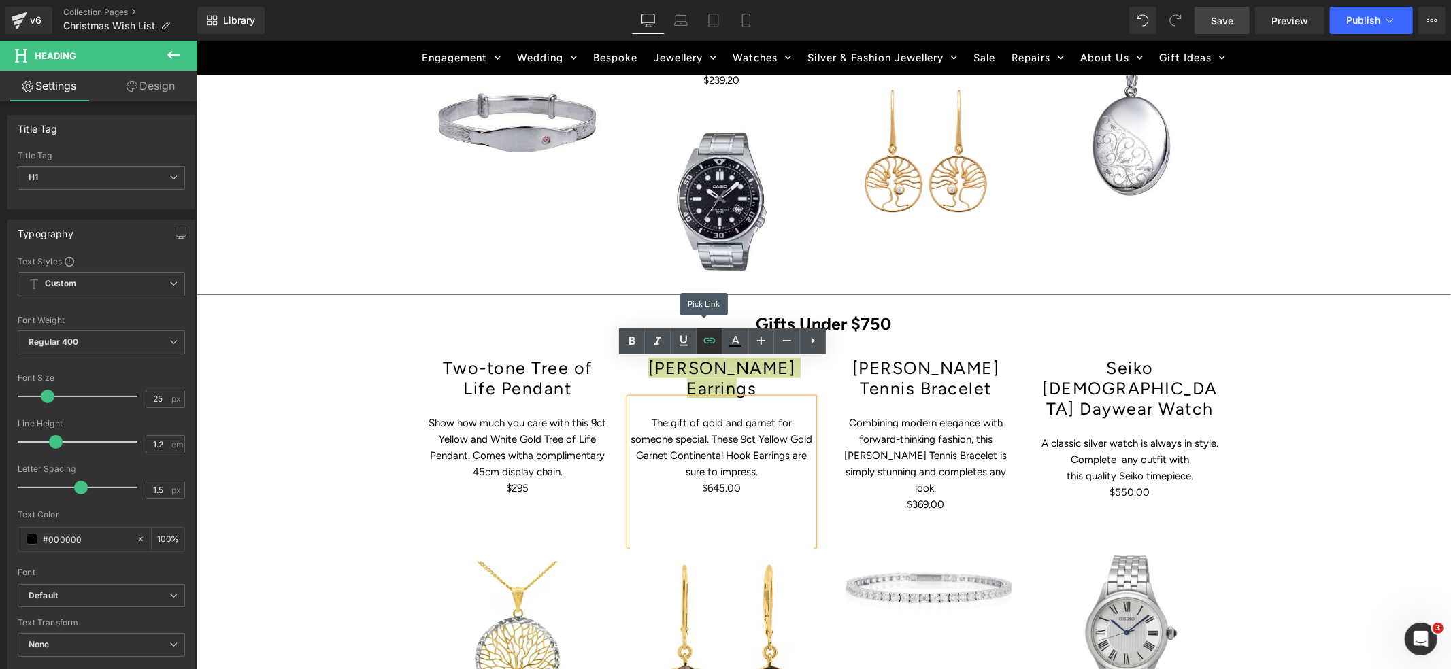
click at [712, 344] on icon at bounding box center [709, 341] width 16 height 16
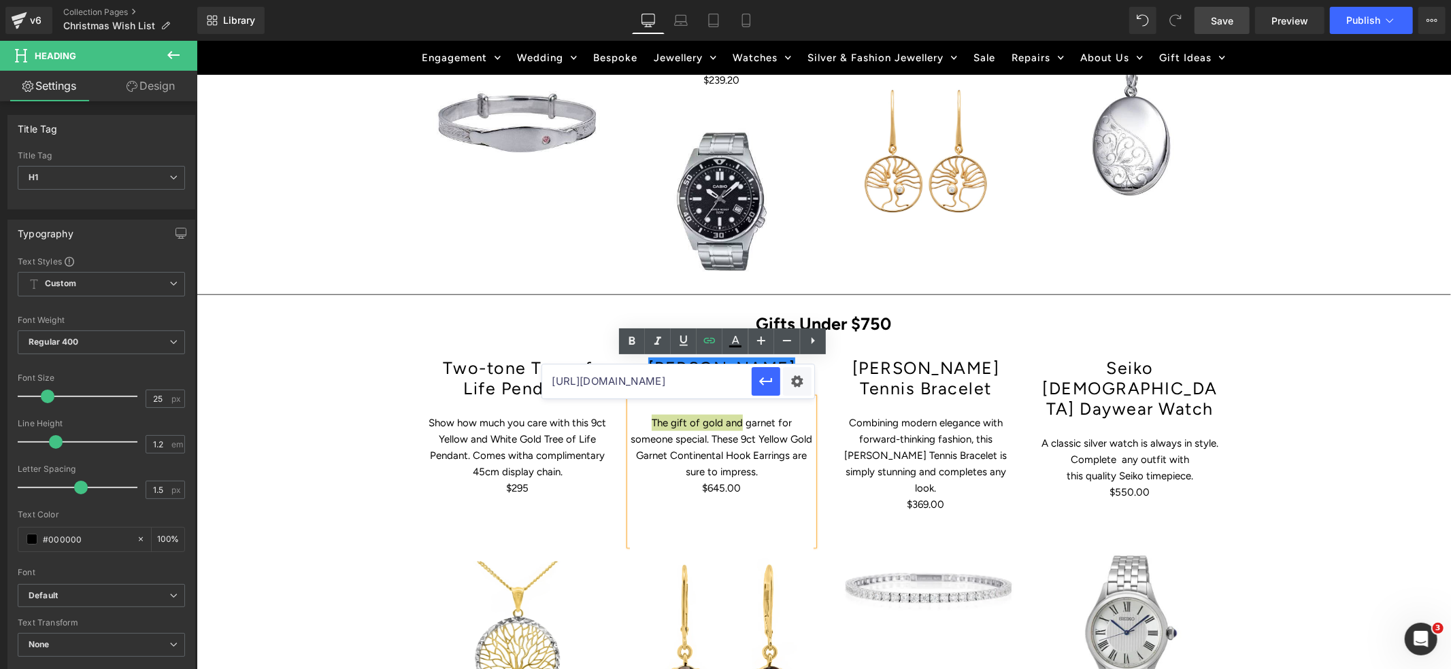
scroll to position [0, 291]
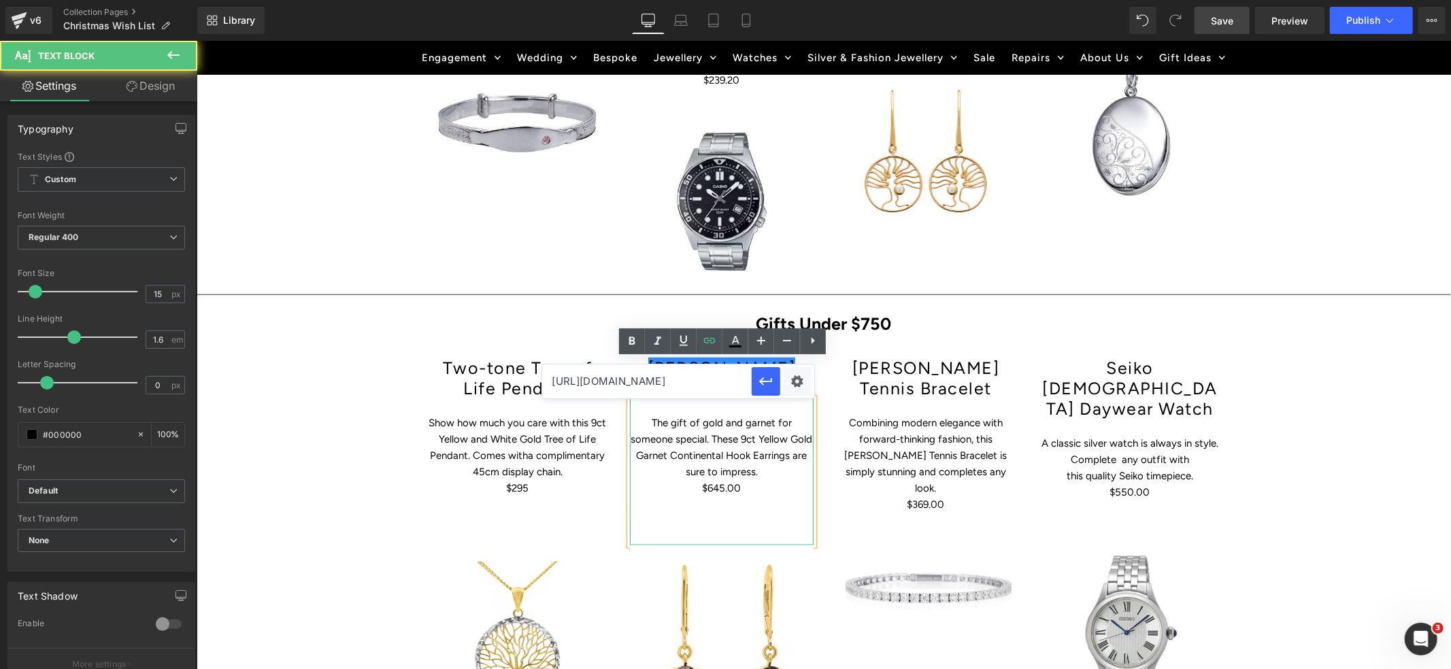
click at [776, 480] on p "$645.00" at bounding box center [721, 488] width 184 height 16
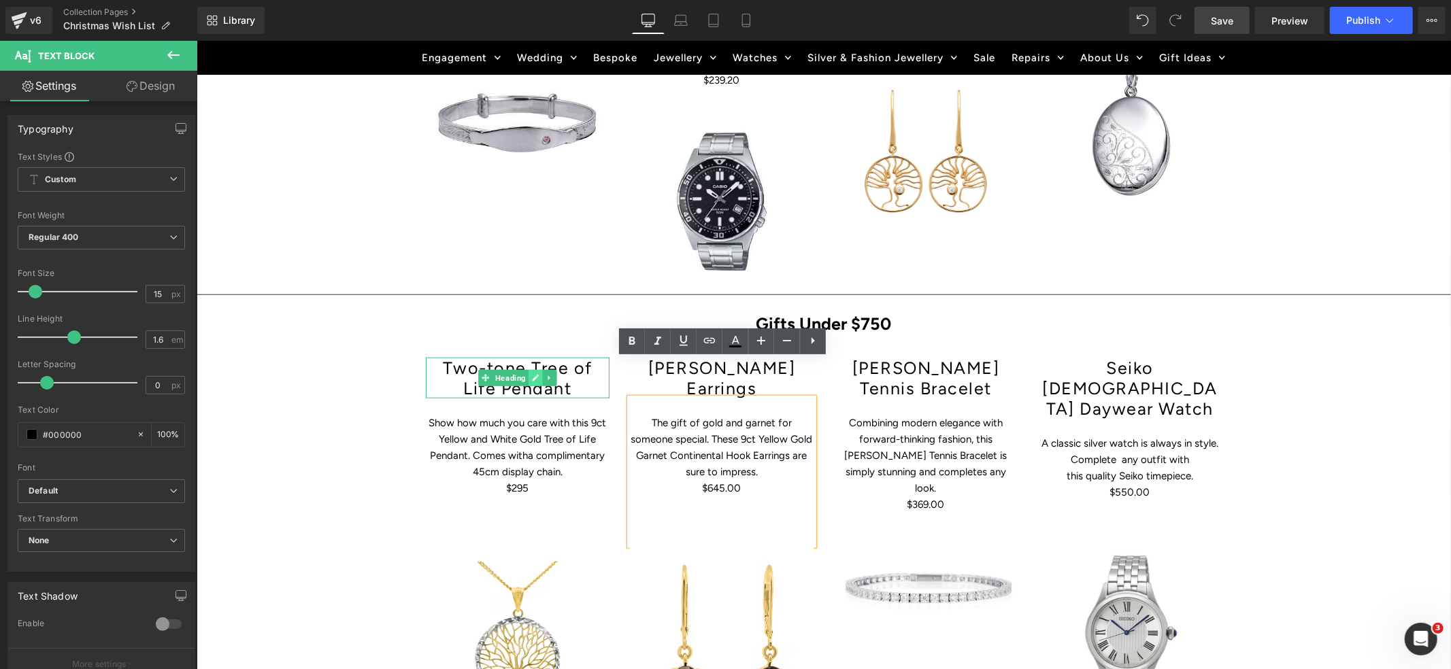
click at [533, 374] on icon at bounding box center [534, 378] width 7 height 8
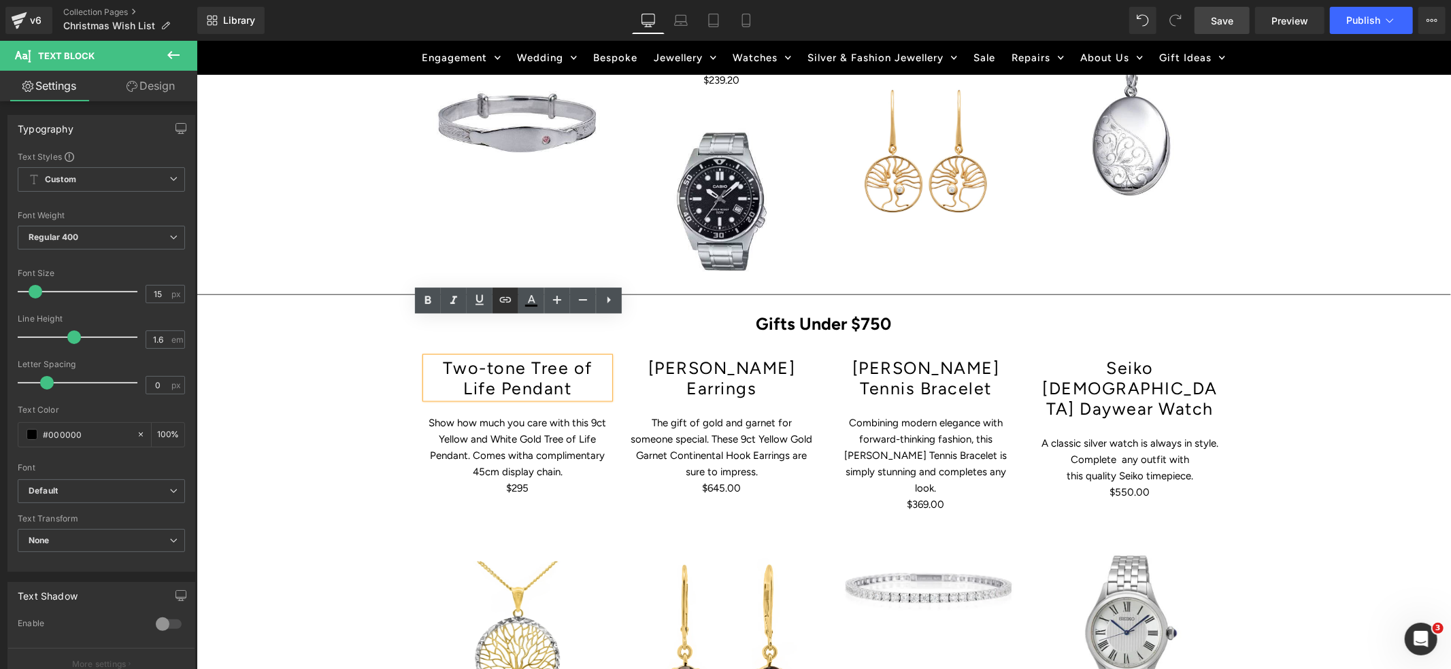
click at [506, 299] on icon at bounding box center [505, 299] width 12 height 5
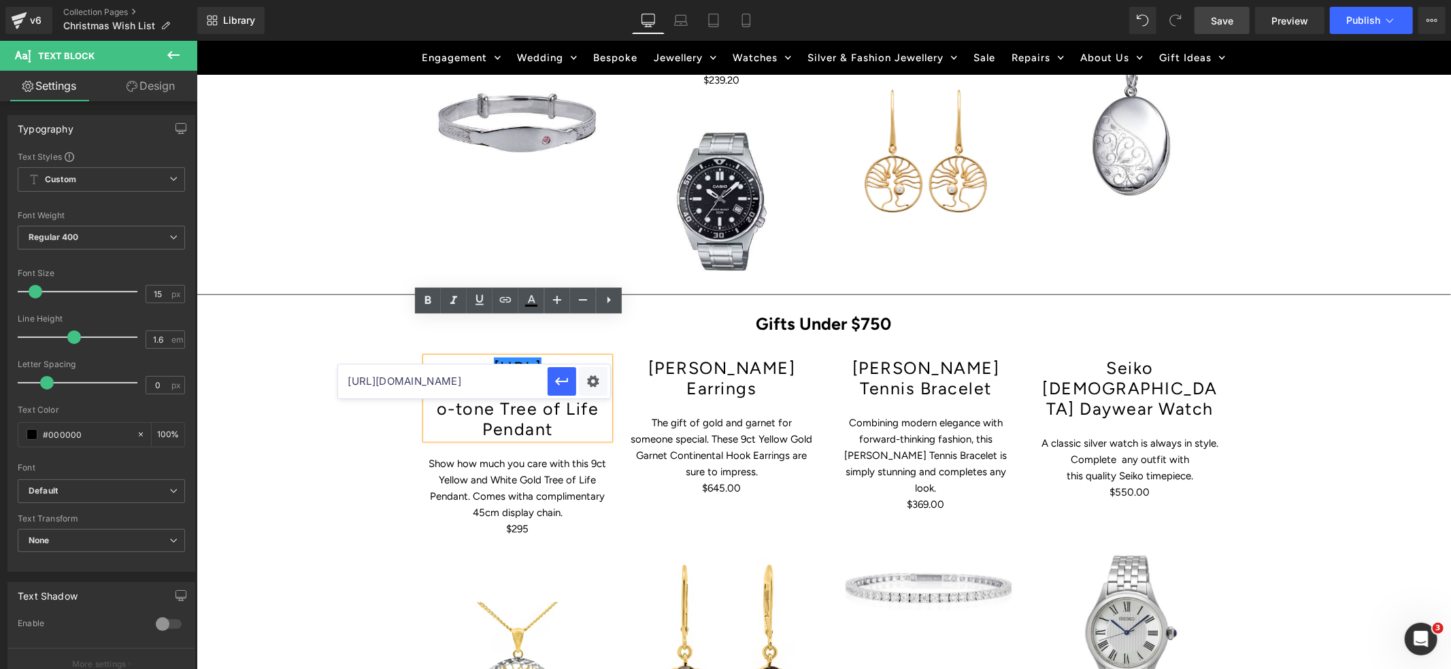
drag, startPoint x: 623, startPoint y: 414, endPoint x: 334, endPoint y: 365, distance: 292.7
paste input "[URL][DOMAIN_NAME]"
type input "[URL][DOMAIN_NAME]"
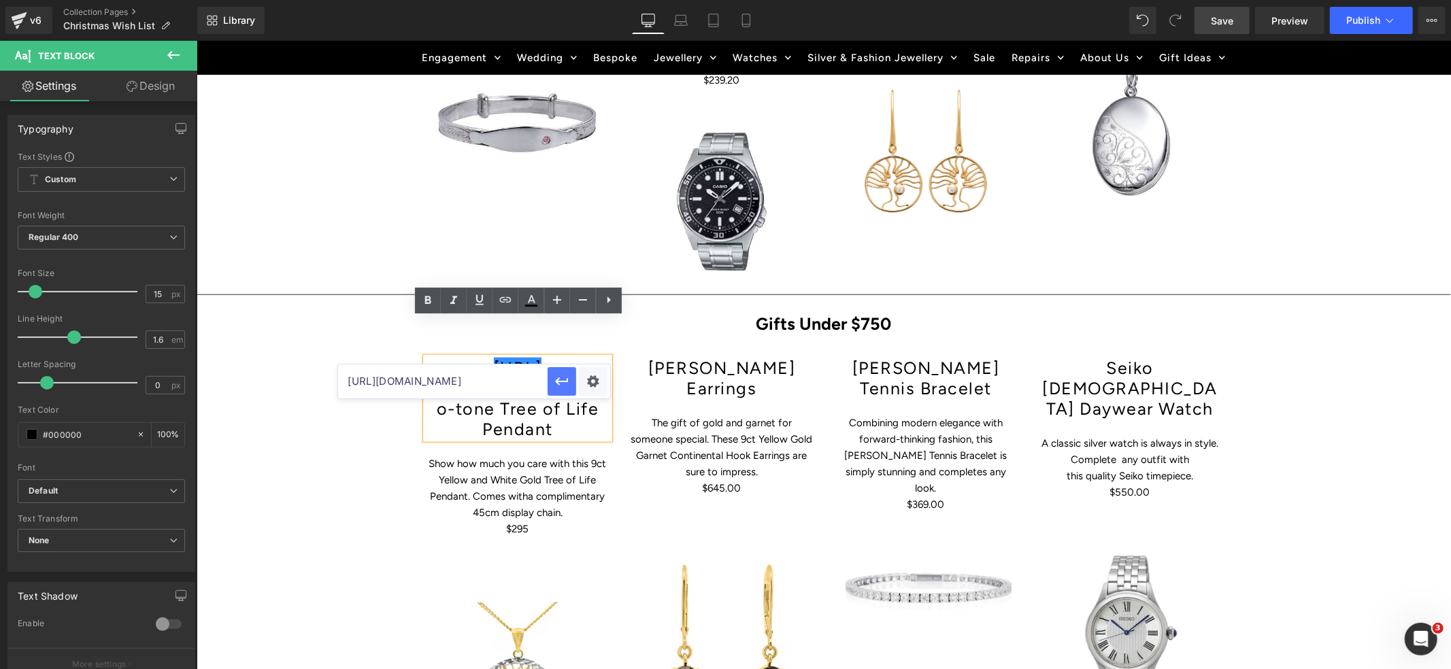
click at [555, 382] on icon "button" at bounding box center [562, 382] width 16 height 16
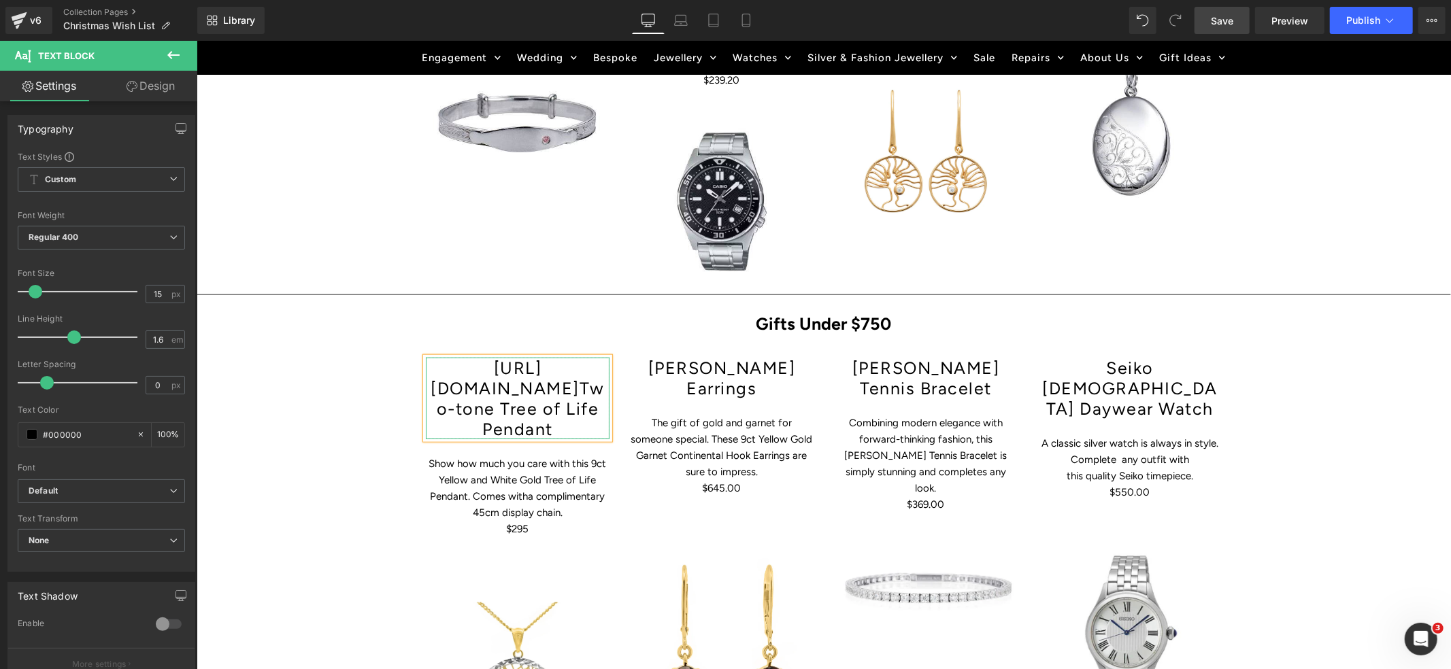
click at [558, 380] on h1 "[URL][DOMAIN_NAME] Two-tone Tree of Life Pendant" at bounding box center [517, 398] width 184 height 82
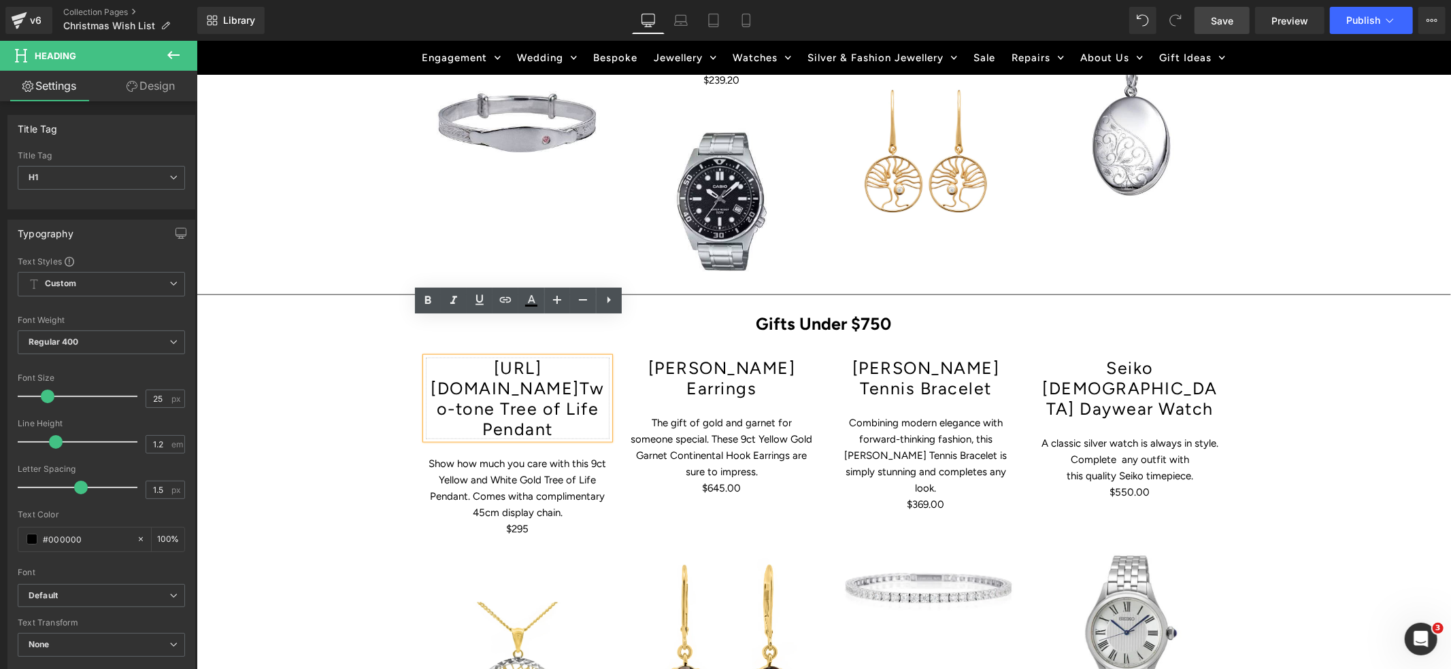
drag, startPoint x: 548, startPoint y: 352, endPoint x: 427, endPoint y: 329, distance: 122.8
click at [427, 357] on h1 "[URL][DOMAIN_NAME] Two-tone Tree of Life Pendant" at bounding box center [517, 398] width 184 height 82
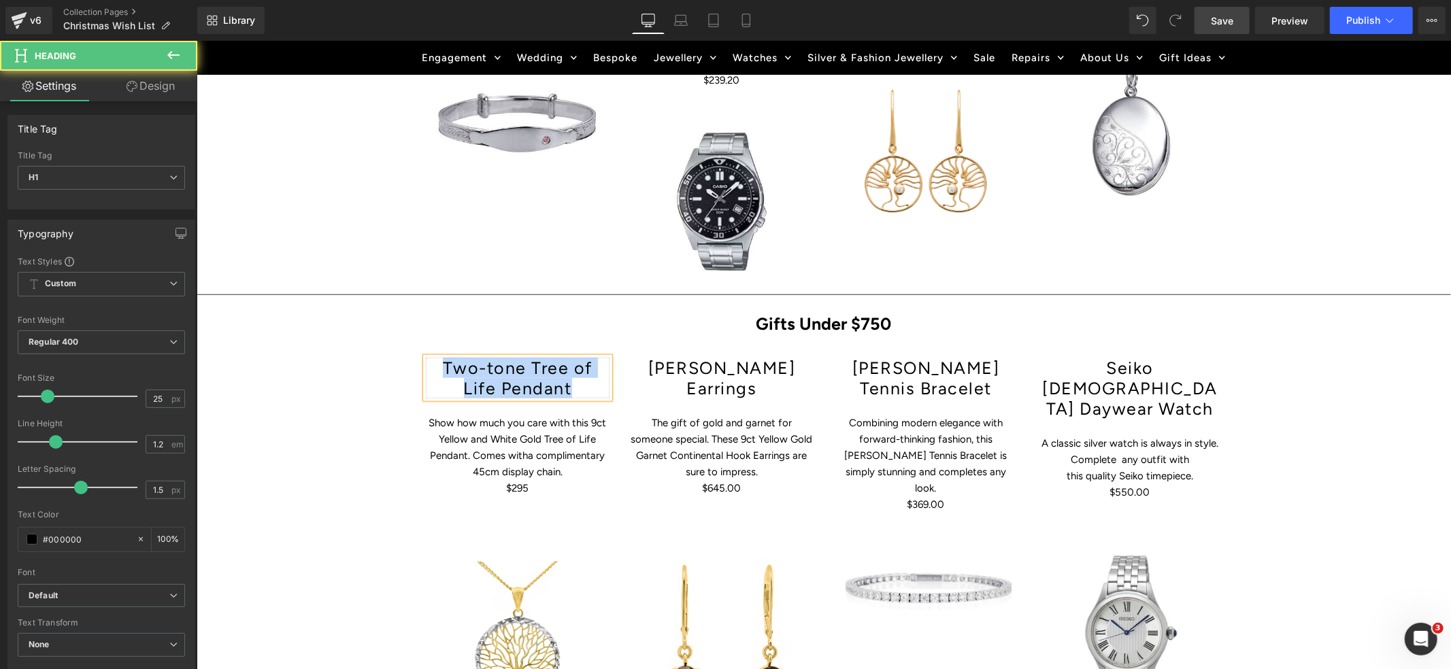
drag, startPoint x: 552, startPoint y: 344, endPoint x: 416, endPoint y: 320, distance: 137.5
click at [416, 357] on div "Two-tone Tree of Life Pendant Heading Show how much you care with t his 9ct Yel…" at bounding box center [517, 532] width 204 height 351
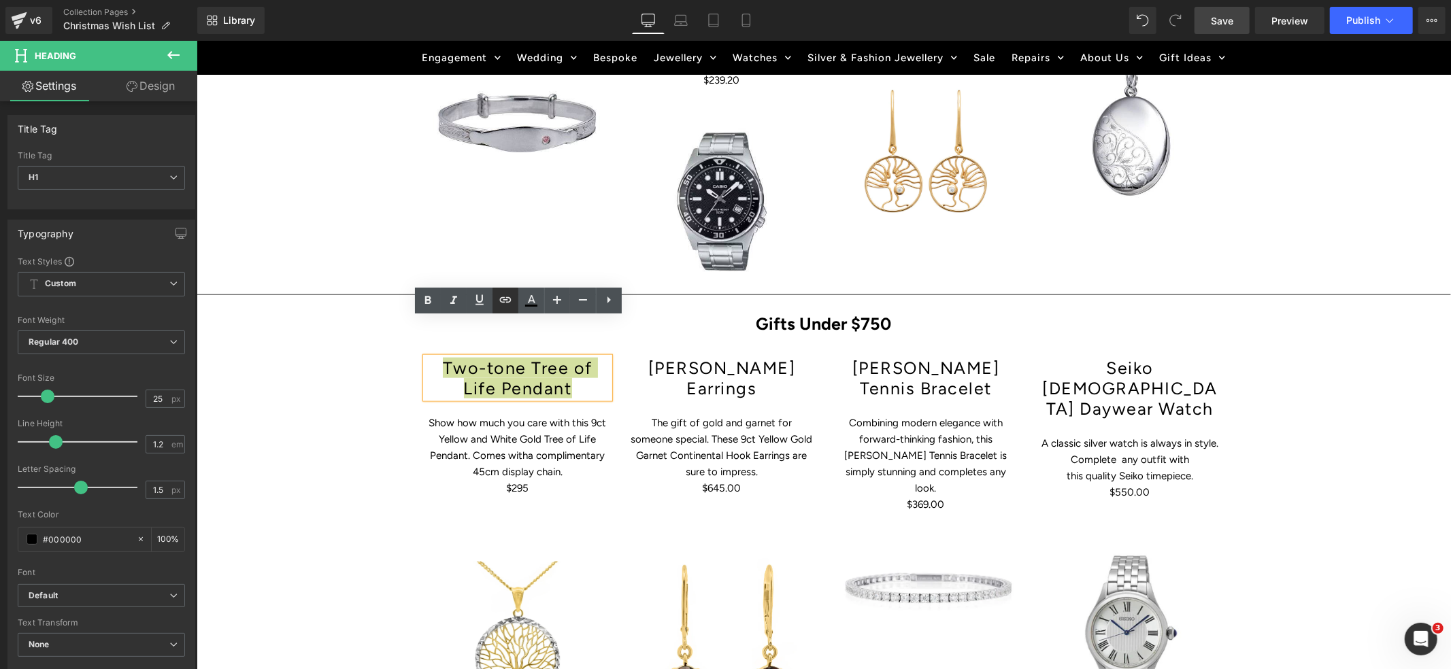
click at [506, 302] on icon at bounding box center [505, 299] width 12 height 5
click at [486, 388] on input "[URL][DOMAIN_NAME]" at bounding box center [443, 382] width 210 height 34
paste input "[URL][DOMAIN_NAME]"
type input "[URL][DOMAIN_NAME]"
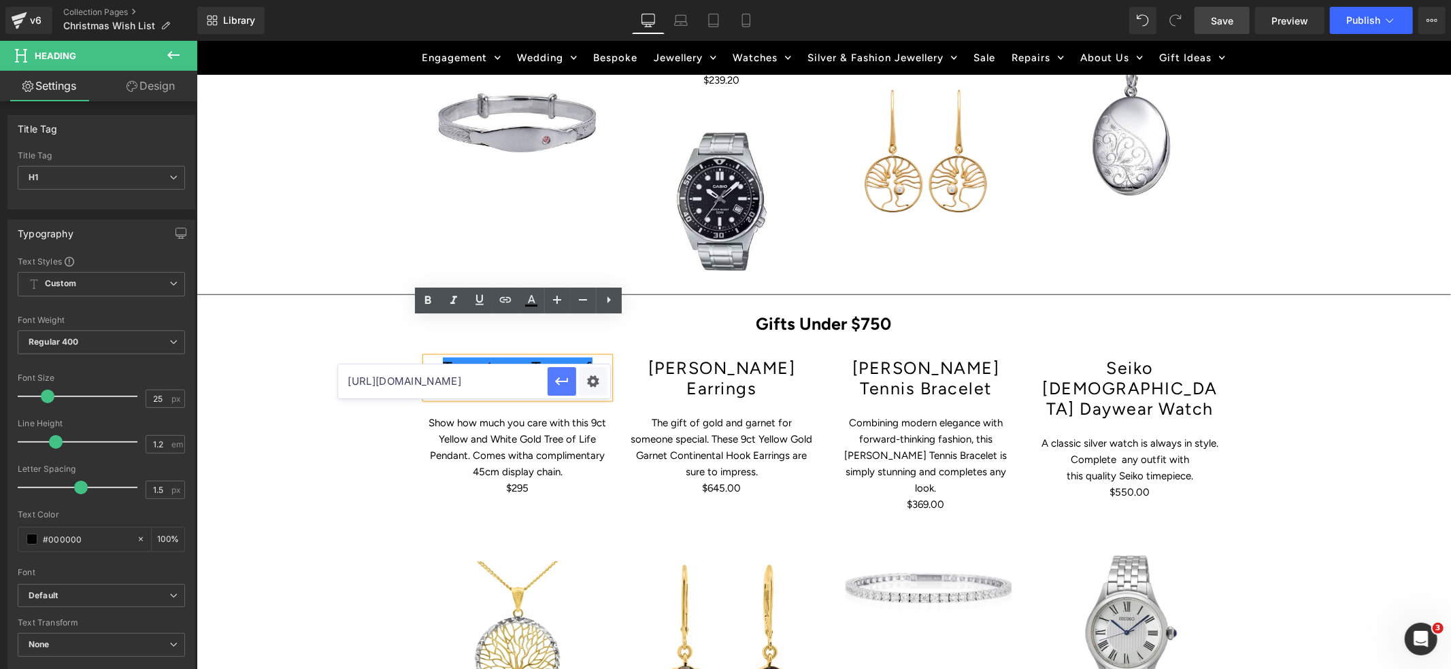
scroll to position [0, 0]
click at [562, 383] on icon "button" at bounding box center [562, 382] width 16 height 16
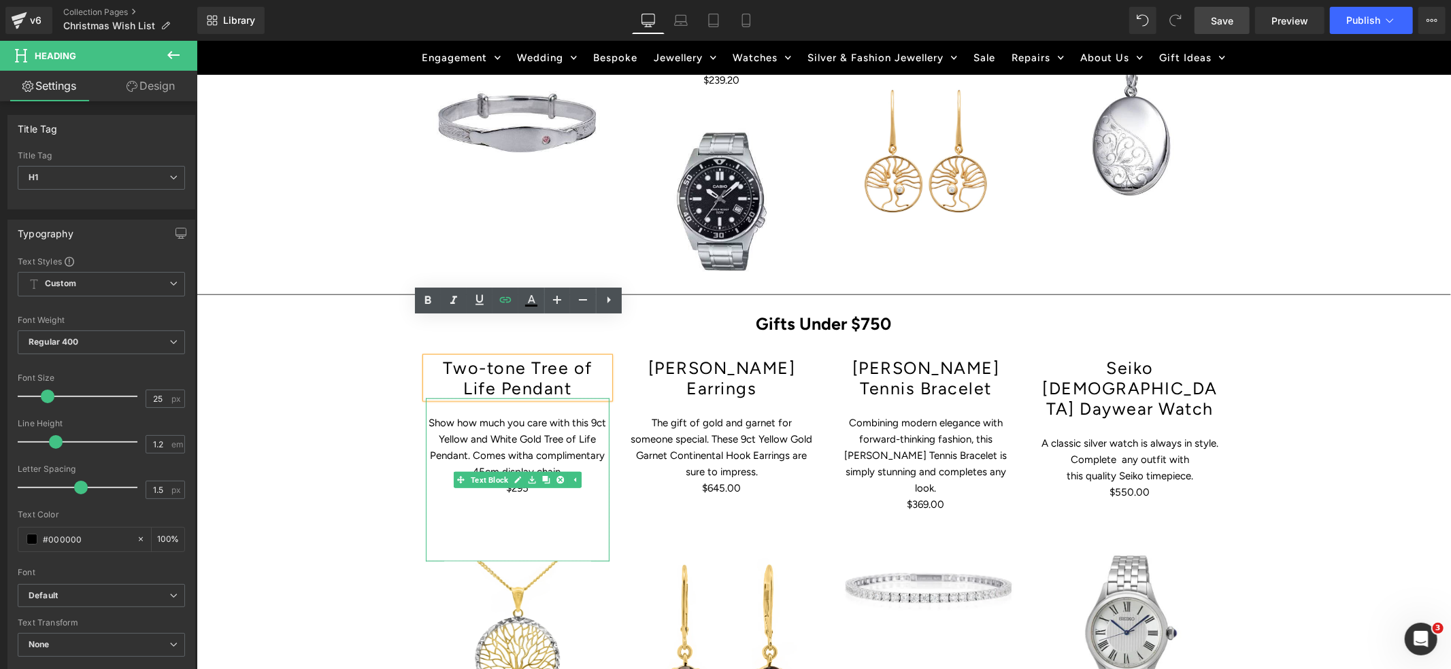
click at [563, 449] on span "a complimentary 45cm display chain." at bounding box center [538, 463] width 133 height 29
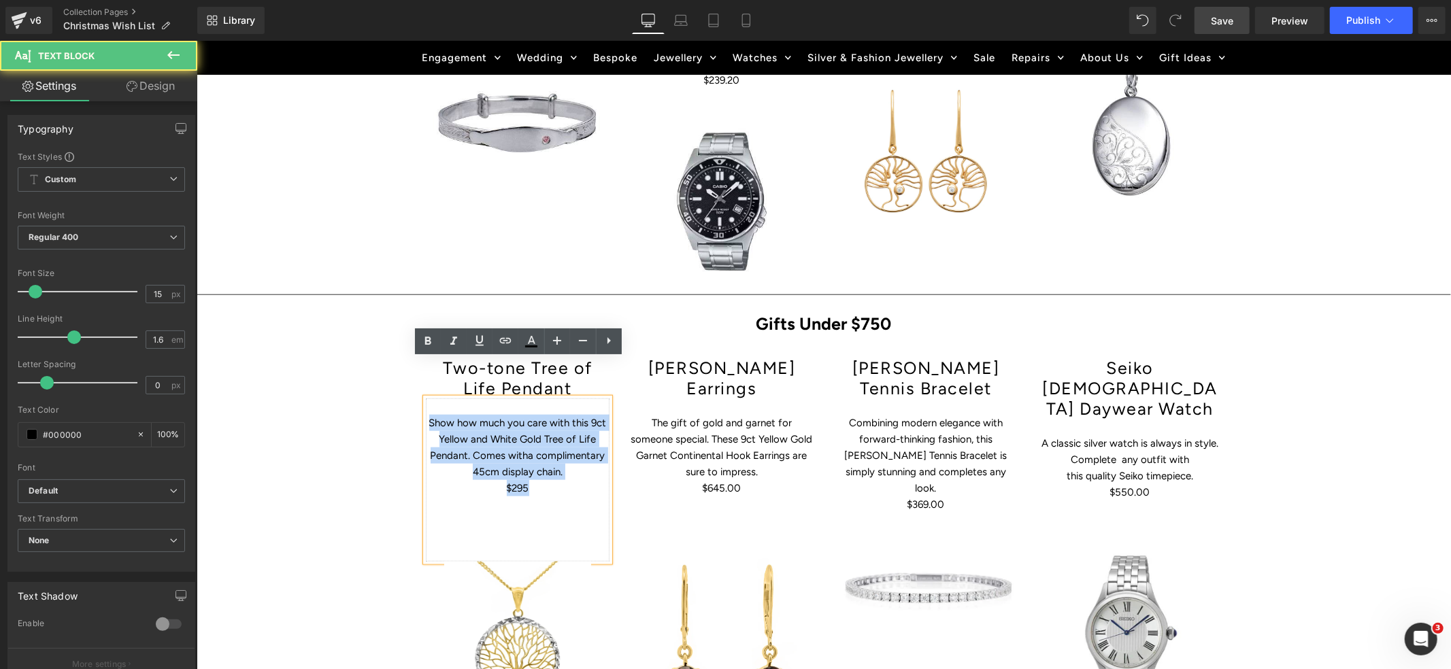
drag, startPoint x: 541, startPoint y: 452, endPoint x: 429, endPoint y: 378, distance: 134.5
click at [429, 398] on div "Show how much you care with t his 9ct Yellow and White Gold Tree of Life Pendan…" at bounding box center [517, 479] width 184 height 163
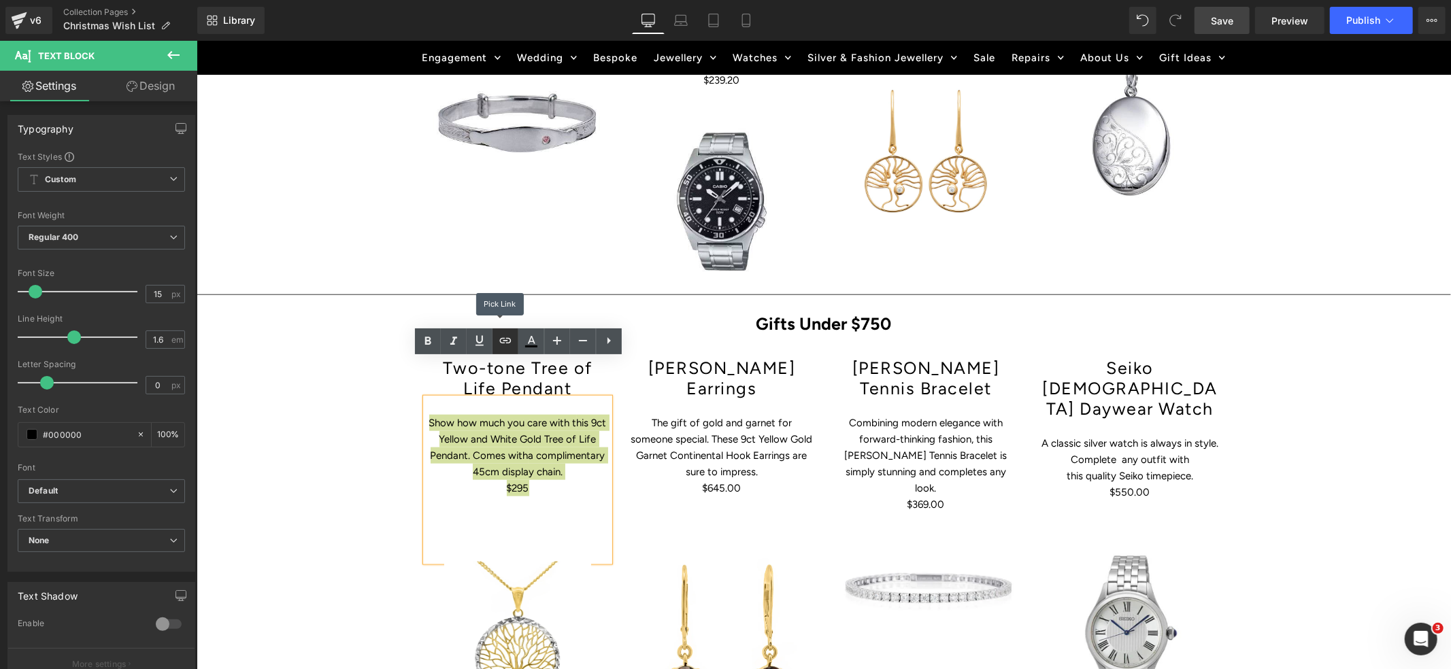
click at [505, 342] on icon at bounding box center [505, 341] width 16 height 16
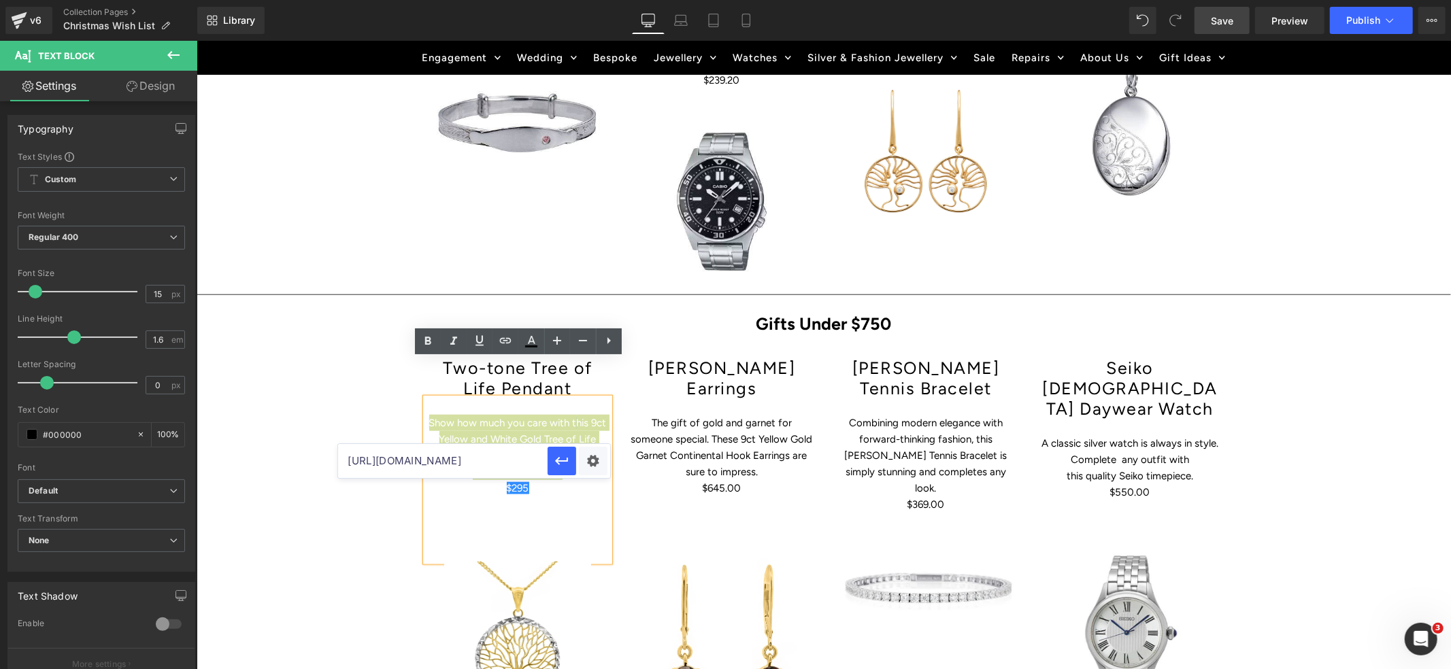
click at [391, 461] on input "[URL][DOMAIN_NAME]" at bounding box center [443, 461] width 210 height 34
paste input "[URL][DOMAIN_NAME]"
type input "[URL][DOMAIN_NAME]"
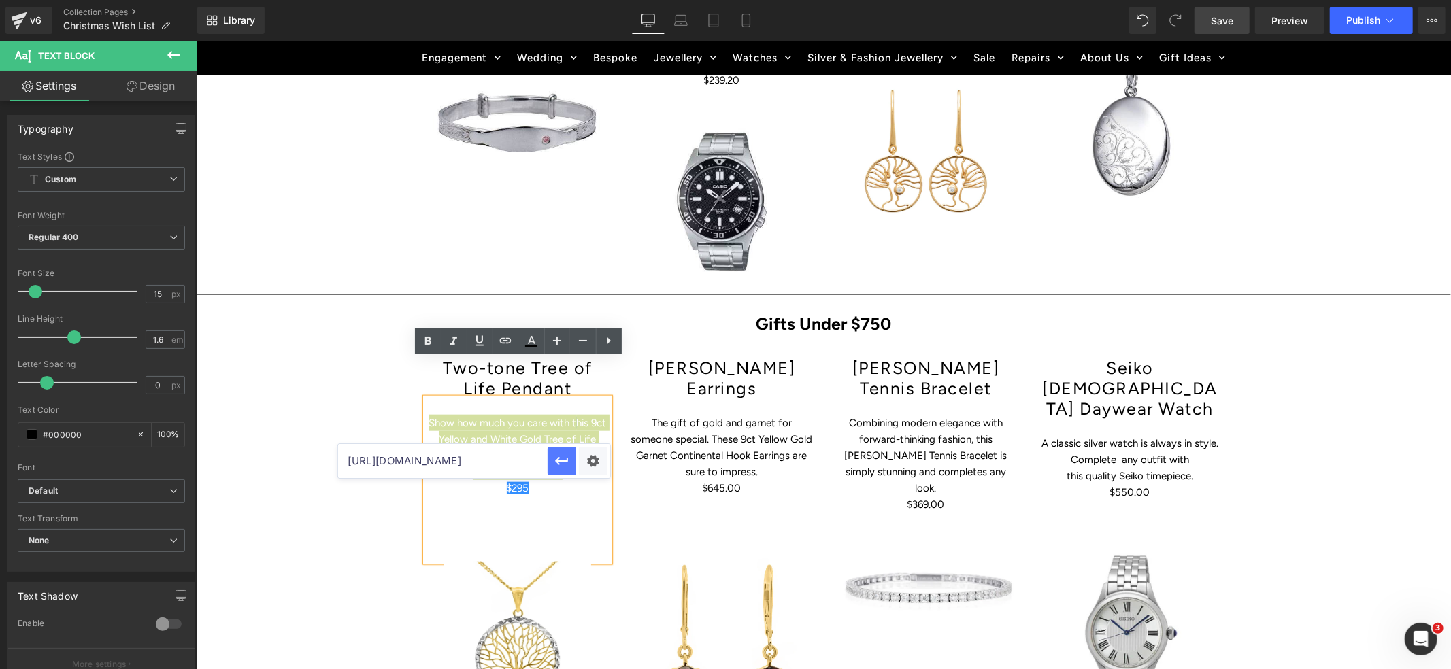
click at [557, 462] on icon "button" at bounding box center [561, 461] width 13 height 8
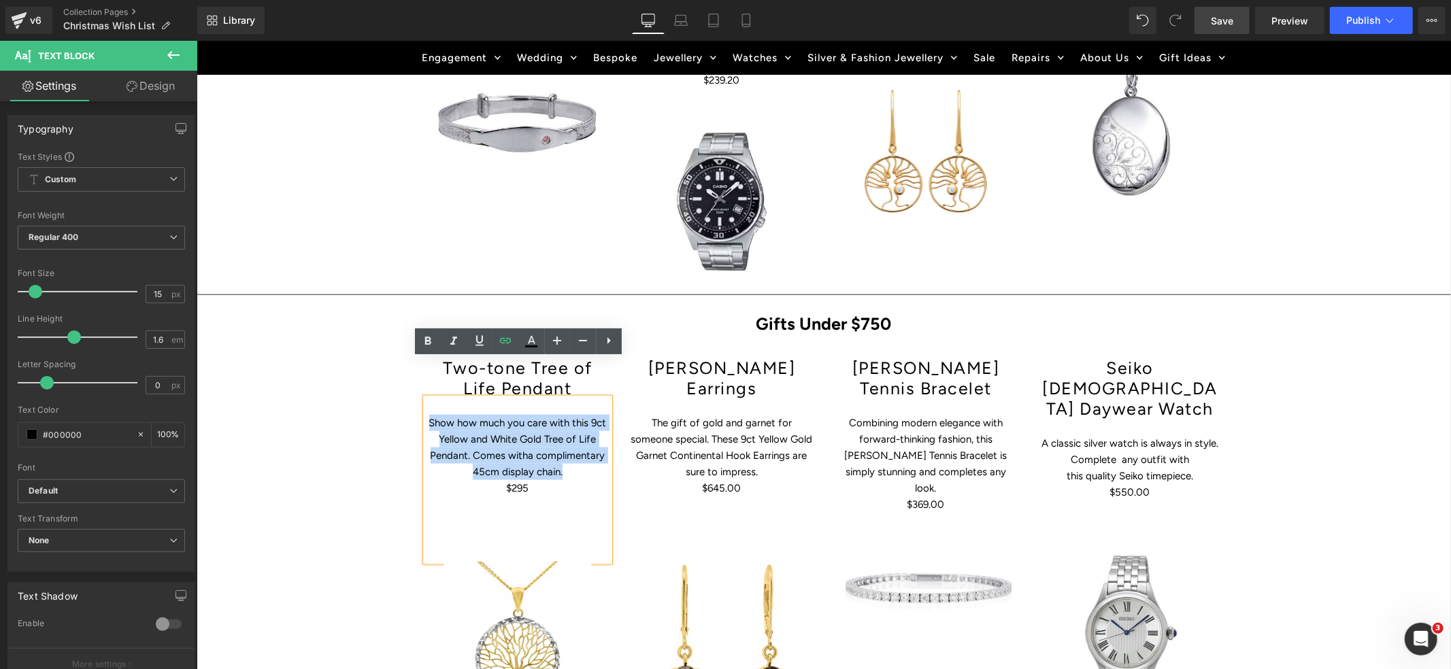
click at [1346, 340] on div "Hero Banner Get Christmas Ready – The Sparkle Starts Here Heading Row Skip the …" at bounding box center [823, 317] width 1255 height 2408
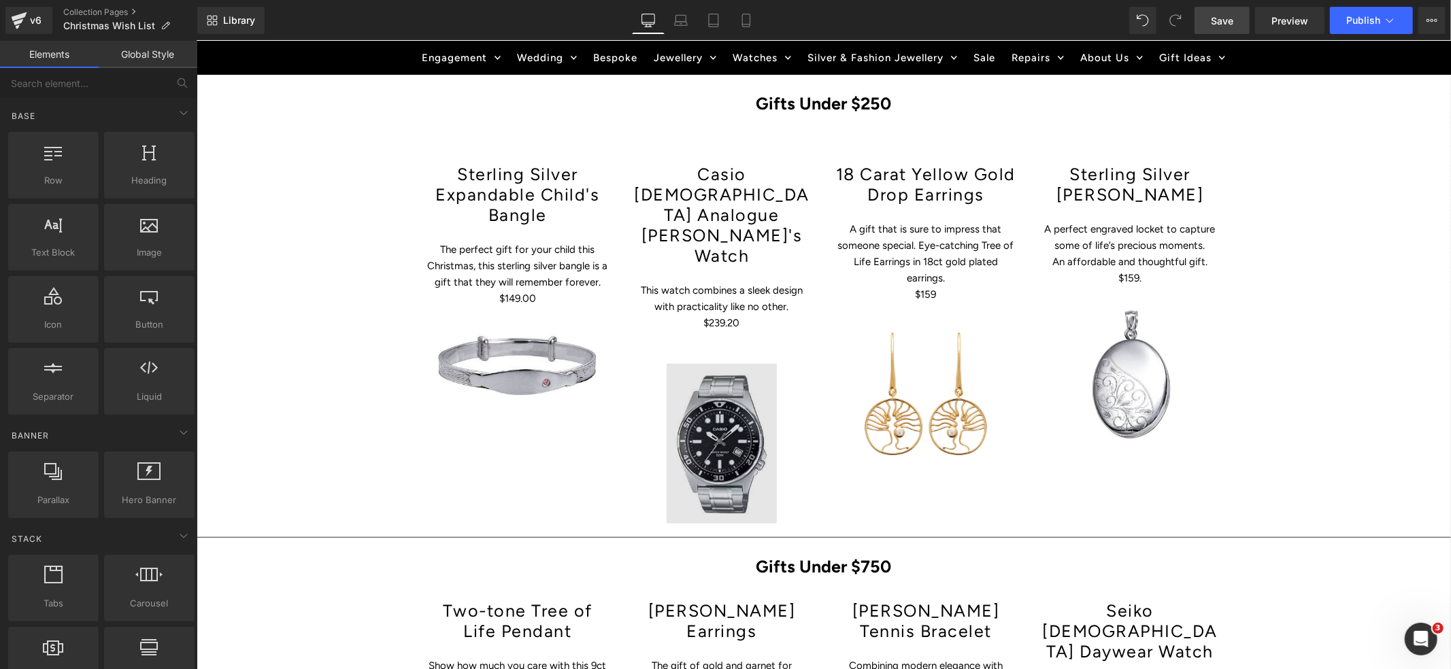
scroll to position [855, 0]
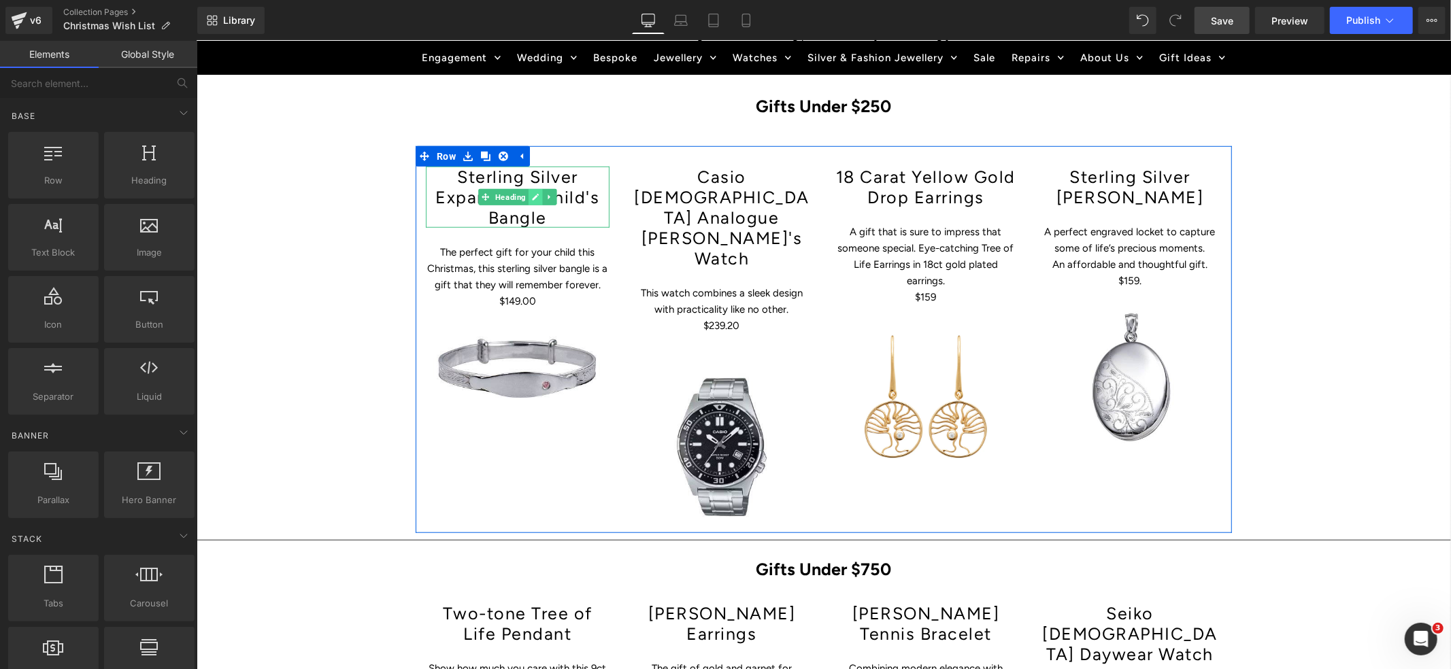
click at [529, 191] on link at bounding box center [535, 196] width 14 height 16
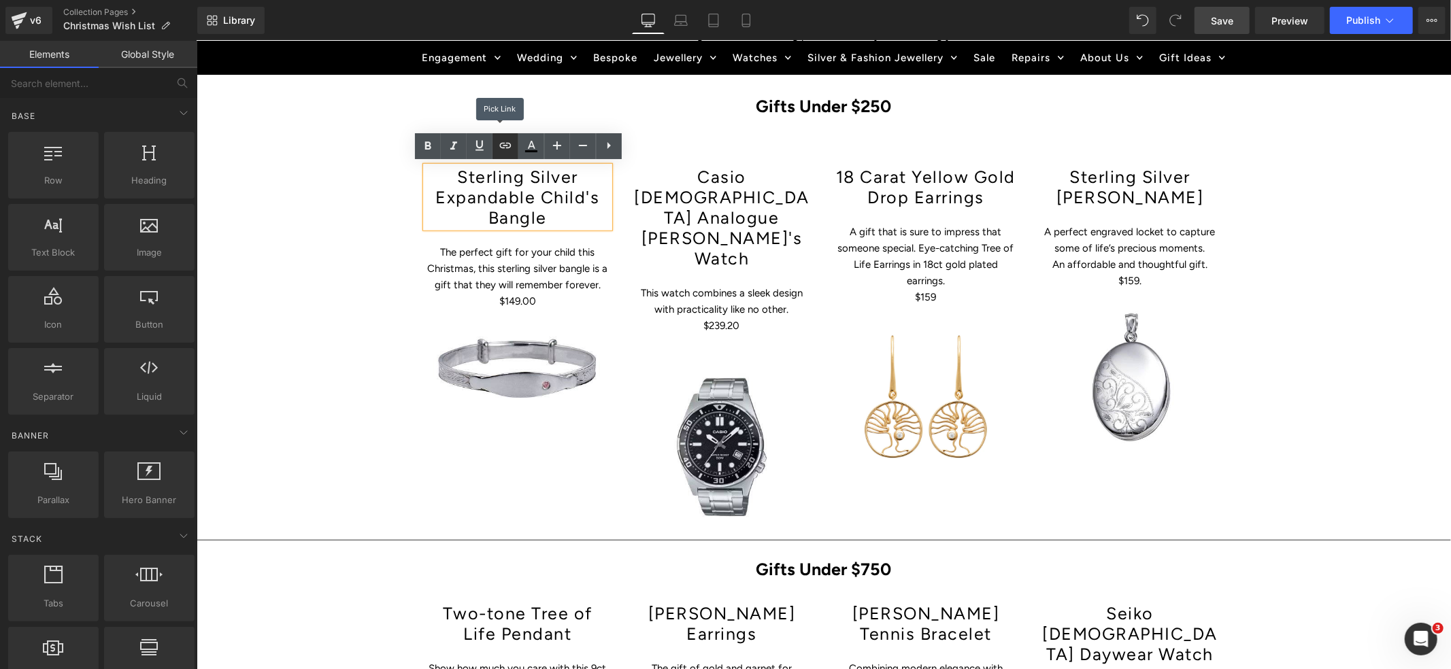
click at [506, 148] on icon at bounding box center [505, 145] width 16 height 16
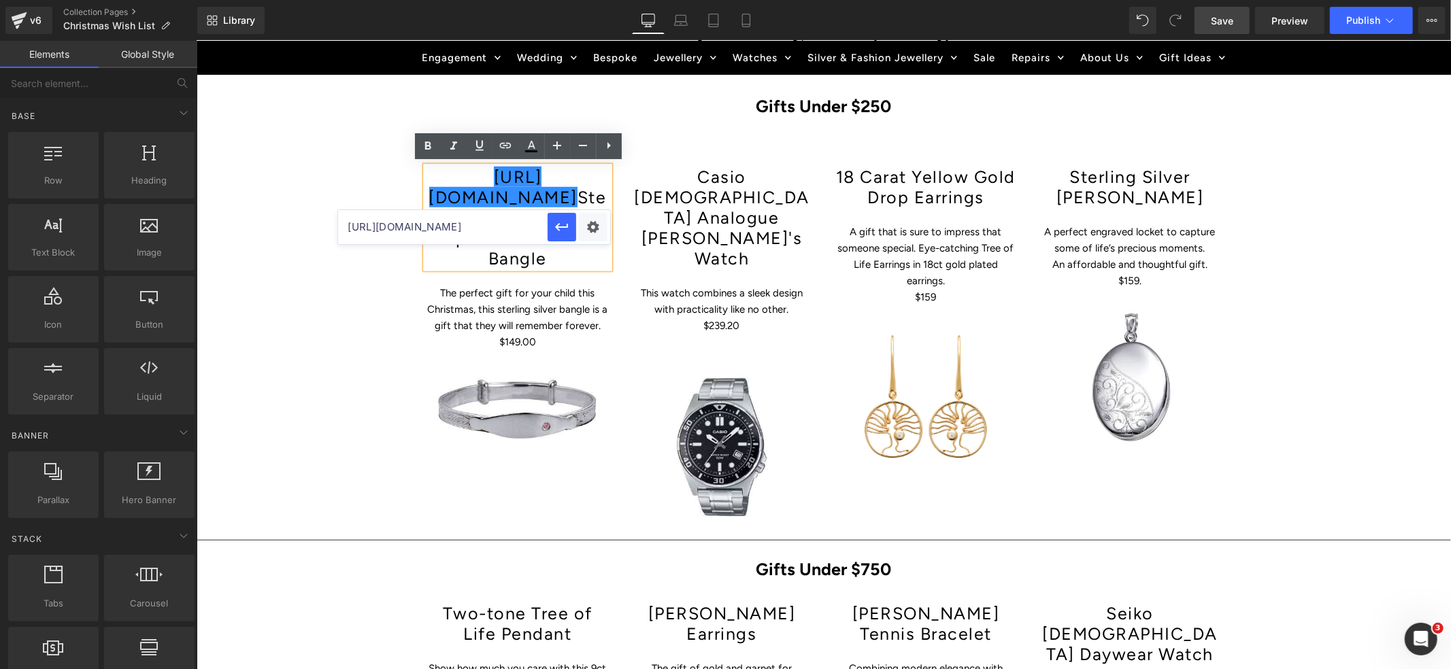
click at [503, 219] on input "[URL][DOMAIN_NAME]" at bounding box center [443, 227] width 210 height 34
paste input "[URL][DOMAIN_NAME]"
type input "[URL][DOMAIN_NAME]"
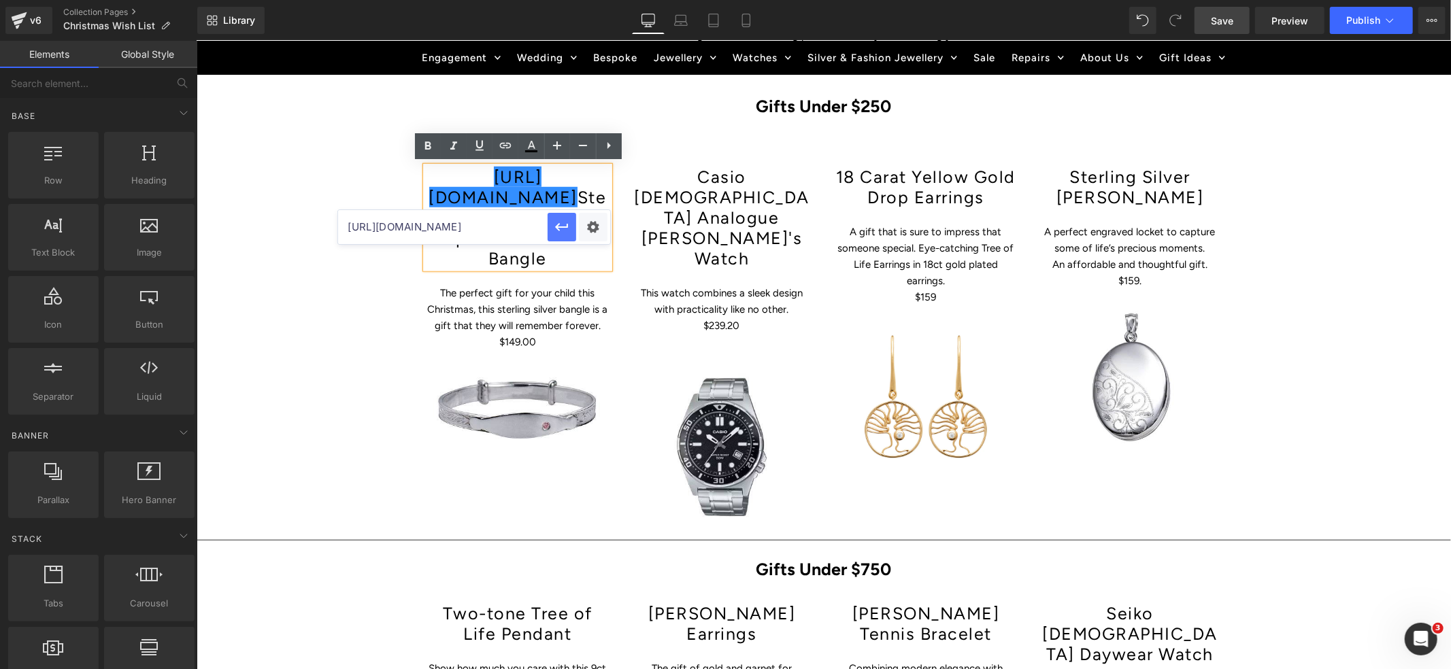
click at [561, 224] on icon "button" at bounding box center [562, 227] width 16 height 16
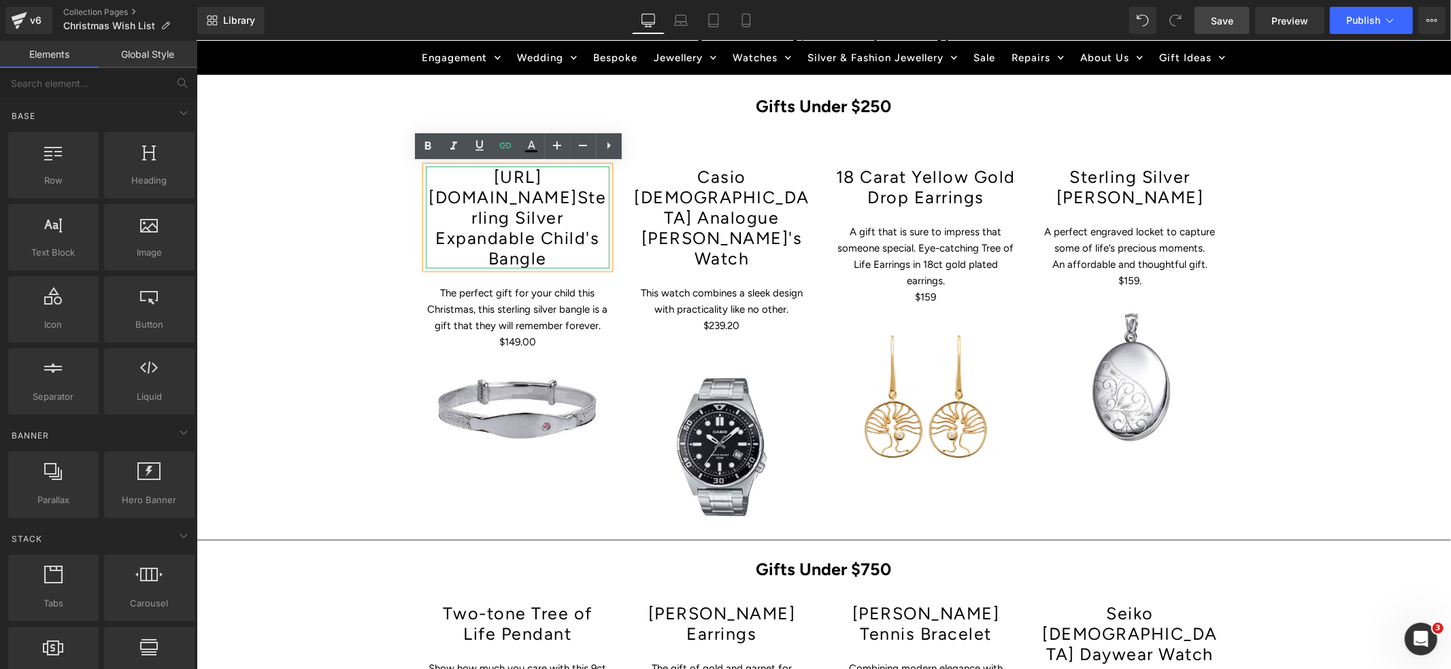
click at [543, 201] on h1 "[URL][DOMAIN_NAME] Sterling Silver Expandable Child's Bangle" at bounding box center [517, 217] width 184 height 102
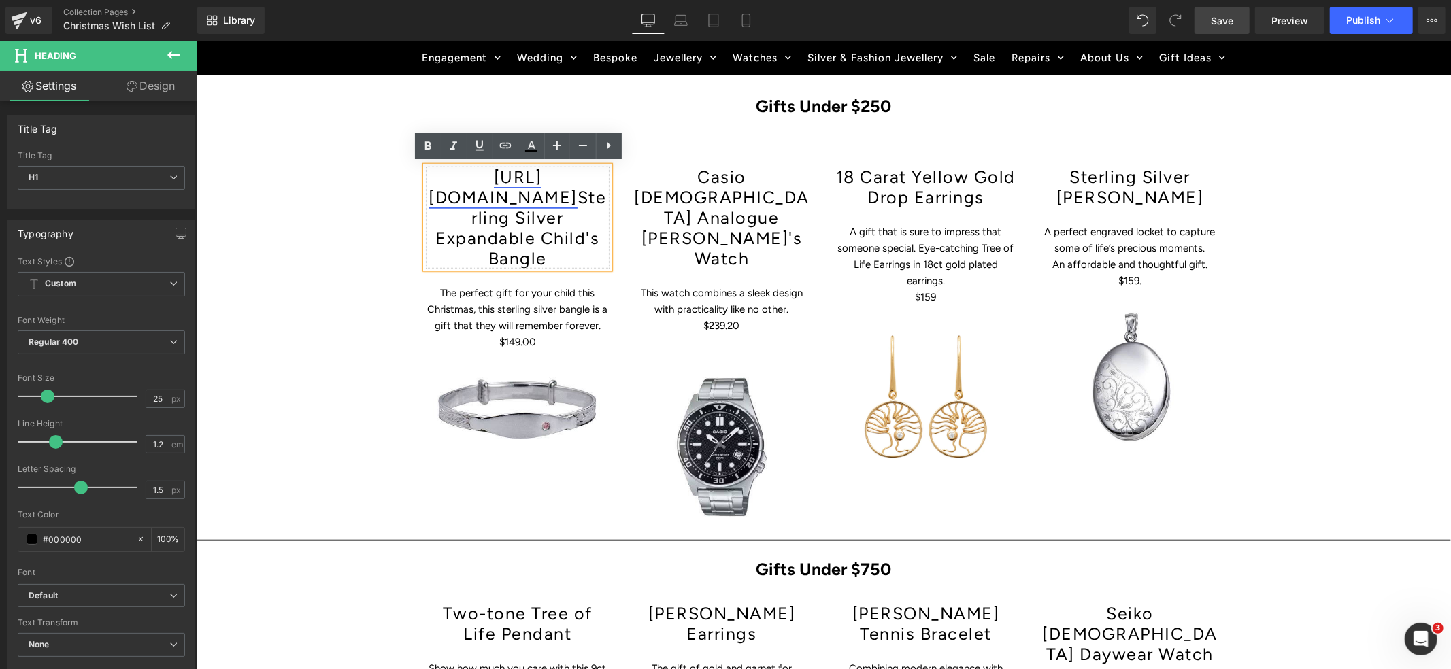
drag, startPoint x: 536, startPoint y: 193, endPoint x: 468, endPoint y: 169, distance: 72.1
click at [468, 169] on h1 "[URL][DOMAIN_NAME] Sterling Silver Expandable Child's Bangle" at bounding box center [517, 217] width 184 height 102
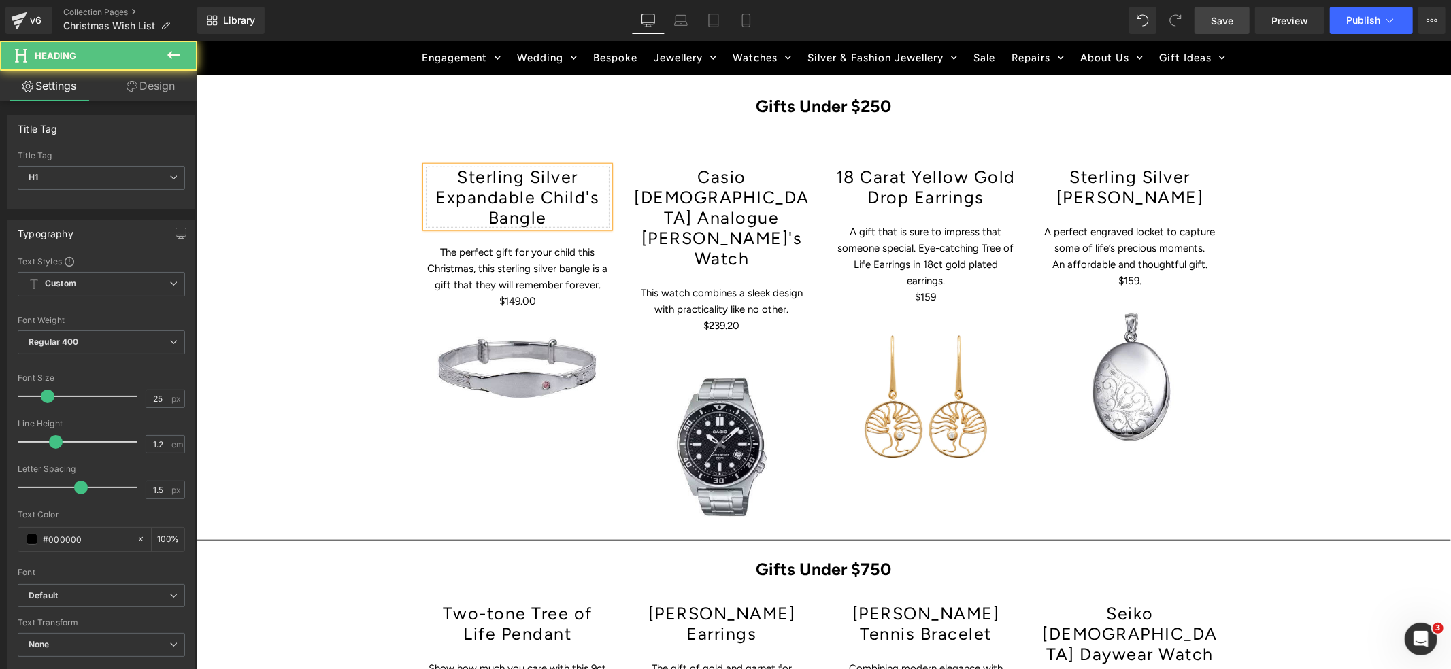
drag, startPoint x: 527, startPoint y: 205, endPoint x: 460, endPoint y: 178, distance: 72.9
click at [460, 178] on h1 "Sterling Silver Expandable Child's Bangle" at bounding box center [517, 196] width 184 height 61
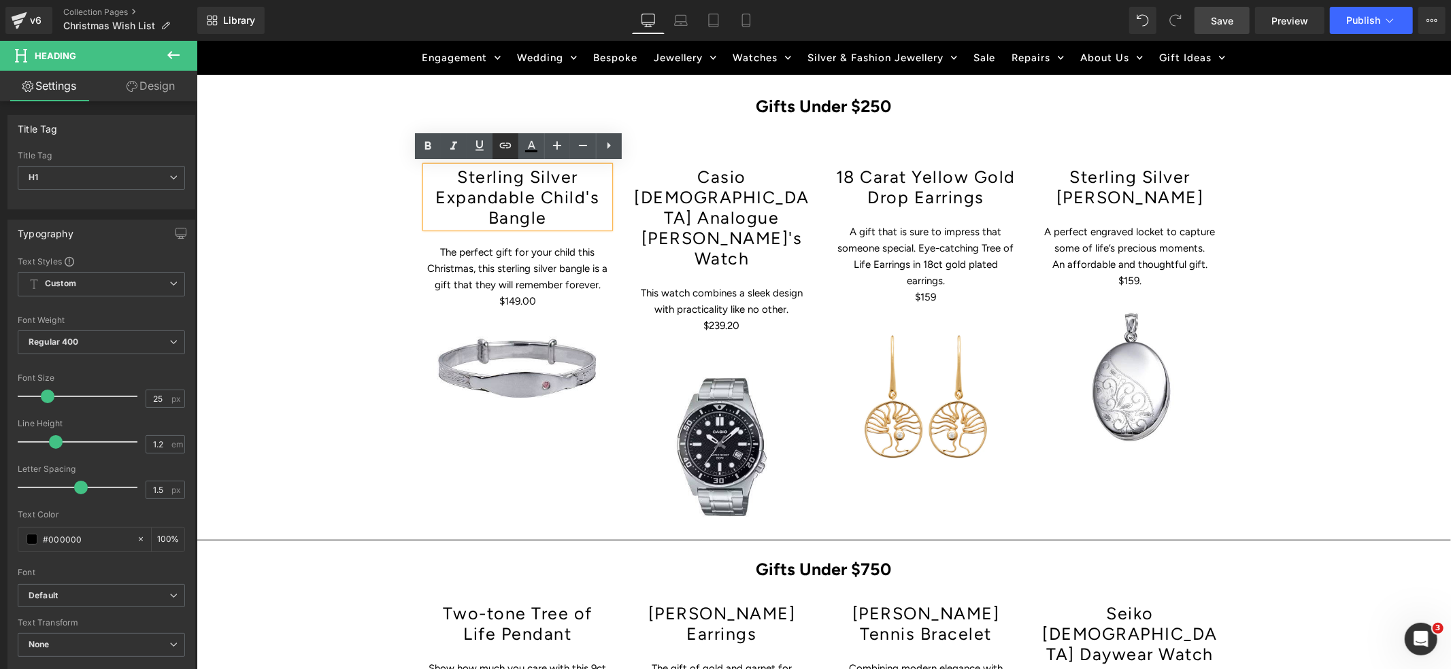
click at [501, 144] on icon at bounding box center [505, 145] width 16 height 16
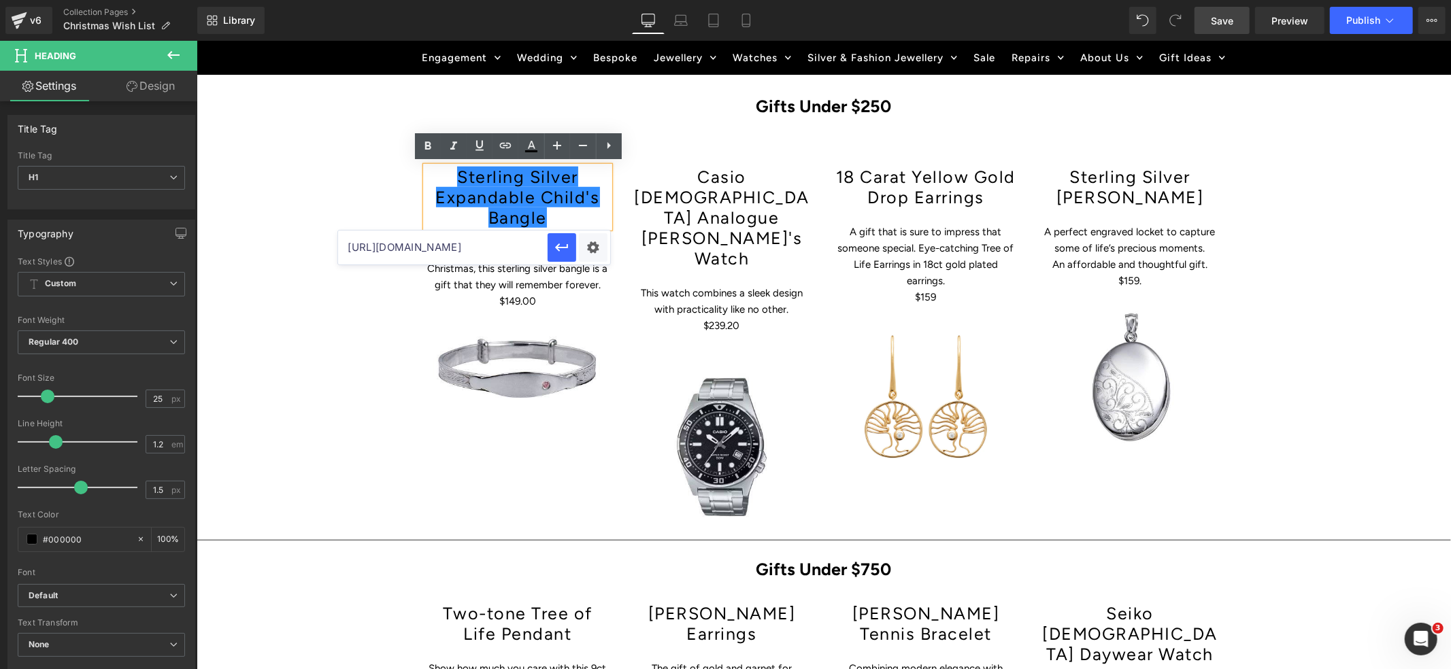
click at [460, 251] on input "[URL][DOMAIN_NAME]" at bounding box center [443, 248] width 210 height 34
paste input "[URL][DOMAIN_NAME]"
type input "[URL][DOMAIN_NAME]"
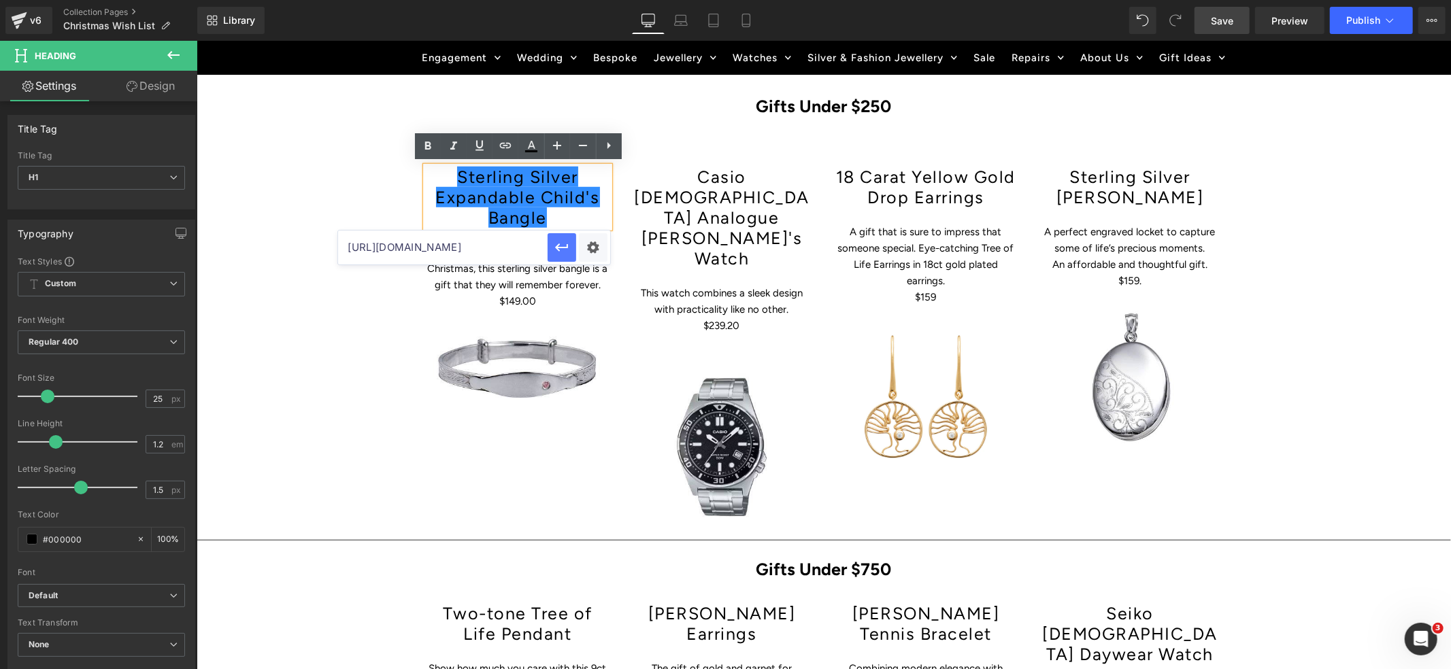
drag, startPoint x: 559, startPoint y: 248, endPoint x: 361, endPoint y: 208, distance: 201.5
click at [559, 248] on icon "button" at bounding box center [562, 247] width 16 height 16
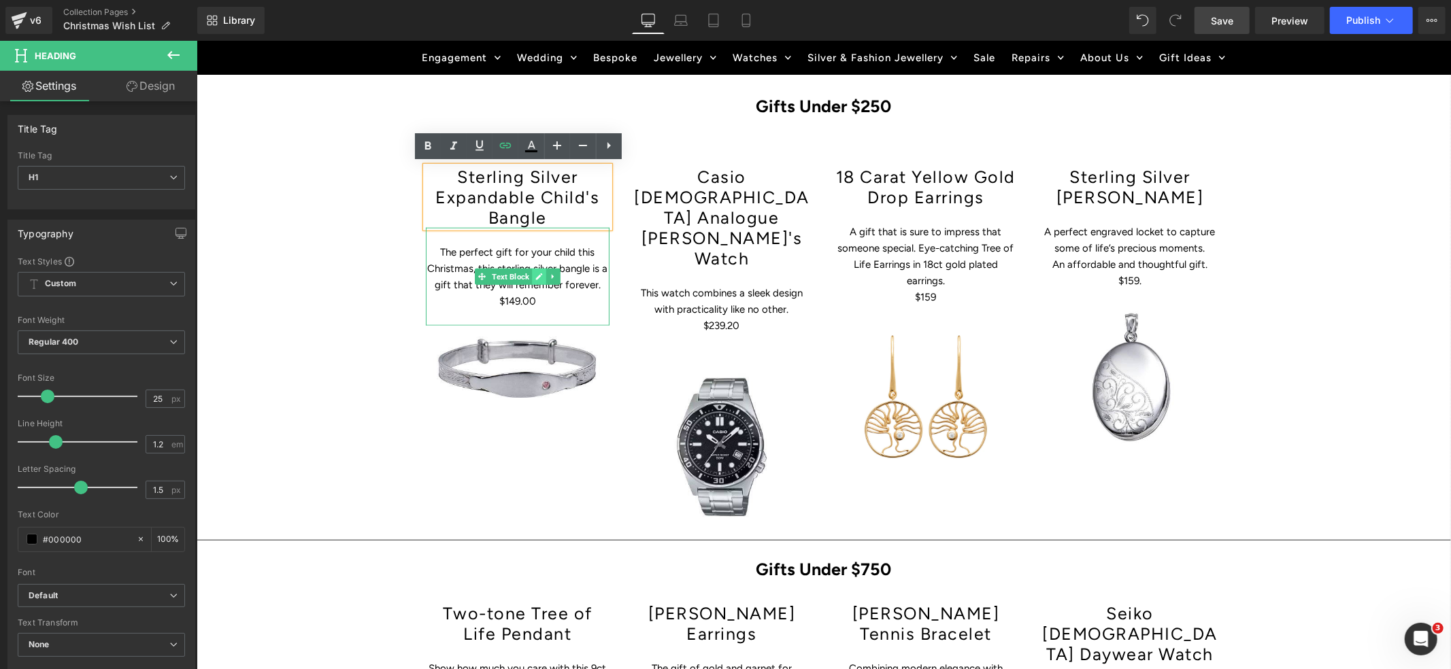
click at [533, 271] on link at bounding box center [538, 276] width 14 height 16
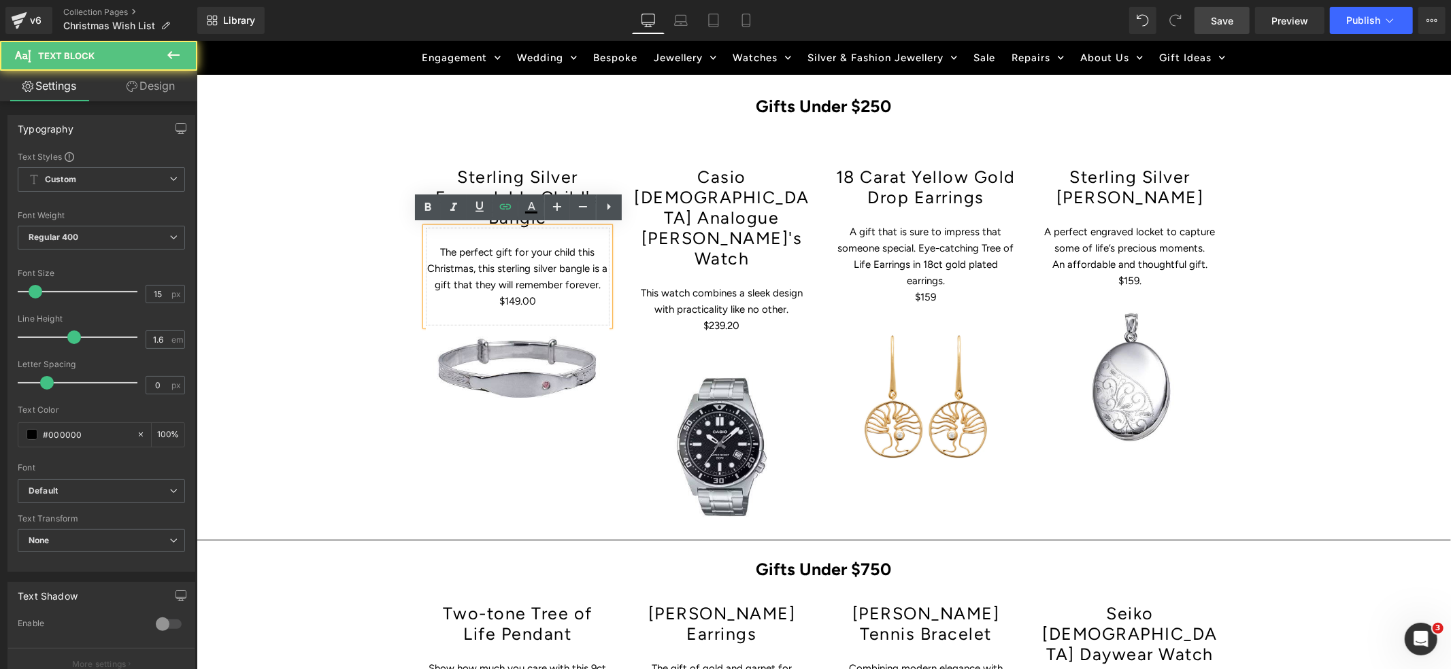
drag, startPoint x: 546, startPoint y: 303, endPoint x: 435, endPoint y: 246, distance: 124.8
click at [435, 246] on div "The perfect gift for your child this Christmas, this sterling silver bangle is …" at bounding box center [517, 276] width 184 height 98
click at [504, 207] on icon at bounding box center [505, 207] width 16 height 16
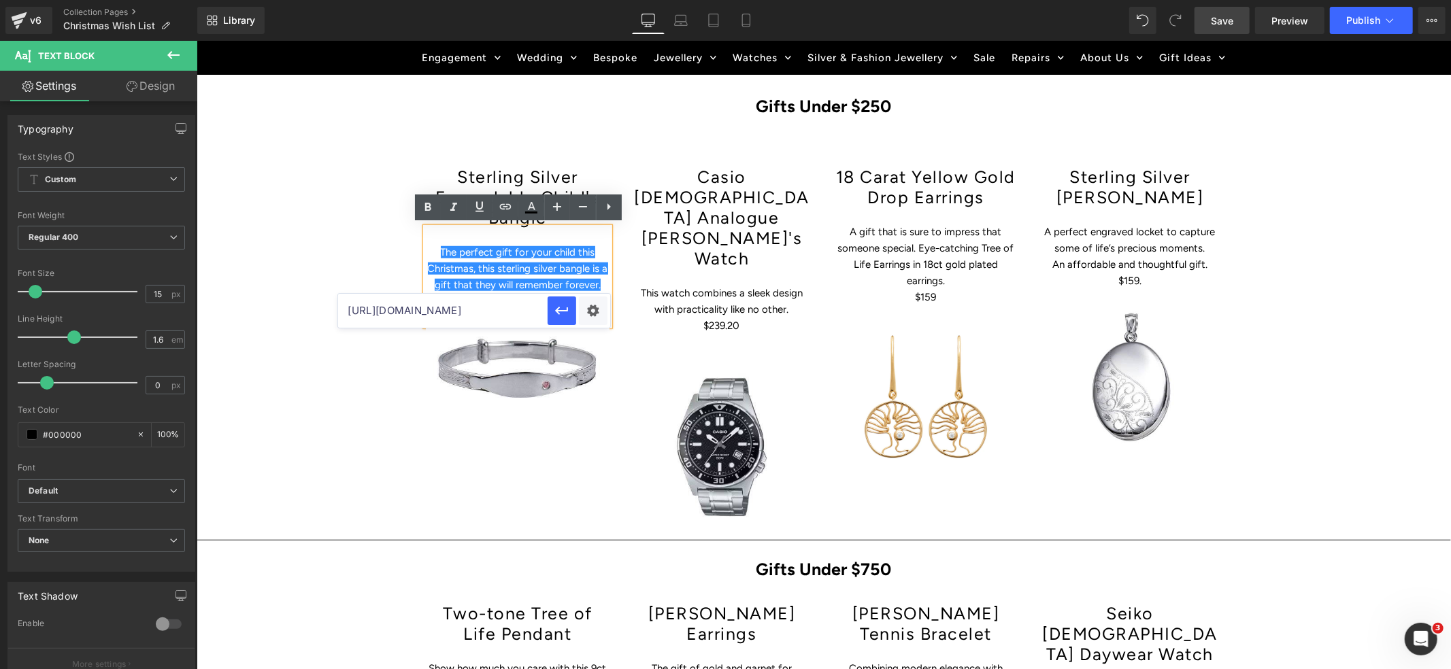
click at [411, 312] on input "[URL][DOMAIN_NAME]" at bounding box center [443, 311] width 210 height 34
paste input "[URL][DOMAIN_NAME]"
type input "[URL][DOMAIN_NAME]"
drag, startPoint x: 559, startPoint y: 310, endPoint x: 362, endPoint y: 269, distance: 201.5
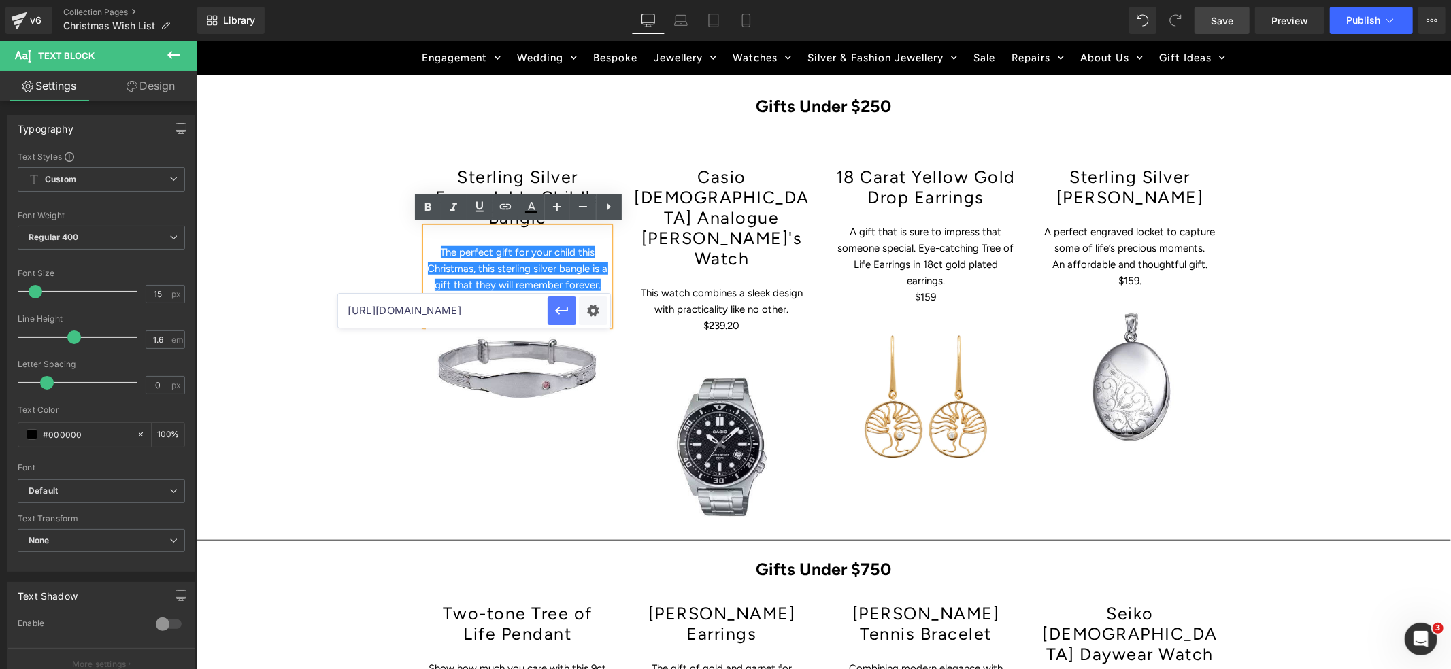
click at [559, 310] on icon "button" at bounding box center [562, 311] width 16 height 16
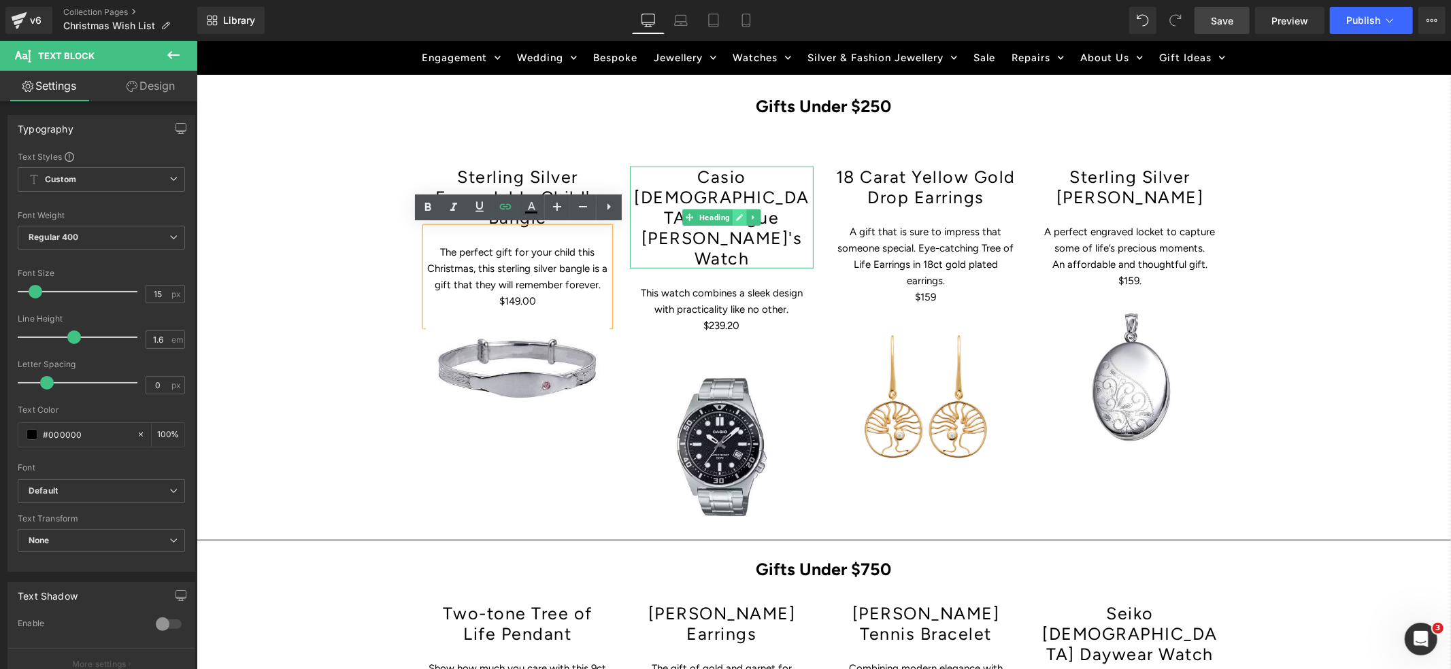
click at [738, 209] on link at bounding box center [739, 217] width 14 height 16
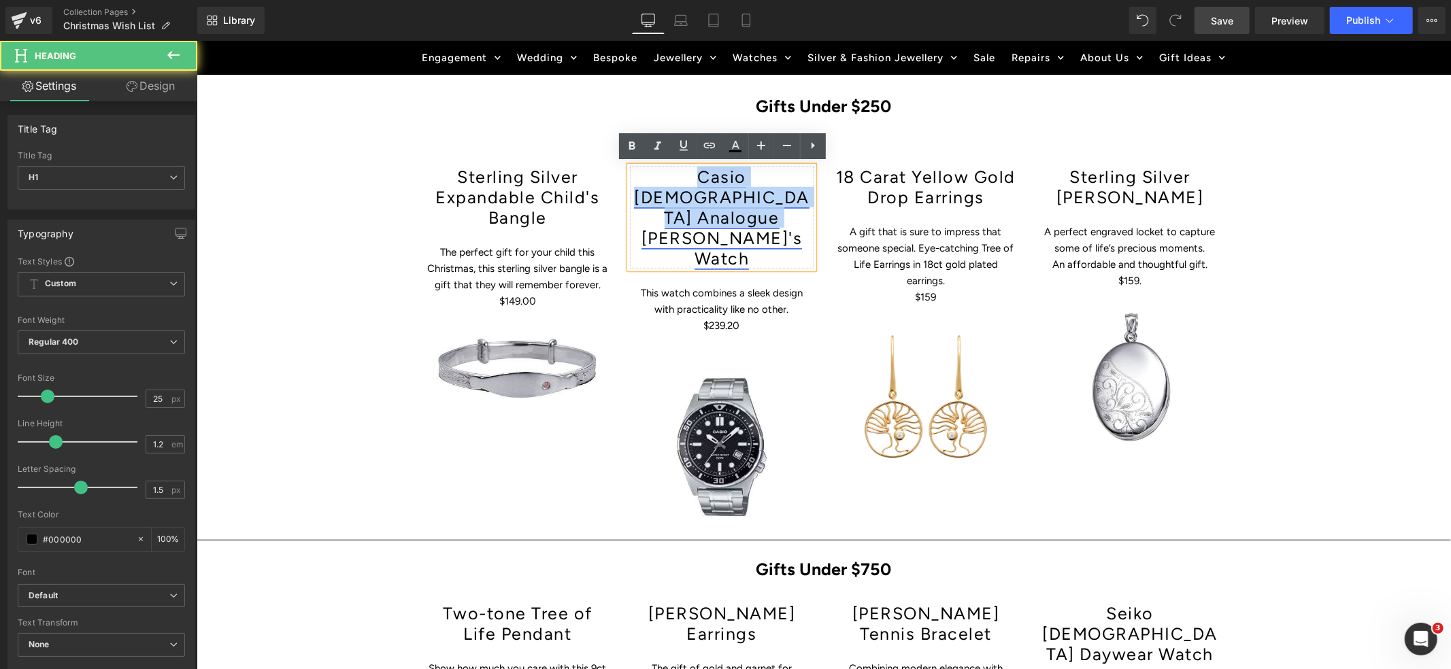
drag, startPoint x: 757, startPoint y: 211, endPoint x: 674, endPoint y: 168, distance: 92.8
click at [664, 175] on h1 "Casio [DEMOGRAPHIC_DATA] Analogue [PERSON_NAME]'s Watch" at bounding box center [721, 217] width 184 height 102
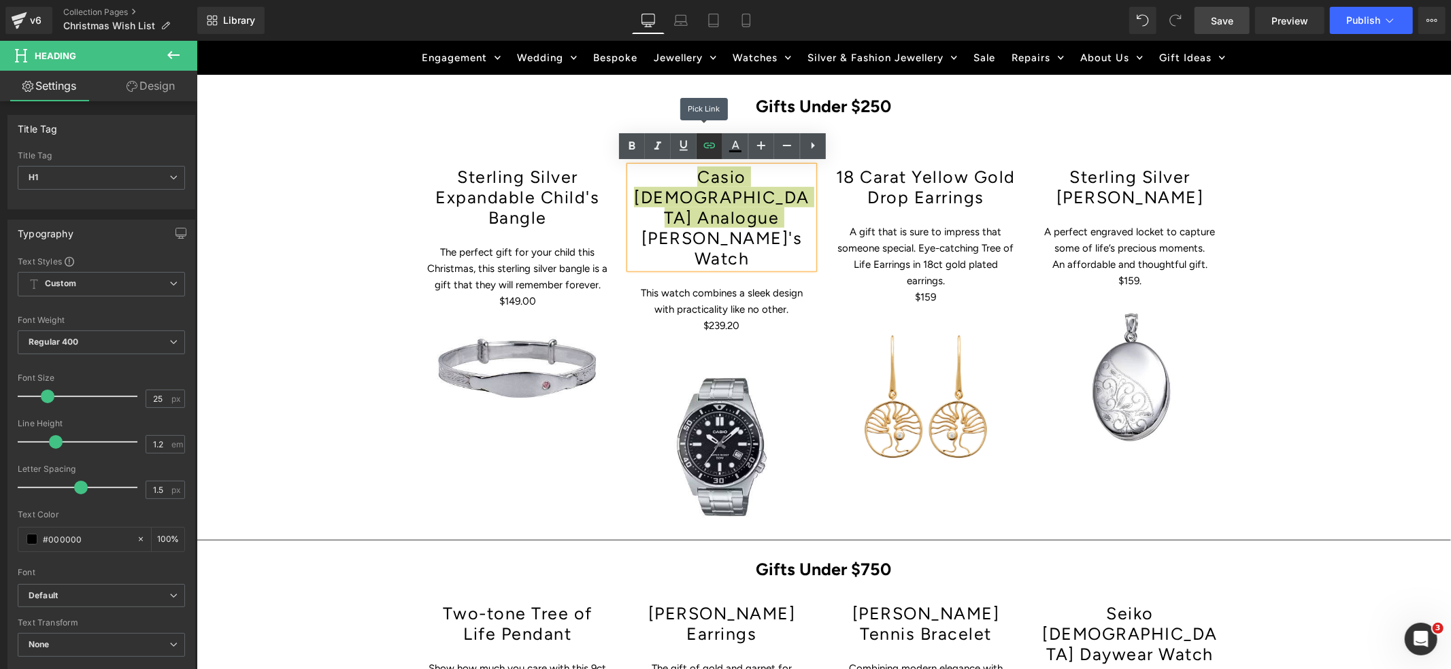
click at [708, 147] on icon at bounding box center [709, 145] width 16 height 16
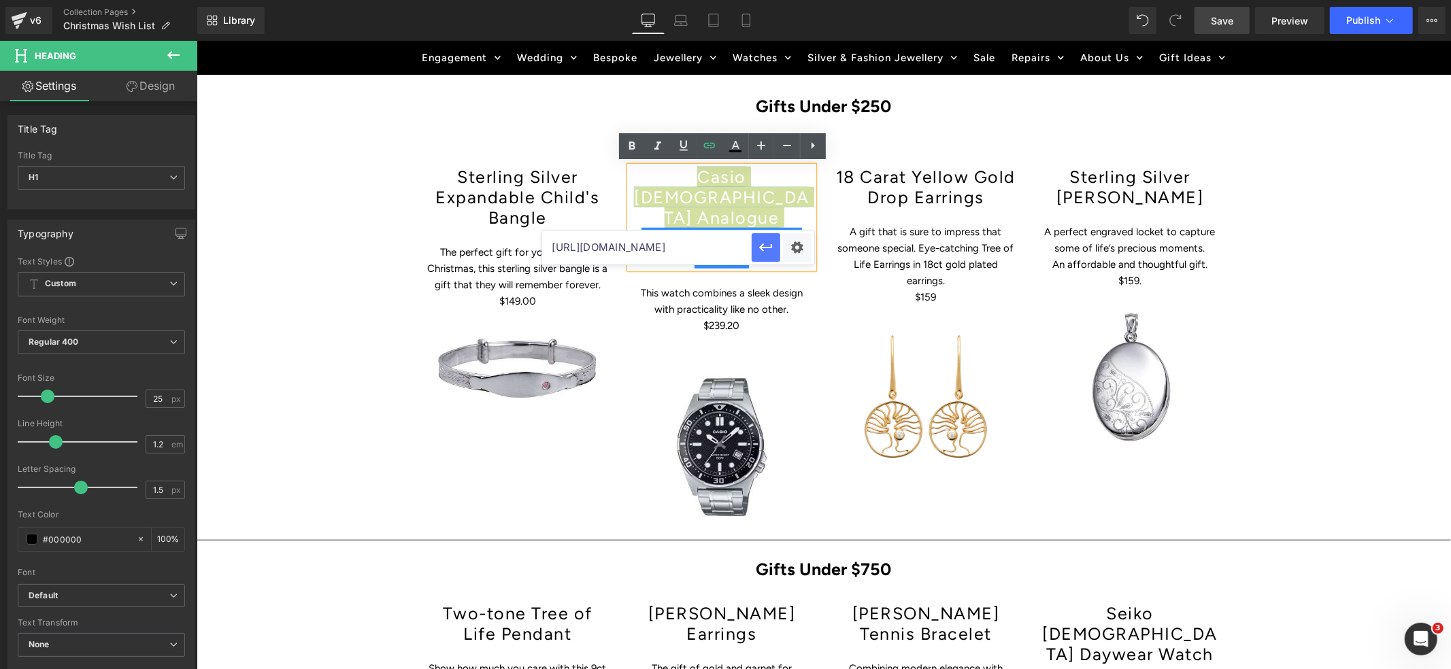
scroll to position [0, 675]
drag, startPoint x: 554, startPoint y: 247, endPoint x: 772, endPoint y: 261, distance: 218.2
click at [772, 261] on div "[URL][DOMAIN_NAME]" at bounding box center [678, 248] width 272 height 34
click at [793, 333] on p at bounding box center [721, 341] width 184 height 16
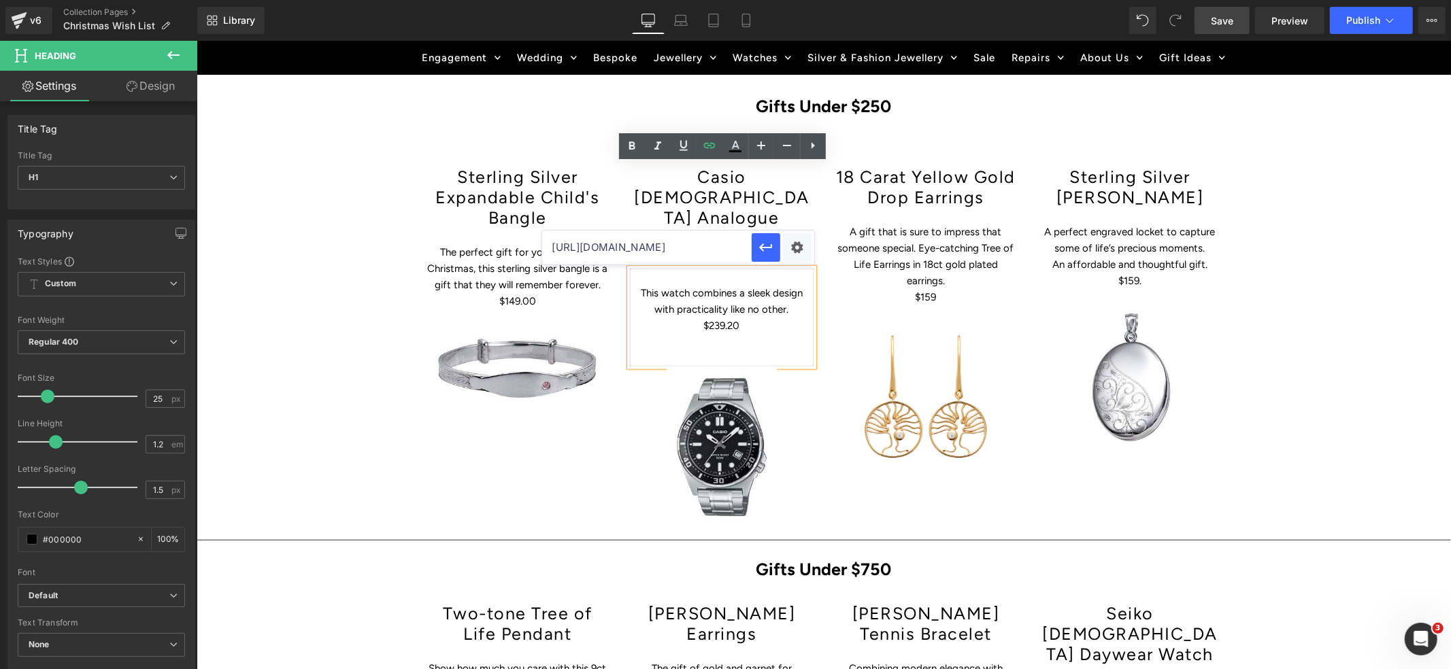
scroll to position [0, 0]
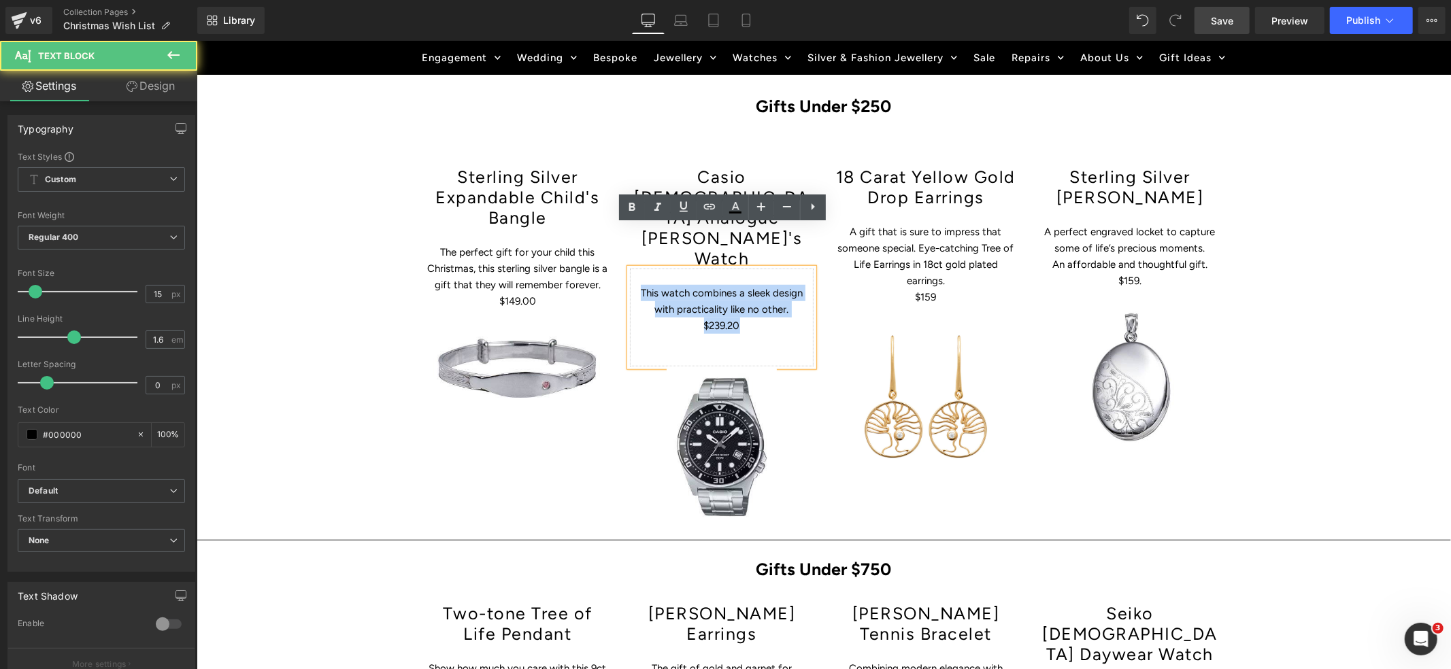
drag, startPoint x: 744, startPoint y: 283, endPoint x: 648, endPoint y: 237, distance: 106.2
click at [638, 268] on div "This watch combines a sleek design with practicality like no other. $239.20" at bounding box center [721, 317] width 184 height 98
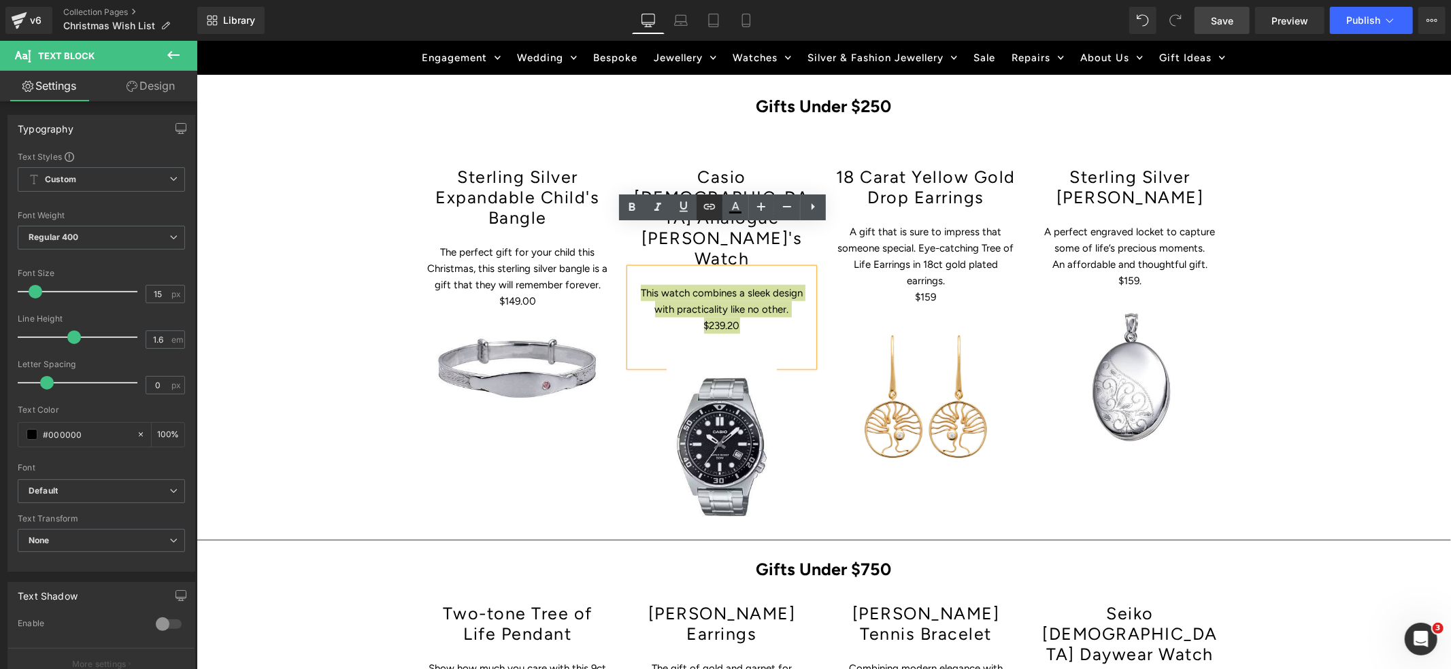
click at [707, 205] on icon at bounding box center [709, 207] width 16 height 16
click at [663, 295] on input "[URL][DOMAIN_NAME]" at bounding box center [647, 295] width 210 height 34
paste input "[URL][DOMAIN_NAME][DEMOGRAPHIC_DATA]"
type input "[URL][DOMAIN_NAME][DEMOGRAPHIC_DATA]"
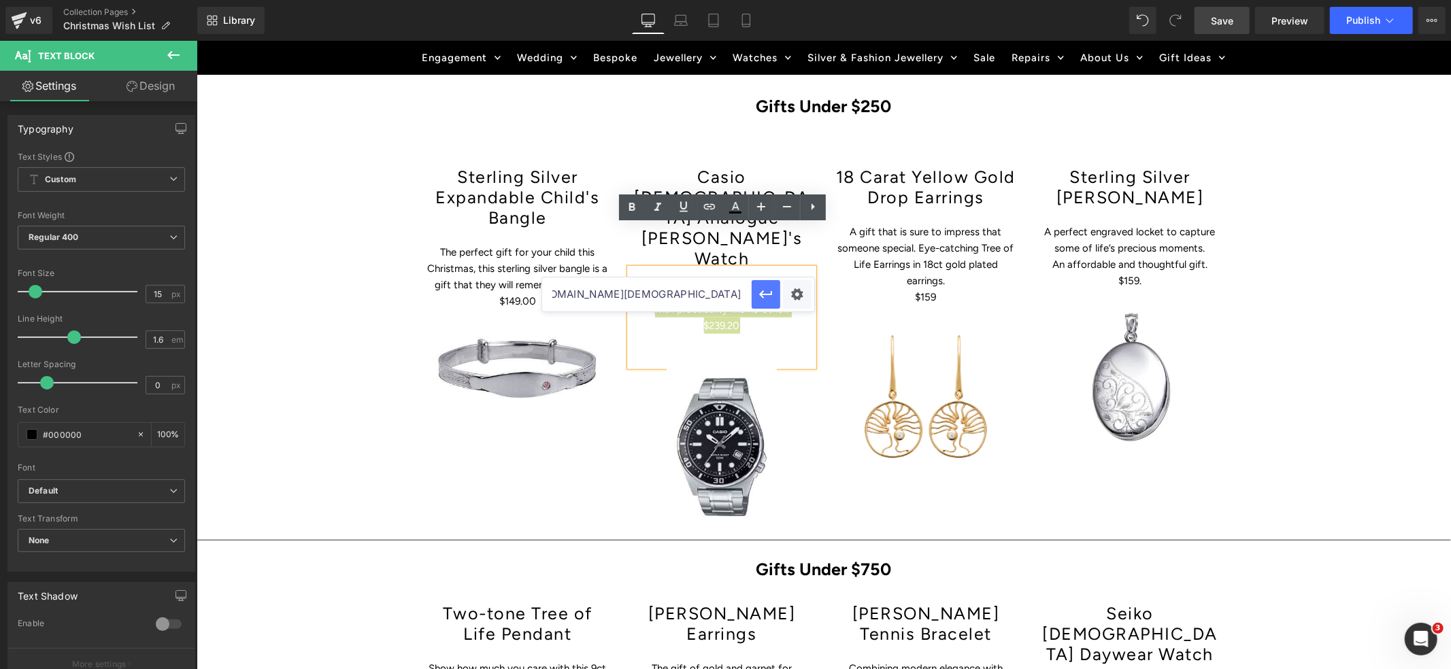
click at [769, 298] on icon "button" at bounding box center [766, 294] width 16 height 16
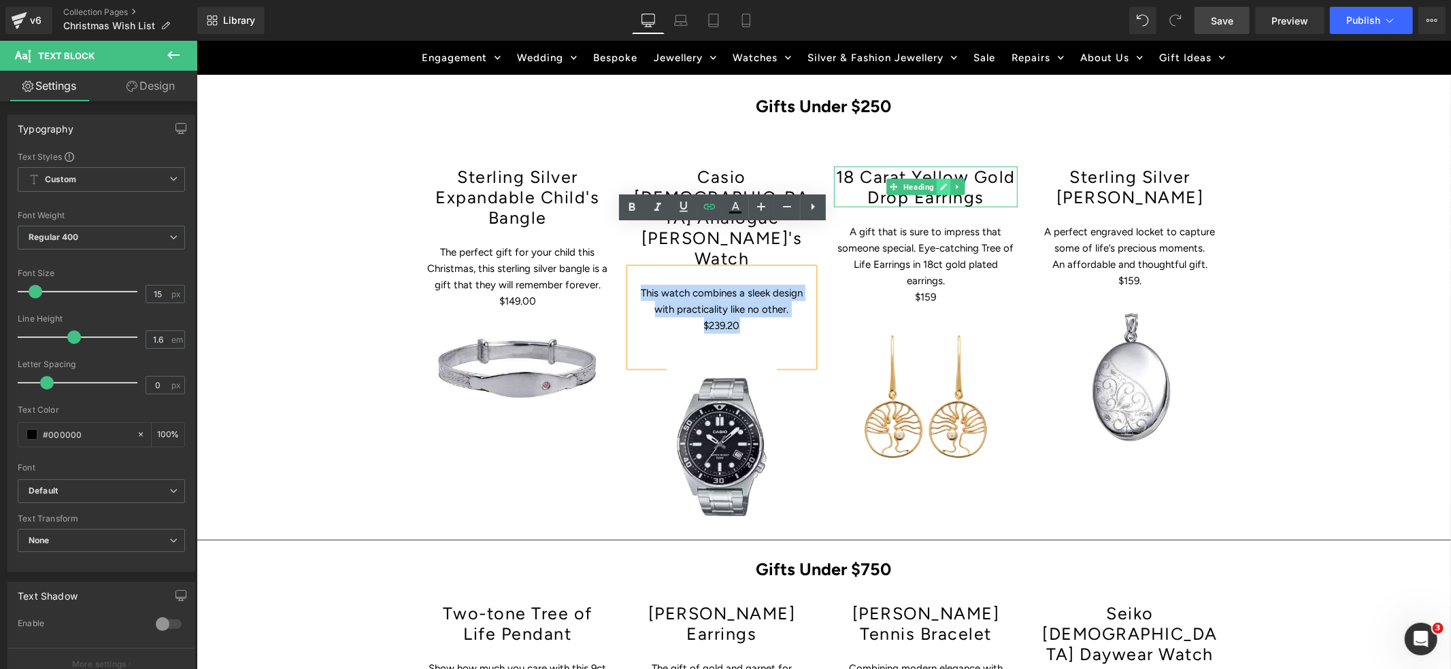
click at [942, 182] on icon at bounding box center [943, 186] width 7 height 8
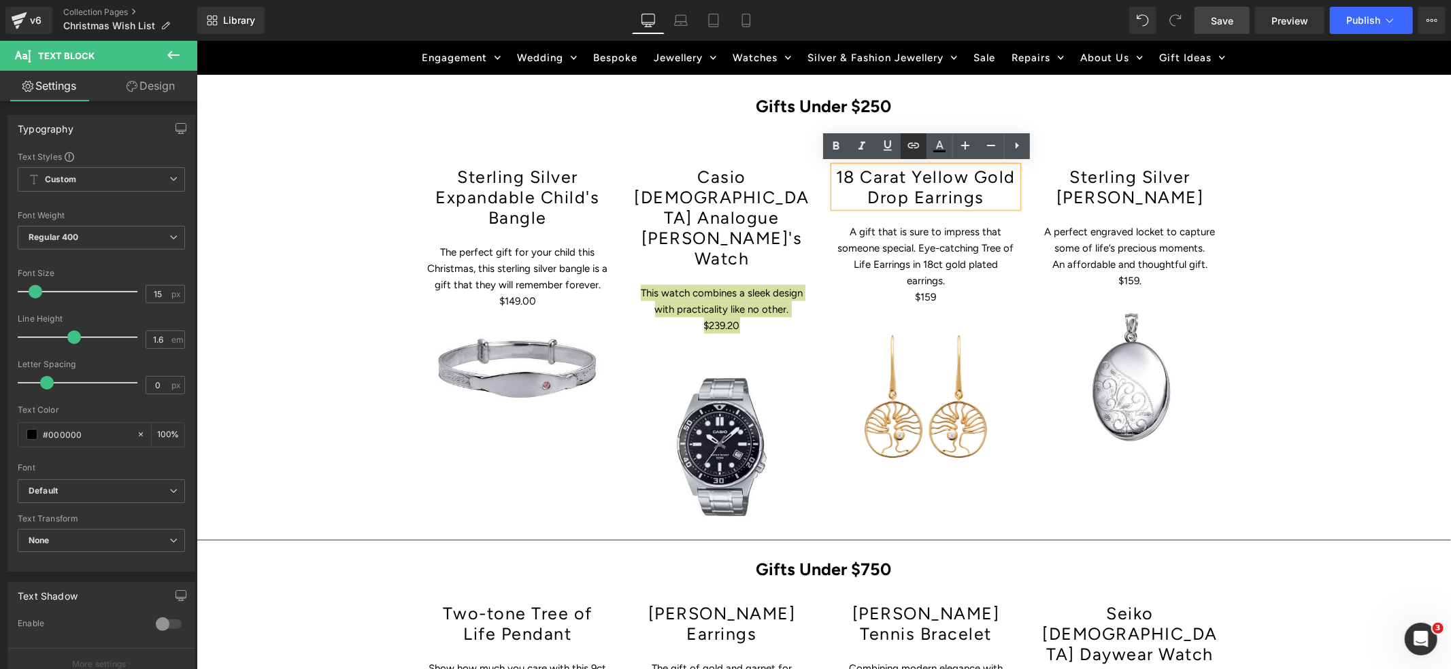
click at [909, 140] on icon at bounding box center [914, 145] width 16 height 16
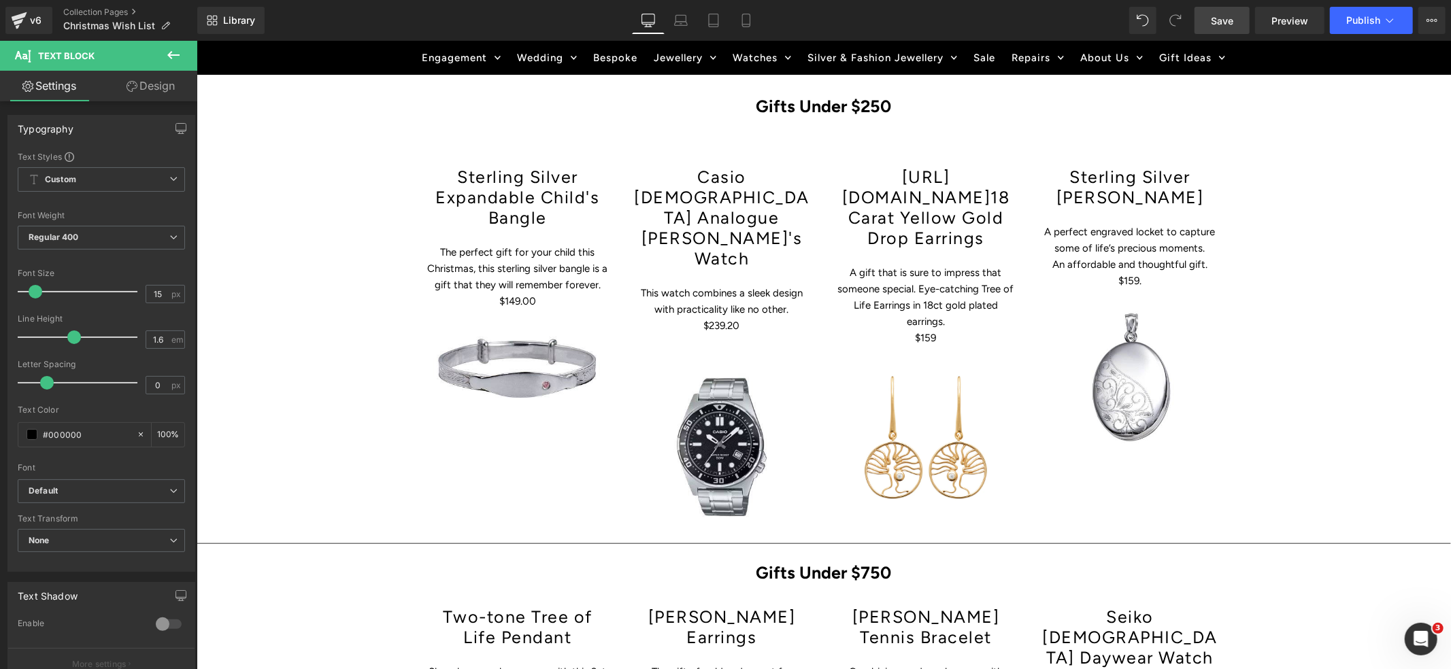
click at [1221, 18] on span "Save" at bounding box center [1222, 21] width 22 height 14
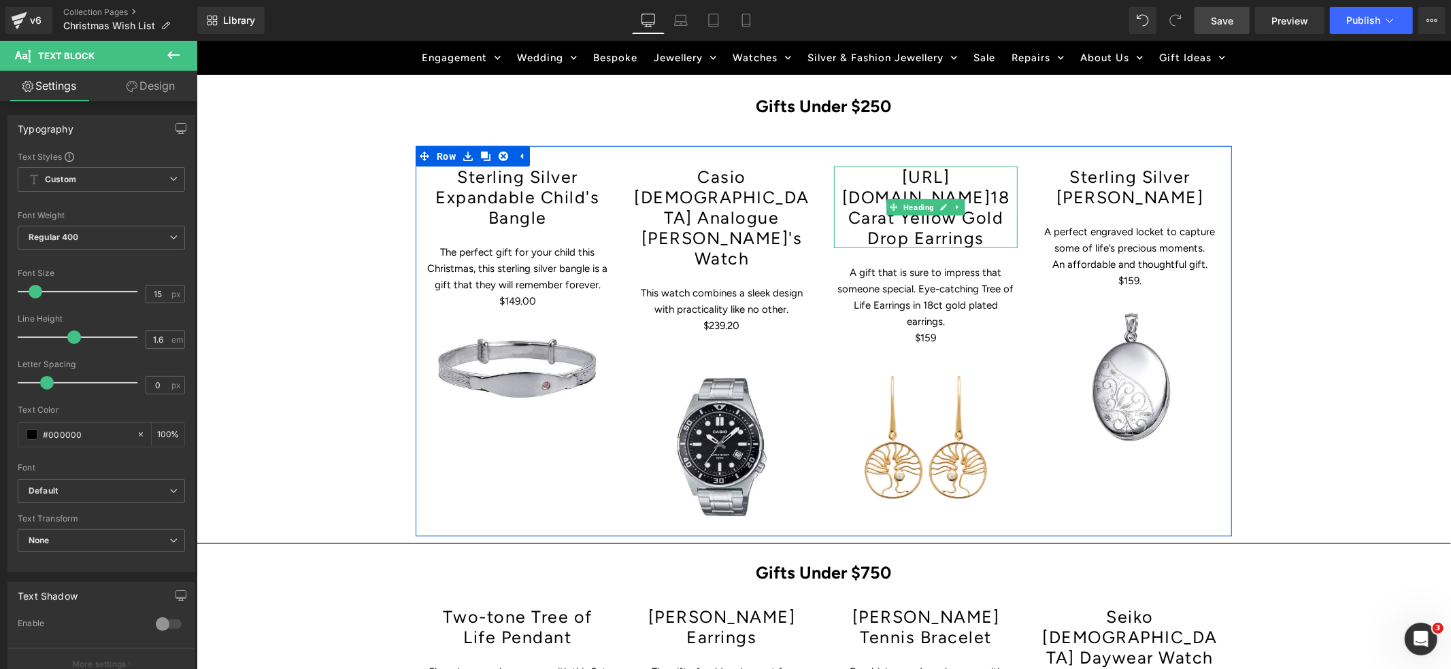
click at [946, 193] on h1 "[URL][DOMAIN_NAME] 1 8 Carat Yellow Gold Drop Earrings" at bounding box center [925, 207] width 184 height 82
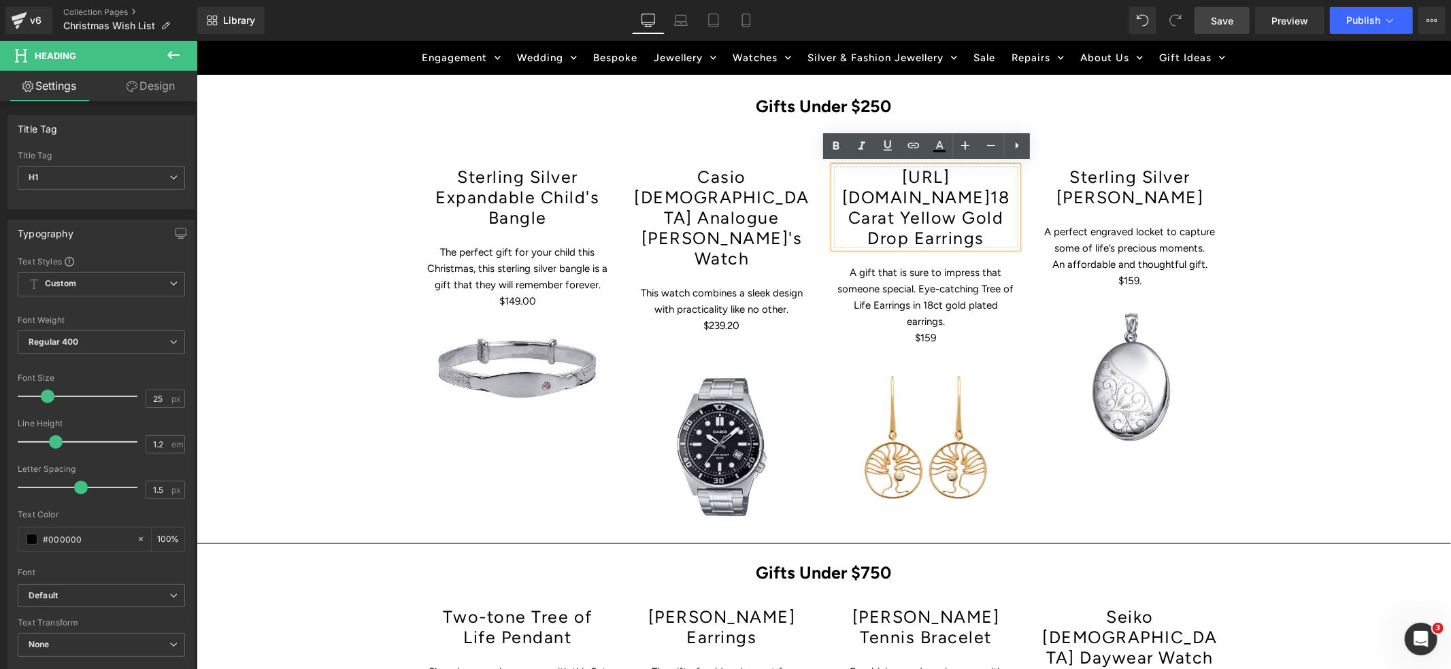
drag, startPoint x: 944, startPoint y: 194, endPoint x: 865, endPoint y: 173, distance: 81.7
click at [865, 173] on h1 "[URL][DOMAIN_NAME] 1 8 Carat Yellow Gold Drop Earrings" at bounding box center [925, 207] width 184 height 82
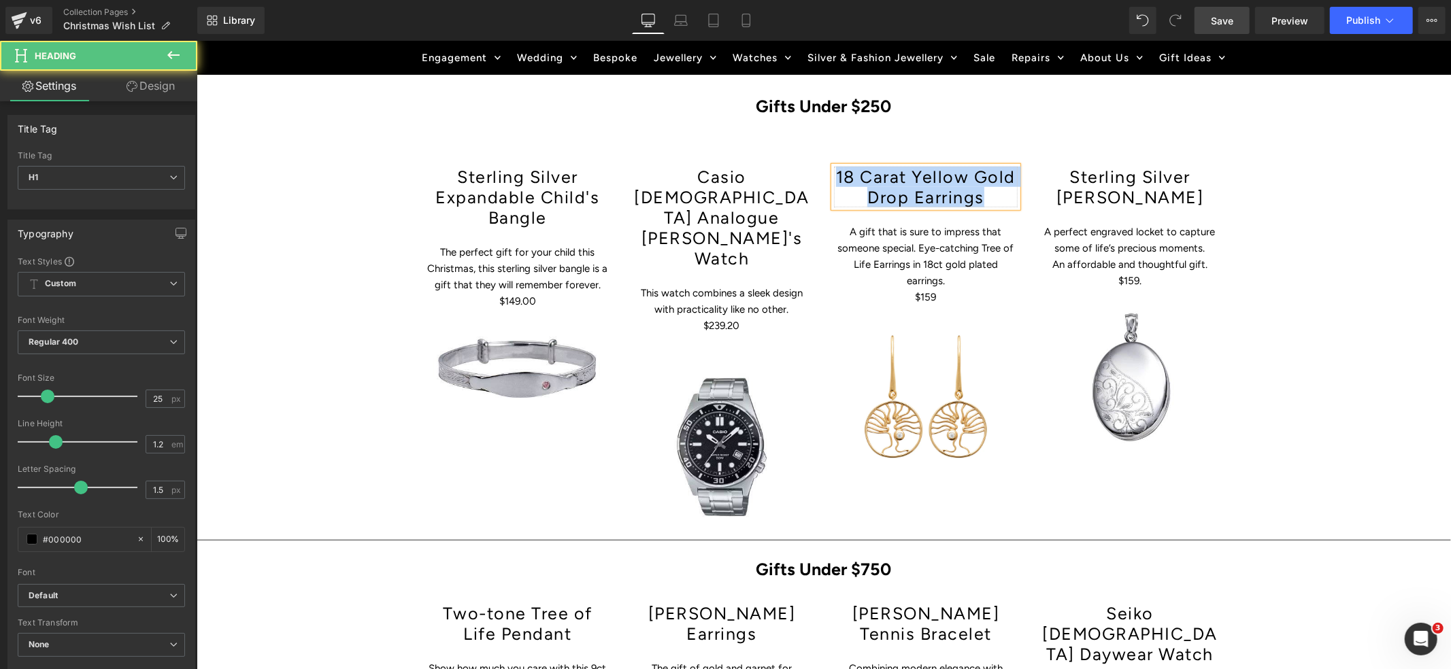
drag, startPoint x: 995, startPoint y: 199, endPoint x: 829, endPoint y: 176, distance: 167.6
click at [829, 176] on div "1 8 Carat Yellow Gold Drop Earrings Heading A gift that is sure to impress that…" at bounding box center [925, 327] width 204 height 322
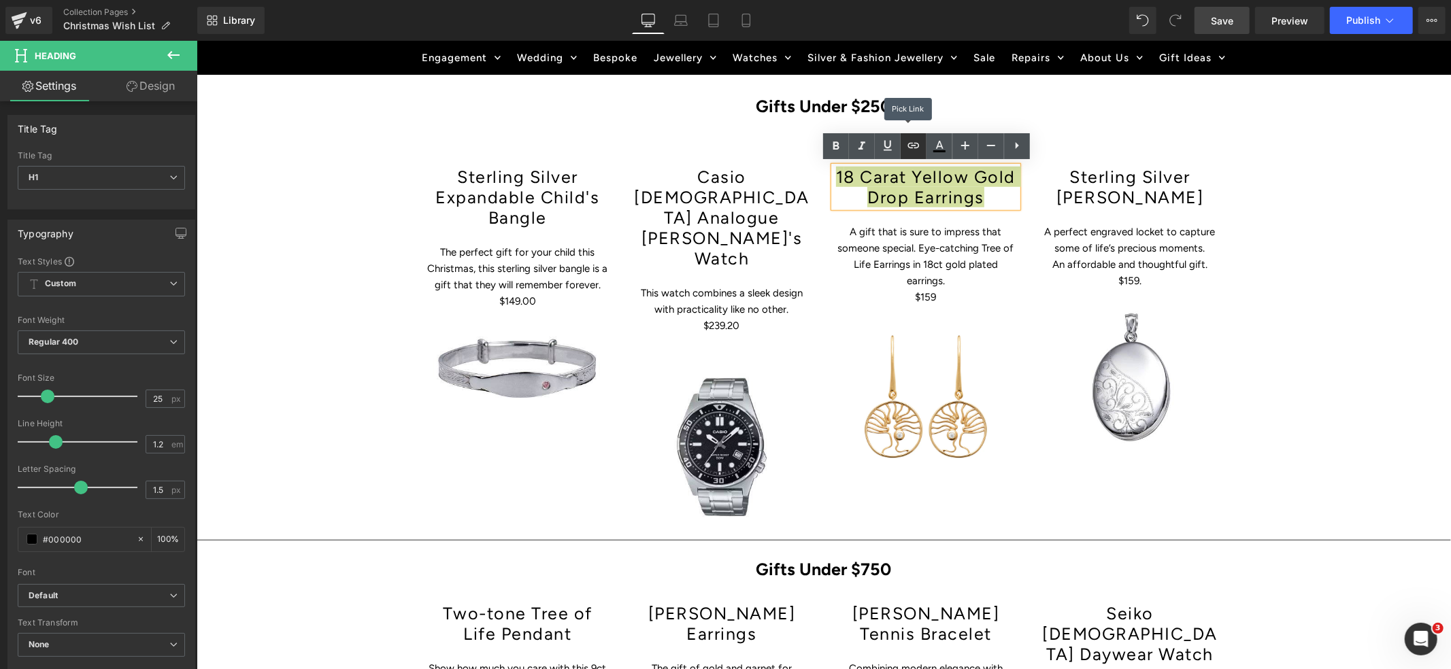
click at [910, 148] on icon at bounding box center [914, 145] width 16 height 16
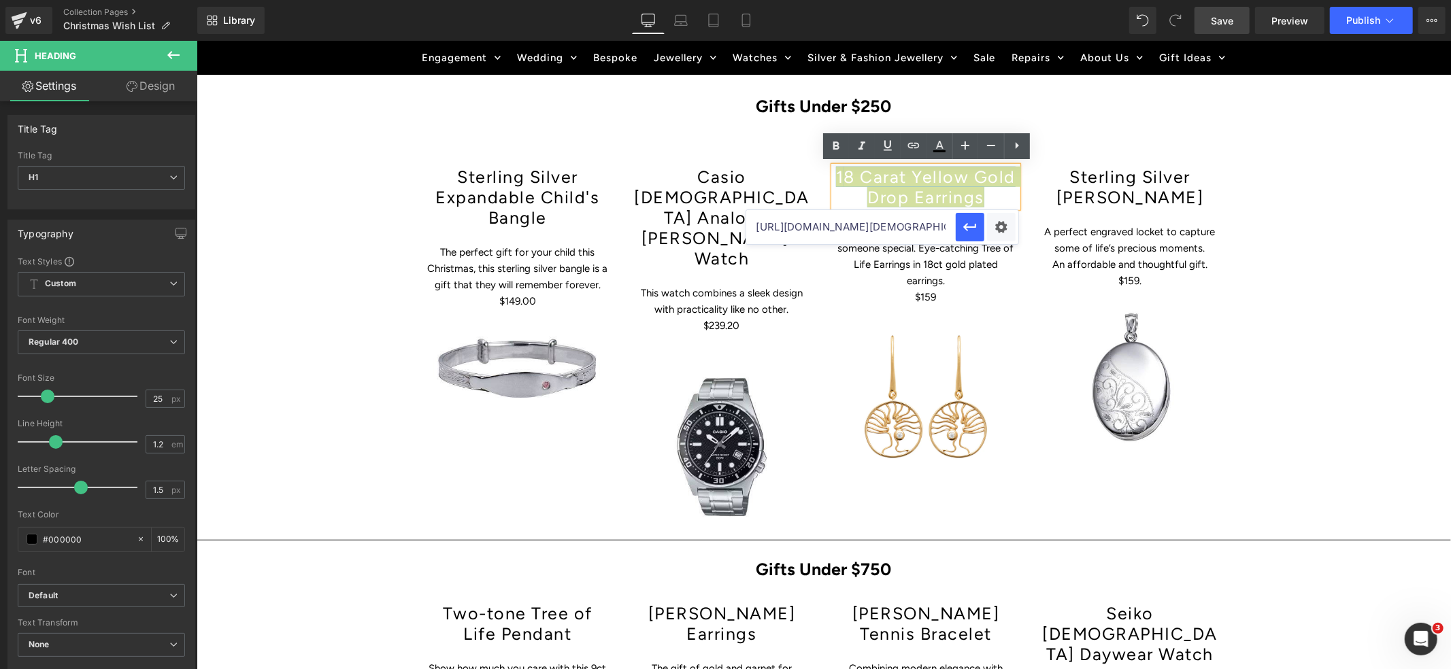
click at [826, 233] on input "[URL][DOMAIN_NAME][DEMOGRAPHIC_DATA]" at bounding box center [851, 227] width 210 height 34
paste input "[URL][DOMAIN_NAME]"
type input "[URL][DOMAIN_NAME]"
click at [974, 228] on icon "button" at bounding box center [970, 227] width 16 height 16
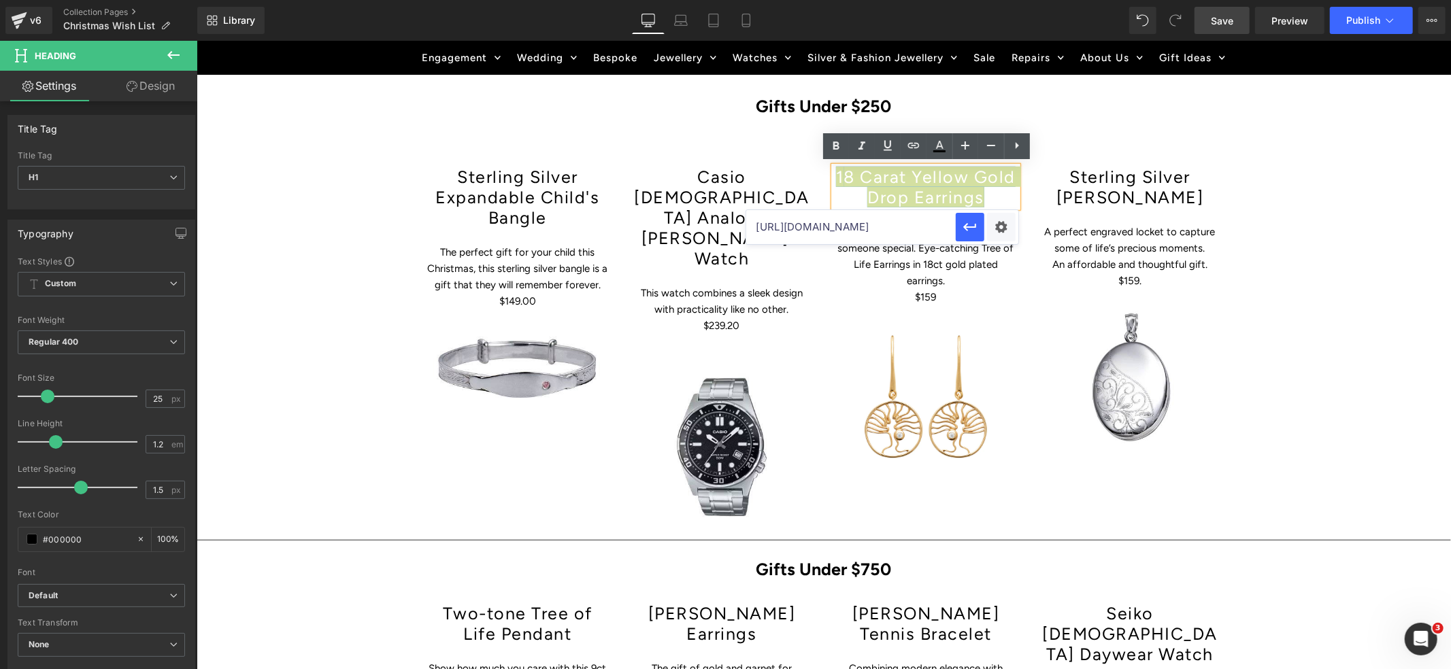
scroll to position [0, 0]
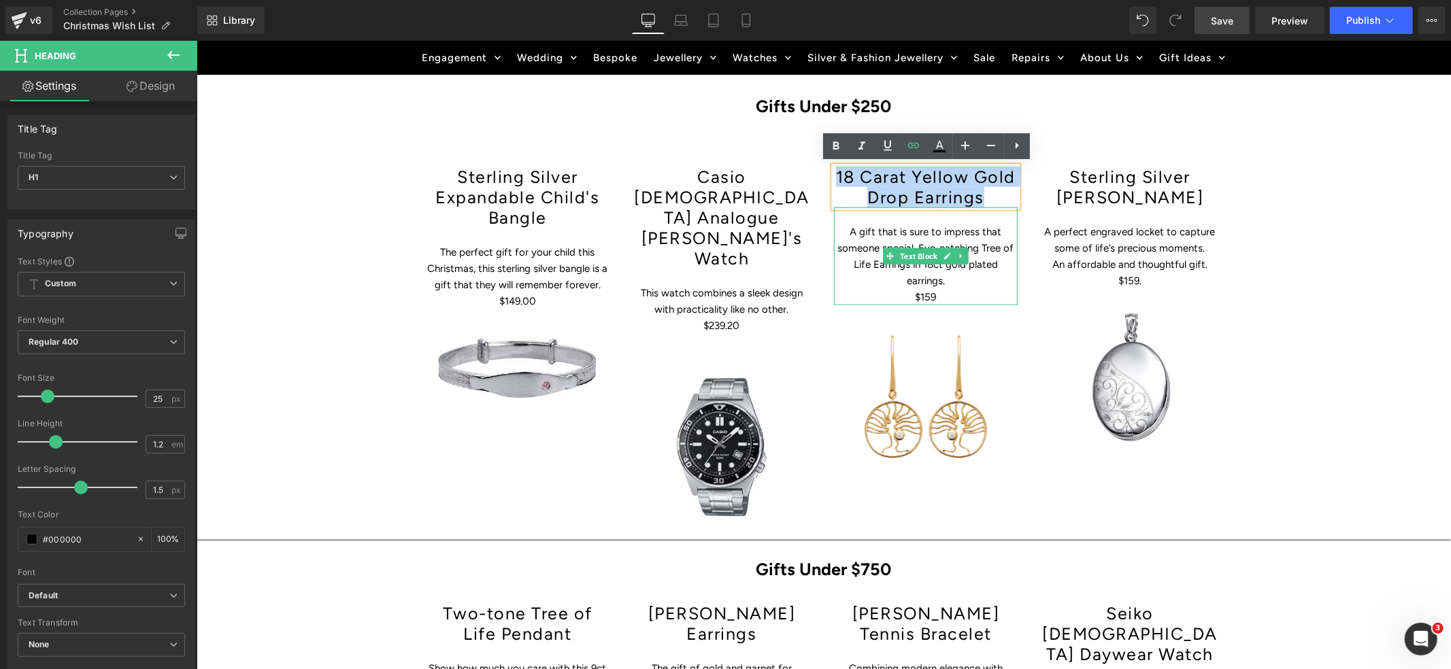
click at [950, 288] on p "$159" at bounding box center [925, 296] width 184 height 16
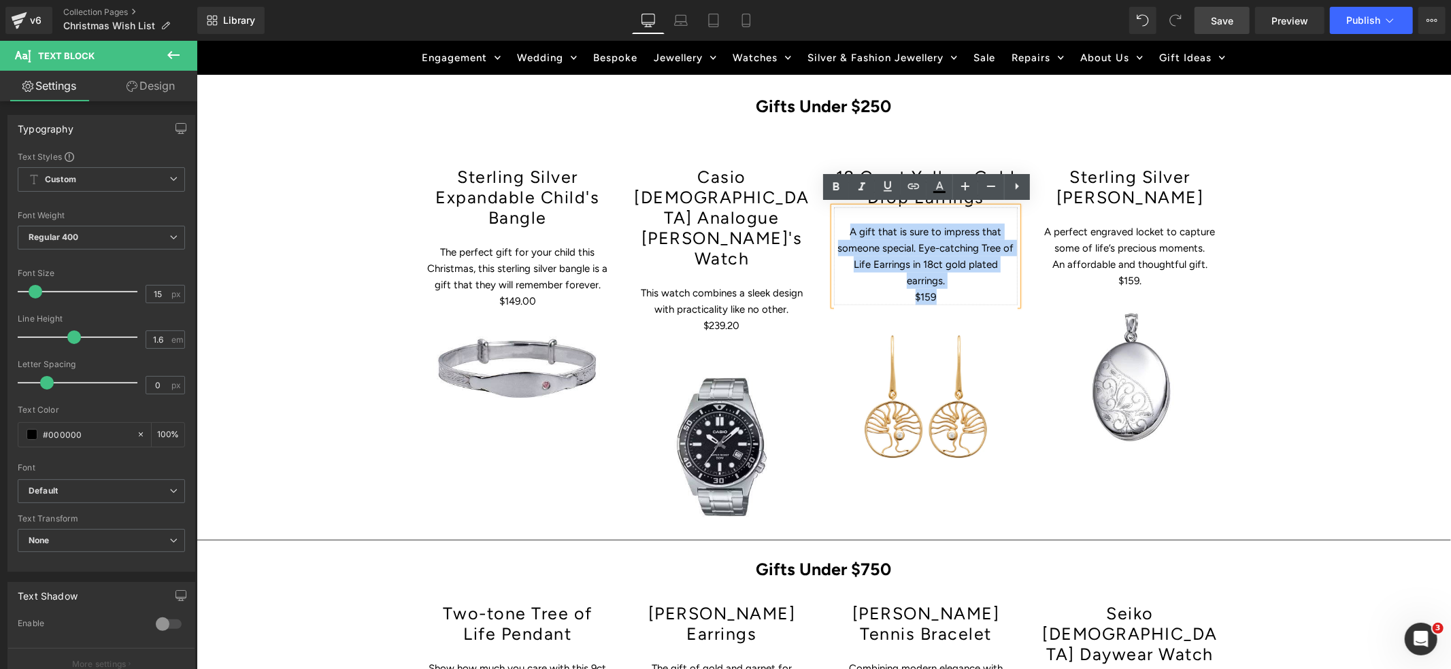
drag, startPoint x: 950, startPoint y: 293, endPoint x: 838, endPoint y: 228, distance: 130.5
click at [838, 228] on div "A gift that is sure to impress that someone special. Eye-catching Tree of Life …" at bounding box center [925, 256] width 184 height 98
click at [916, 186] on icon at bounding box center [914, 186] width 16 height 16
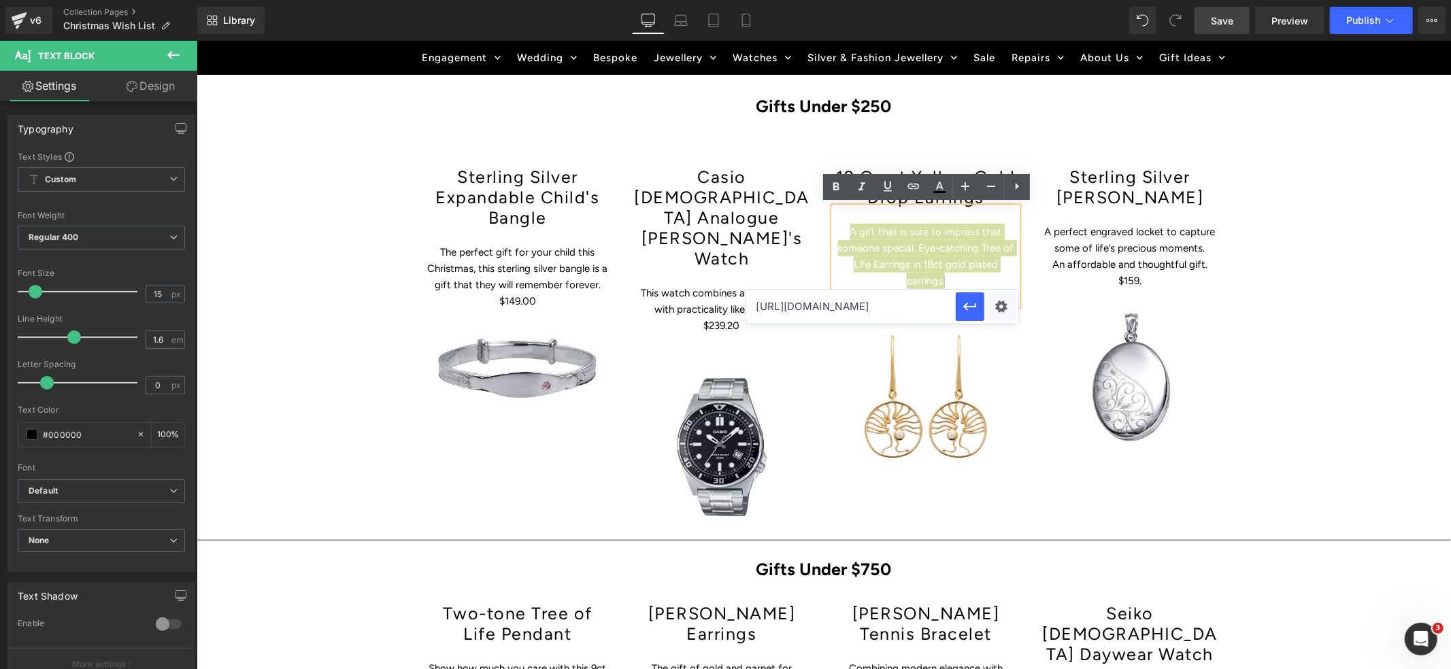
click at [857, 304] on input "[URL][DOMAIN_NAME]" at bounding box center [851, 307] width 210 height 34
paste input "[URL][DOMAIN_NAME]"
type input "[URL][DOMAIN_NAME]"
drag, startPoint x: 967, startPoint y: 308, endPoint x: 769, endPoint y: 268, distance: 202.0
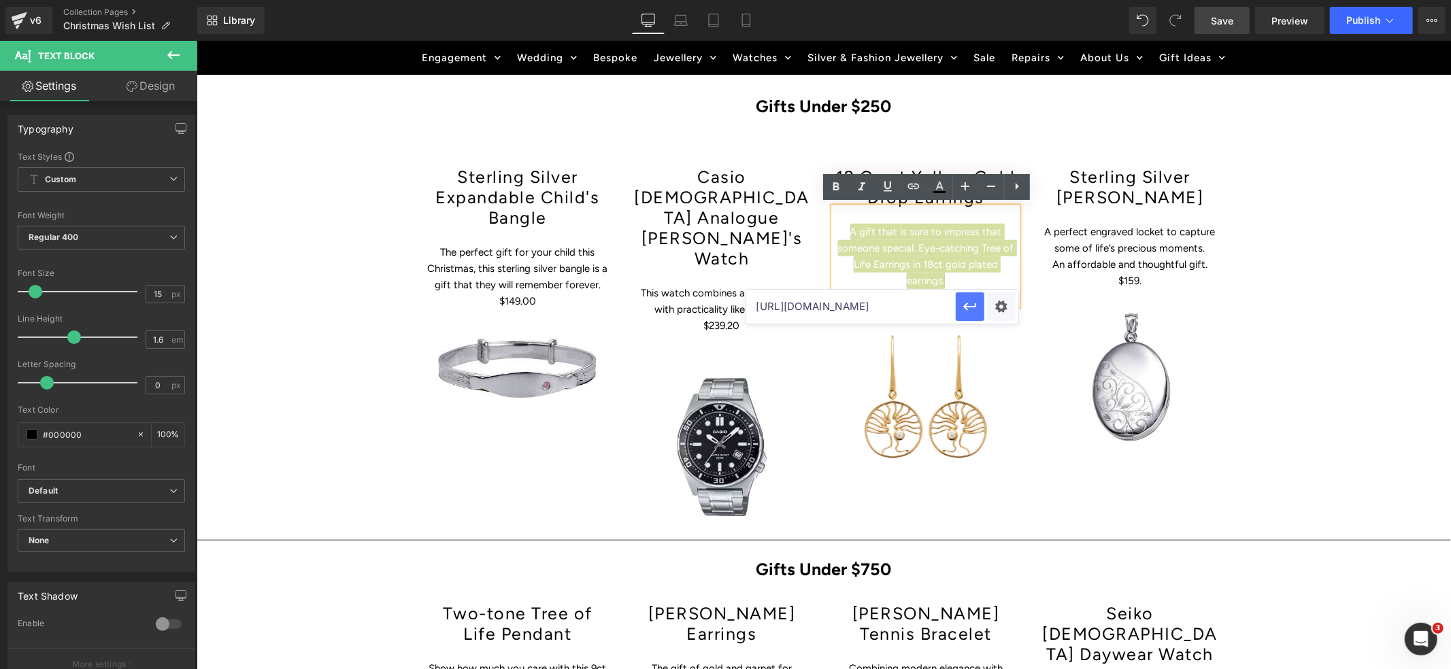
click at [967, 308] on icon "button" at bounding box center [970, 307] width 16 height 16
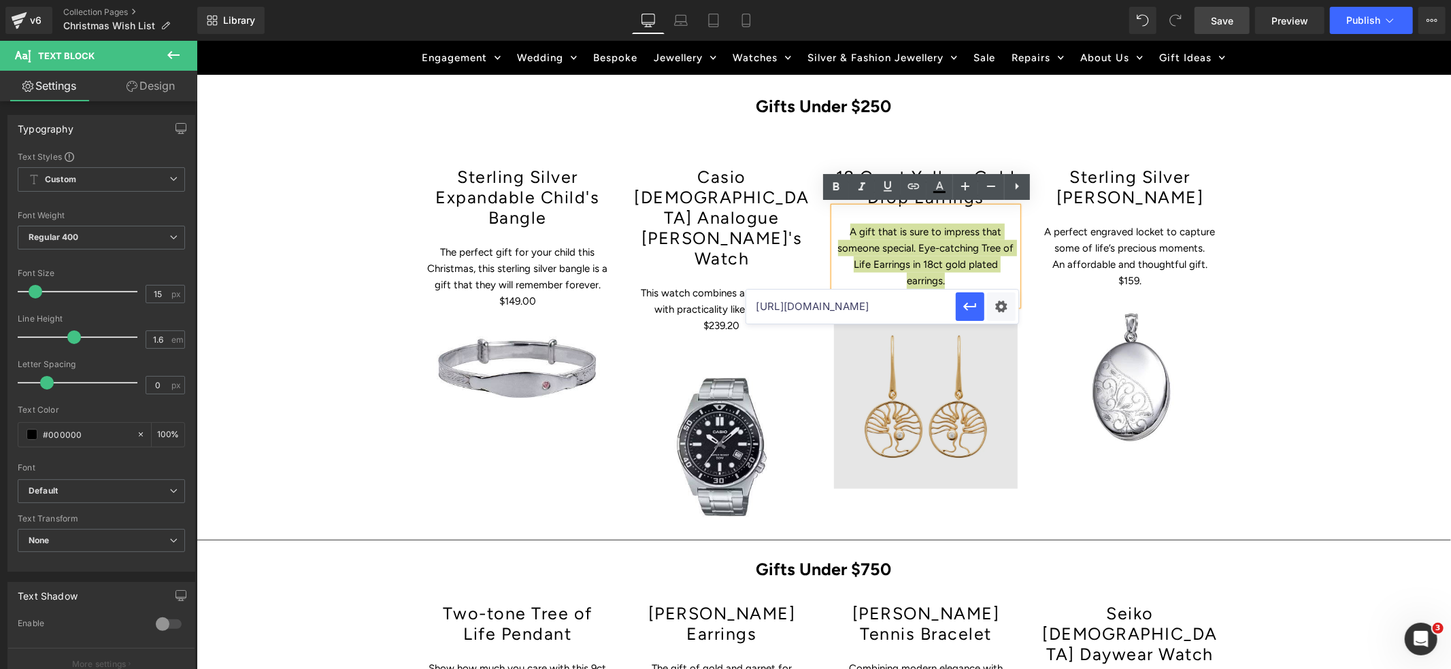
scroll to position [0, 0]
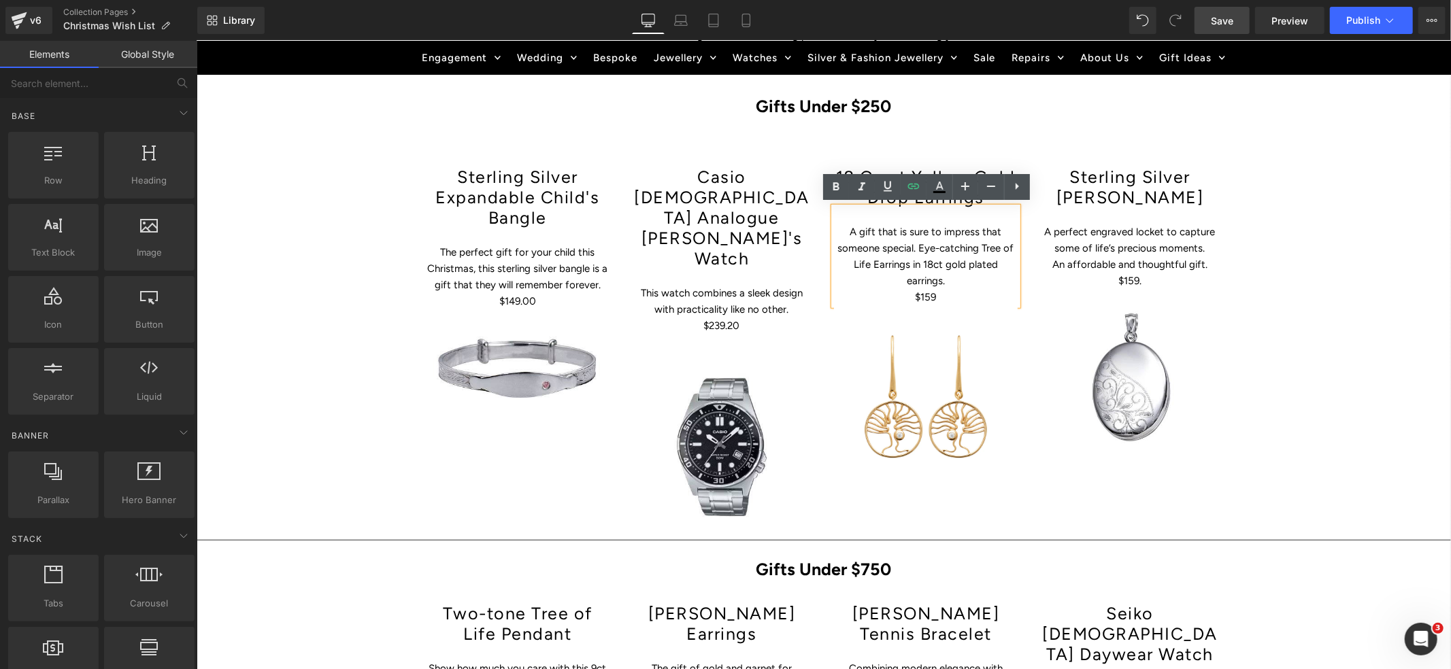
click at [1274, 184] on div "Hero Banner Get Christmas Ready – The Sparkle Starts Here Heading Row Skip the …" at bounding box center [823, 563] width 1255 height 2408
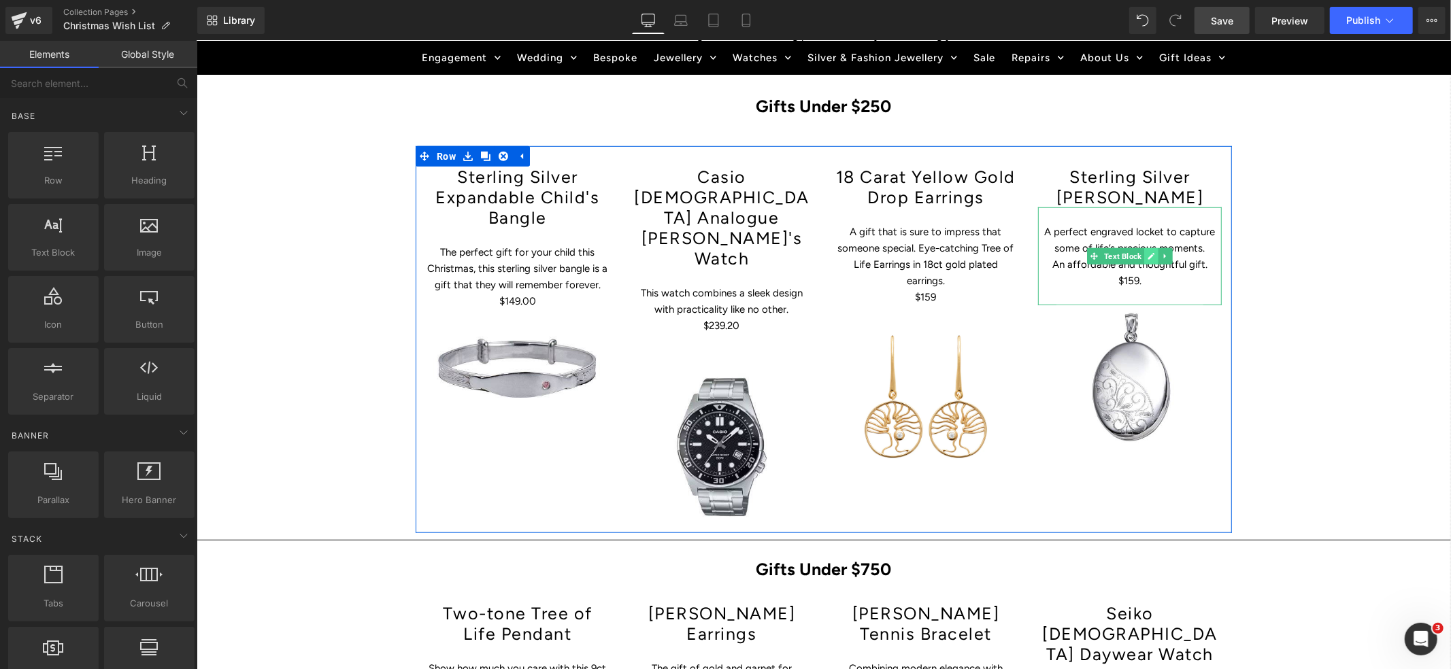
click at [1149, 254] on icon at bounding box center [1151, 255] width 7 height 7
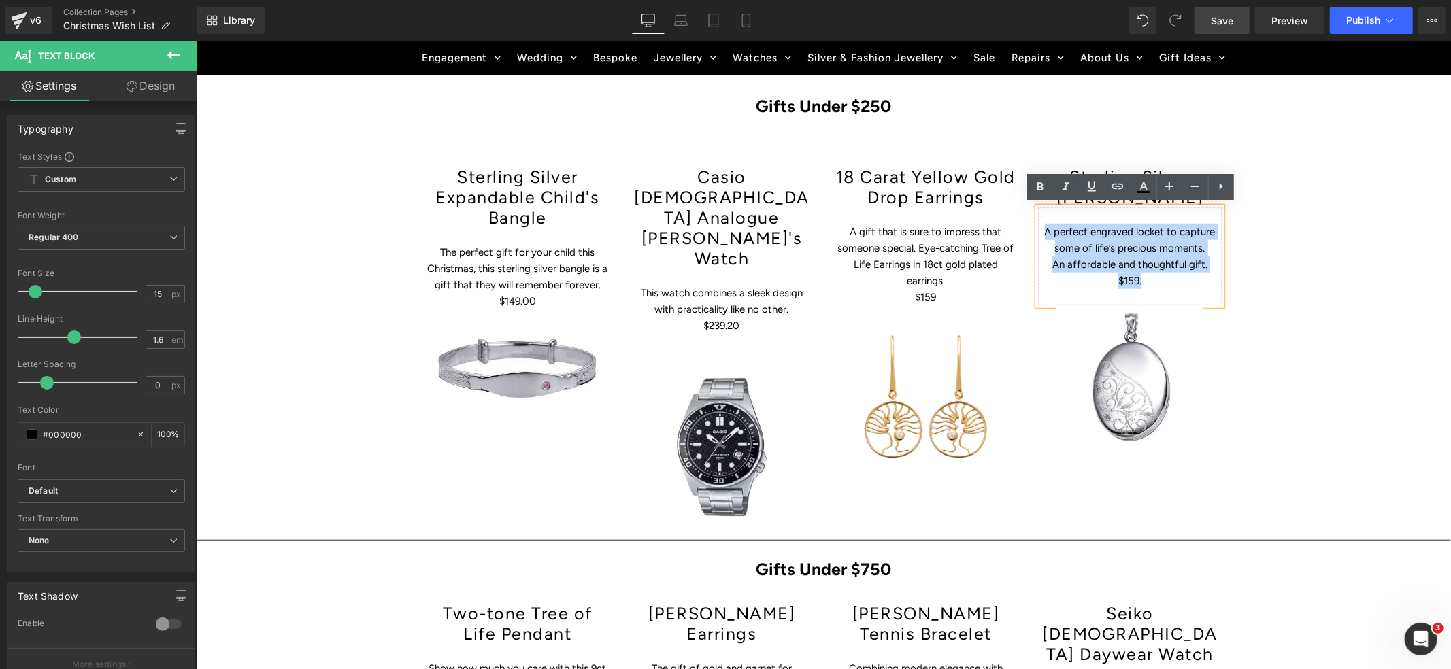
drag, startPoint x: 1047, startPoint y: 228, endPoint x: 1203, endPoint y: 274, distance: 162.3
click at [1203, 274] on div "A perfect engraved locket to capture some of life’s precious moments. An afford…" at bounding box center [1130, 256] width 184 height 98
click at [1117, 186] on icon at bounding box center [1118, 185] width 12 height 5
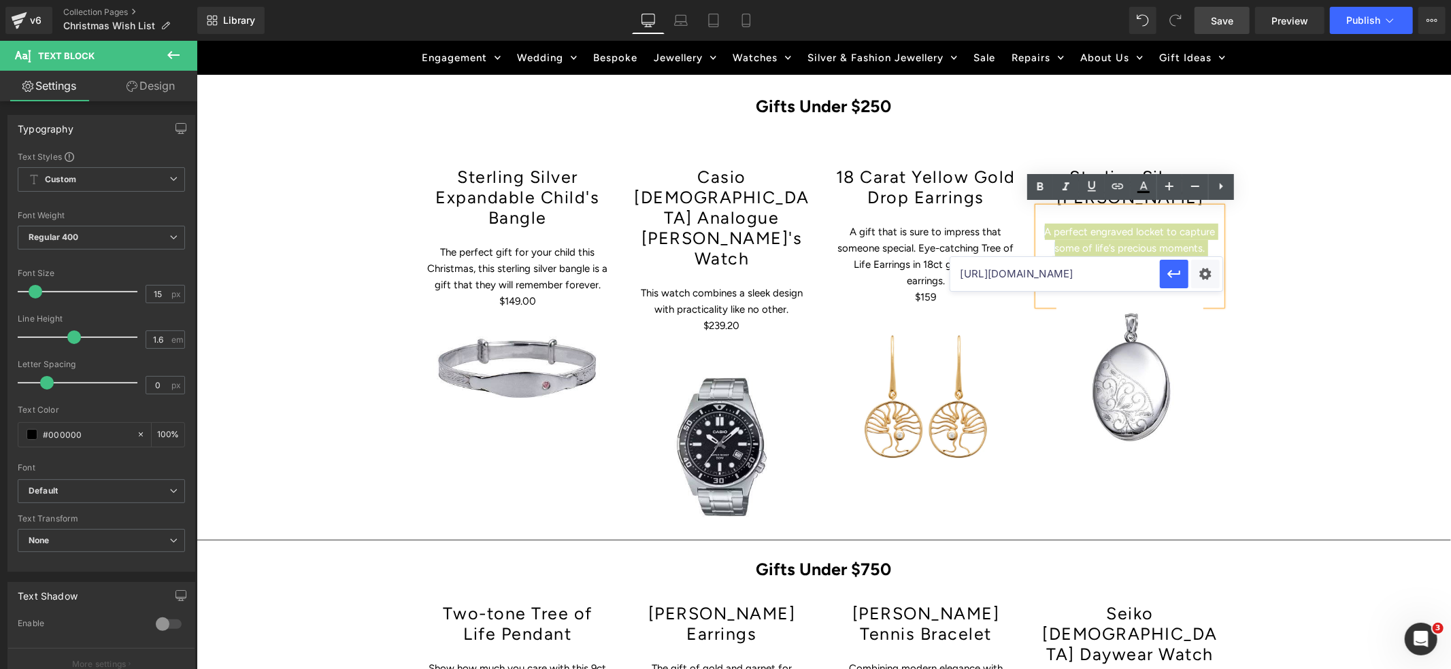
click at [1069, 276] on input "[URL][DOMAIN_NAME]" at bounding box center [1055, 274] width 210 height 34
paste input "[URL][DOMAIN_NAME]"
type input "[URL][DOMAIN_NAME]"
click at [1174, 279] on icon "button" at bounding box center [1174, 274] width 16 height 16
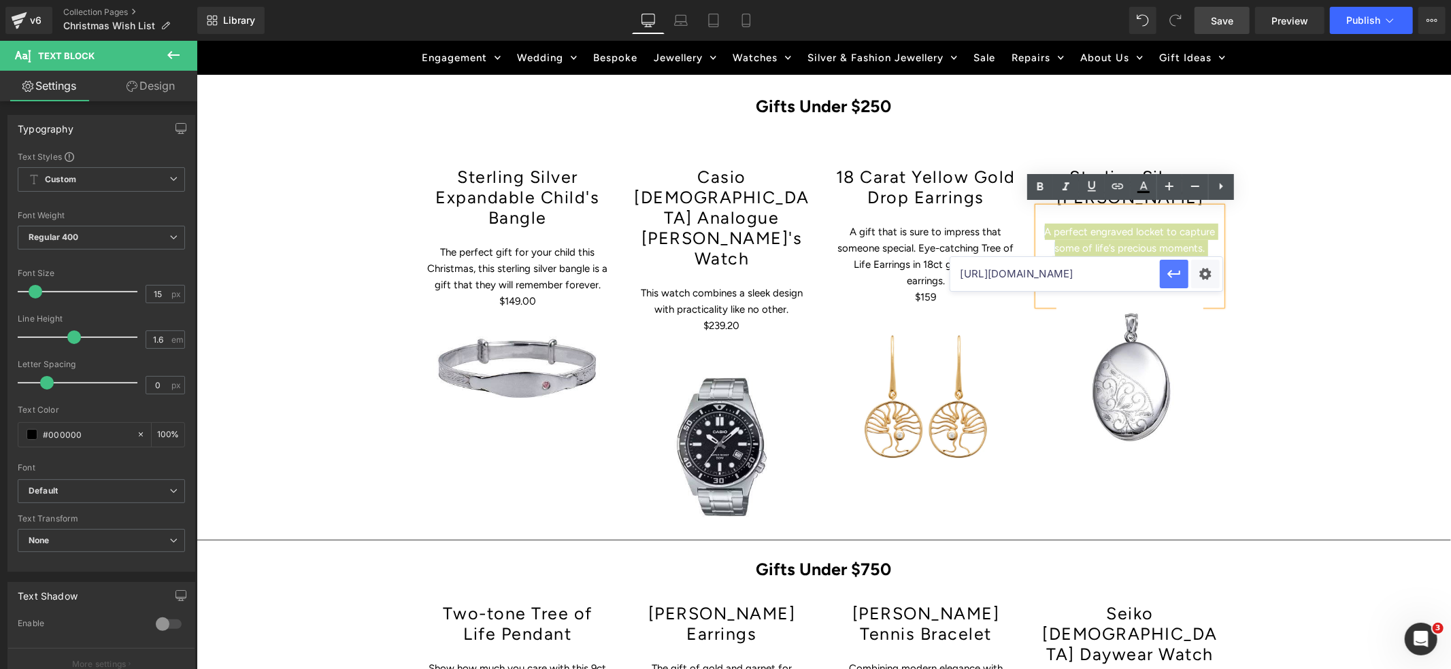
scroll to position [0, 0]
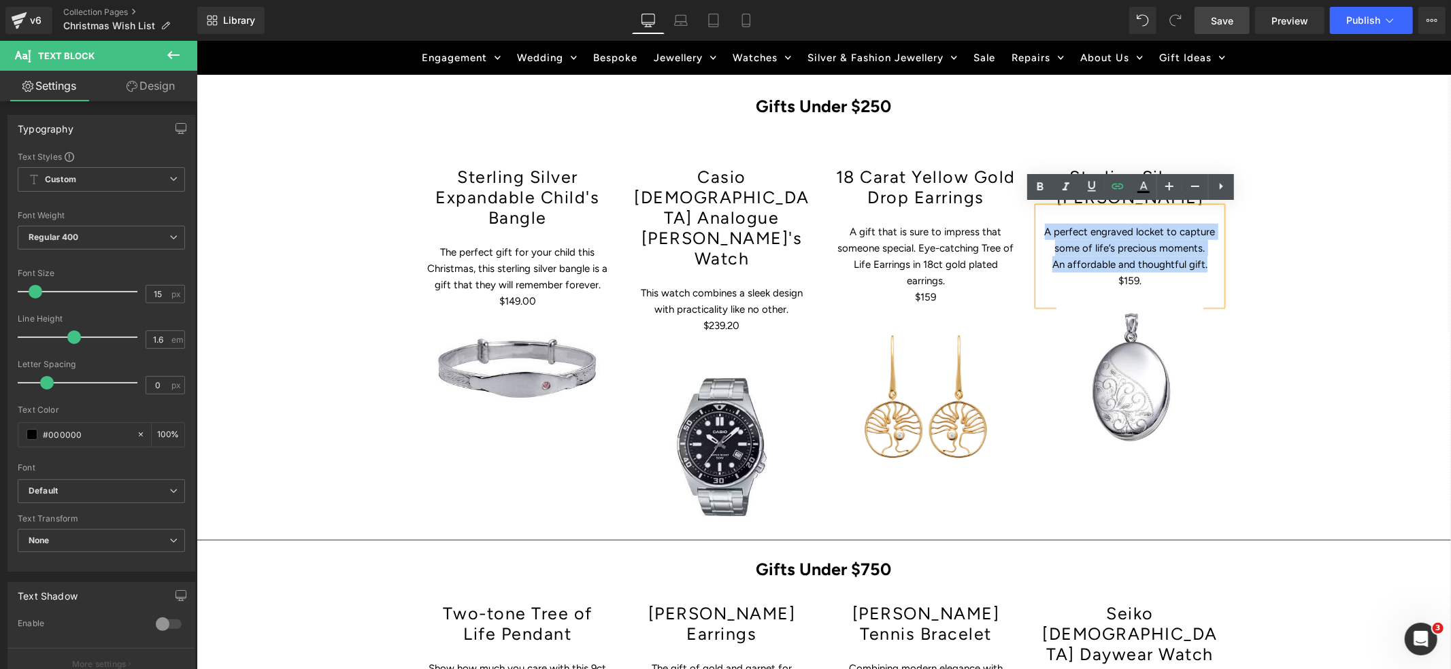
click at [1261, 286] on div "Hero Banner Get Christmas Ready – The Sparkle Starts Here Heading Row Skip the …" at bounding box center [823, 563] width 1255 height 2408
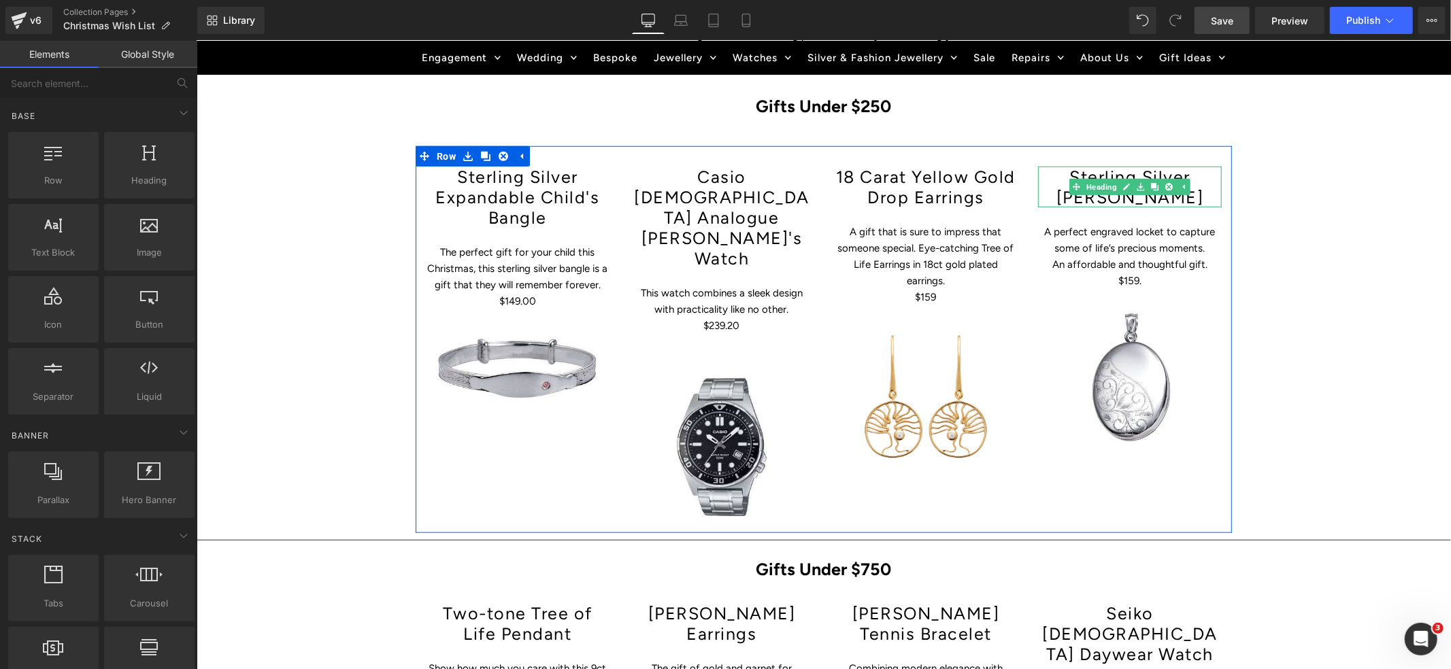
click at [1067, 171] on h1 "Sterling Silver [PERSON_NAME]" at bounding box center [1130, 186] width 184 height 41
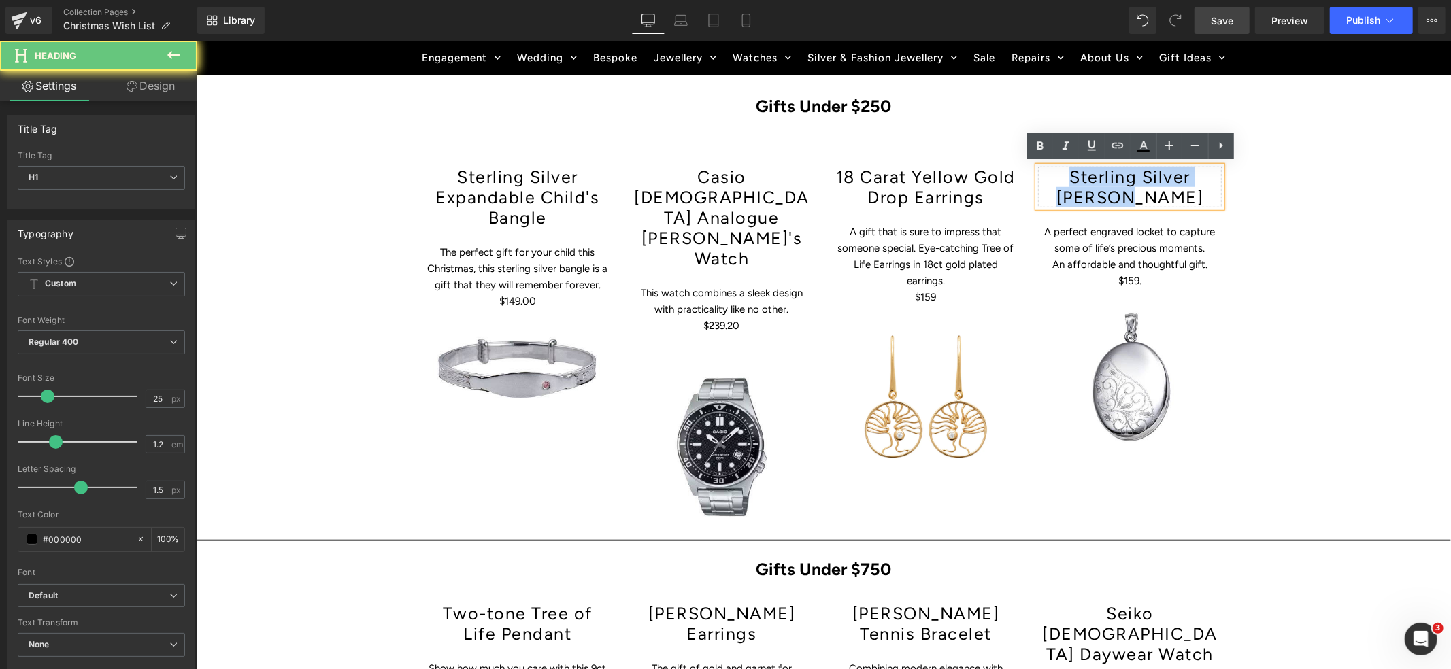
drag, startPoint x: 1067, startPoint y: 171, endPoint x: 1184, endPoint y: 199, distance: 119.6
click at [1184, 199] on h1 "Sterling Silver [PERSON_NAME]" at bounding box center [1130, 186] width 184 height 41
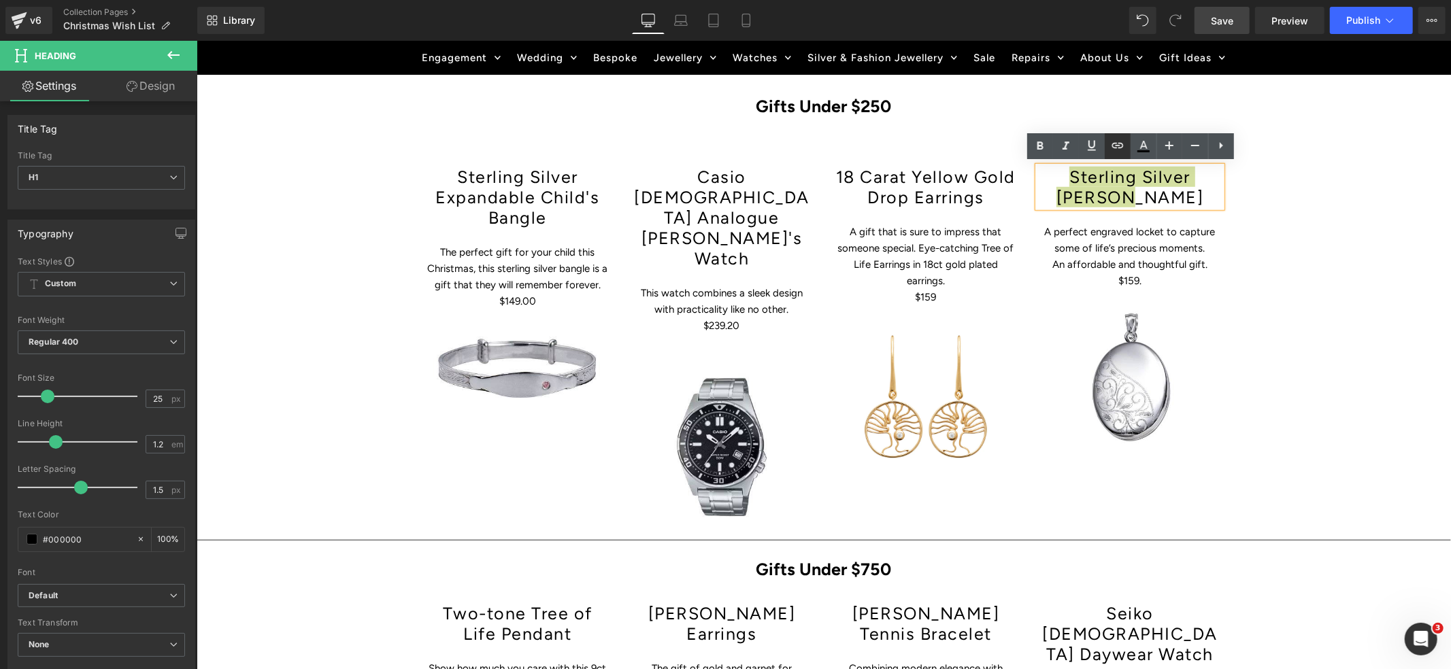
click at [1116, 145] on icon at bounding box center [1118, 144] width 12 height 5
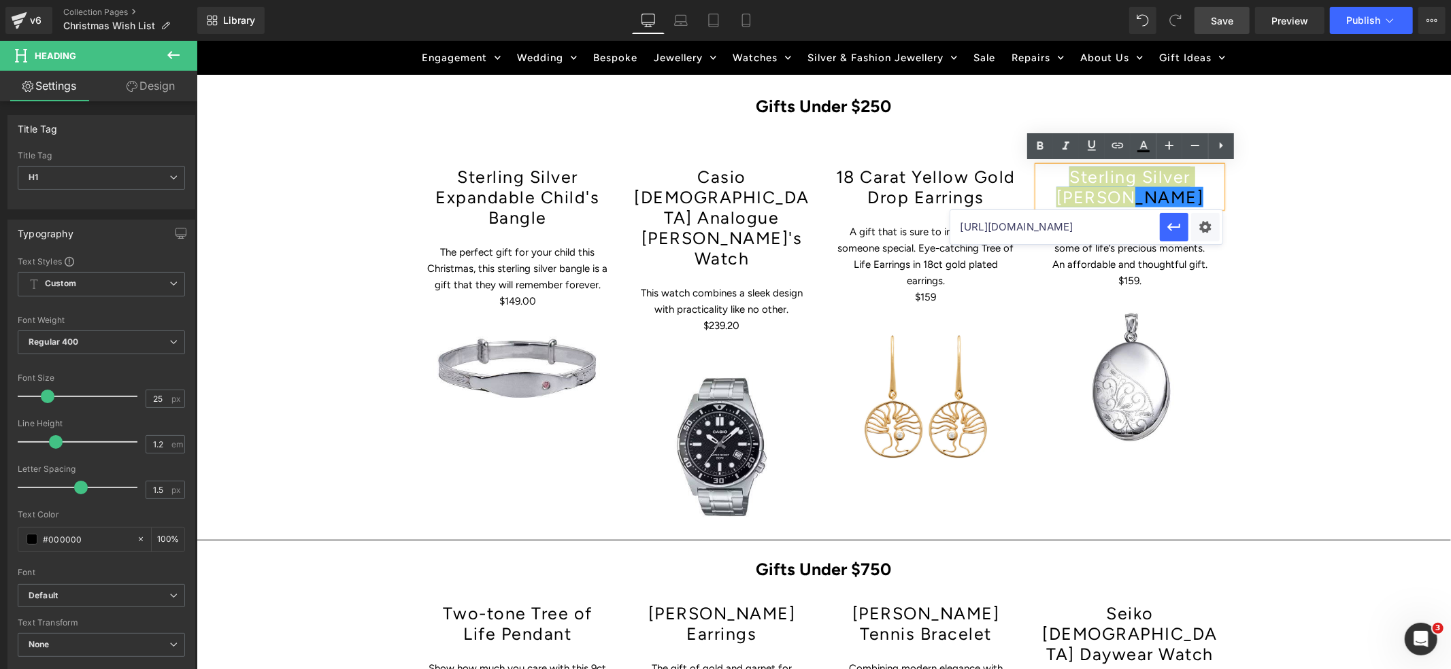
click at [1076, 222] on input "[URL][DOMAIN_NAME]" at bounding box center [1055, 227] width 210 height 34
paste input "[URL][DOMAIN_NAME]"
type input "[URL][DOMAIN_NAME]"
click at [1174, 227] on icon "button" at bounding box center [1174, 227] width 13 height 8
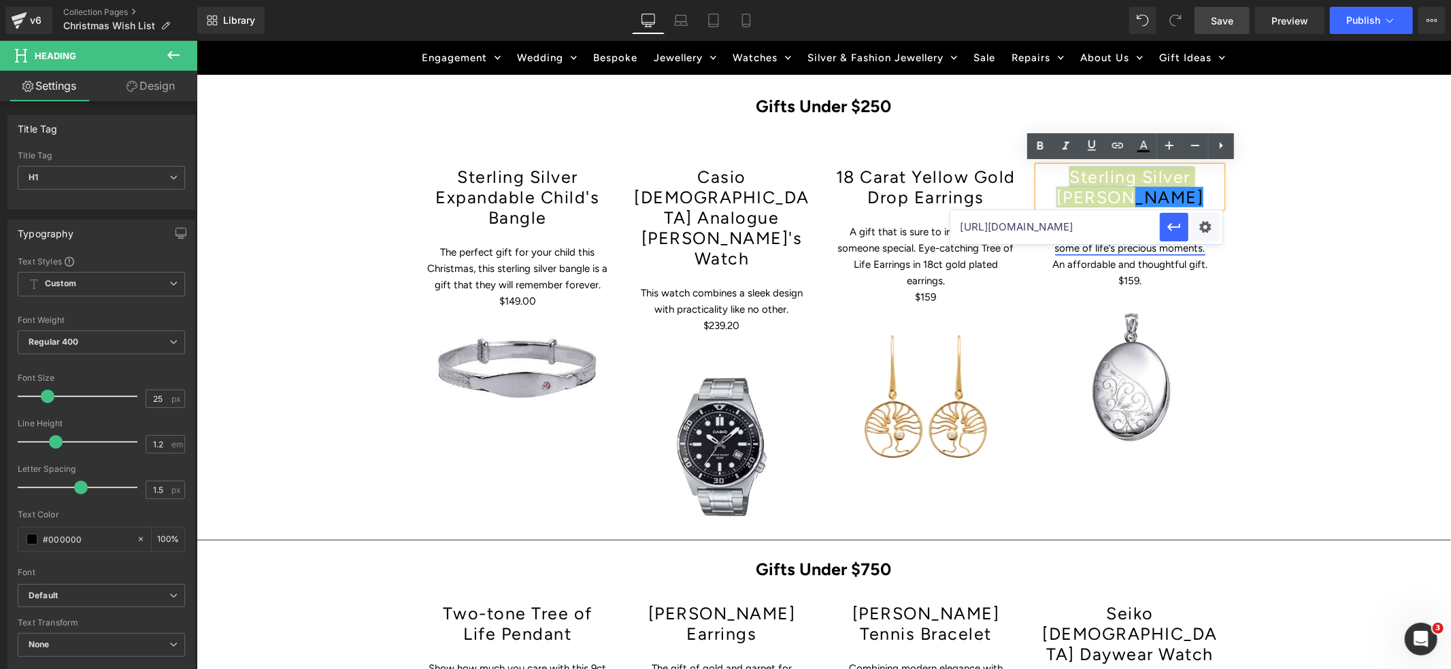
scroll to position [0, 0]
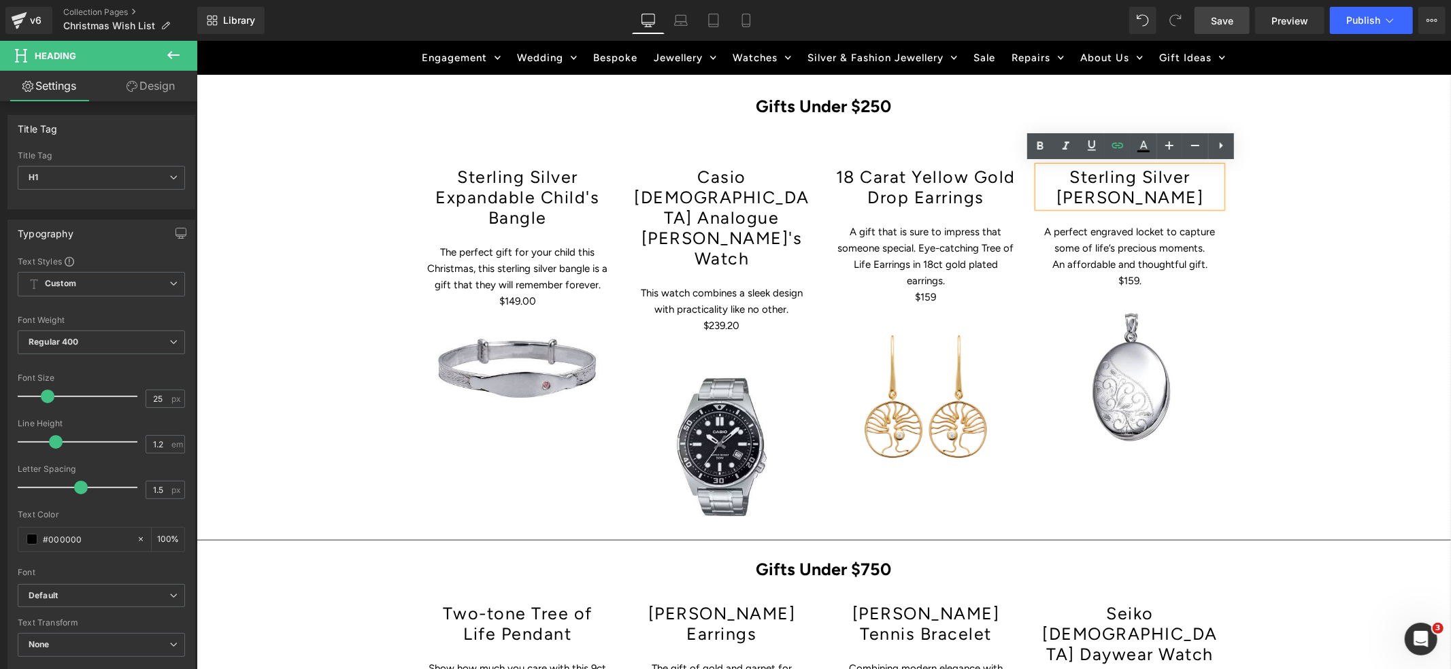
click at [1280, 262] on div "Hero Banner Get Christmas Ready – The Sparkle Starts Here Heading Row Skip the …" at bounding box center [823, 563] width 1255 height 2408
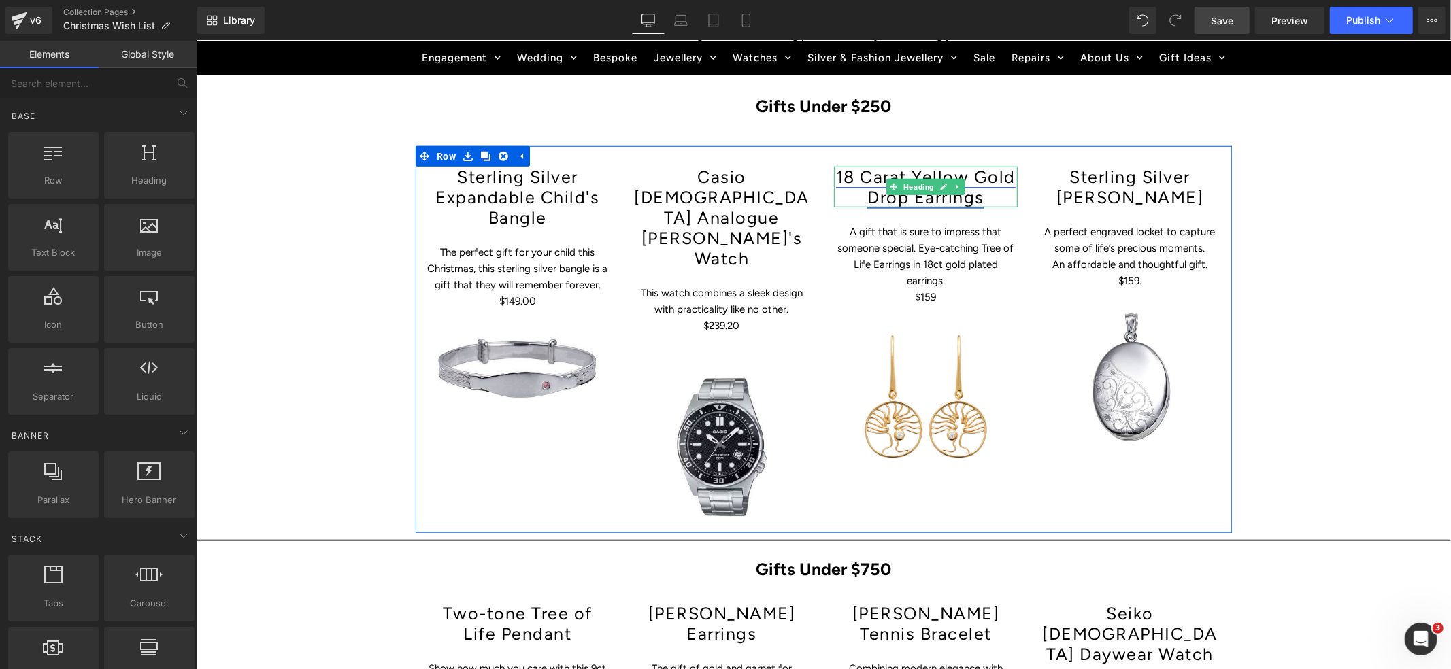
click at [993, 181] on link "1 8 Carat Yellow Gold Drop Earrings" at bounding box center [925, 186] width 180 height 41
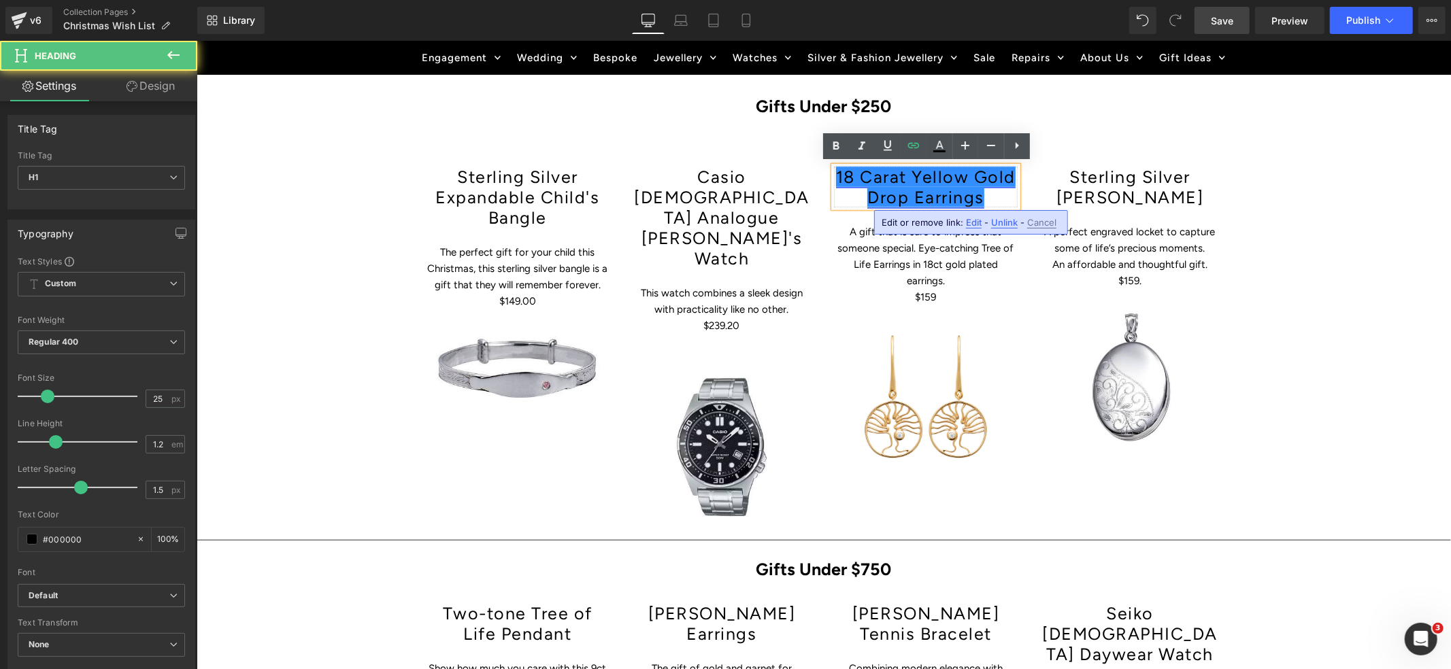
click at [978, 176] on link "1 8 Carat Yellow Gold Drop Earrings" at bounding box center [925, 186] width 180 height 41
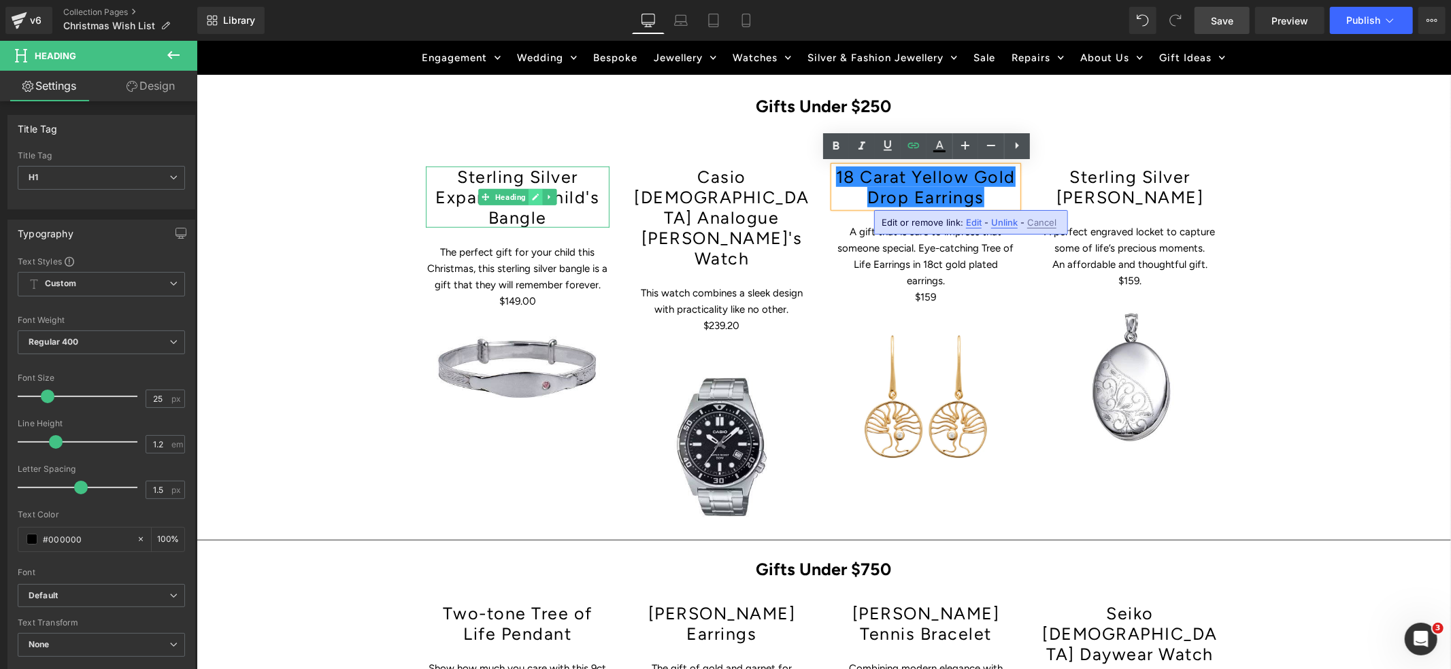
click at [534, 194] on icon at bounding box center [535, 196] width 7 height 7
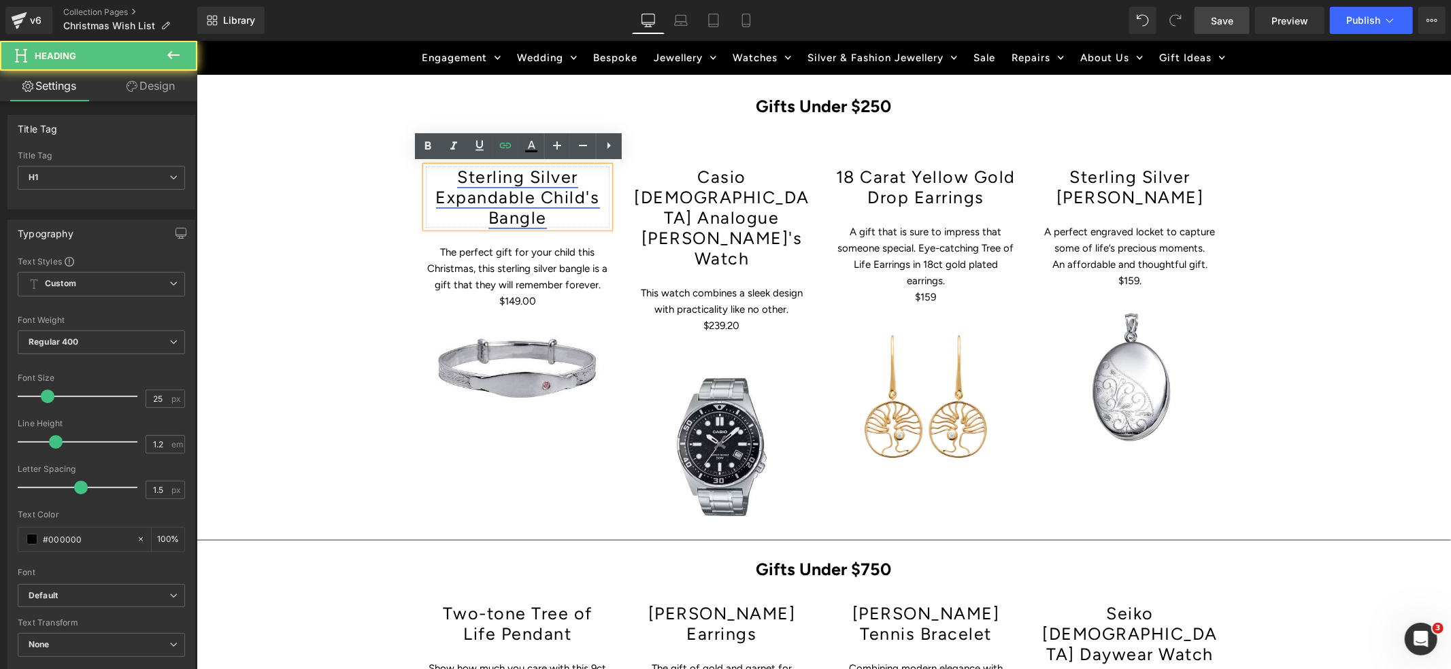
click at [537, 193] on link "Sterling Silver Expandable Child's Bangle" at bounding box center [517, 196] width 164 height 61
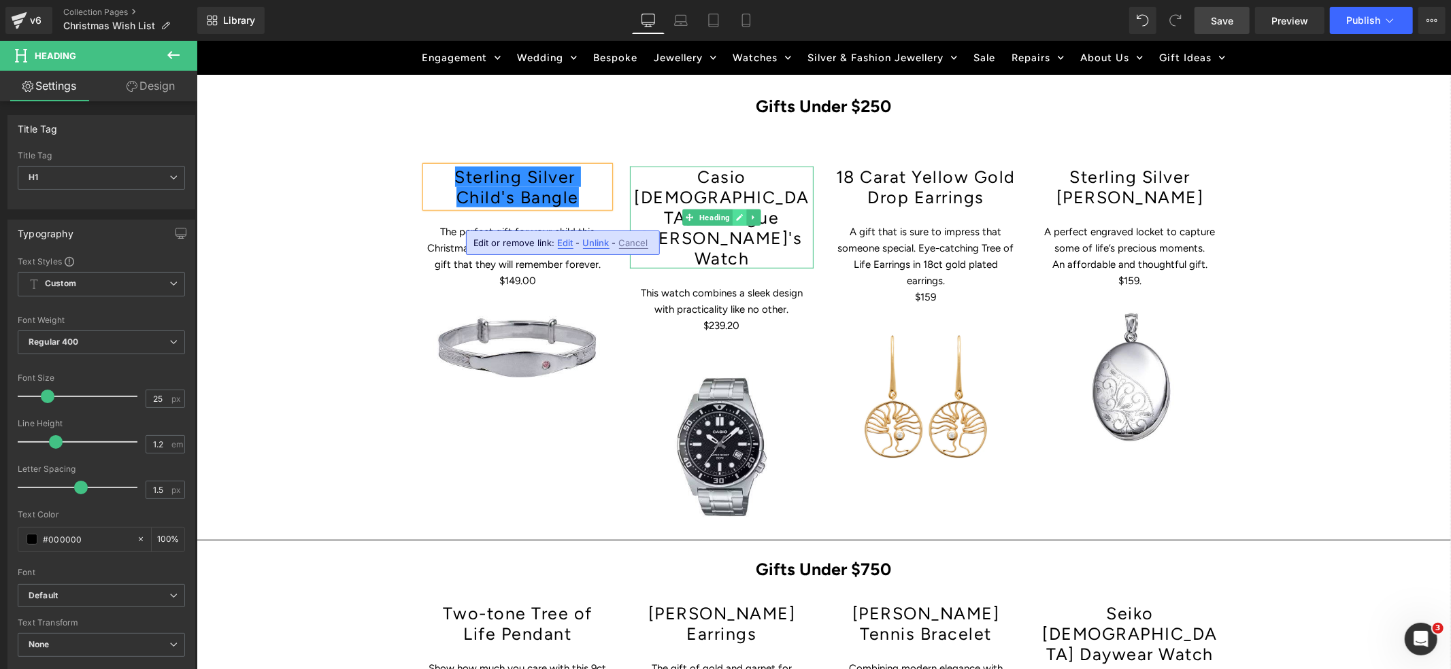
click at [737, 213] on icon at bounding box center [738, 217] width 7 height 8
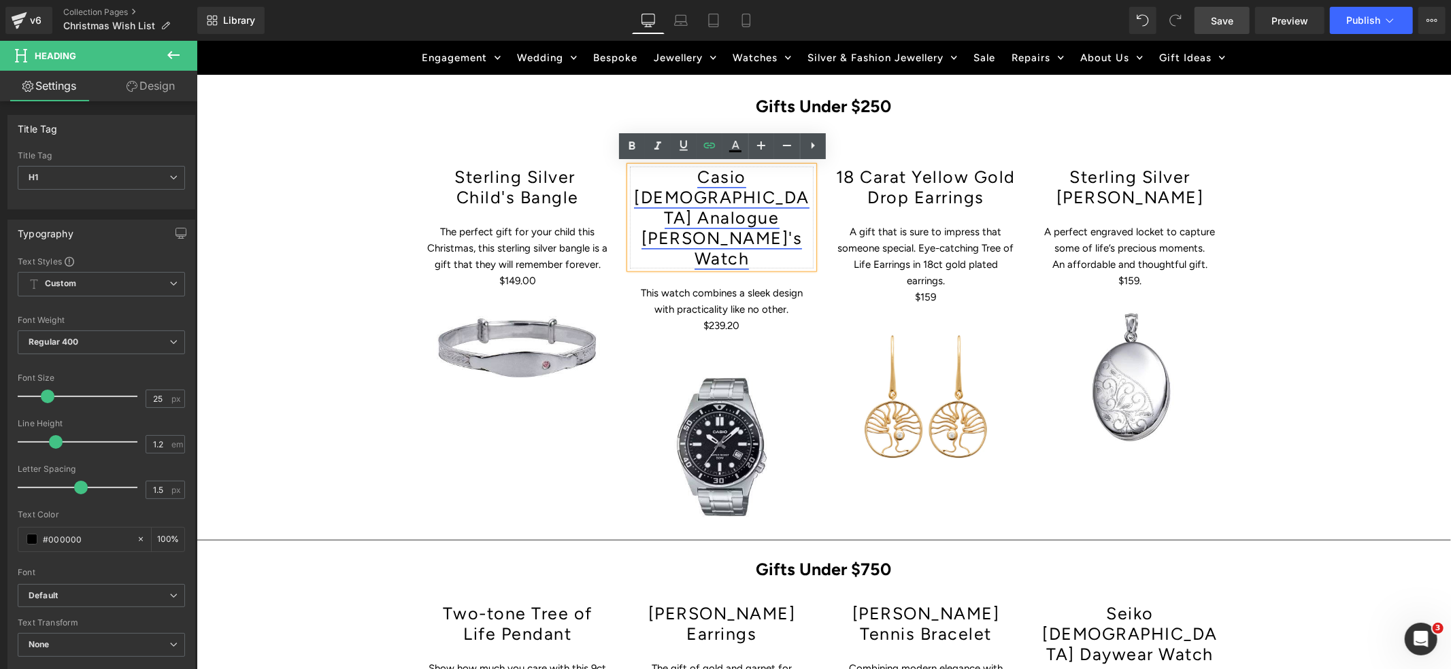
drag, startPoint x: 735, startPoint y: 199, endPoint x: 791, endPoint y: 195, distance: 55.9
click at [735, 199] on link "Casio [DEMOGRAPHIC_DATA] Analogue [PERSON_NAME]'s Watch" at bounding box center [721, 217] width 176 height 102
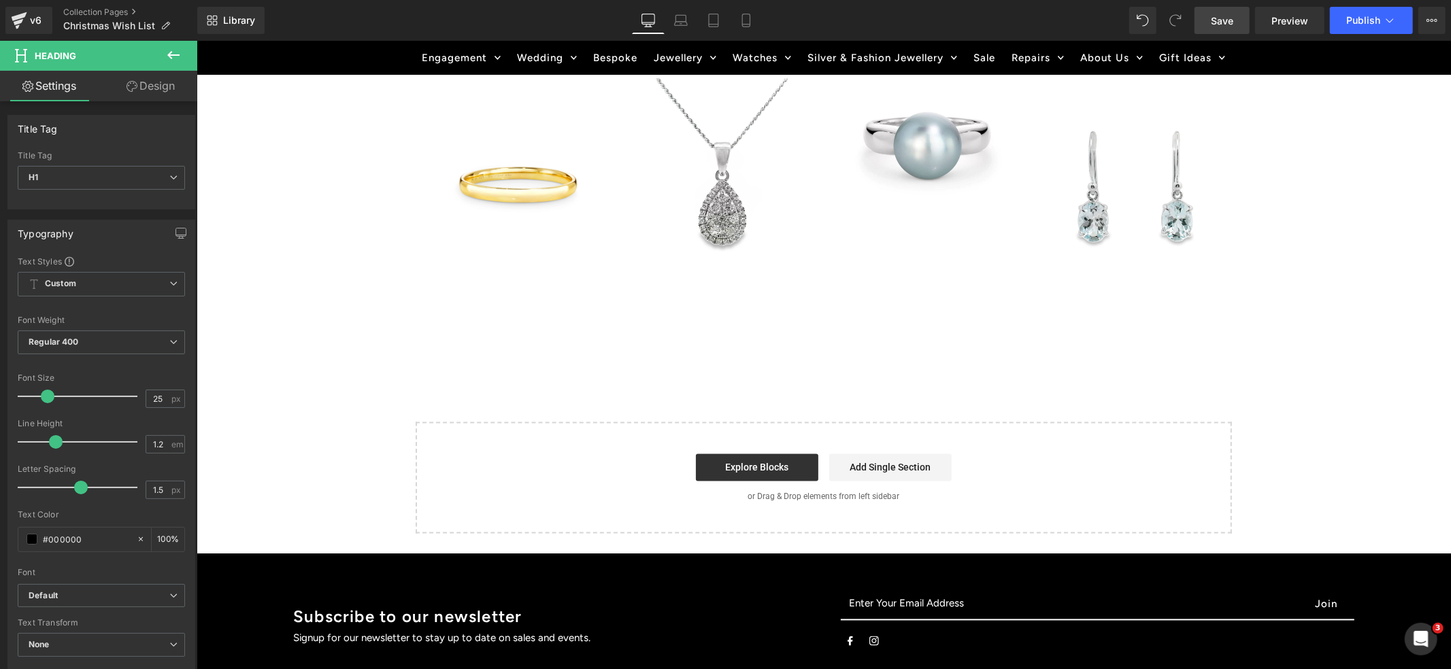
scroll to position [2153, 0]
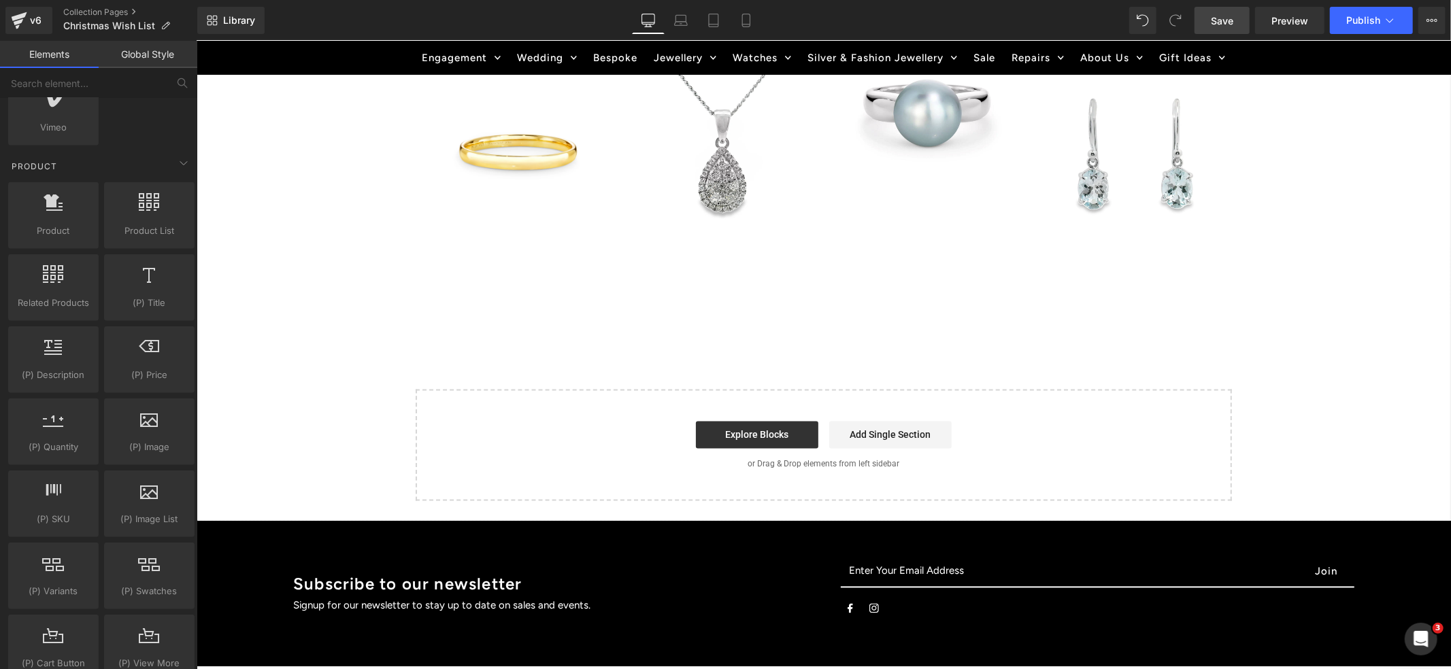
scroll to position [1036, 0]
click at [57, 286] on div at bounding box center [53, 279] width 82 height 31
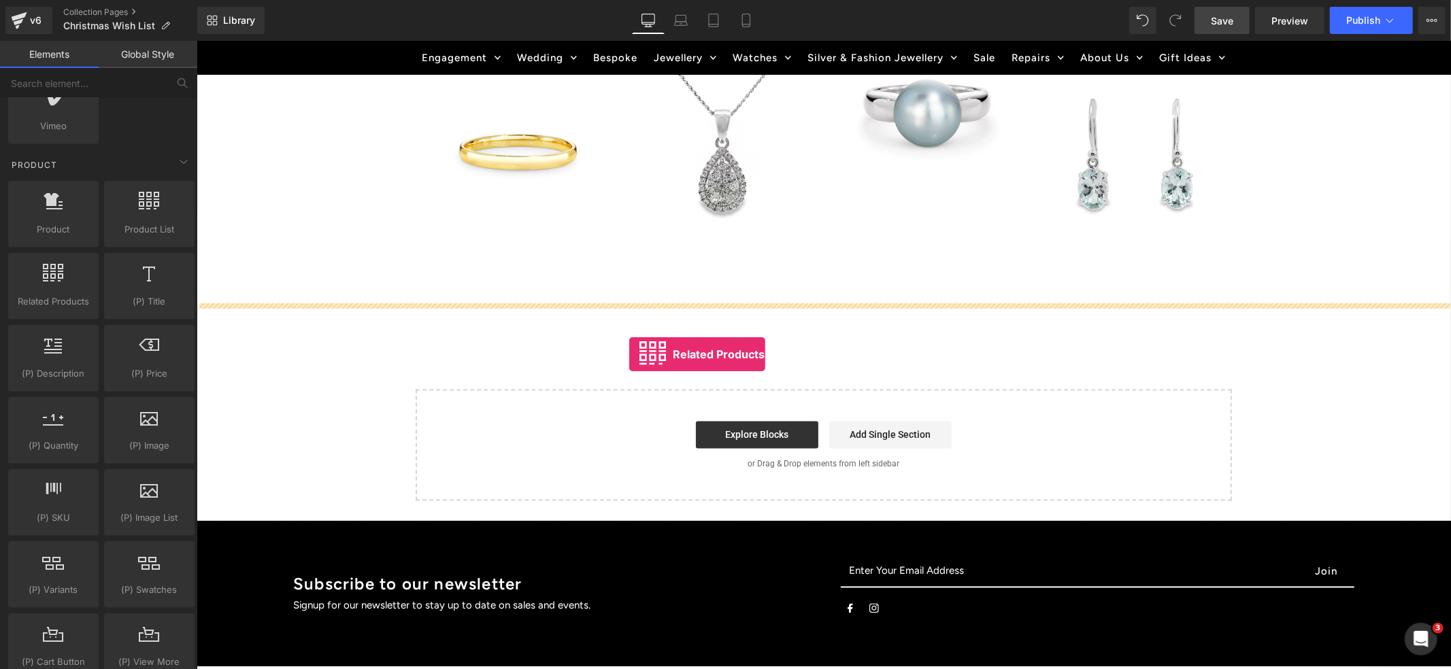
drag, startPoint x: 253, startPoint y: 327, endPoint x: 629, endPoint y: 354, distance: 376.6
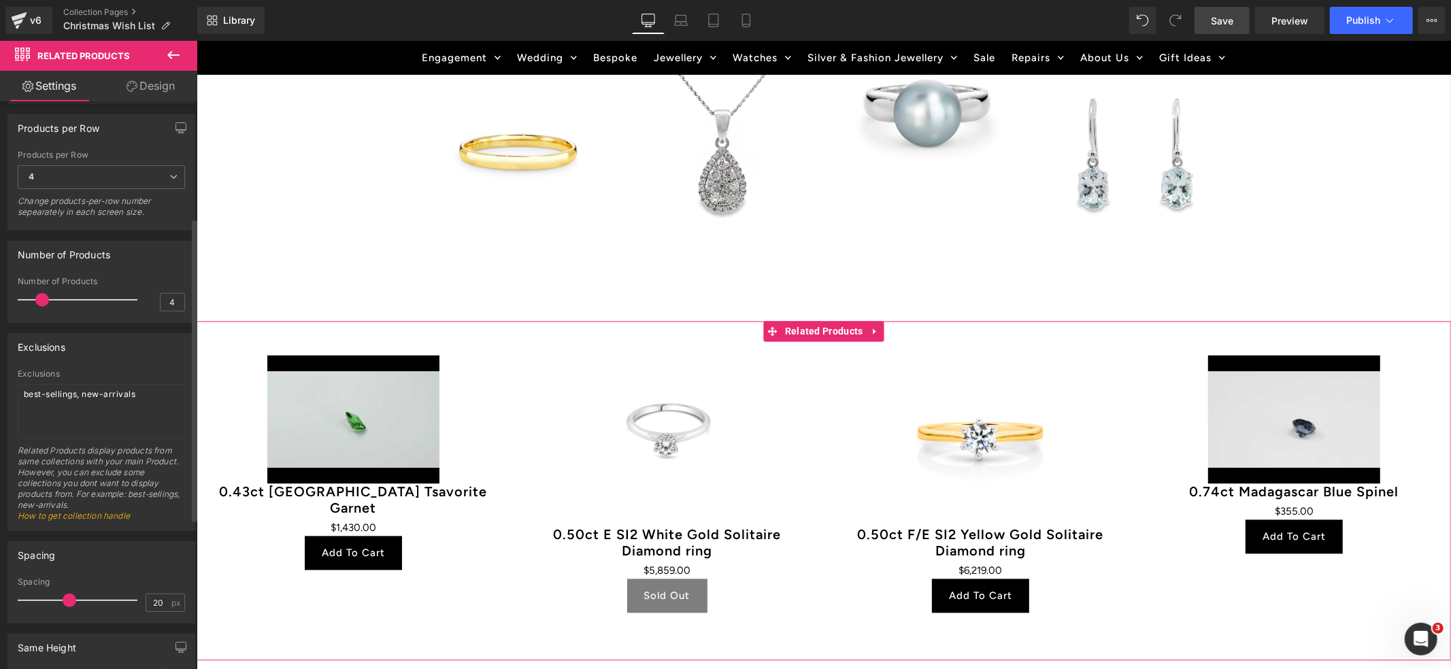
scroll to position [207, 0]
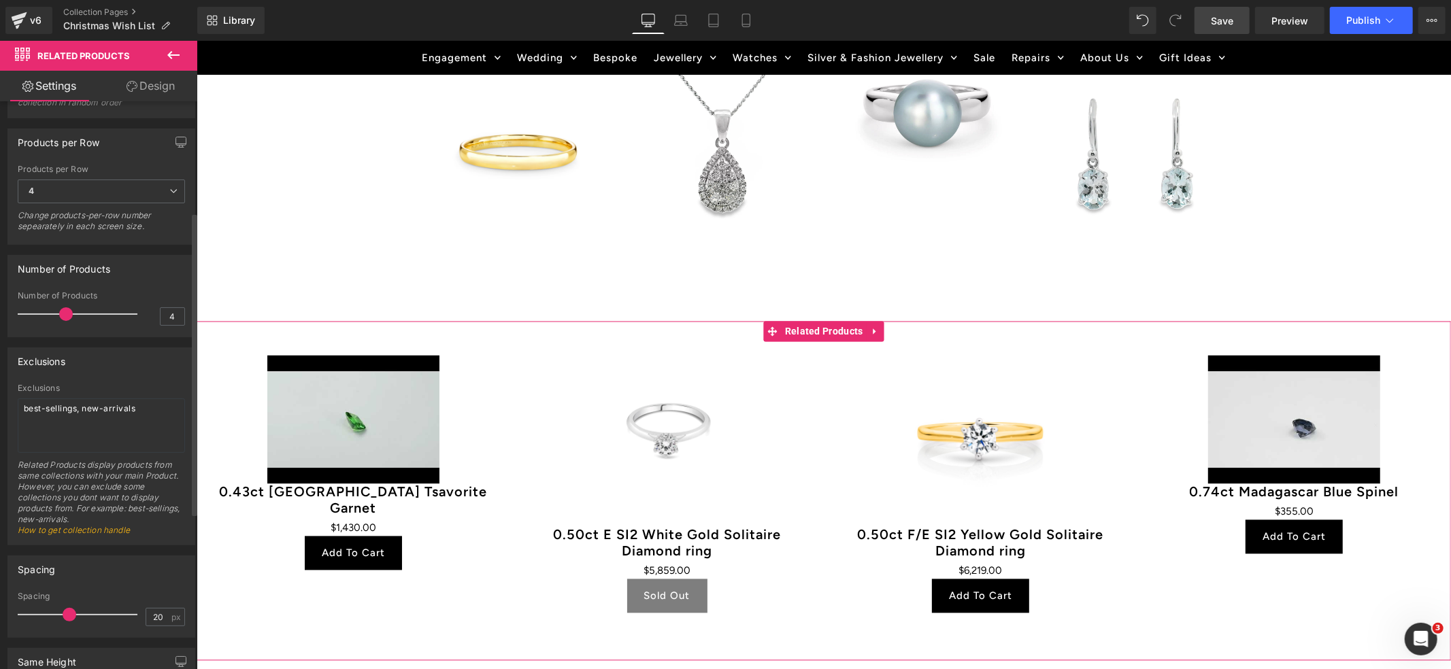
drag, startPoint x: 42, startPoint y: 317, endPoint x: 64, endPoint y: 320, distance: 22.6
click at [64, 320] on span at bounding box center [66, 315] width 14 height 14
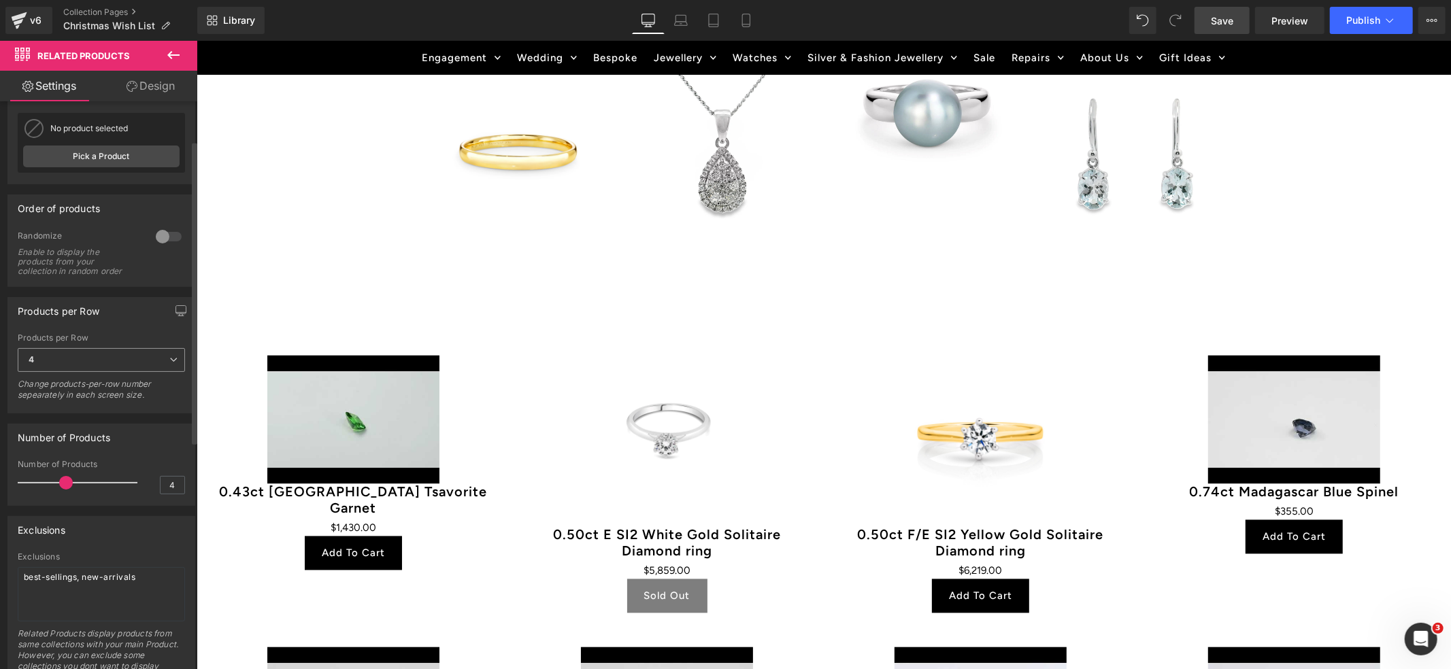
scroll to position [0, 0]
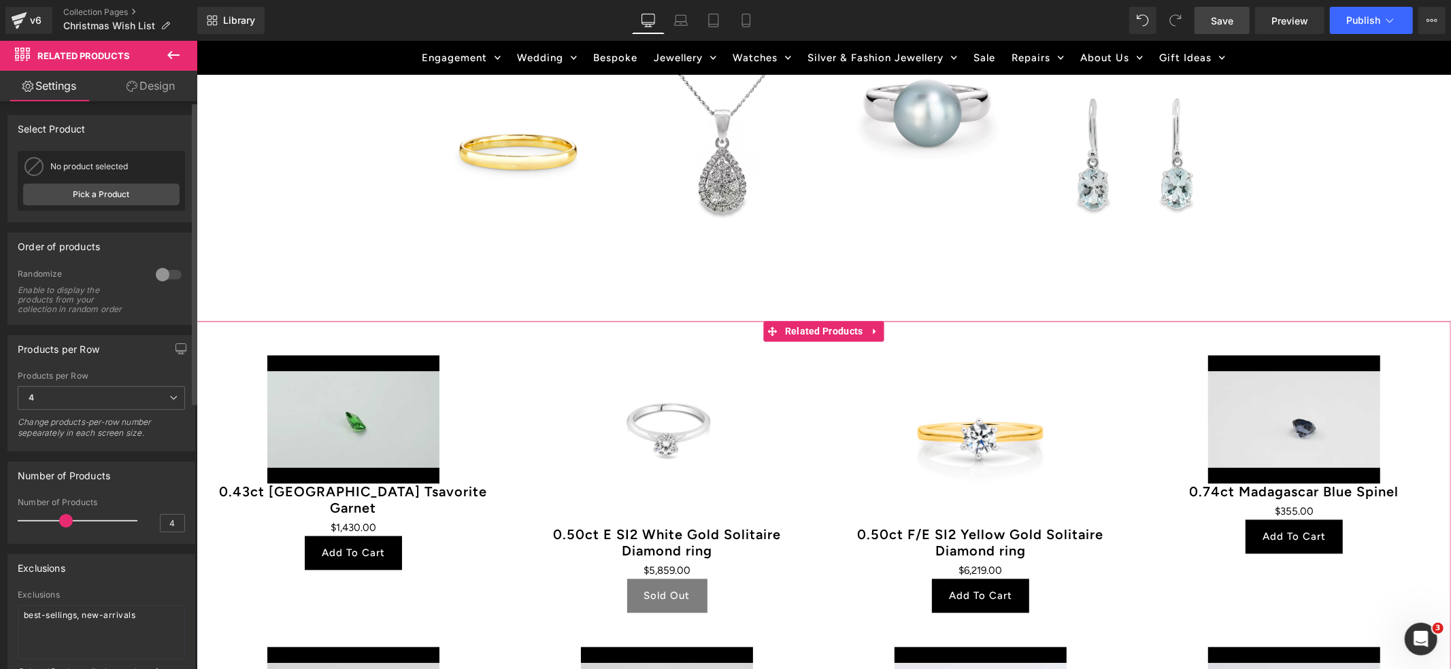
click at [161, 277] on div at bounding box center [168, 275] width 33 height 22
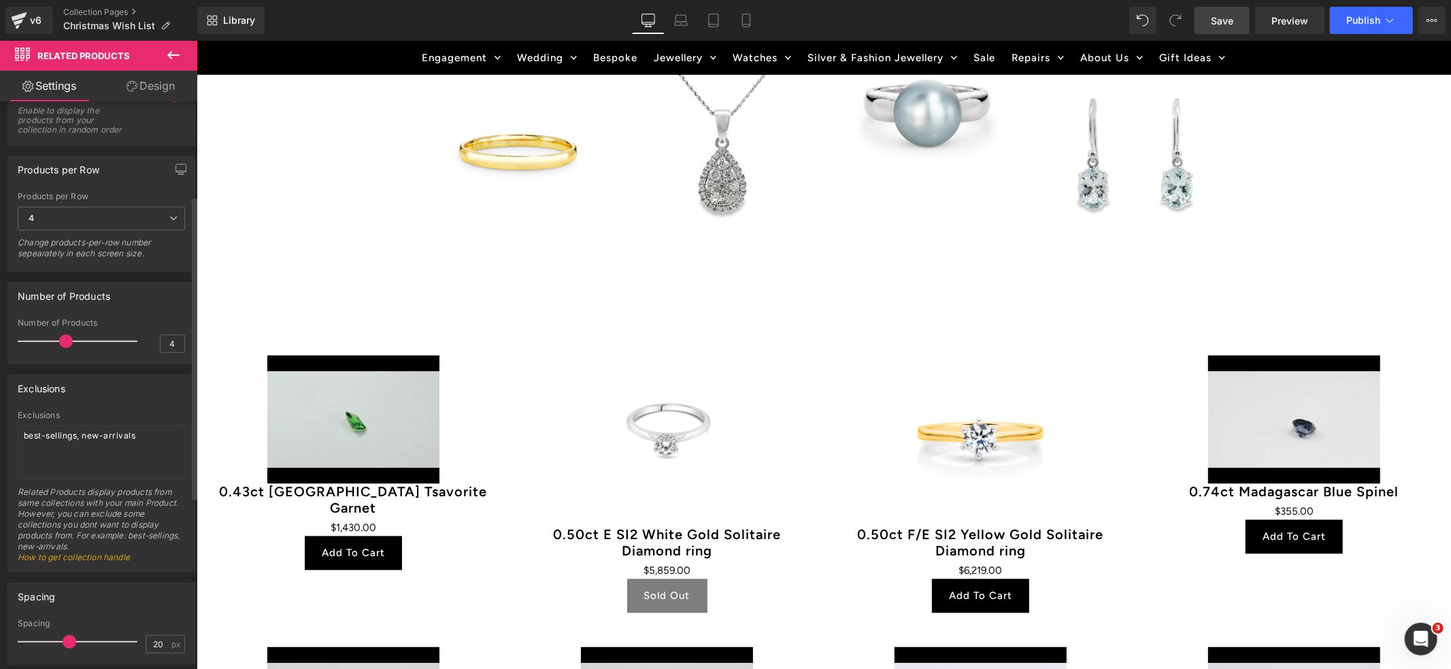
scroll to position [182, 0]
drag, startPoint x: 139, startPoint y: 436, endPoint x: 35, endPoint y: 426, distance: 105.3
click at [35, 426] on textarea "best-sellings, new-arrivals" at bounding box center [101, 451] width 167 height 54
click at [102, 560] on link "How to get collection handle" at bounding box center [74, 555] width 112 height 10
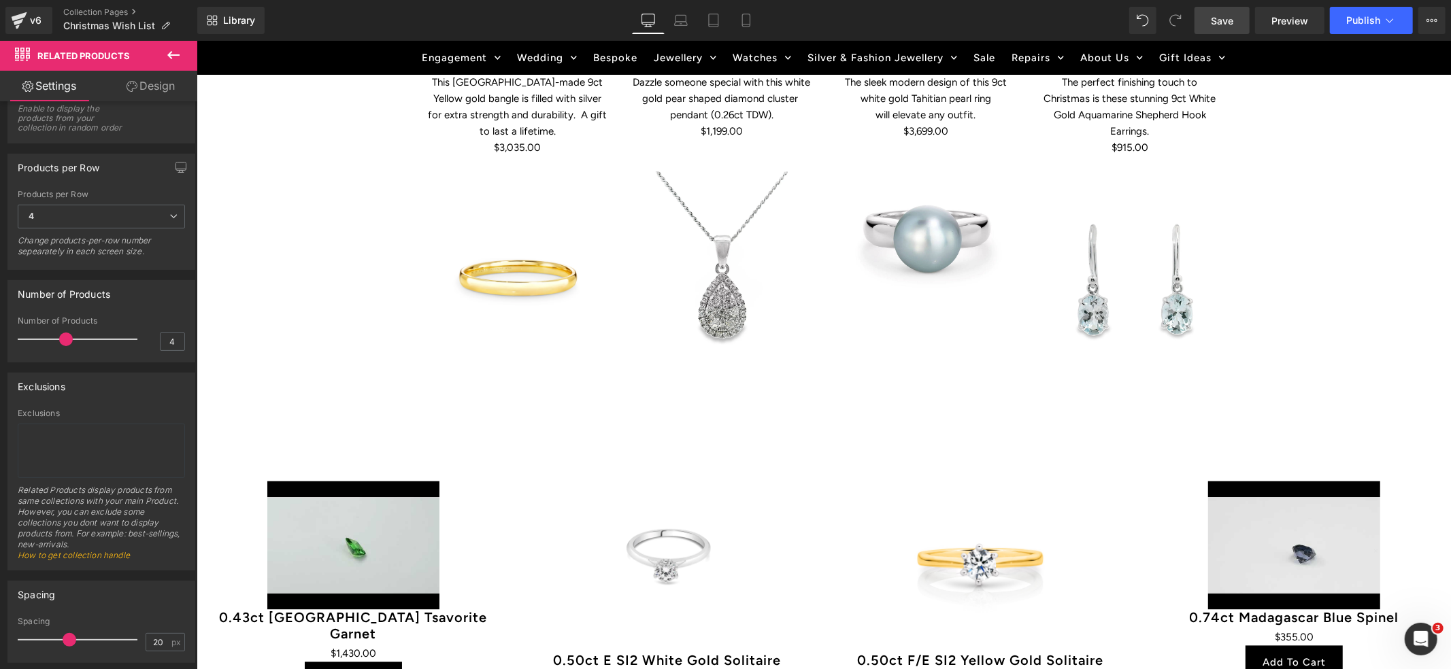
scroll to position [1957, 0]
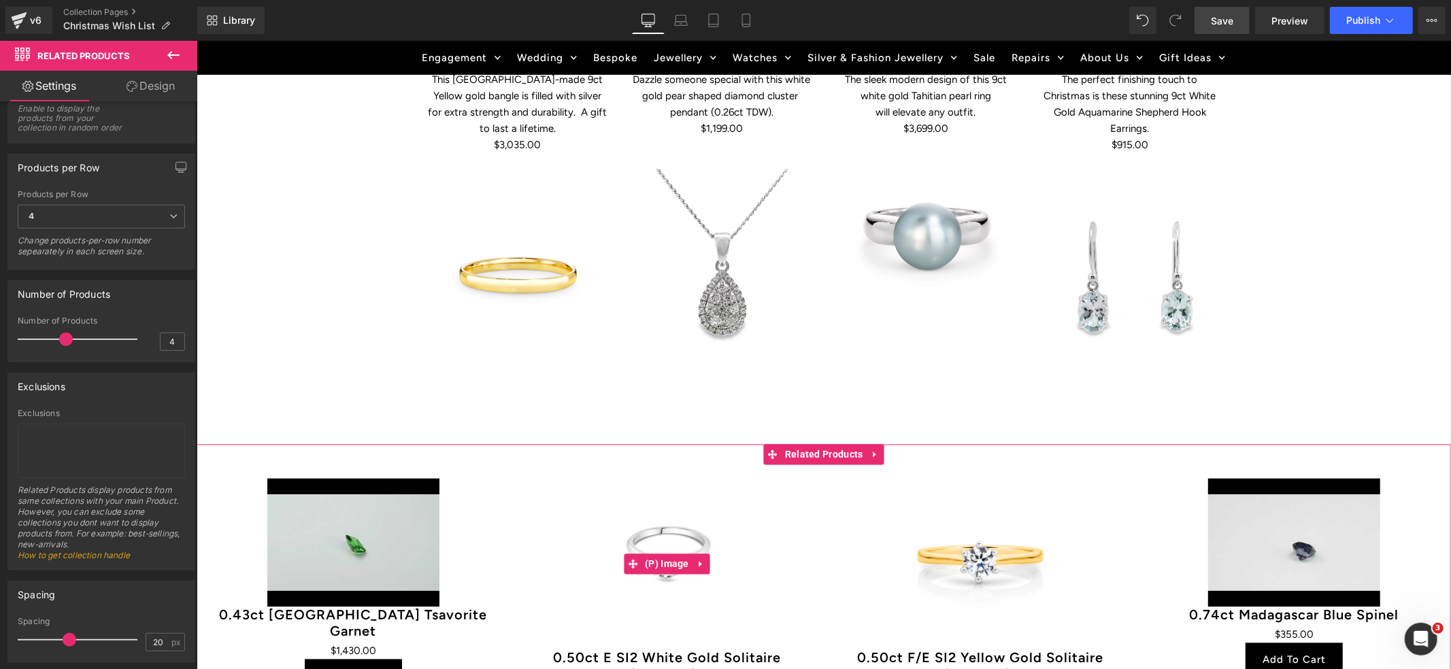
click at [567, 507] on div "Sale Off" at bounding box center [666, 564] width 286 height 172
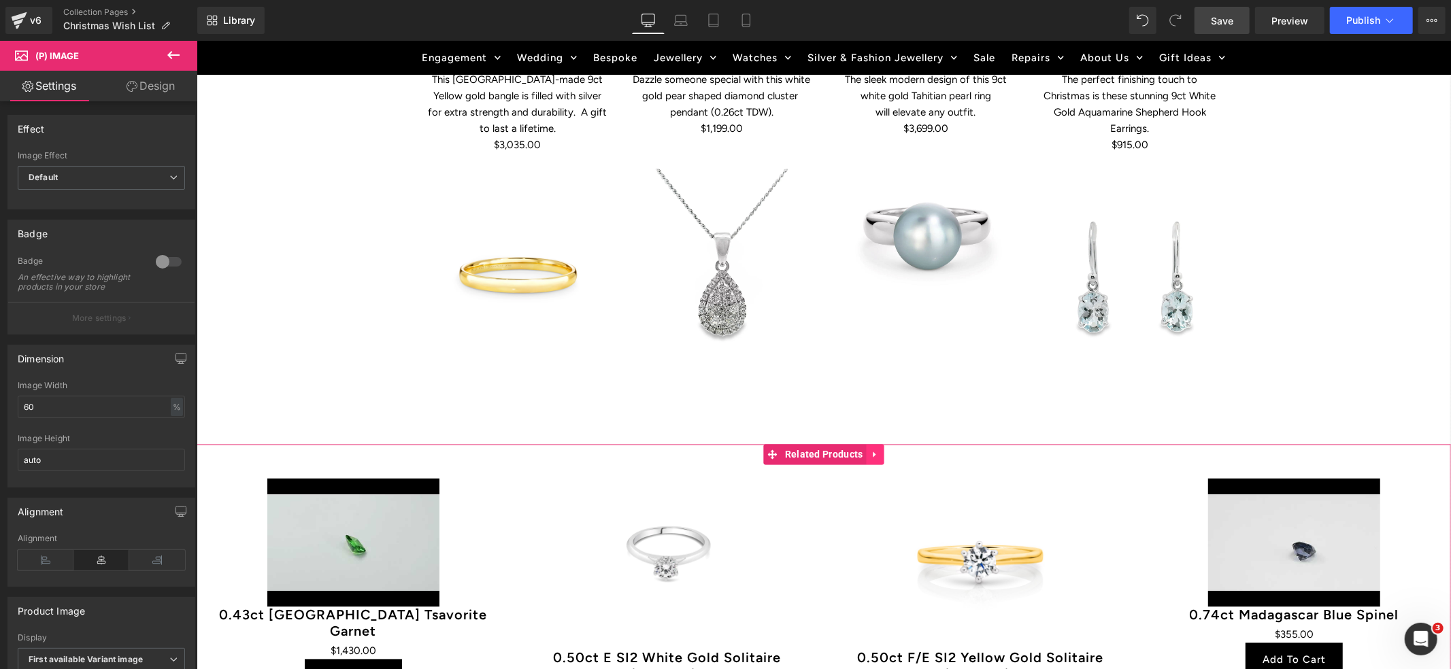
click at [872, 451] on icon at bounding box center [873, 454] width 3 height 6
click at [885, 450] on icon at bounding box center [884, 455] width 10 height 10
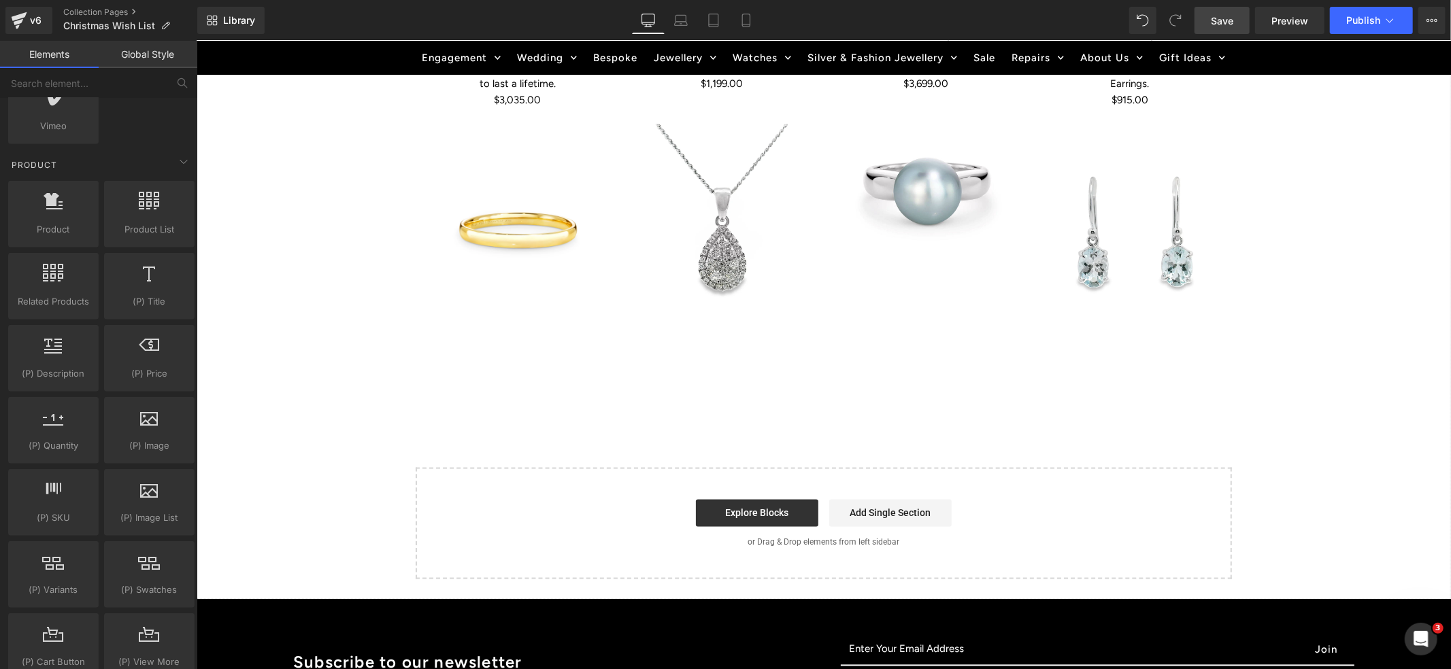
scroll to position [2008, 0]
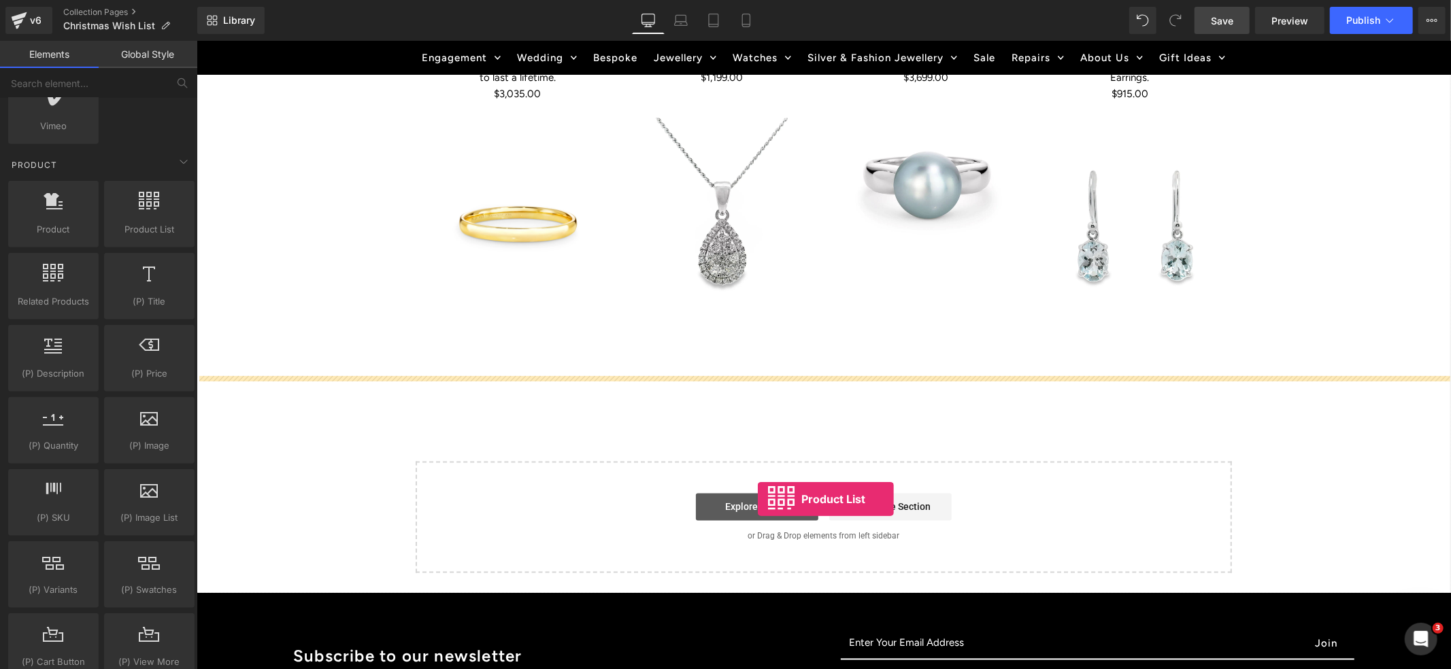
drag, startPoint x: 343, startPoint y: 247, endPoint x: 757, endPoint y: 499, distance: 484.8
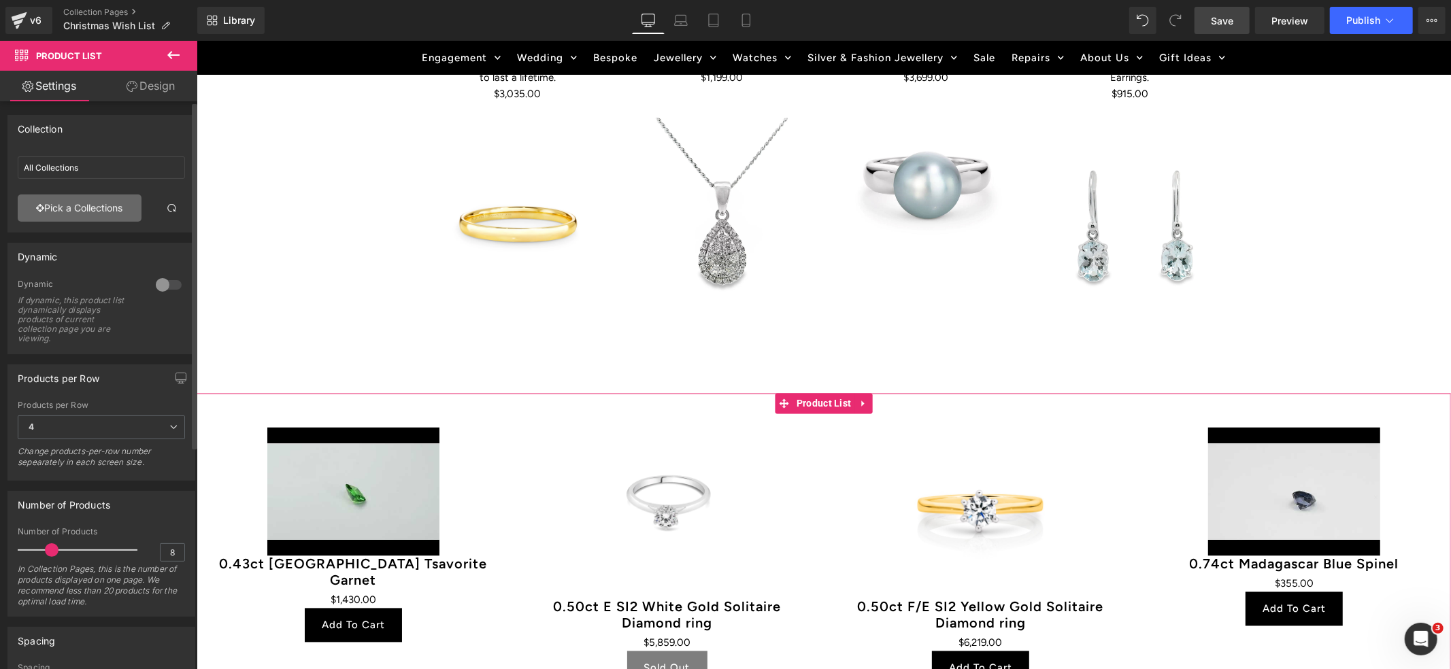
click at [73, 207] on link "Pick a Collections" at bounding box center [80, 208] width 124 height 27
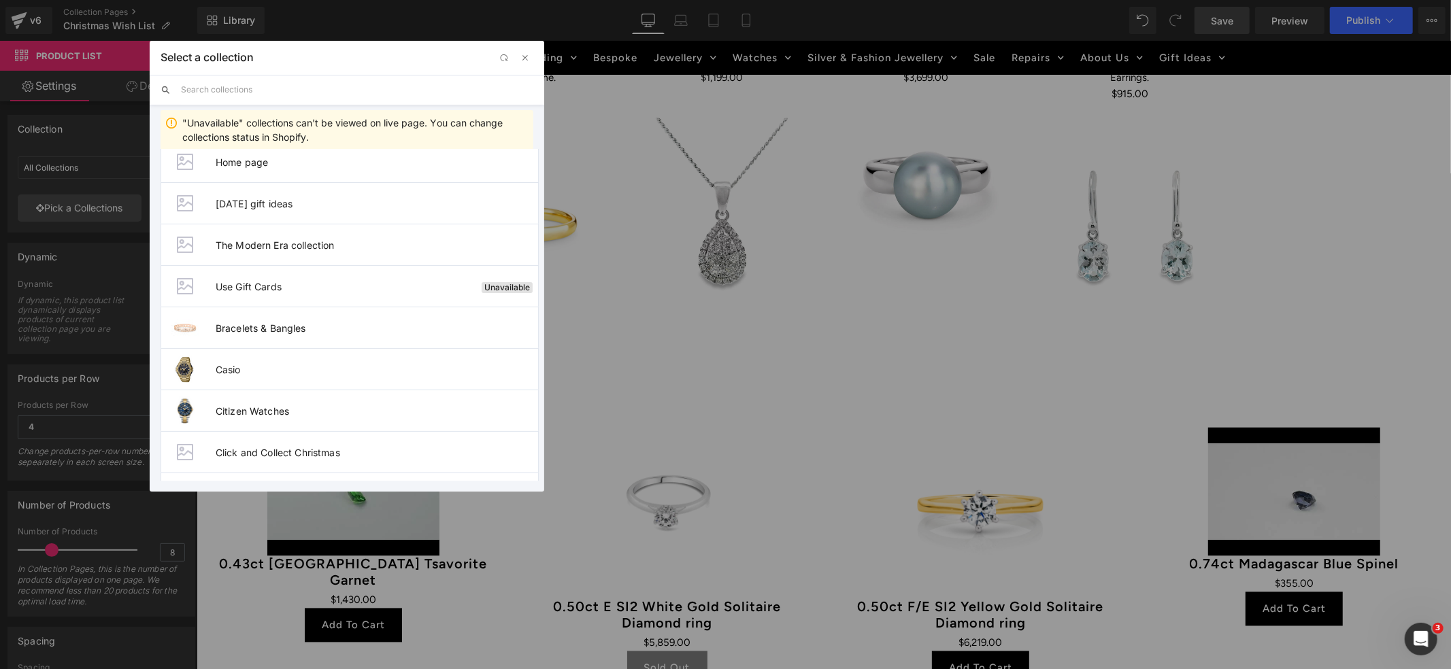
scroll to position [228, 0]
drag, startPoint x: 281, startPoint y: 319, endPoint x: 86, endPoint y: 278, distance: 198.8
click at [281, 319] on span "Bracelets & Bangles" at bounding box center [377, 322] width 322 height 12
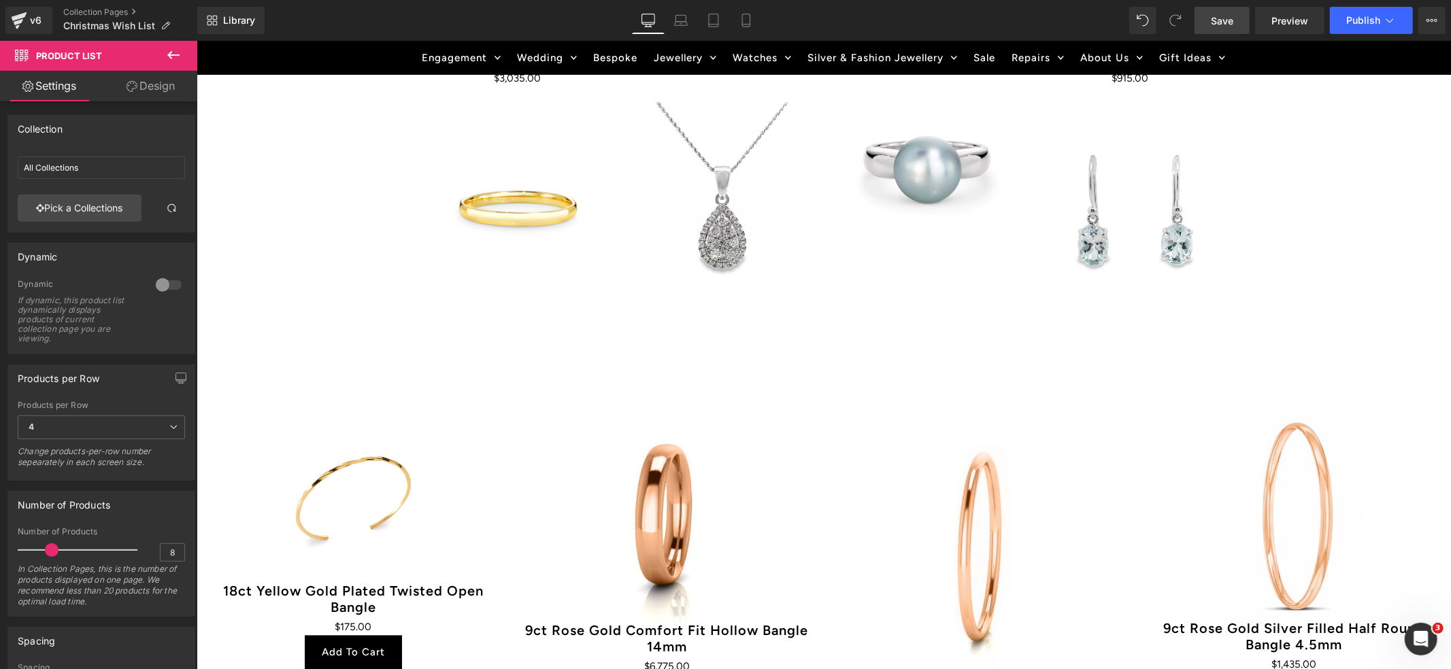
scroll to position [2104, 0]
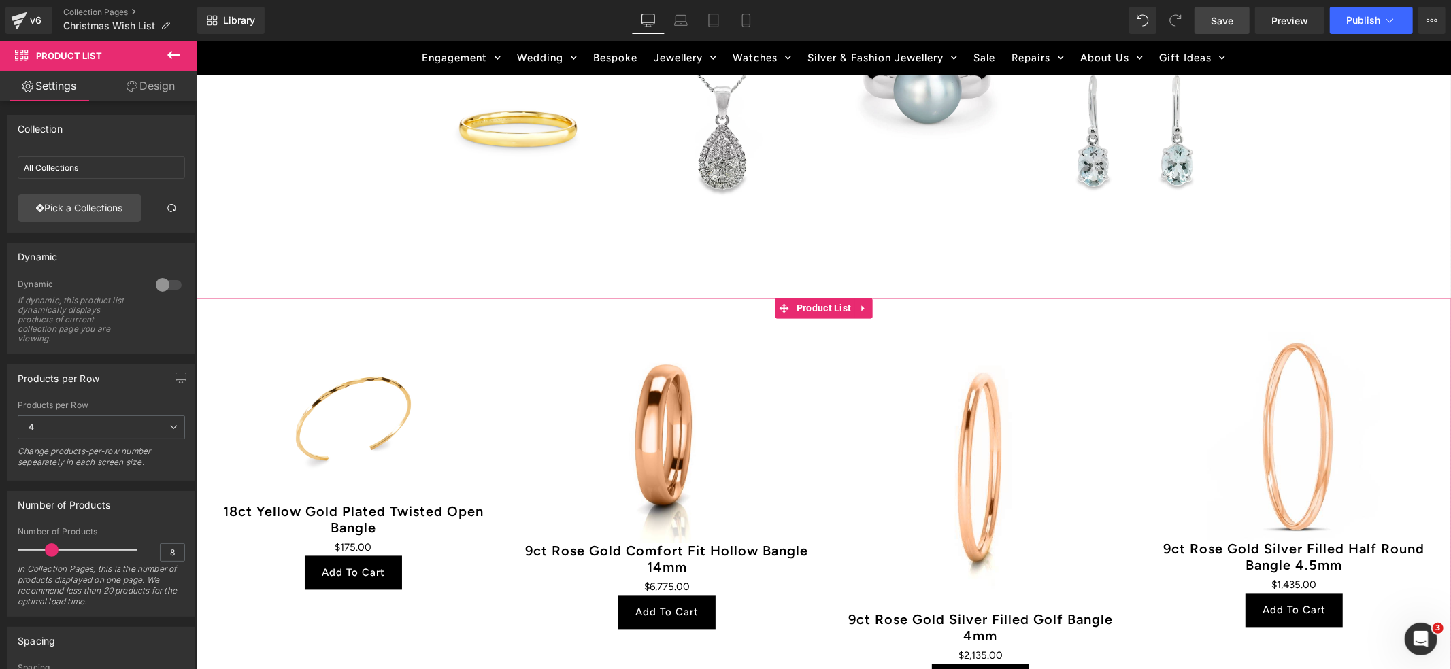
click at [924, 318] on div "Sale Off (P) Image 9ct Rose Gold Silver Filled Golf Bangle 4mm (P) Title $0 $2,…" at bounding box center [980, 518] width 314 height 400
click at [859, 303] on icon at bounding box center [864, 308] width 10 height 10
click at [868, 303] on icon at bounding box center [872, 308] width 10 height 10
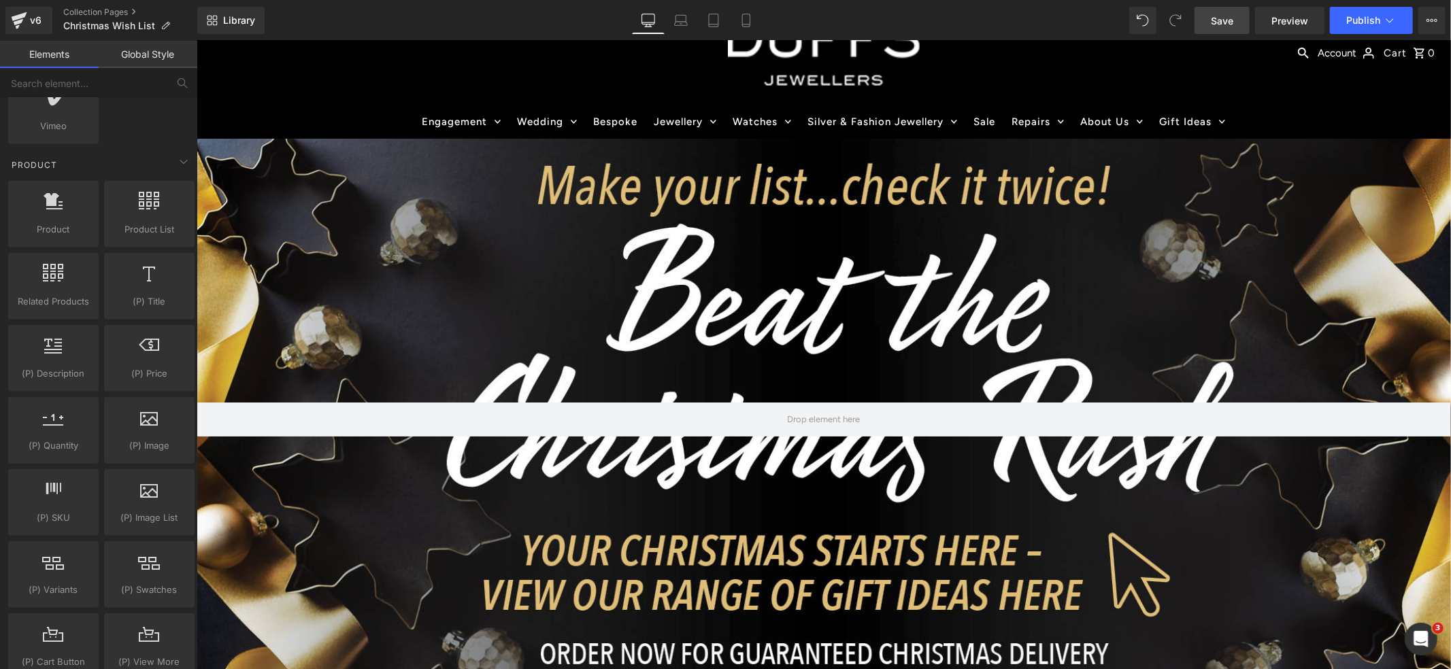
scroll to position [0, 0]
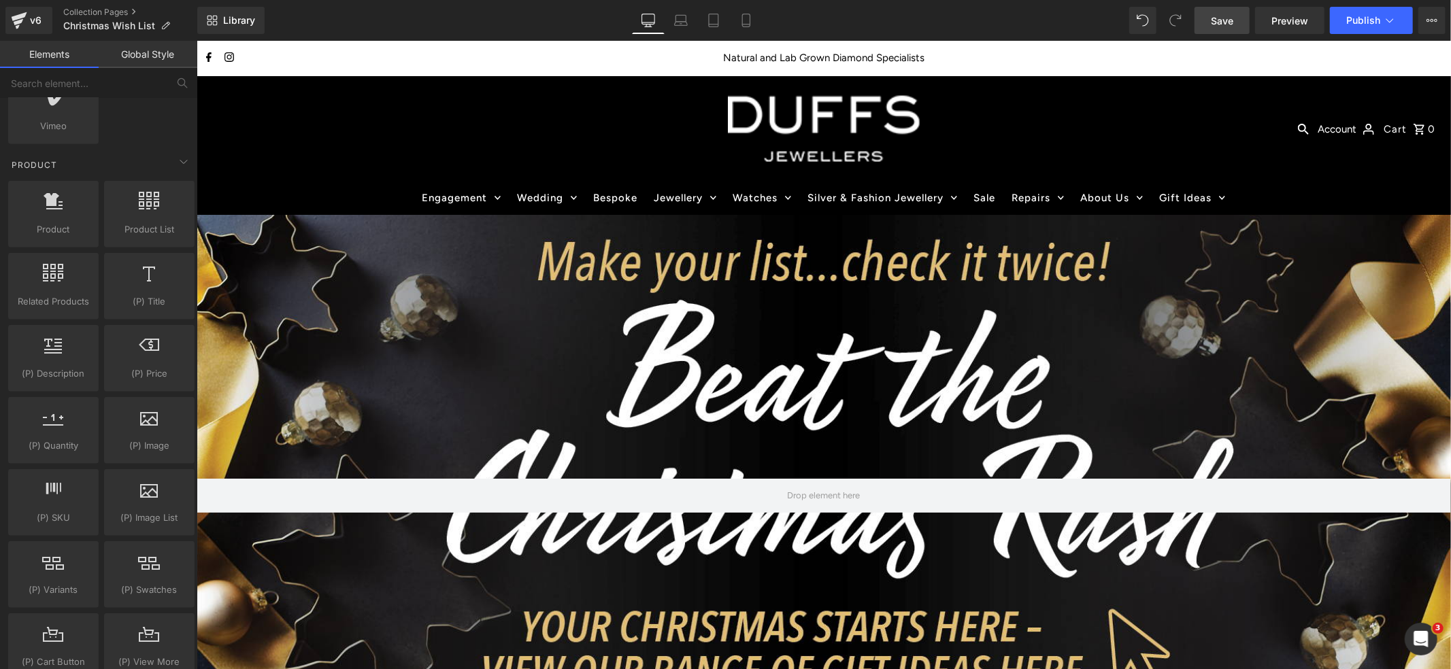
click at [1221, 18] on span "Save" at bounding box center [1222, 21] width 22 height 14
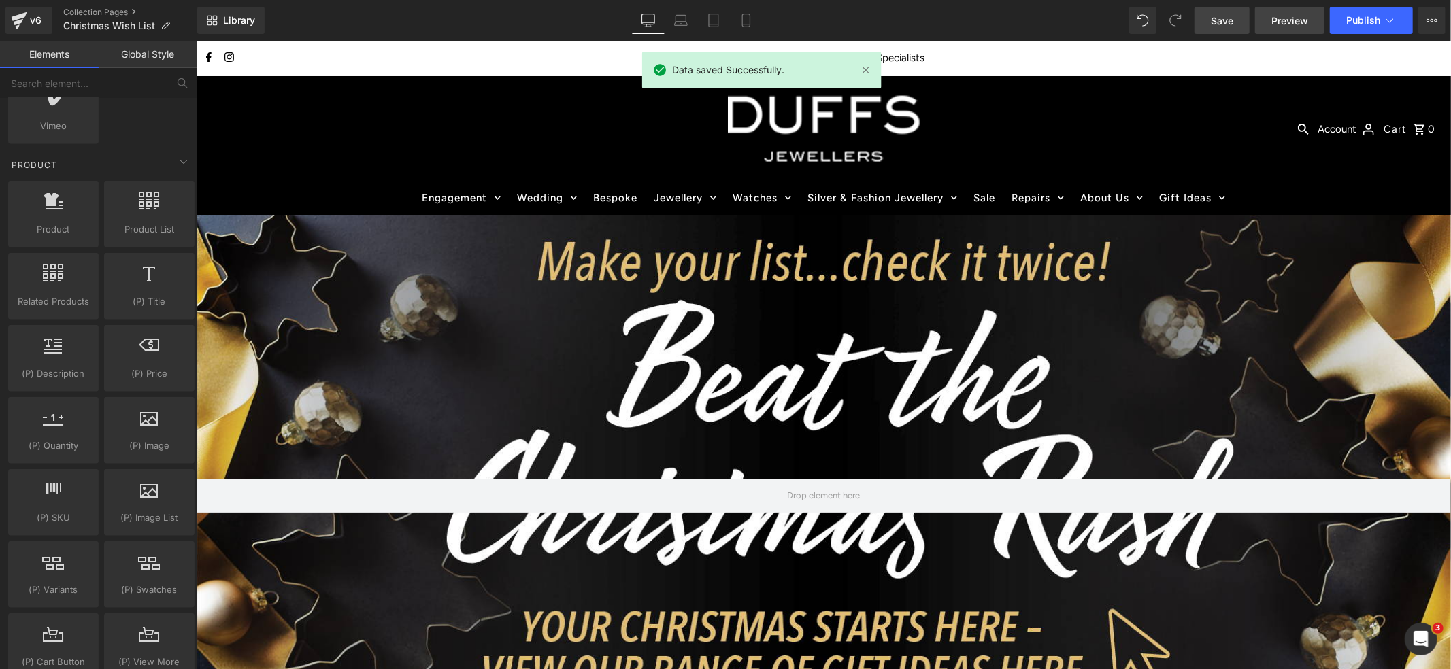
click at [1282, 14] on span "Preview" at bounding box center [1290, 21] width 37 height 14
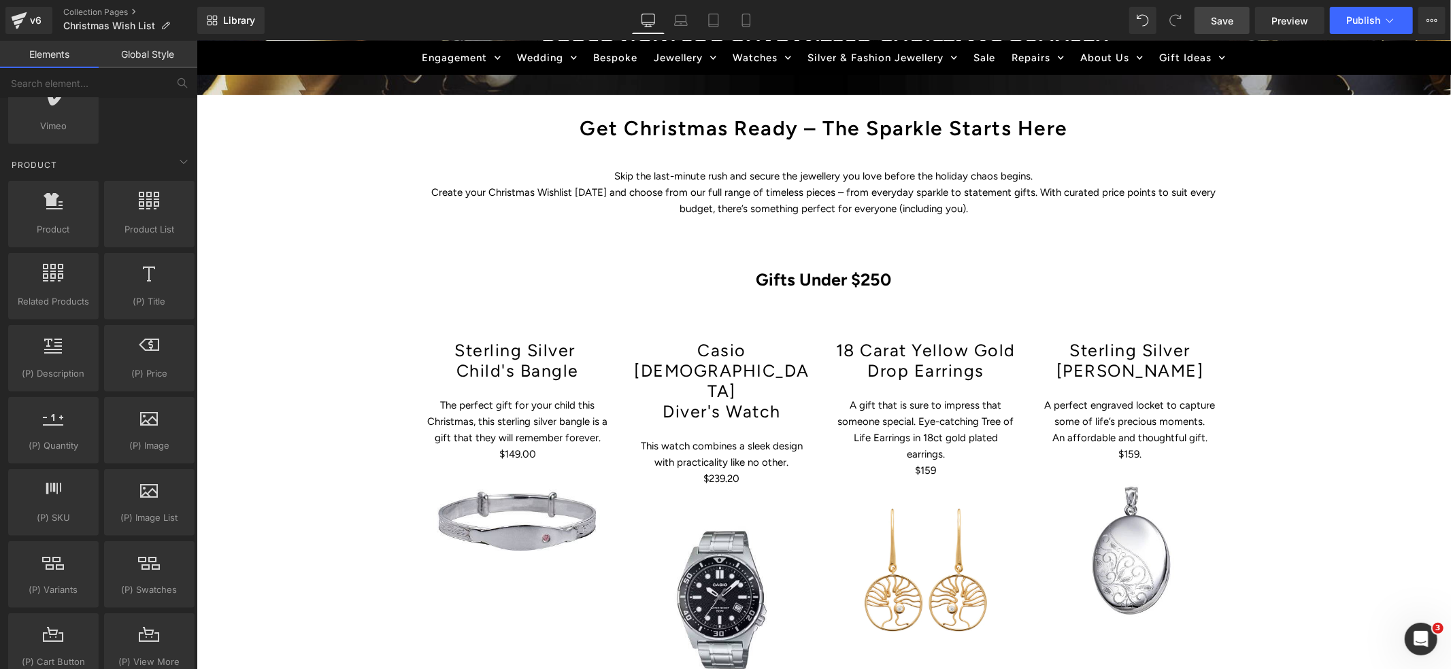
scroll to position [684, 0]
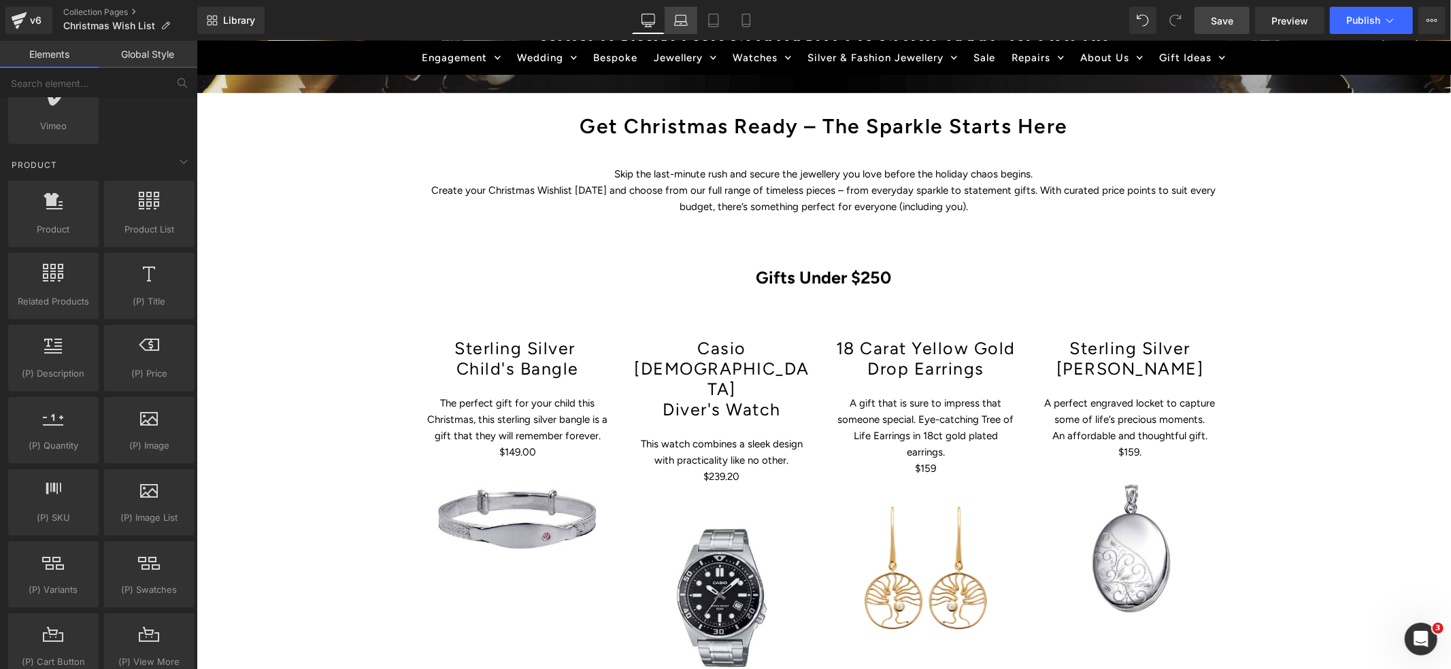
click at [678, 27] on link "Laptop" at bounding box center [681, 20] width 33 height 27
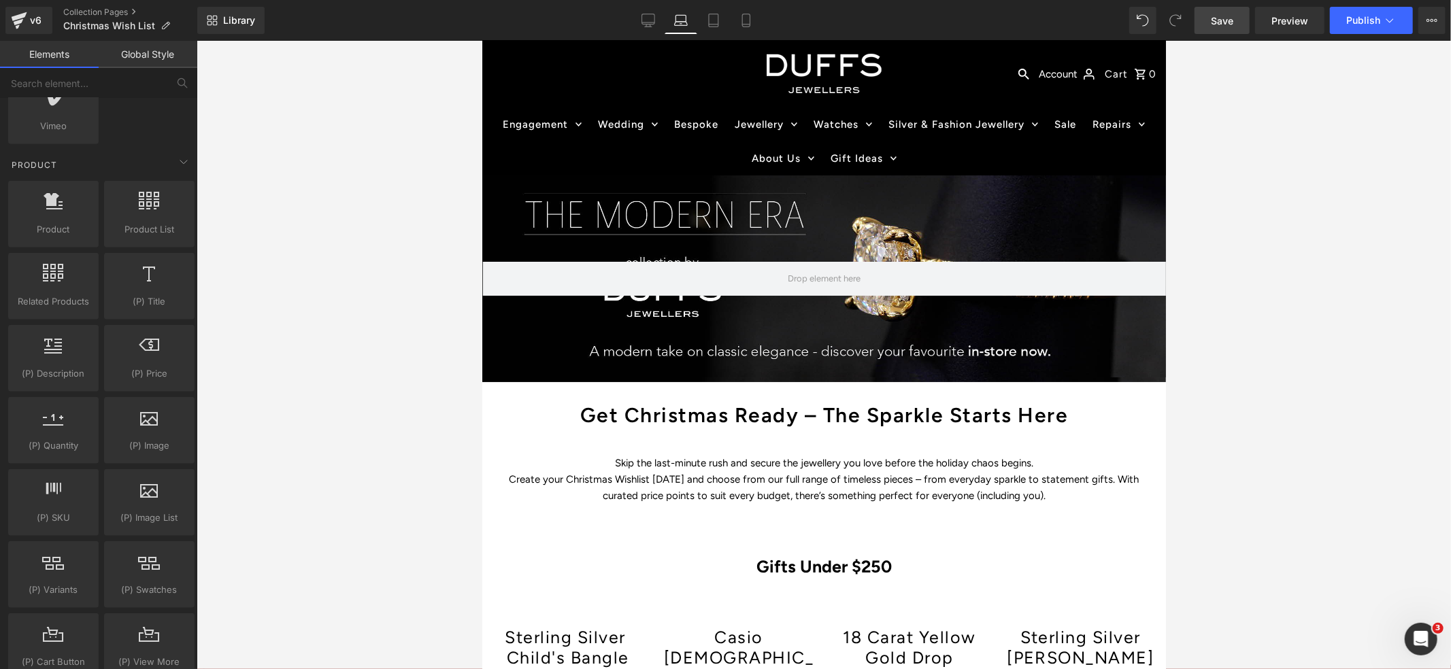
scroll to position [0, 0]
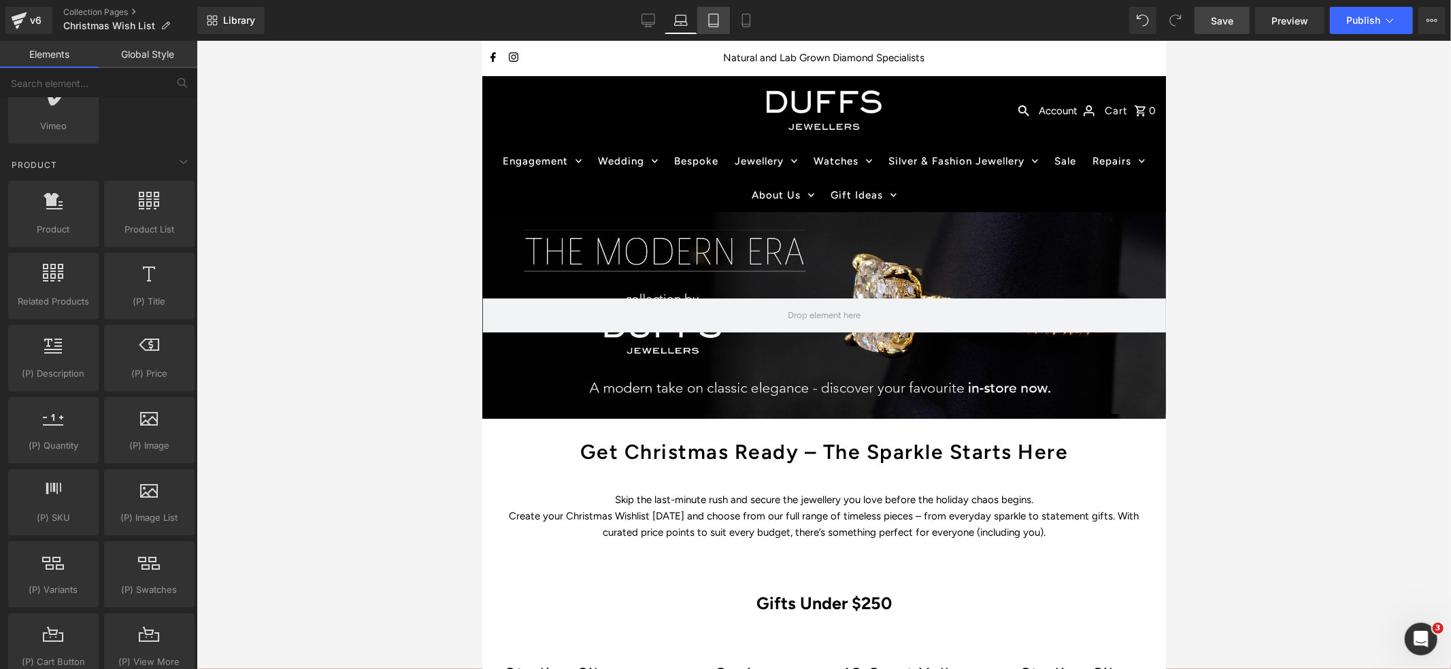
click at [716, 18] on icon at bounding box center [714, 21] width 14 height 14
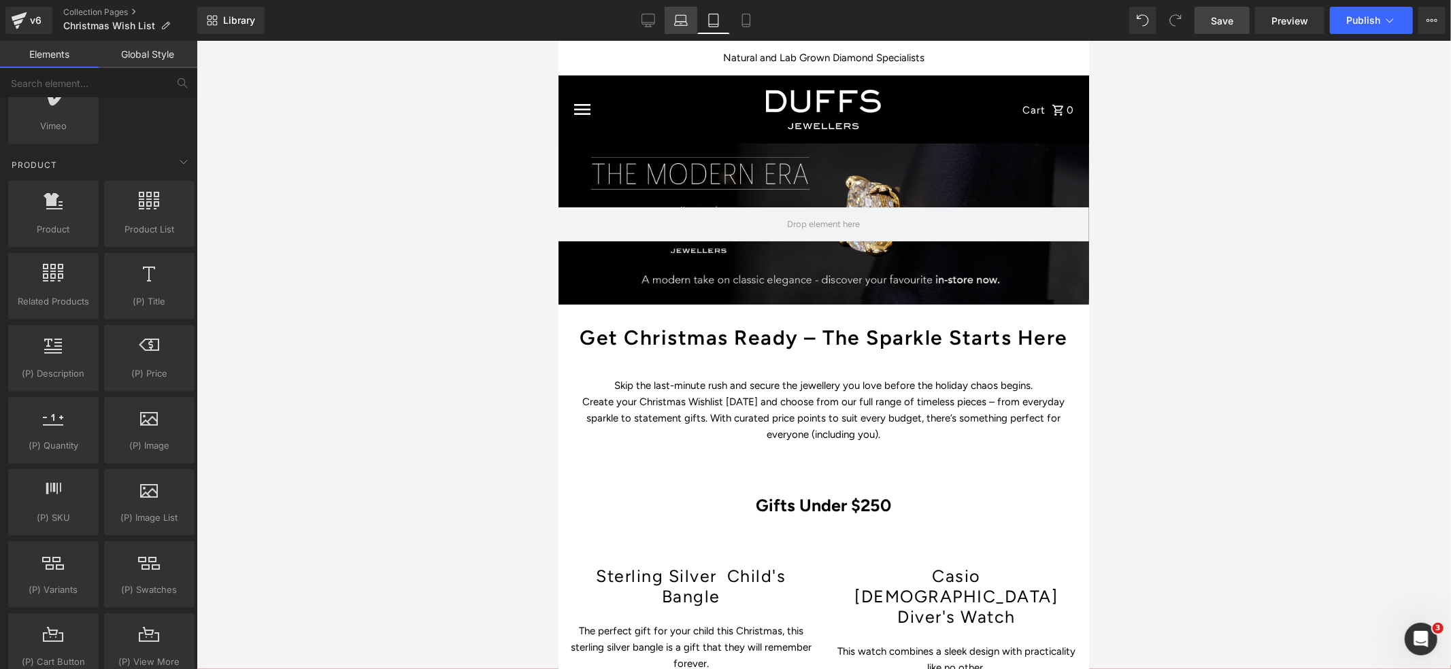
click at [684, 24] on icon at bounding box center [681, 21] width 14 height 14
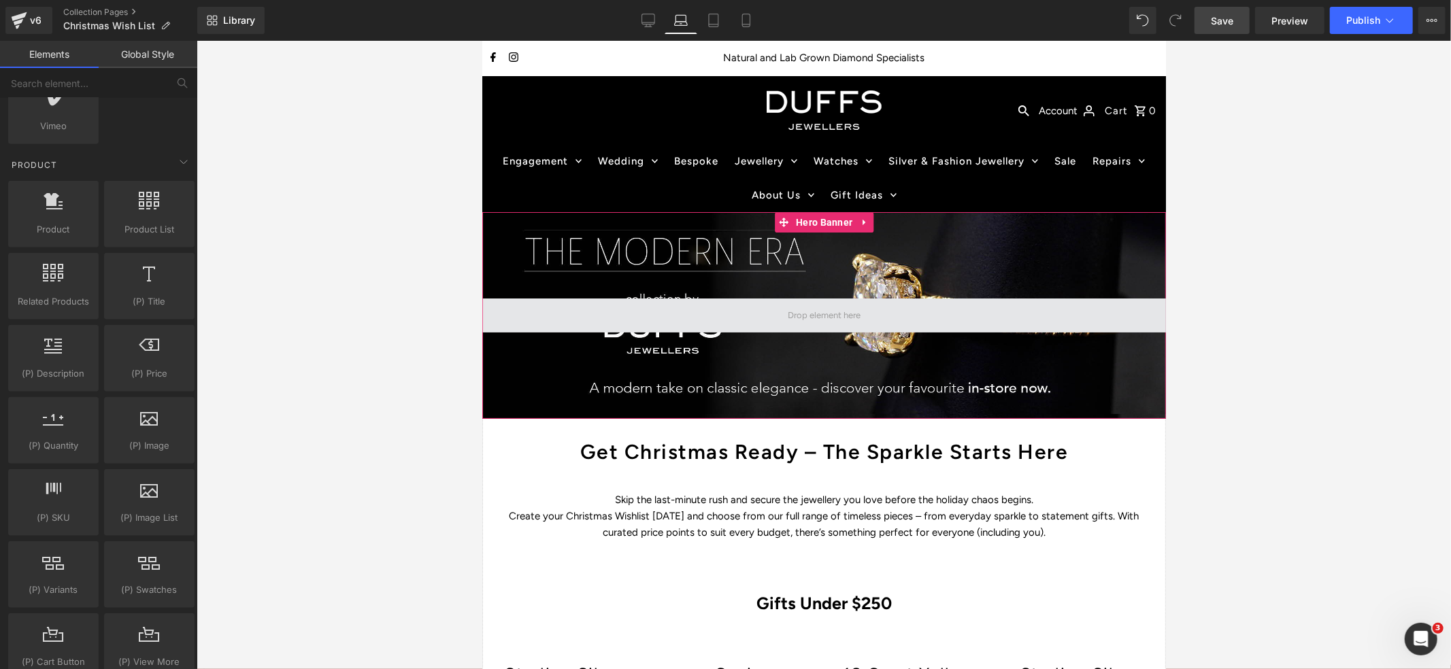
click at [821, 310] on span at bounding box center [823, 314] width 82 height 23
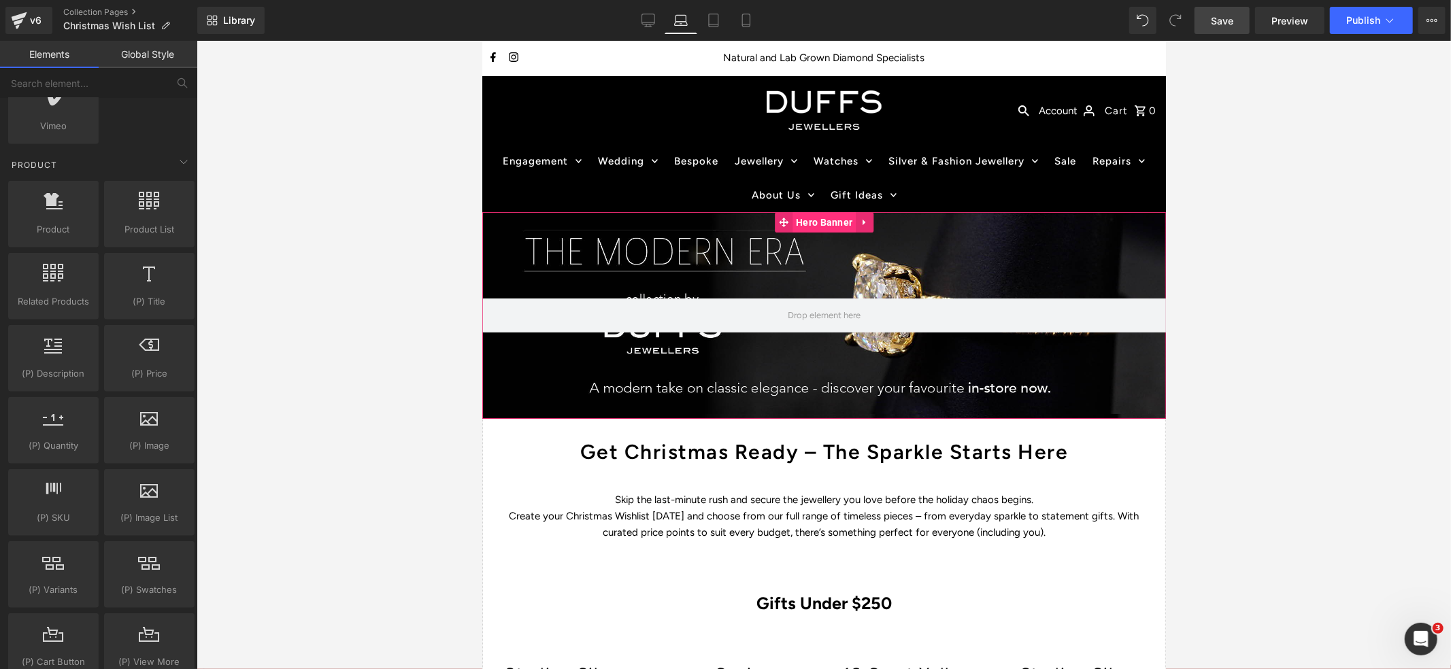
click at [829, 222] on span "Hero Banner" at bounding box center [823, 222] width 63 height 20
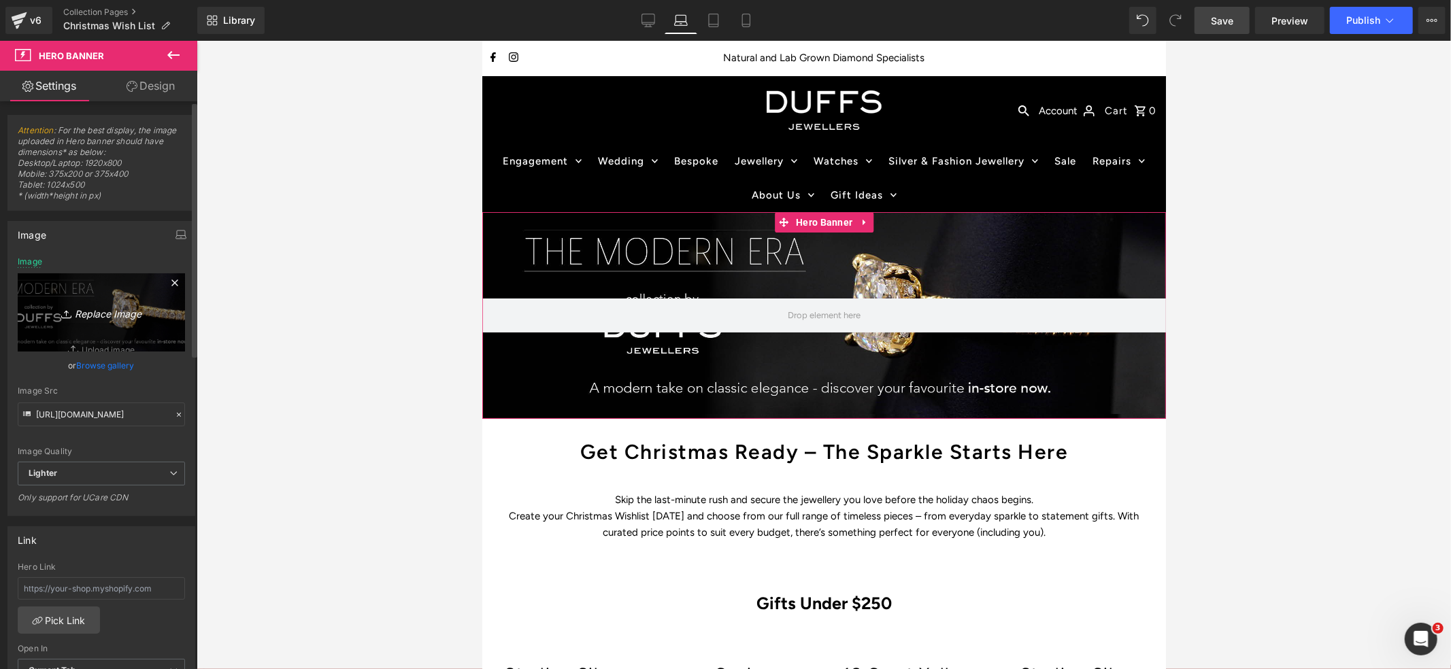
click at [112, 313] on icon "Replace Image" at bounding box center [101, 312] width 109 height 17
click at [116, 362] on link "Browse gallery" at bounding box center [106, 366] width 58 height 24
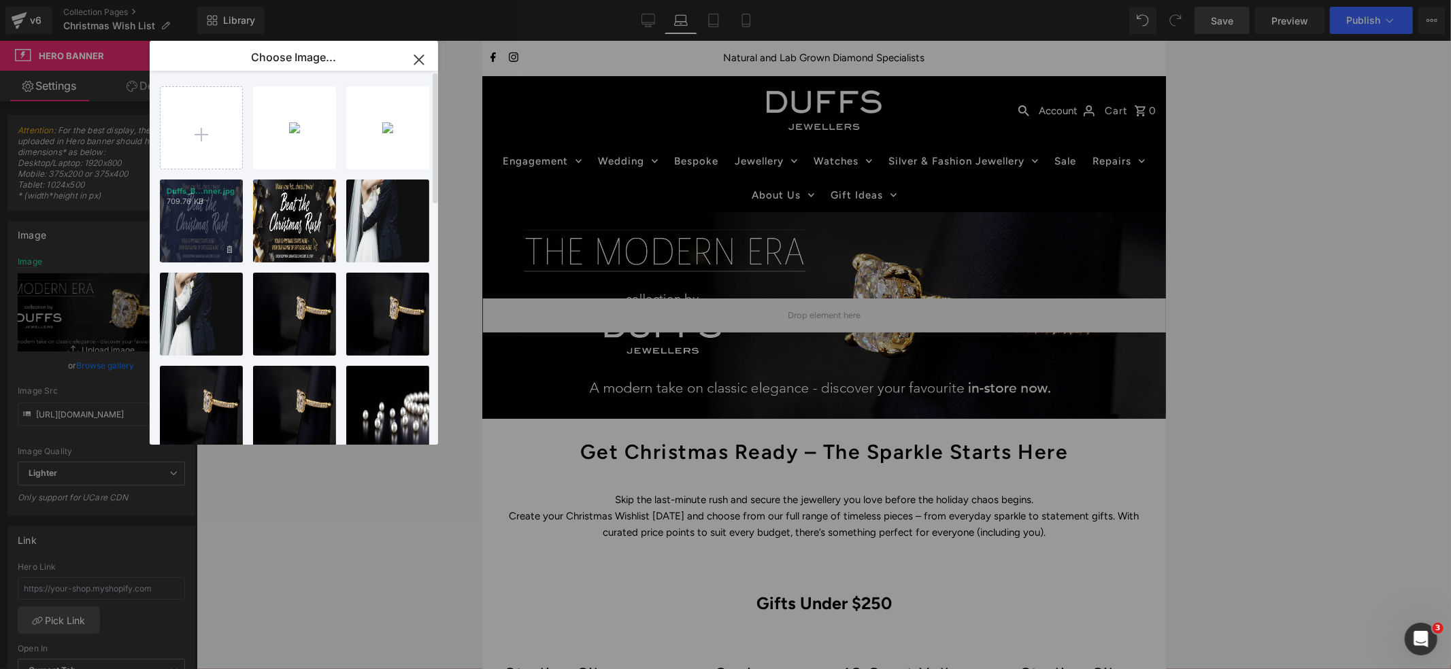
click at [195, 221] on div "Duffs_B...nner.jpg 709.76 KB" at bounding box center [201, 221] width 83 height 83
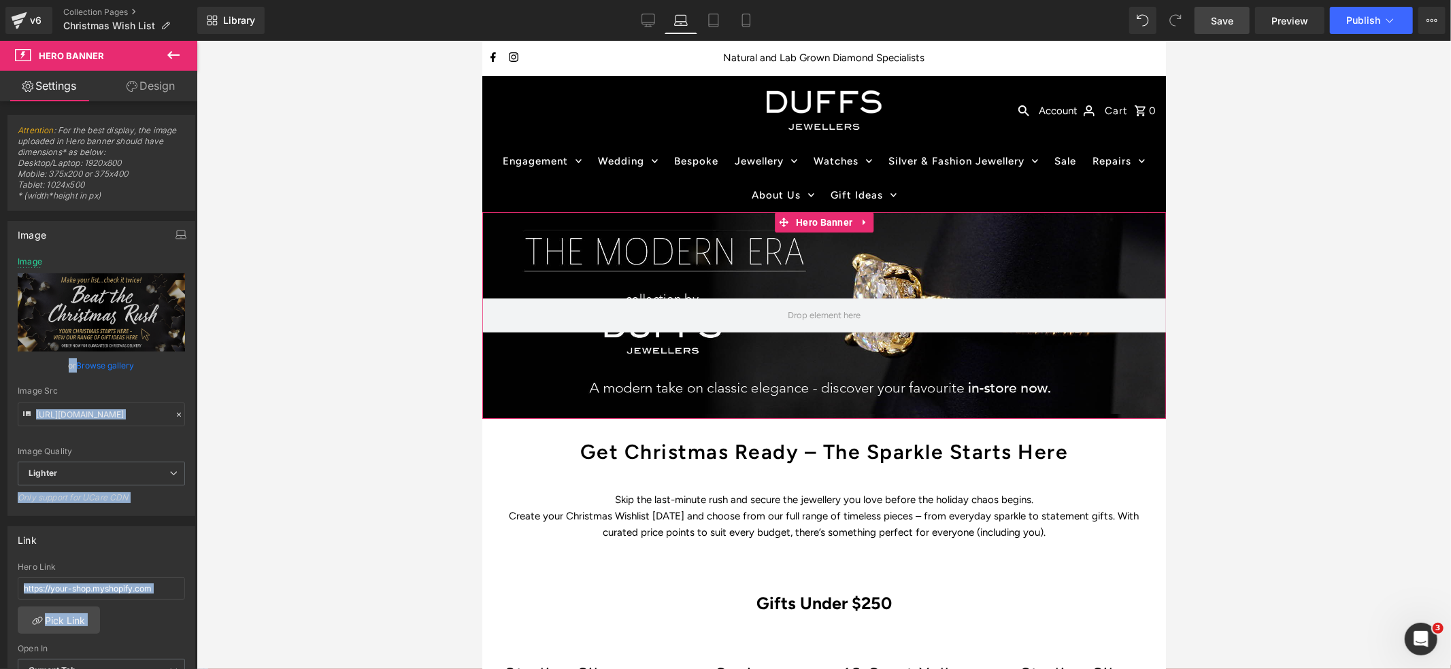
drag, startPoint x: 557, startPoint y: 337, endPoint x: 625, endPoint y: 282, distance: 87.5
click at [1222, 19] on span "Save" at bounding box center [1222, 21] width 22 height 14
click at [100, 308] on icon "Replace Image" at bounding box center [101, 312] width 109 height 17
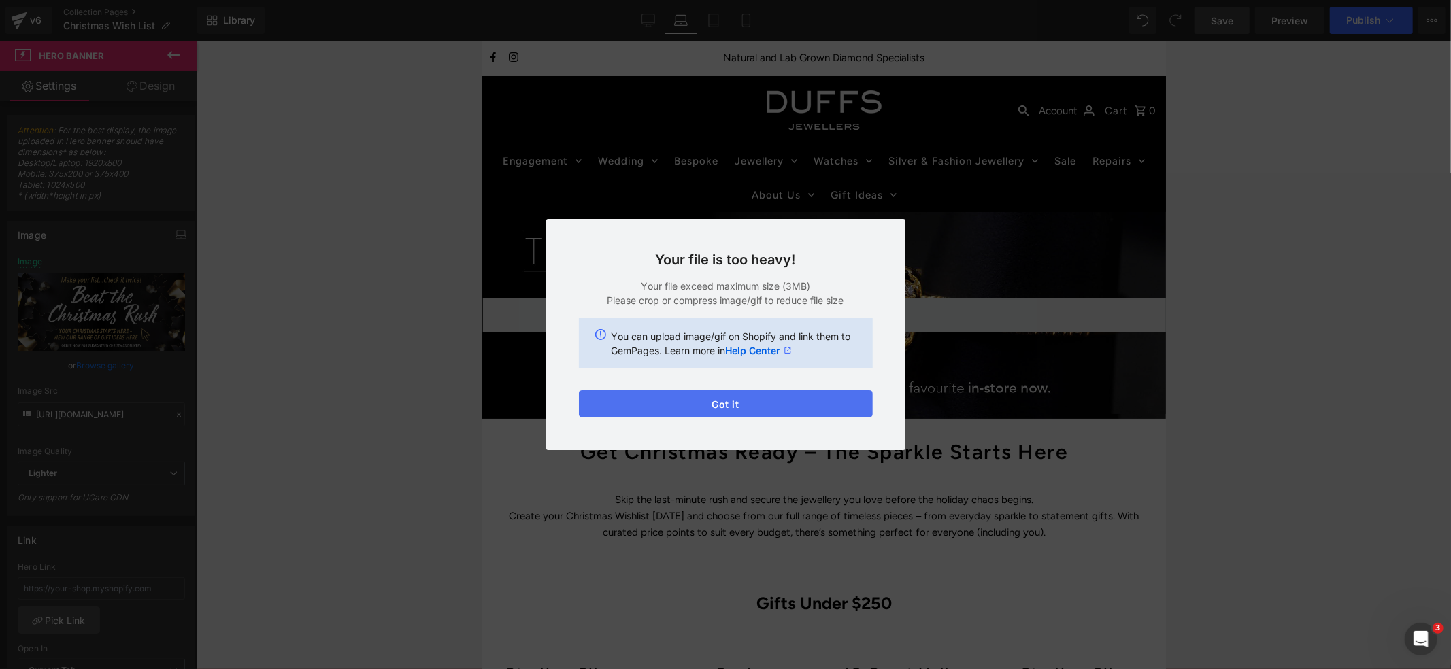
click at [726, 401] on button "Got it" at bounding box center [726, 404] width 294 height 27
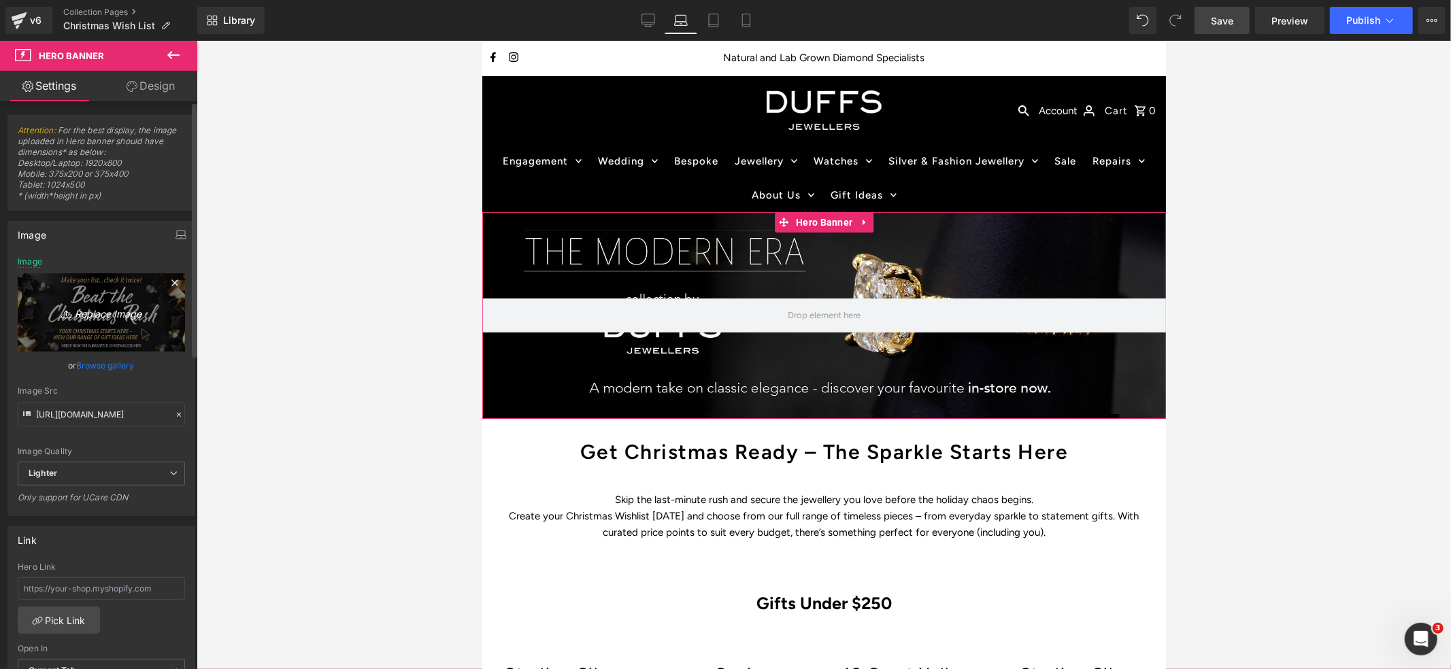
click at [104, 317] on icon "Replace Image" at bounding box center [101, 312] width 109 height 17
click at [98, 314] on icon "Replace Image" at bounding box center [101, 312] width 109 height 17
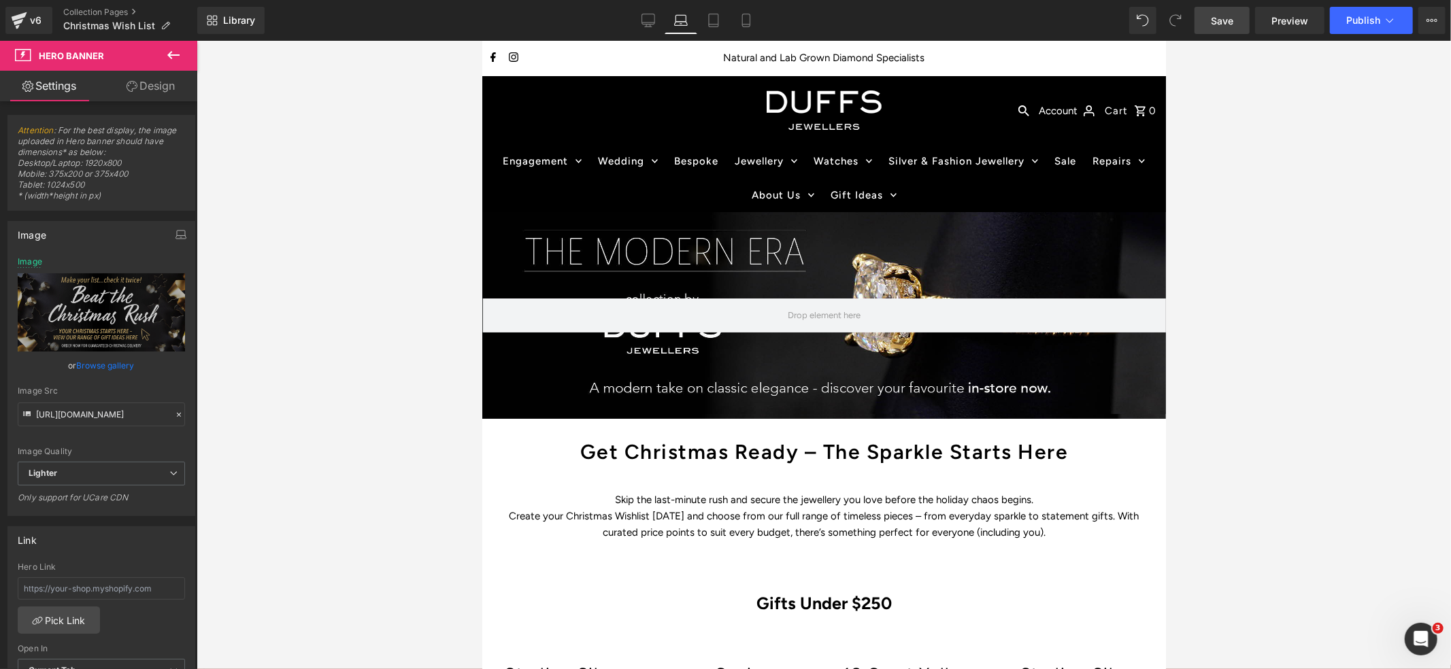
type input "C:\fakepath\Christmas wishlist 1800 x 920.jpg"
click at [863, 222] on icon at bounding box center [863, 222] width 3 height 6
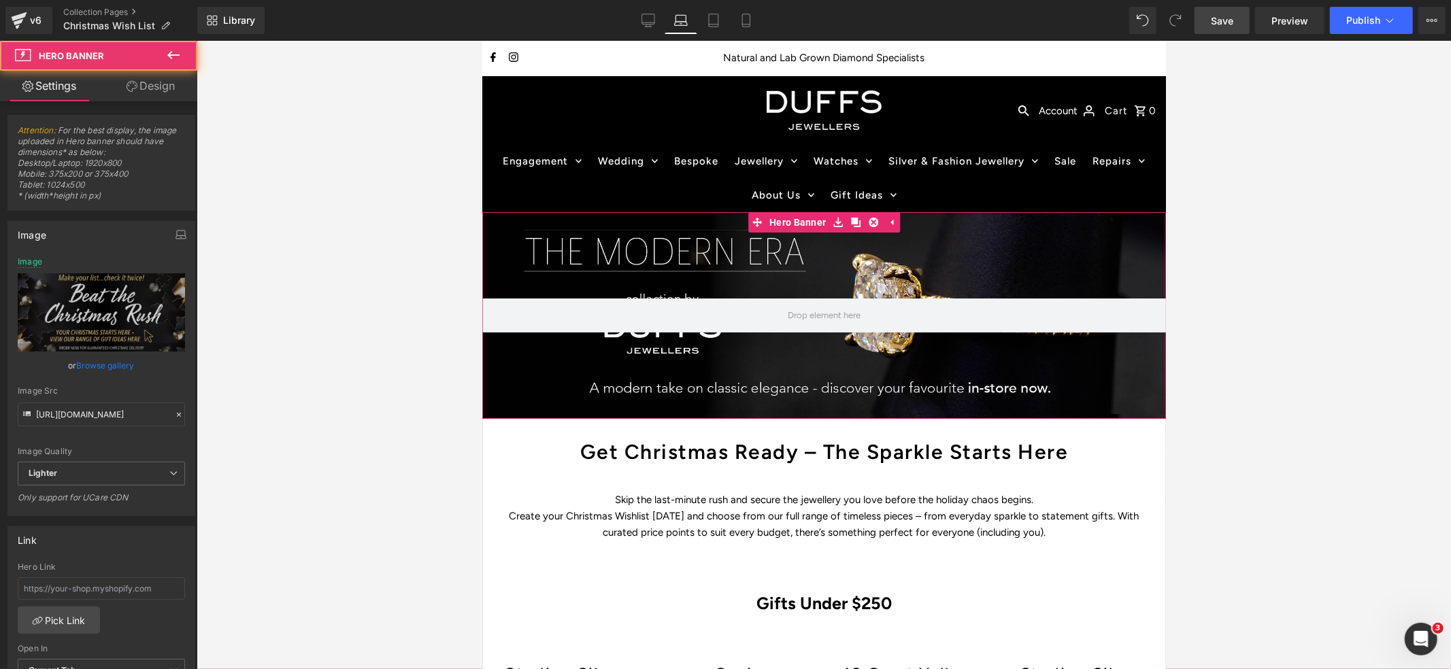
click at [816, 252] on div at bounding box center [824, 315] width 684 height 207
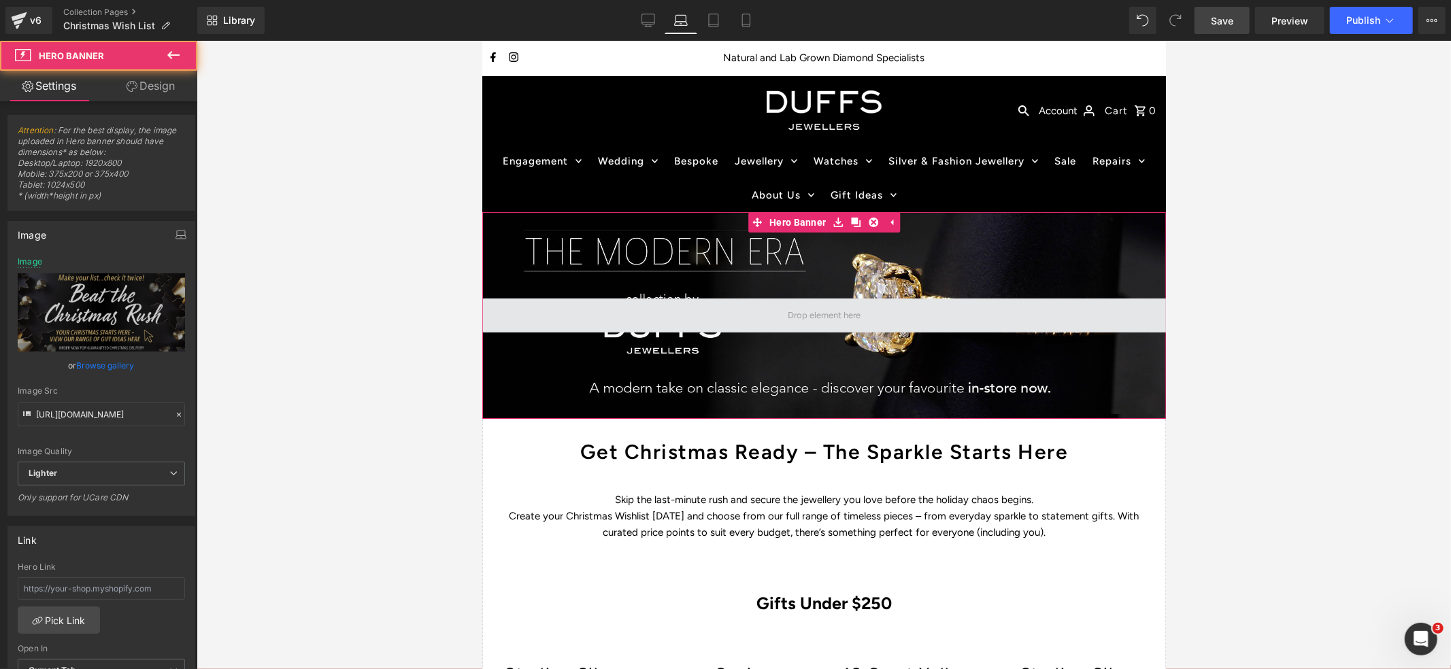
click at [829, 316] on span at bounding box center [823, 314] width 82 height 23
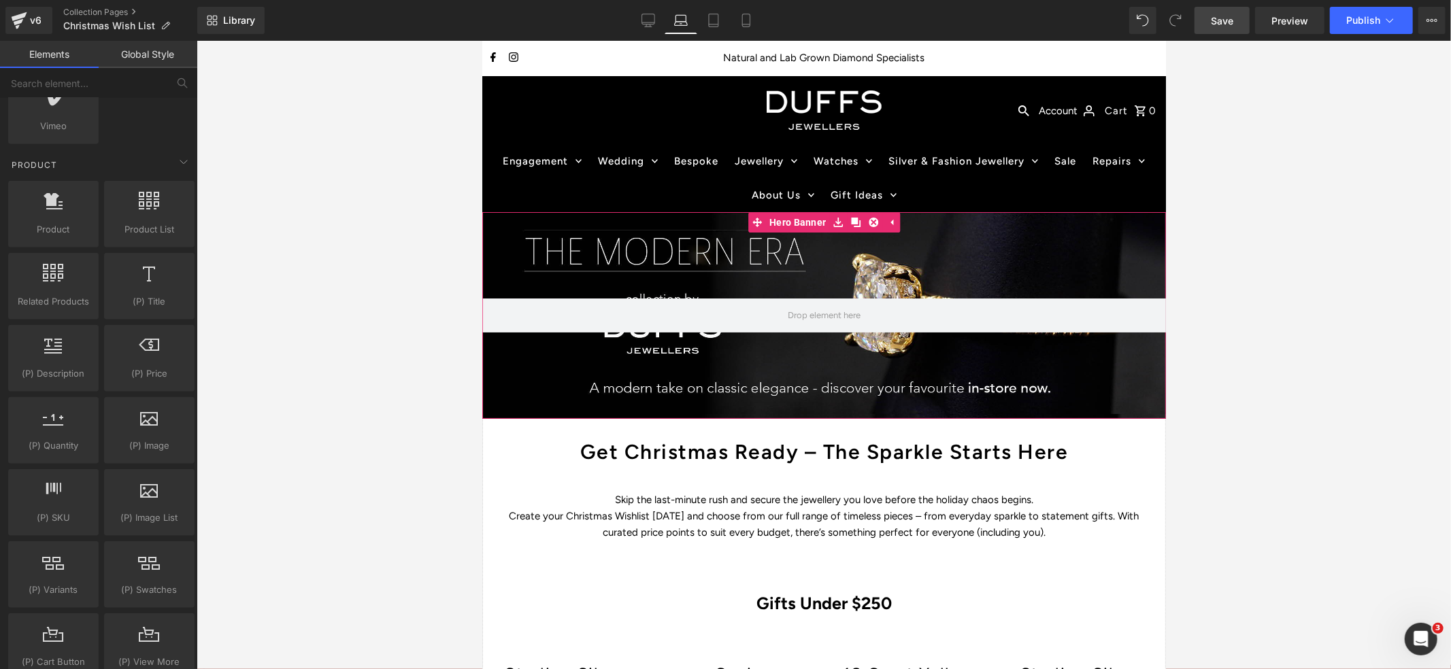
click at [761, 278] on div at bounding box center [824, 315] width 684 height 207
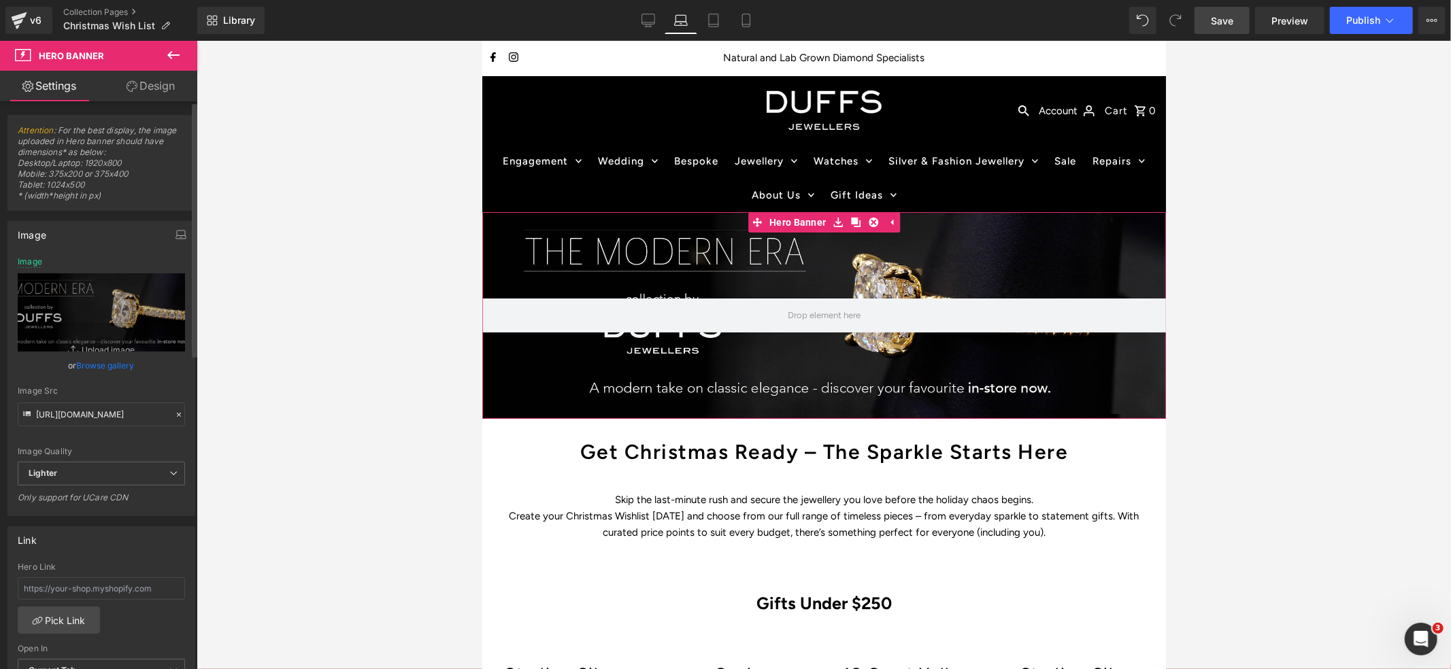
click at [100, 365] on link "Browse gallery" at bounding box center [106, 366] width 58 height 24
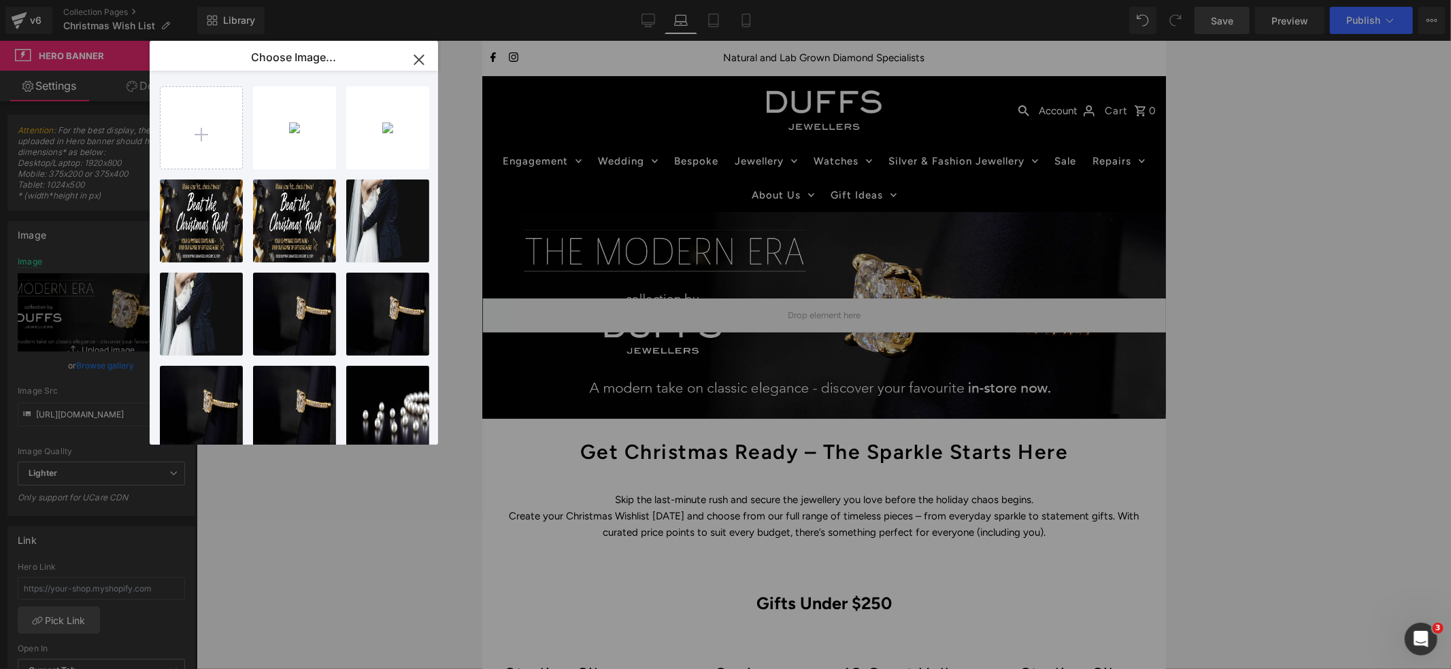
click at [416, 56] on icon "button" at bounding box center [418, 59] width 9 height 9
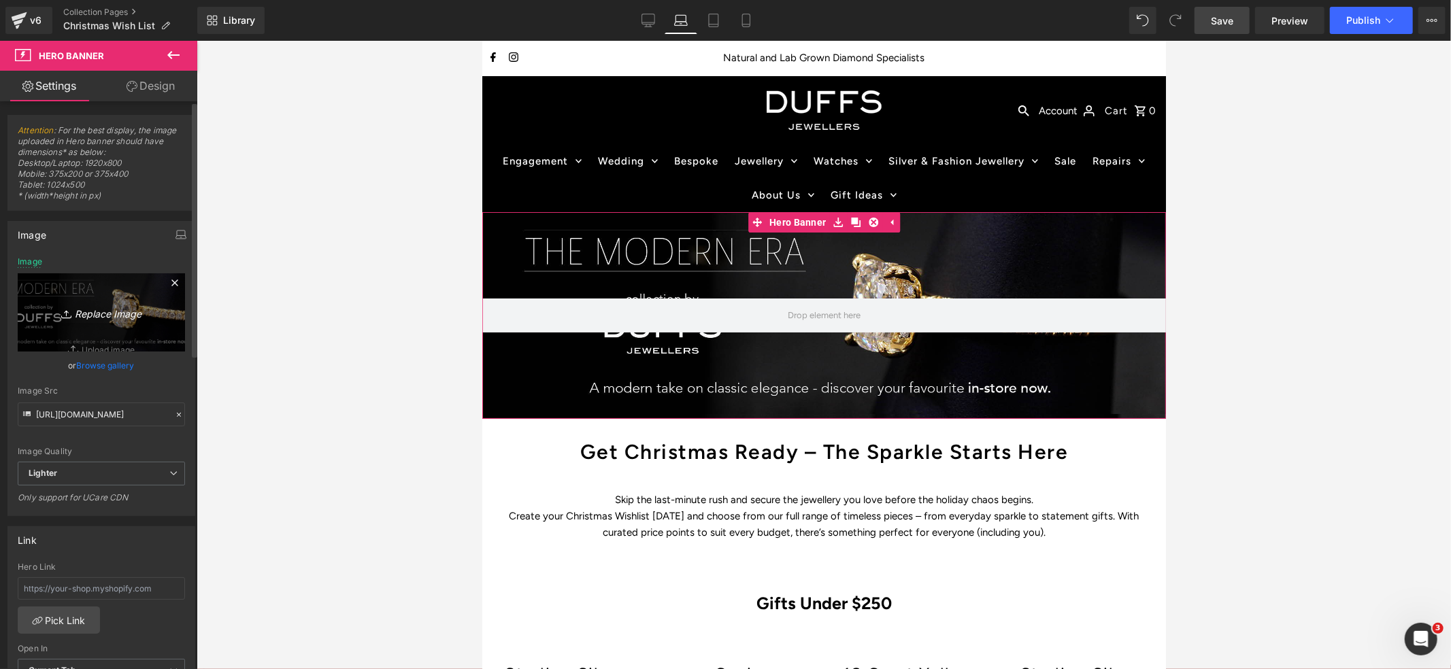
click at [109, 315] on icon "Replace Image" at bounding box center [101, 312] width 109 height 17
type input "C:\fakepath\Christmas wishlist 1800 x 920.jpg"
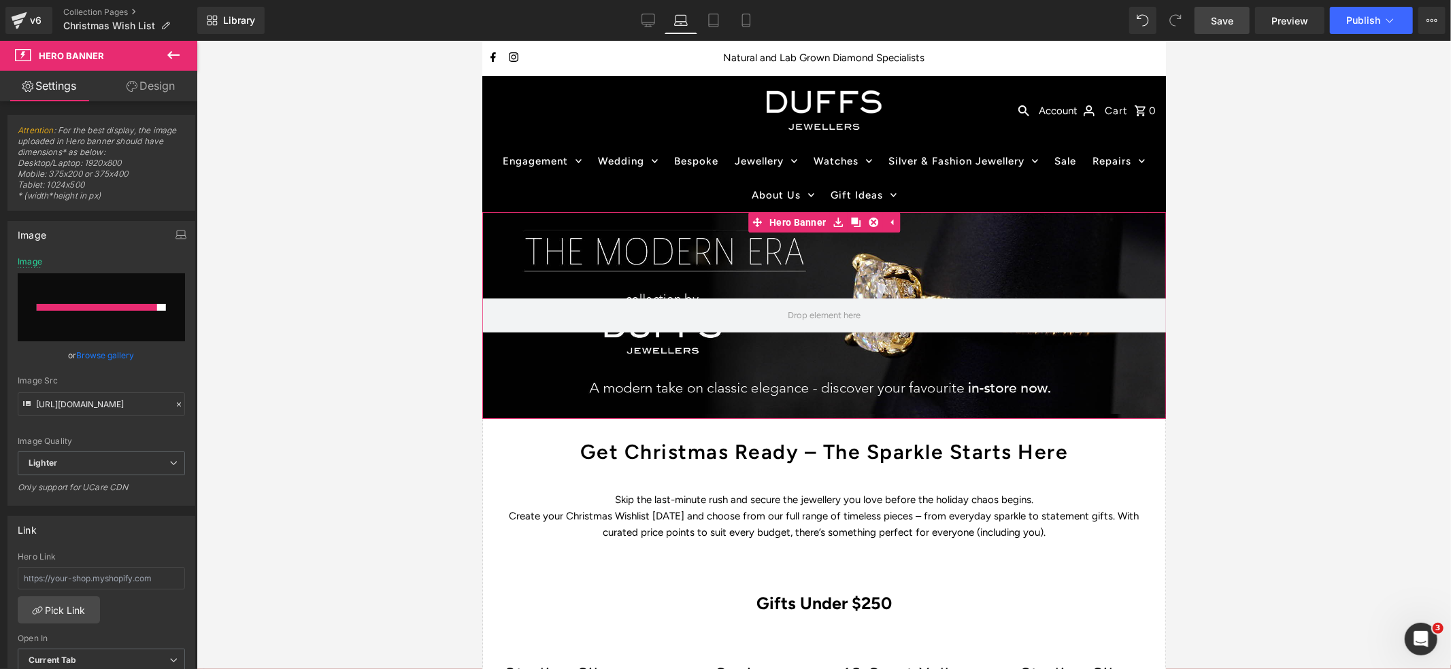
click at [1059, 256] on div at bounding box center [824, 315] width 684 height 207
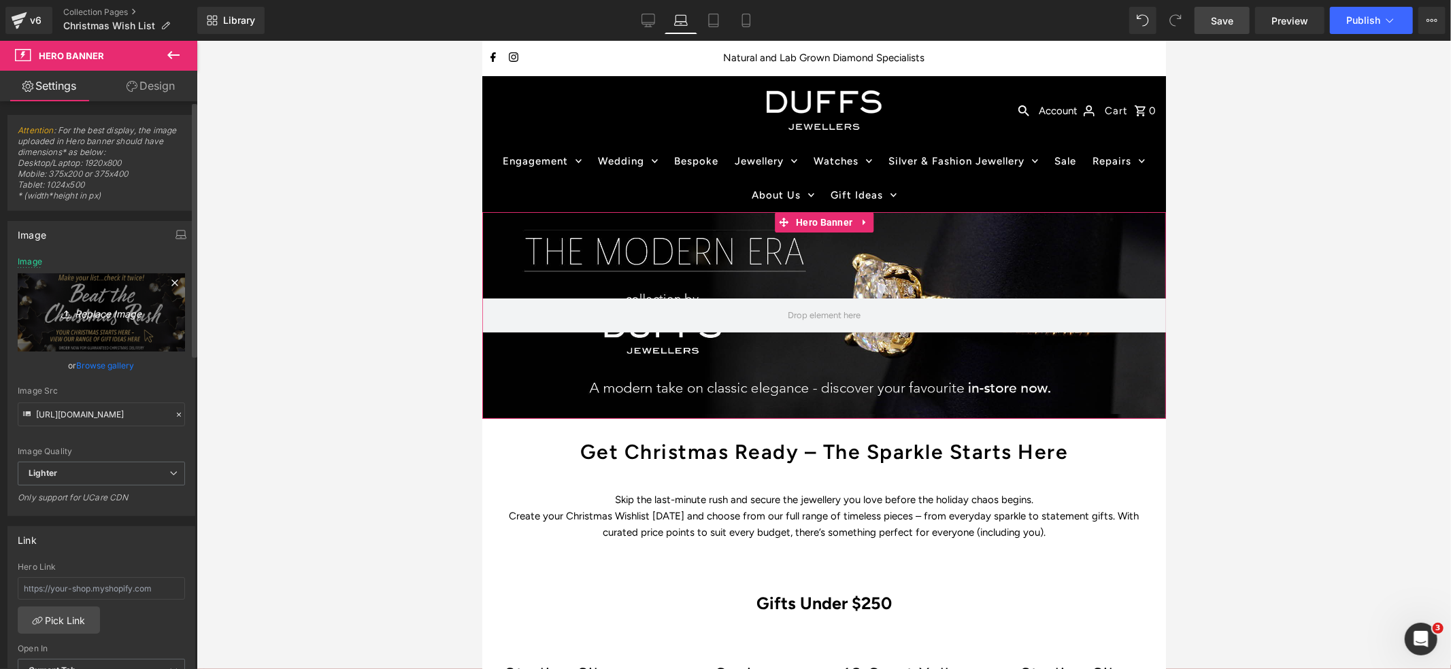
click at [81, 303] on link "Replace Image" at bounding box center [101, 313] width 167 height 78
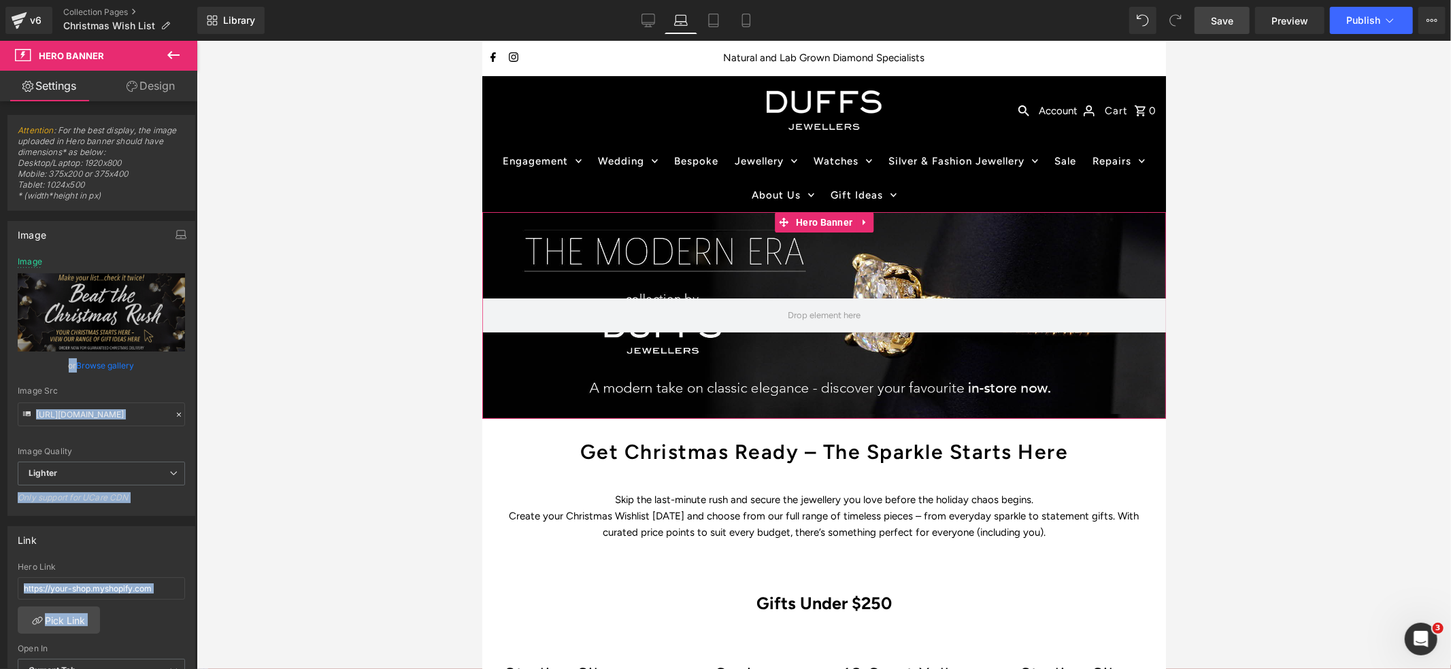
drag, startPoint x: 543, startPoint y: 334, endPoint x: 733, endPoint y: 268, distance: 201.6
click at [1208, 24] on link "Save" at bounding box center [1222, 20] width 55 height 27
click at [177, 237] on icon "button" at bounding box center [181, 234] width 11 height 11
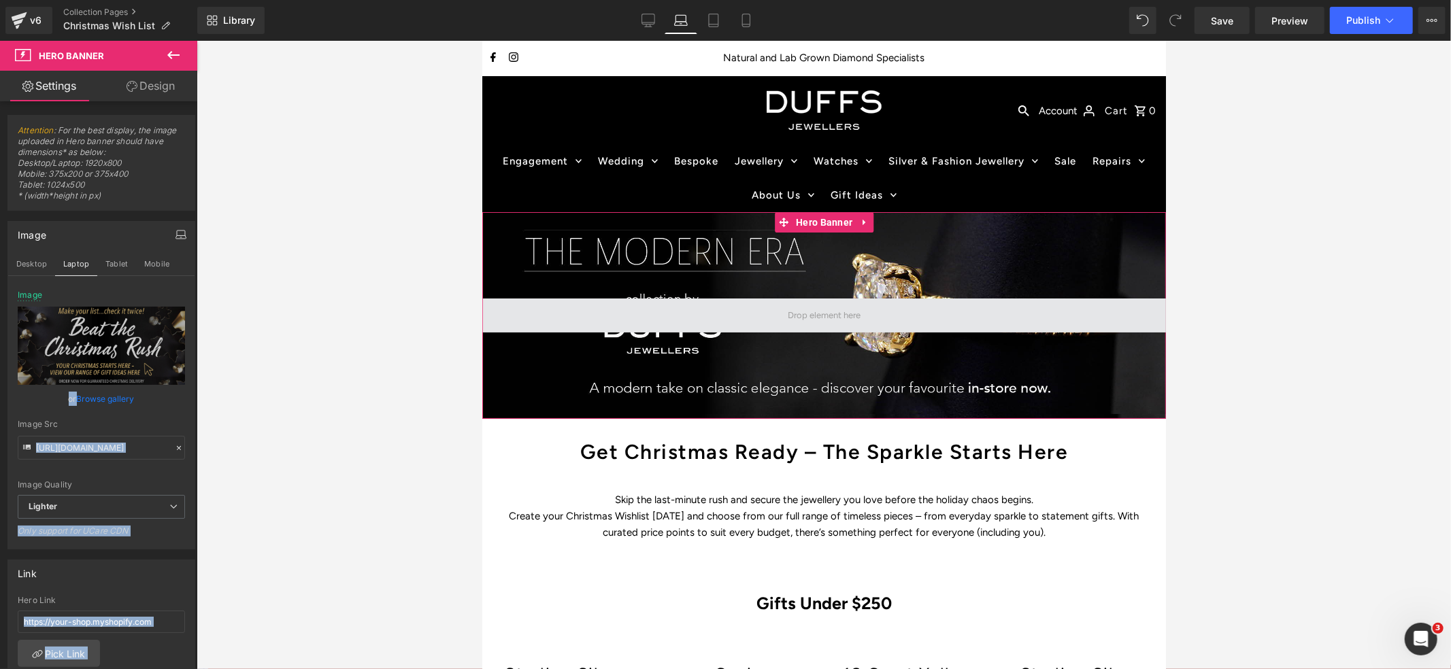
drag, startPoint x: 539, startPoint y: 392, endPoint x: 647, endPoint y: 329, distance: 125.0
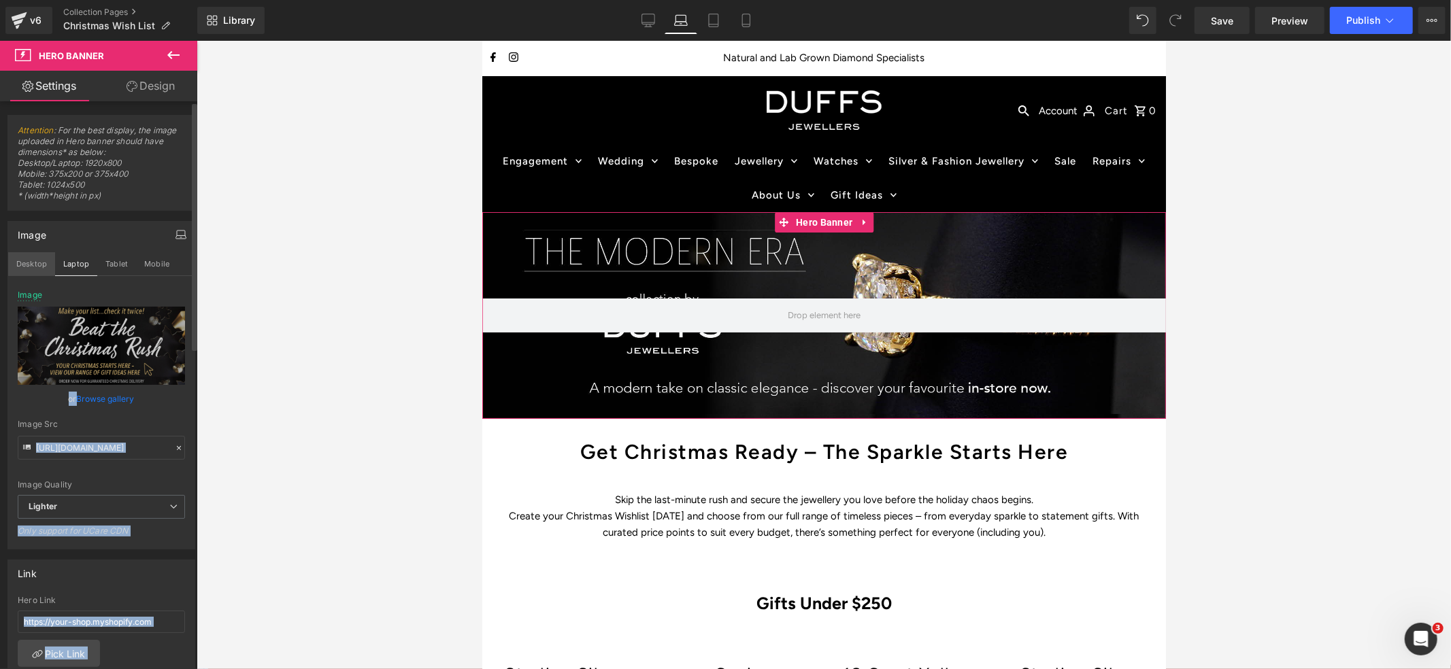
click at [29, 262] on button "Desktop" at bounding box center [31, 263] width 47 height 23
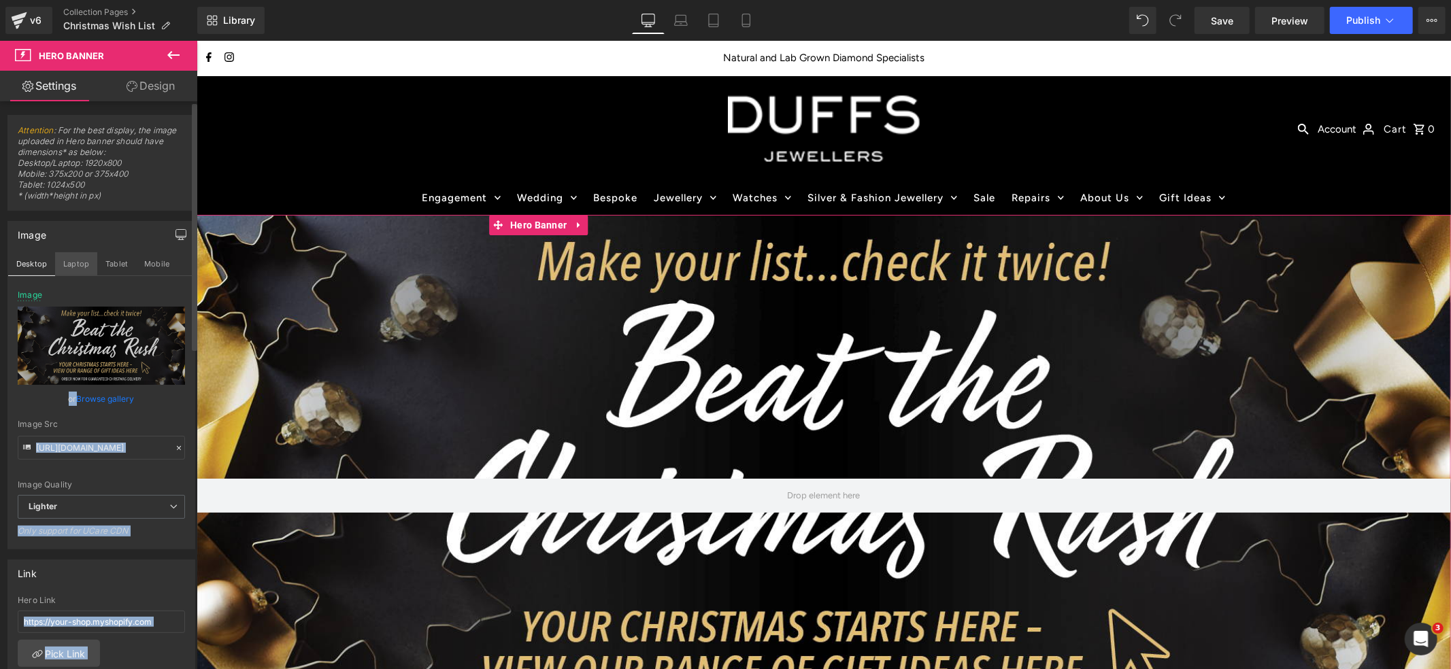
click at [73, 265] on button "Laptop" at bounding box center [76, 263] width 42 height 23
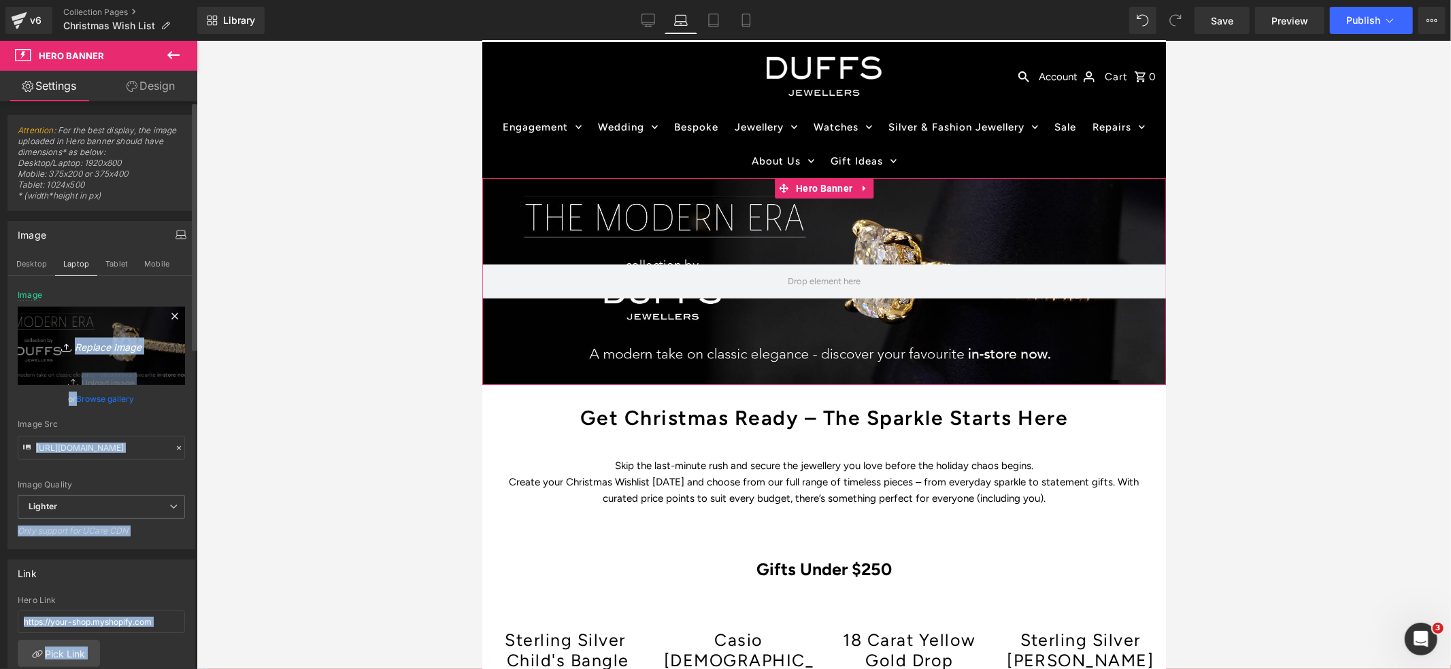
click at [73, 344] on icon "Replace Image" at bounding box center [101, 345] width 109 height 17
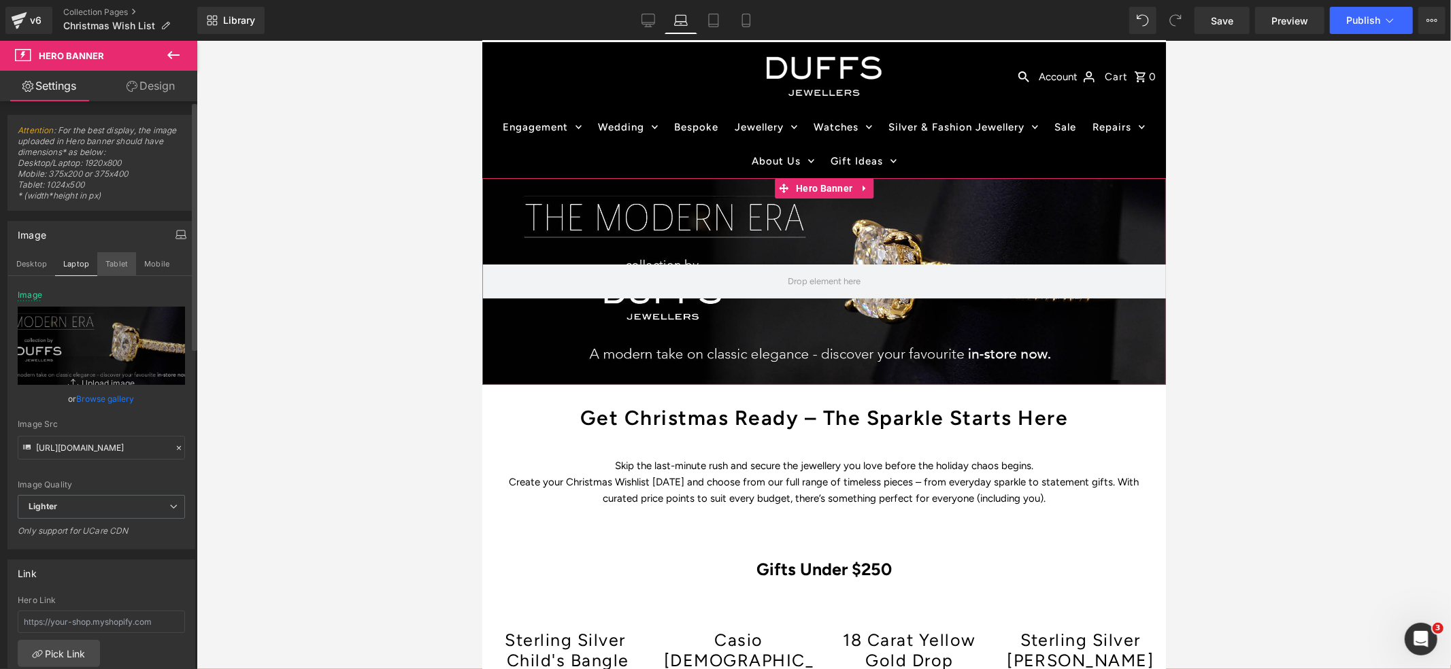
click at [120, 267] on button "Tablet" at bounding box center [116, 263] width 39 height 23
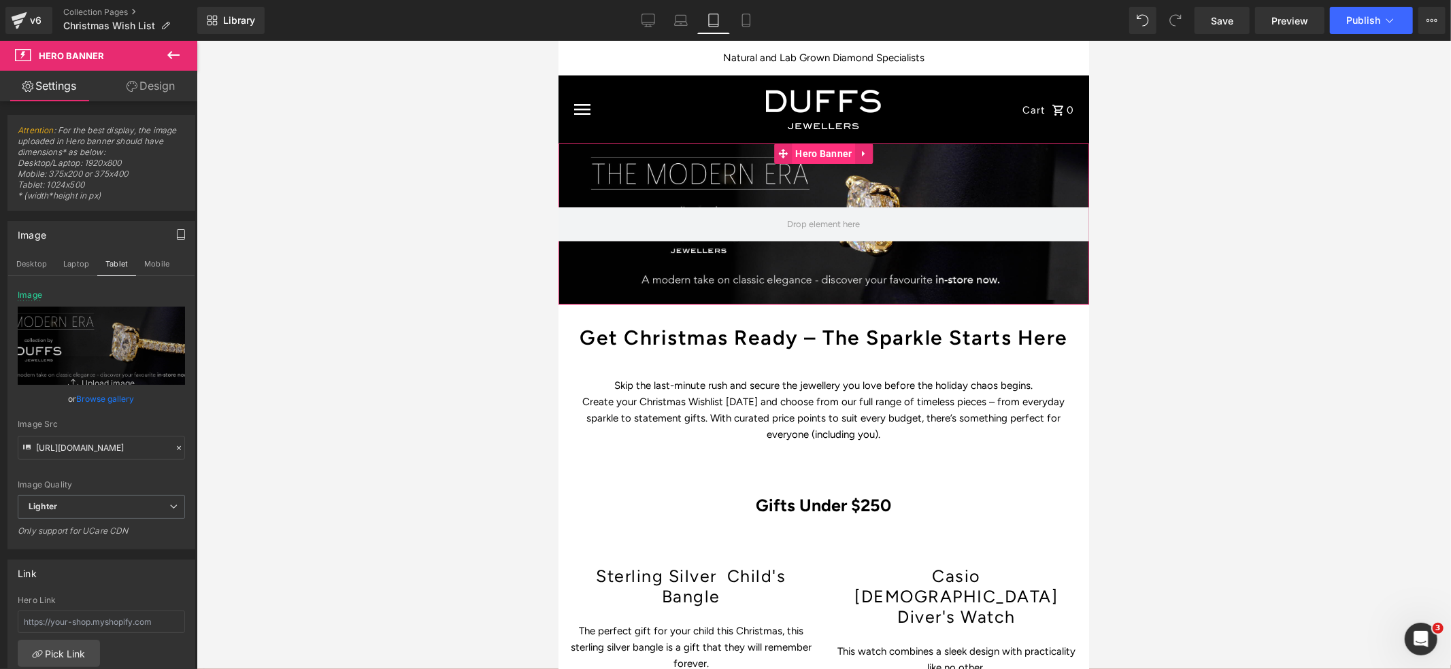
click at [831, 154] on span "Hero Banner" at bounding box center [822, 153] width 63 height 20
click at [861, 152] on icon at bounding box center [862, 153] width 3 height 6
click at [662, 168] on div at bounding box center [823, 223] width 531 height 161
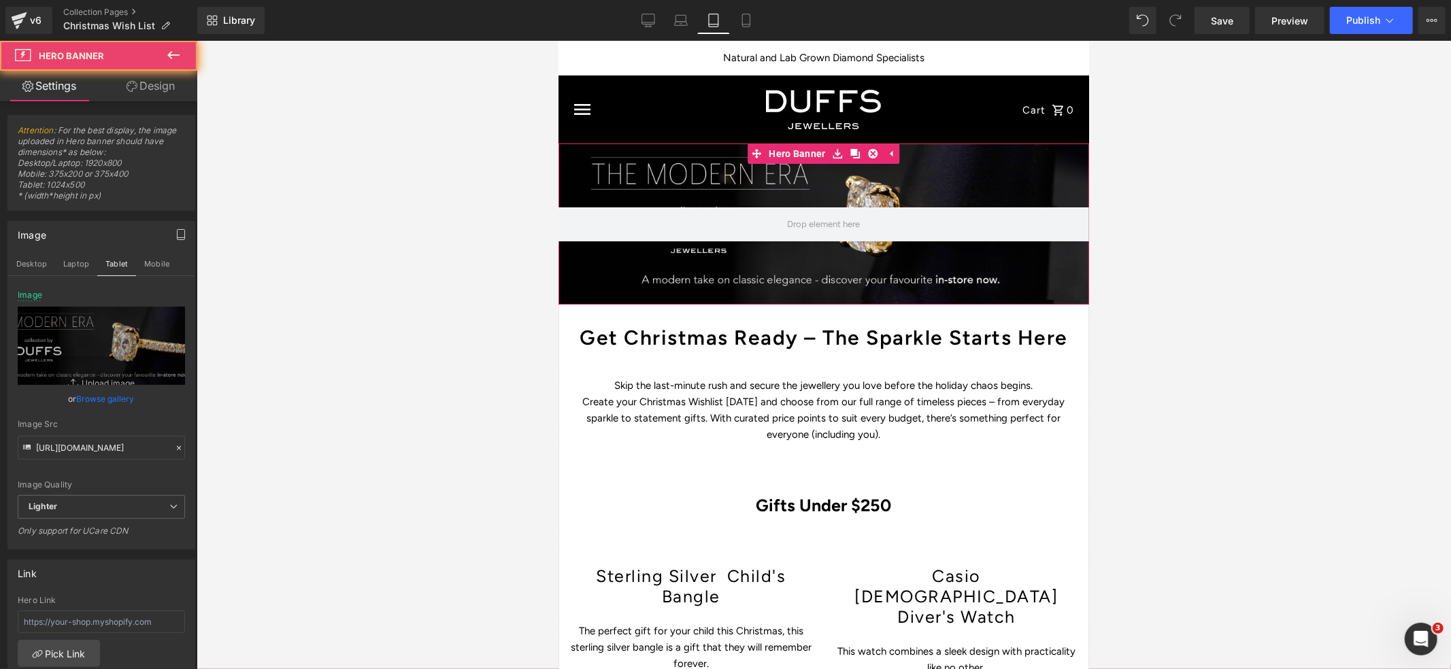
click at [632, 175] on div at bounding box center [823, 223] width 531 height 161
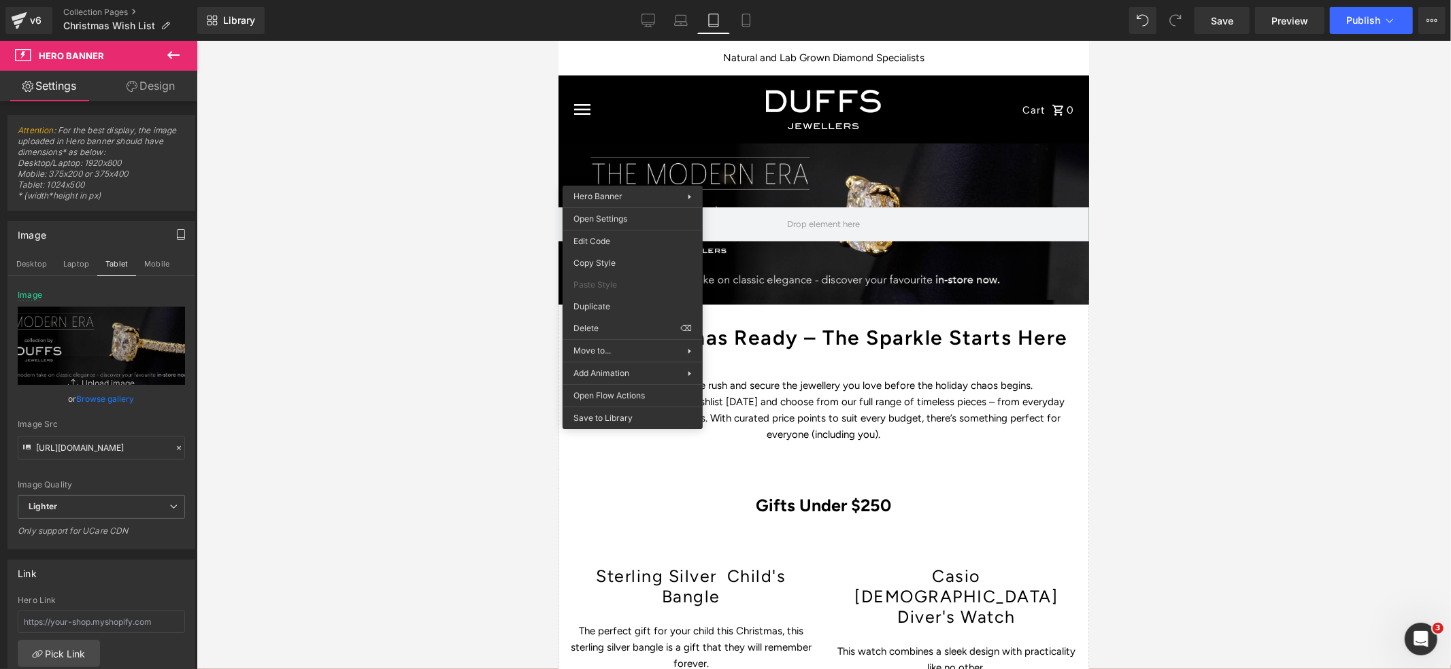
click at [661, 171] on div at bounding box center [823, 223] width 531 height 161
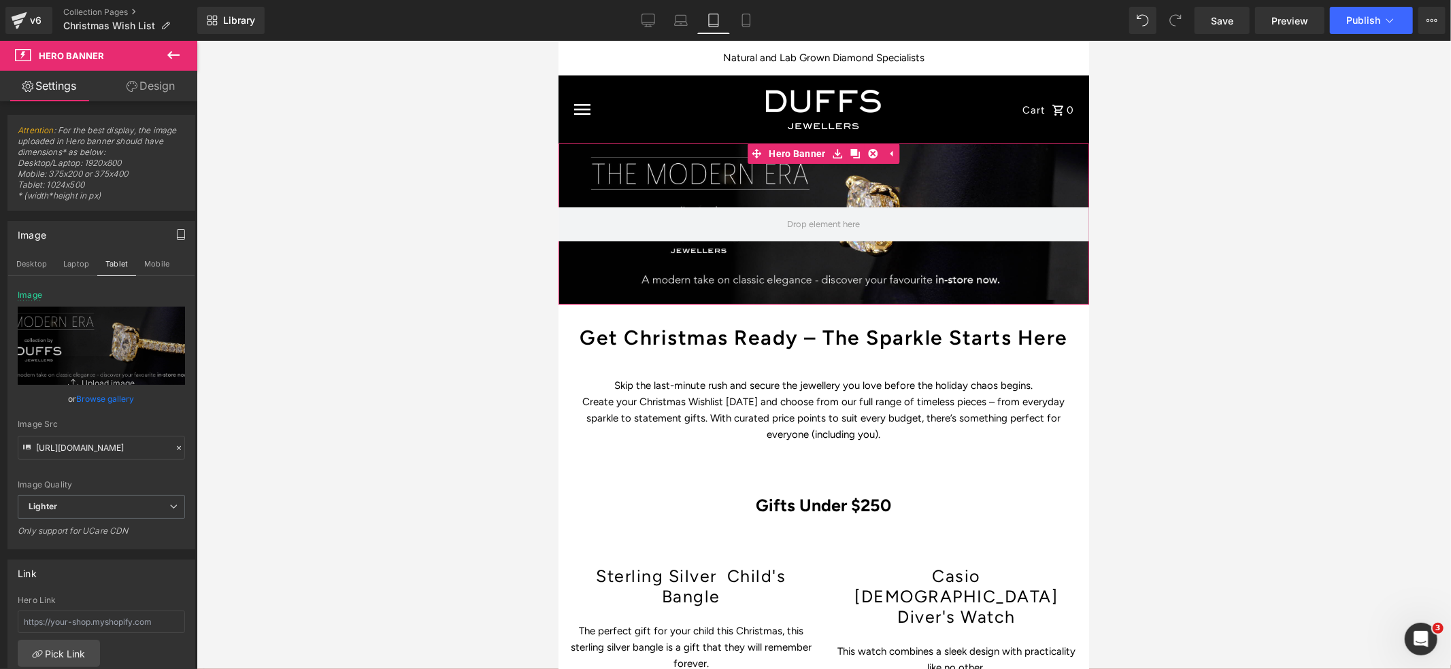
click at [137, 90] on link "Design" at bounding box center [150, 86] width 99 height 31
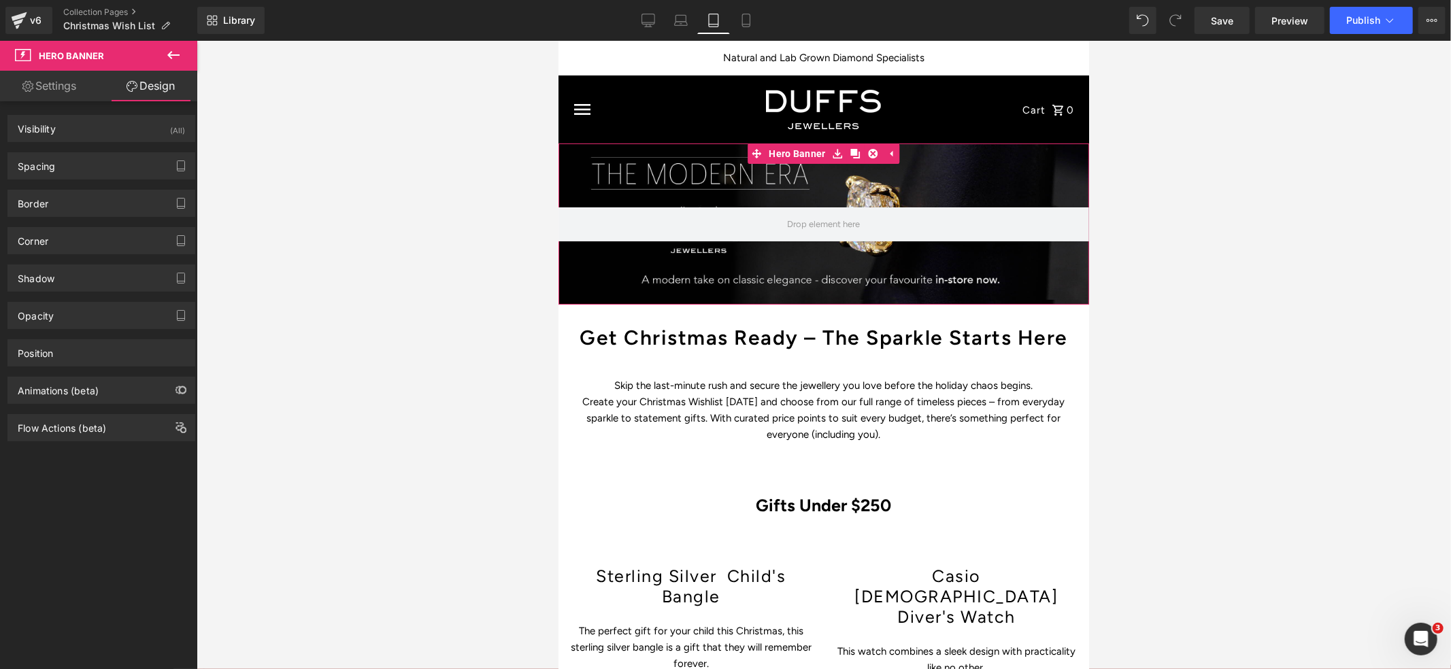
click at [59, 82] on link "Settings" at bounding box center [49, 86] width 99 height 31
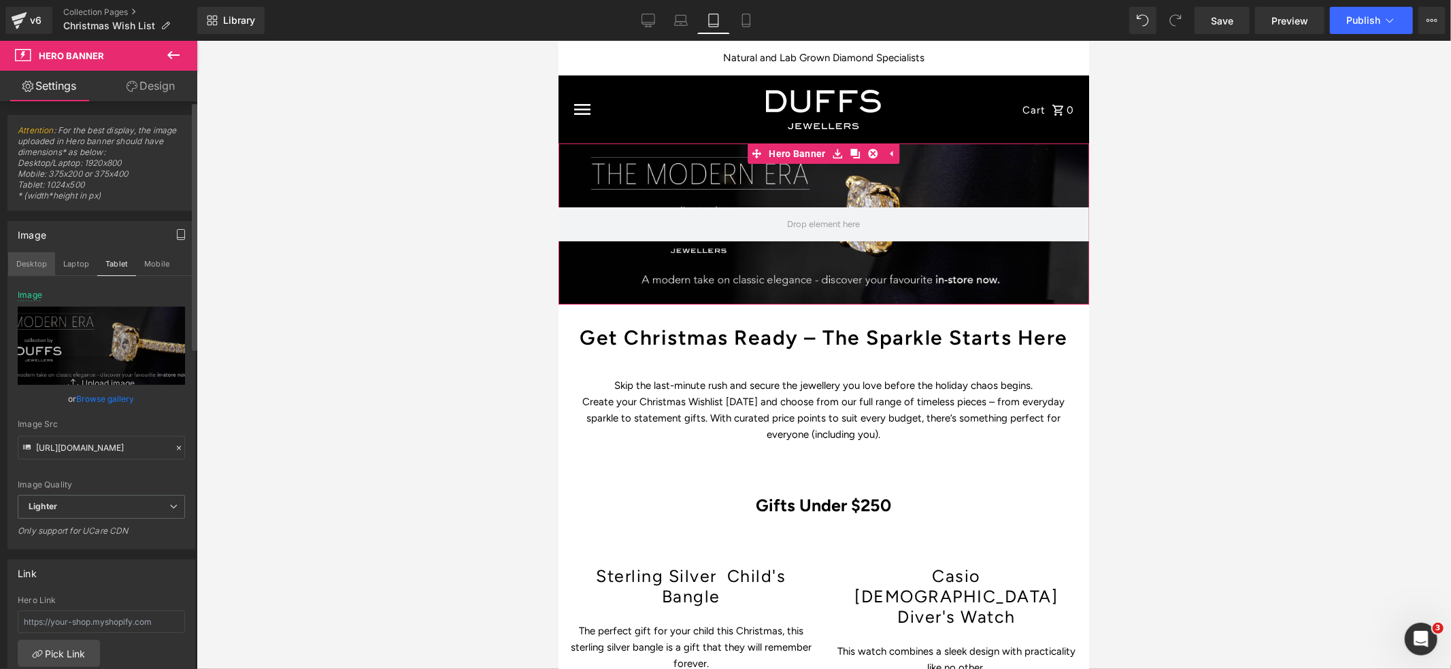
click at [18, 263] on button "Desktop" at bounding box center [31, 263] width 47 height 23
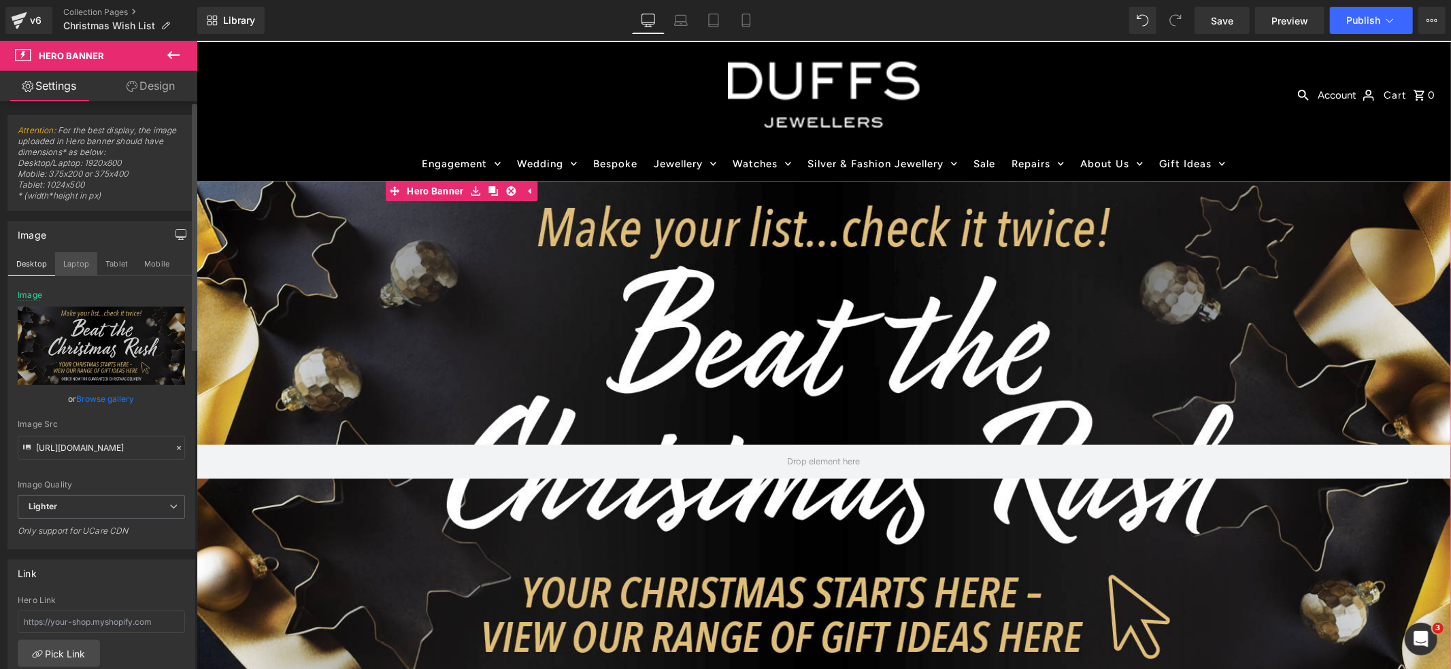
click at [74, 269] on button "Laptop" at bounding box center [76, 263] width 42 height 23
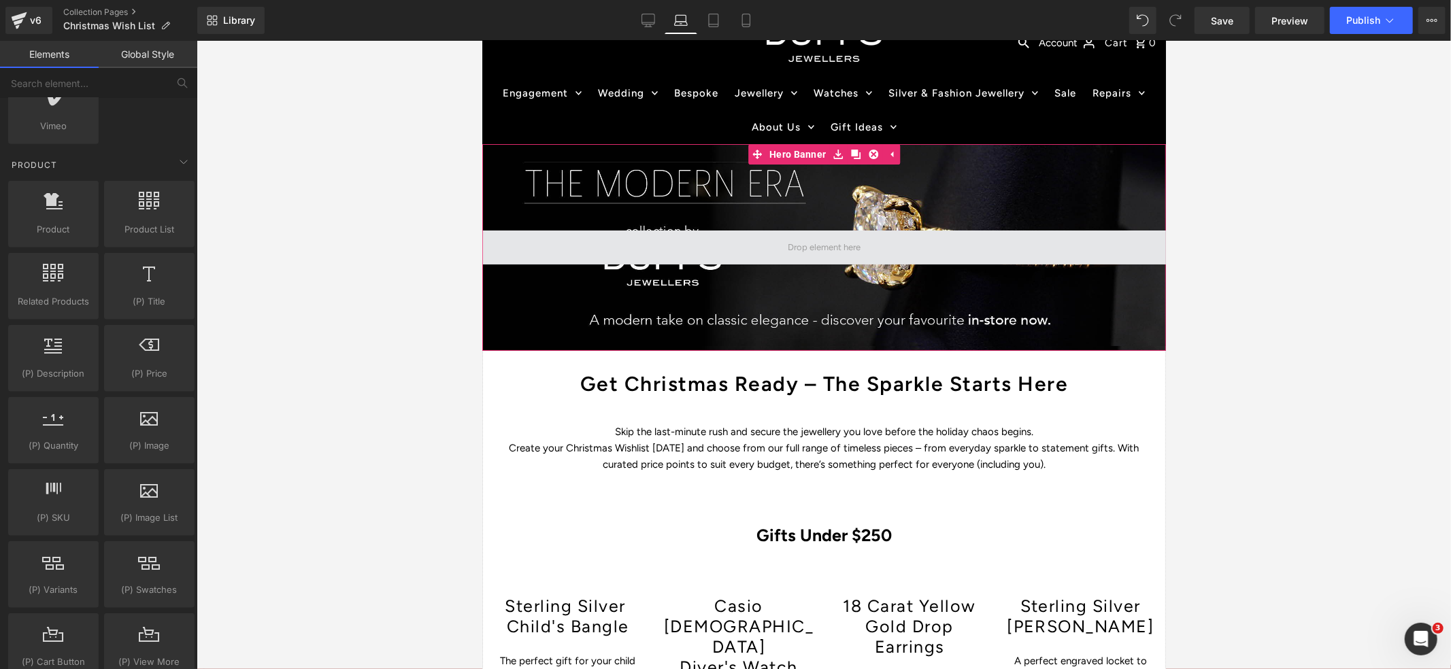
click at [810, 248] on span at bounding box center [823, 246] width 82 height 23
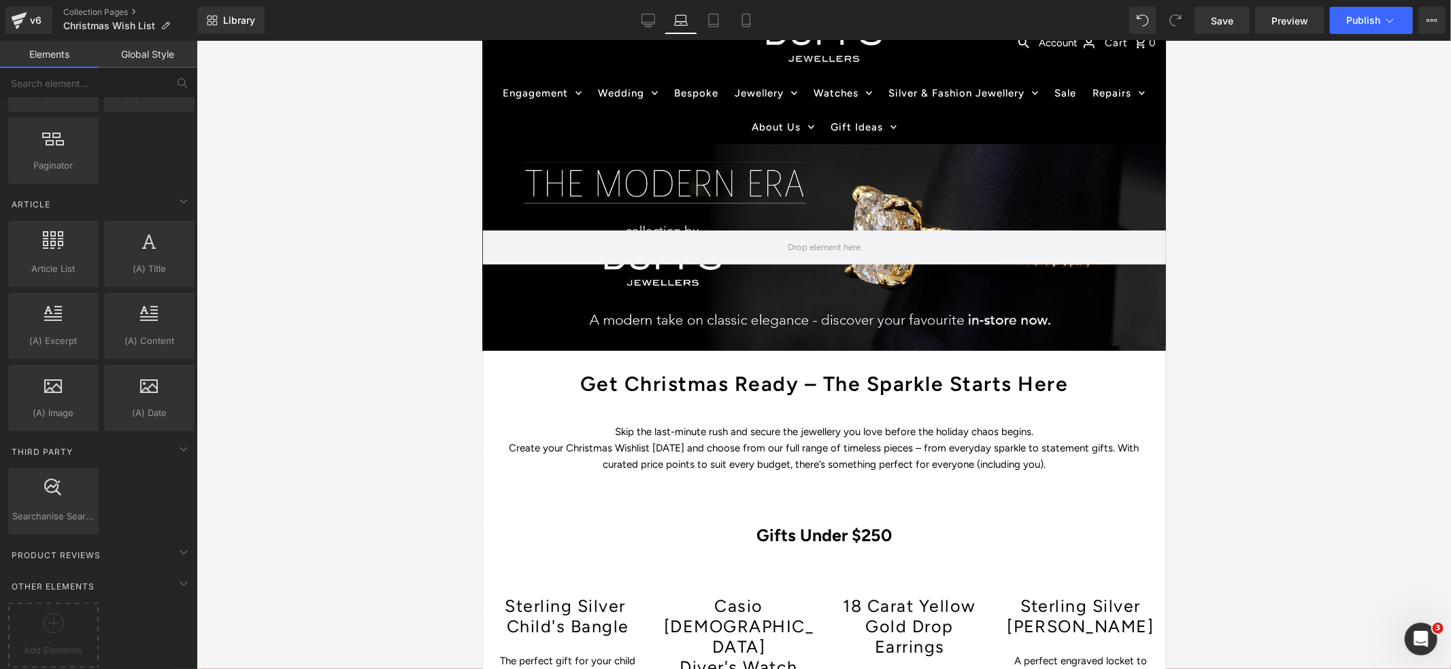
scroll to position [2364, 0]
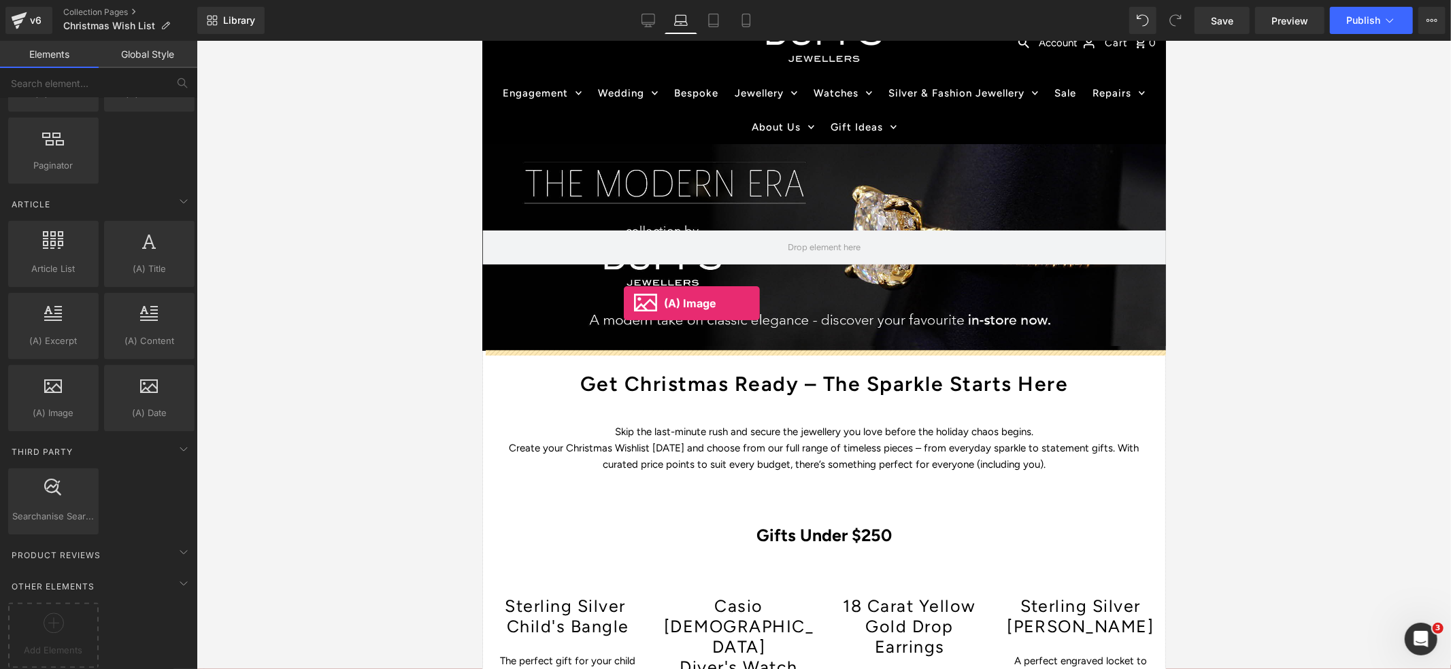
drag, startPoint x: 519, startPoint y: 437, endPoint x: 623, endPoint y: 303, distance: 170.2
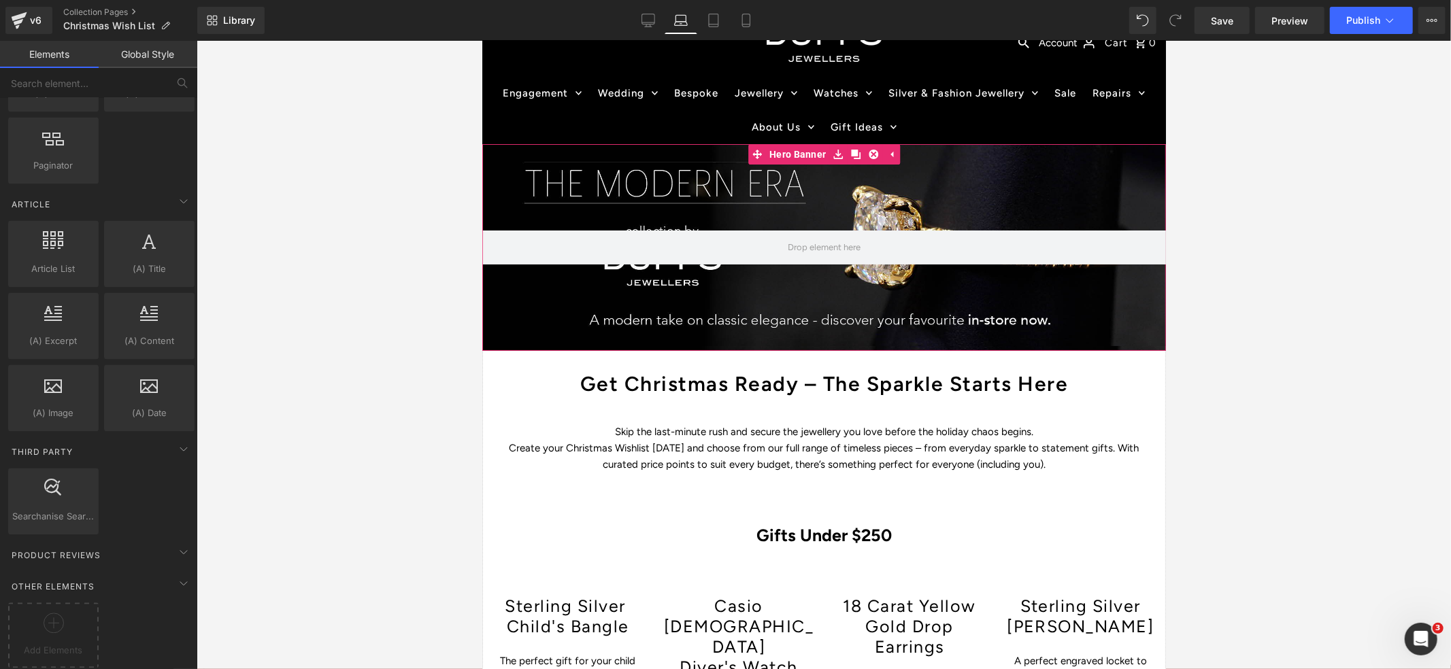
click at [577, 185] on div at bounding box center [824, 247] width 684 height 207
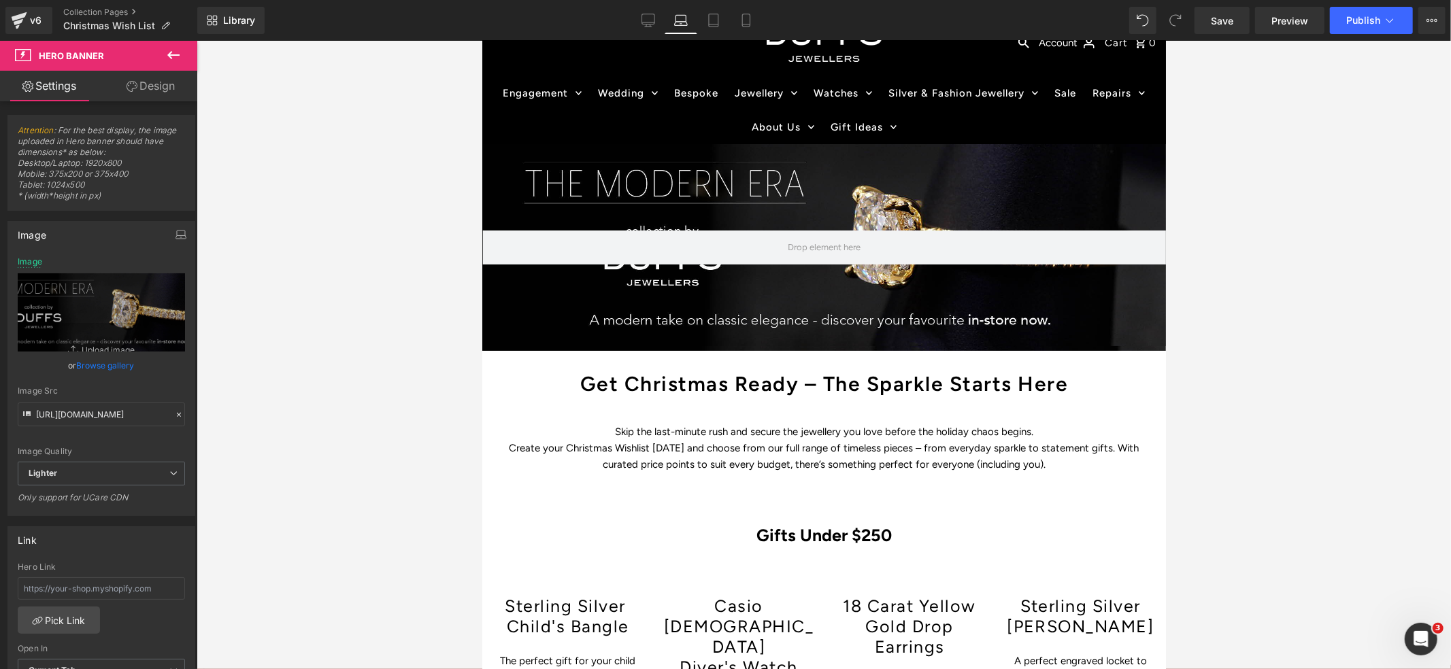
click at [171, 57] on icon at bounding box center [173, 55] width 12 height 8
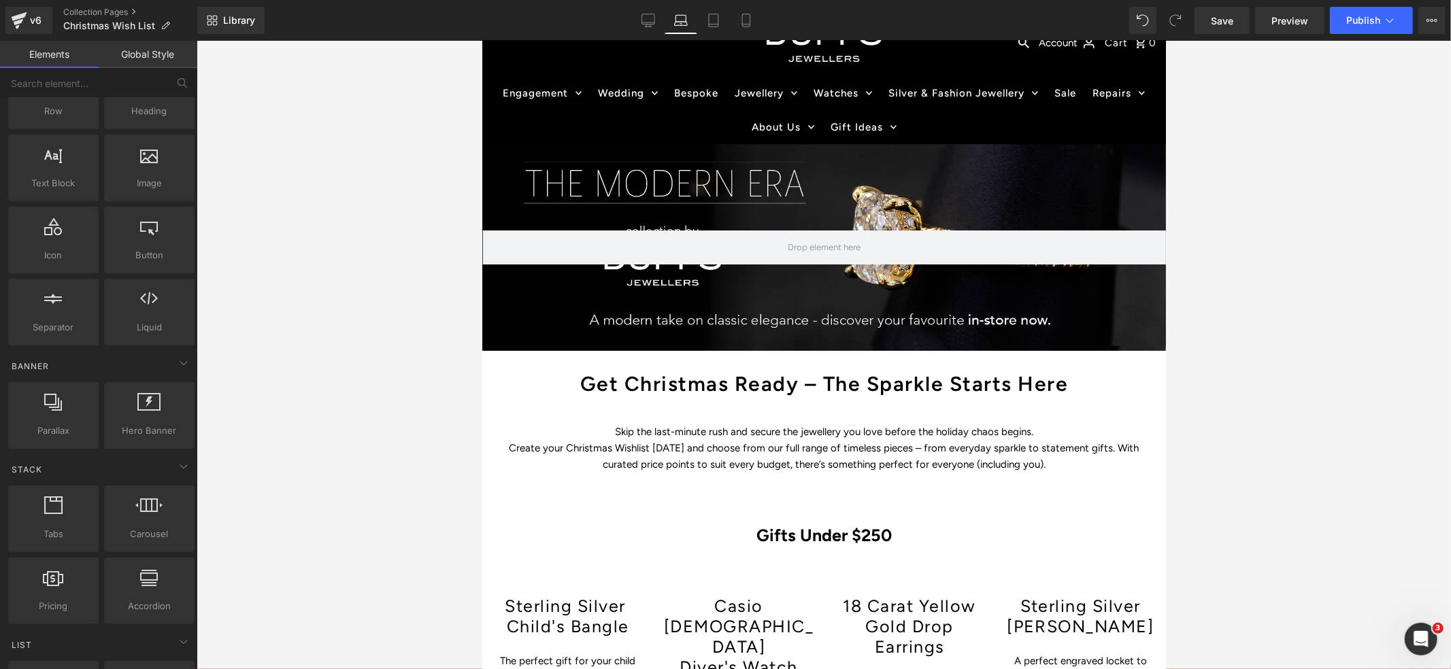
scroll to position [0, 0]
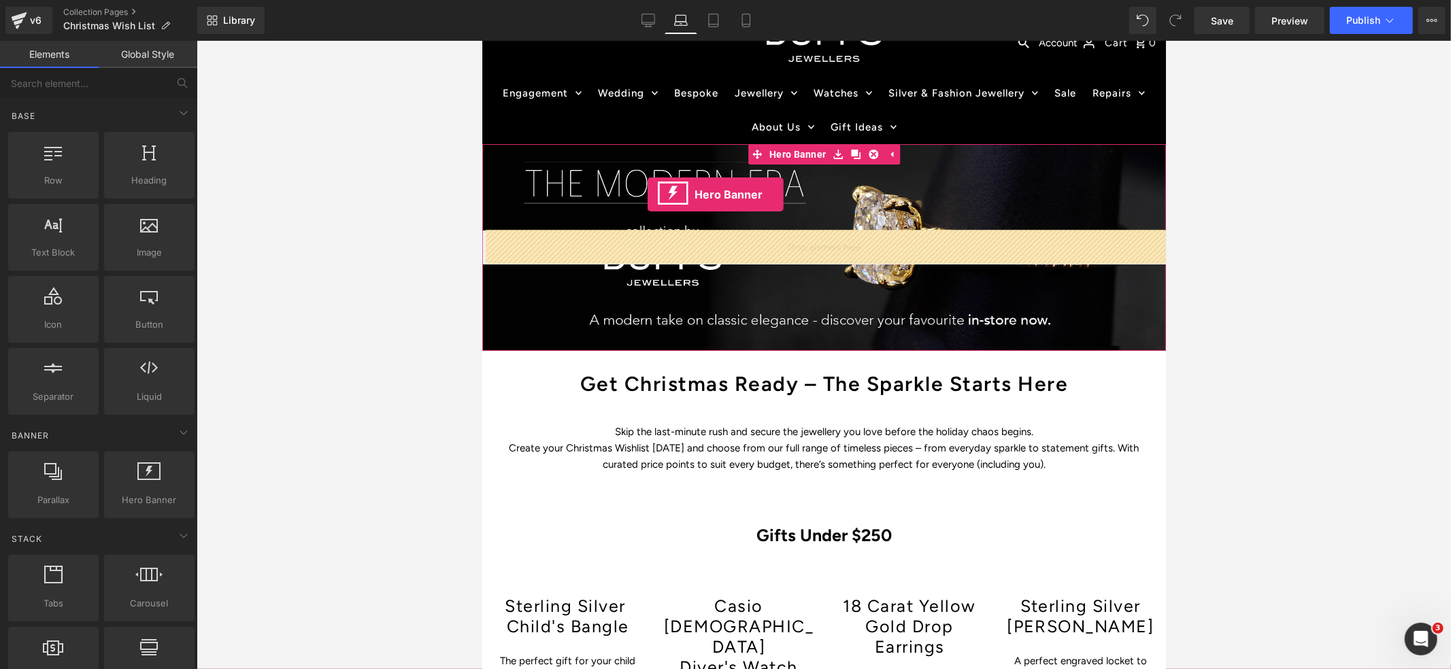
drag, startPoint x: 628, startPoint y: 510, endPoint x: 647, endPoint y: 194, distance: 316.9
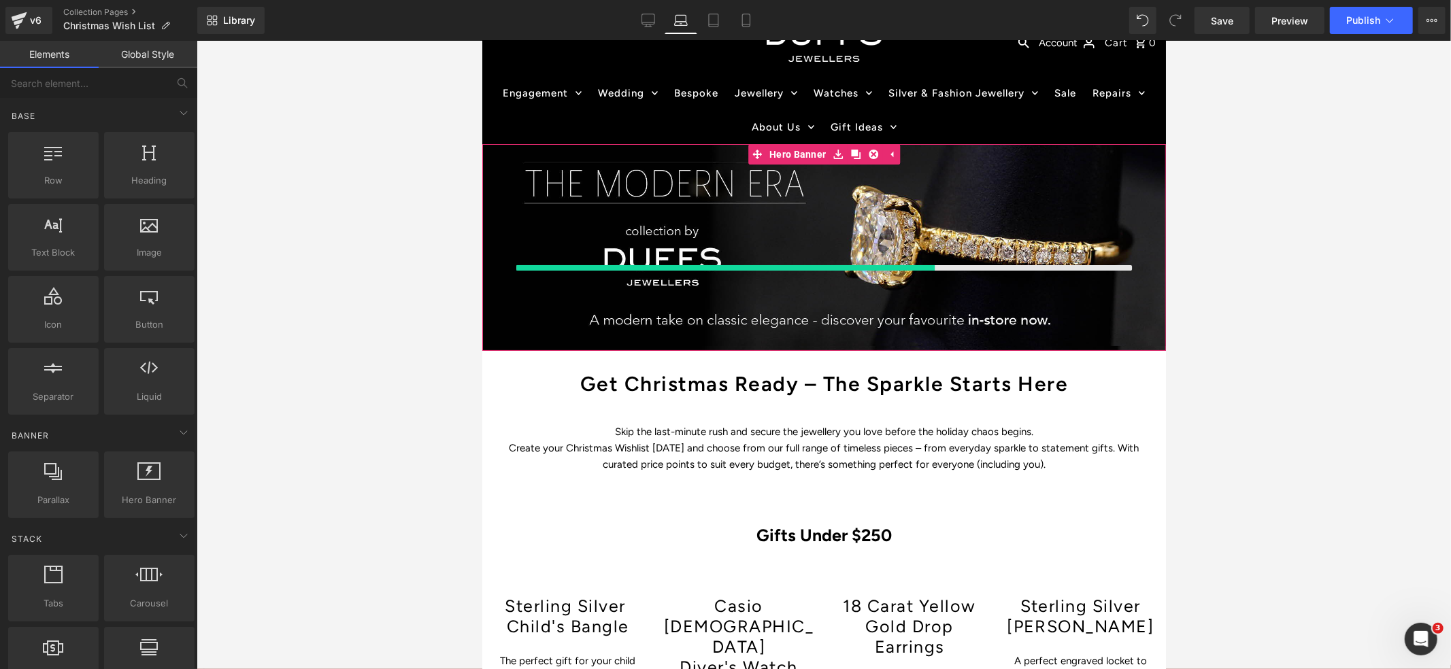
scroll to position [71, 0]
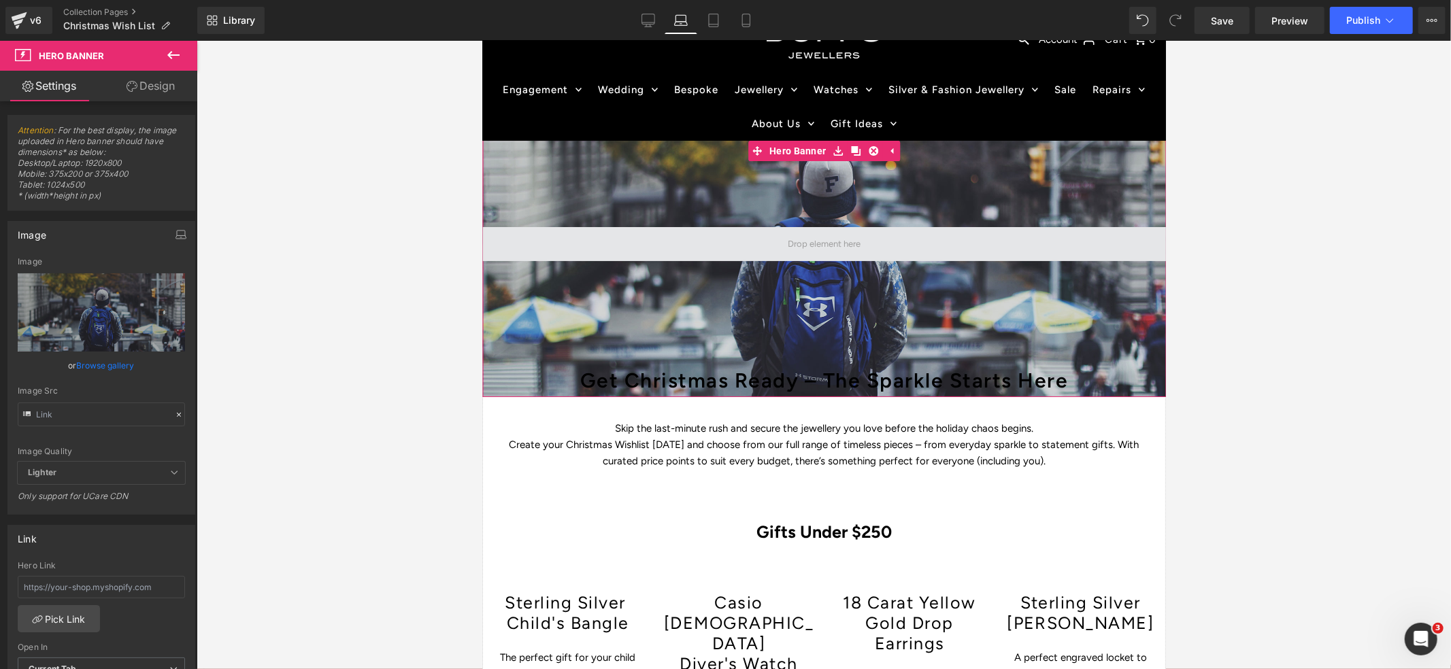
click at [808, 243] on span at bounding box center [823, 243] width 82 height 23
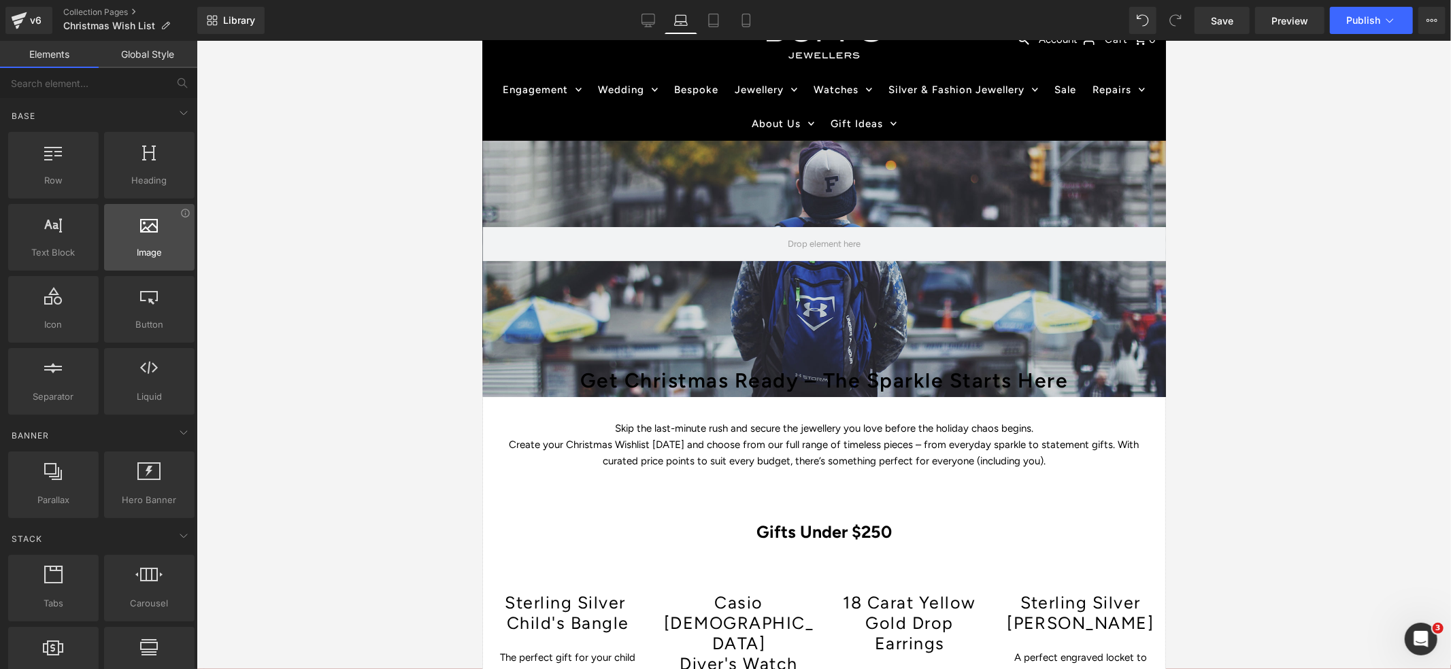
click at [146, 239] on div at bounding box center [149, 230] width 82 height 31
click at [145, 238] on div at bounding box center [149, 230] width 82 height 31
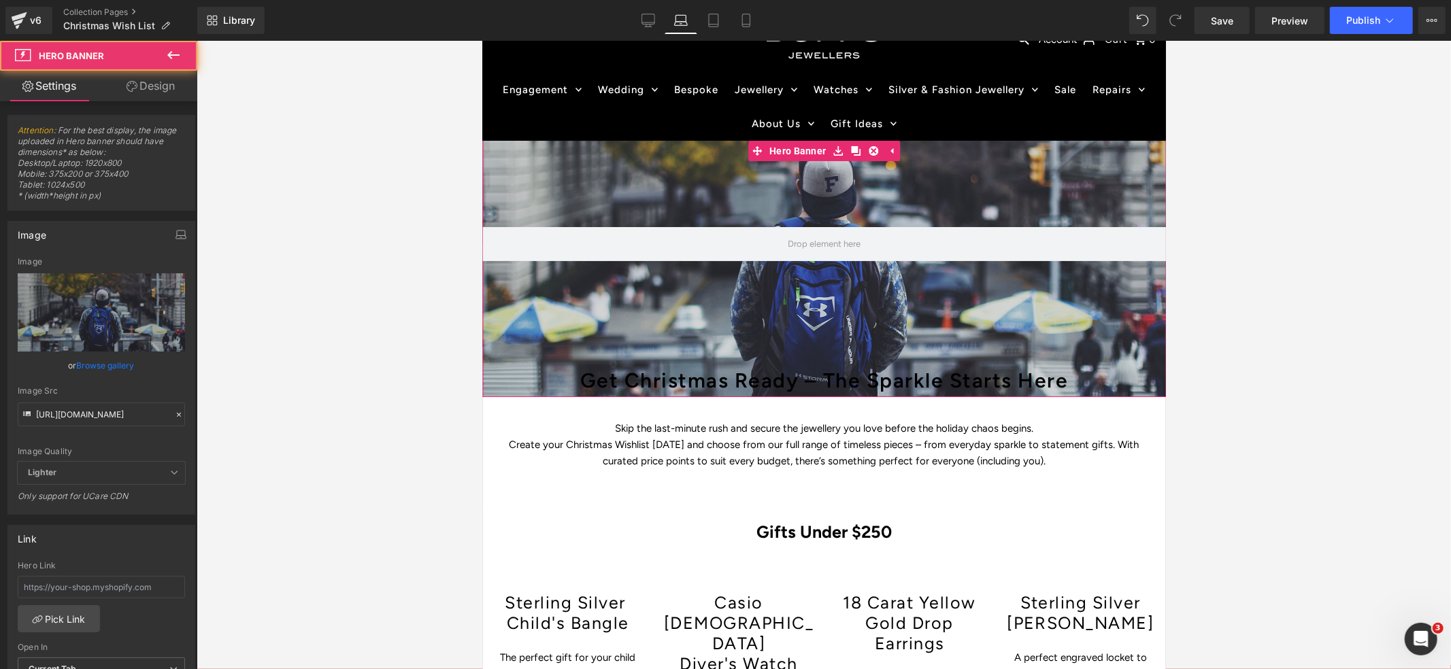
click at [791, 205] on div at bounding box center [824, 243] width 684 height 306
